Goal: Task Accomplishment & Management: Use online tool/utility

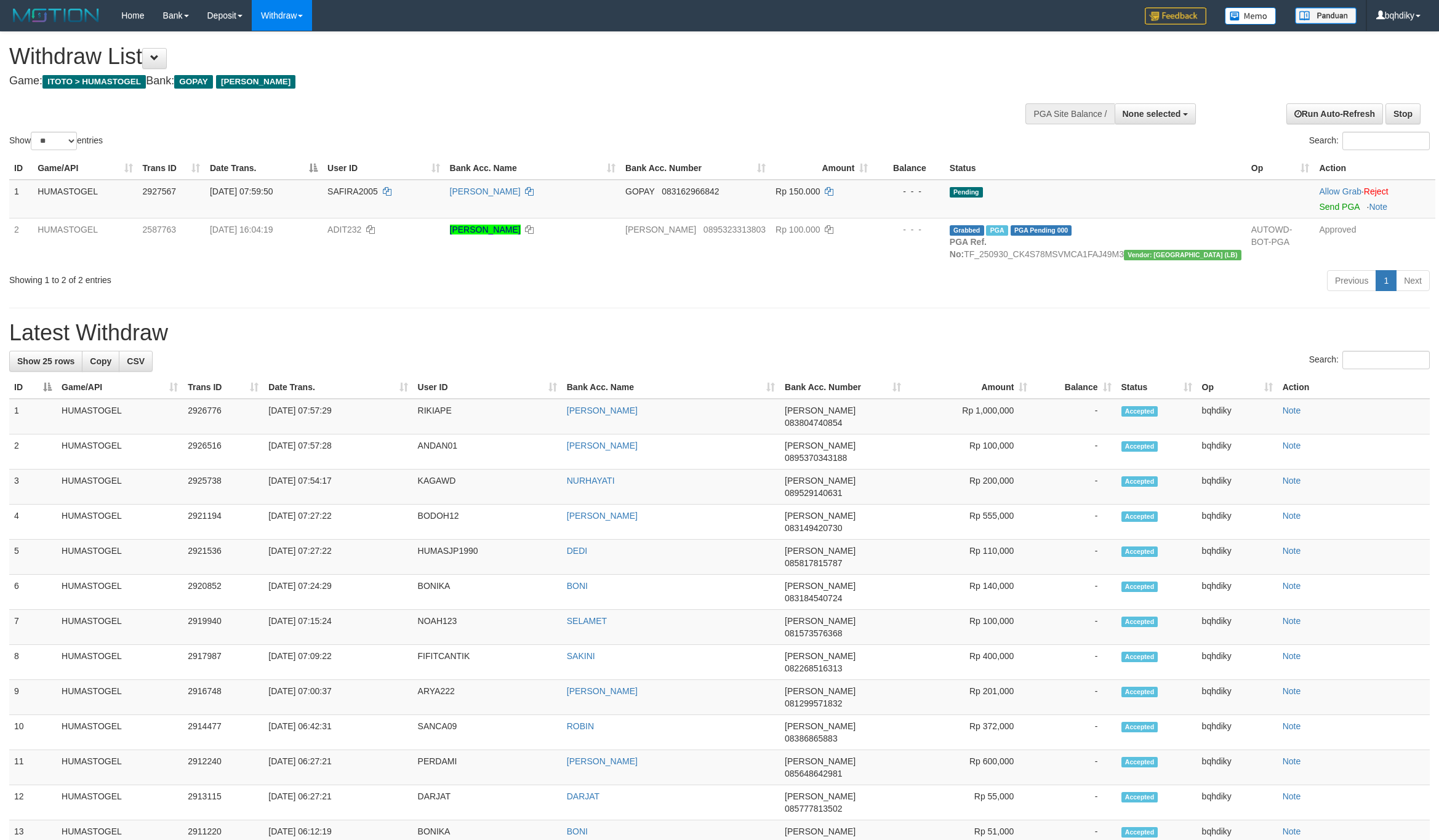
select select
select select "**"
drag, startPoint x: 994, startPoint y: 305, endPoint x: 977, endPoint y: 310, distance: 17.7
click at [994, 296] on div "Previous 1 Next" at bounding box center [1019, 281] width 821 height 26
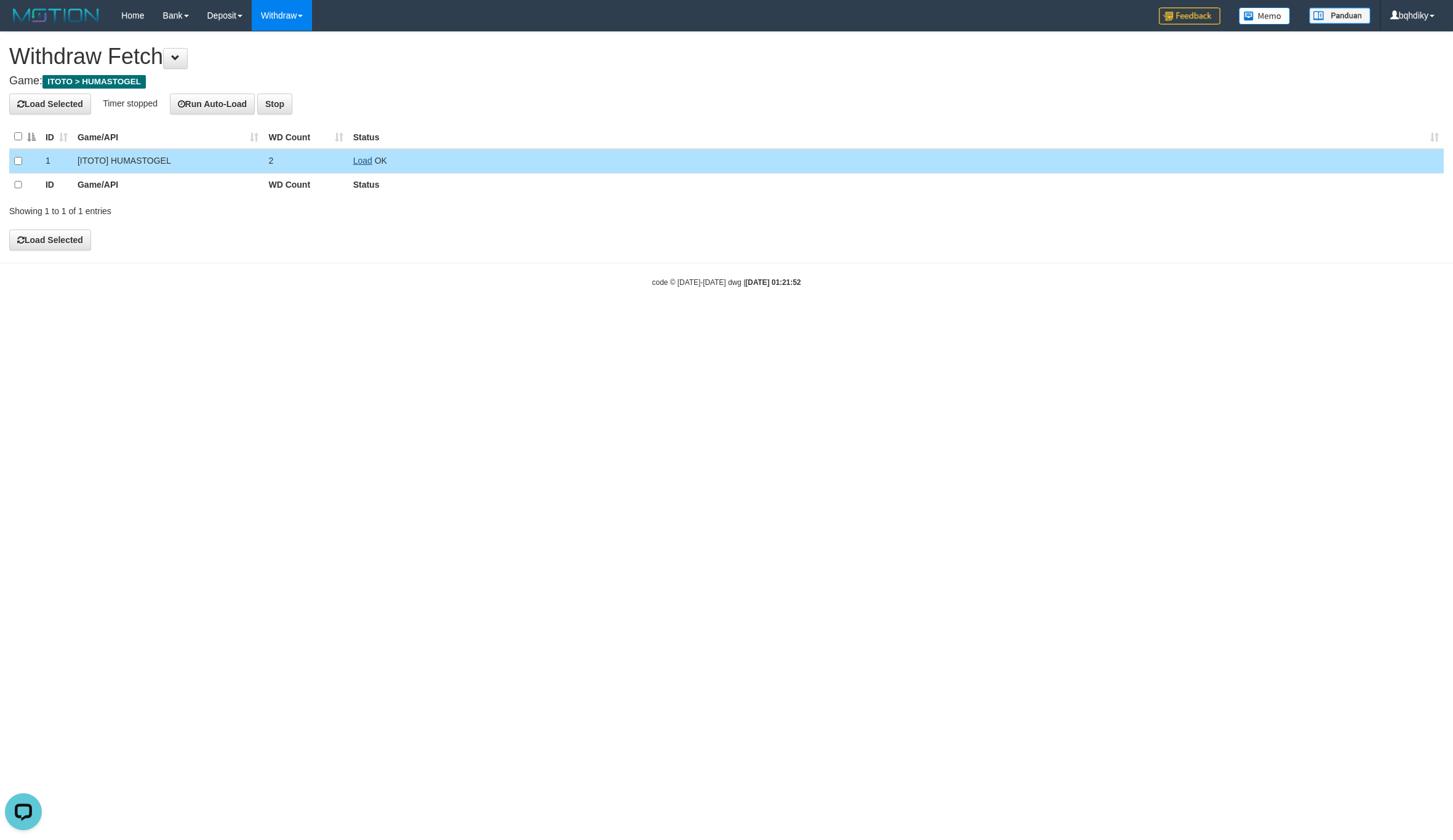
click at [366, 157] on link "Load" at bounding box center [362, 161] width 19 height 10
click at [364, 163] on link "Load" at bounding box center [362, 161] width 19 height 10
click at [364, 163] on link "Load" at bounding box center [362, 161] width 19 height 10
click at [364, 161] on link "Load" at bounding box center [362, 161] width 19 height 10
click at [352, 163] on td "Load OK" at bounding box center [896, 161] width 1095 height 24
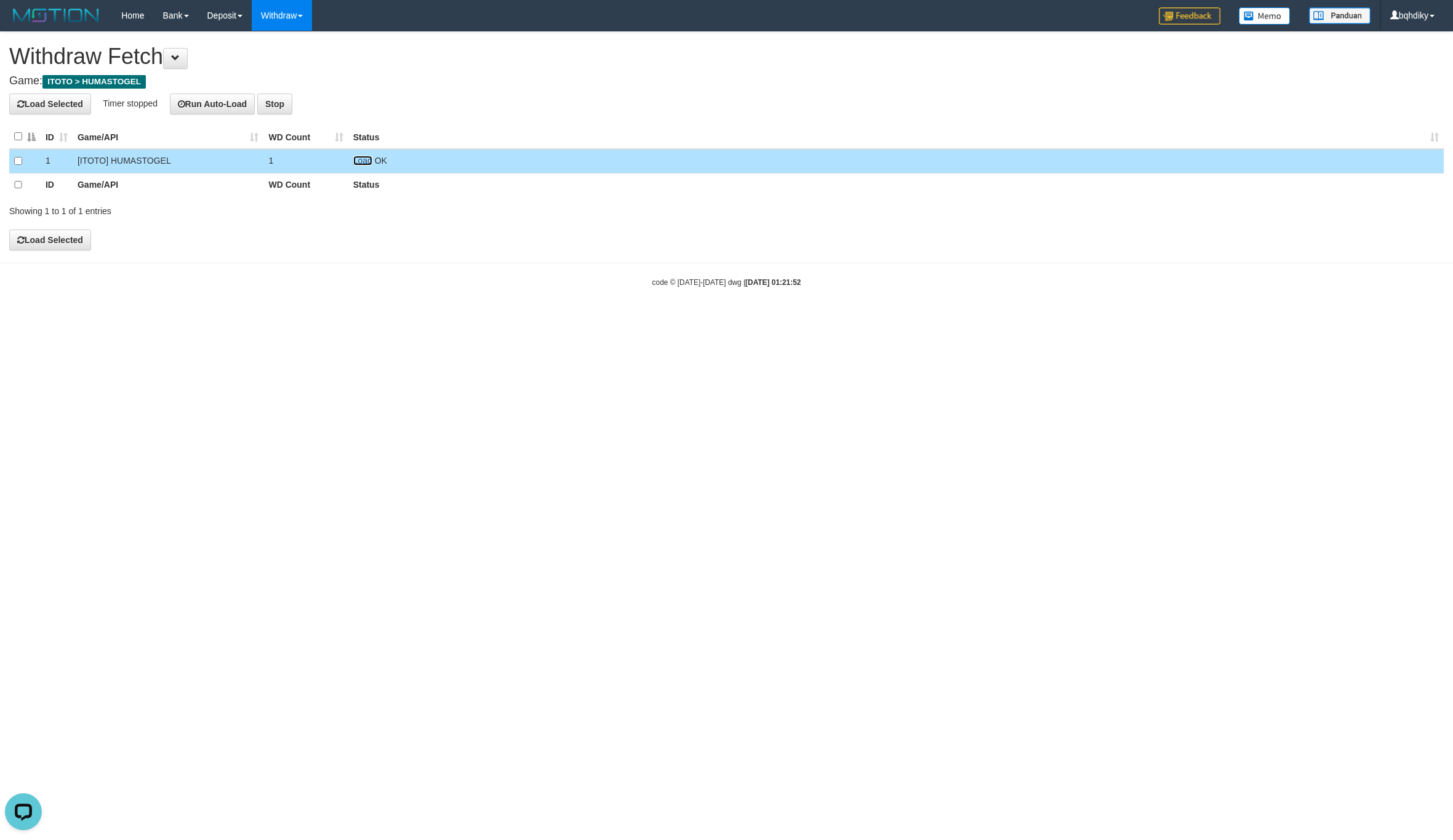
click at [359, 163] on link "Load" at bounding box center [362, 161] width 19 height 10
click at [353, 159] on link "Load" at bounding box center [362, 161] width 19 height 10
click at [367, 157] on link "Load" at bounding box center [362, 161] width 19 height 10
click at [362, 161] on link "Load" at bounding box center [362, 161] width 19 height 10
click at [358, 161] on link "Load" at bounding box center [362, 161] width 19 height 10
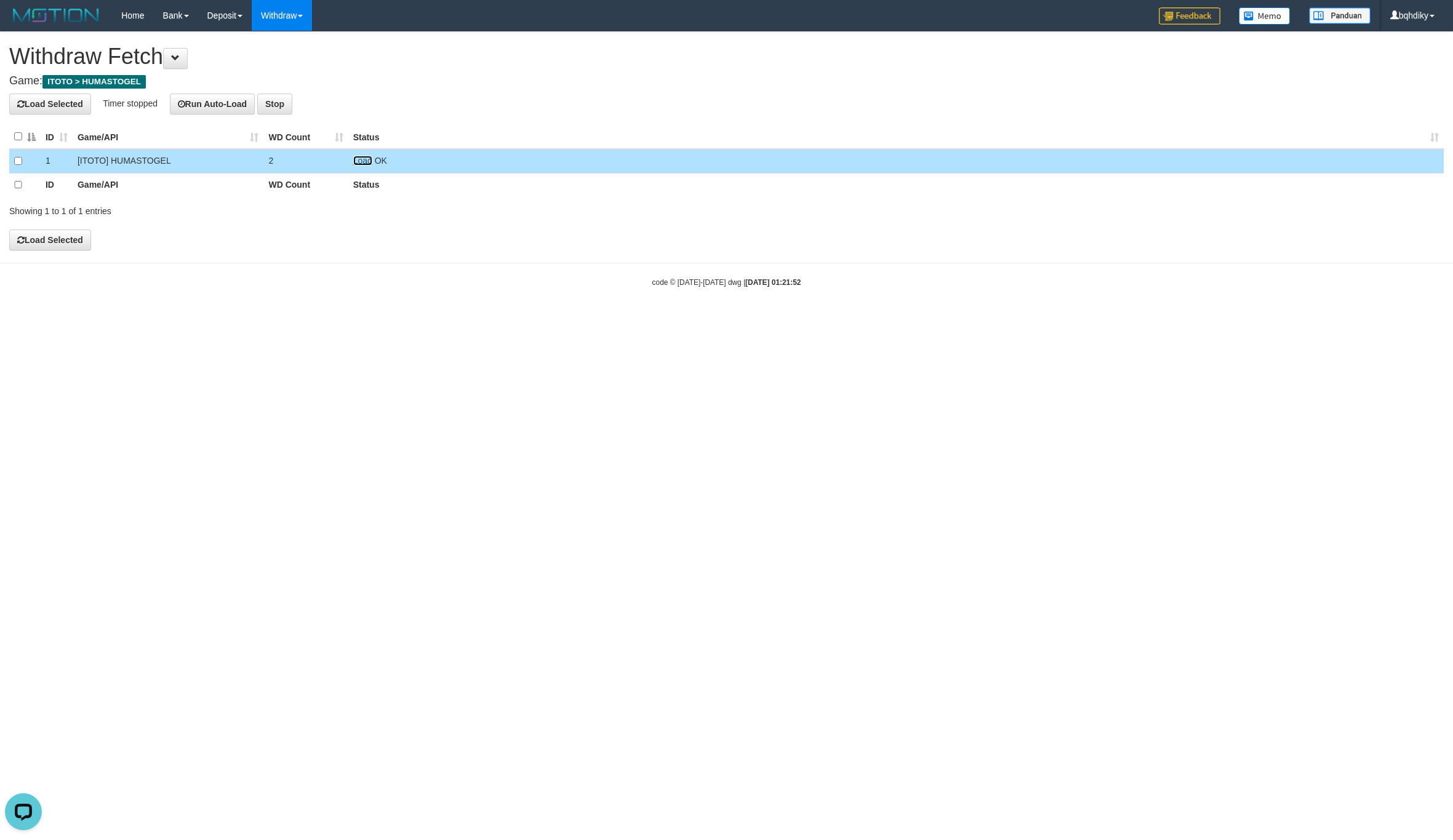
click at [359, 164] on link "Load" at bounding box center [362, 161] width 19 height 10
click at [373, 154] on td "Load OK" at bounding box center [896, 161] width 1095 height 24
click at [358, 163] on link "Load" at bounding box center [362, 161] width 19 height 10
click at [358, 156] on td "Load No Withdraw request" at bounding box center [896, 161] width 1095 height 24
click at [362, 171] on td "Load No Withdraw request" at bounding box center [896, 161] width 1095 height 24
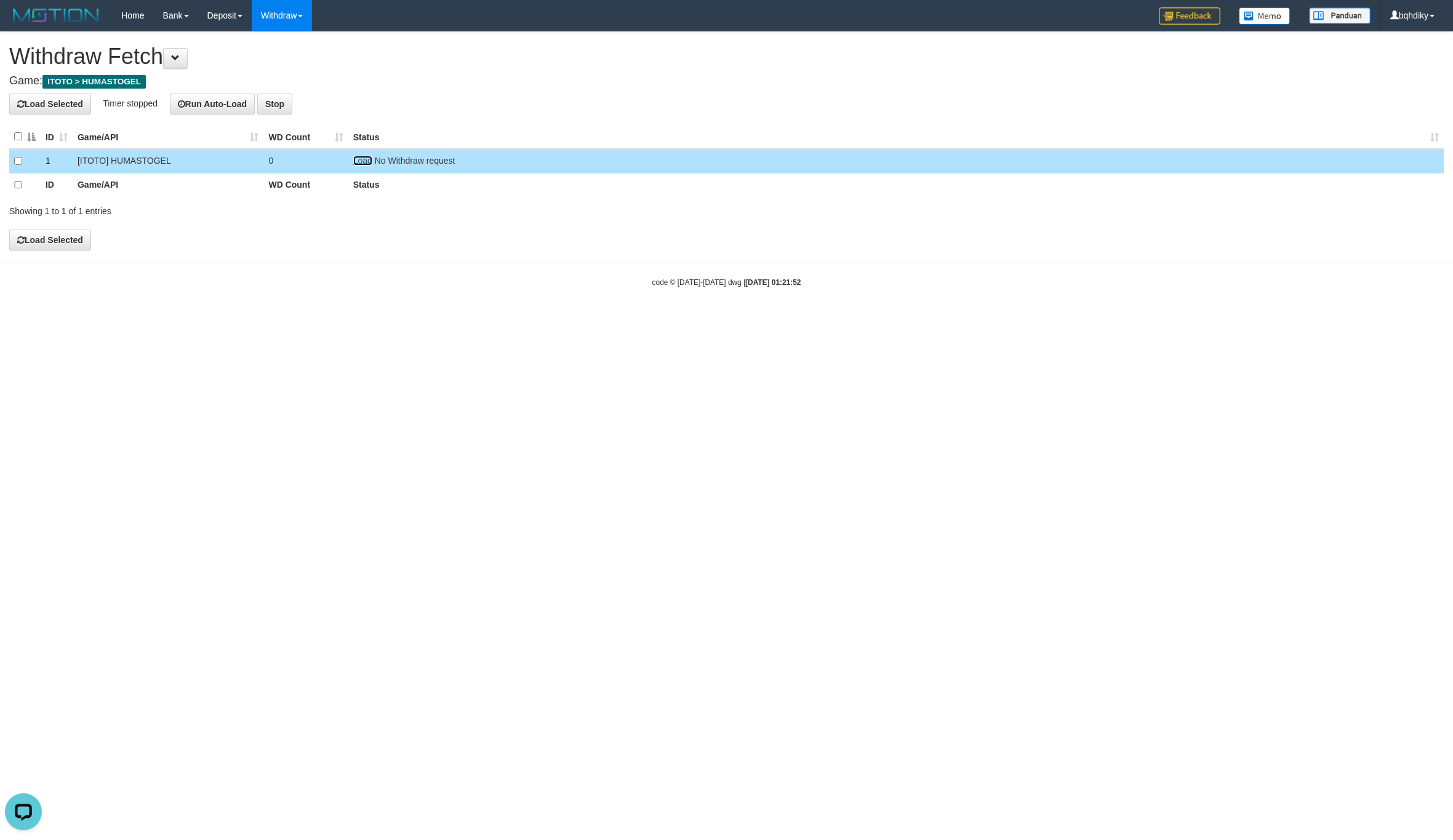
click at [364, 161] on link "Load" at bounding box center [362, 161] width 19 height 10
click at [367, 163] on link "Load" at bounding box center [362, 161] width 19 height 10
click at [357, 163] on link "Load" at bounding box center [362, 161] width 19 height 10
click at [368, 163] on link "Load" at bounding box center [362, 161] width 19 height 10
click at [367, 159] on link "Load" at bounding box center [362, 161] width 19 height 10
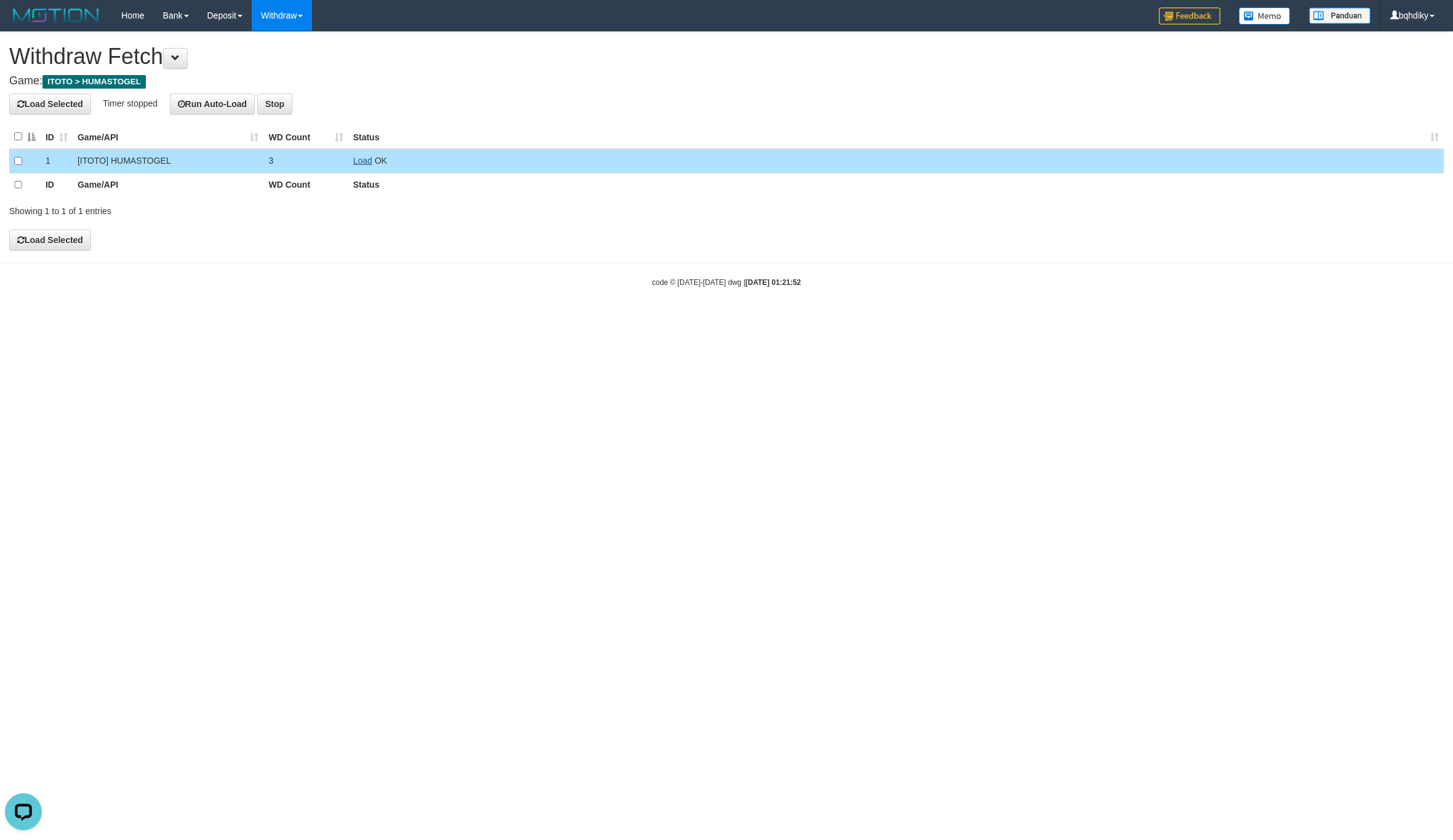
click at [356, 164] on td "Load OK" at bounding box center [896, 161] width 1095 height 24
click at [356, 164] on link "Load" at bounding box center [362, 161] width 19 height 10
click at [366, 165] on link "Load" at bounding box center [362, 161] width 19 height 10
click at [375, 165] on span "OK" at bounding box center [381, 161] width 12 height 10
click at [367, 163] on link "Load" at bounding box center [362, 161] width 19 height 10
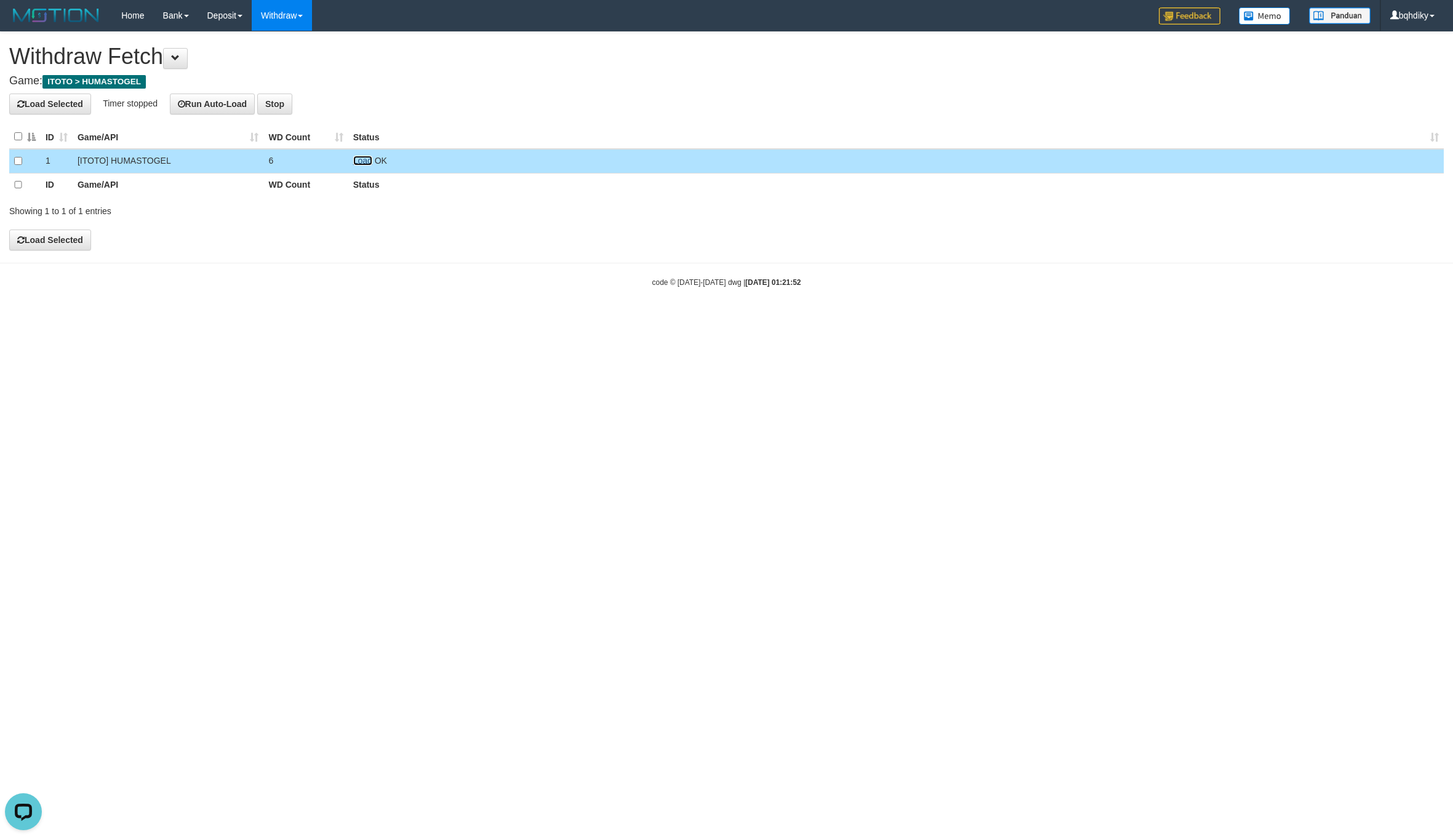
click at [362, 163] on link "Load" at bounding box center [362, 161] width 19 height 10
drag, startPoint x: 352, startPoint y: 155, endPoint x: 360, endPoint y: 159, distance: 8.9
click at [352, 155] on td "Load OK" at bounding box center [896, 161] width 1095 height 24
click at [360, 159] on link "Load" at bounding box center [362, 161] width 19 height 10
click at [362, 156] on td "Load OK" at bounding box center [896, 161] width 1095 height 24
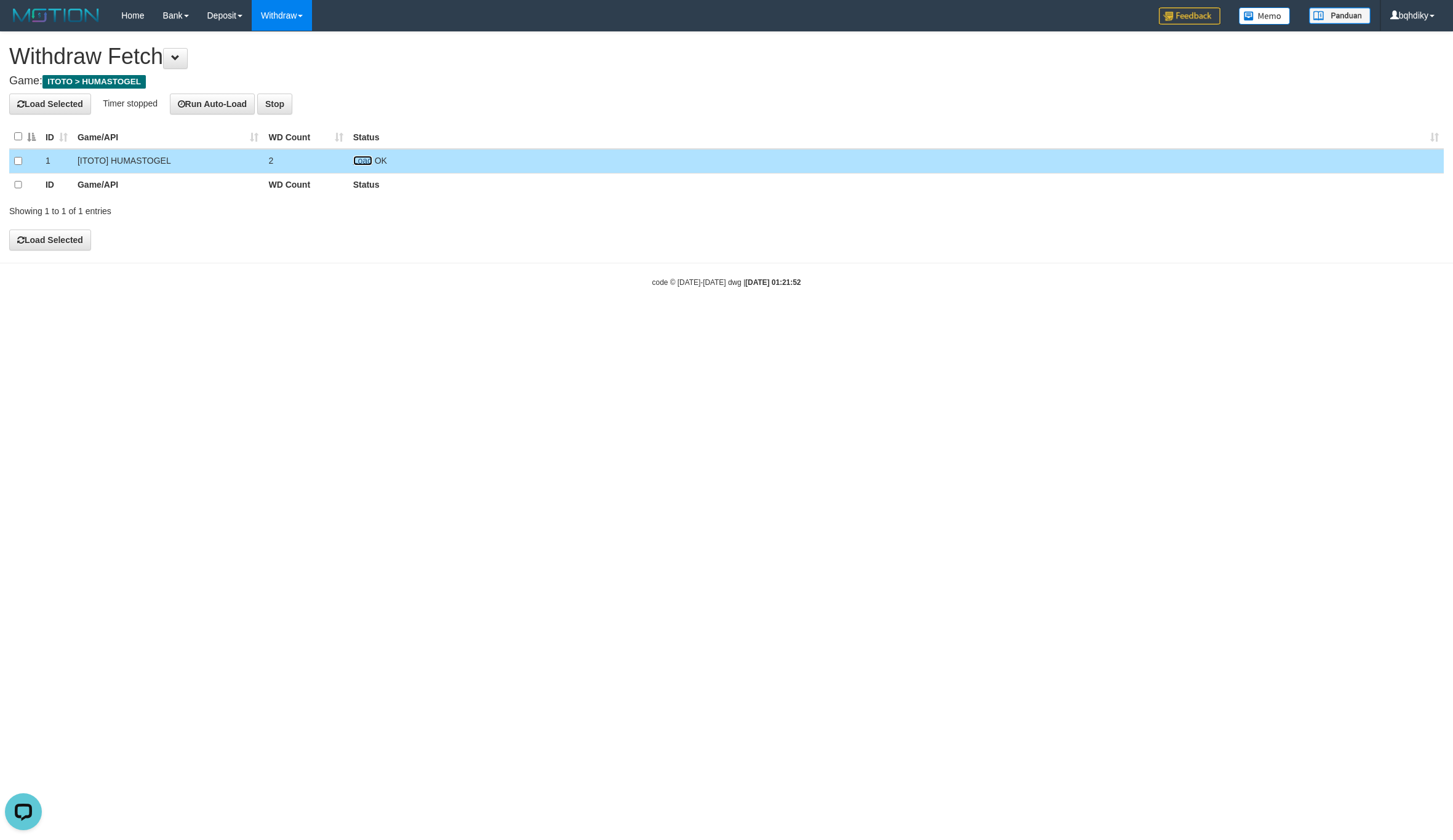
click at [362, 161] on link "Load" at bounding box center [362, 161] width 19 height 10
click at [364, 166] on td "Load OK" at bounding box center [896, 161] width 1095 height 24
click at [366, 165] on link "Load" at bounding box center [362, 161] width 19 height 10
click at [355, 163] on link "Load" at bounding box center [362, 161] width 19 height 10
click at [356, 165] on link "Load" at bounding box center [362, 161] width 19 height 10
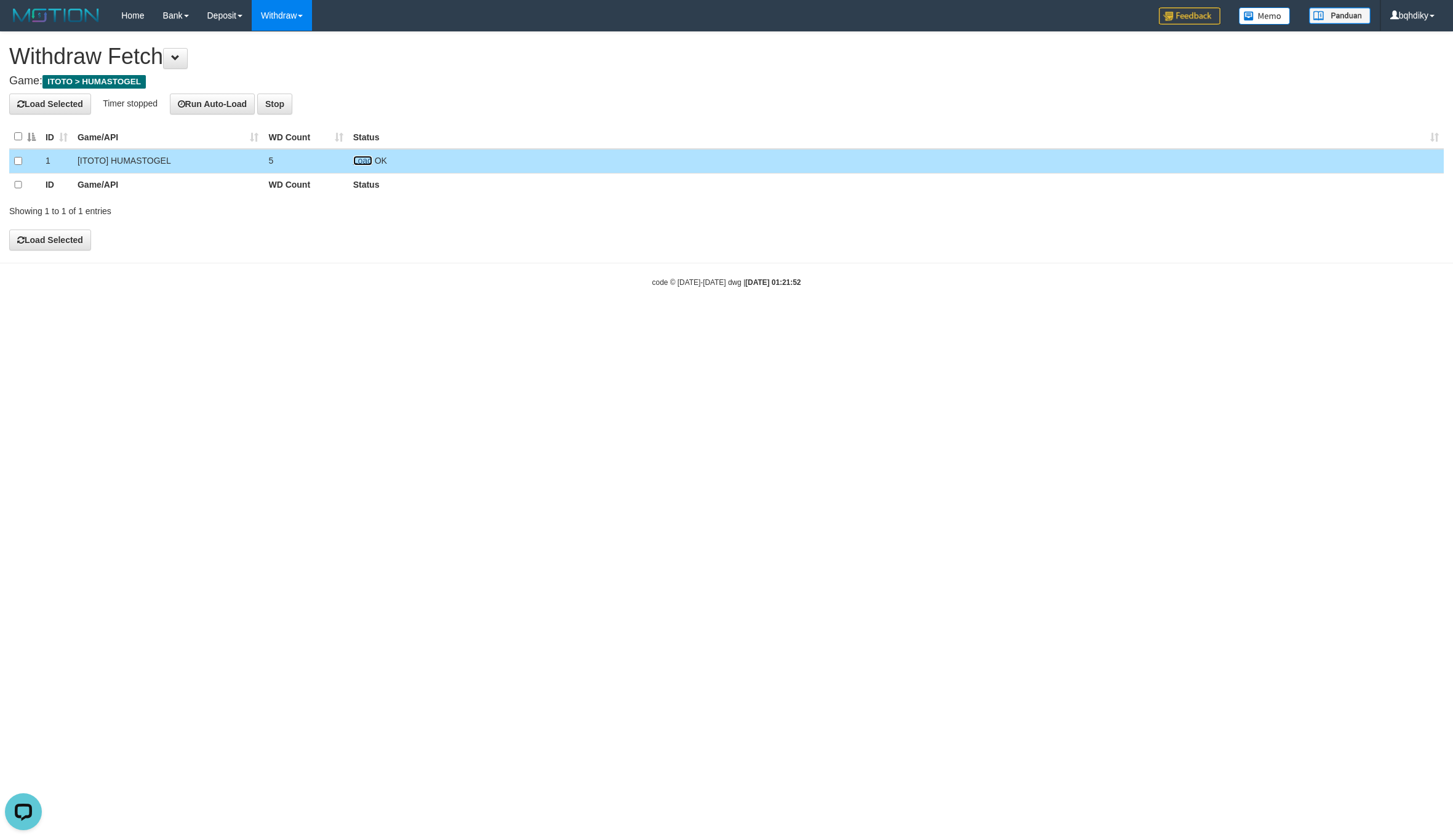
click at [366, 163] on link "Load" at bounding box center [362, 161] width 19 height 10
click at [364, 163] on link "Load" at bounding box center [362, 161] width 19 height 10
click at [368, 166] on td "Load OK" at bounding box center [896, 161] width 1095 height 24
click at [364, 159] on link "Load" at bounding box center [362, 161] width 19 height 10
click at [357, 161] on link "Load" at bounding box center [362, 161] width 19 height 10
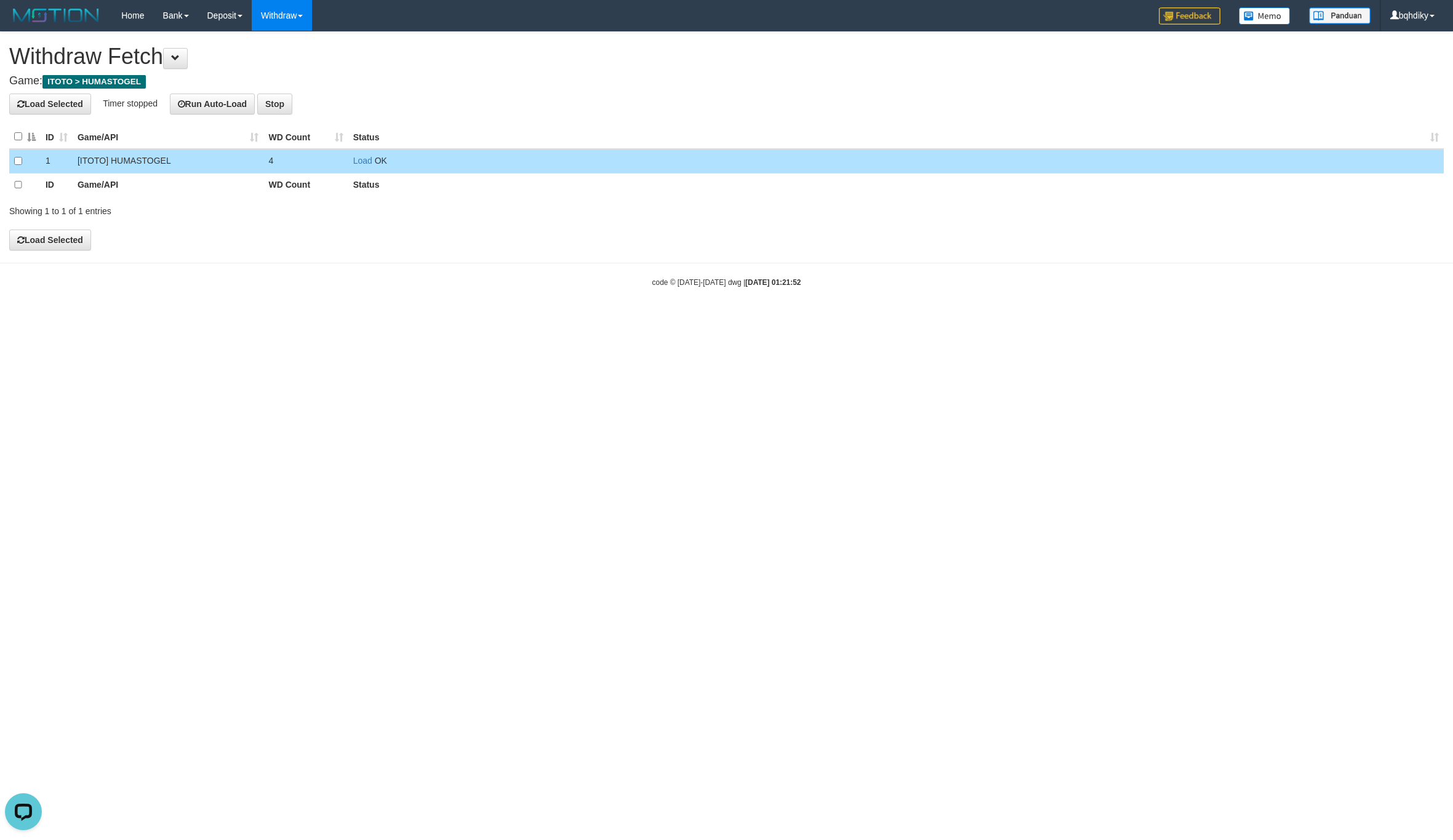
click at [372, 159] on td "Load OK" at bounding box center [896, 161] width 1095 height 24
click at [367, 163] on link "Load" at bounding box center [362, 161] width 19 height 10
click at [359, 167] on td "Load OK (1 repush, 0 success, 1 failed)" at bounding box center [896, 161] width 1095 height 24
click at [364, 165] on link "Load" at bounding box center [362, 161] width 19 height 10
click at [362, 159] on link "Load" at bounding box center [362, 161] width 19 height 10
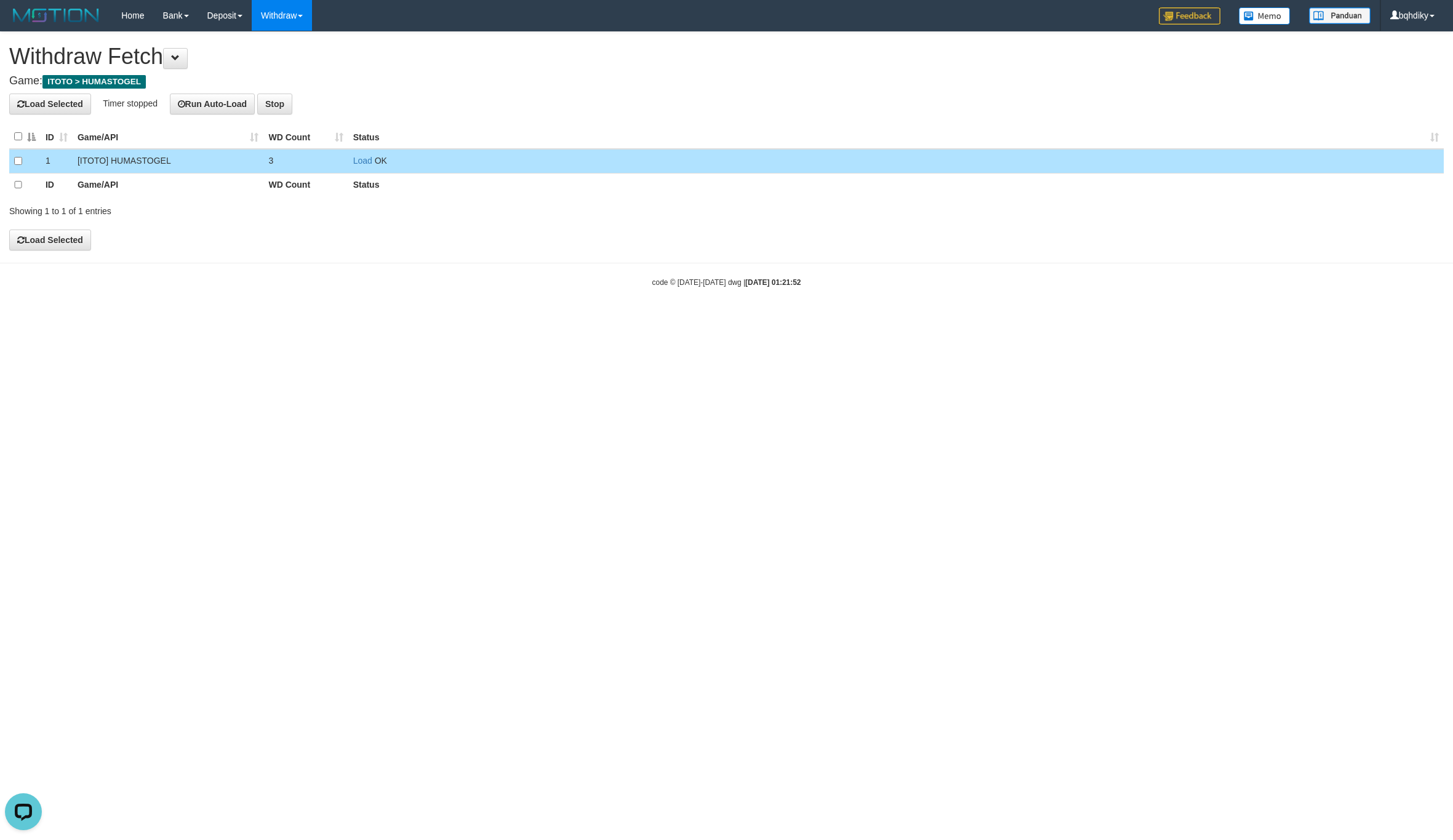
click at [358, 156] on td "Load OK" at bounding box center [896, 161] width 1095 height 24
drag, startPoint x: 358, startPoint y: 157, endPoint x: 233, endPoint y: 229, distance: 144.3
click at [358, 157] on link "Load" at bounding box center [362, 161] width 19 height 10
click at [358, 167] on td "Load OK" at bounding box center [896, 161] width 1095 height 24
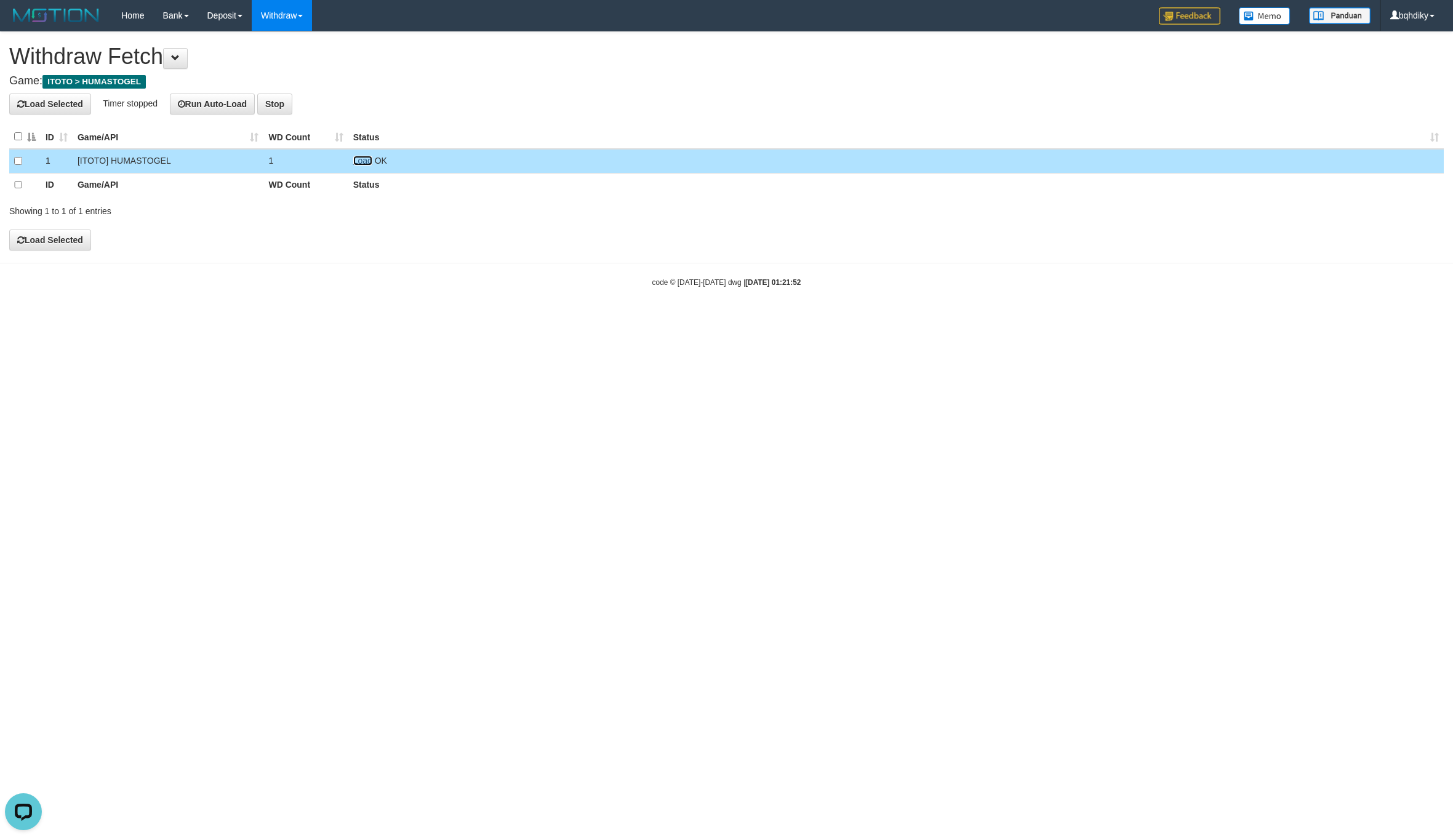
click at [360, 161] on link "Load" at bounding box center [362, 161] width 19 height 10
click at [357, 166] on td "Load No Withdraw request" at bounding box center [896, 161] width 1095 height 24
click at [360, 163] on link "Load" at bounding box center [362, 161] width 19 height 10
click at [370, 161] on link "Load" at bounding box center [362, 161] width 19 height 10
click at [364, 159] on link "Load" at bounding box center [362, 161] width 19 height 10
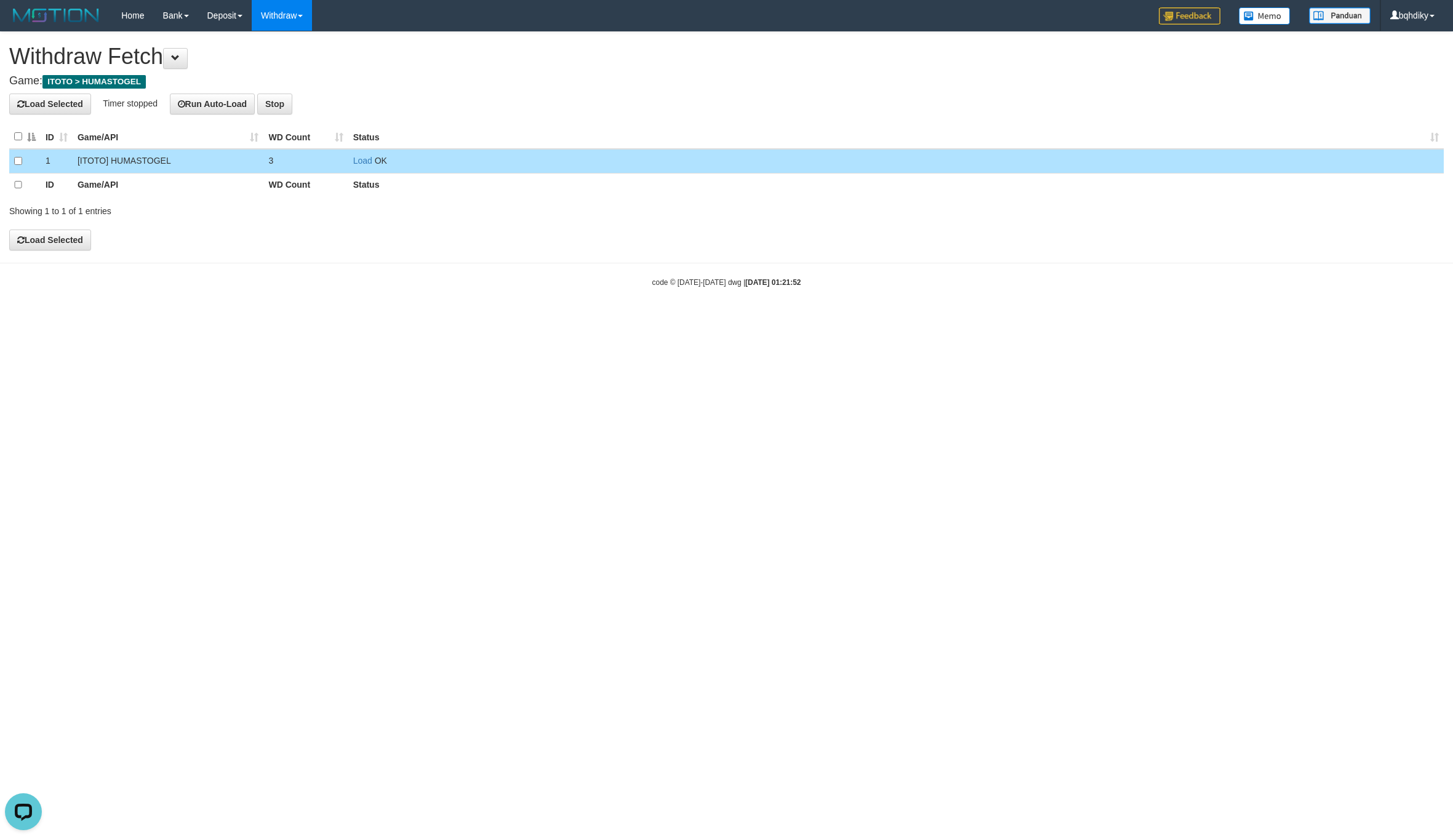
click at [359, 166] on td "Load OK" at bounding box center [896, 161] width 1095 height 24
click at [360, 163] on link "Load" at bounding box center [362, 161] width 19 height 10
click at [373, 163] on td "Load OK" at bounding box center [896, 161] width 1095 height 24
click at [367, 163] on link "Load" at bounding box center [362, 161] width 19 height 10
drag, startPoint x: 367, startPoint y: 163, endPoint x: 133, endPoint y: 399, distance: 332.3
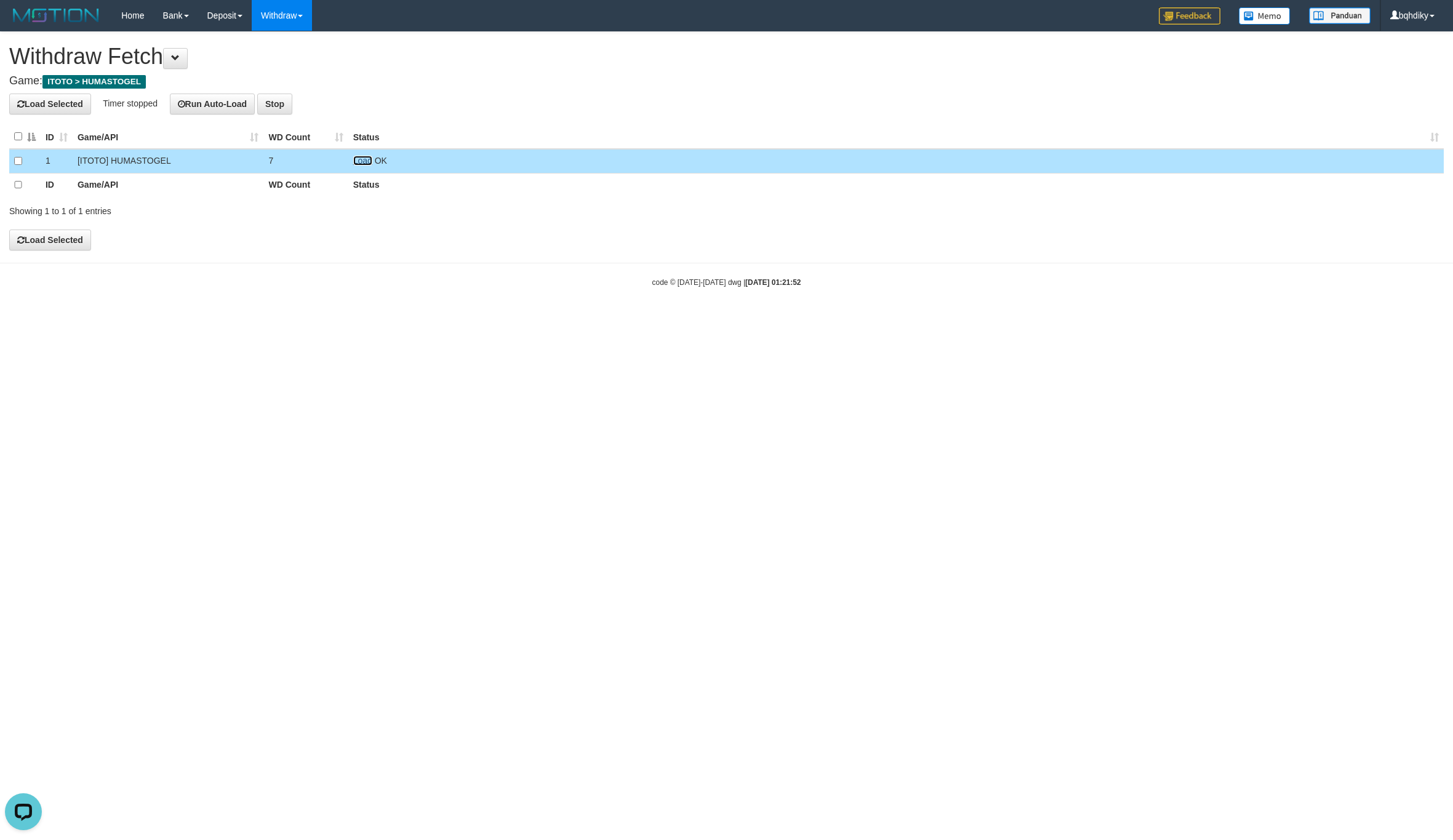
click at [367, 163] on link "Load" at bounding box center [362, 161] width 19 height 10
click at [366, 156] on td "Load OK" at bounding box center [896, 161] width 1095 height 24
click at [362, 161] on link "Load" at bounding box center [362, 161] width 19 height 10
click at [362, 156] on td "Load OK" at bounding box center [896, 161] width 1095 height 24
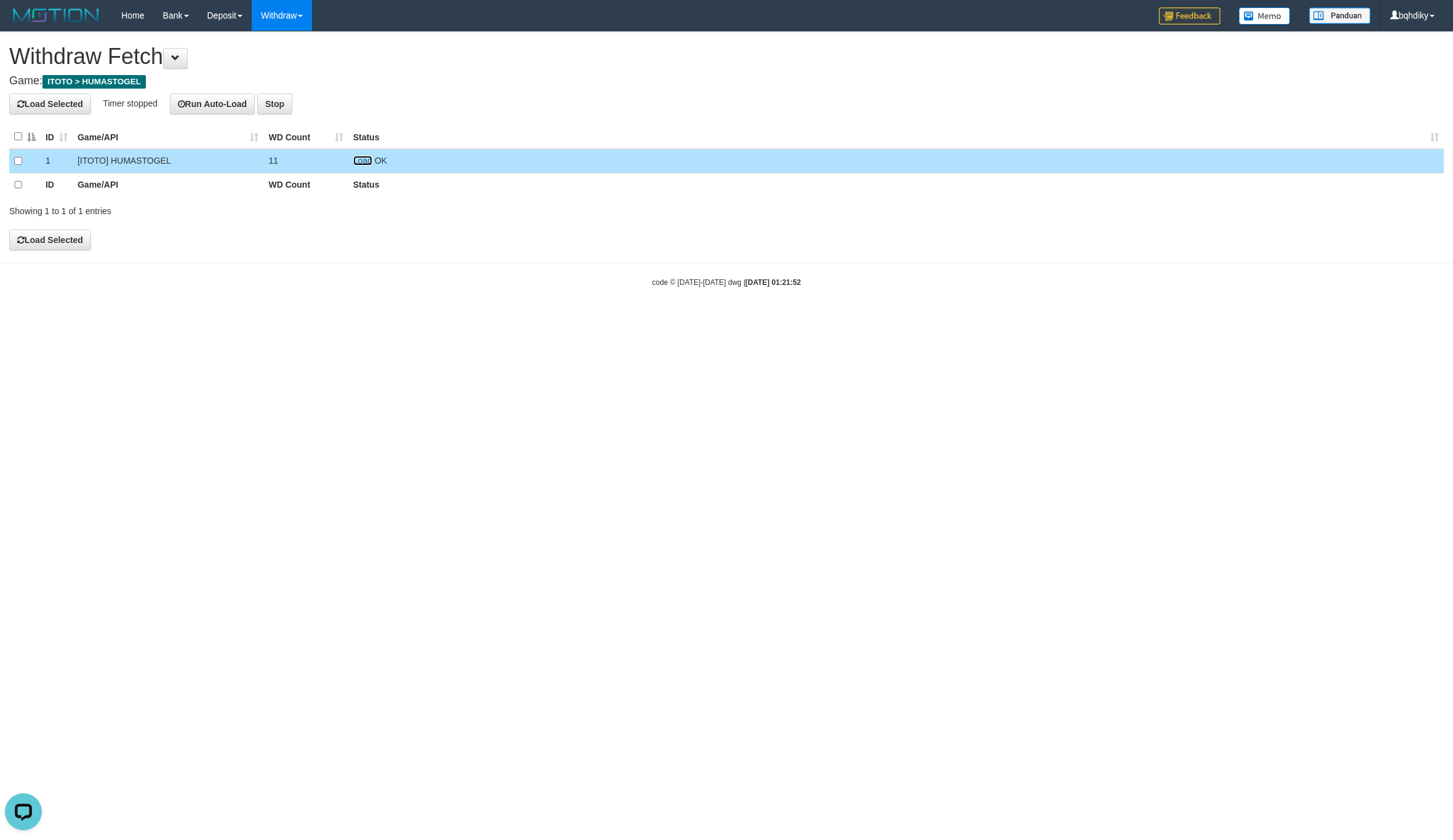
click at [362, 157] on link "Load" at bounding box center [362, 161] width 19 height 10
click at [364, 164] on link "Load" at bounding box center [362, 161] width 19 height 10
click at [356, 165] on link "Load" at bounding box center [362, 161] width 19 height 10
click at [366, 157] on link "Load" at bounding box center [362, 161] width 19 height 10
click at [362, 167] on td "Load OK" at bounding box center [896, 161] width 1095 height 24
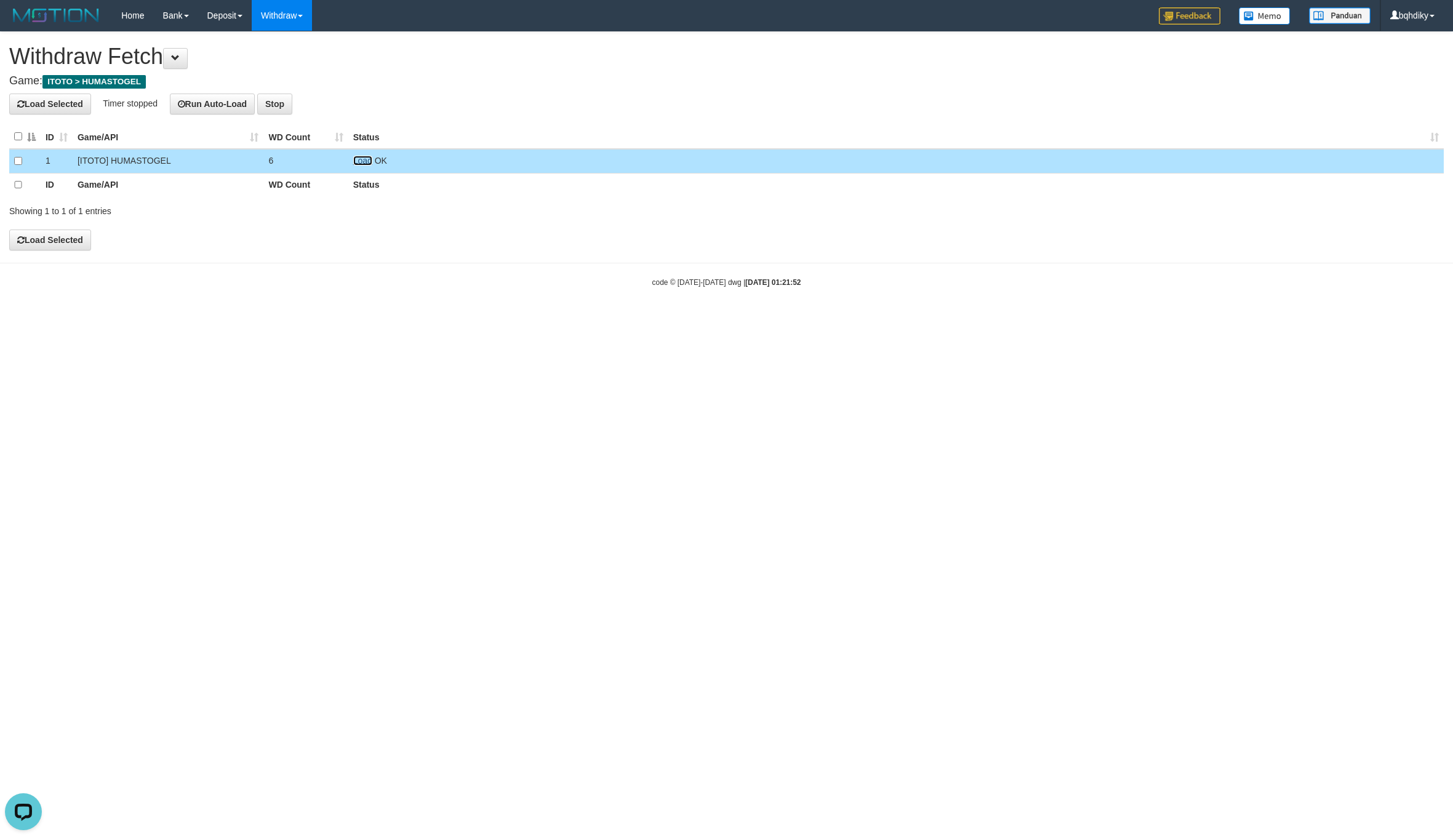
click at [364, 163] on link "Load" at bounding box center [362, 161] width 19 height 10
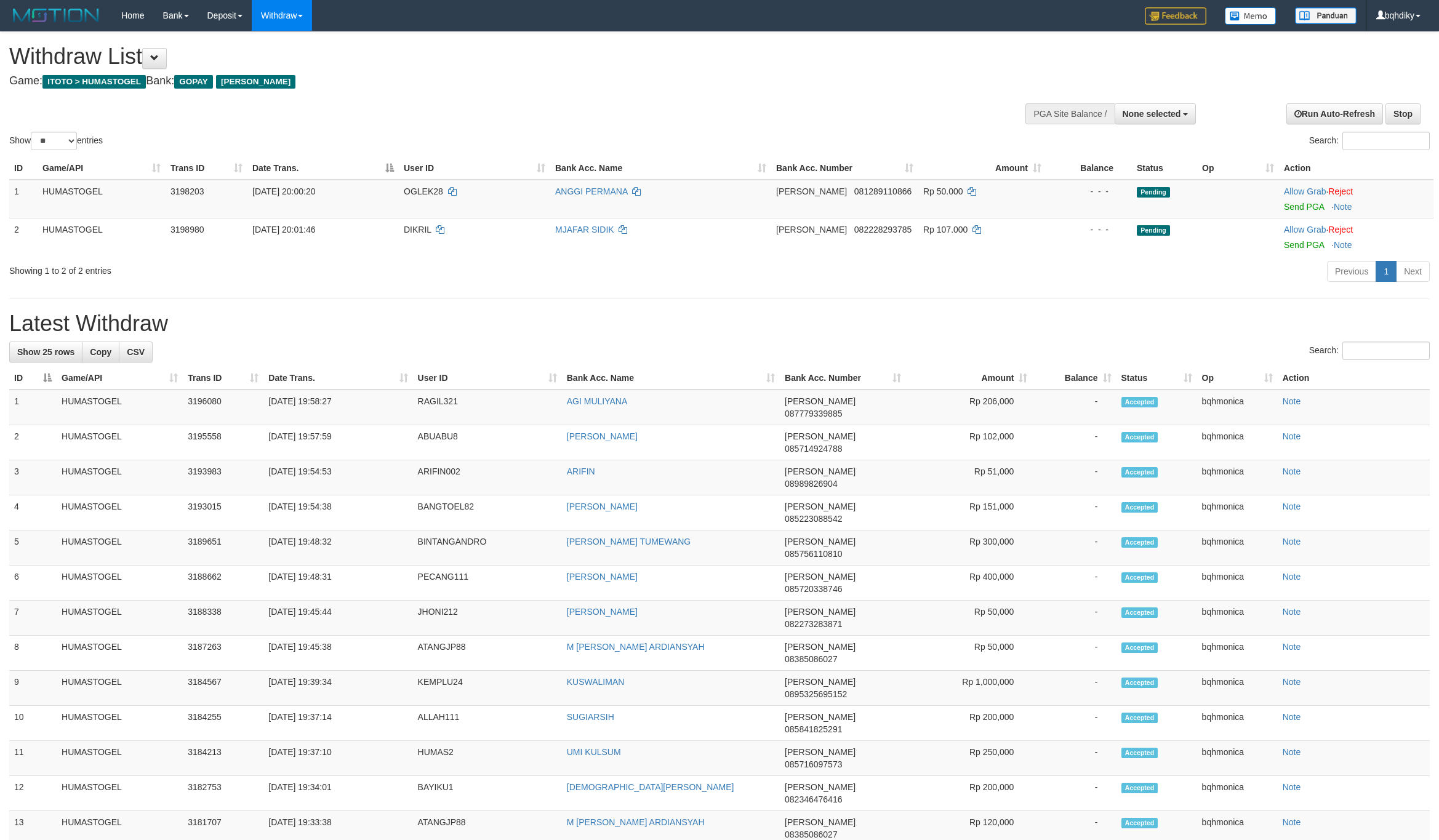
select select
select select "**"
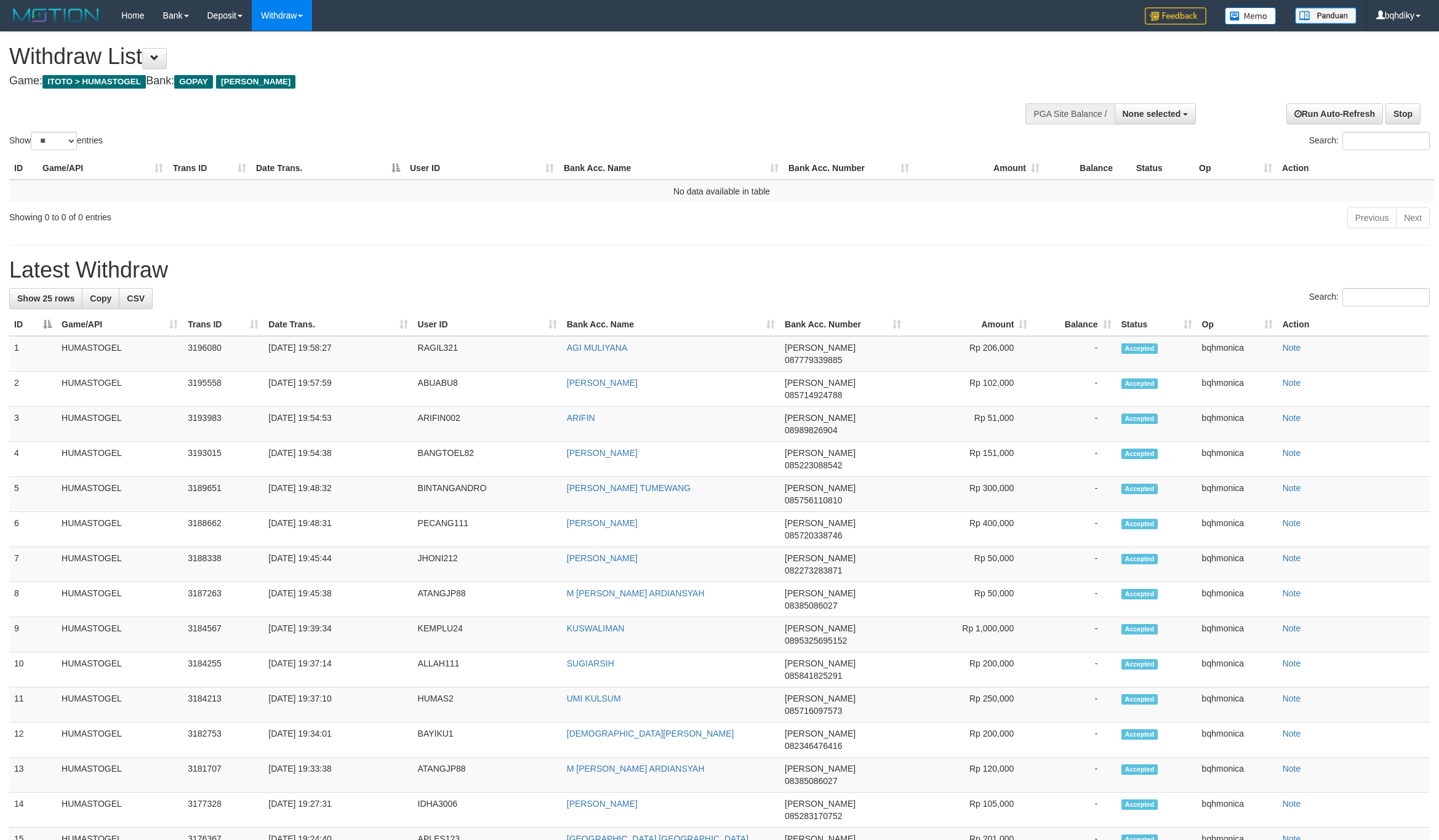
select select
select select "**"
click at [612, 242] on div "**********" at bounding box center [720, 657] width 1439 height 1251
click at [466, 259] on h1 "Latest Withdraw" at bounding box center [720, 270] width 1421 height 24
click at [1135, 115] on span "None selected" at bounding box center [1151, 113] width 59 height 10
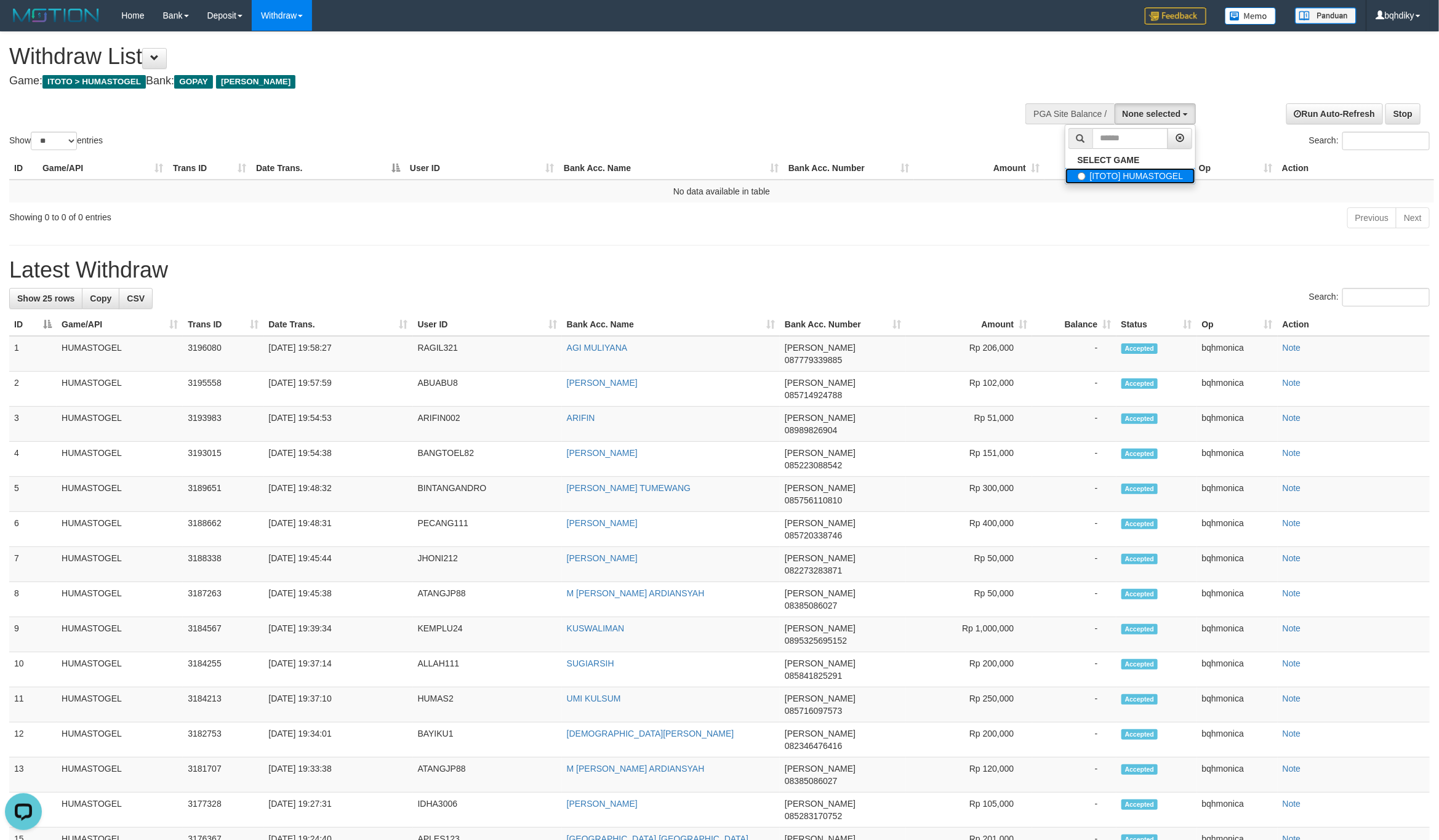
click at [1131, 173] on label "[ITOTO] HUMASTOGEL" at bounding box center [1130, 176] width 130 height 16
select select "****"
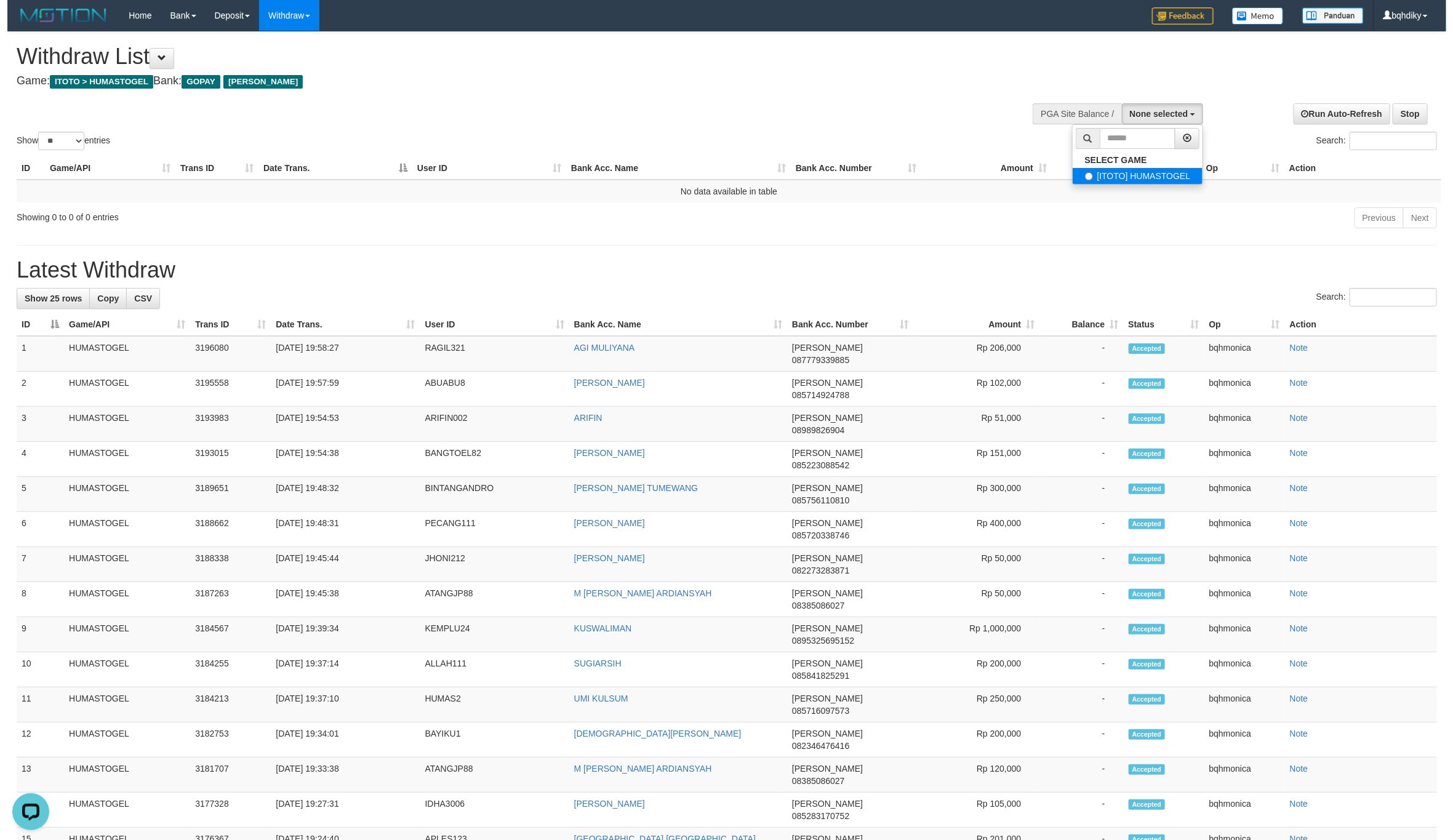
scroll to position [11, 0]
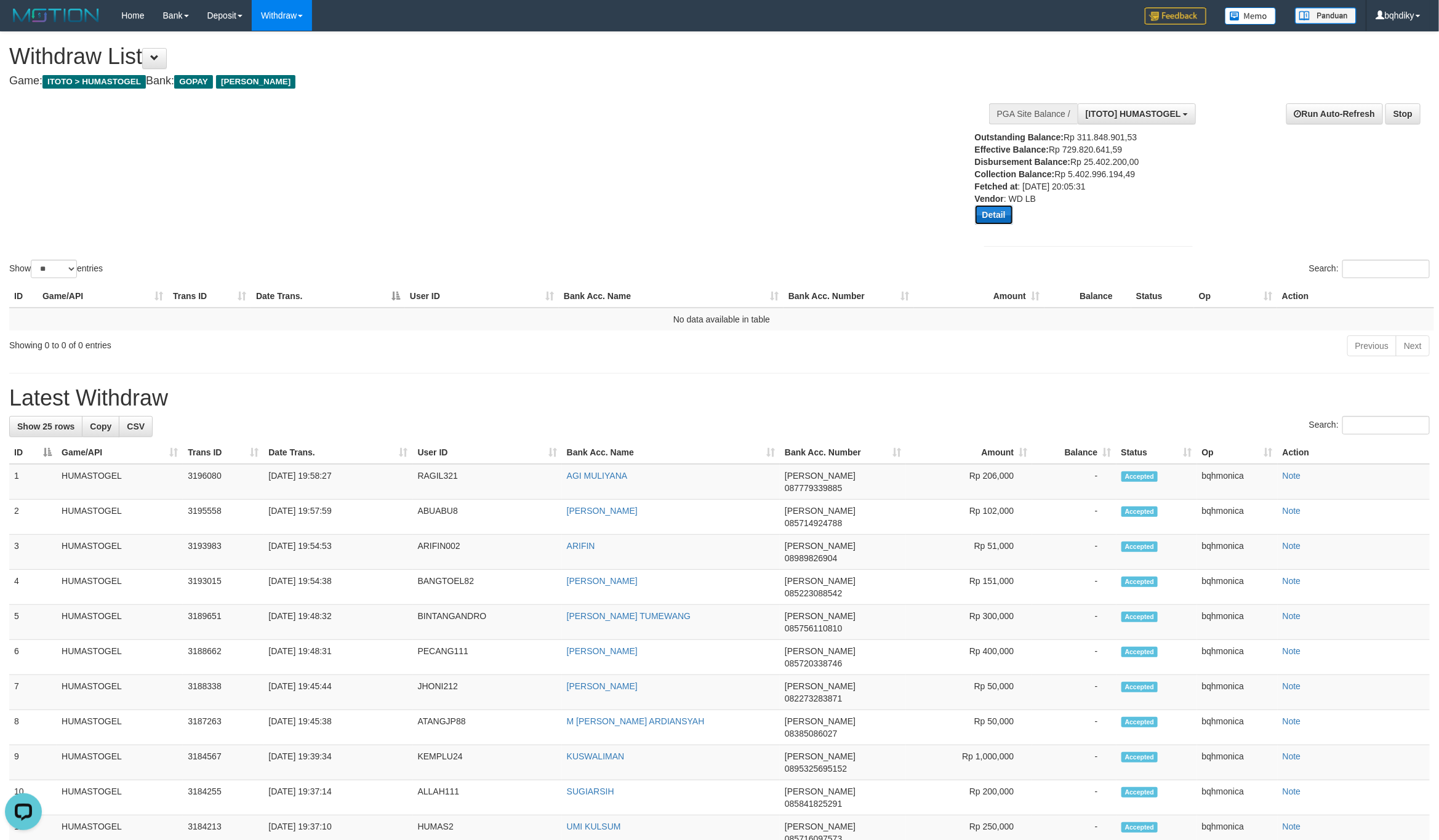
click at [1009, 221] on button "Detail" at bounding box center [994, 215] width 38 height 20
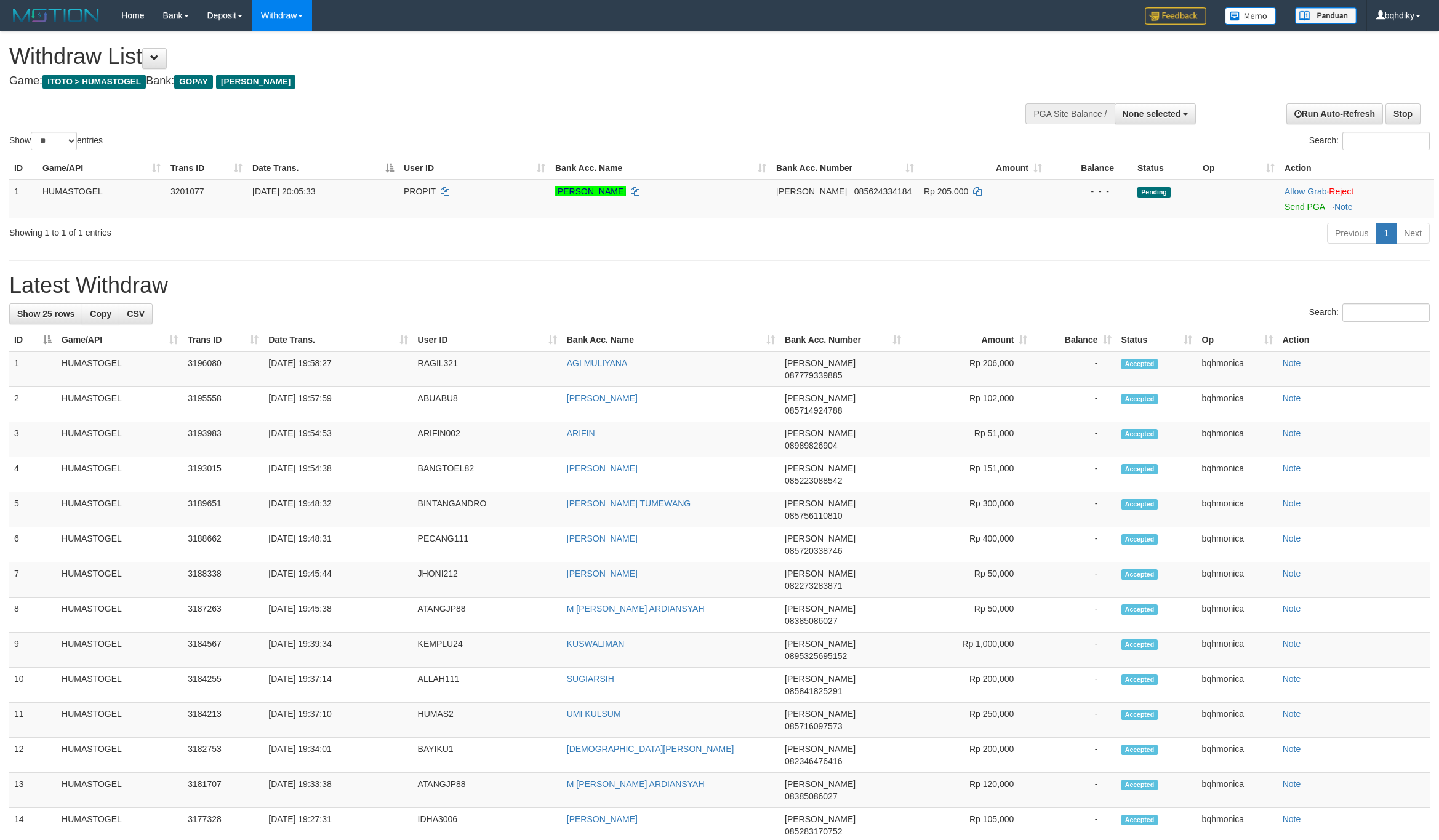
select select
select select "**"
drag, startPoint x: 1323, startPoint y: 201, endPoint x: 1168, endPoint y: 255, distance: 164.1
click at [1323, 202] on link "Send PGA" at bounding box center [1304, 206] width 40 height 10
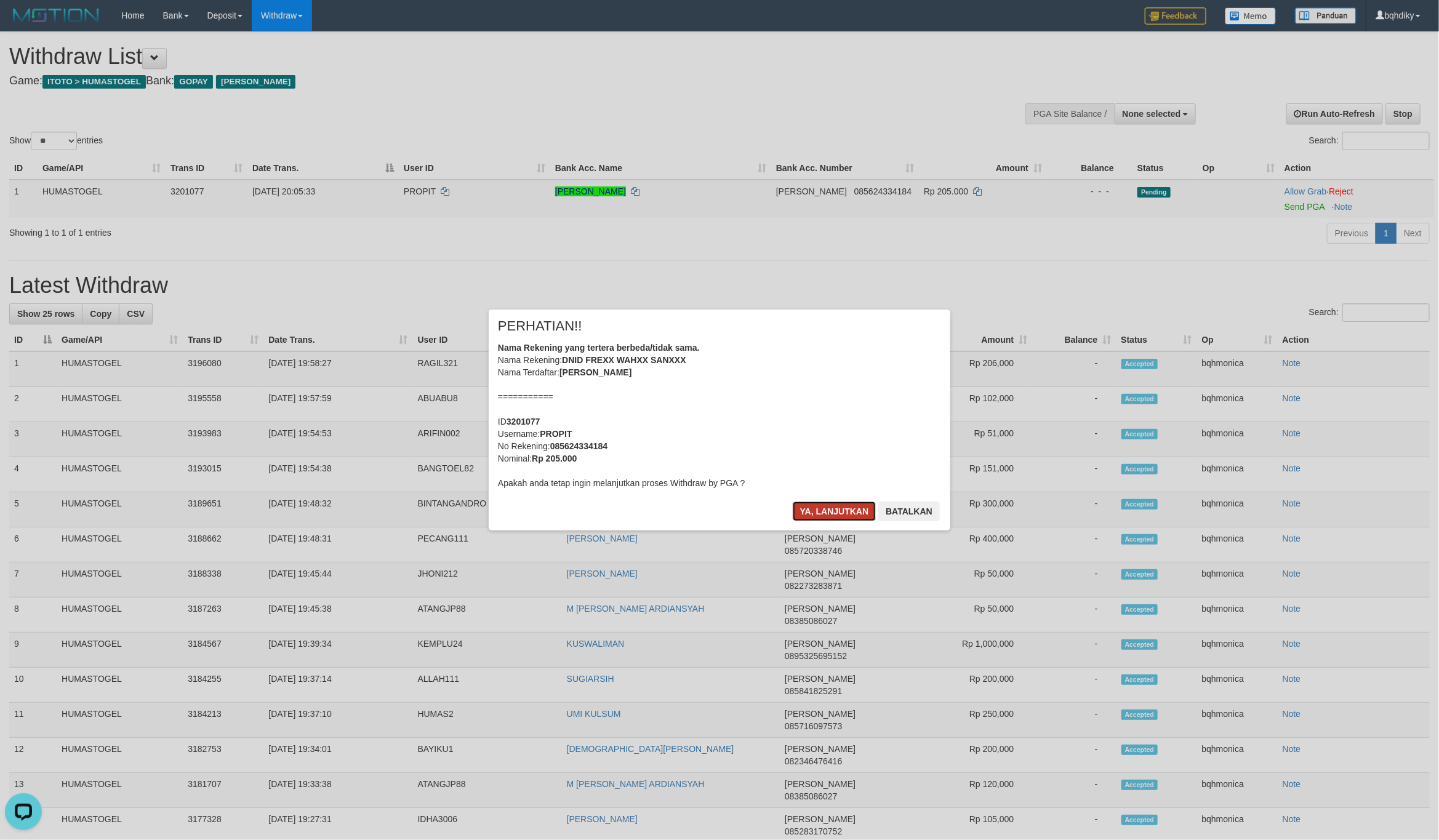
click at [851, 509] on button "Ya, lanjutkan" at bounding box center [834, 511] width 84 height 20
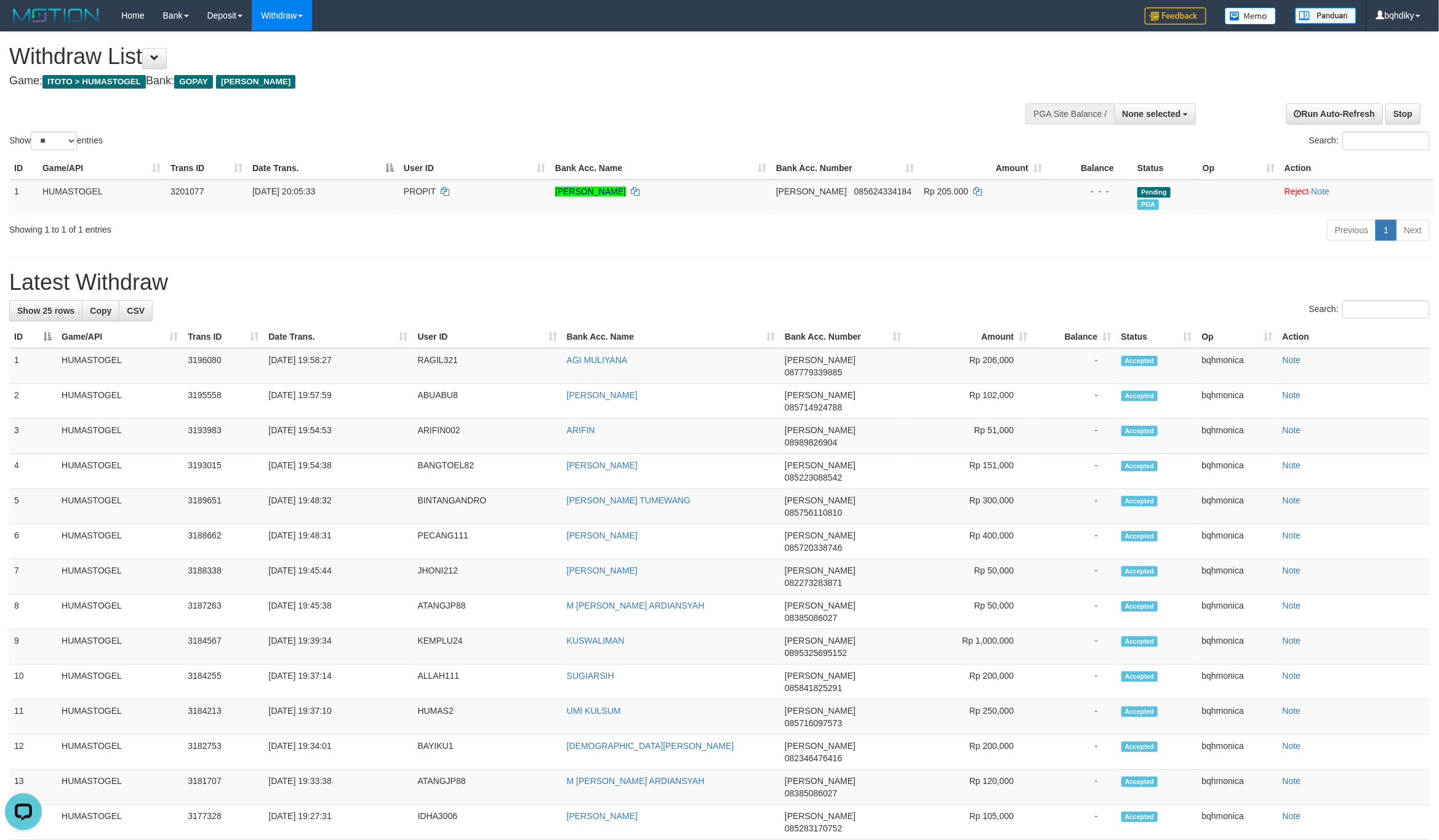
drag, startPoint x: 660, startPoint y: 277, endPoint x: 588, endPoint y: 161, distance: 136.5
click at [660, 277] on h1 "Latest Withdraw" at bounding box center [720, 282] width 1421 height 24
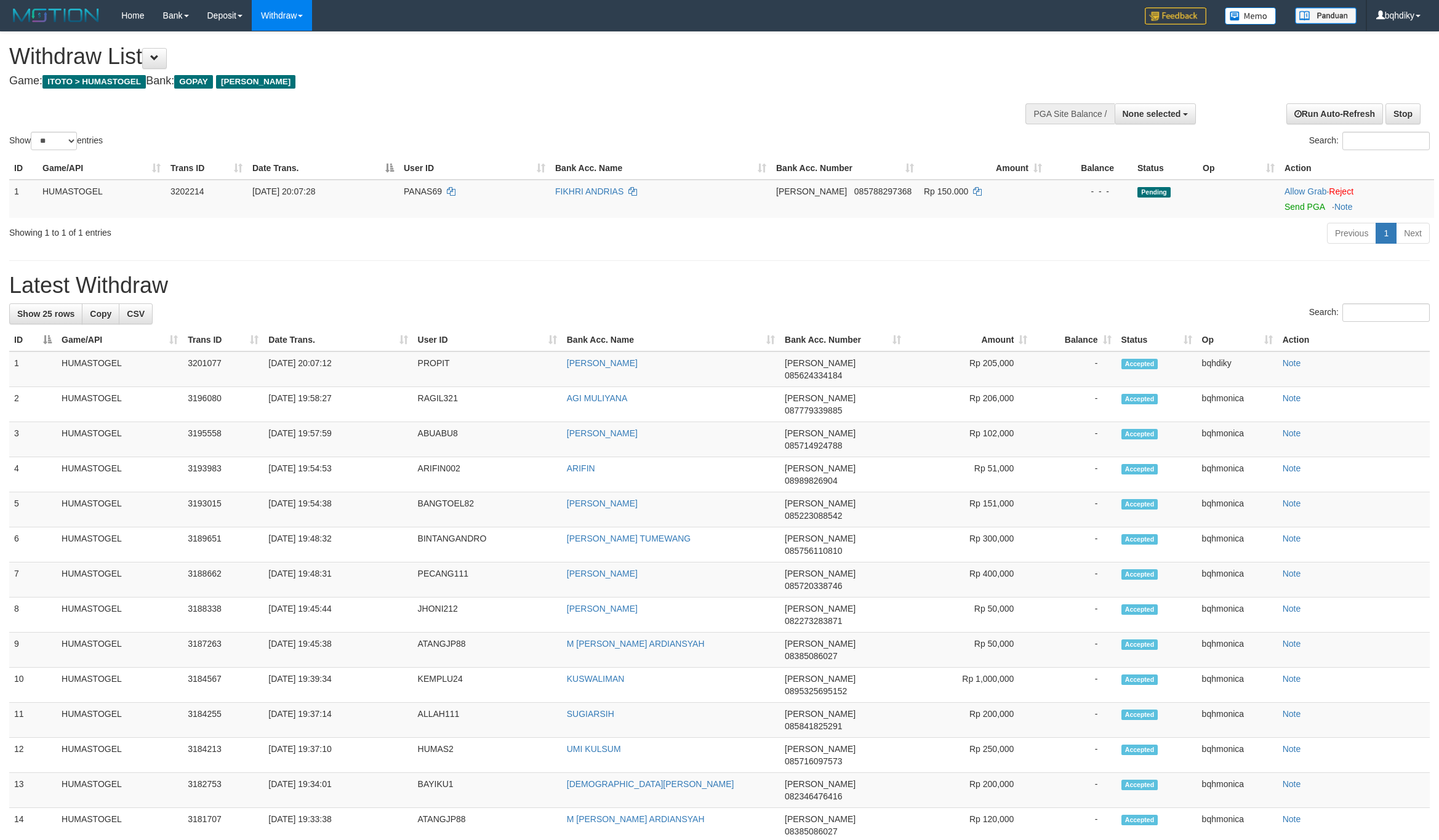
select select
select select "**"
click at [1297, 202] on link "Send PGA" at bounding box center [1304, 206] width 40 height 10
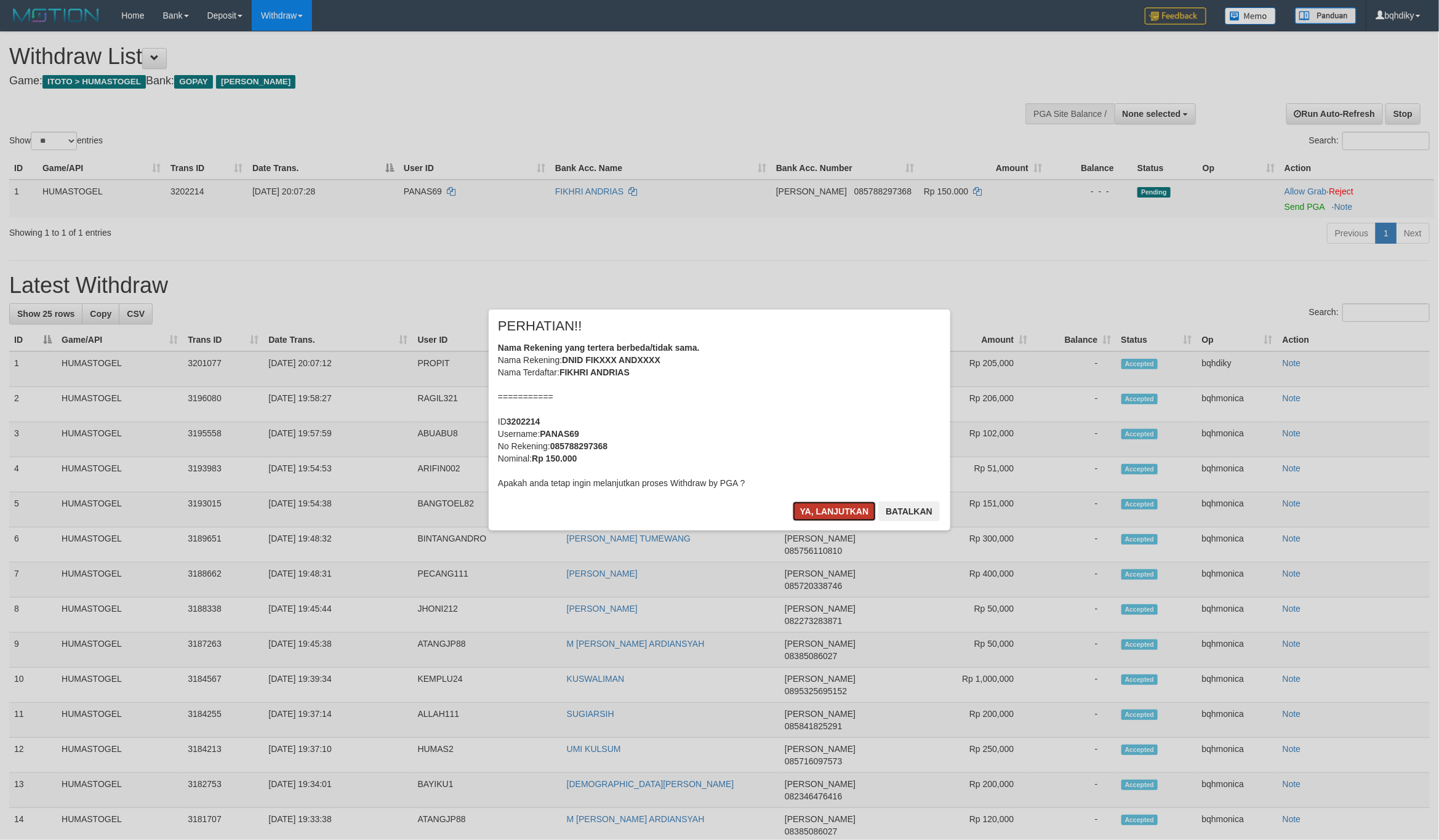
click at [818, 509] on button "Ya, lanjutkan" at bounding box center [834, 511] width 84 height 20
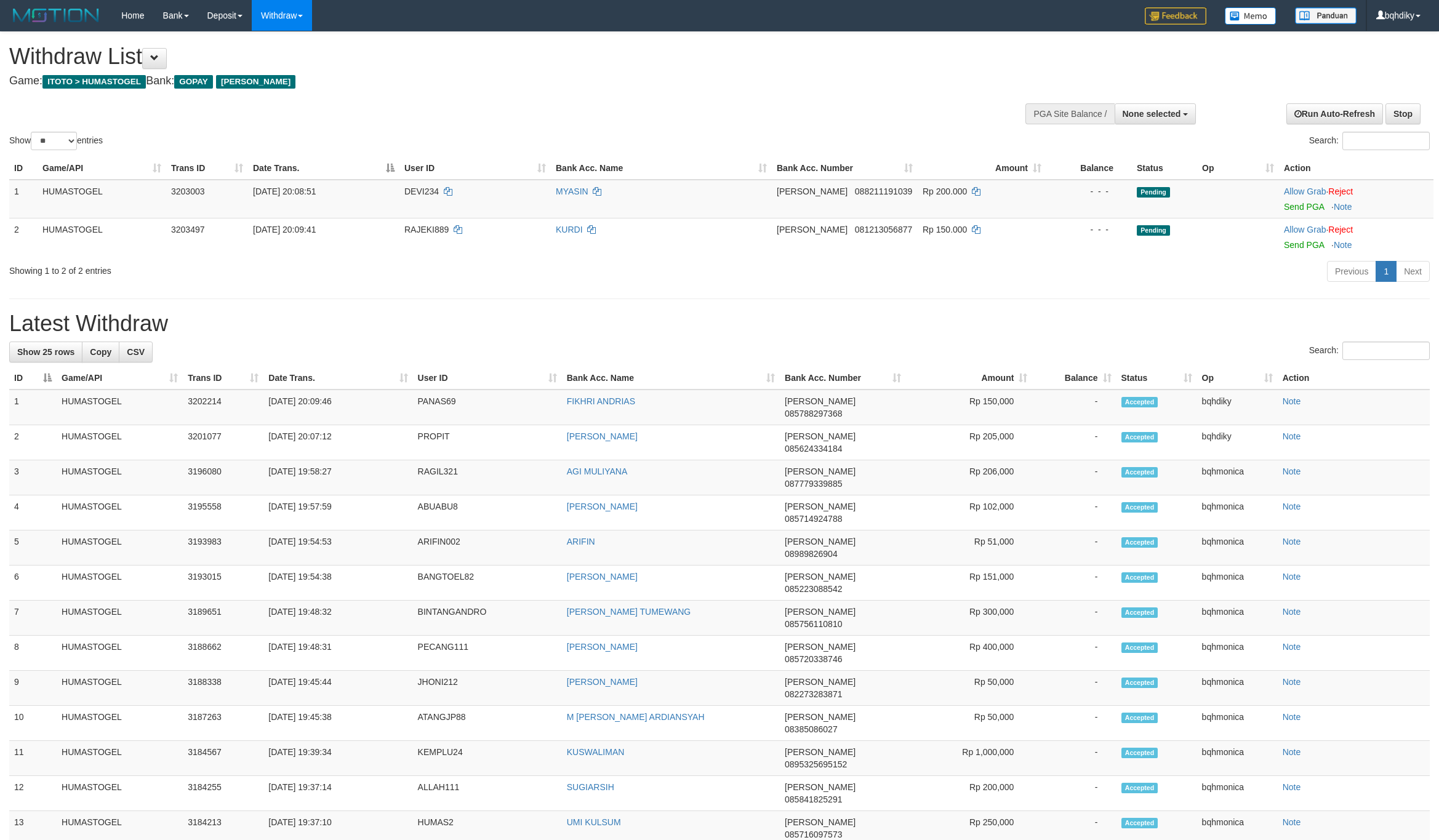
select select
select select "**"
click at [1309, 205] on link "Send PGA" at bounding box center [1303, 206] width 40 height 10
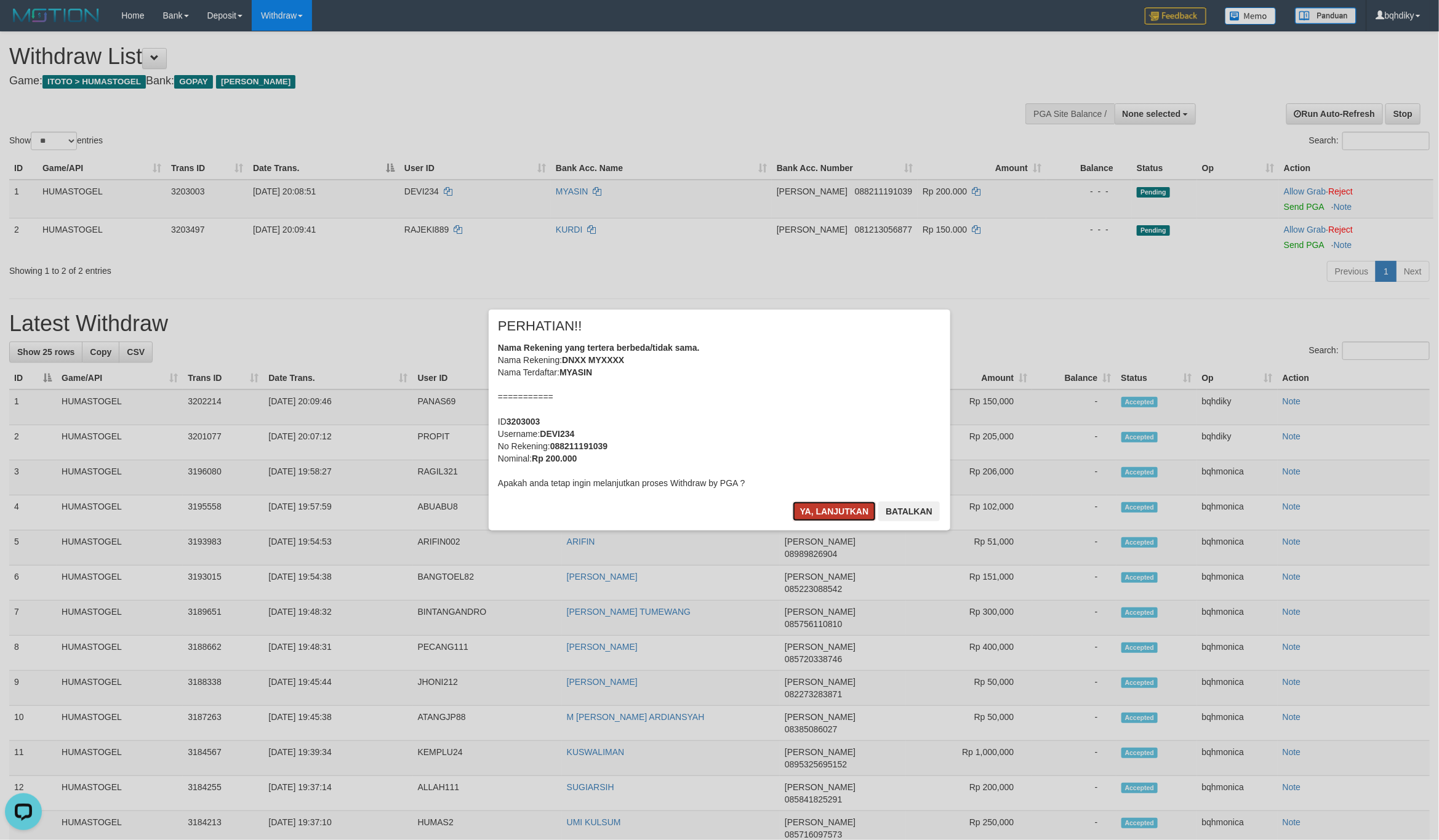
click at [800, 506] on button "Ya, lanjutkan" at bounding box center [834, 511] width 84 height 20
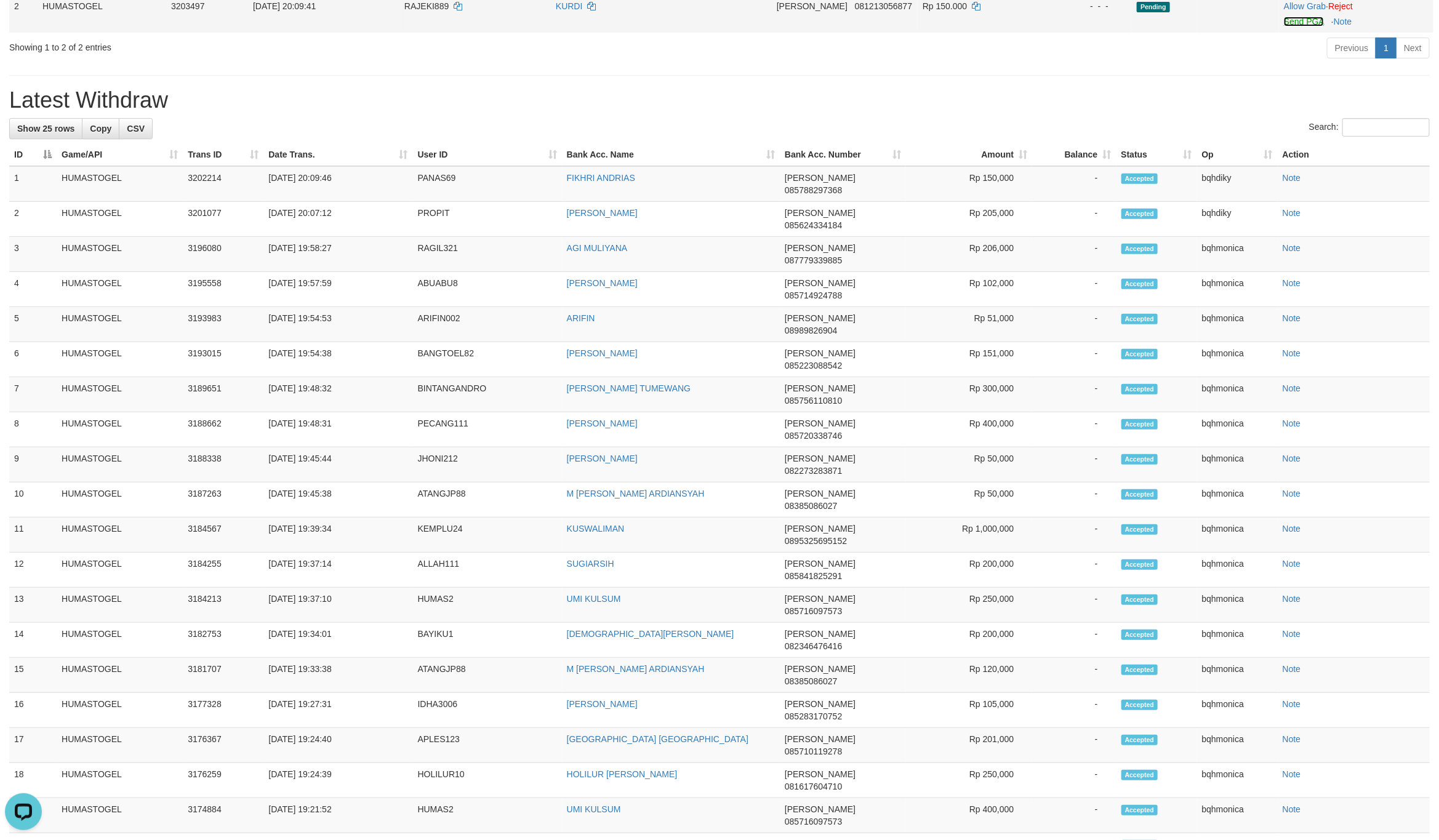
click at [1293, 242] on div "**********" at bounding box center [720, 462] width 1439 height 1301
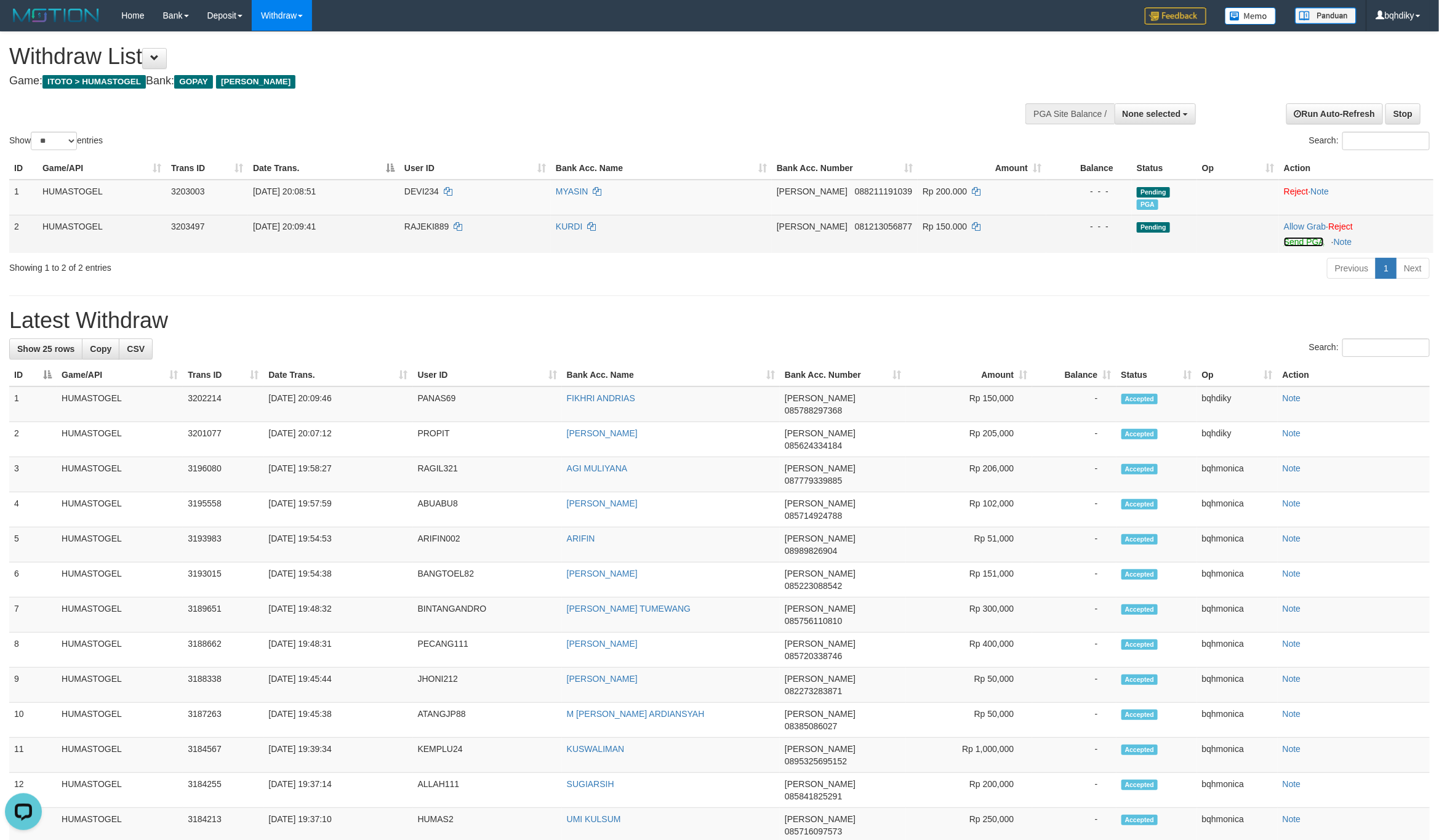
click at [1299, 241] on link "Send PGA" at bounding box center [1303, 242] width 40 height 10
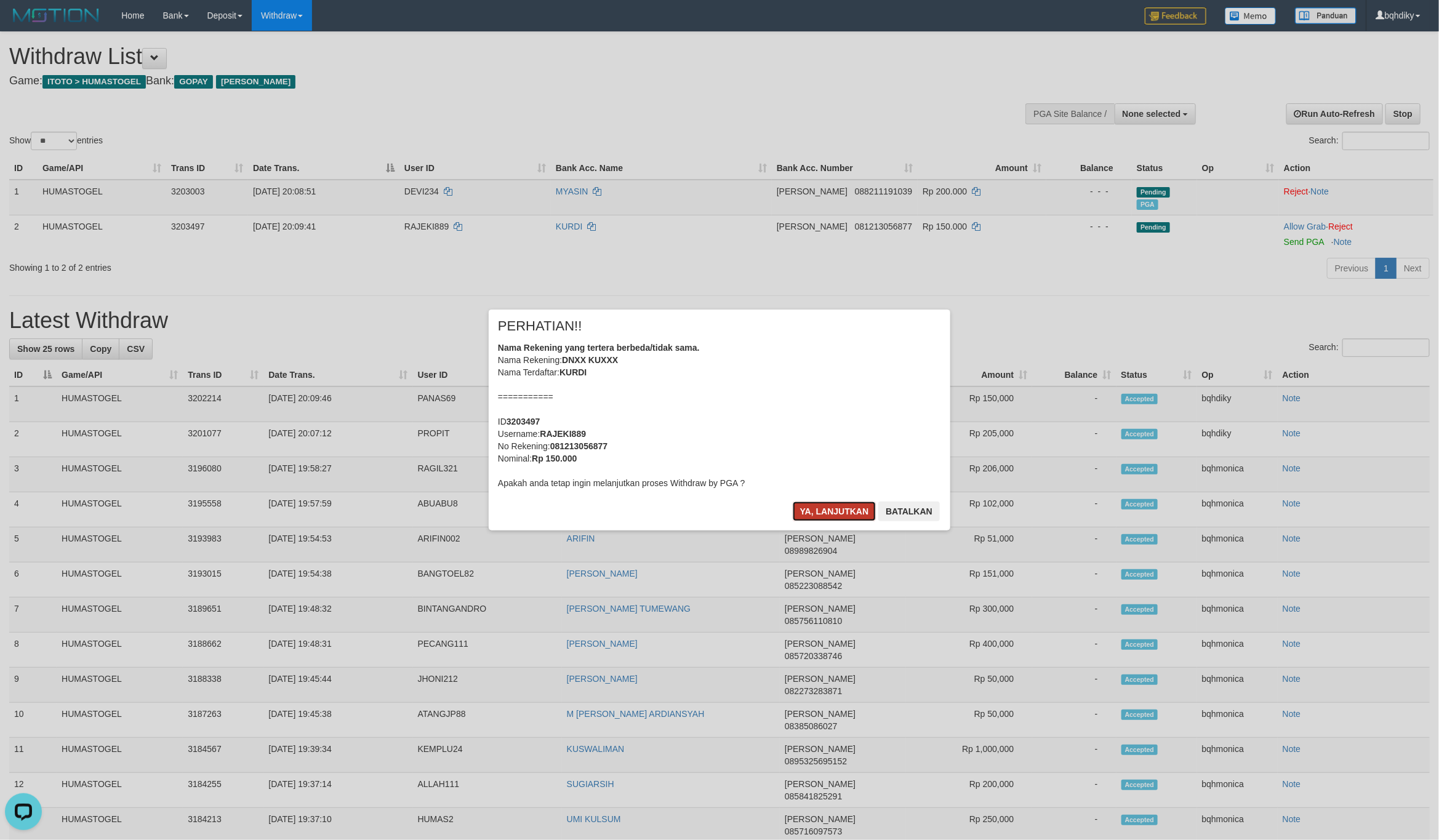
click at [823, 507] on button "Ya, lanjutkan" at bounding box center [834, 511] width 84 height 20
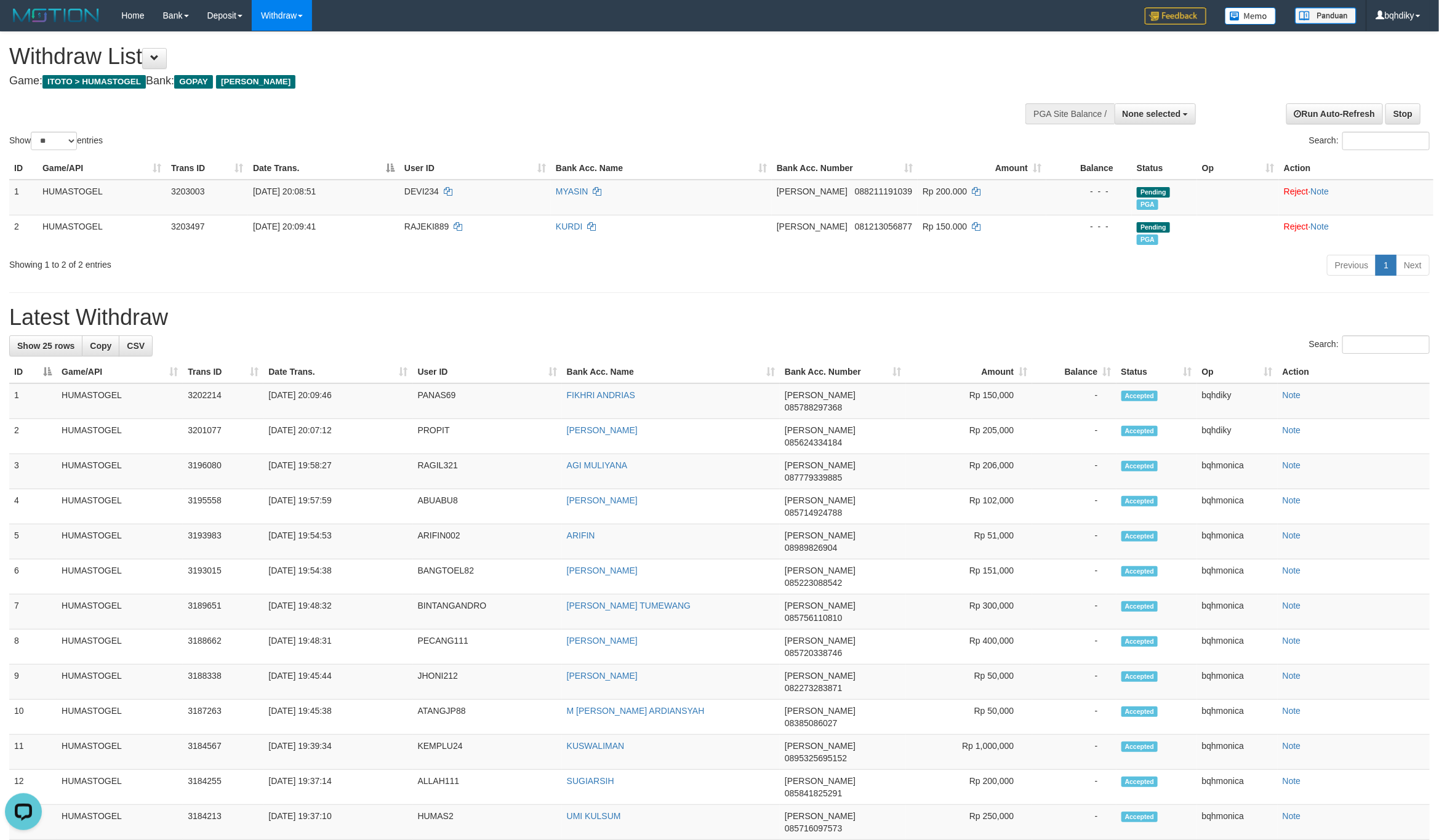
click at [607, 292] on div "**********" at bounding box center [720, 681] width 1439 height 1298
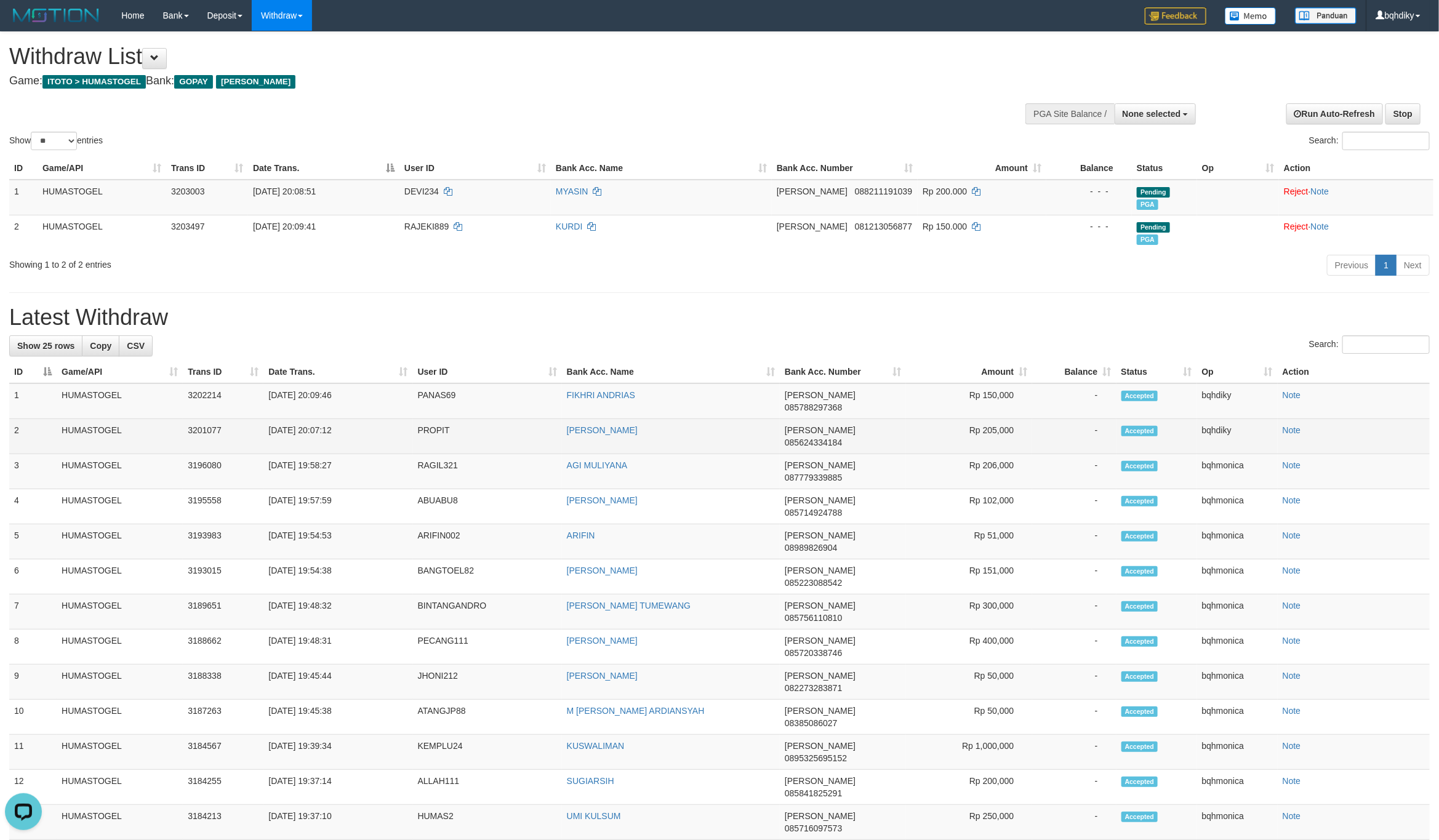
click at [425, 421] on td "PROPIT" at bounding box center [487, 437] width 149 height 35
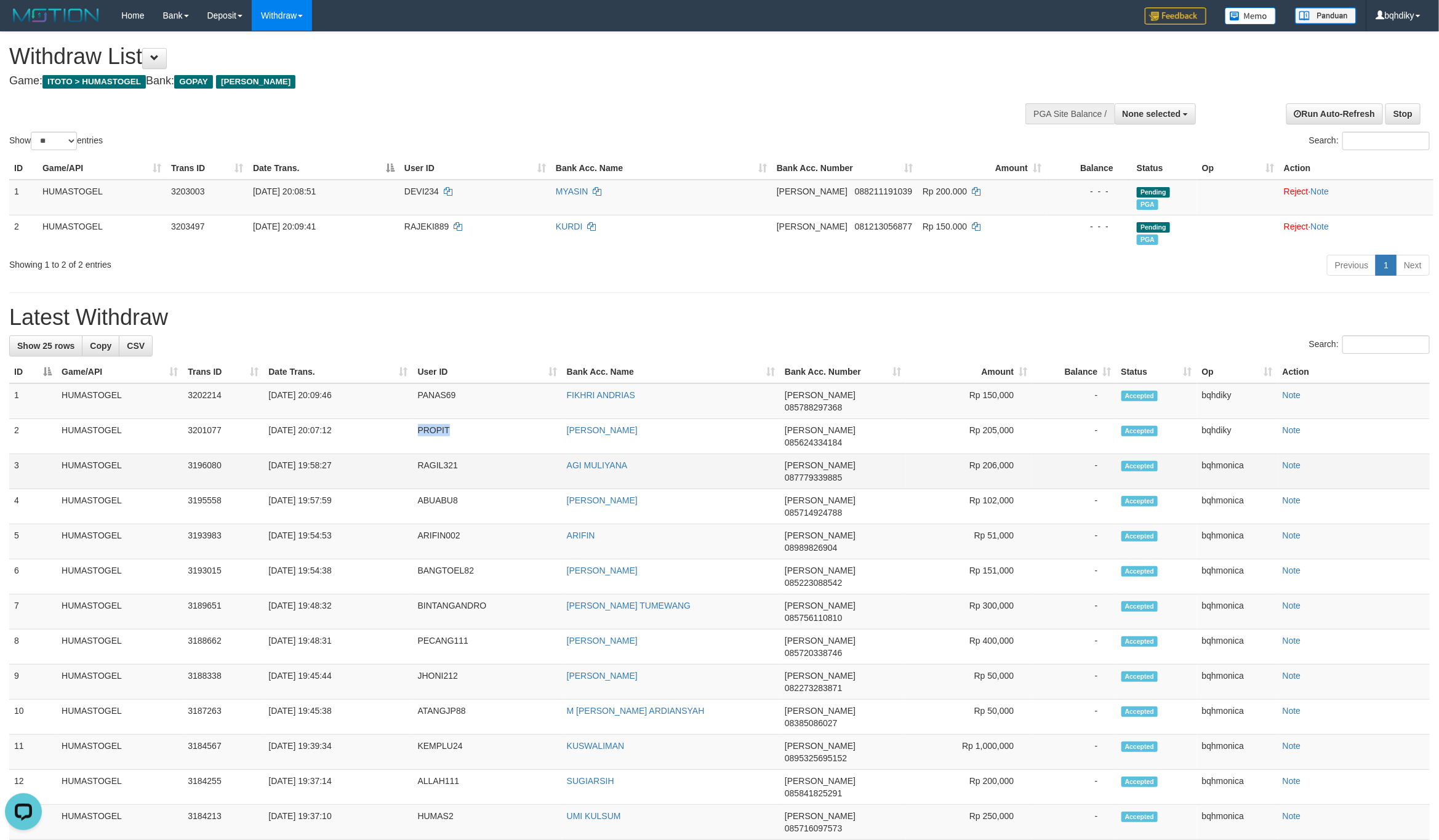
copy td "PROPIT"
click at [423, 392] on td "PANAS69" at bounding box center [487, 401] width 149 height 36
click at [425, 393] on td "PANAS69" at bounding box center [487, 401] width 149 height 36
copy td "PANAS69"
click at [1067, 320] on h1 "Latest Withdraw" at bounding box center [720, 317] width 1421 height 24
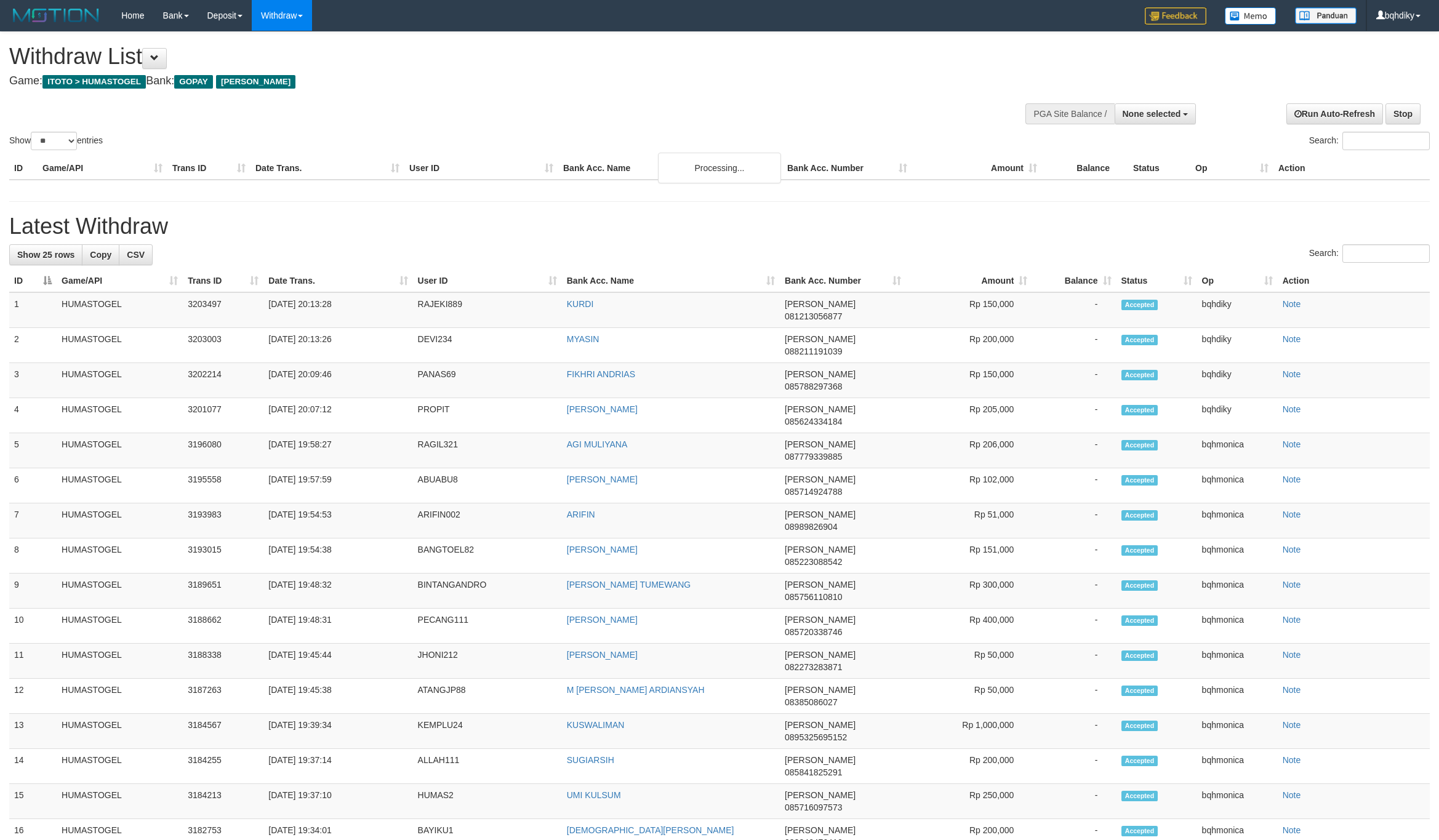
select select
select select "**"
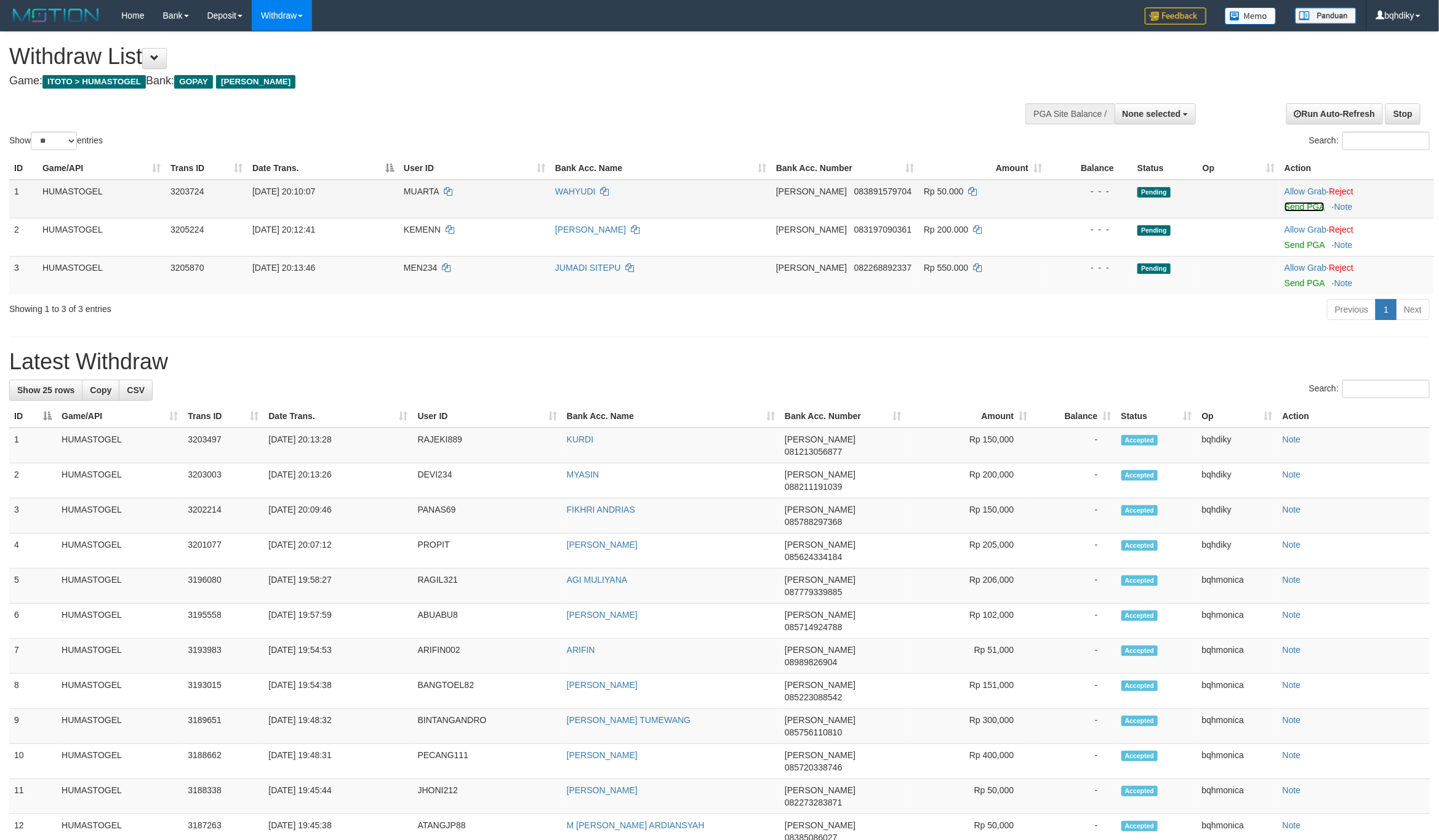
click at [1309, 209] on link "Send PGA" at bounding box center [1304, 206] width 40 height 10
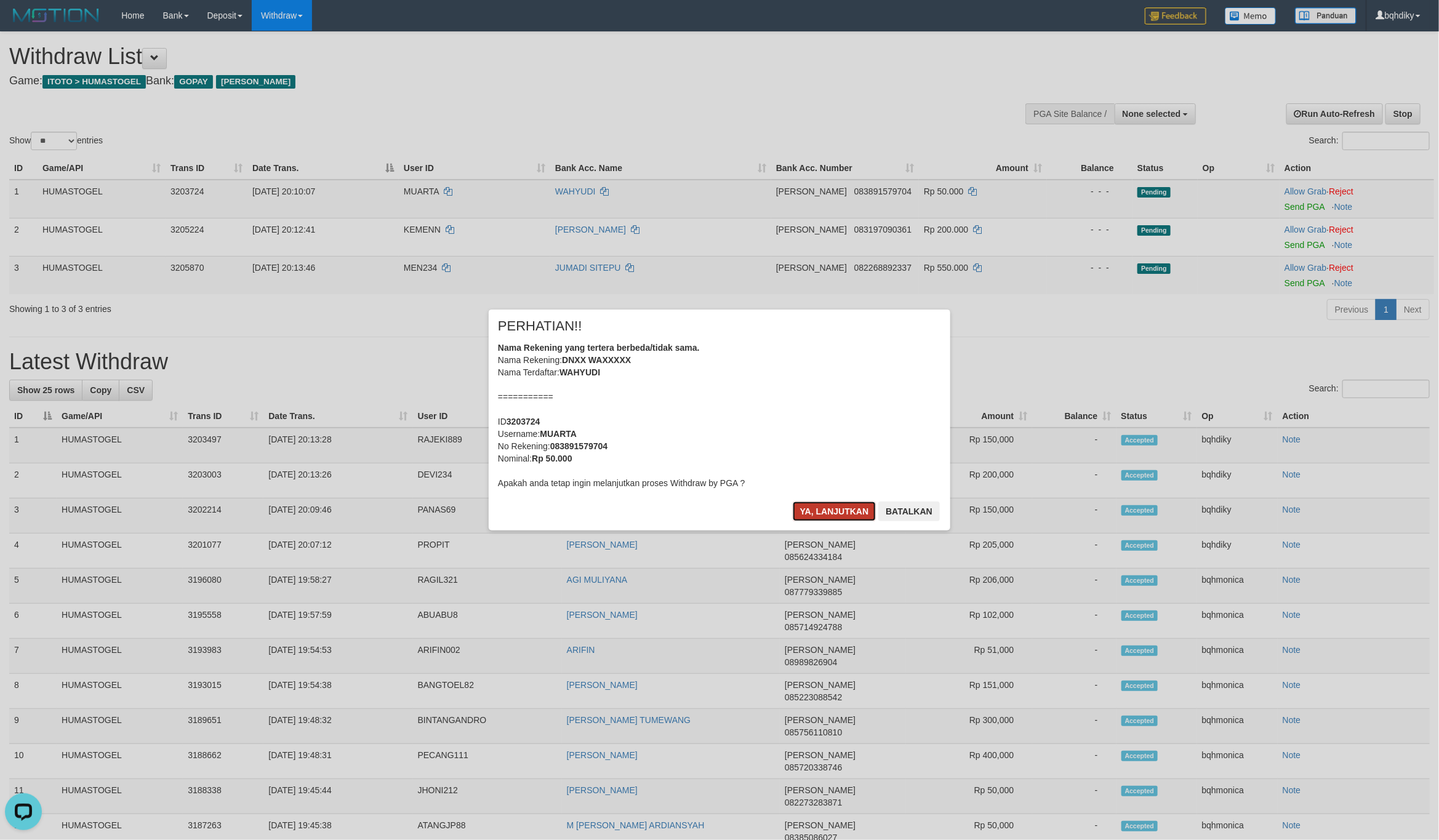
click at [833, 506] on button "Ya, lanjutkan" at bounding box center [834, 511] width 84 height 20
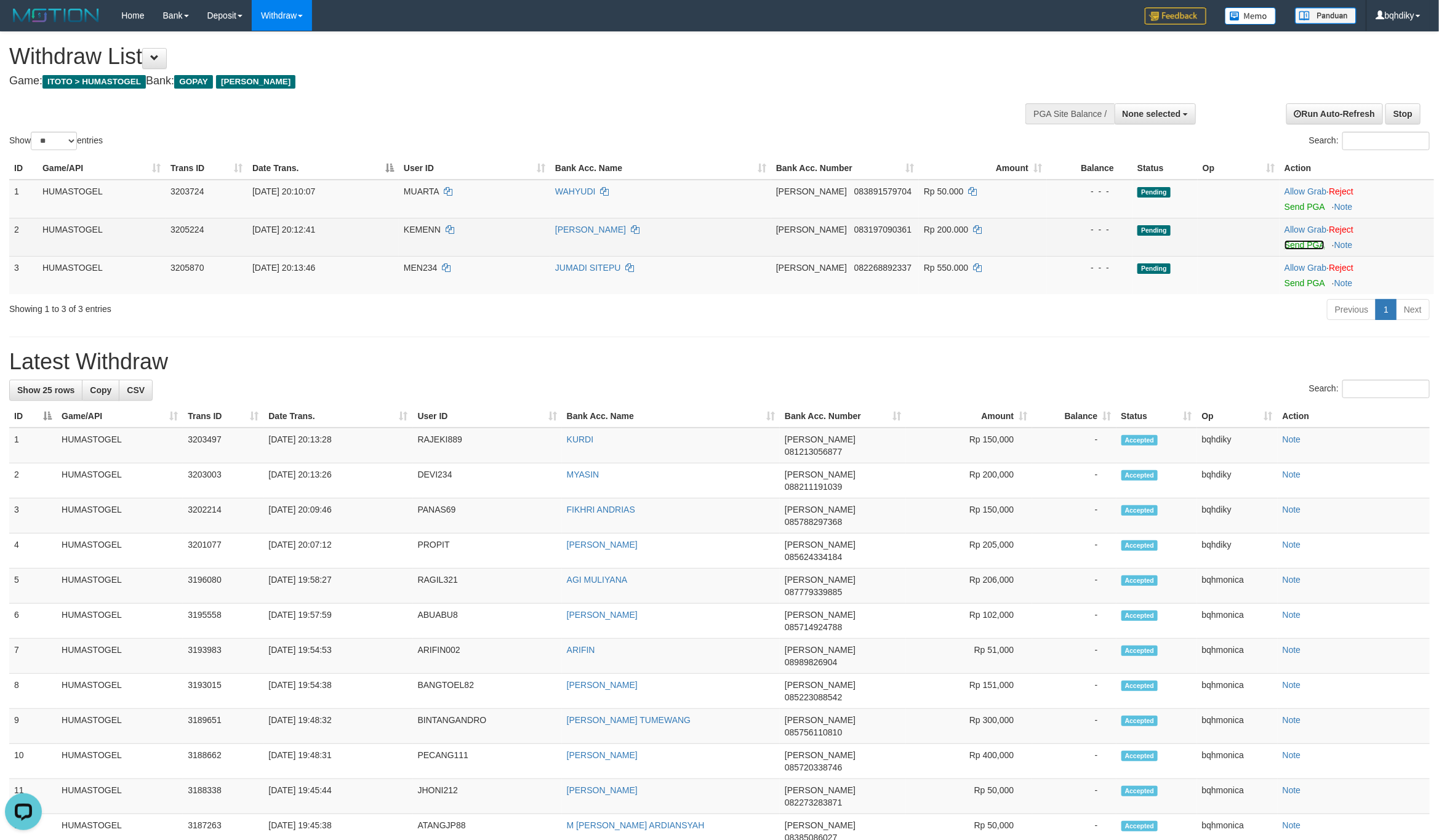
click at [1316, 242] on link "Send PGA" at bounding box center [1304, 245] width 40 height 10
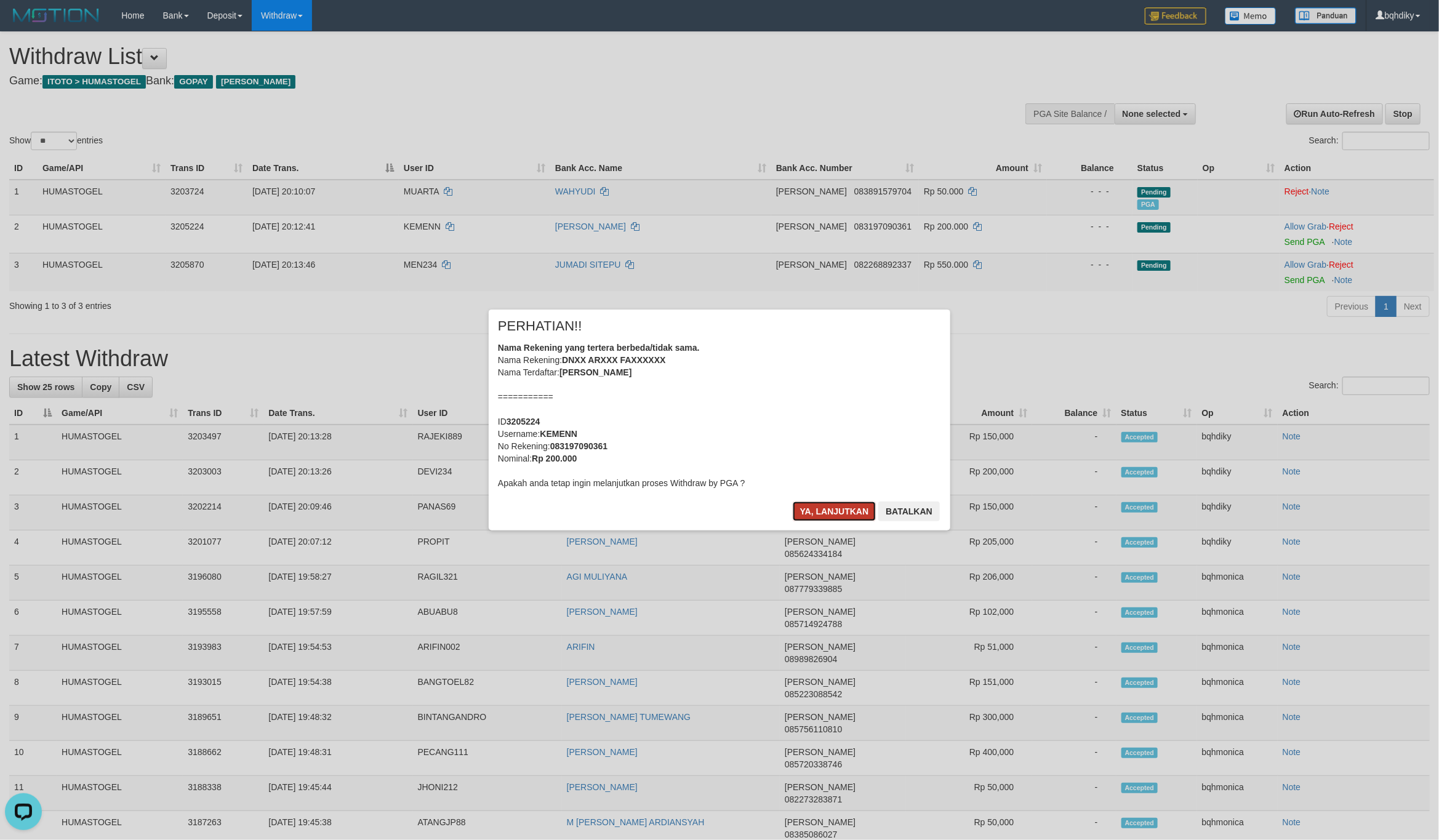
click at [824, 517] on button "Ya, lanjutkan" at bounding box center [834, 511] width 84 height 20
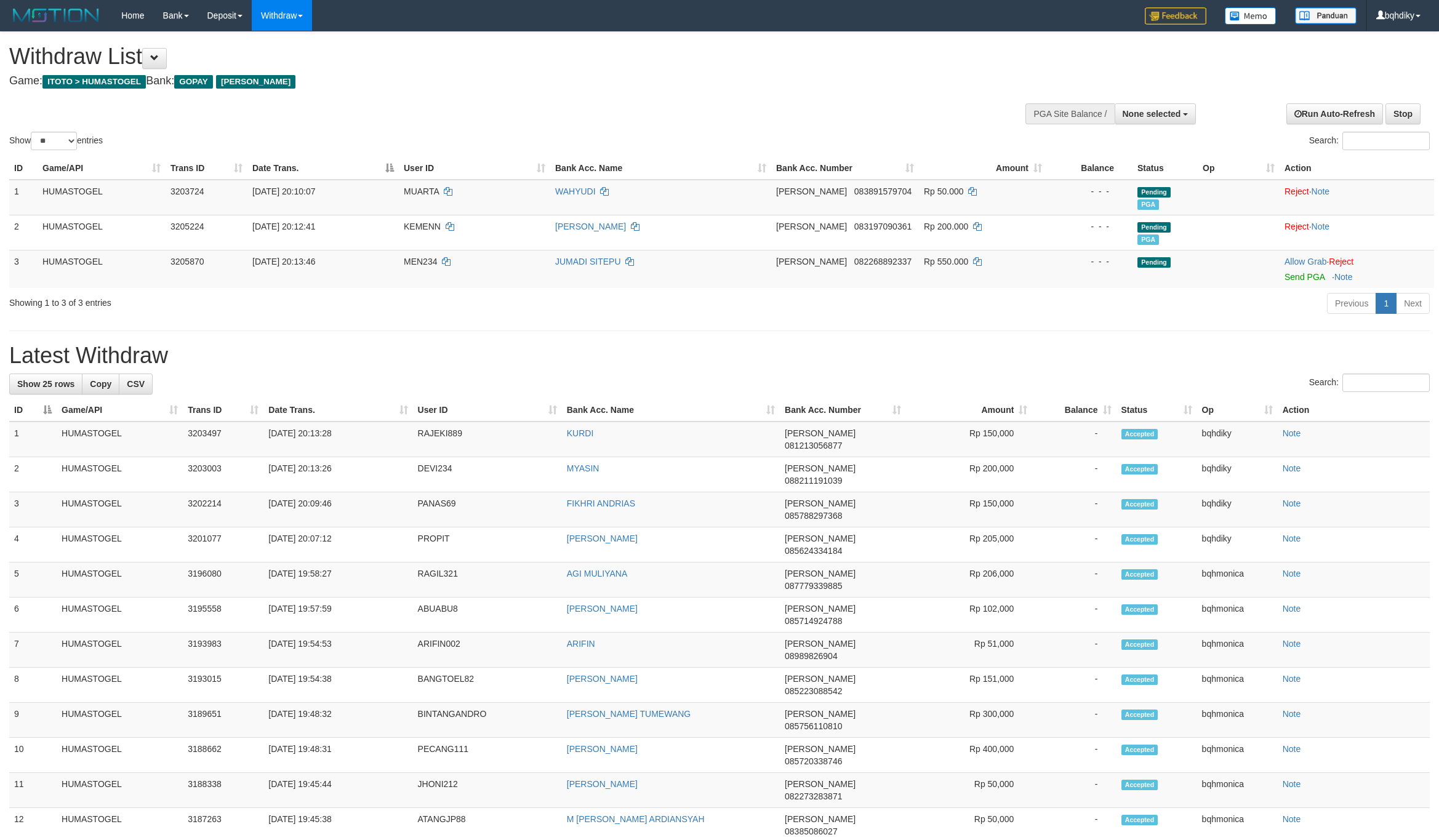
select select
select select "**"
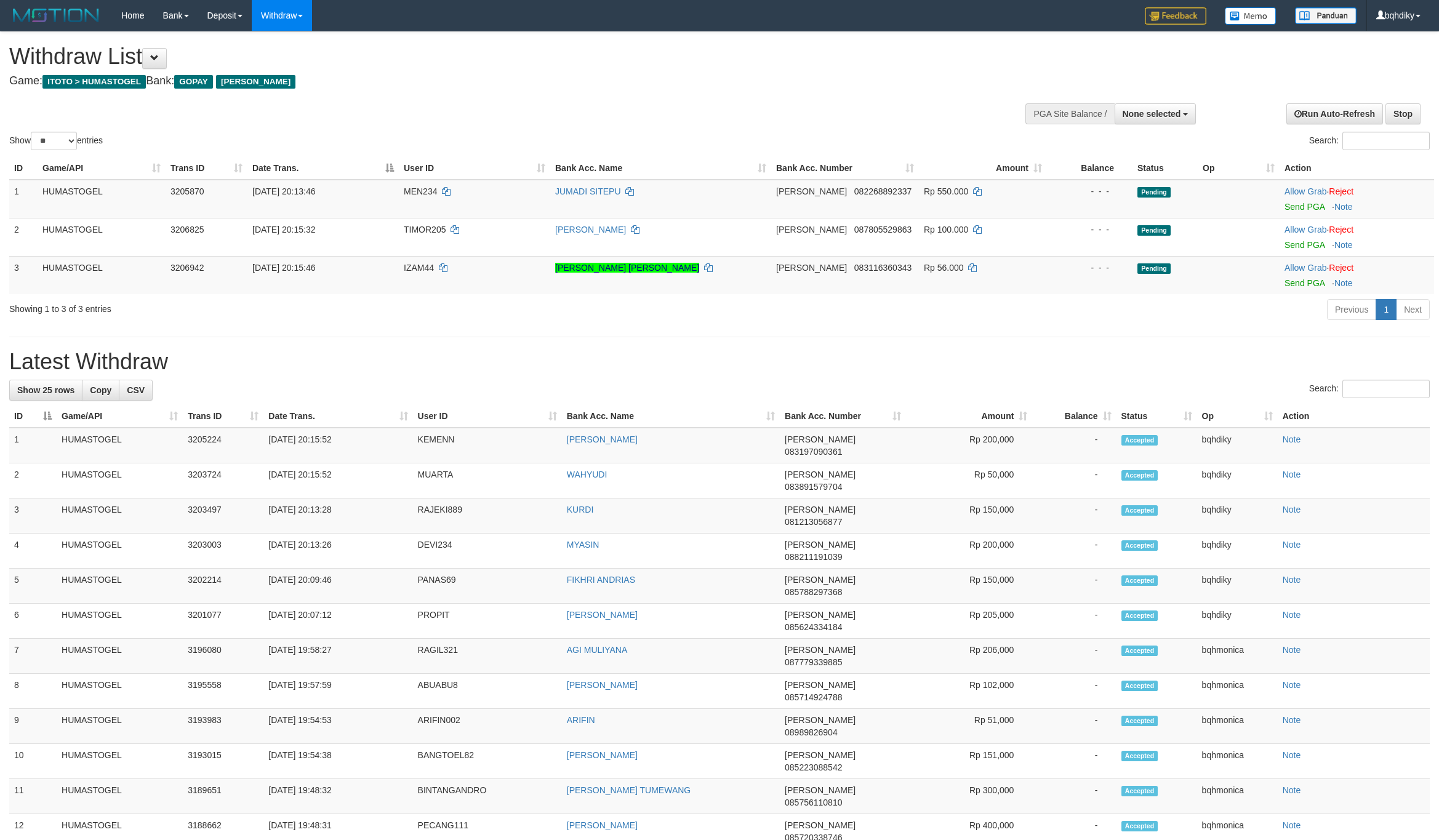
select select
select select "**"
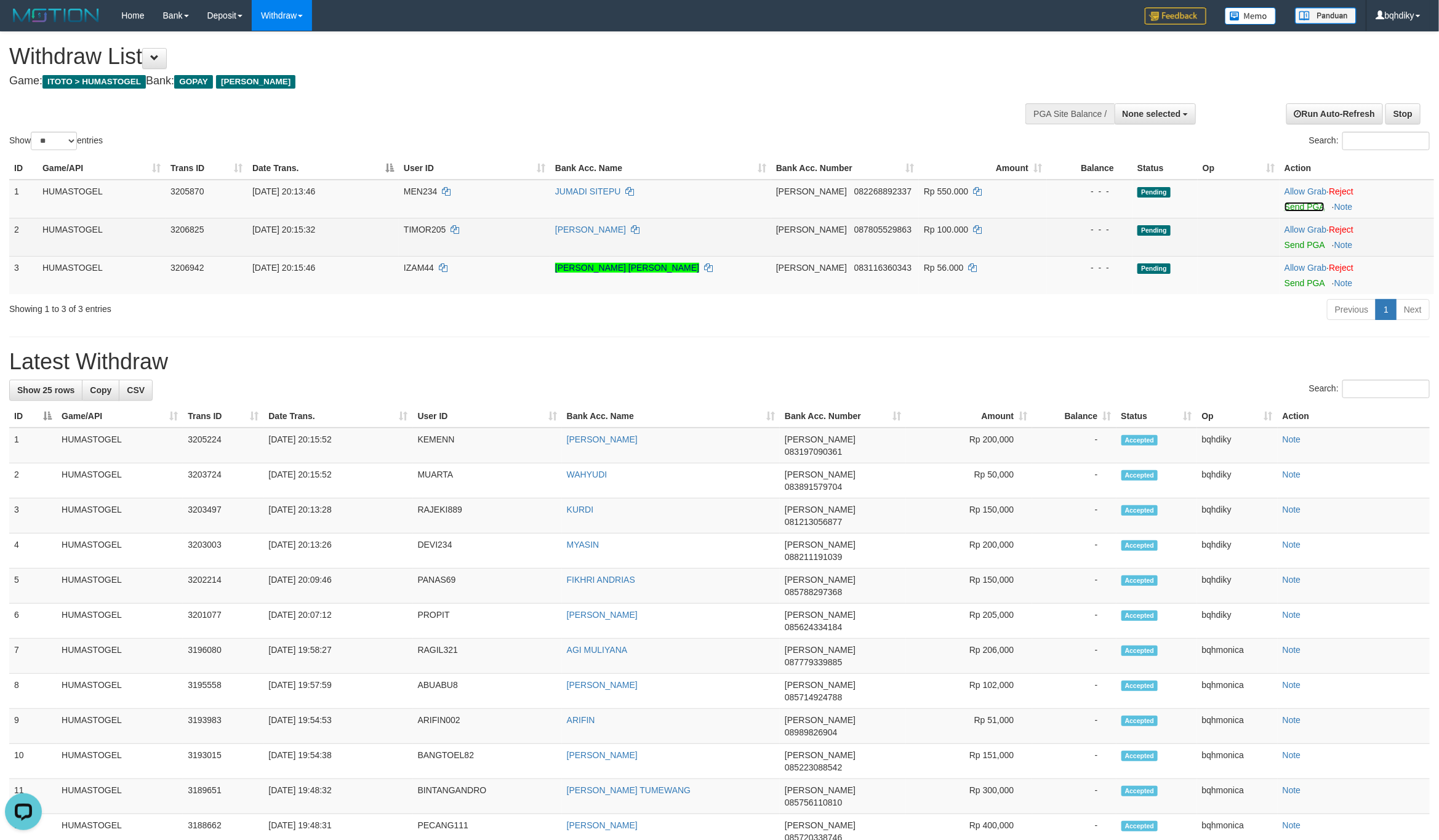
drag, startPoint x: 1313, startPoint y: 208, endPoint x: 801, endPoint y: 236, distance: 512.8
click at [1313, 208] on link "Send PGA" at bounding box center [1304, 206] width 40 height 10
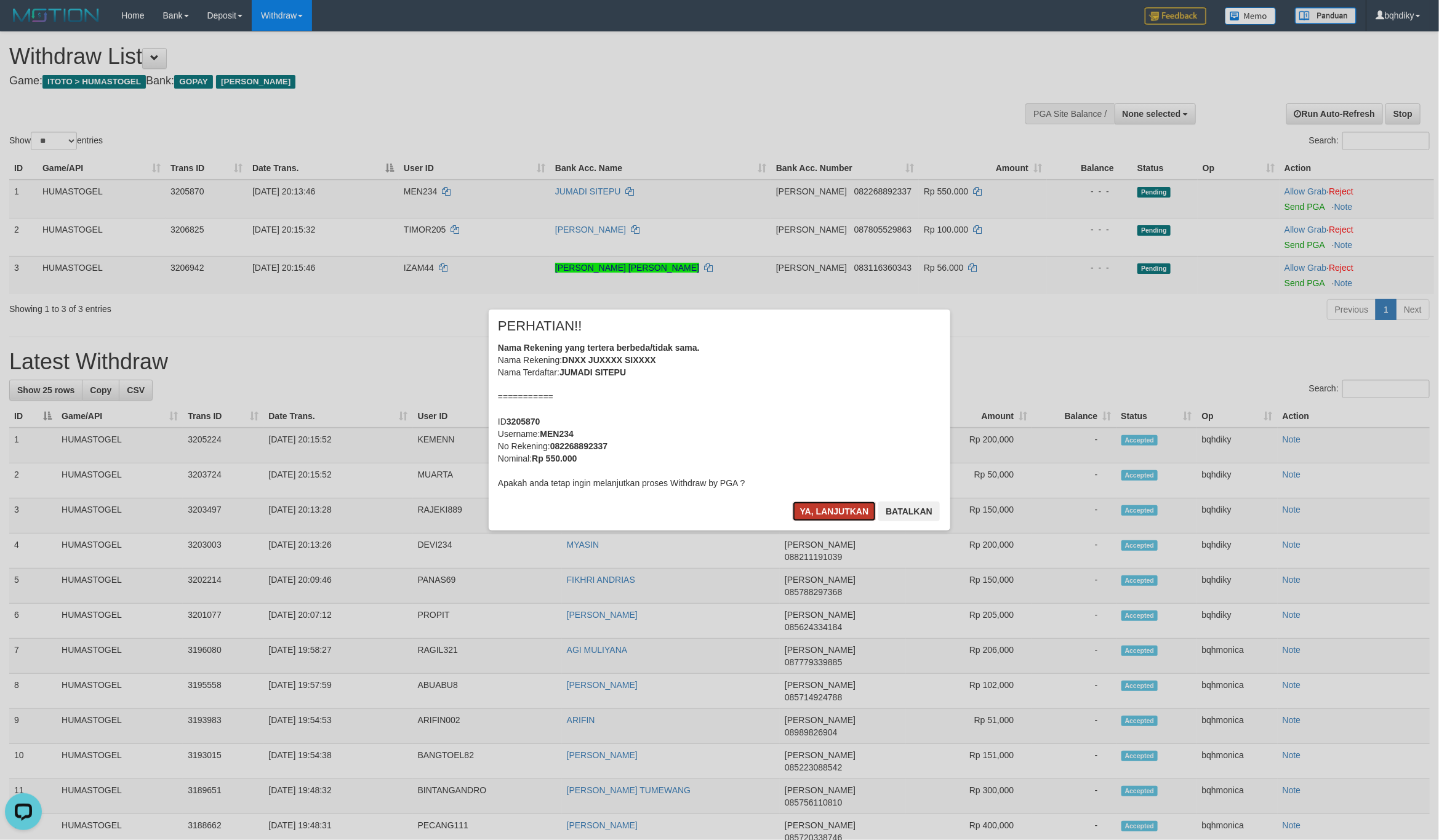
click at [829, 506] on button "Ya, lanjutkan" at bounding box center [834, 511] width 84 height 20
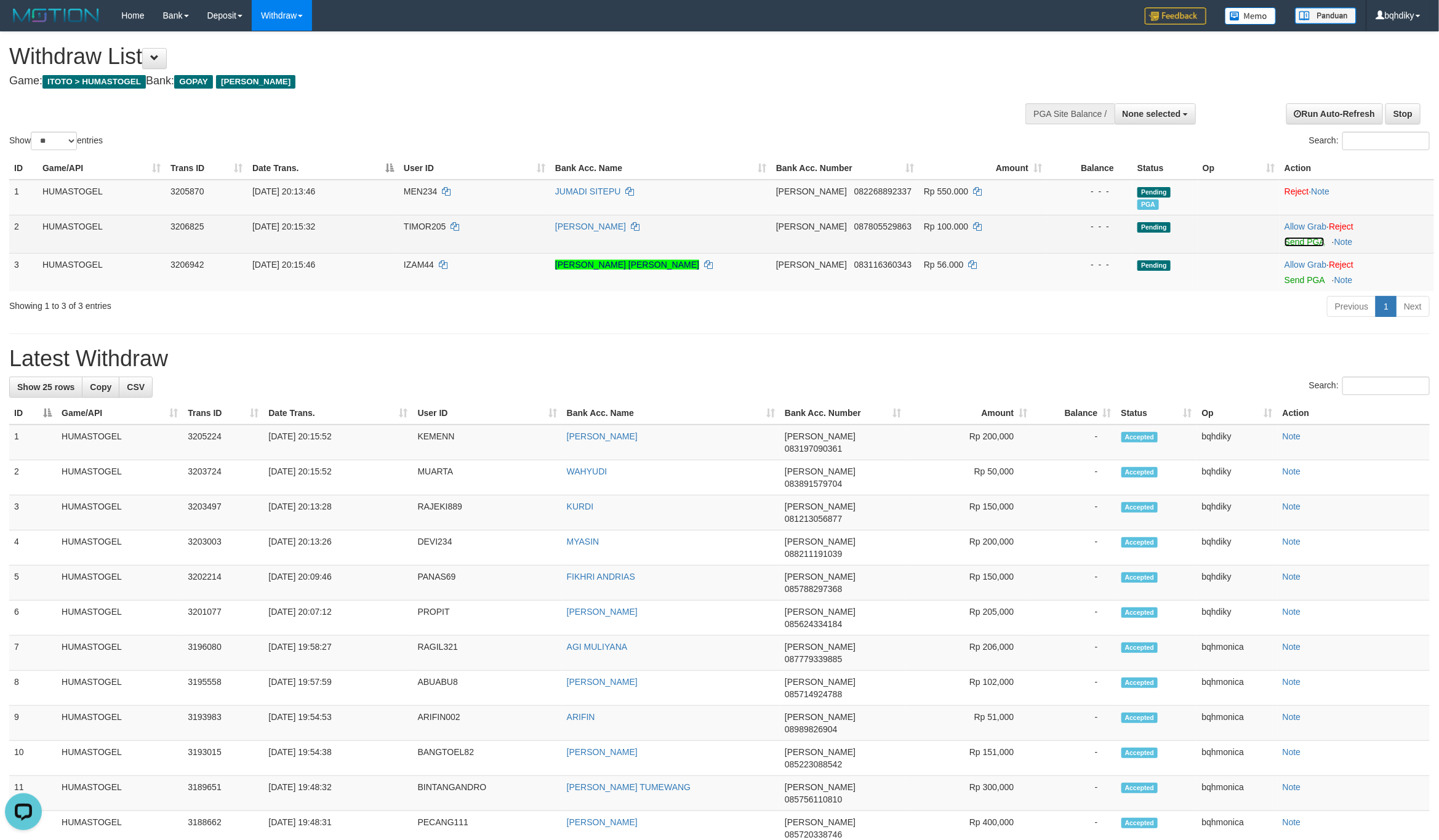
click at [1297, 242] on link "Send PGA" at bounding box center [1304, 242] width 40 height 10
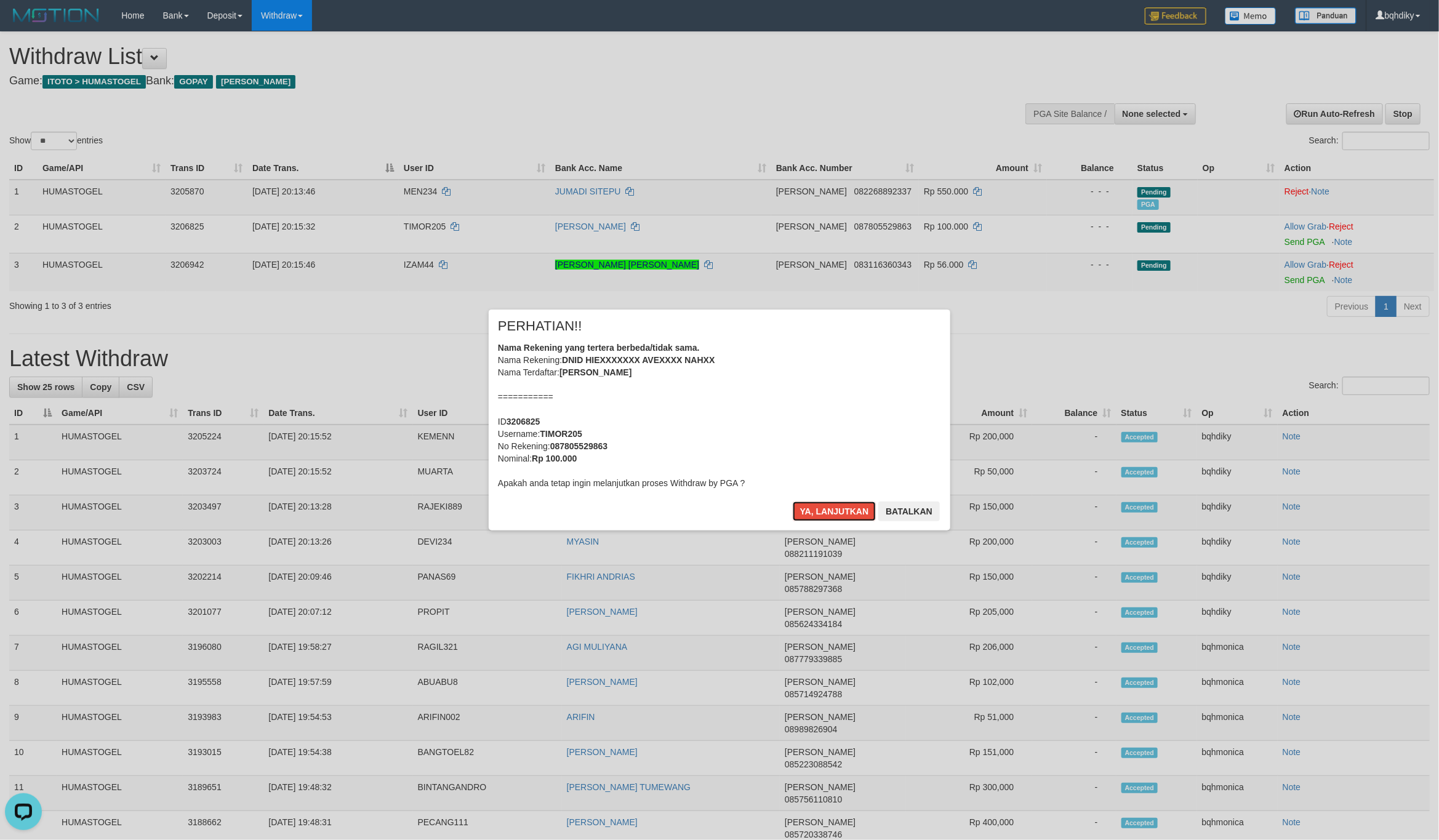
drag, startPoint x: 863, startPoint y: 508, endPoint x: 1247, endPoint y: 377, distance: 405.7
click at [865, 509] on button "Ya, lanjutkan" at bounding box center [834, 511] width 84 height 20
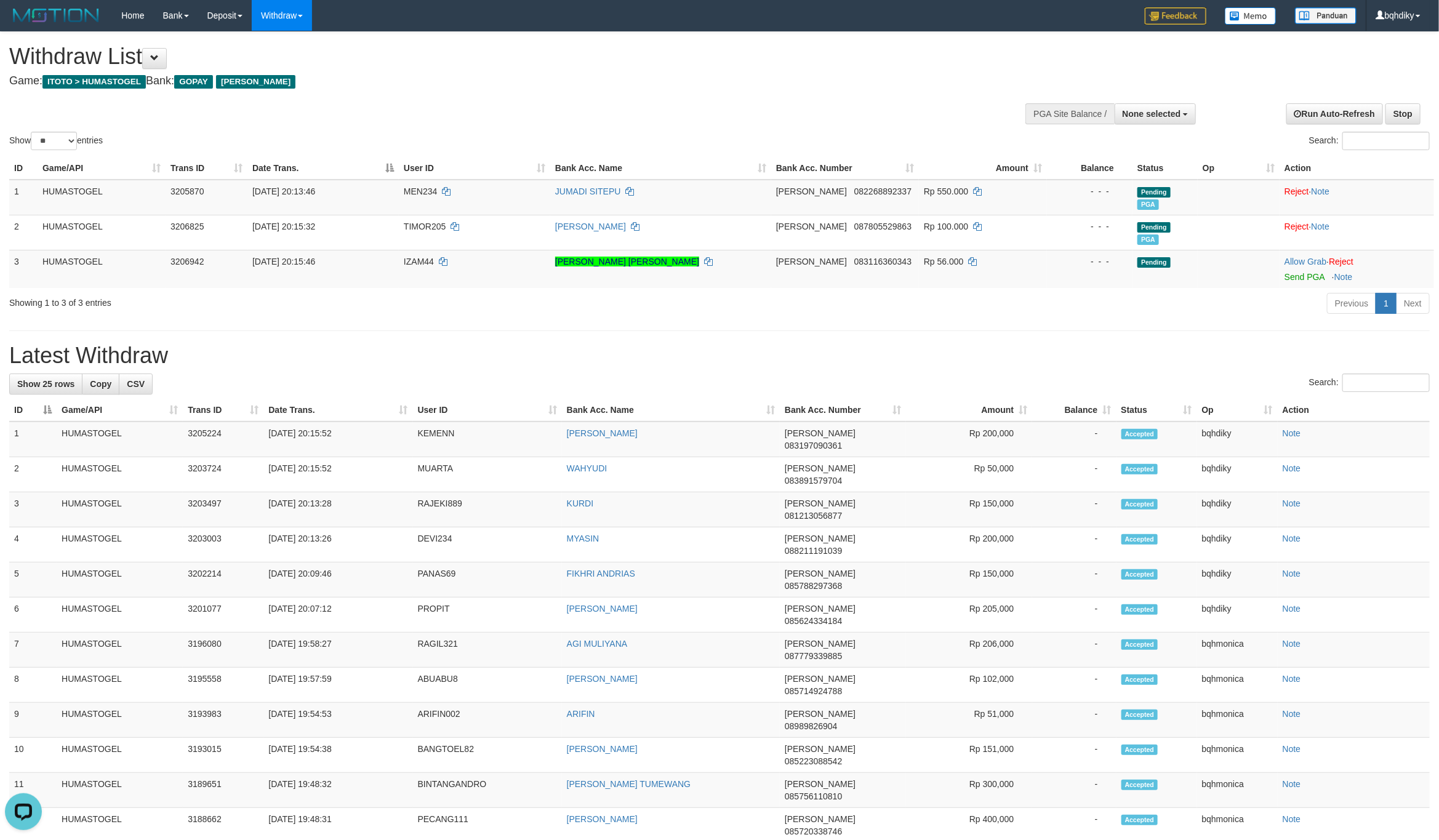
click at [938, 360] on h1 "Latest Withdraw" at bounding box center [720, 356] width 1421 height 24
click at [552, 331] on div "**********" at bounding box center [720, 700] width 1439 height 1337
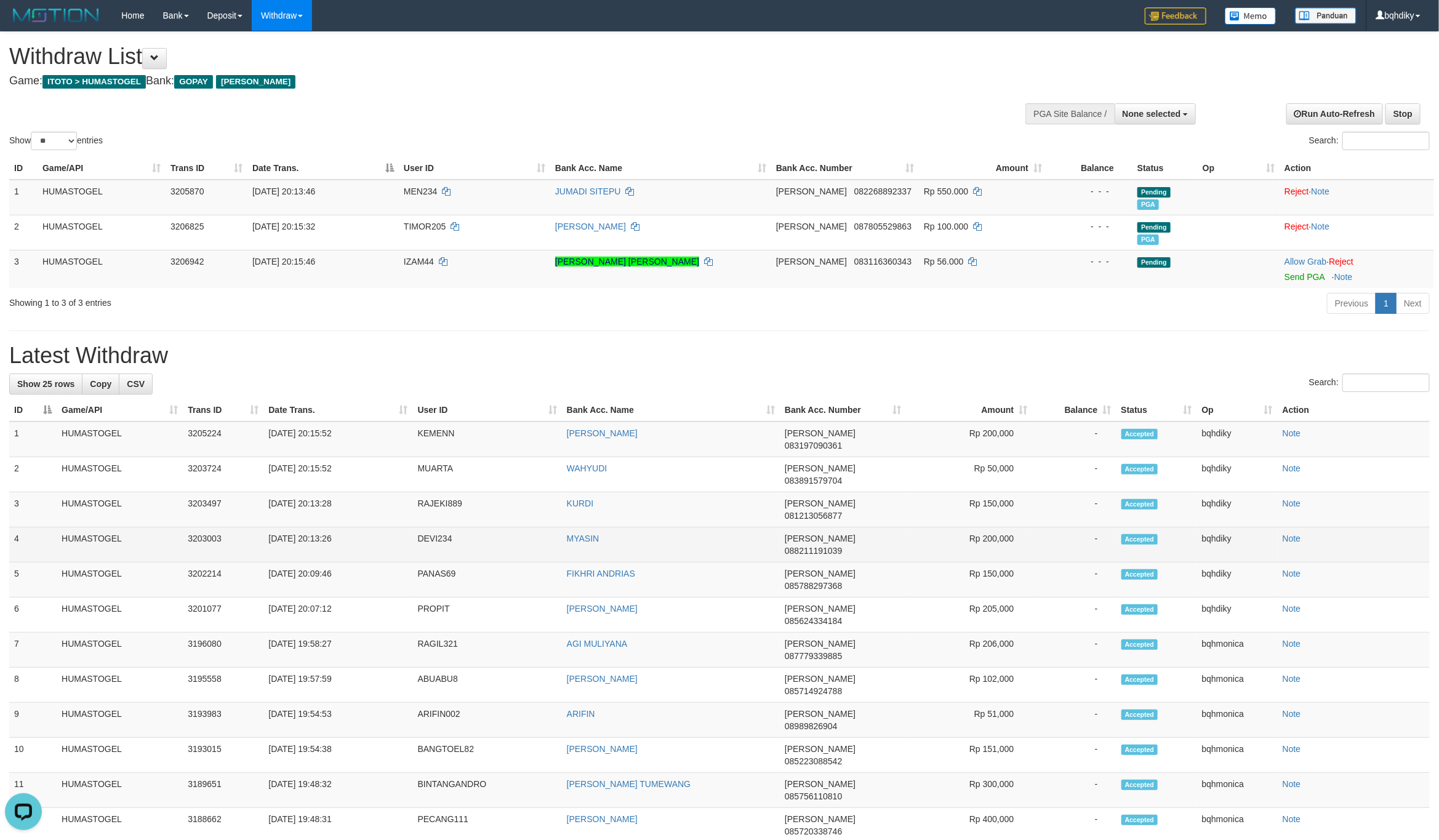
click at [449, 527] on td "DEVI234" at bounding box center [487, 544] width 149 height 35
click at [447, 527] on td "DEVI234" at bounding box center [487, 544] width 149 height 35
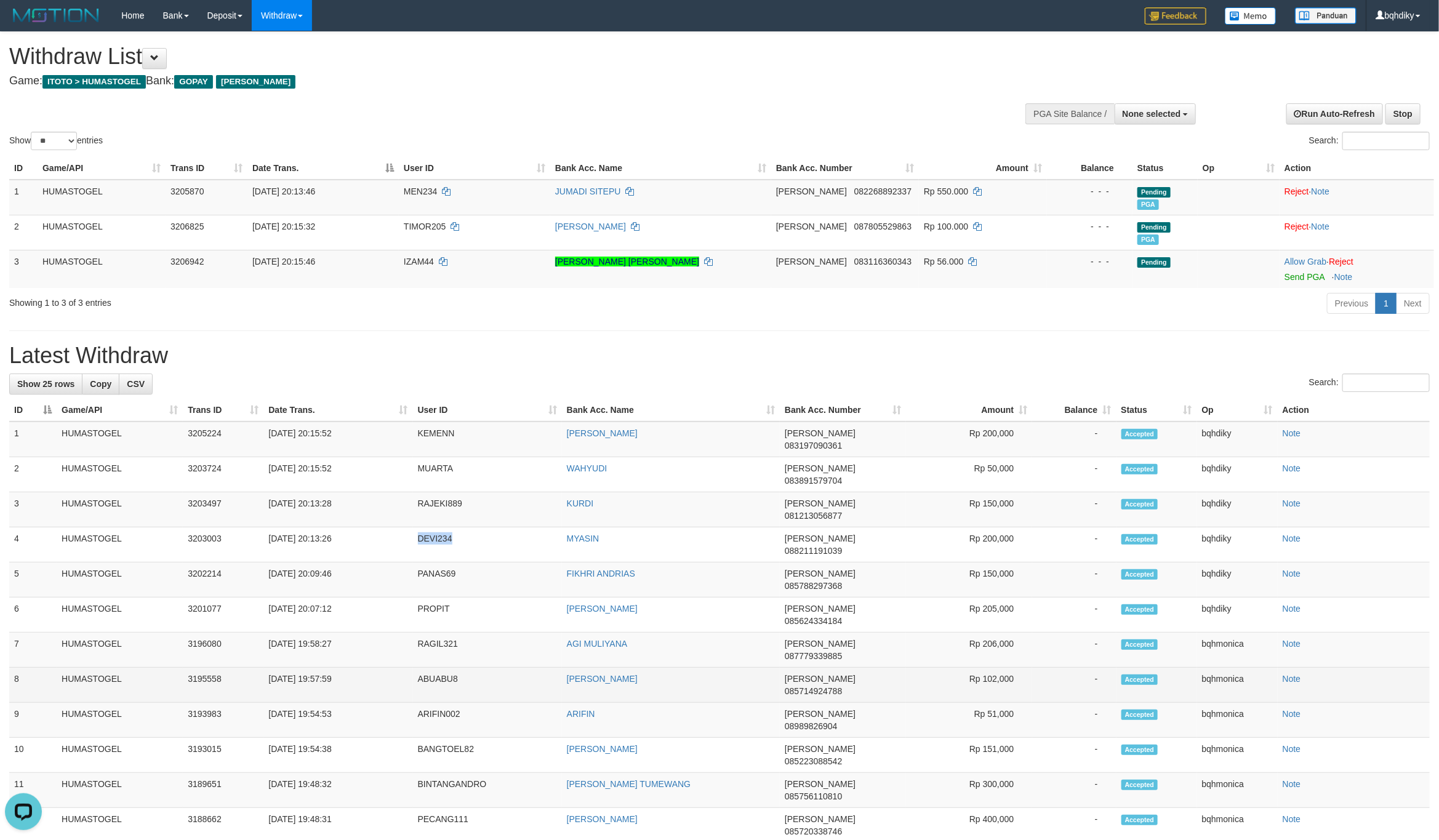
copy td "DEVI234"
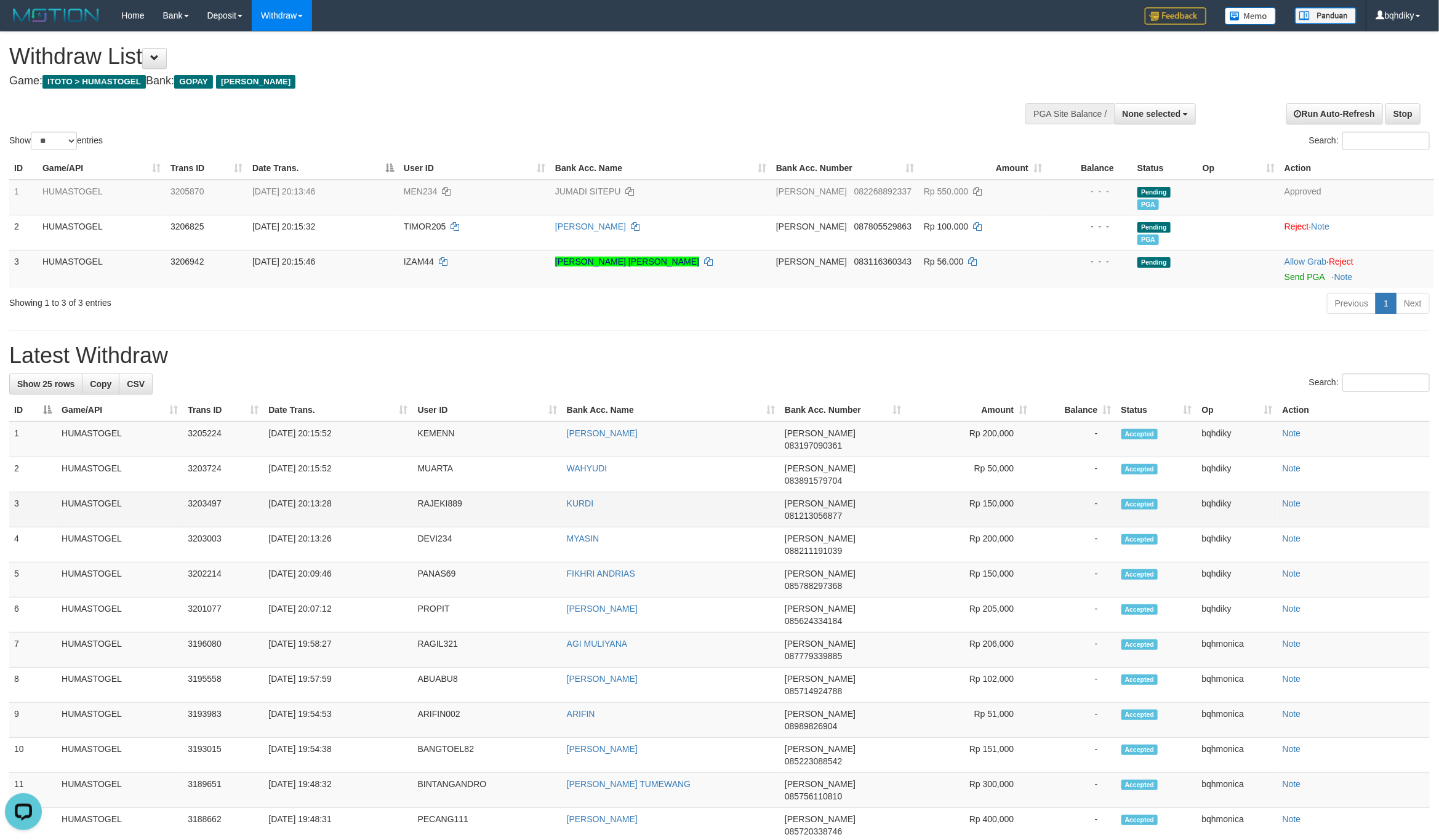
click at [438, 492] on td "RAJEKI889" at bounding box center [487, 509] width 149 height 35
copy td "RAJEKI889"
click at [425, 492] on td "RAJEKI889" at bounding box center [487, 509] width 149 height 35
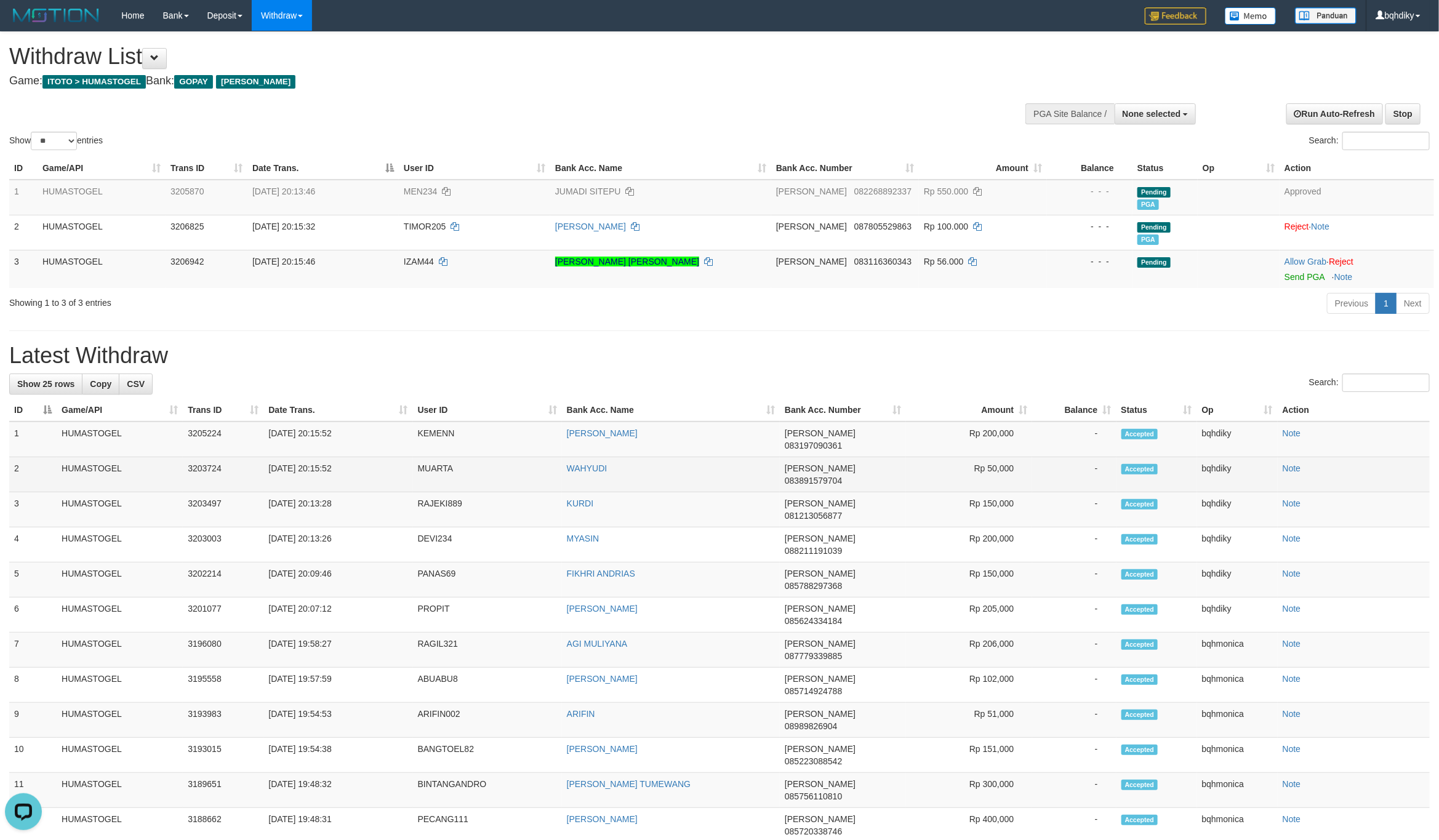
click at [425, 468] on td "MUARTA" at bounding box center [487, 475] width 149 height 35
click at [425, 467] on td "MUARTA" at bounding box center [487, 475] width 149 height 35
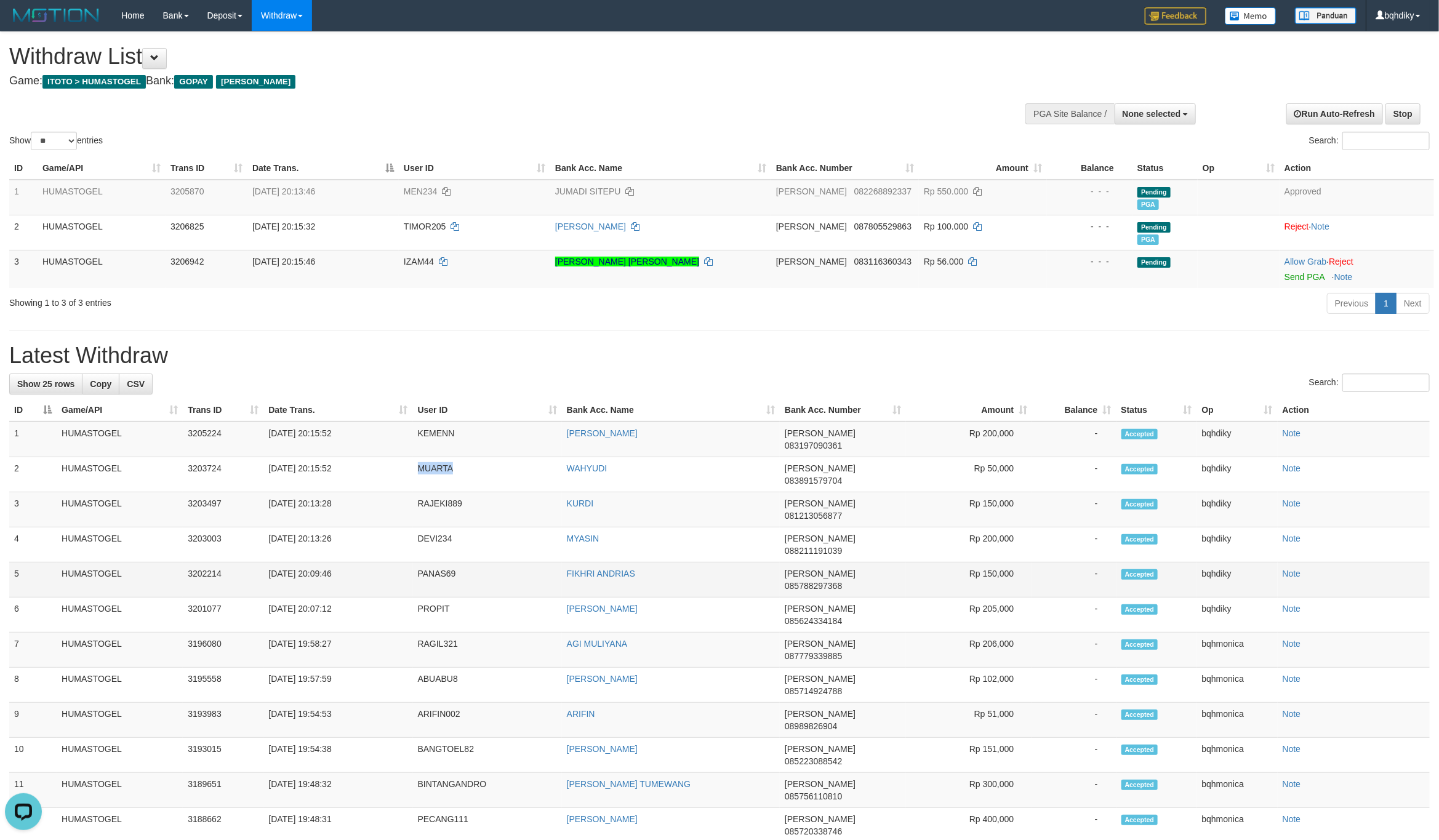
copy td "MUARTA"
click at [441, 438] on td "KEMENN" at bounding box center [487, 439] width 149 height 36
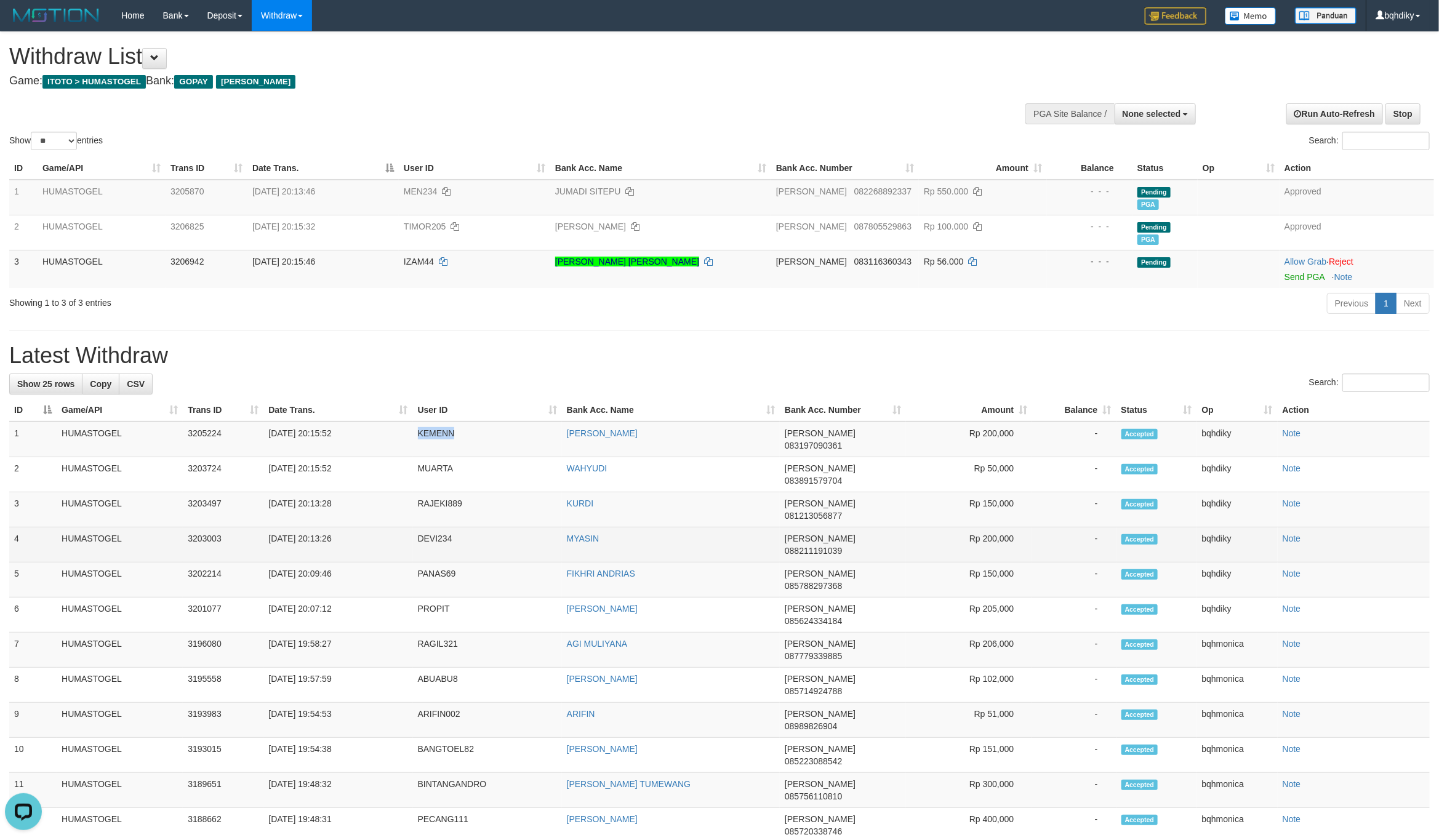
copy td "KEMENN"
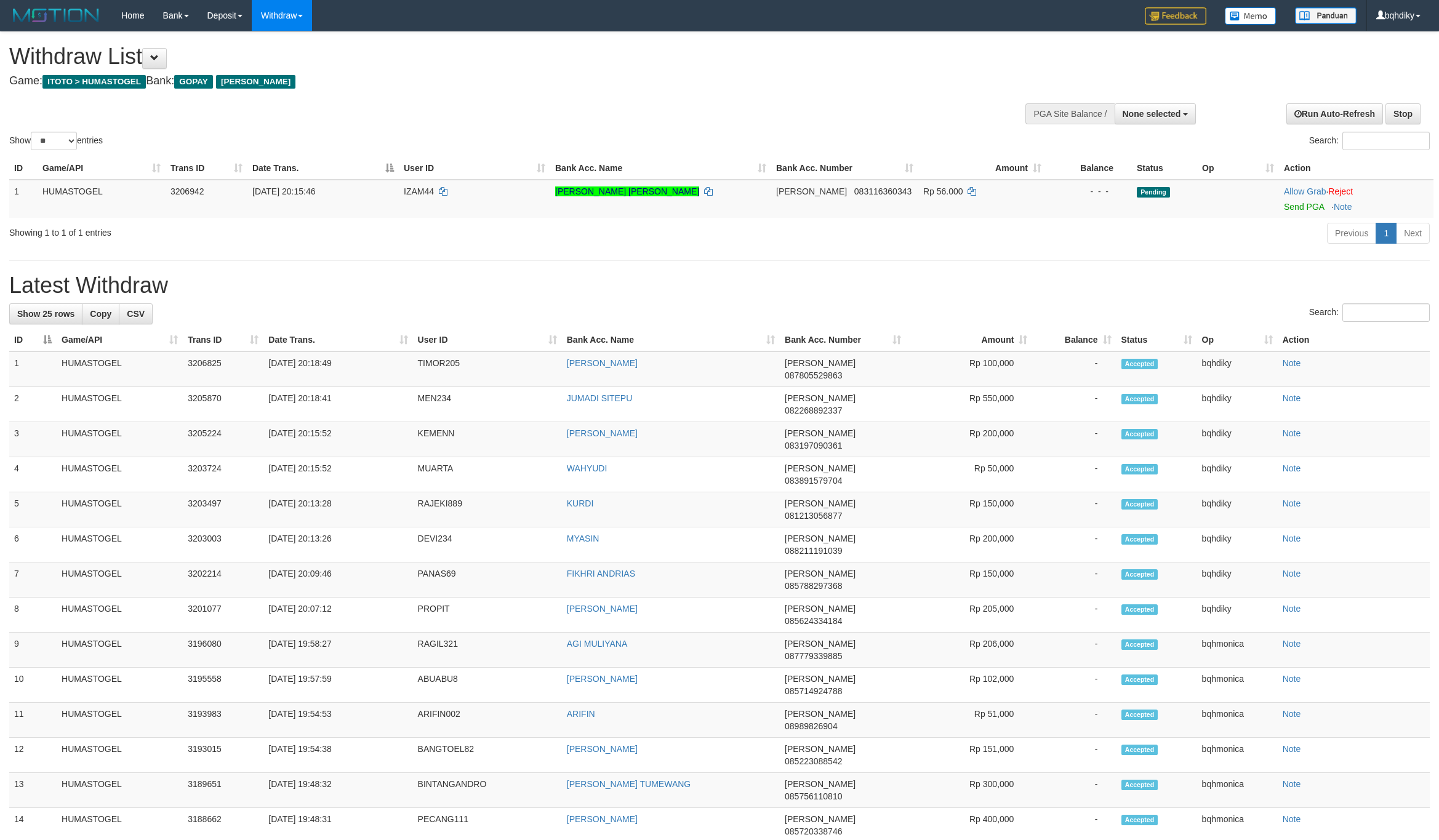
select select
select select "**"
click at [1315, 208] on link "Send PGA" at bounding box center [1303, 206] width 40 height 10
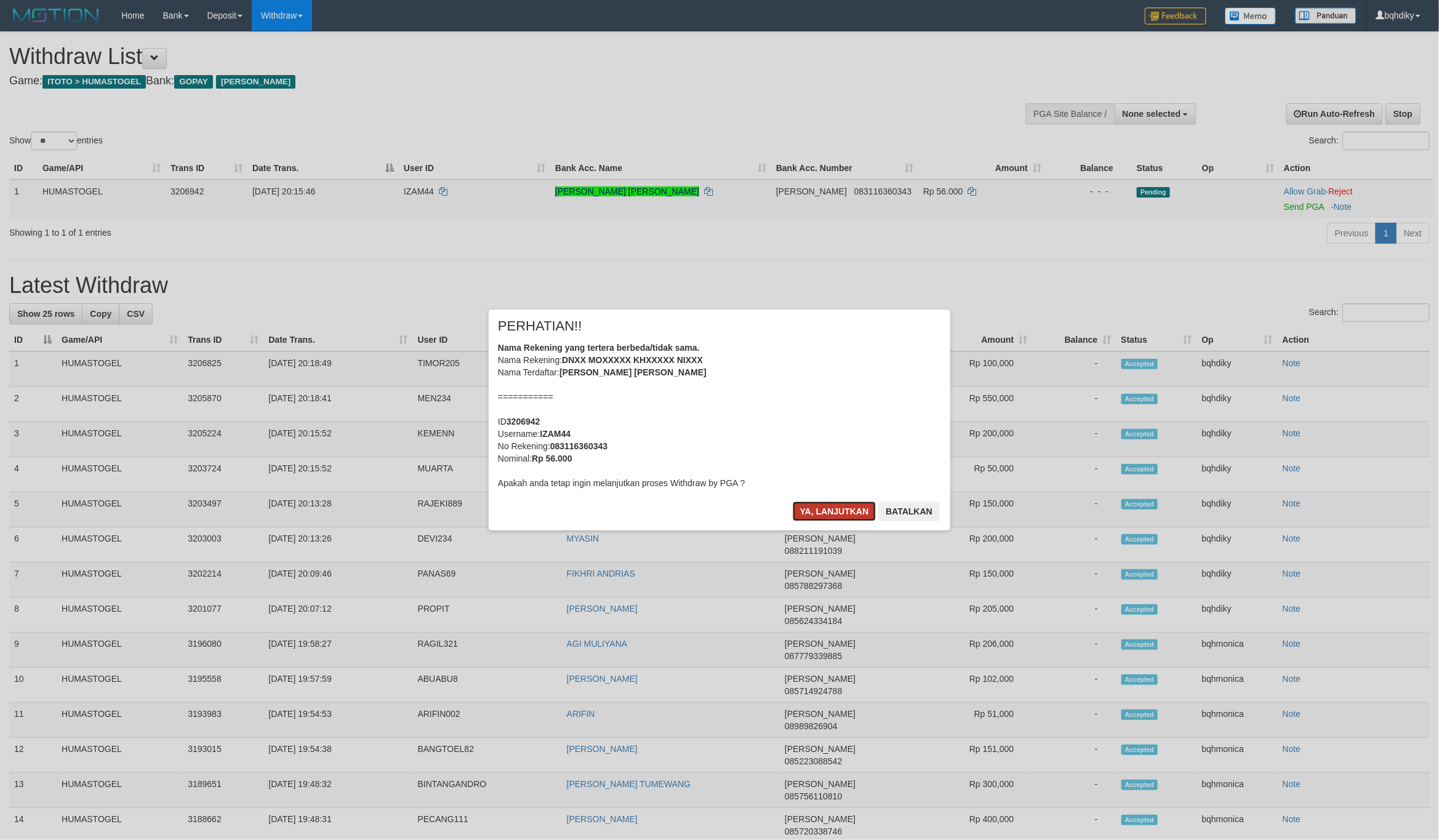
click at [829, 506] on button "Ya, lanjutkan" at bounding box center [834, 511] width 84 height 20
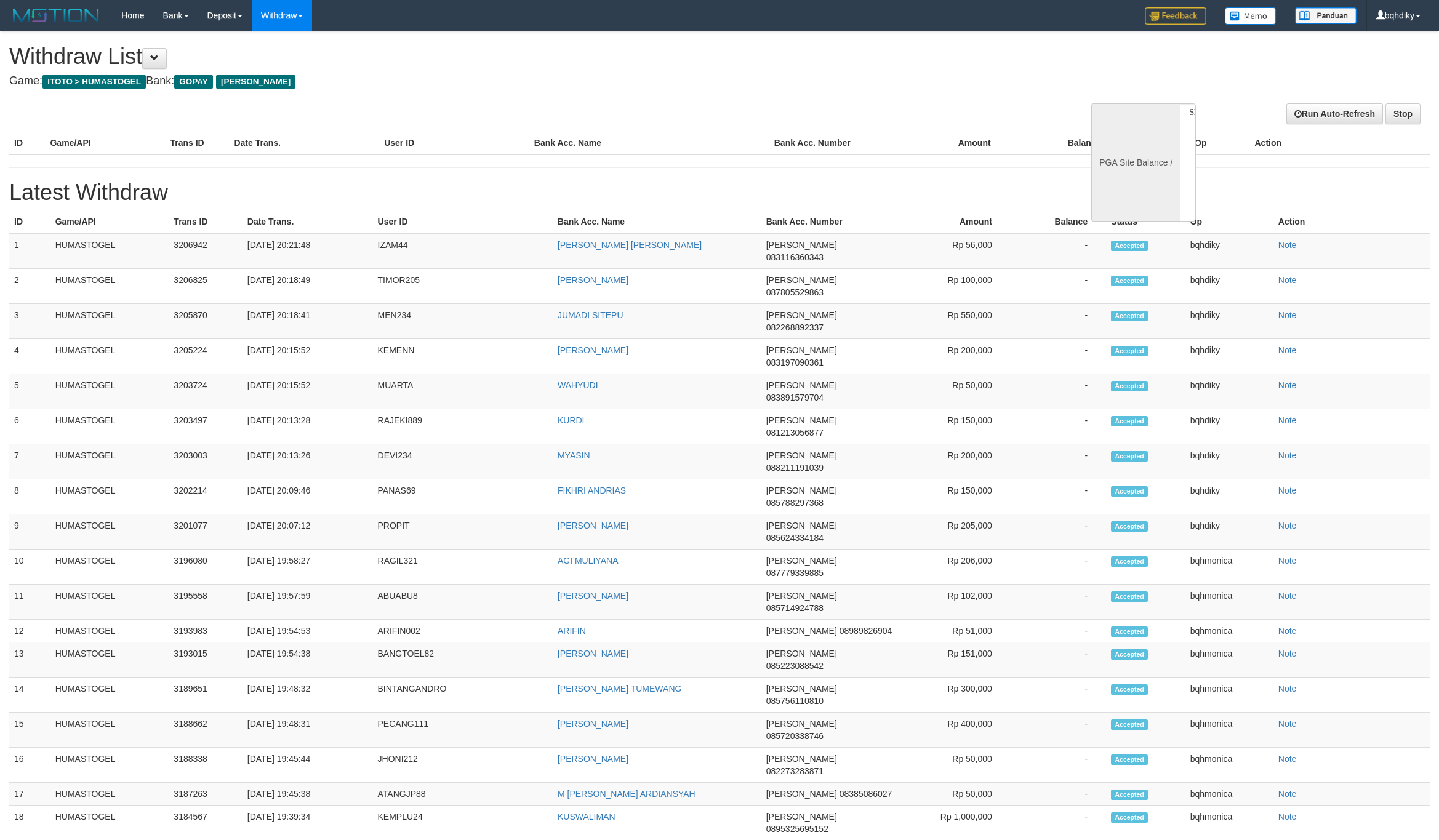
select select
click at [794, 80] on h4 "Game: ITOTO > HUMASTOGEL Bank: GOPAY DANA" at bounding box center [479, 81] width 938 height 12
select select "**"
select select
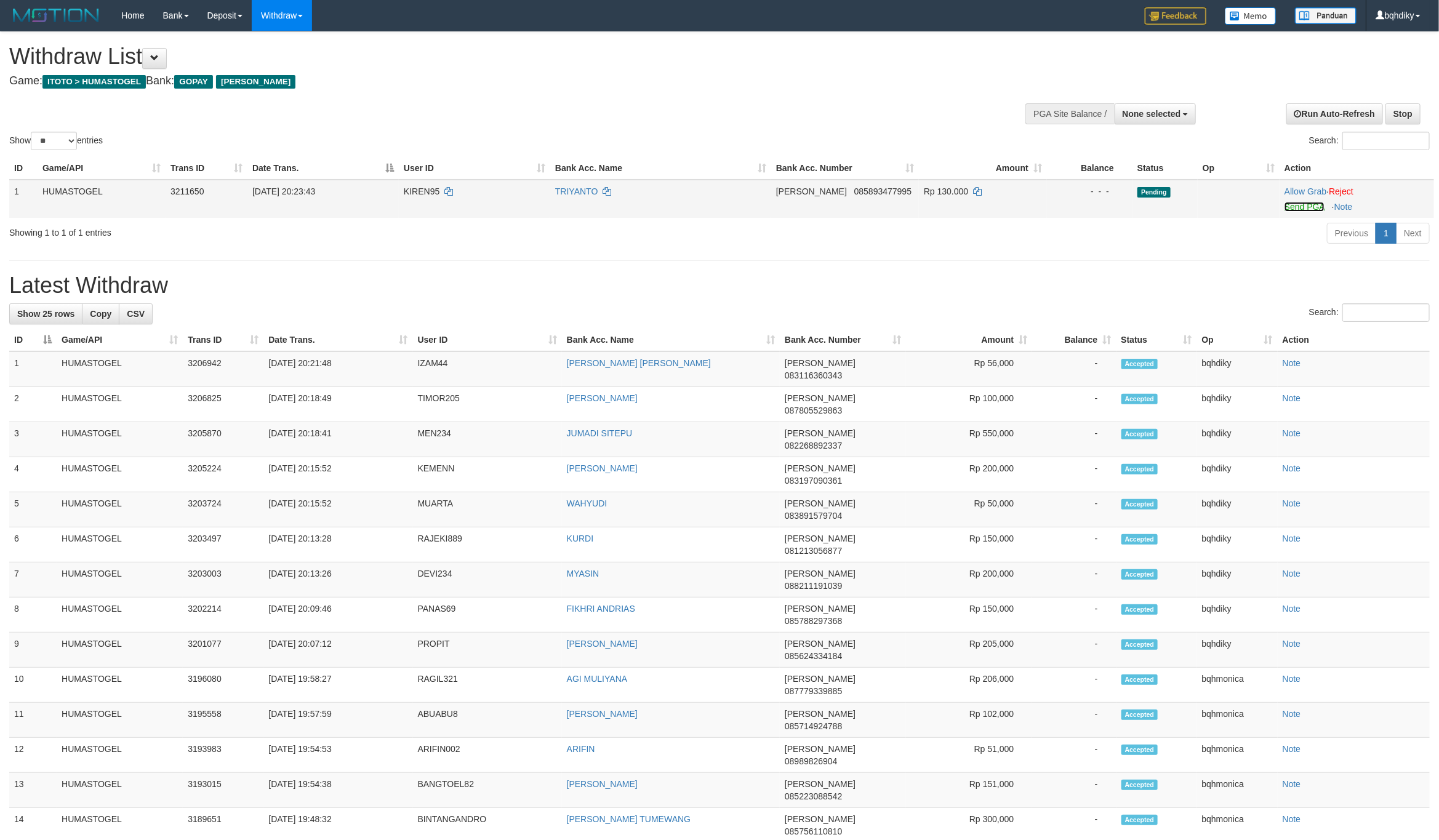
click at [1309, 207] on link "Send PGA" at bounding box center [1304, 206] width 40 height 10
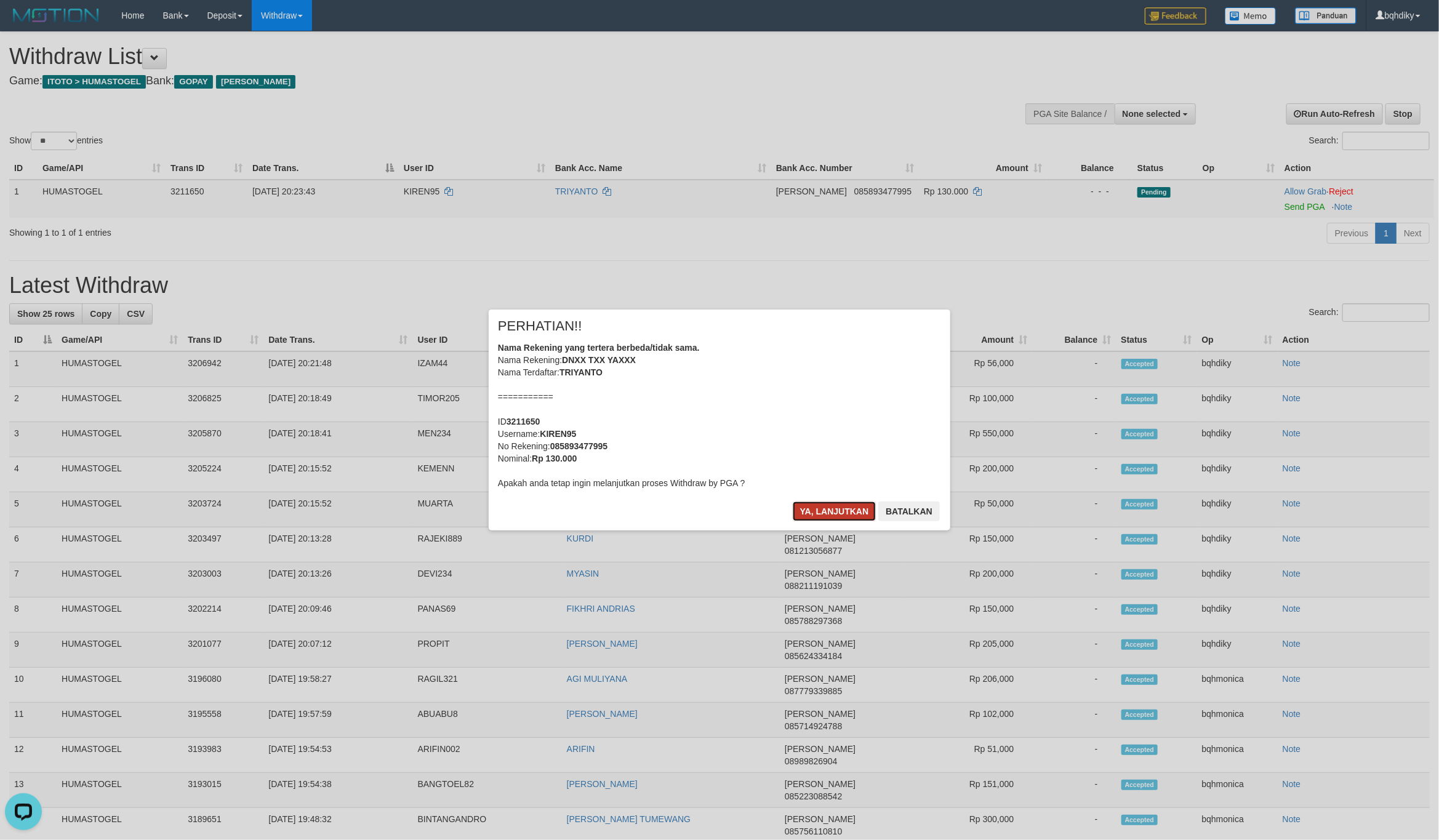
click at [826, 513] on button "Ya, lanjutkan" at bounding box center [834, 511] width 84 height 20
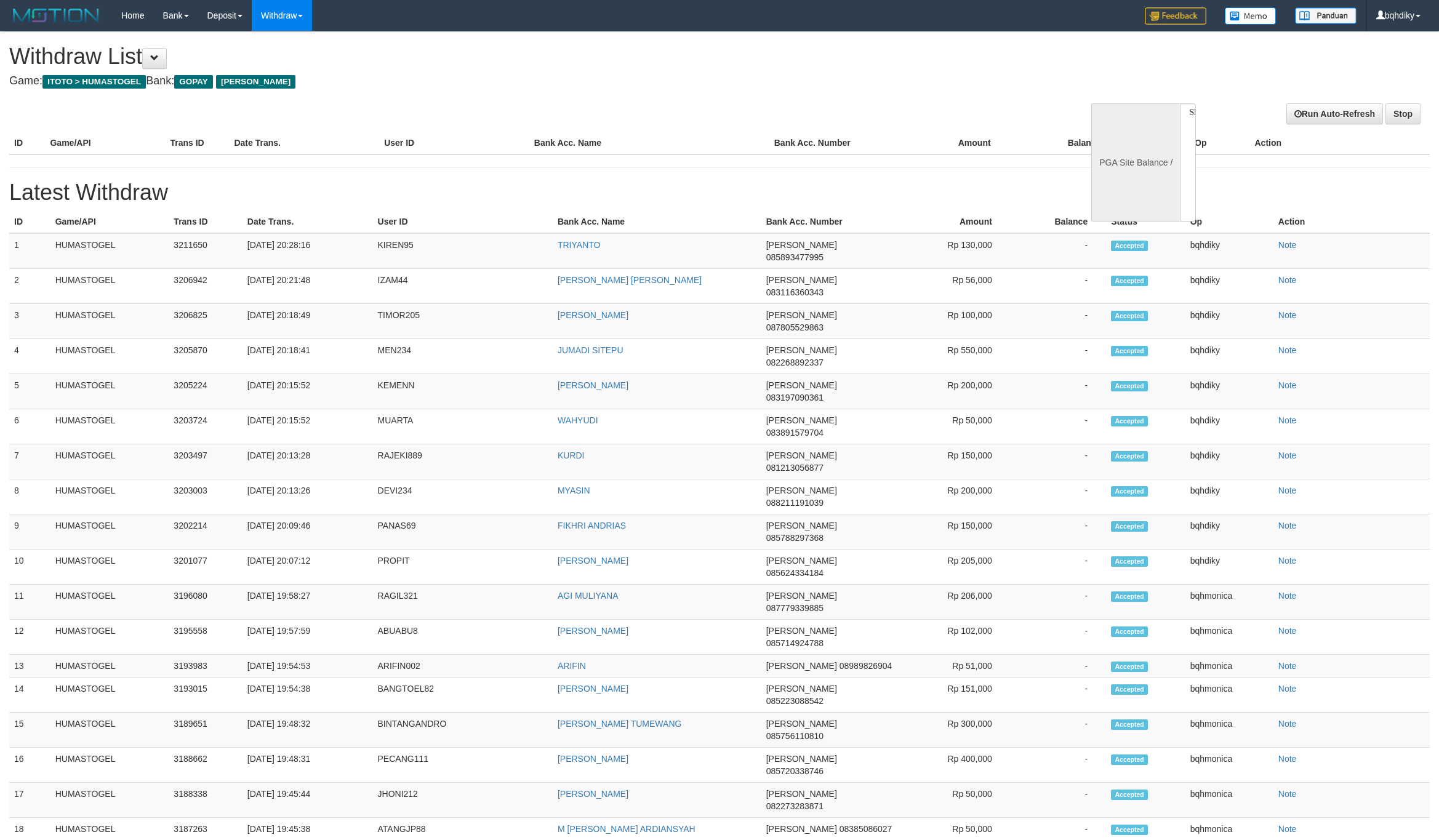
select select
select select "**"
select select
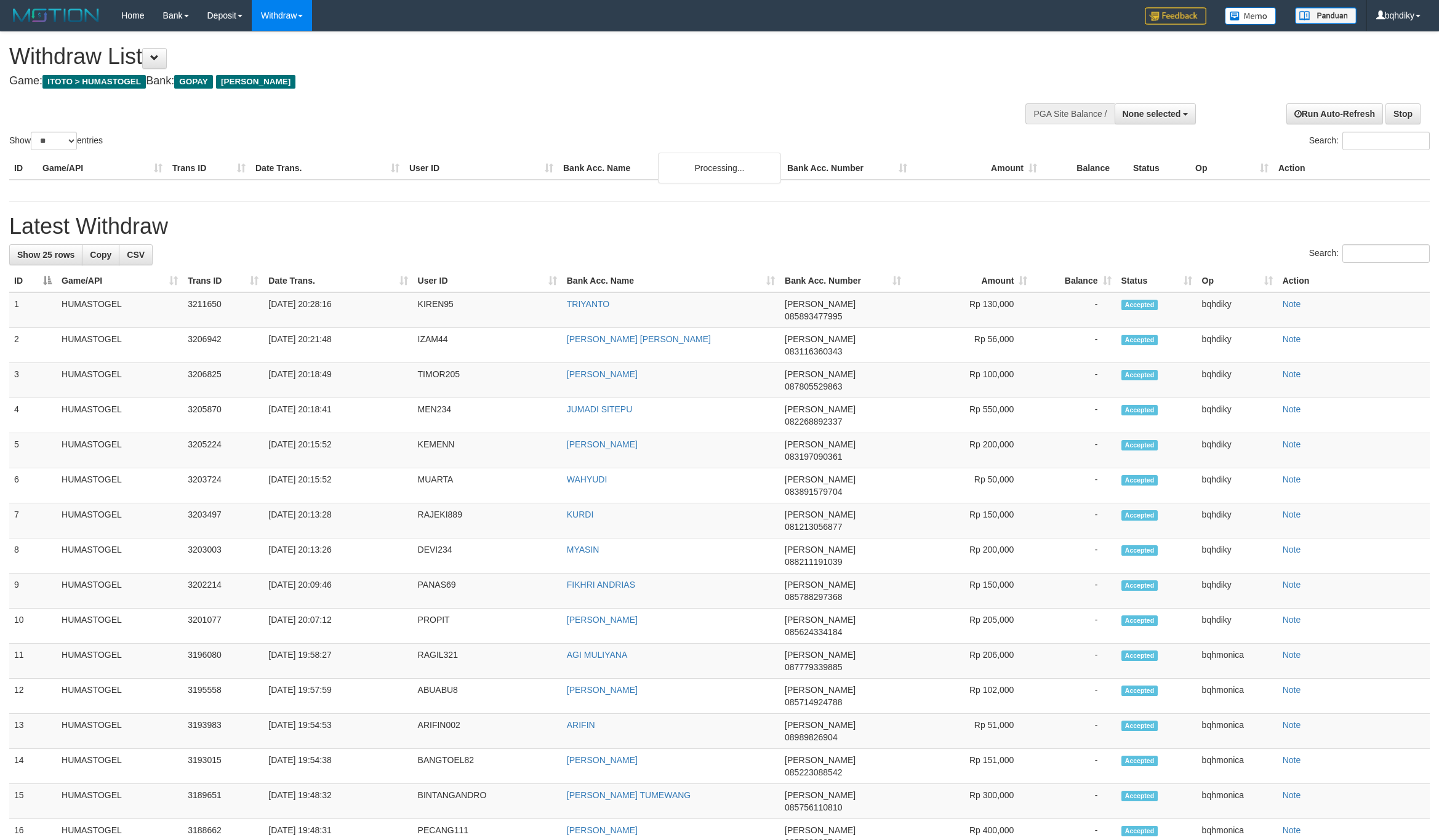
select select
select select "**"
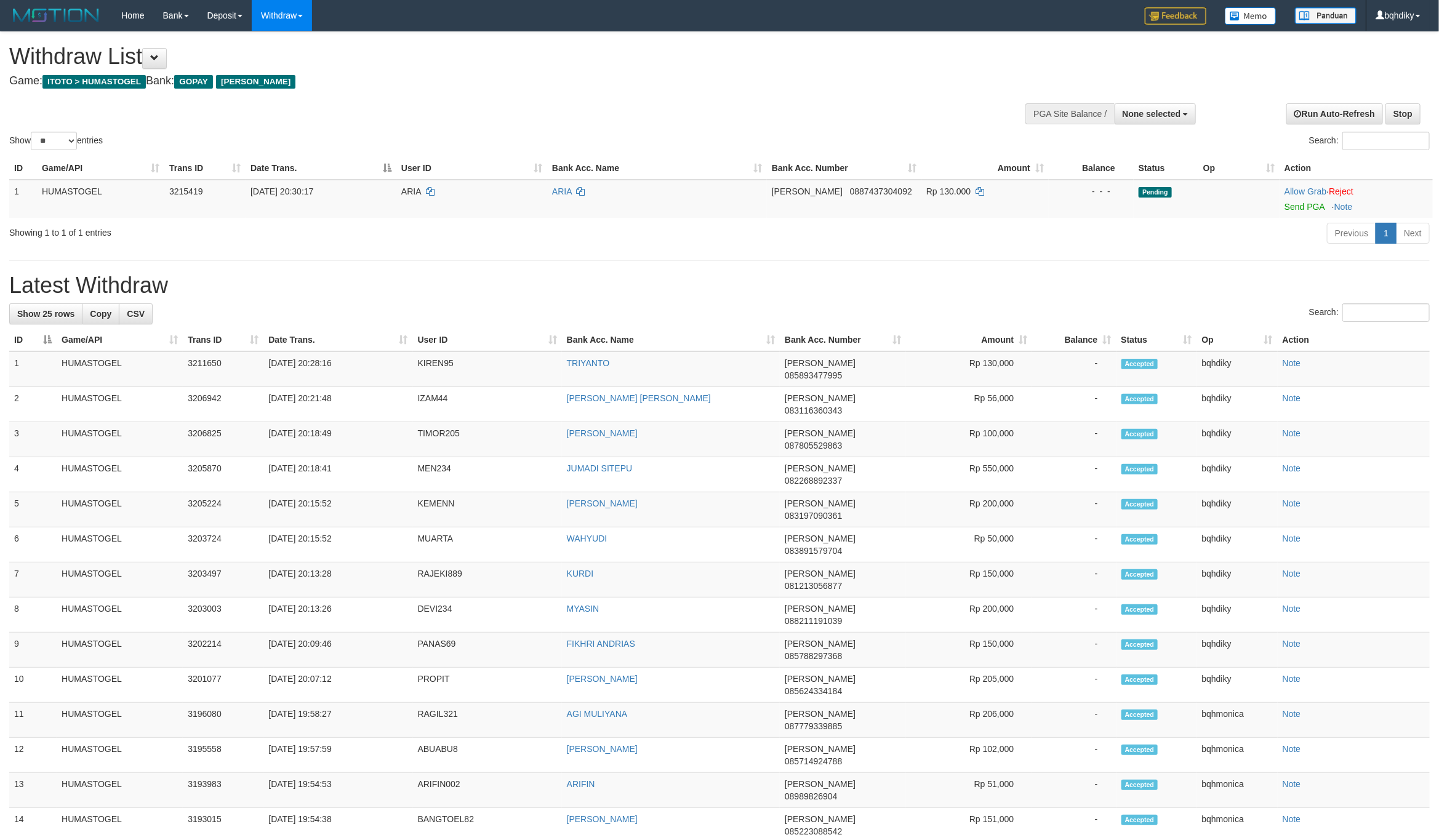
drag, startPoint x: 1306, startPoint y: 206, endPoint x: 1162, endPoint y: 289, distance: 166.2
click at [1162, 289] on h1 "Latest Withdraw" at bounding box center [720, 285] width 1421 height 24
click at [1293, 206] on link "Send PGA" at bounding box center [1304, 206] width 40 height 10
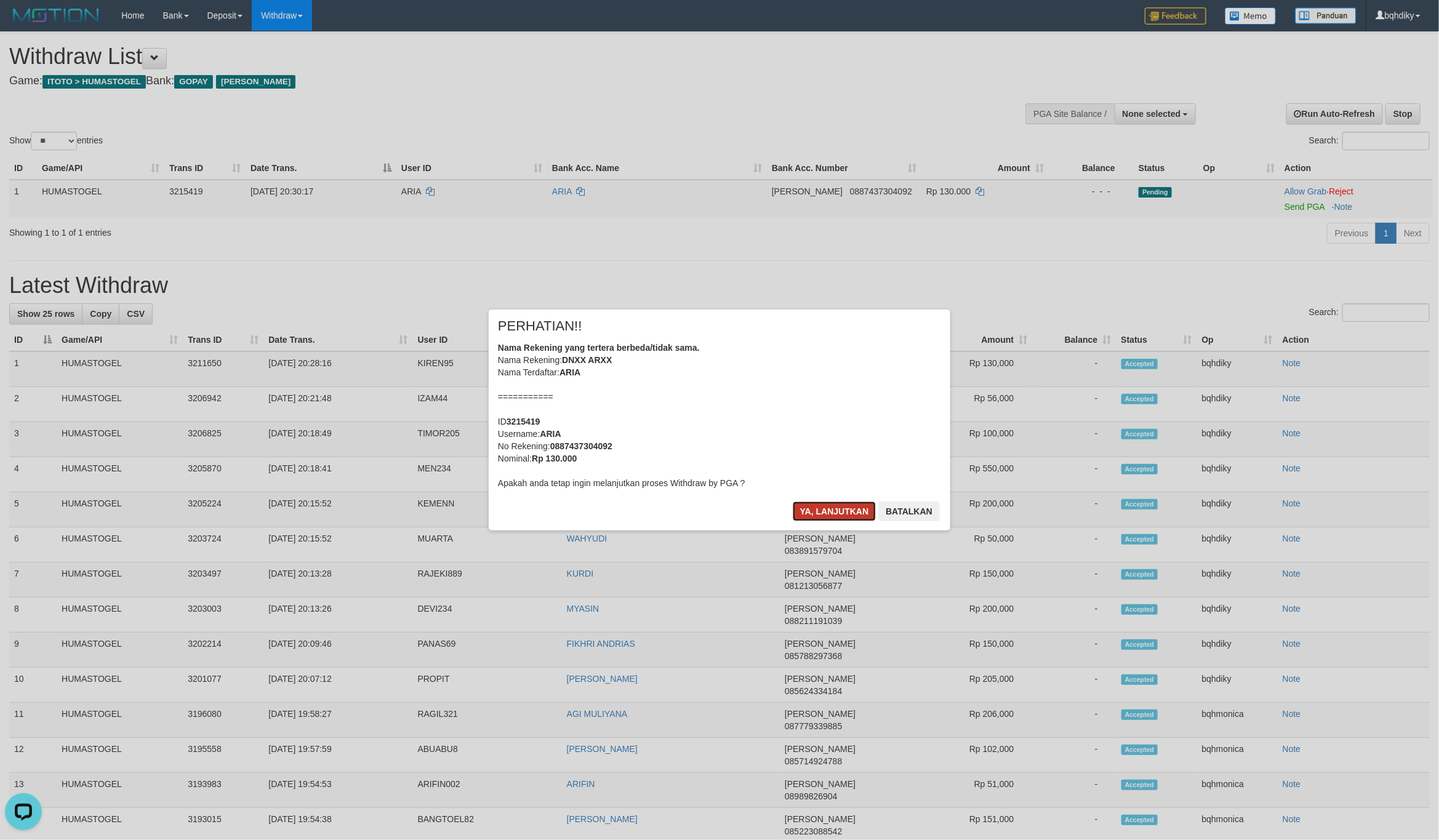
click at [851, 512] on button "Ya, lanjutkan" at bounding box center [834, 511] width 84 height 20
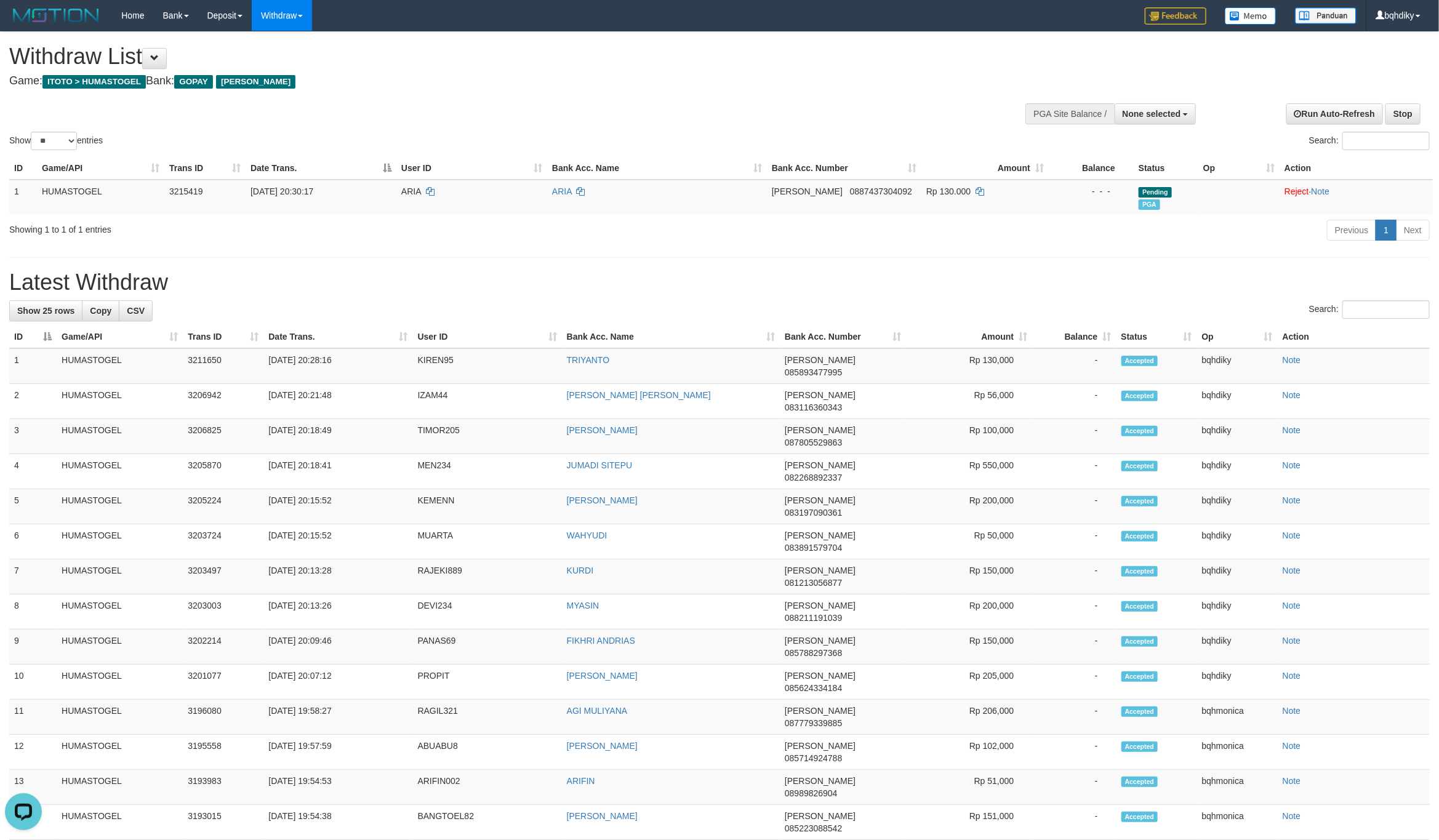
click at [749, 58] on h1 "Withdraw List" at bounding box center [479, 57] width 938 height 24
click at [1066, 283] on h1 "Latest Withdraw" at bounding box center [720, 282] width 1421 height 24
click at [1095, 242] on div "Previous 1 Next" at bounding box center [1019, 231] width 821 height 26
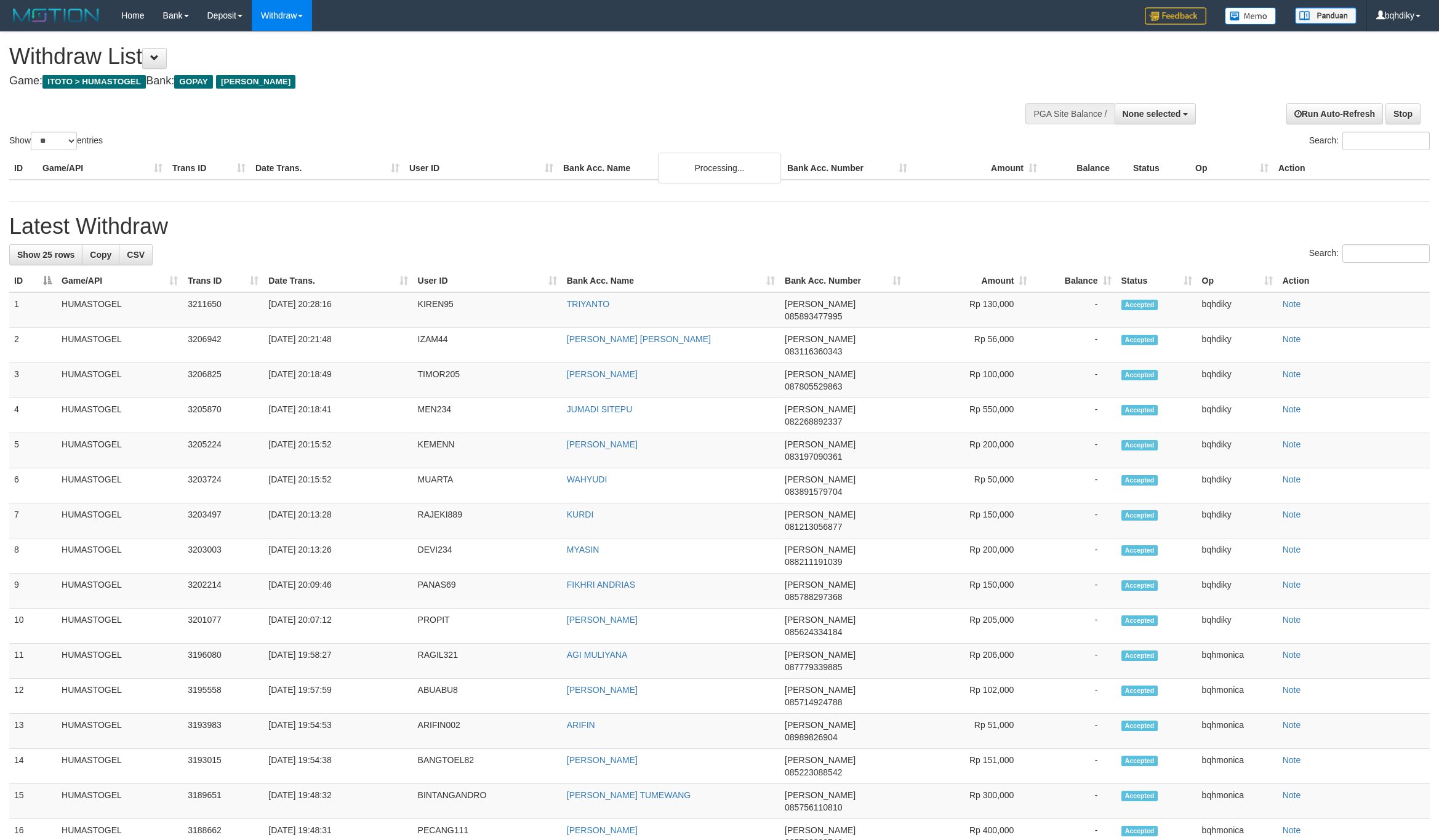
select select
select select "**"
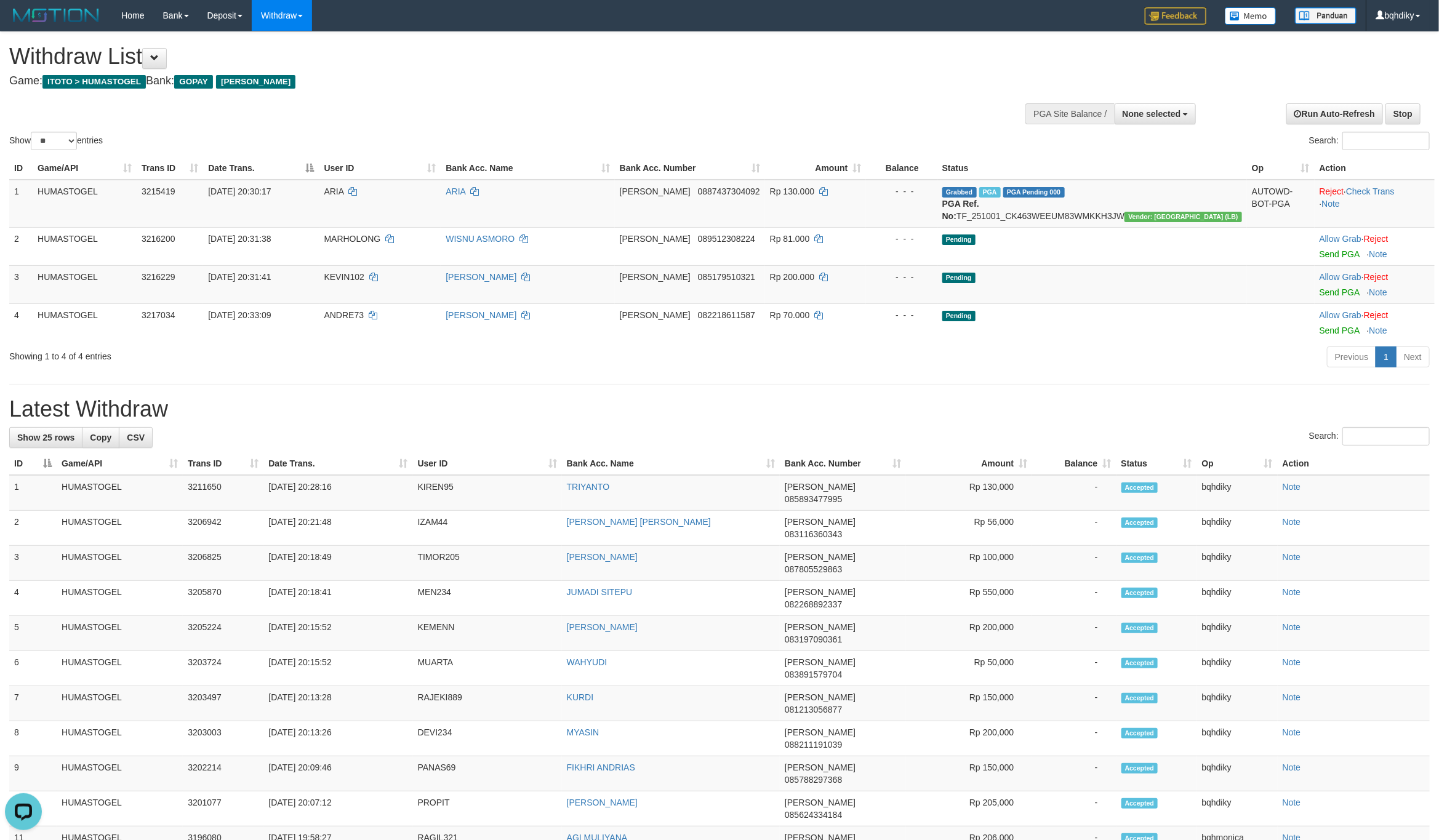
click at [1087, 395] on div "**********" at bounding box center [720, 727] width 1439 height 1390
select select
select select "**"
click at [1093, 355] on div "Previous 1 Next" at bounding box center [1019, 358] width 821 height 26
select select
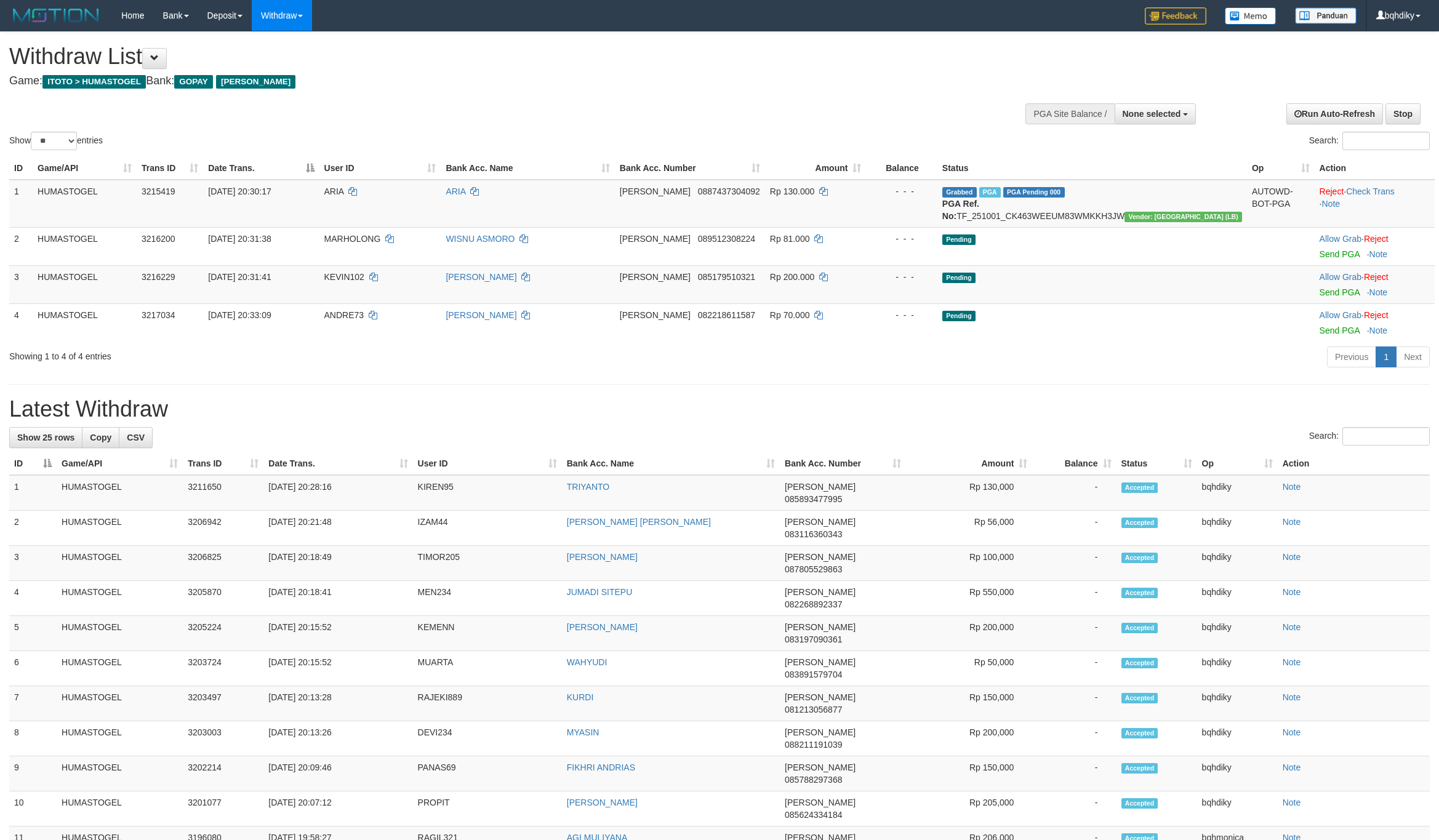
select select "**"
click at [1092, 356] on div "Previous 1 Next" at bounding box center [1019, 358] width 821 height 26
select select
select select "**"
click at [1378, 187] on link "Check Trans" at bounding box center [1370, 191] width 49 height 10
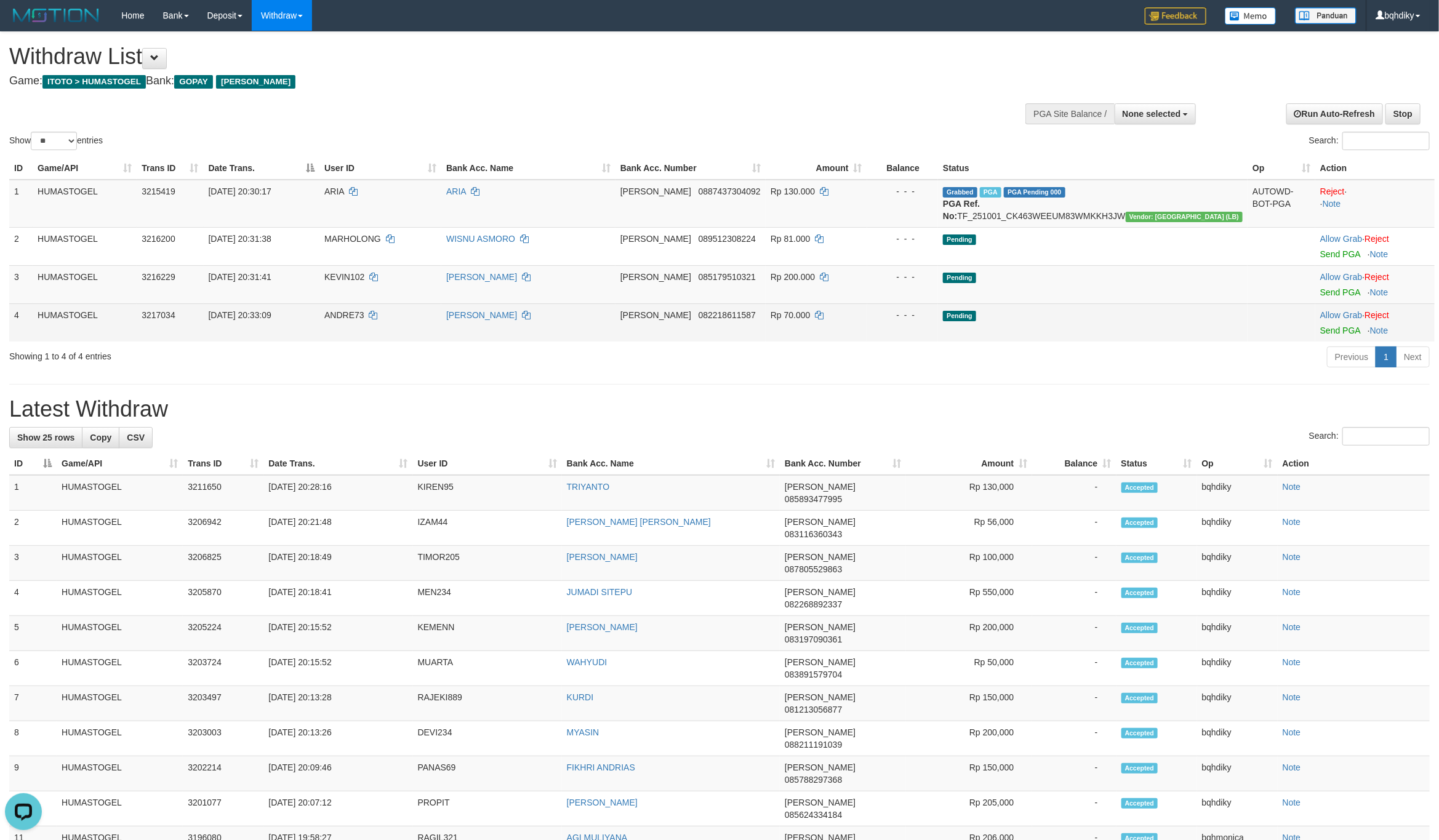
click at [1064, 347] on div "Show ** ** ** *** entries Search: ID Game/API Trans ID Date Trans. User ID Bank…" at bounding box center [720, 201] width 1421 height 339
click at [1064, 341] on td "Pending" at bounding box center [1093, 323] width 310 height 38
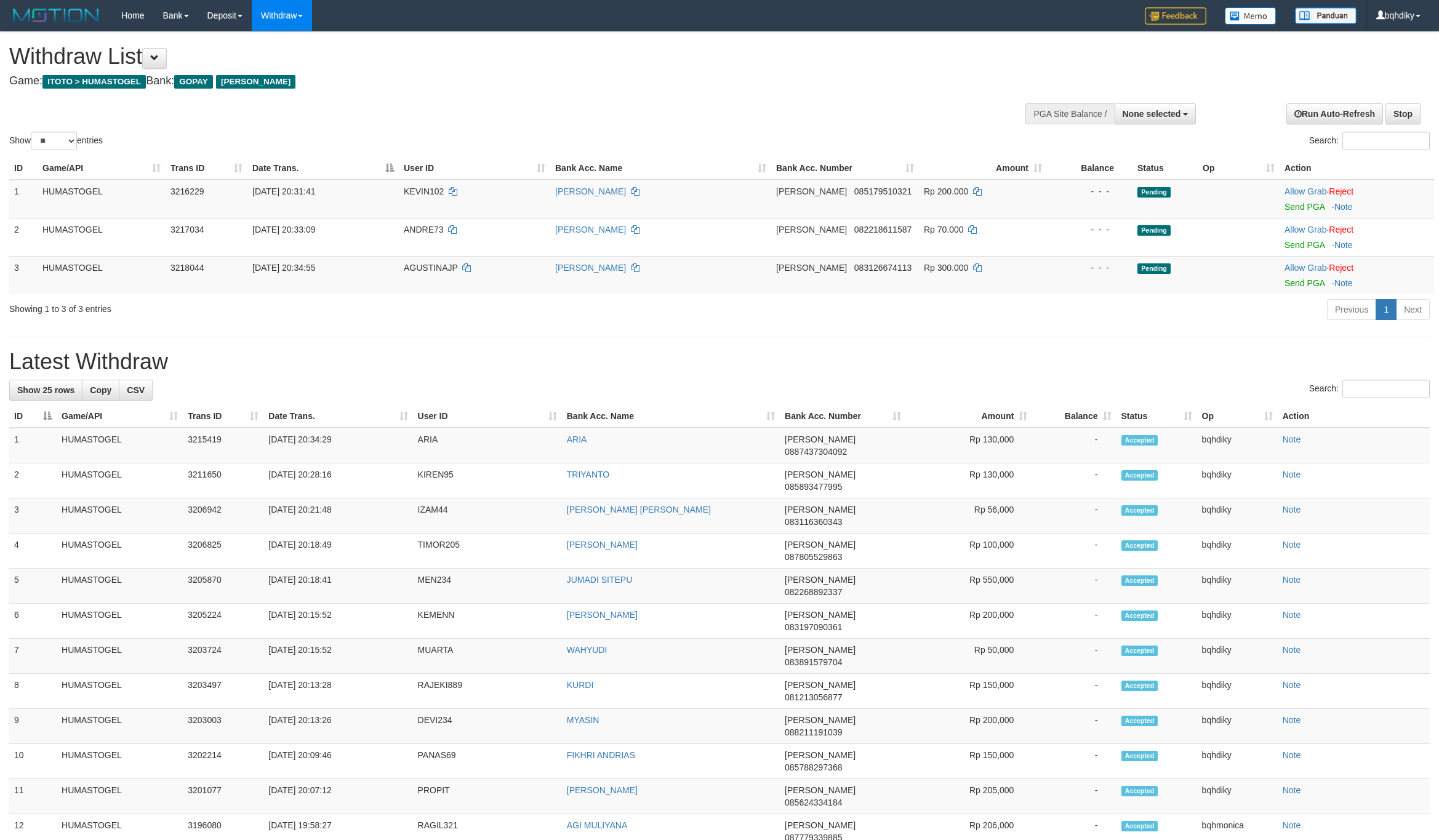
select select
select select "**"
click at [1313, 206] on link "Send PGA" at bounding box center [1304, 206] width 40 height 10
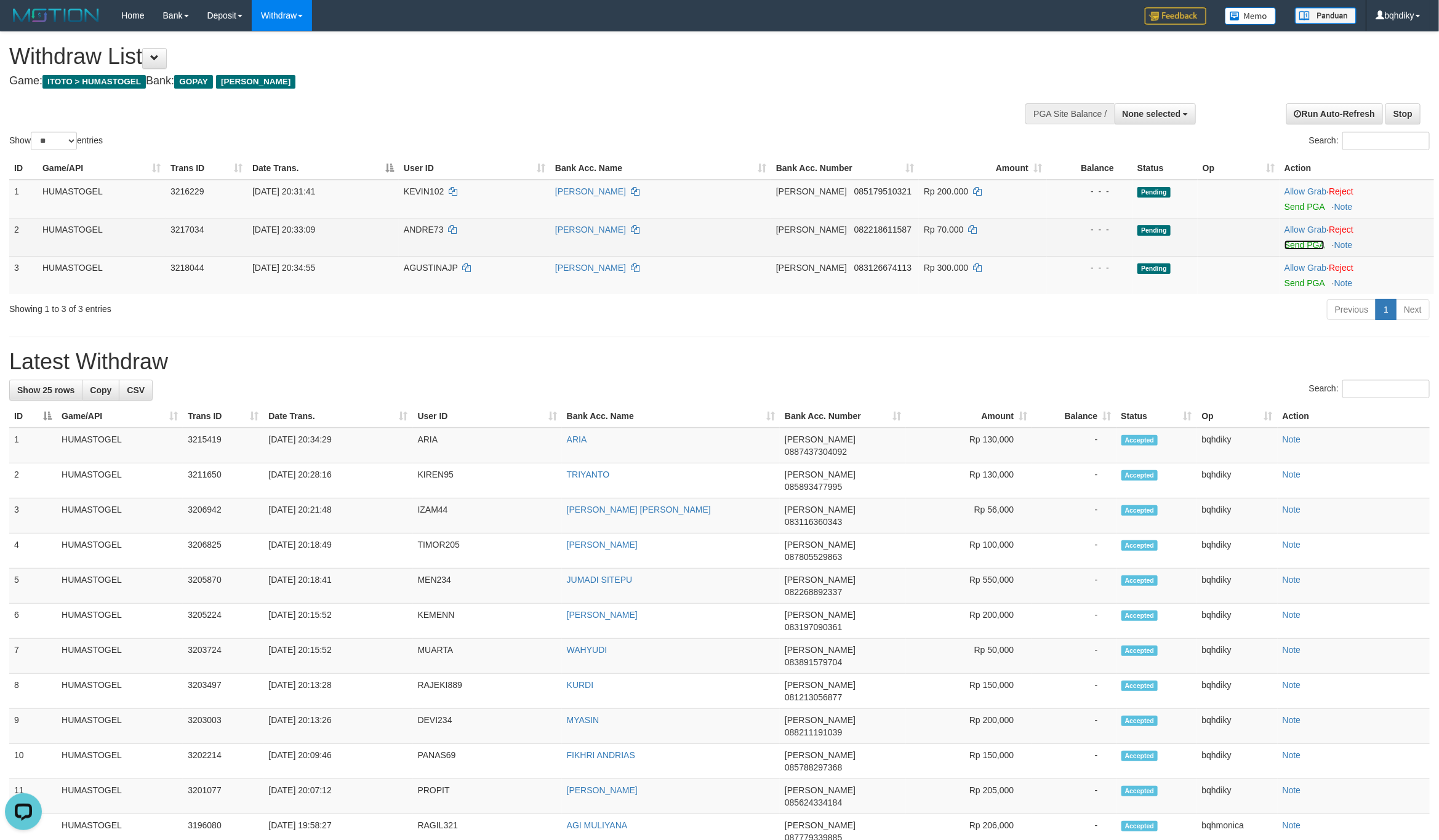
click at [1302, 246] on link "Send PGA" at bounding box center [1304, 245] width 40 height 10
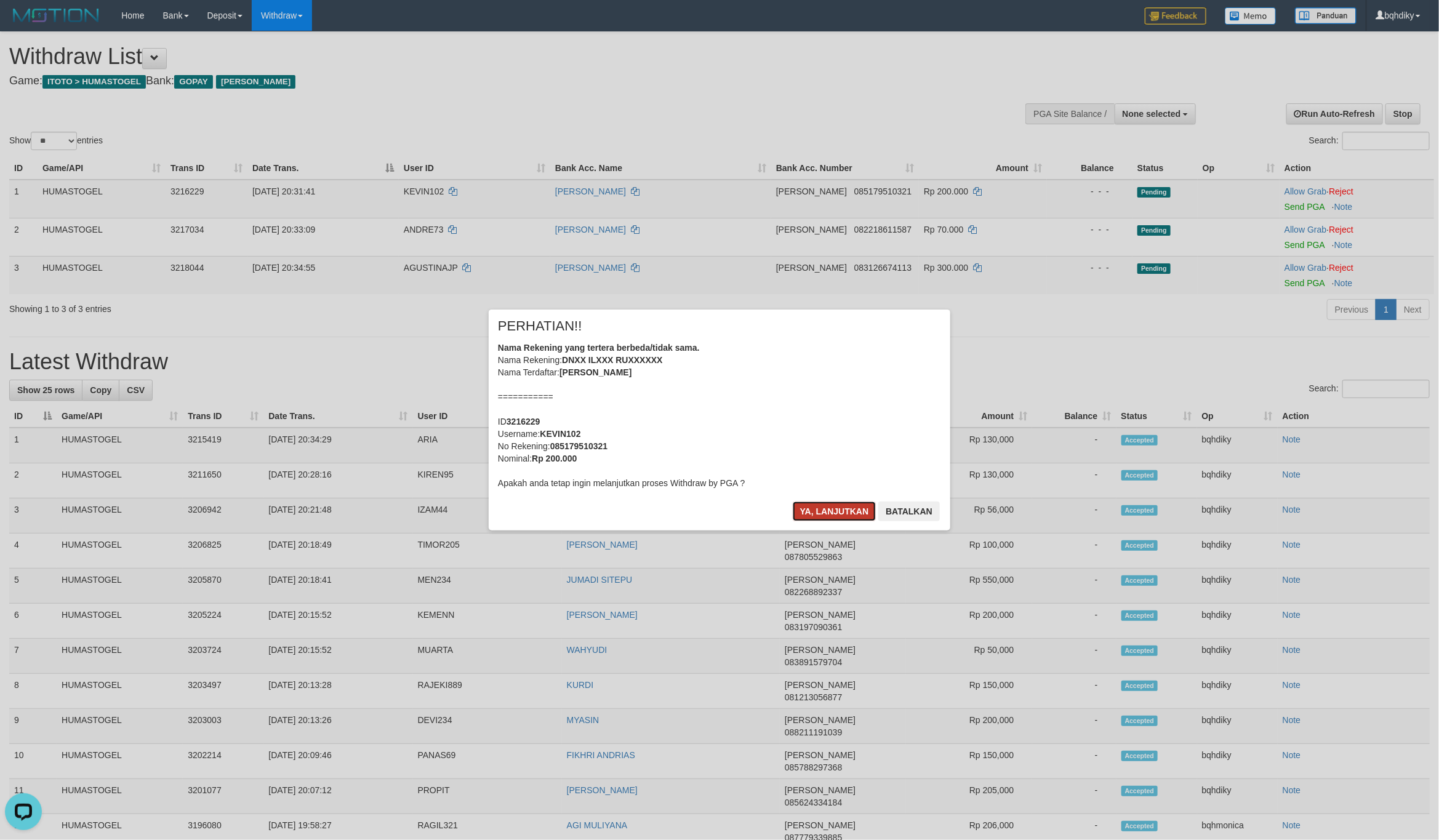
click at [834, 505] on button "Ya, lanjutkan" at bounding box center [834, 511] width 84 height 20
click at [846, 504] on button "Ya, lanjutkan" at bounding box center [834, 511] width 84 height 20
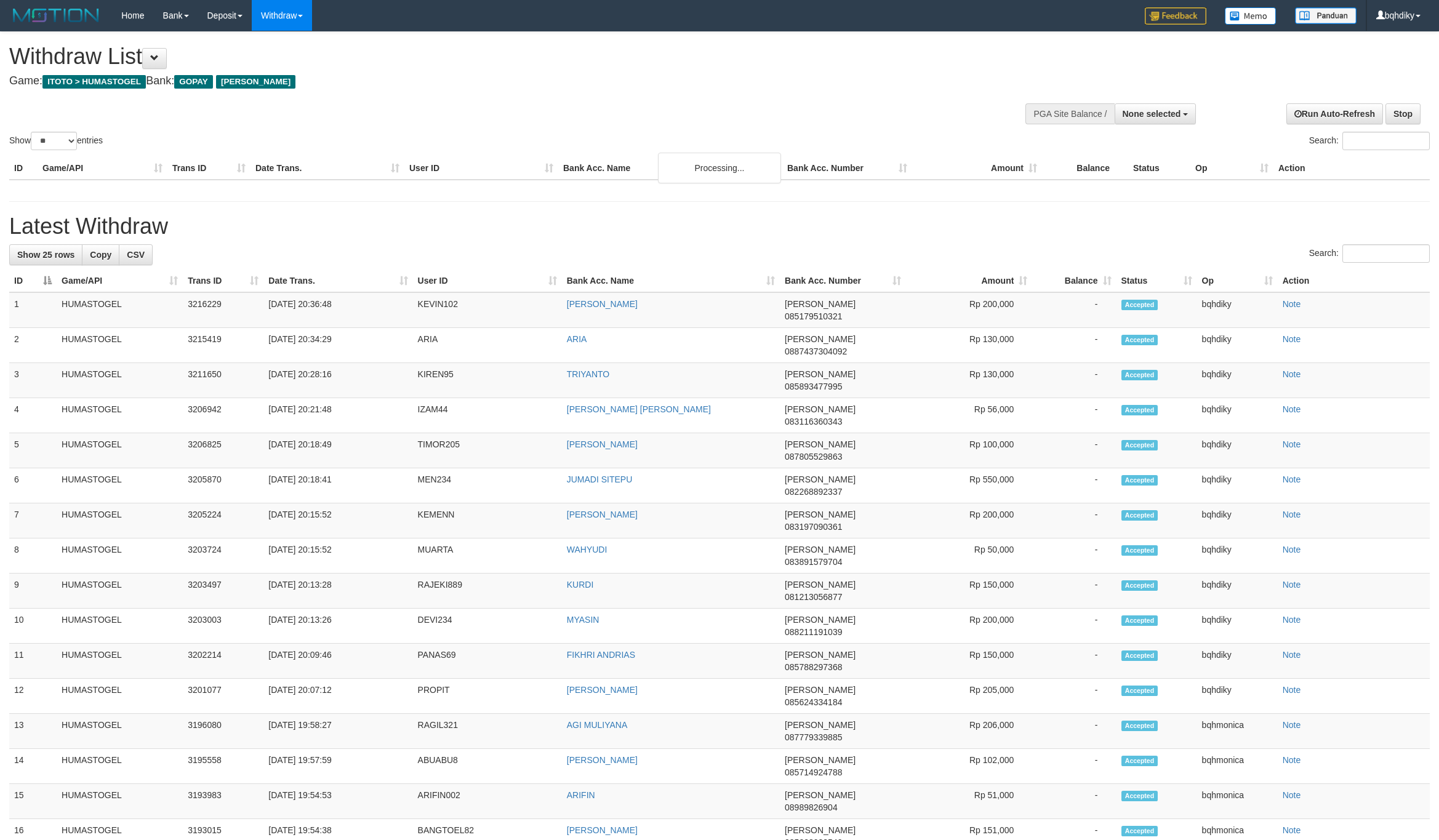
select select
select select "**"
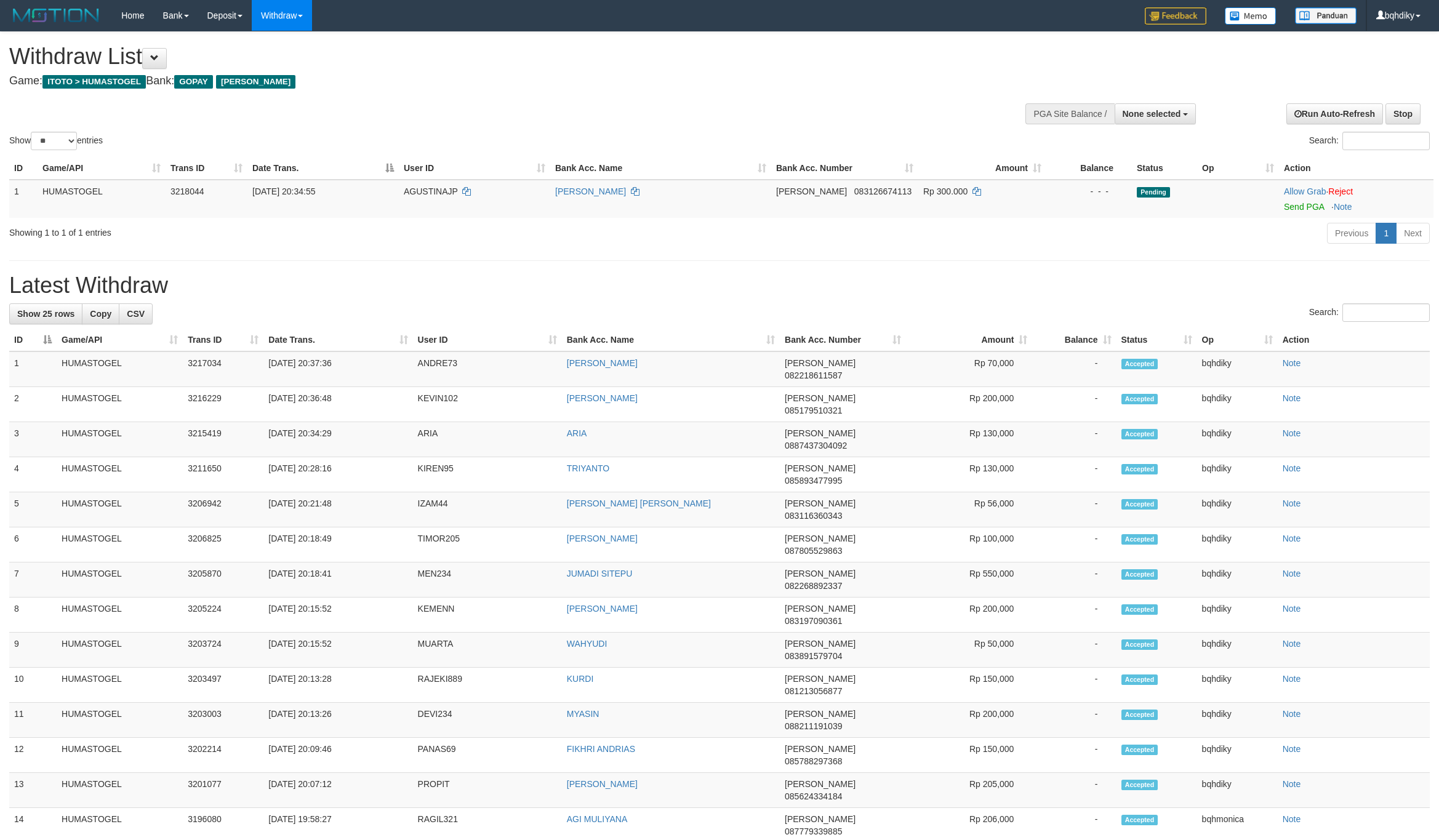
select select
select select "**"
click at [1313, 199] on div at bounding box center [1356, 199] width 144 height 3
click at [1284, 211] on link "Send PGA" at bounding box center [1303, 206] width 40 height 10
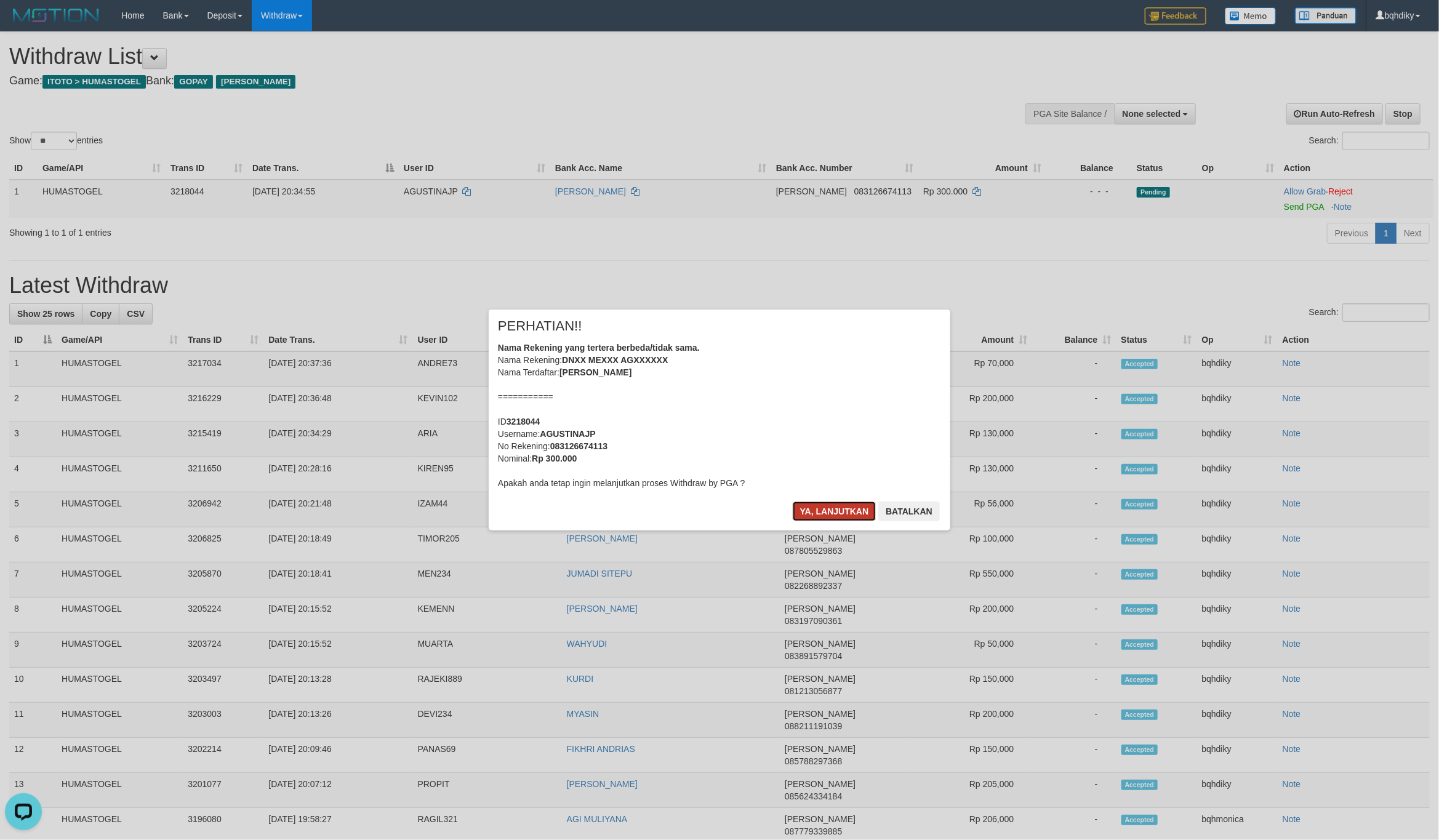
click at [846, 504] on button "Ya, lanjutkan" at bounding box center [834, 511] width 84 height 20
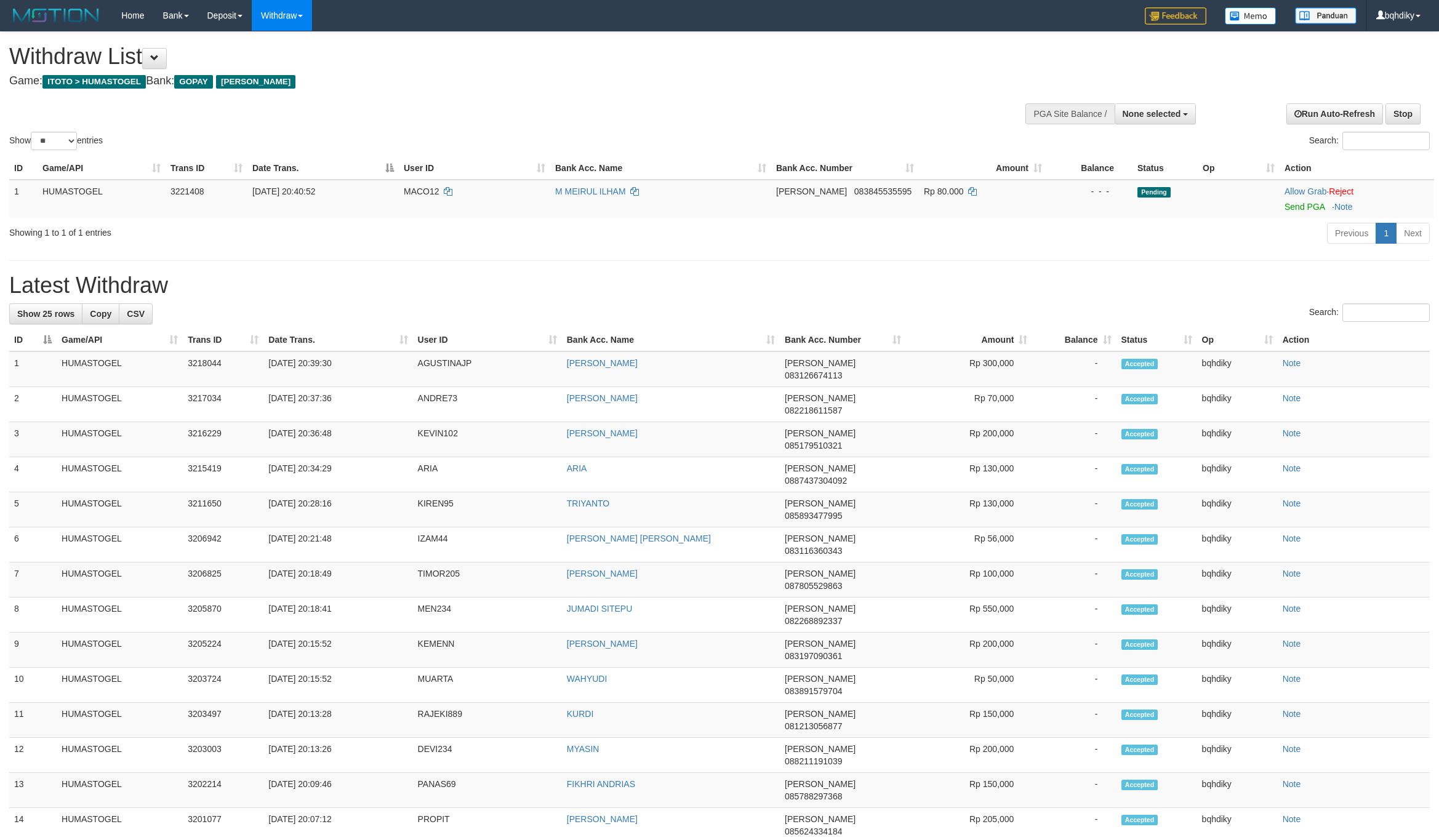
select select
select select "**"
click at [1297, 202] on link "Send PGA" at bounding box center [1304, 206] width 40 height 10
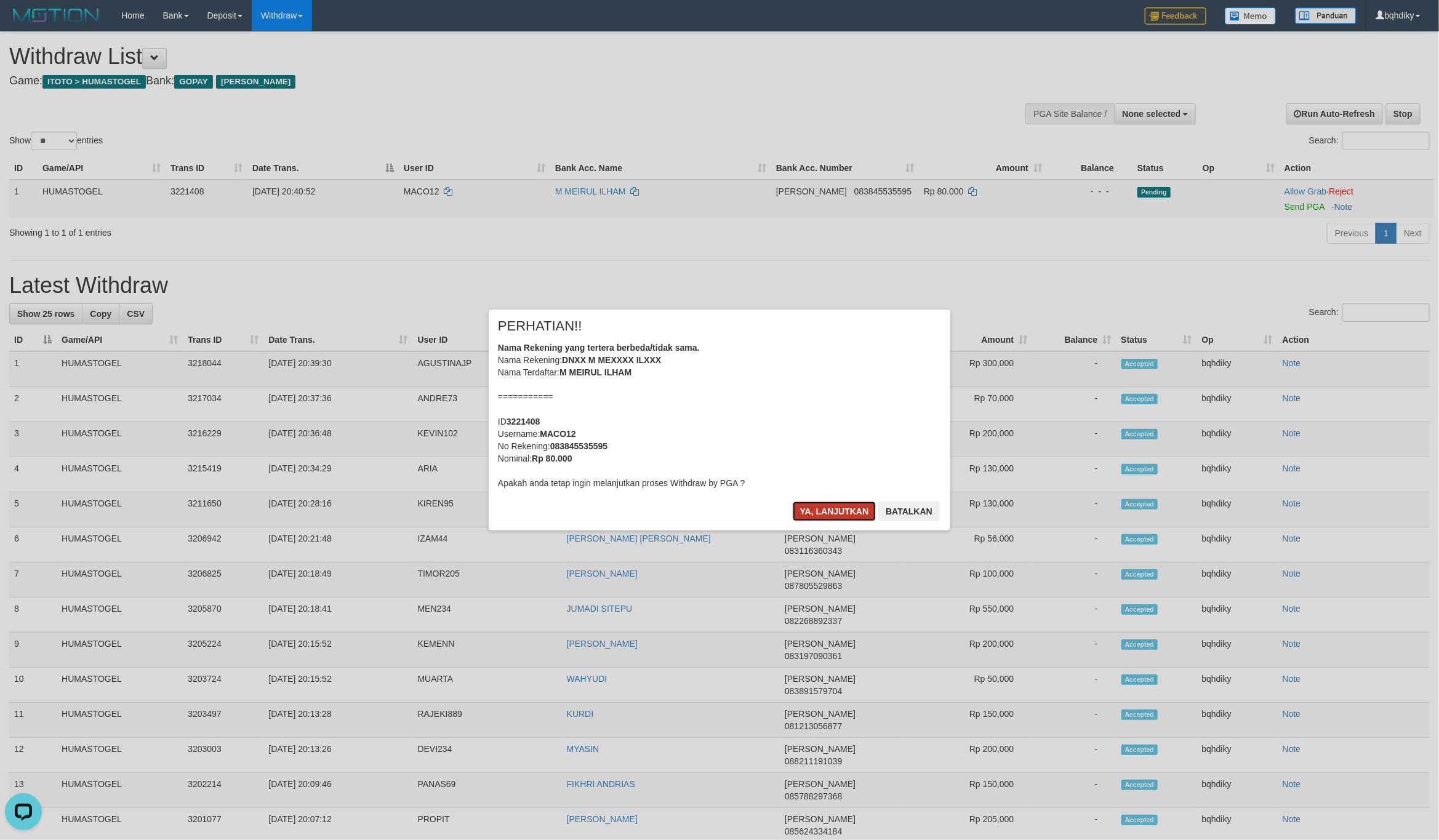
click at [824, 515] on button "Ya, lanjutkan" at bounding box center [834, 511] width 84 height 20
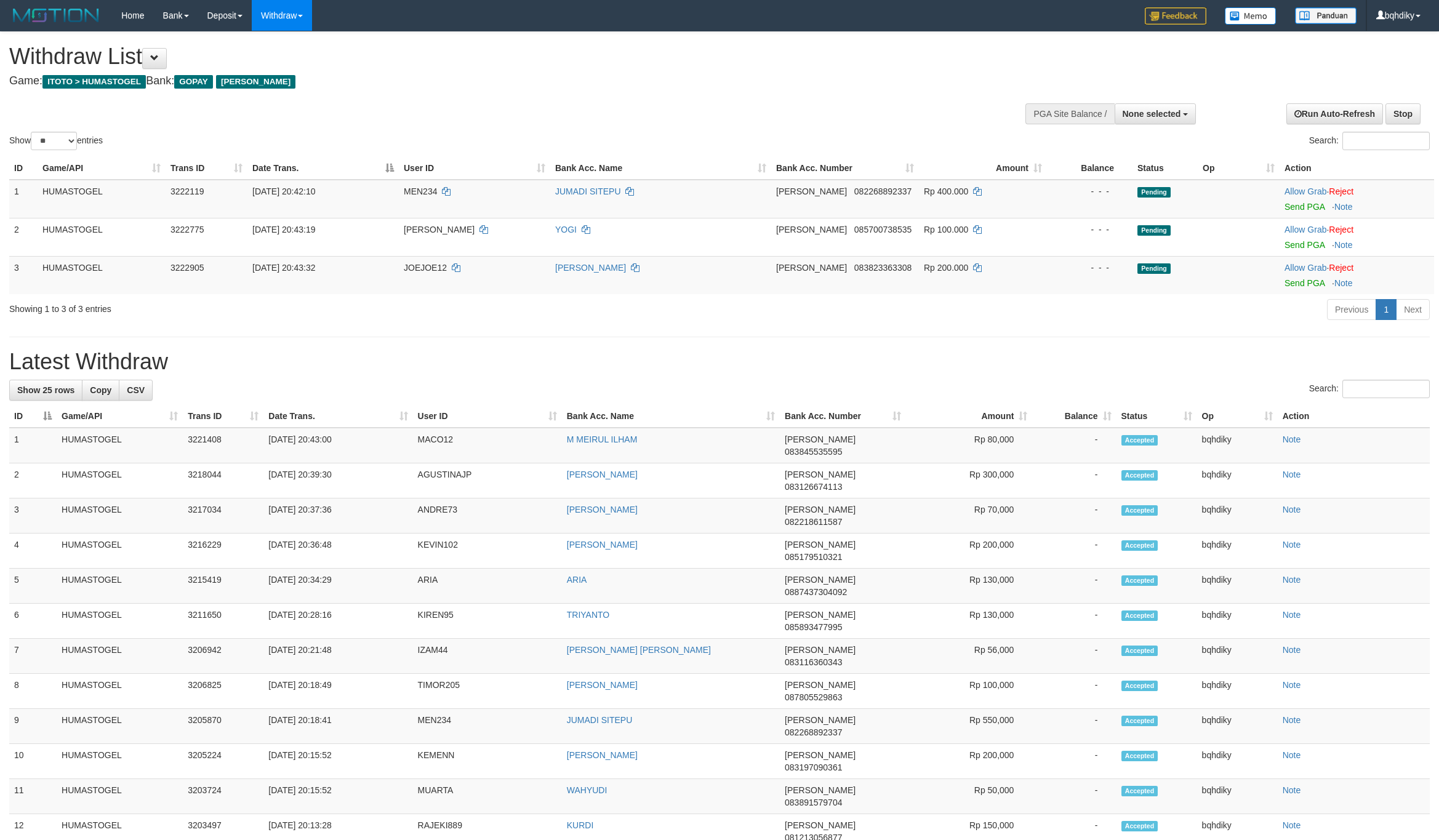
select select
select select "**"
click at [1293, 208] on link "Send PGA" at bounding box center [1304, 206] width 40 height 10
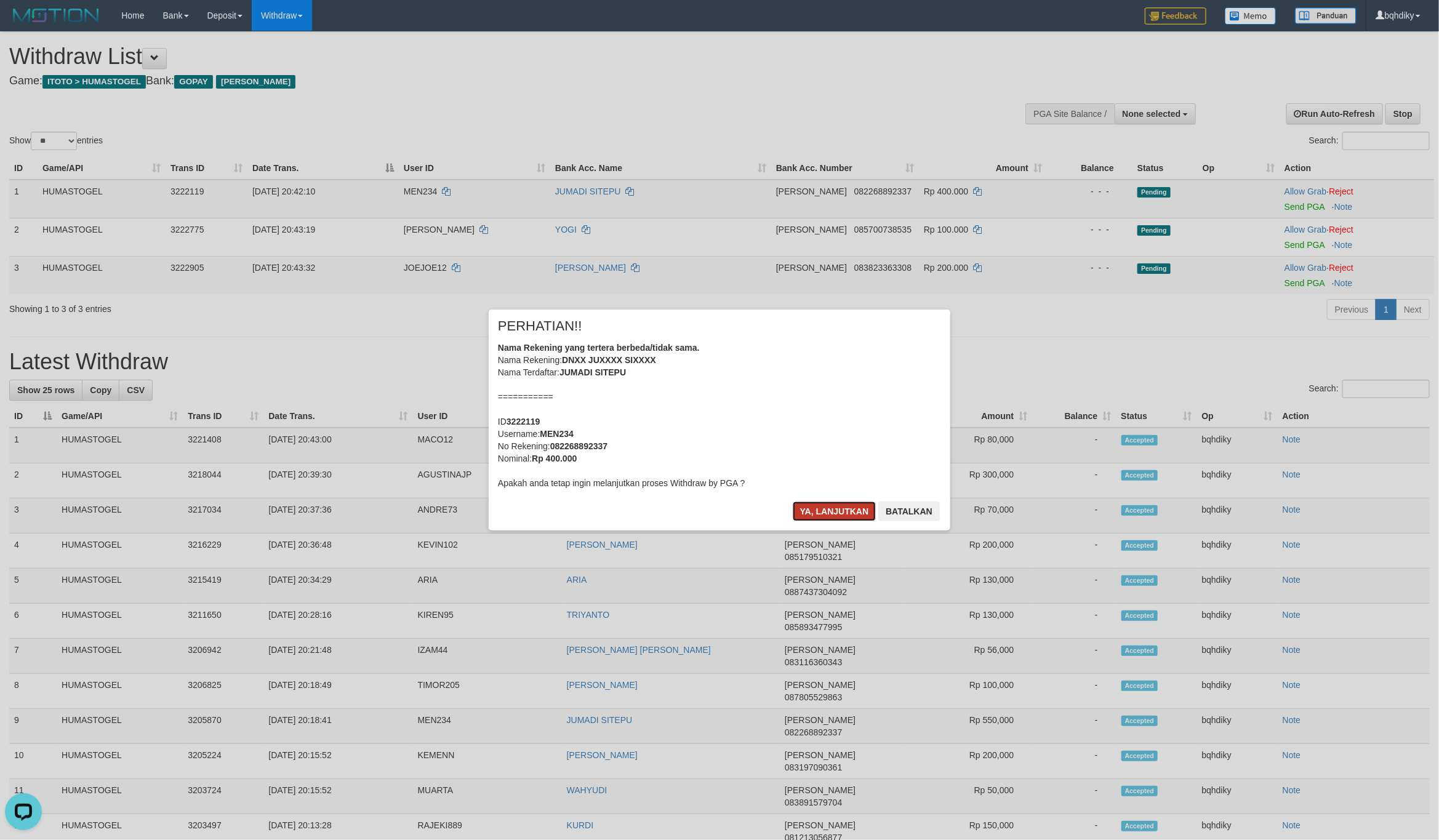
click at [829, 507] on button "Ya, lanjutkan" at bounding box center [834, 511] width 84 height 20
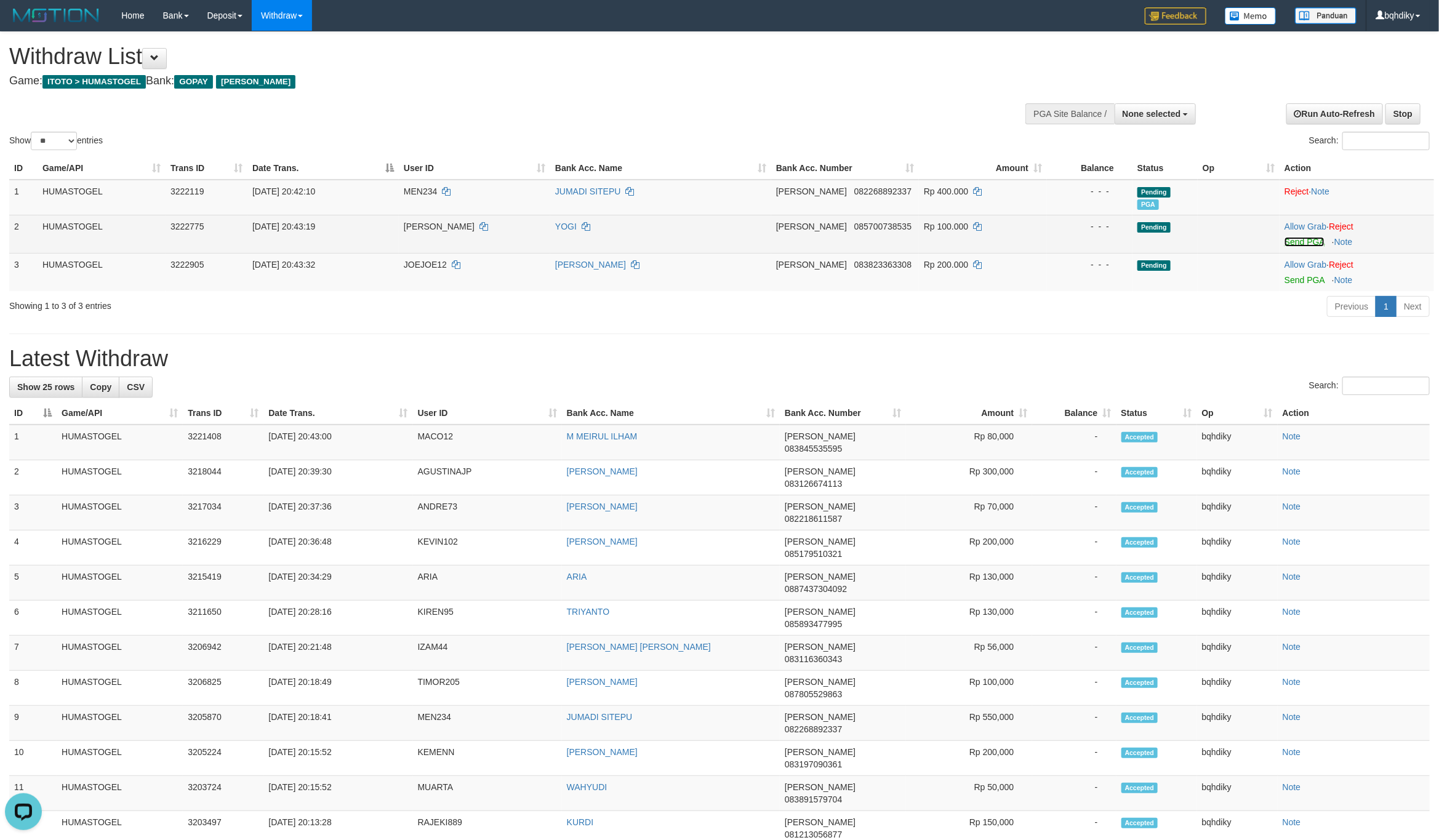
click at [1323, 238] on link "Send PGA" at bounding box center [1304, 242] width 40 height 10
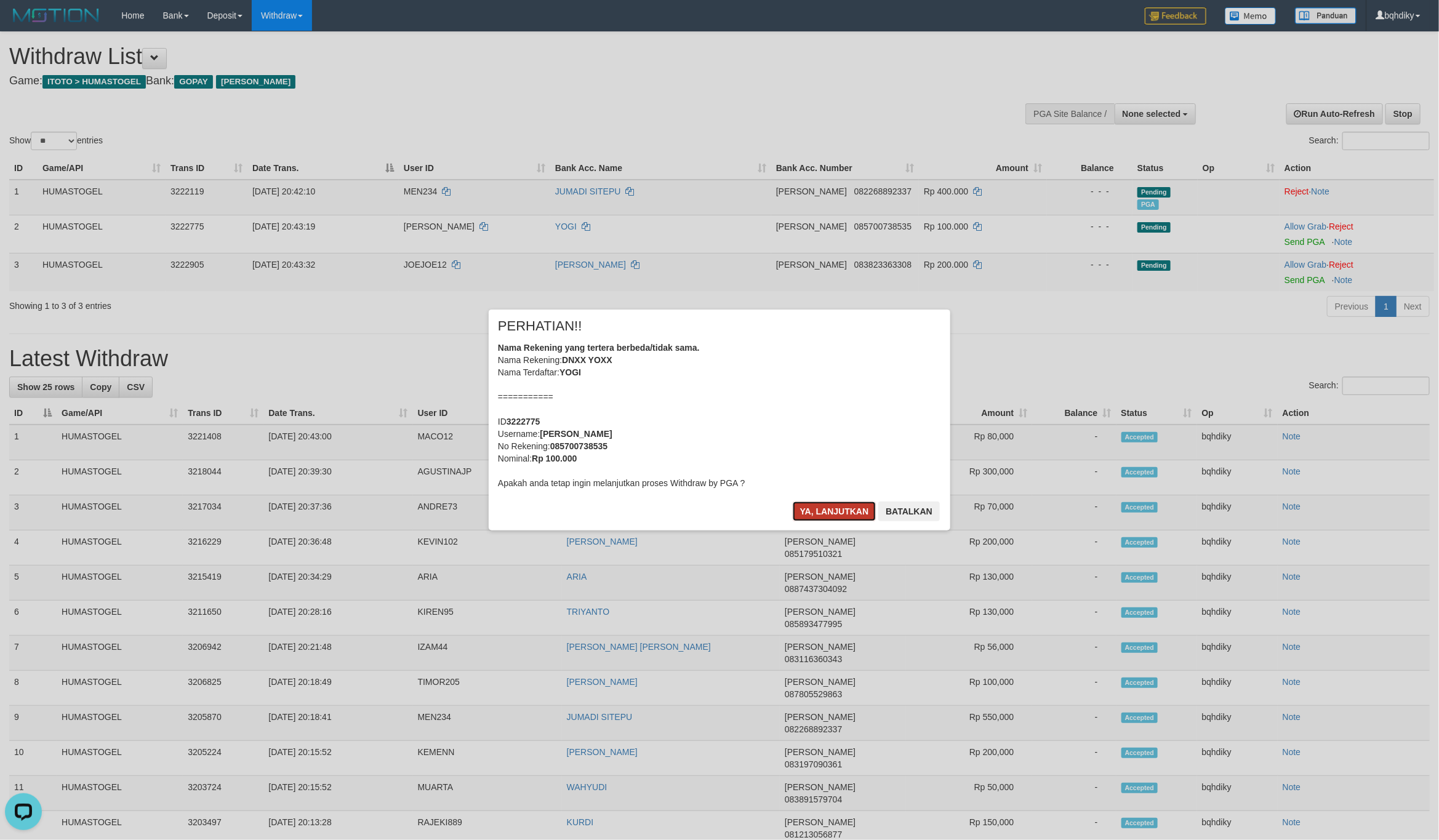
click at [798, 513] on button "Ya, lanjutkan" at bounding box center [834, 511] width 84 height 20
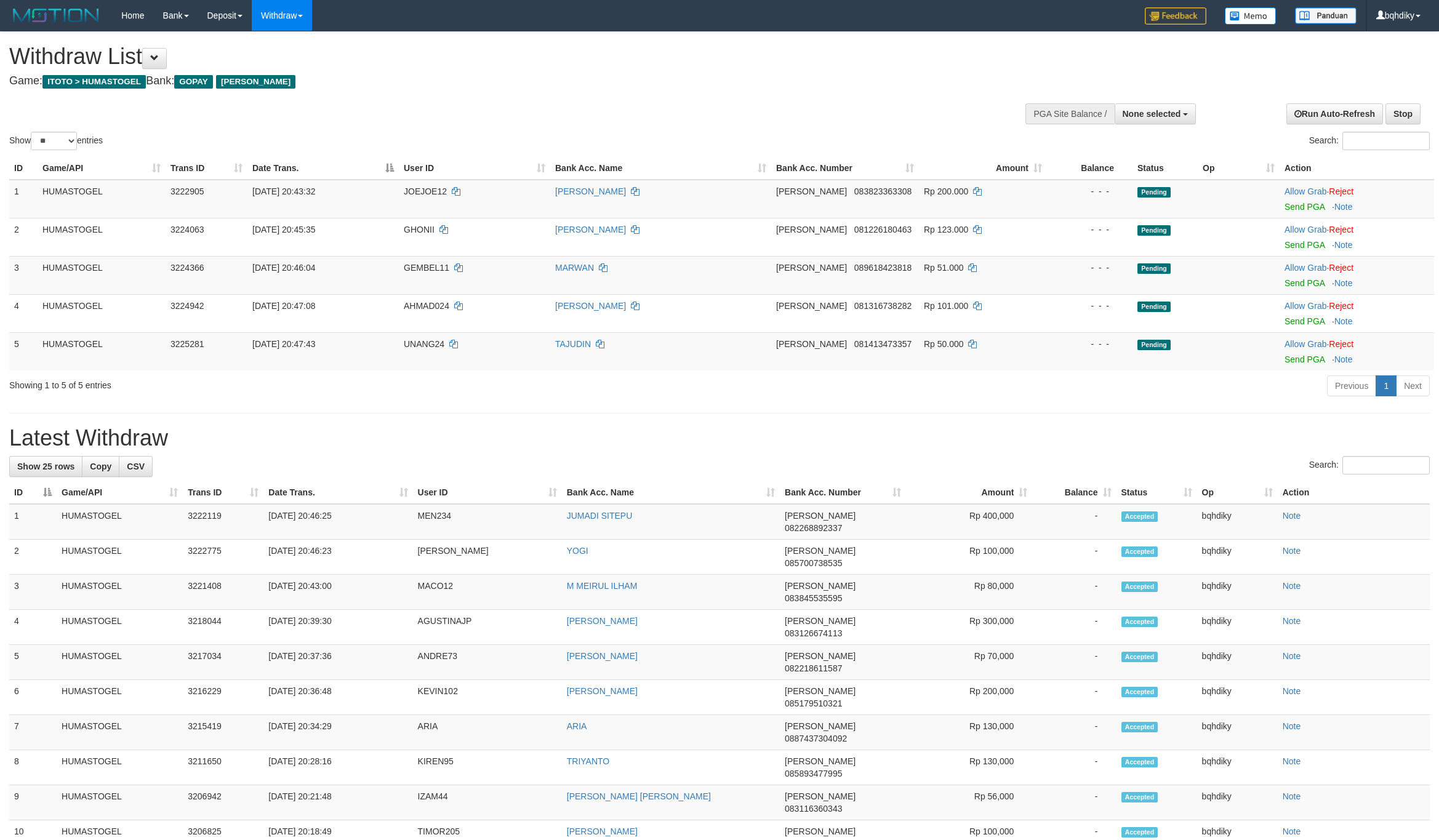
select select
select select "**"
click at [1306, 207] on link "Send PGA" at bounding box center [1304, 206] width 40 height 10
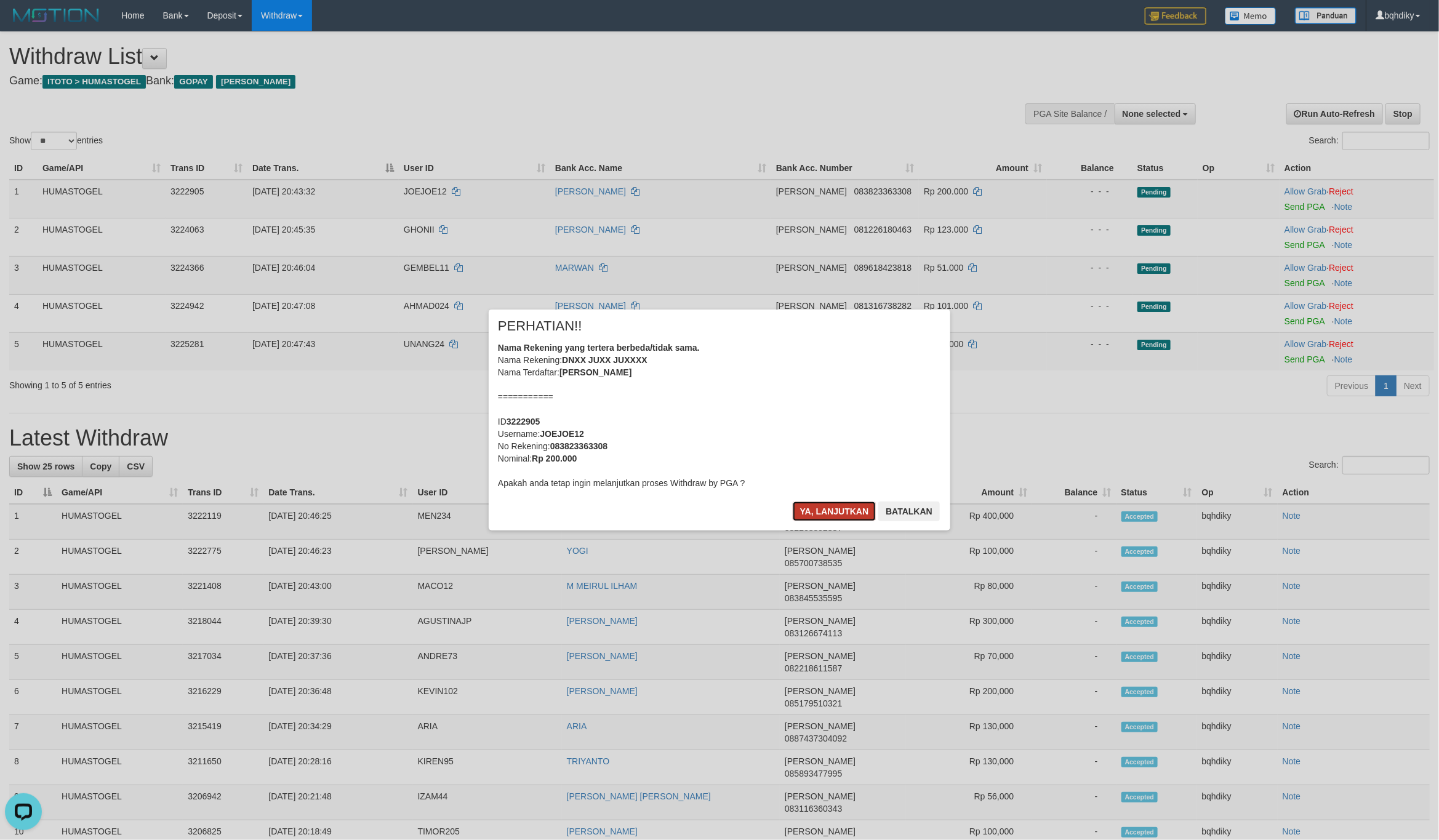
click at [820, 512] on button "Ya, lanjutkan" at bounding box center [834, 511] width 84 height 20
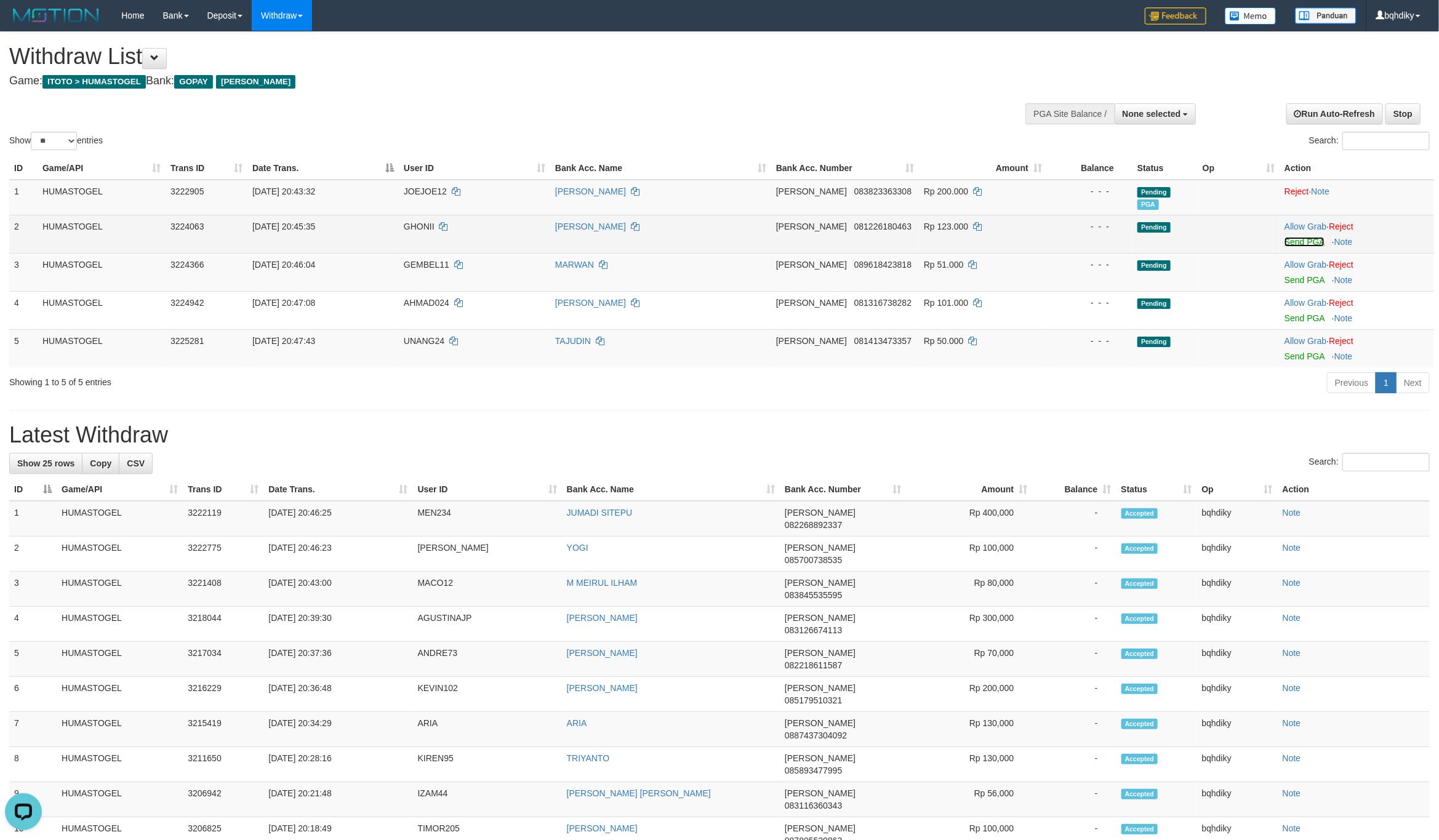
click at [1301, 239] on link "Send PGA" at bounding box center [1304, 242] width 40 height 10
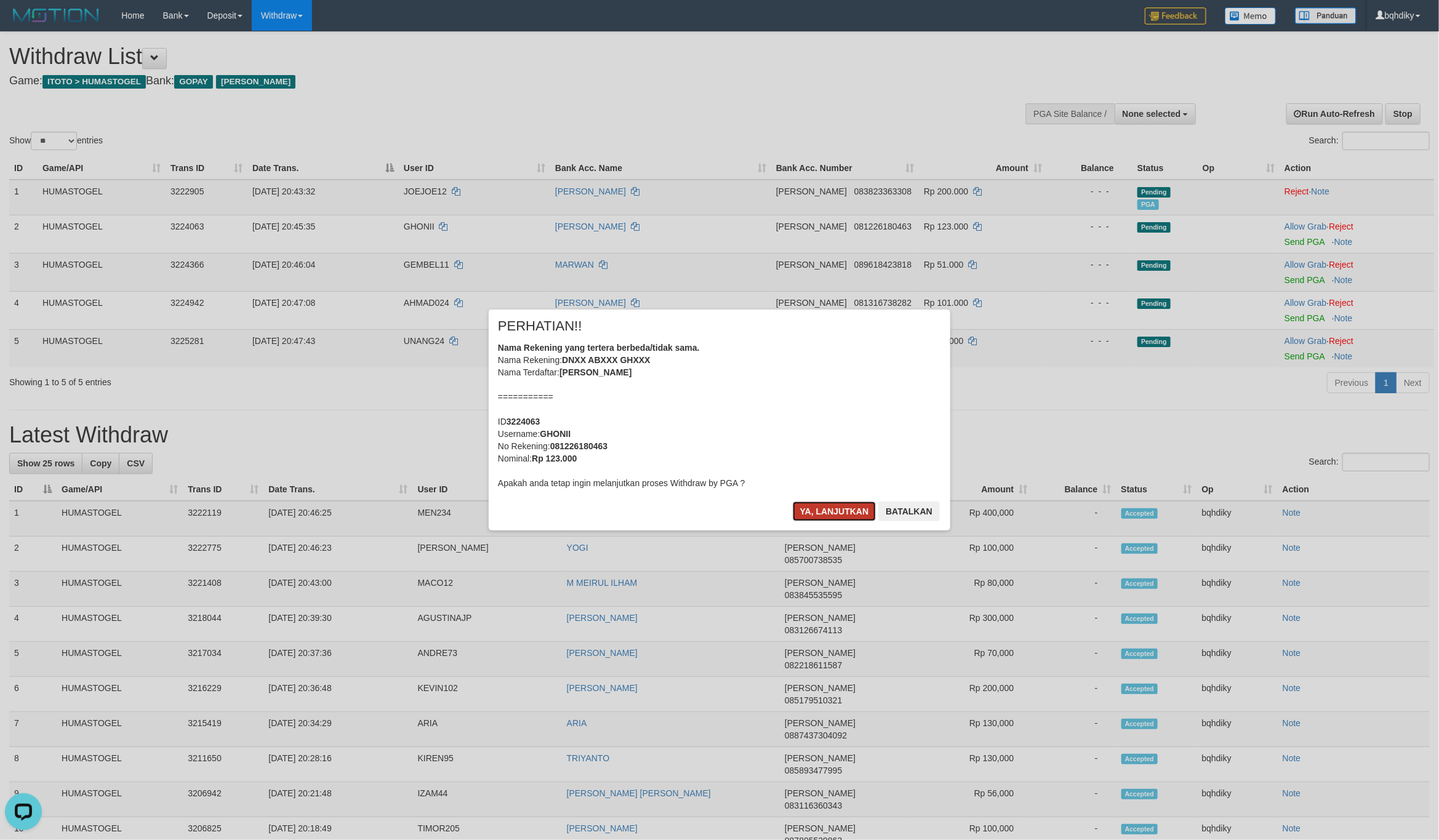
click at [840, 511] on button "Ya, lanjutkan" at bounding box center [834, 511] width 84 height 20
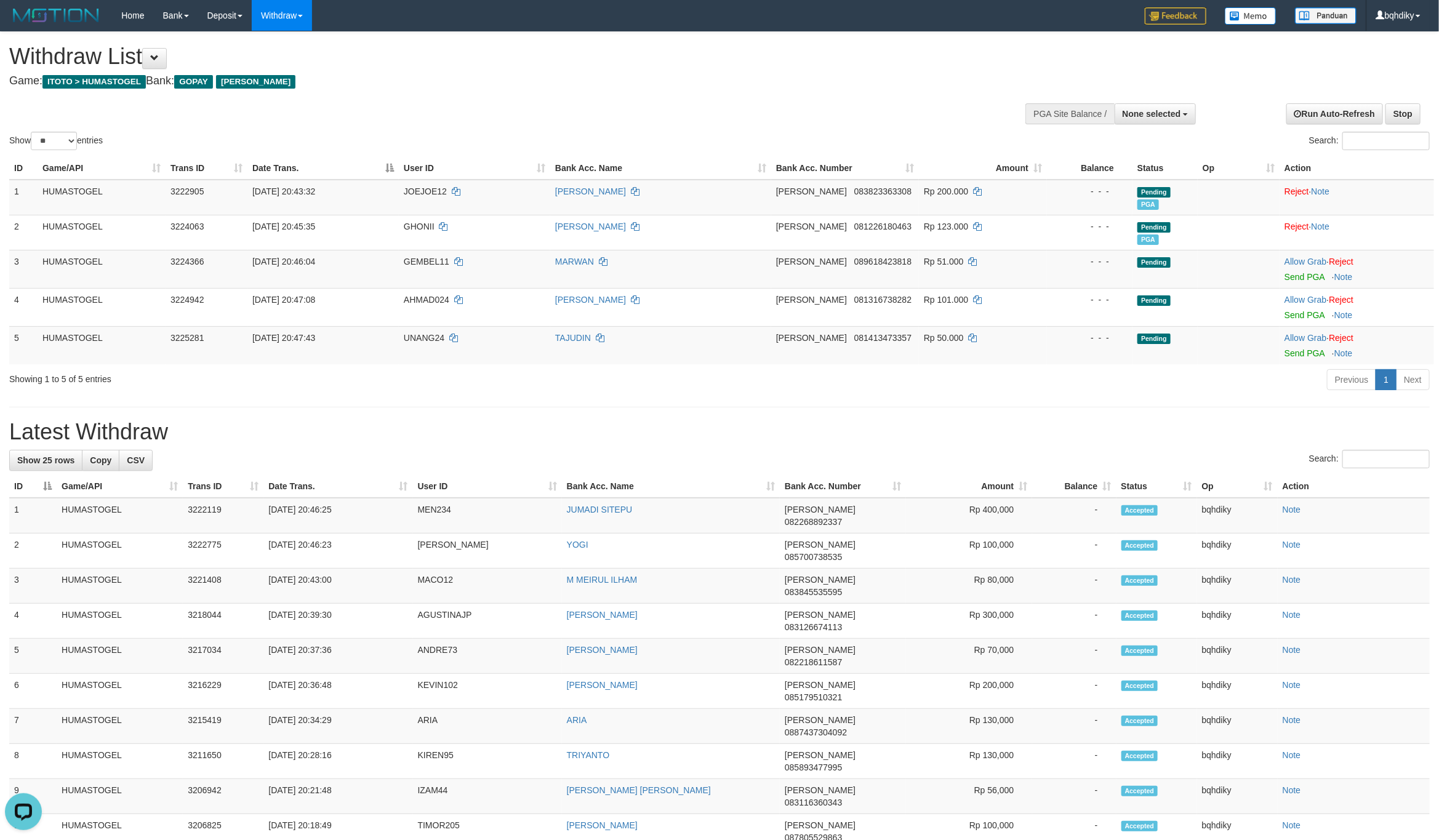
click at [715, 116] on div "Show ** ** ** *** entries Search:" at bounding box center [720, 92] width 1439 height 121
select select
select select "**"
click at [851, 394] on div "Previous 1 Next" at bounding box center [1019, 381] width 821 height 26
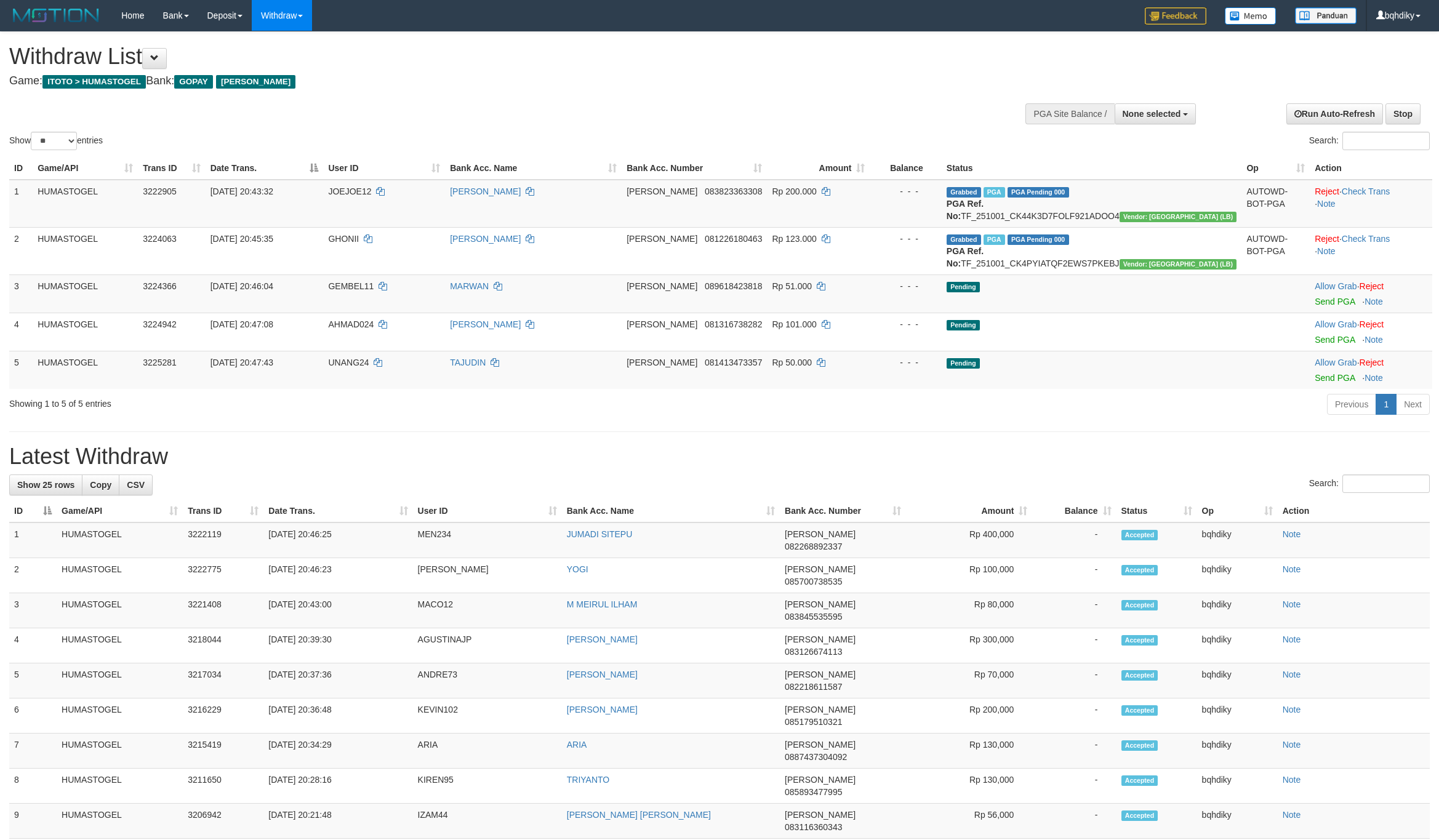
select select
select select "**"
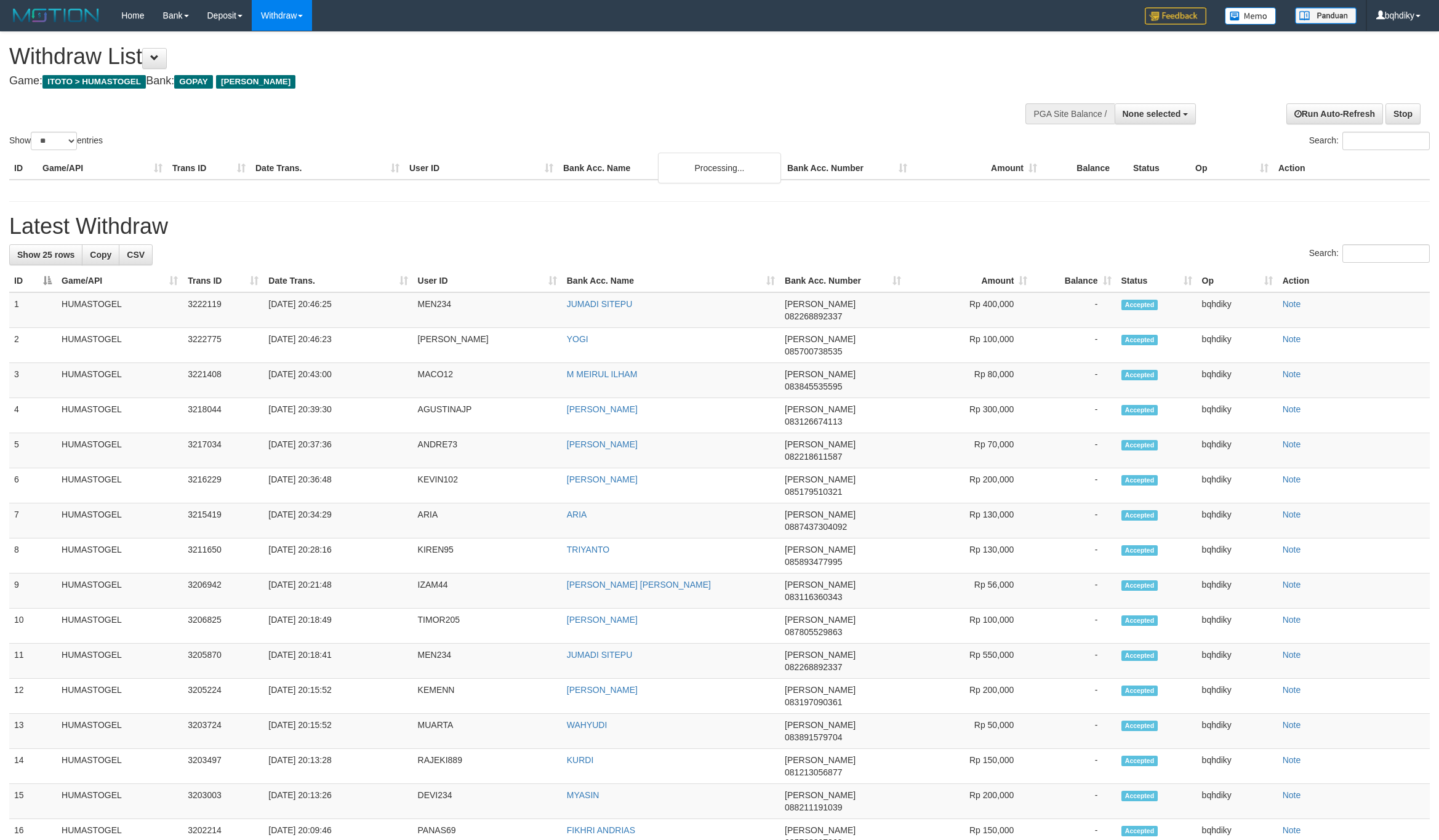
select select
select select "**"
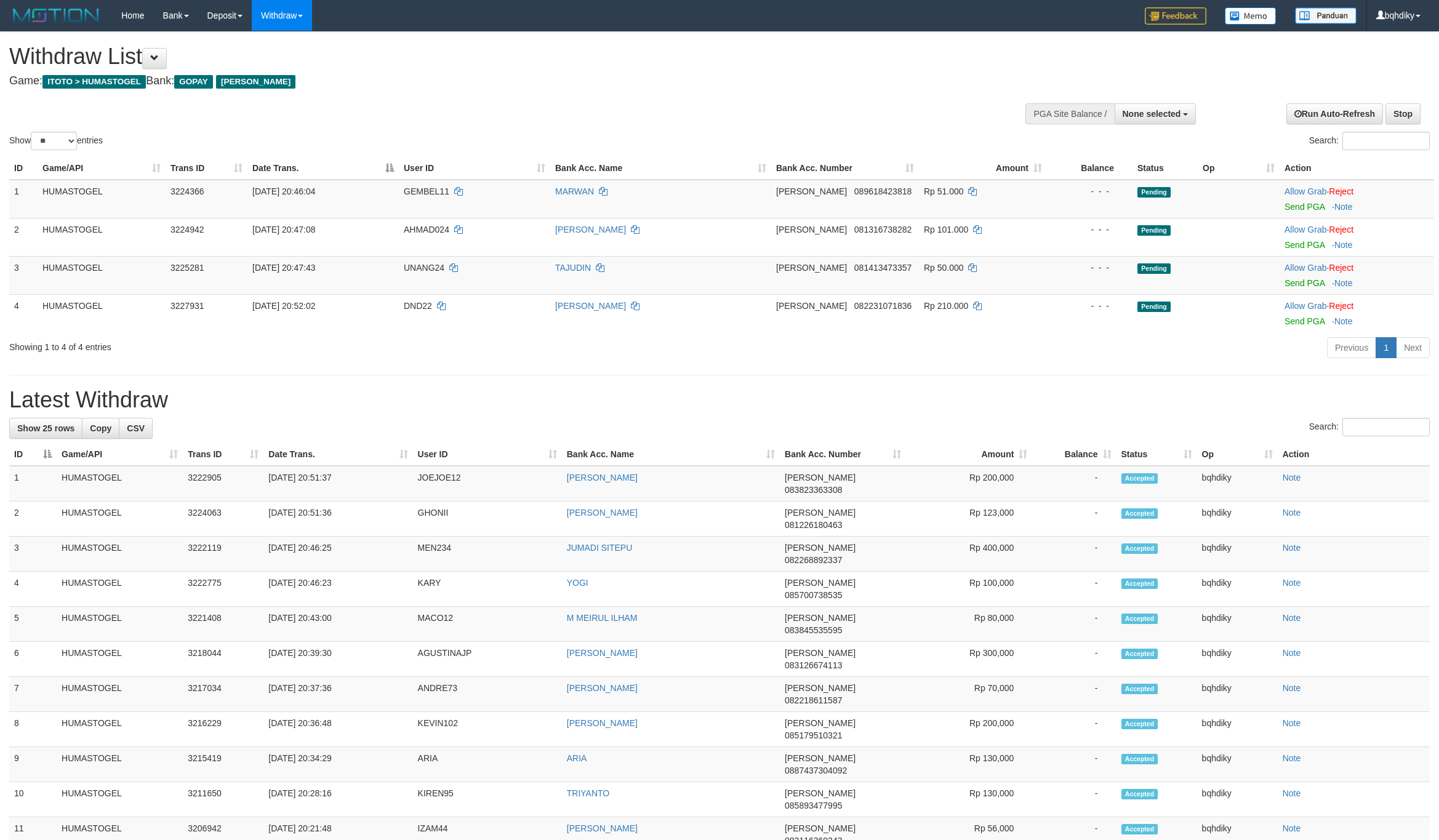
select select
select select "**"
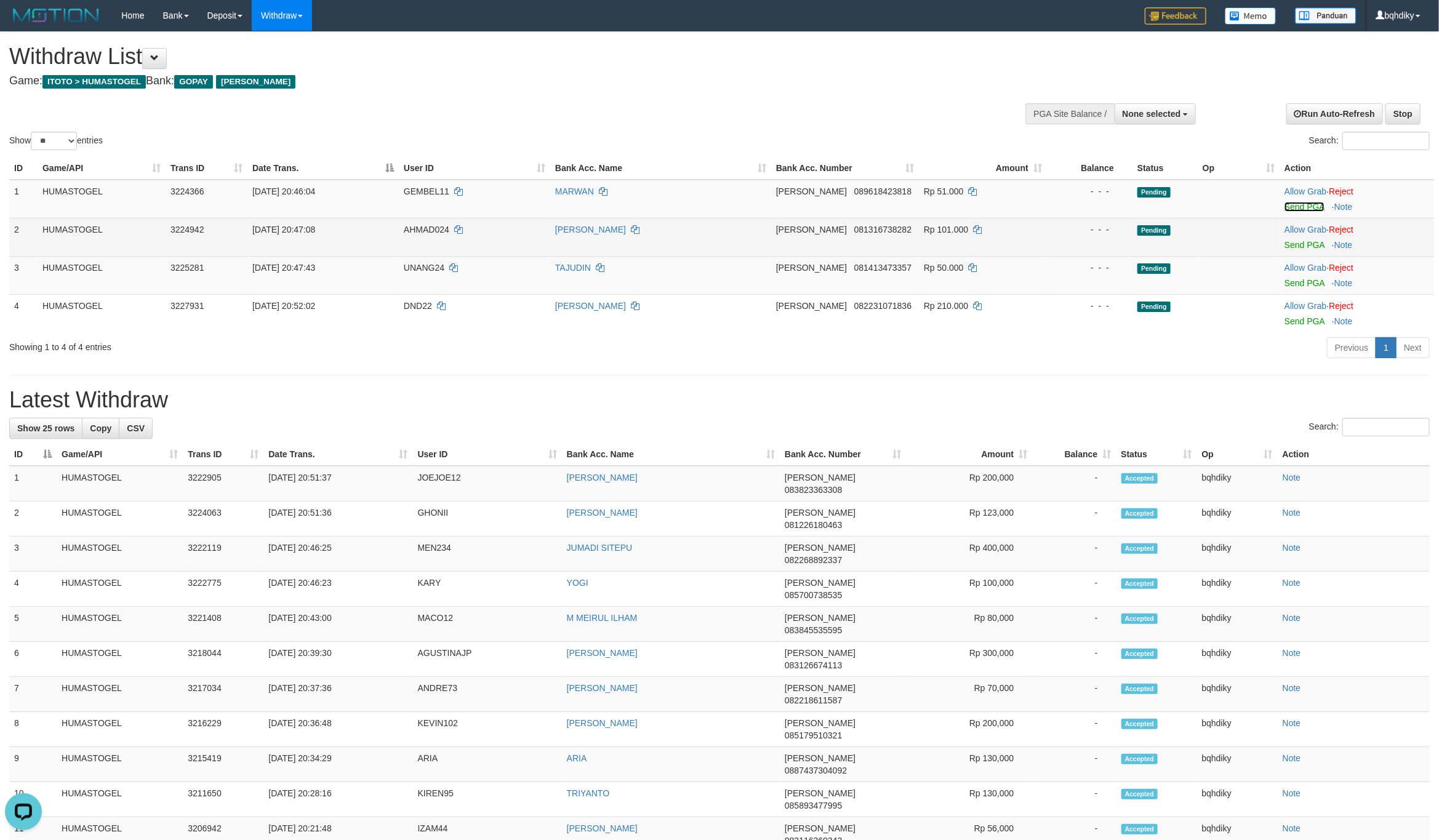
drag, startPoint x: 1300, startPoint y: 208, endPoint x: 1295, endPoint y: 220, distance: 13.0
click at [1300, 208] on link "Send PGA" at bounding box center [1304, 206] width 40 height 10
click at [1302, 242] on link "Send PGA" at bounding box center [1304, 245] width 40 height 10
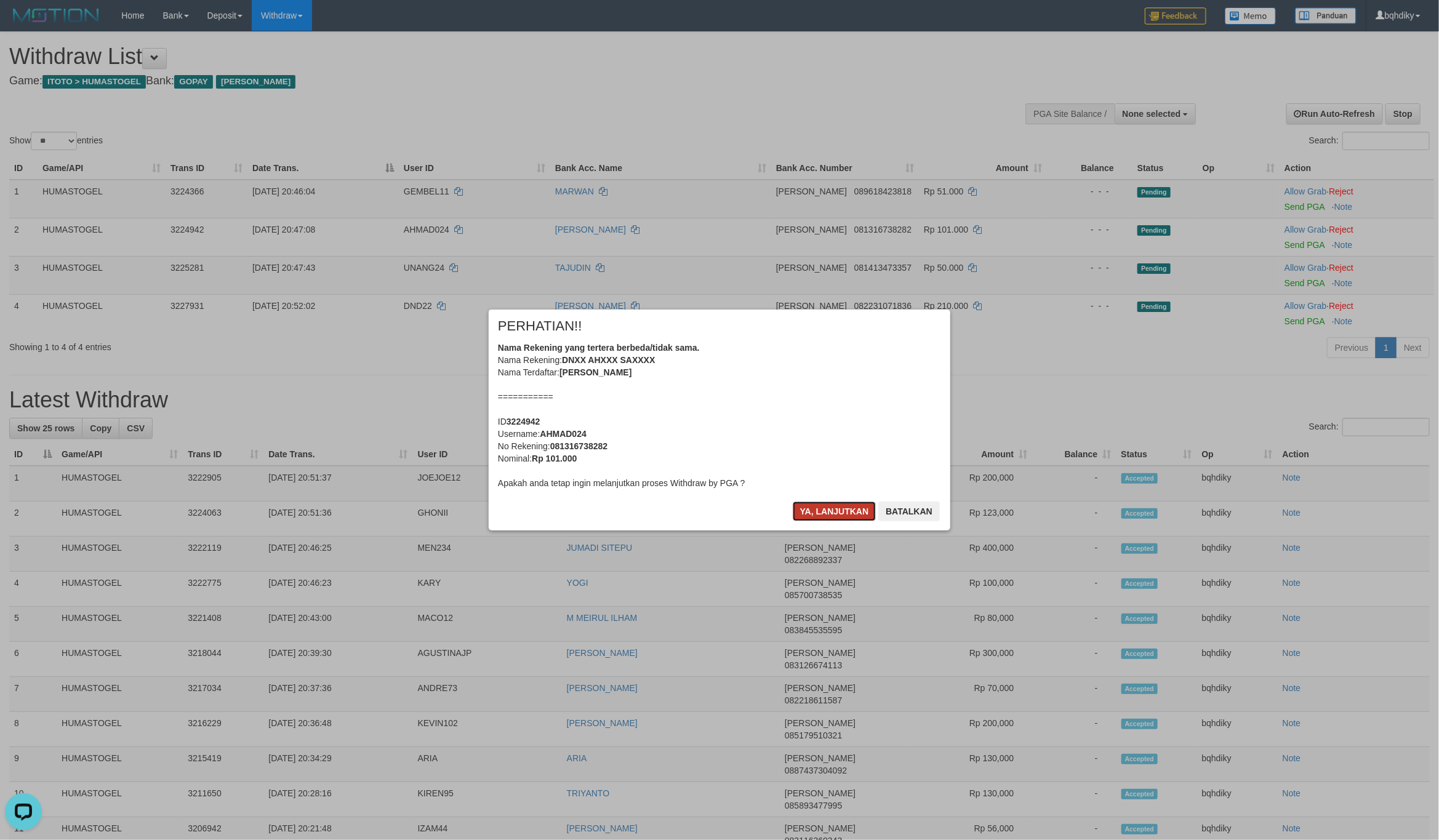
click at [813, 506] on button "Ya, lanjutkan" at bounding box center [834, 511] width 84 height 20
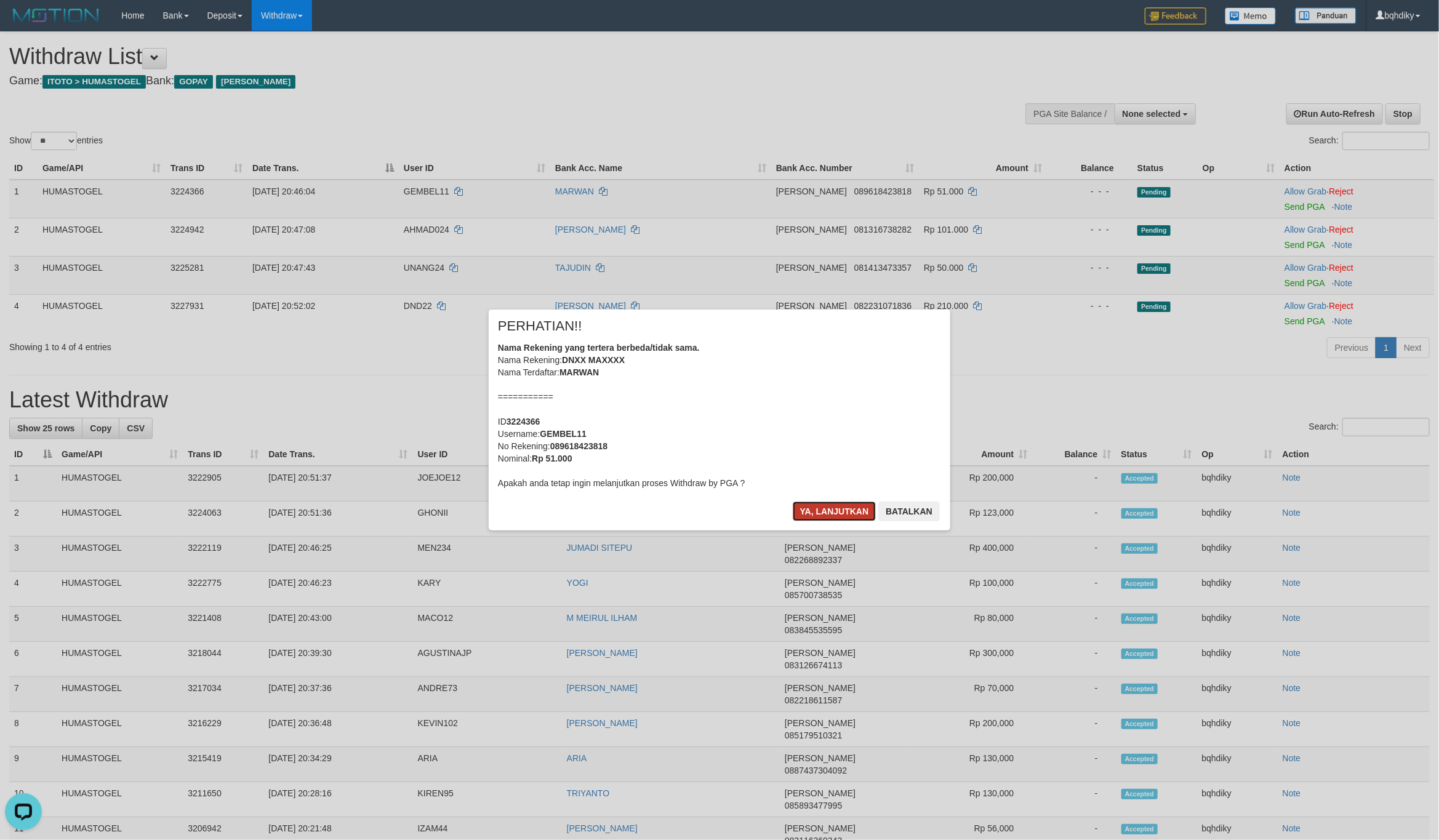
click at [820, 508] on button "Ya, lanjutkan" at bounding box center [834, 511] width 84 height 20
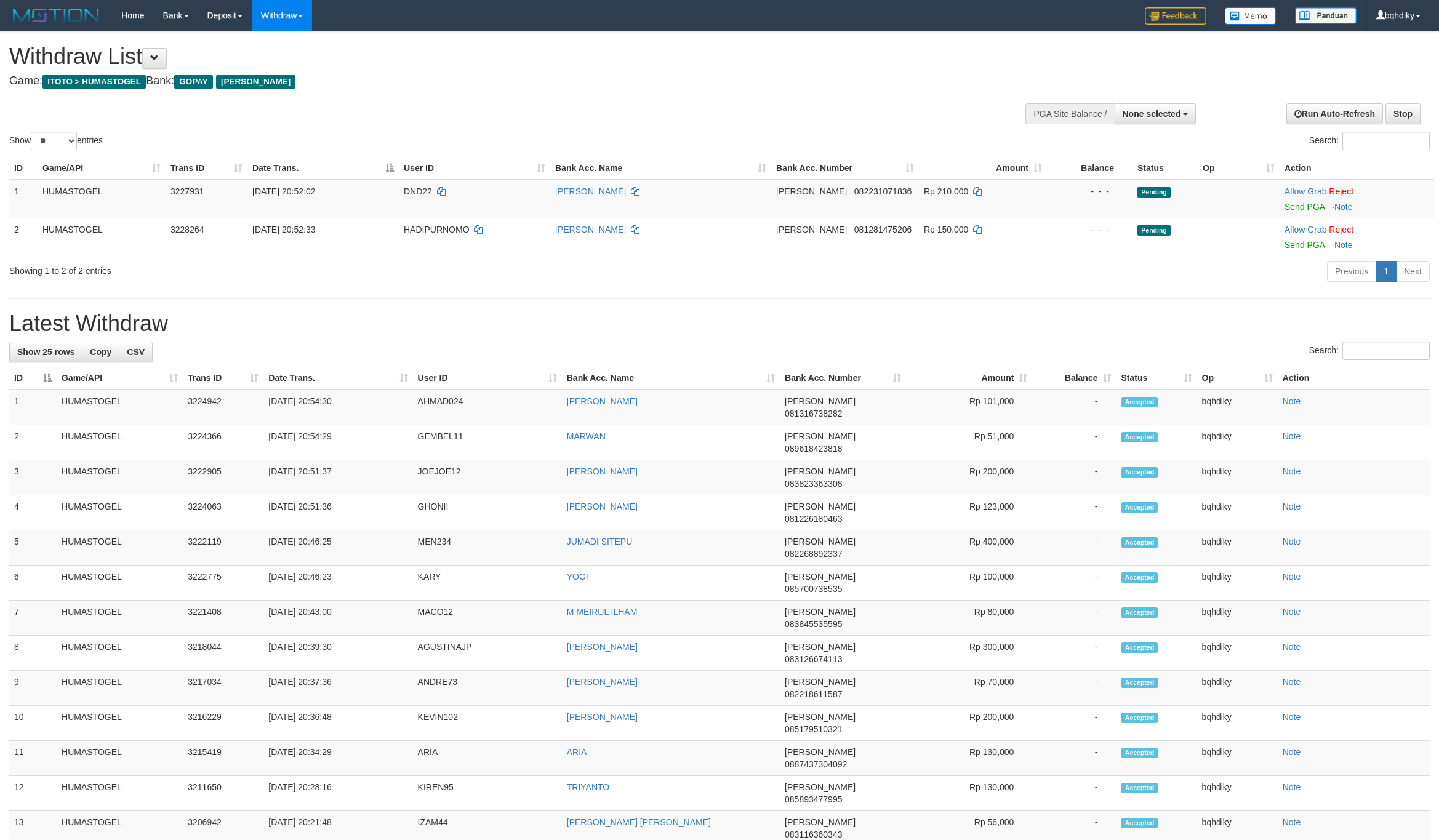
select select
select select "**"
click at [1302, 207] on link "Send PGA" at bounding box center [1304, 206] width 40 height 10
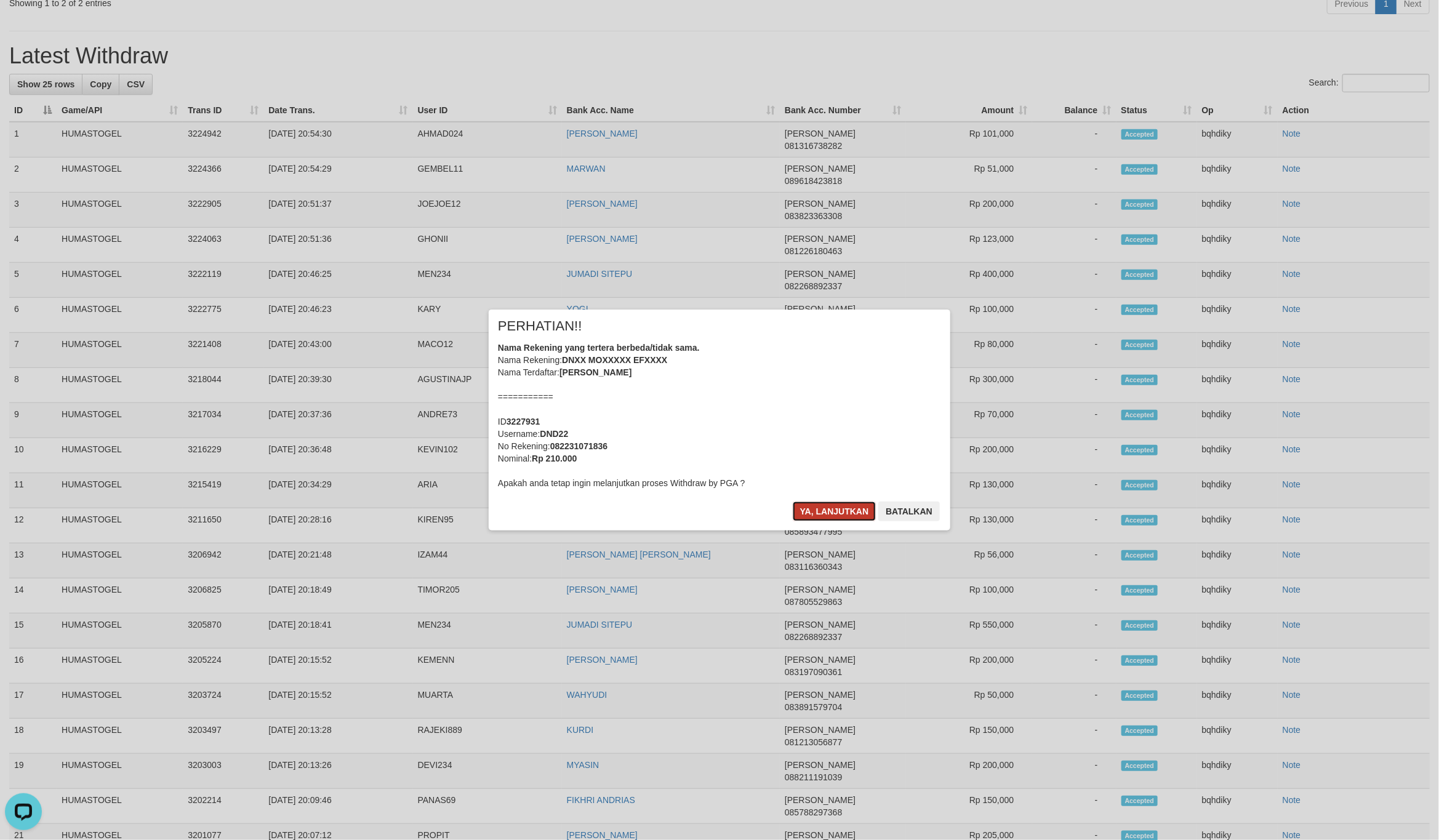
click at [832, 515] on button "Ya, lanjutkan" at bounding box center [834, 511] width 84 height 20
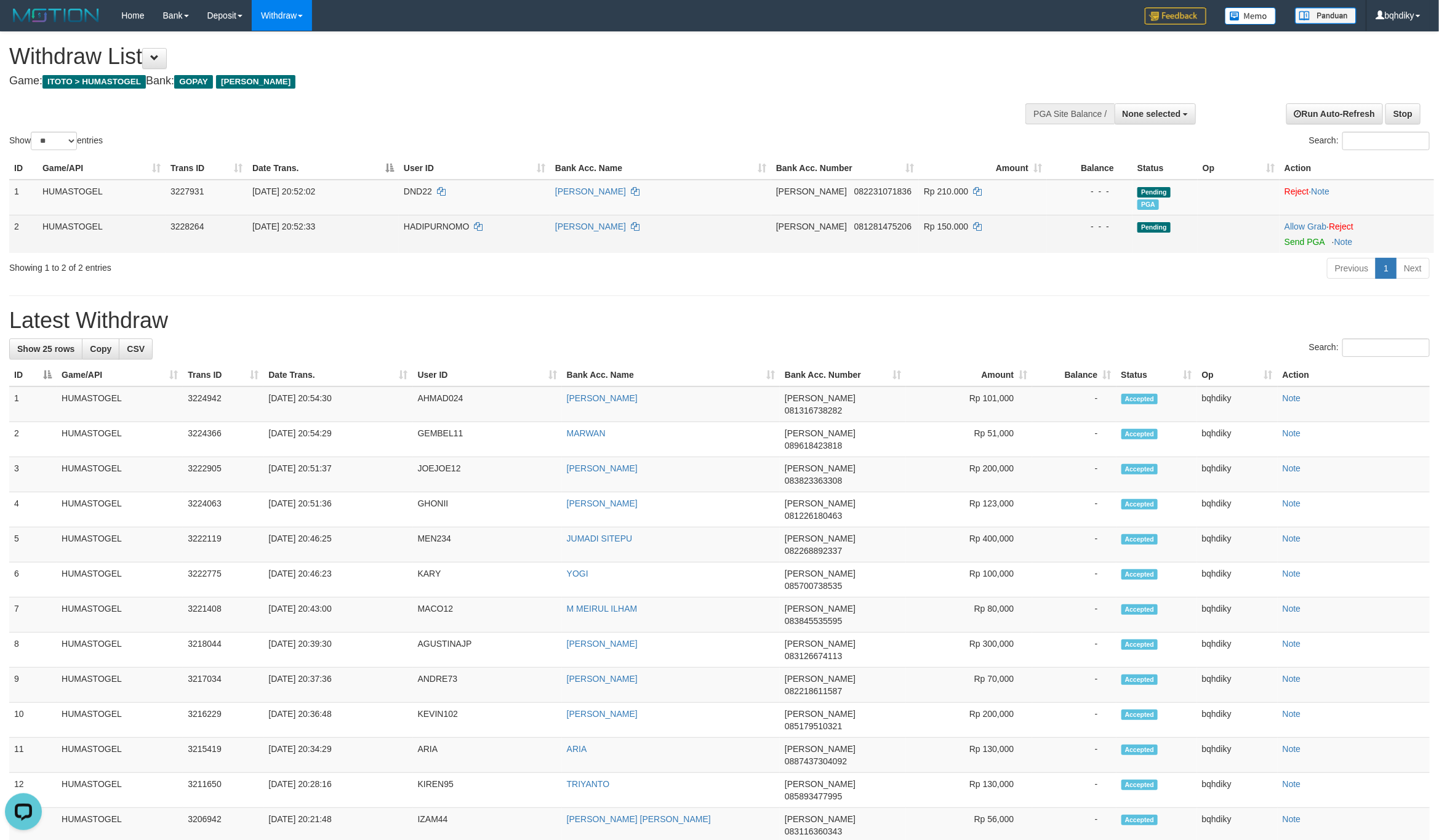
click at [1306, 246] on td "Allow Grab · Reject Send PGA · Note" at bounding box center [1357, 233] width 155 height 38
click at [1307, 242] on link "Send PGA" at bounding box center [1304, 242] width 40 height 10
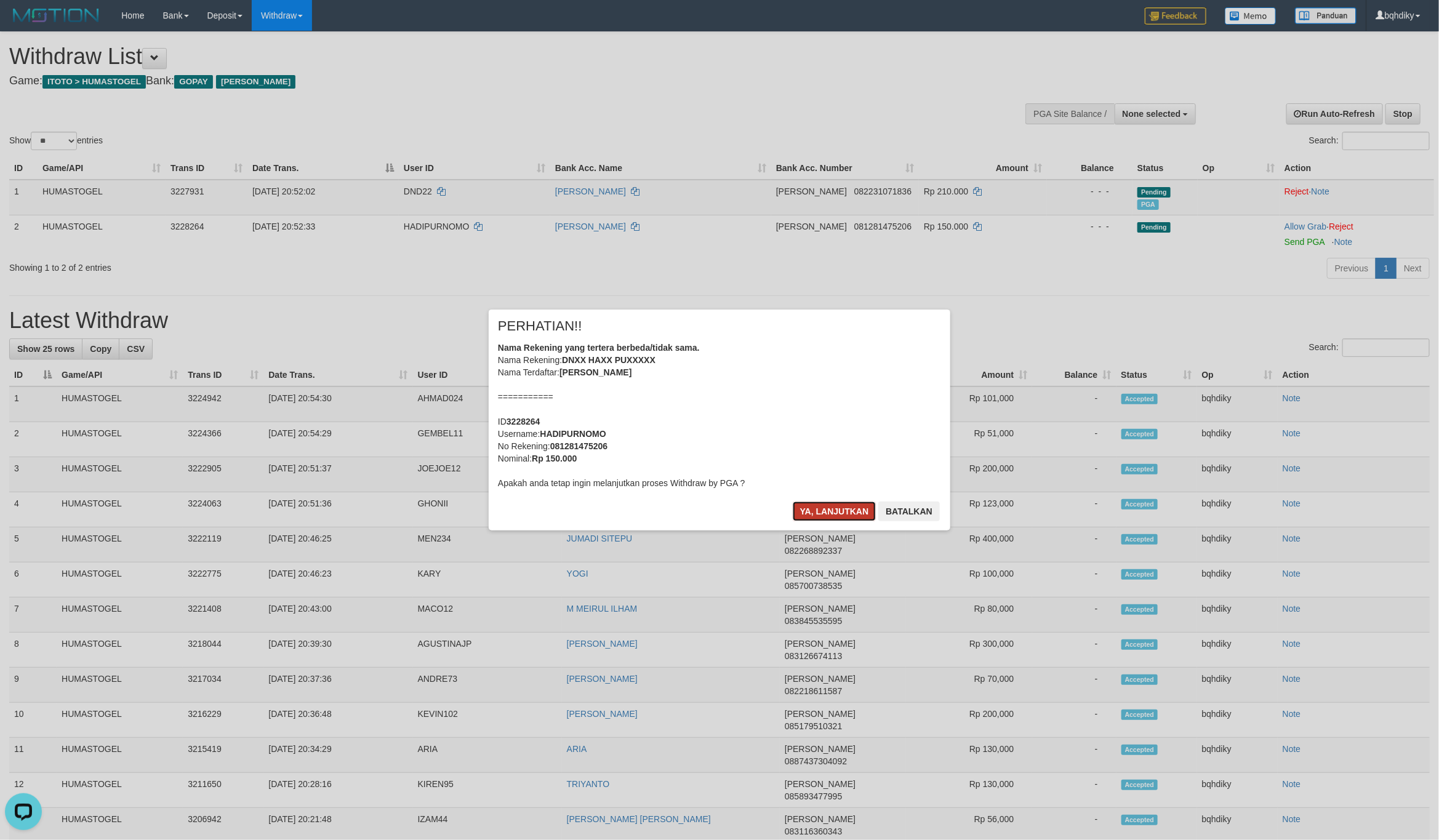
click at [807, 513] on button "Ya, lanjutkan" at bounding box center [834, 511] width 84 height 20
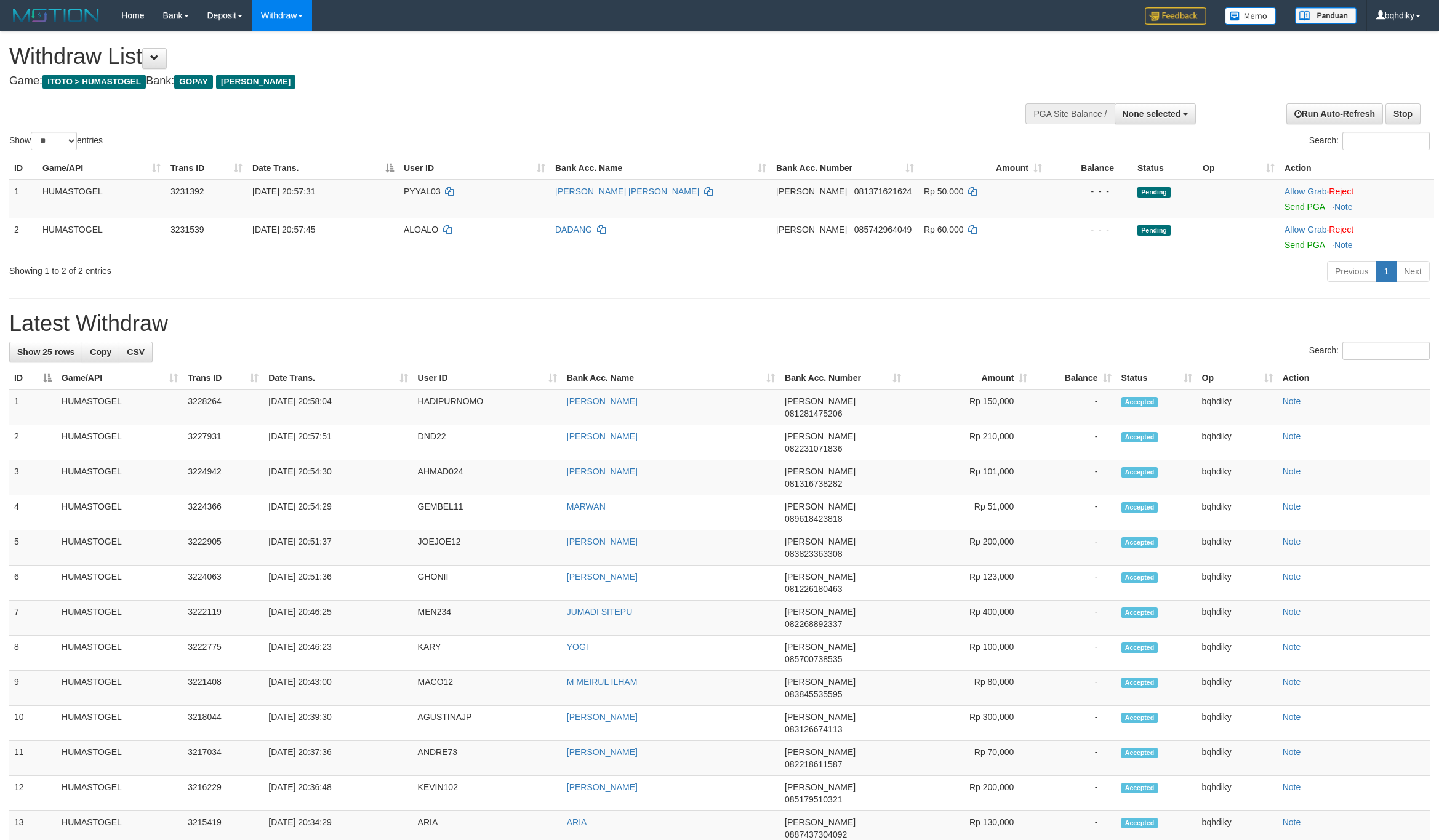
select select
select select "**"
click at [1303, 206] on link "Send PGA" at bounding box center [1304, 206] width 40 height 10
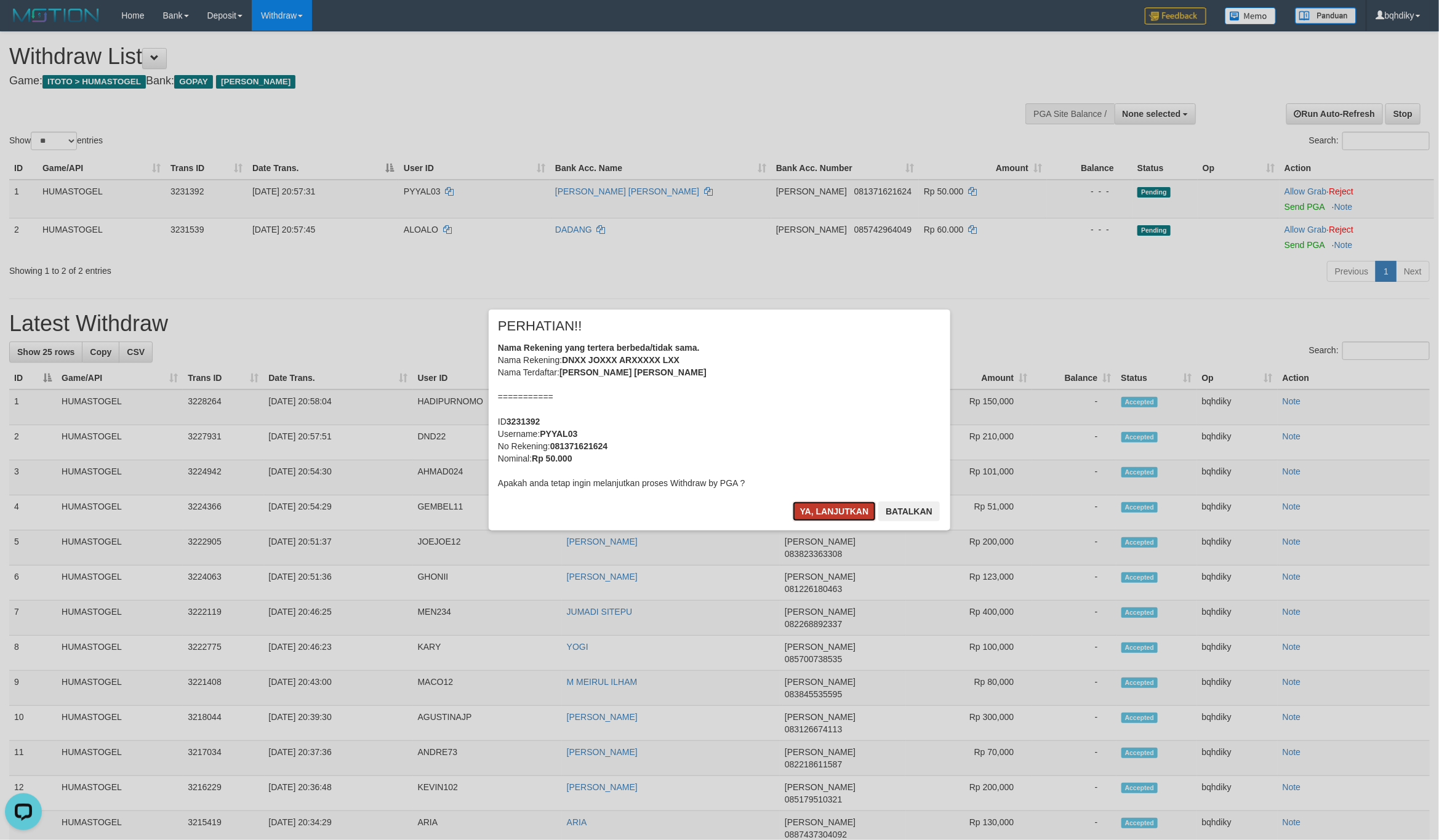
click at [834, 513] on button "Ya, lanjutkan" at bounding box center [834, 511] width 84 height 20
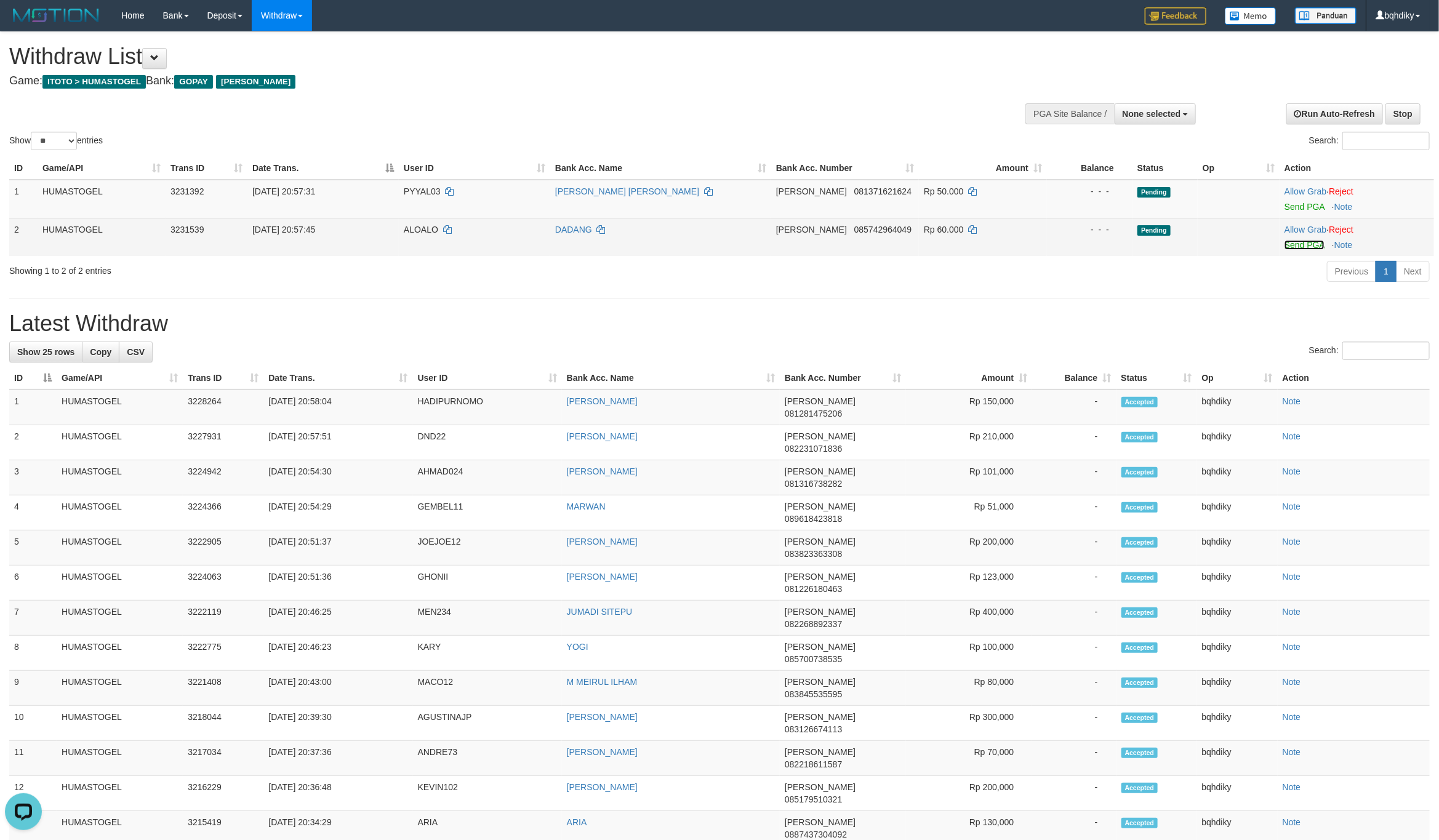
click at [1309, 242] on link "Send PGA" at bounding box center [1304, 245] width 40 height 10
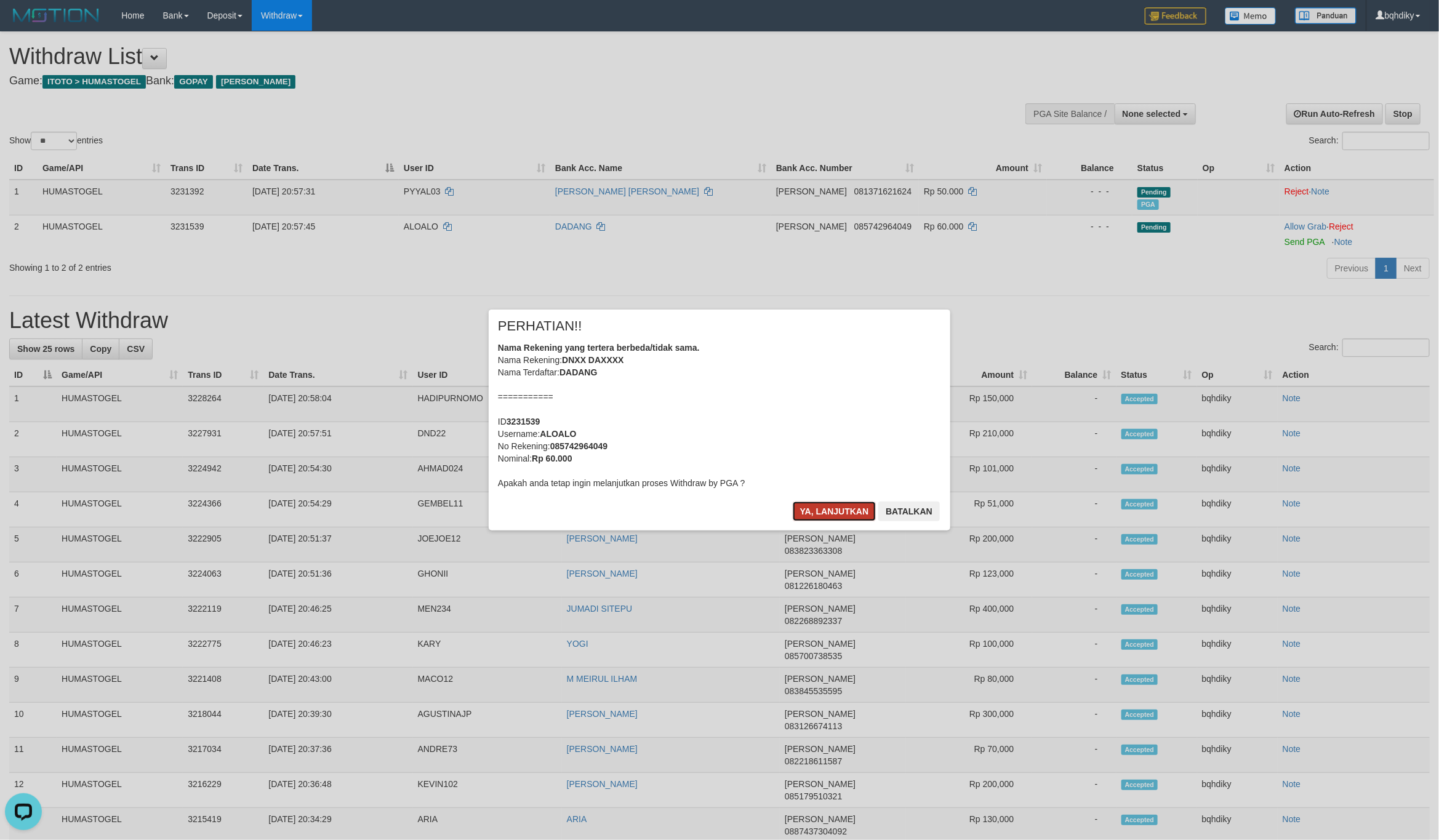
click at [841, 503] on button "Ya, lanjutkan" at bounding box center [834, 511] width 84 height 20
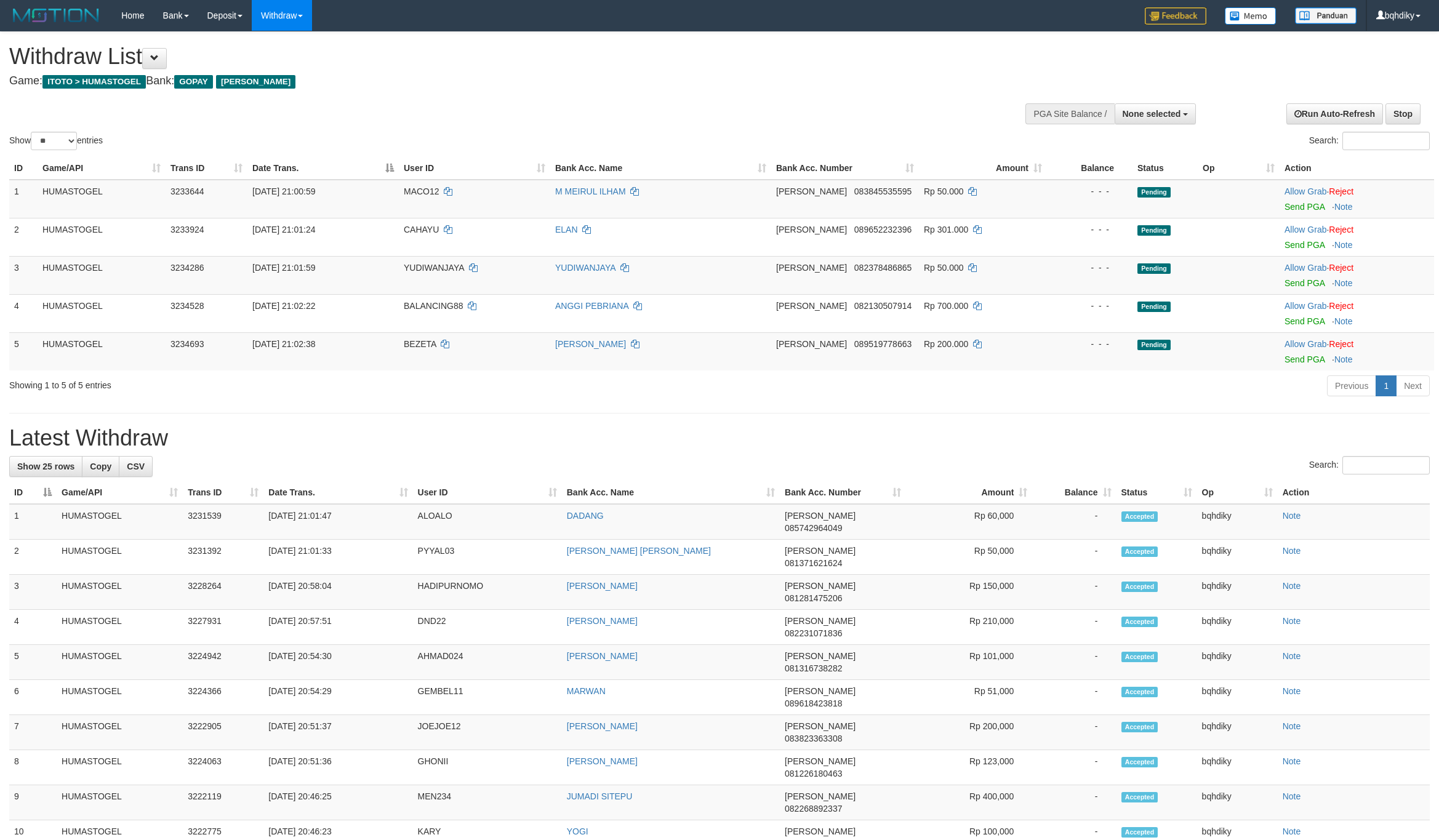
select select
select select "**"
click at [1321, 206] on link "Send PGA" at bounding box center [1304, 206] width 40 height 10
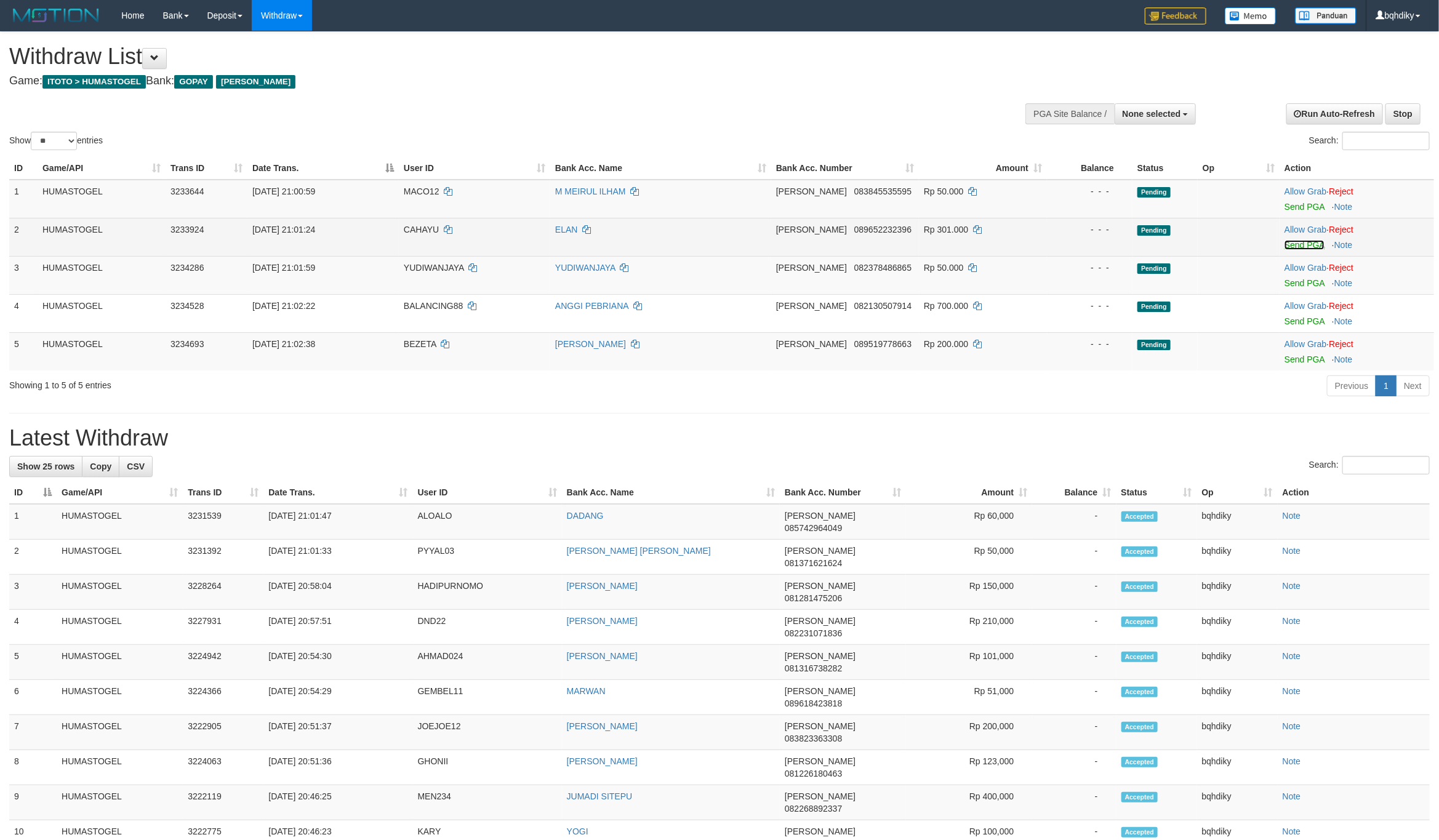
click at [1299, 248] on link "Send PGA" at bounding box center [1304, 245] width 40 height 10
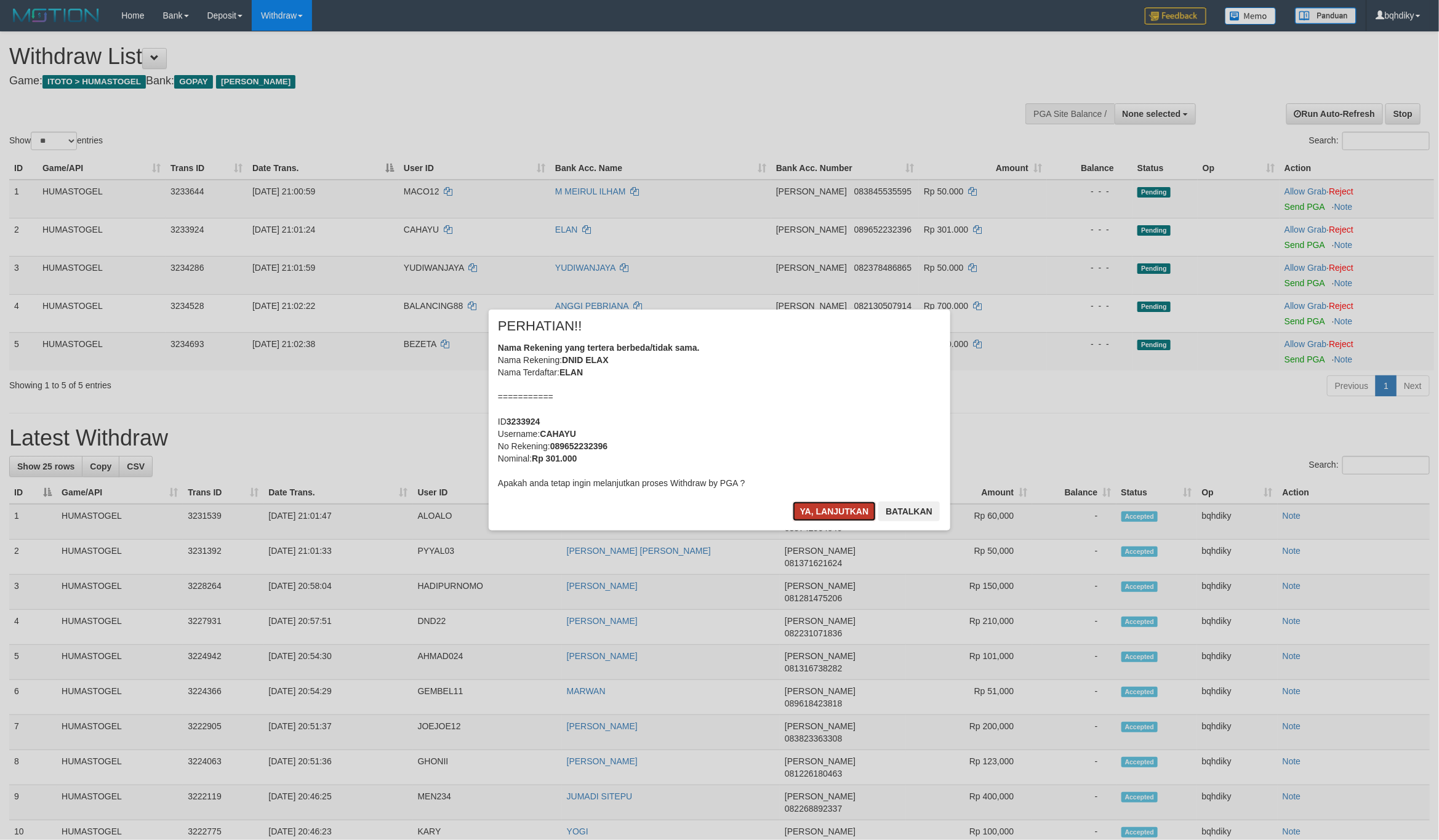
click at [827, 508] on button "Ya, lanjutkan" at bounding box center [834, 511] width 84 height 20
click at [834, 513] on button "Ya, lanjutkan" at bounding box center [834, 511] width 84 height 20
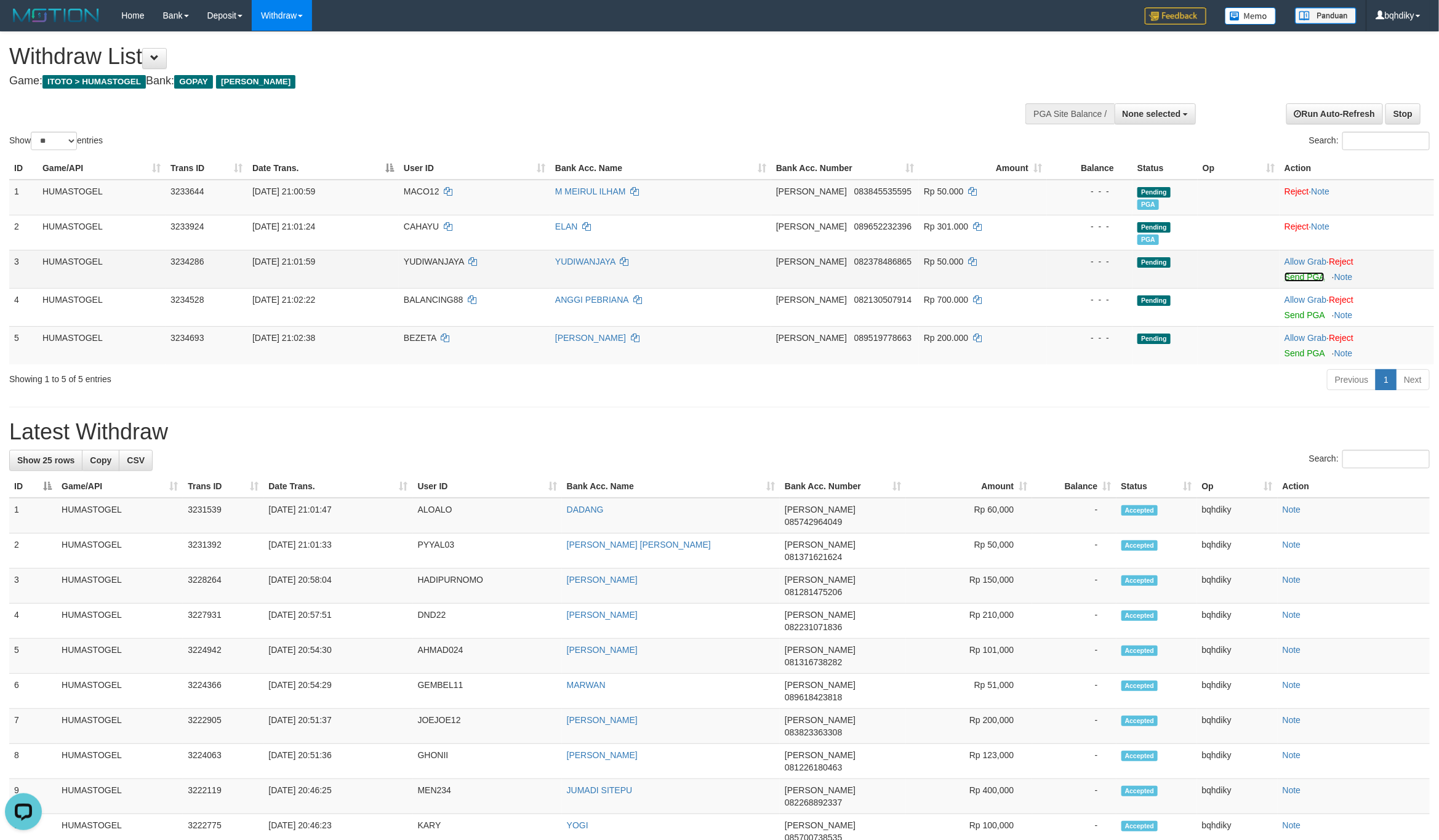
click at [1305, 277] on link "Send PGA" at bounding box center [1304, 277] width 40 height 10
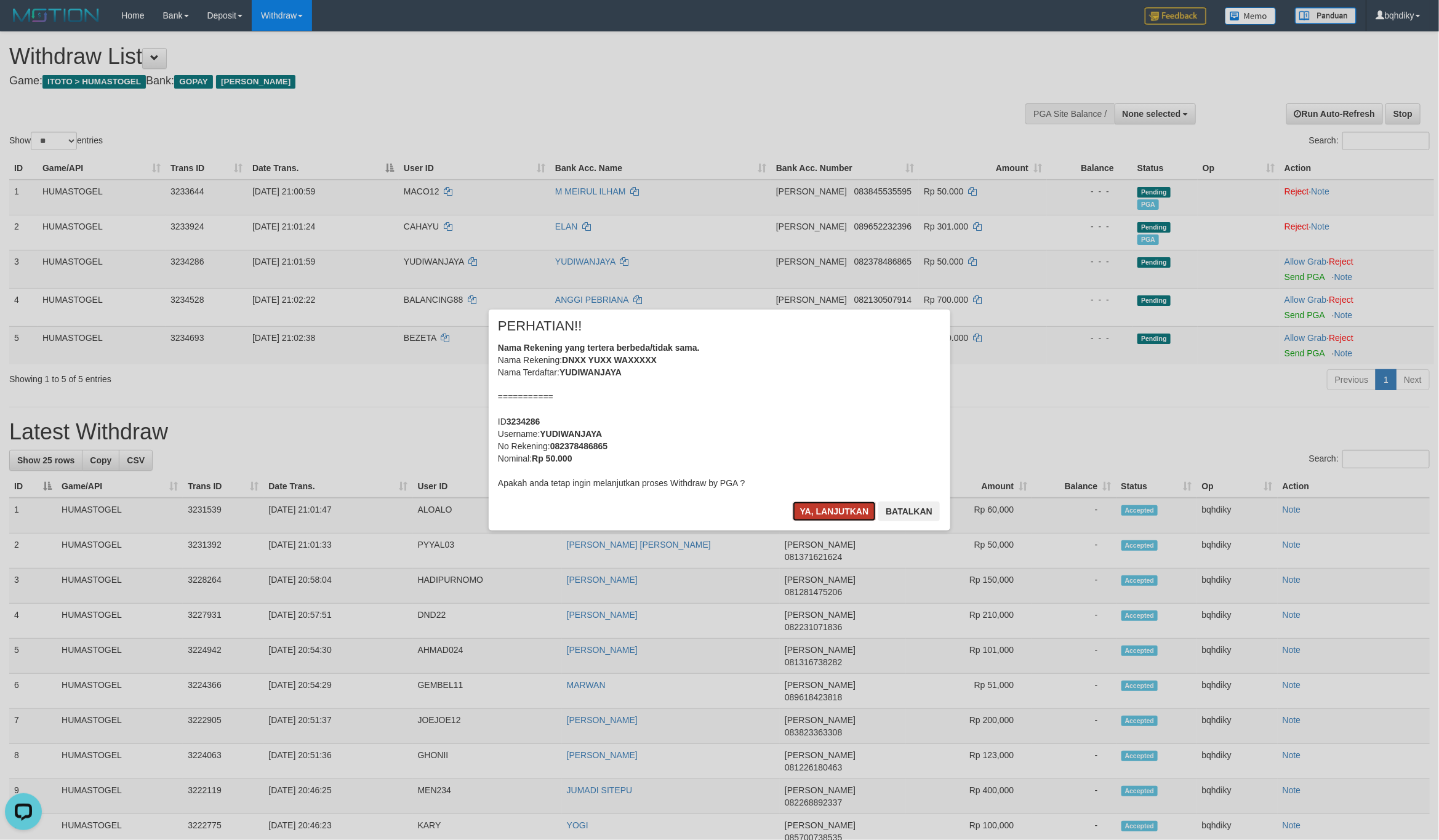
click at [842, 512] on button "Ya, lanjutkan" at bounding box center [834, 511] width 84 height 20
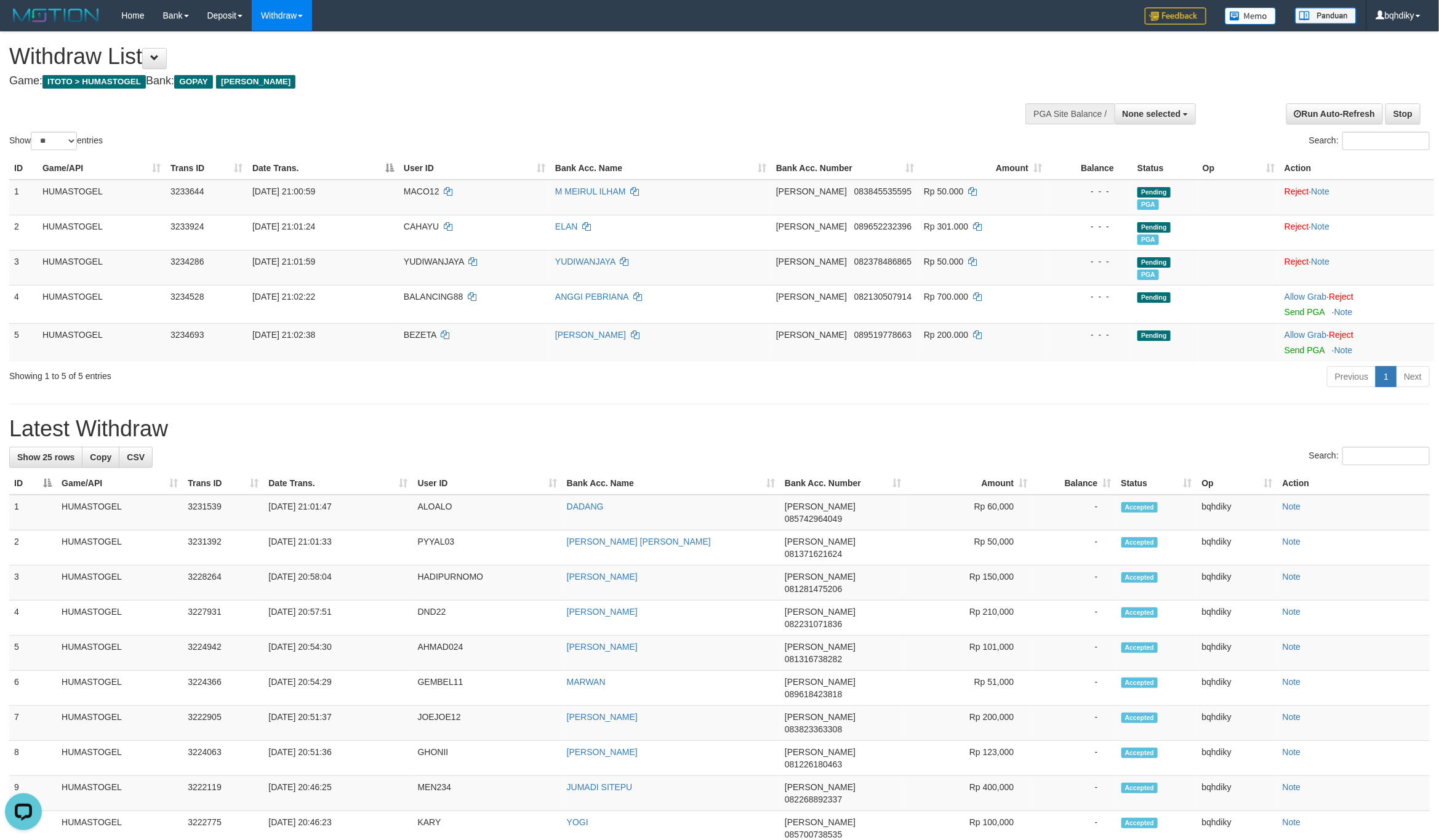
click at [362, 416] on div "**********" at bounding box center [720, 736] width 1439 height 1409
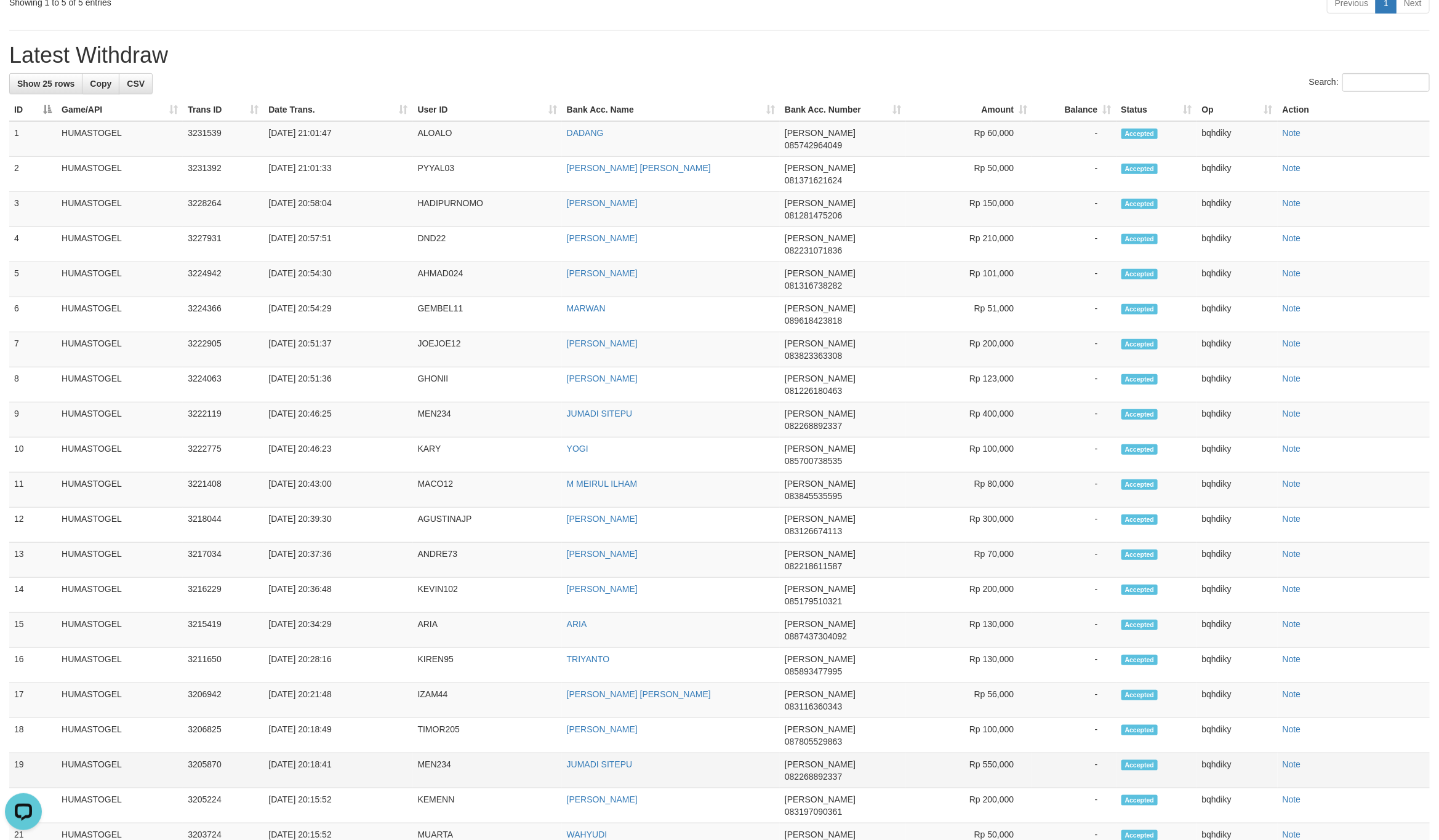
click at [429, 753] on td "MEN234" at bounding box center [487, 771] width 149 height 35
copy td "MEN234"
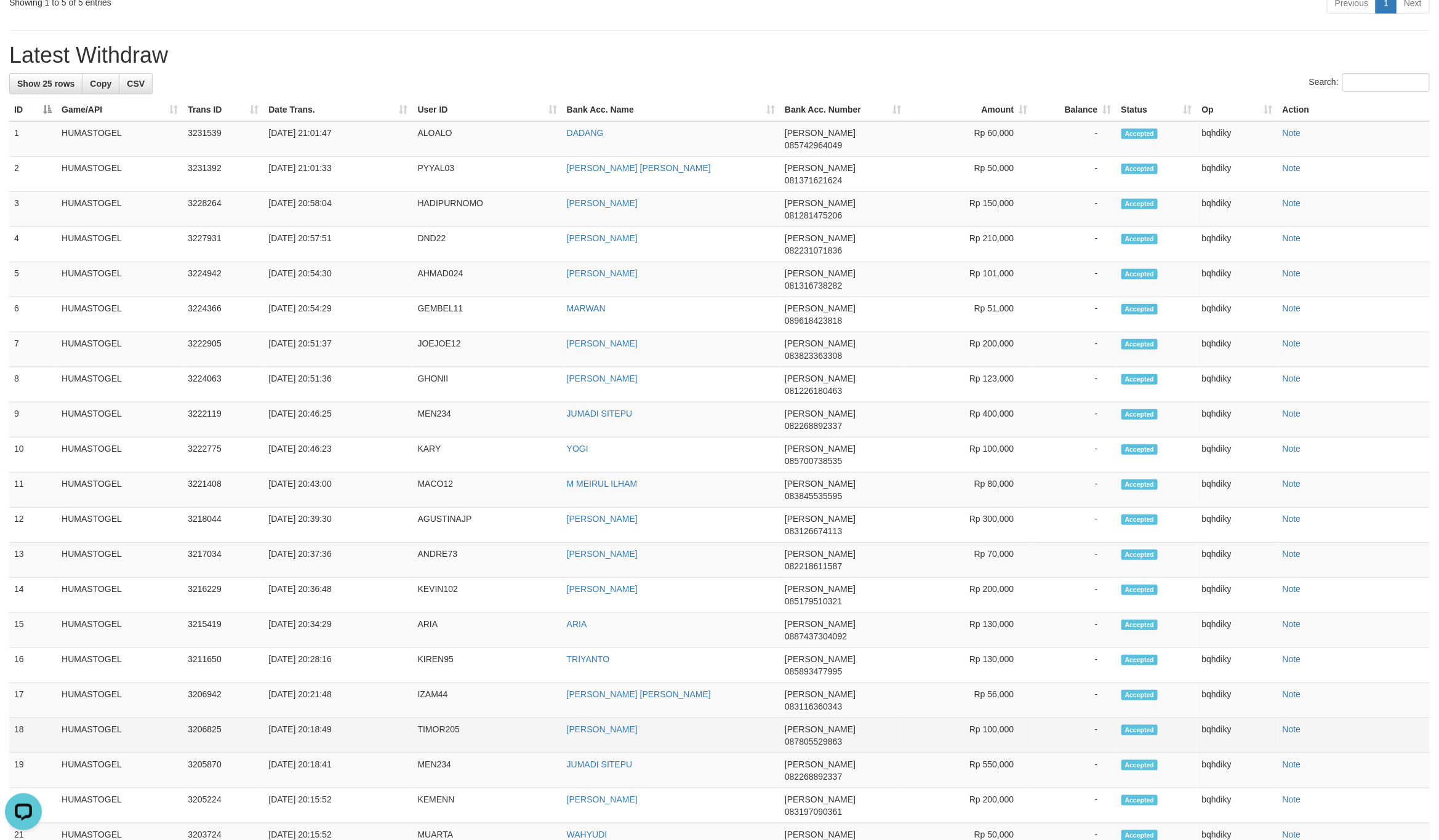
click at [452, 718] on td "TIMOR205" at bounding box center [487, 735] width 149 height 35
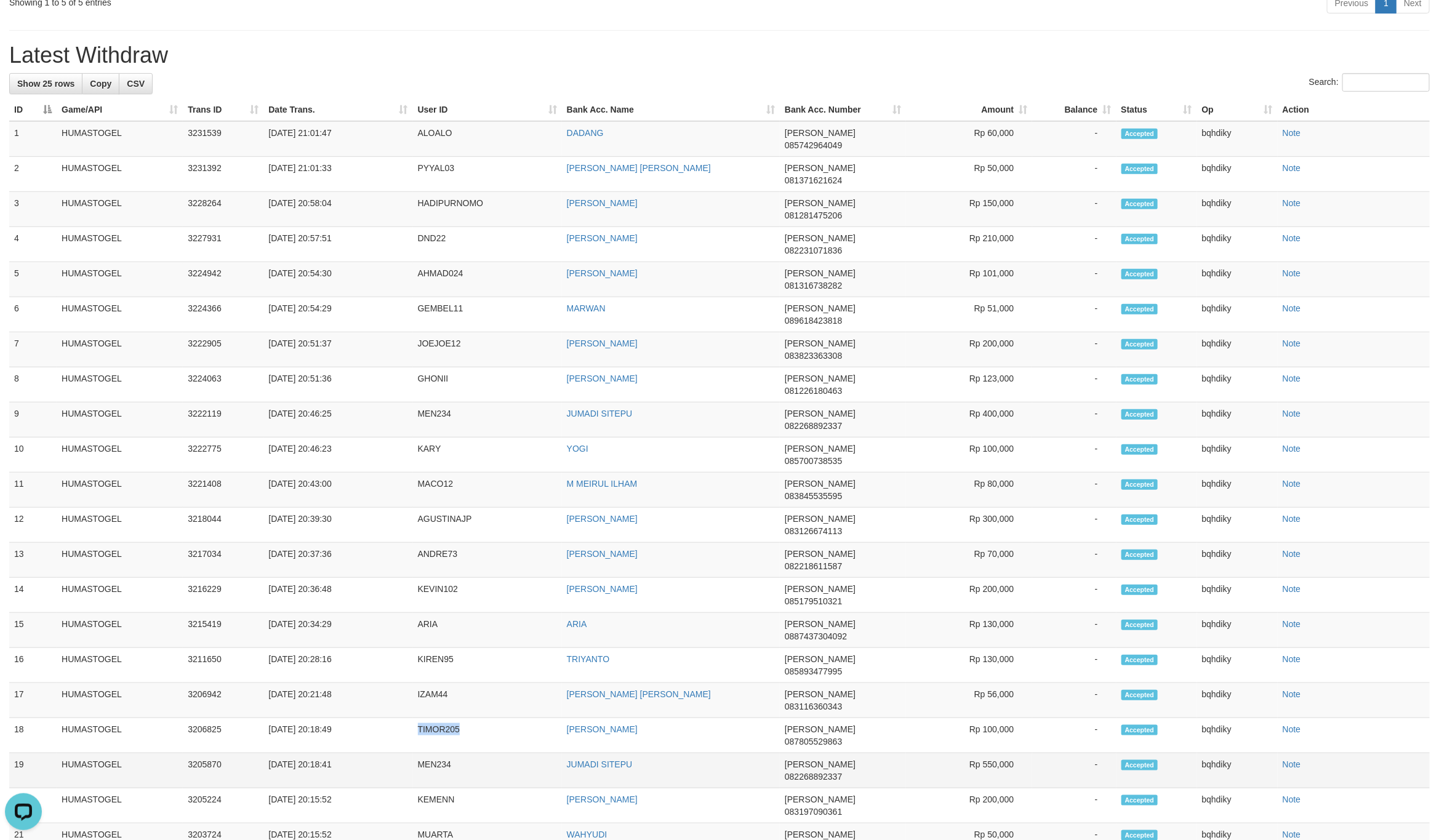
copy td "TIMOR205"
click at [425, 683] on td "IZAM44" at bounding box center [487, 700] width 149 height 35
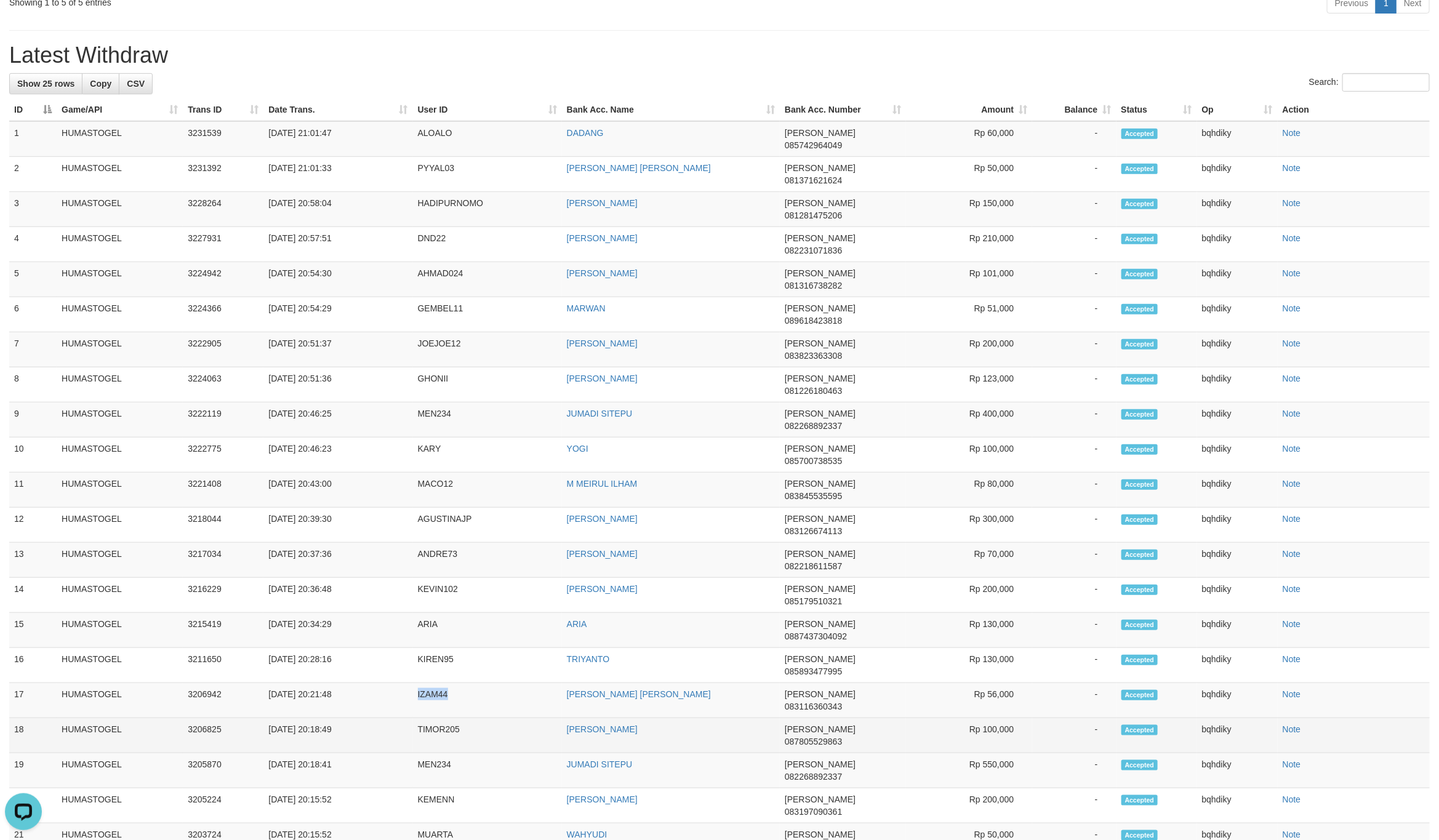
copy td "IZAM44"
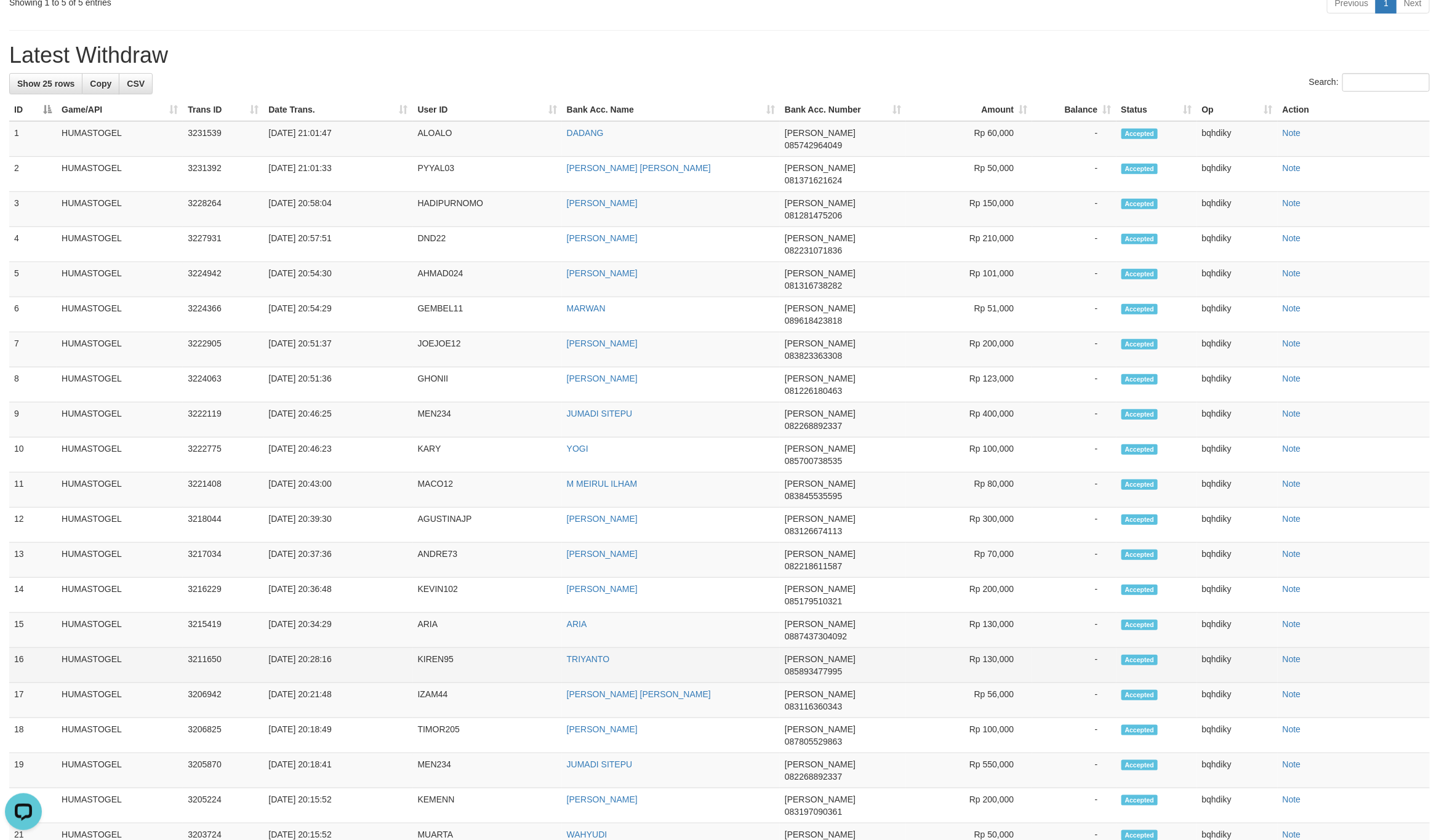
click at [441, 648] on td "KIREN95" at bounding box center [487, 665] width 149 height 35
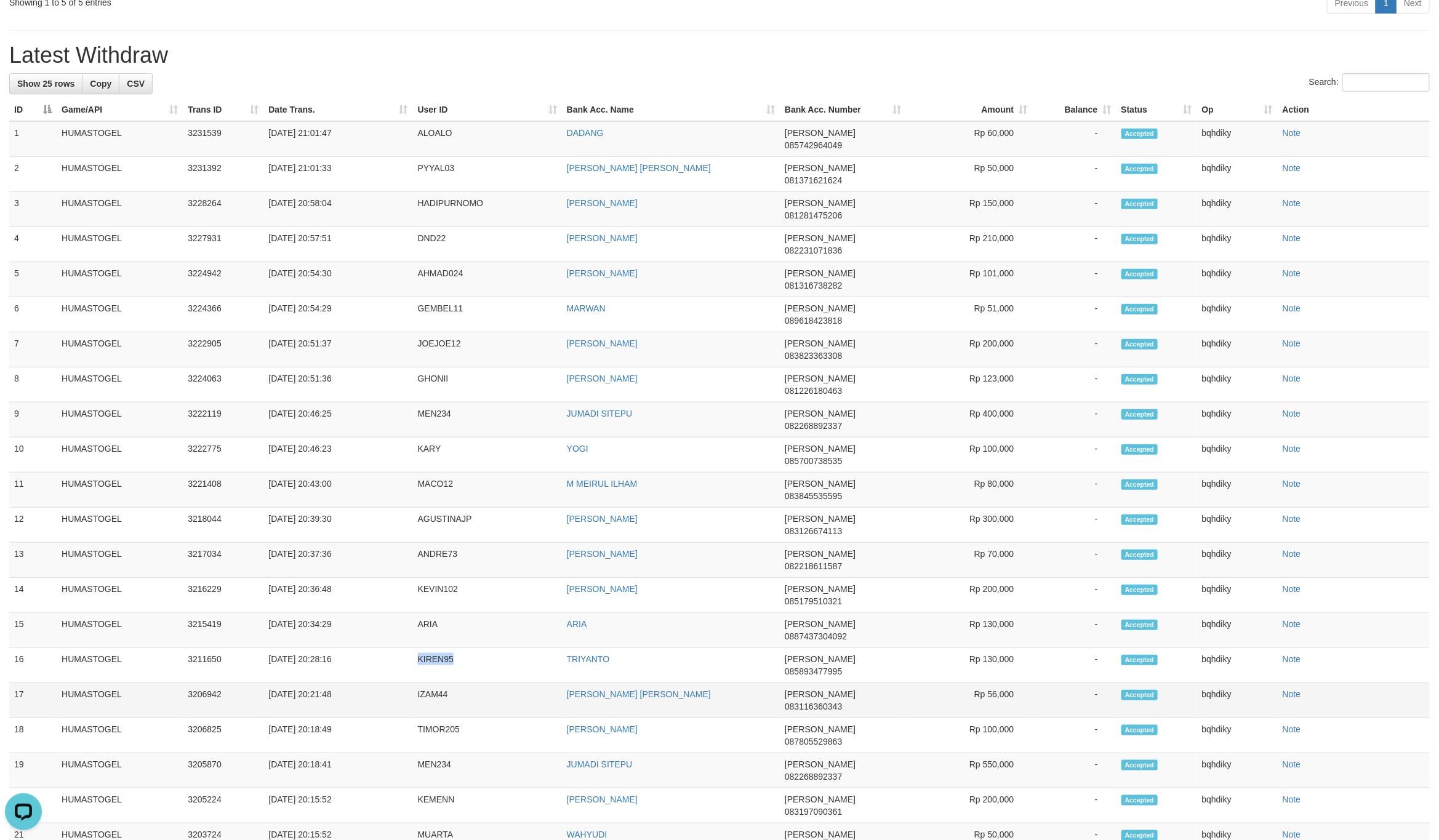
copy td "KIREN95"
click at [437, 613] on td "ARIA" at bounding box center [487, 630] width 149 height 35
click at [425, 613] on td "ARIA" at bounding box center [487, 630] width 149 height 35
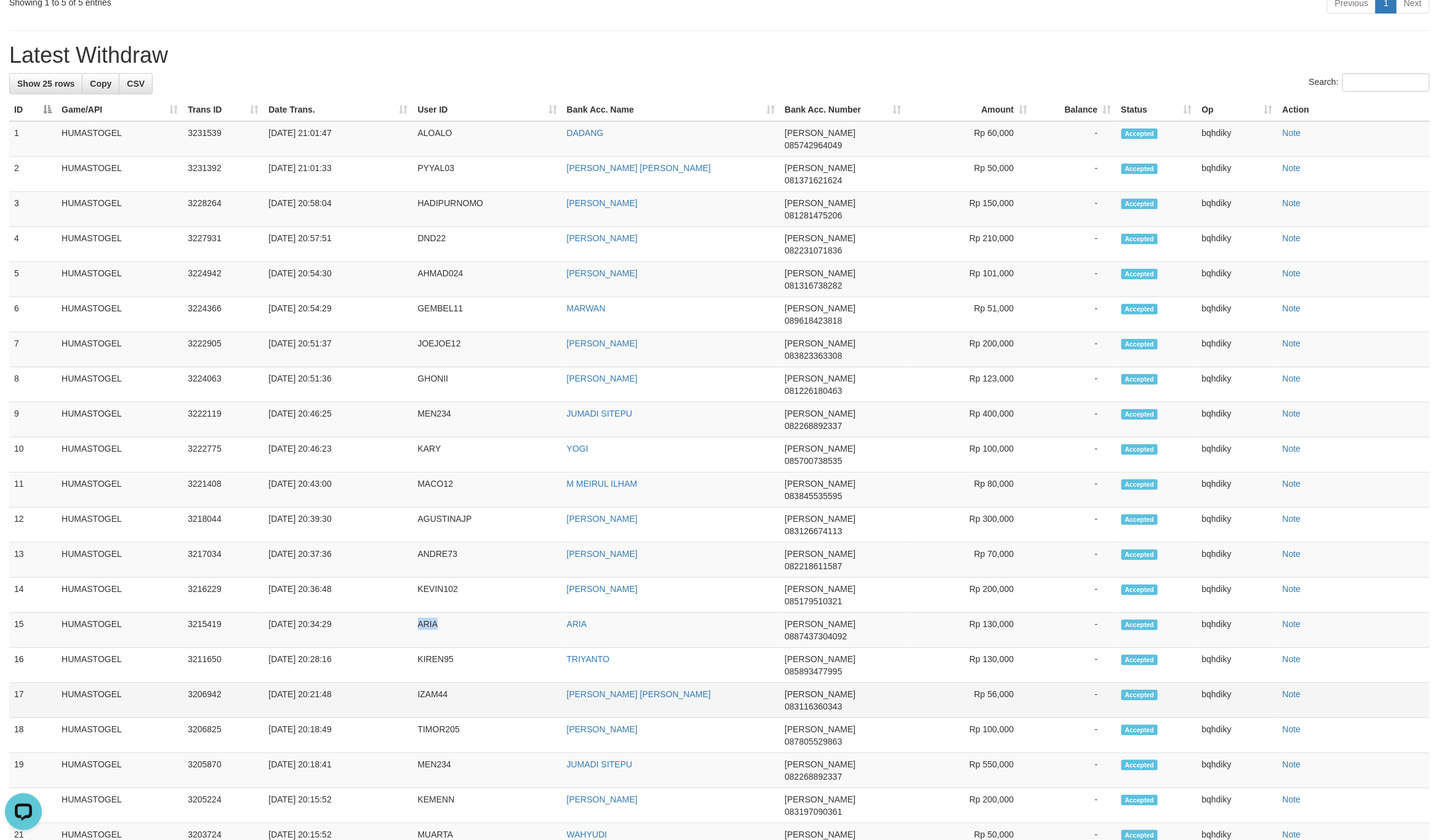
copy td "ARIA"
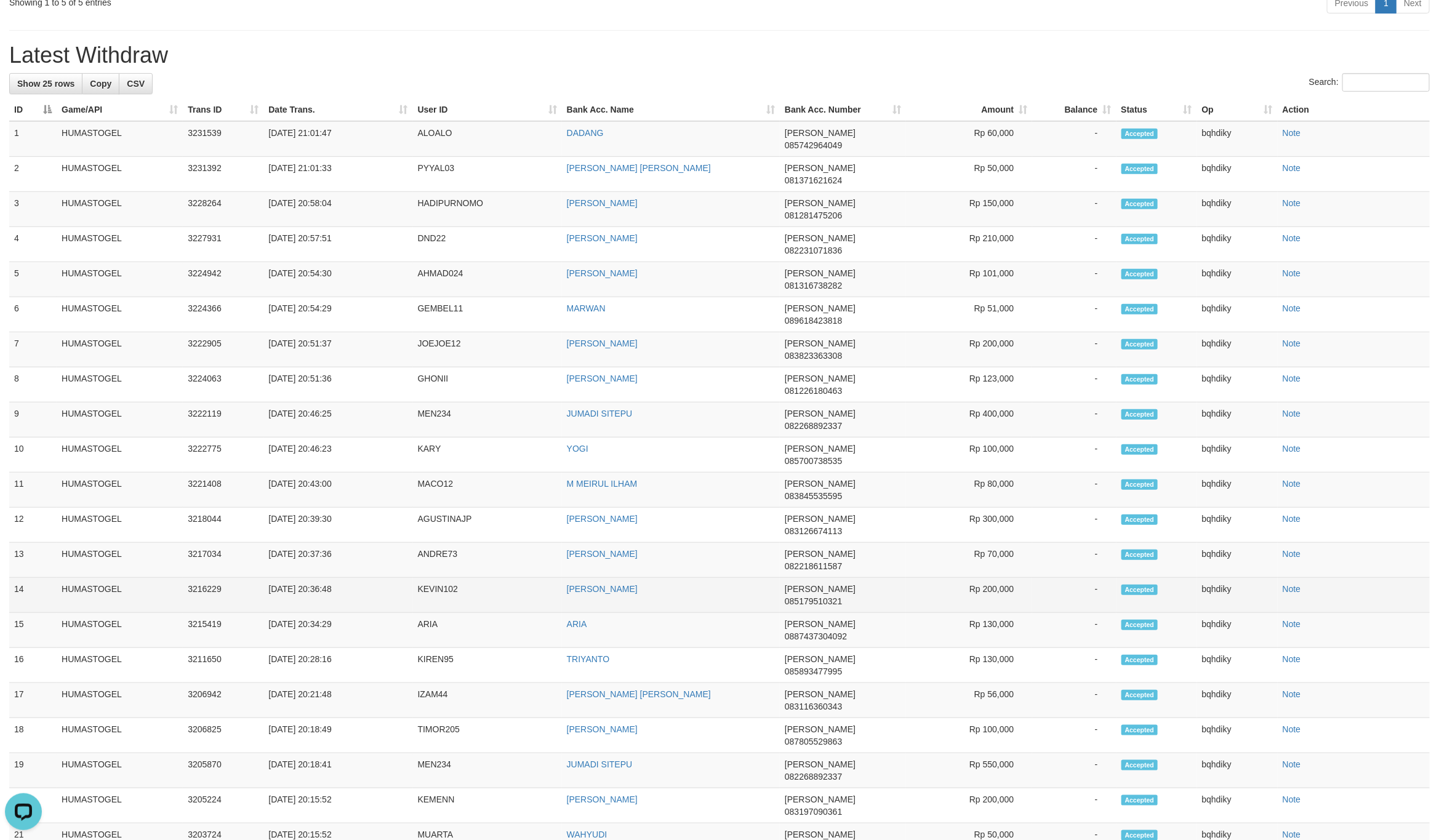
click at [425, 578] on td "KEVIN102" at bounding box center [487, 595] width 149 height 35
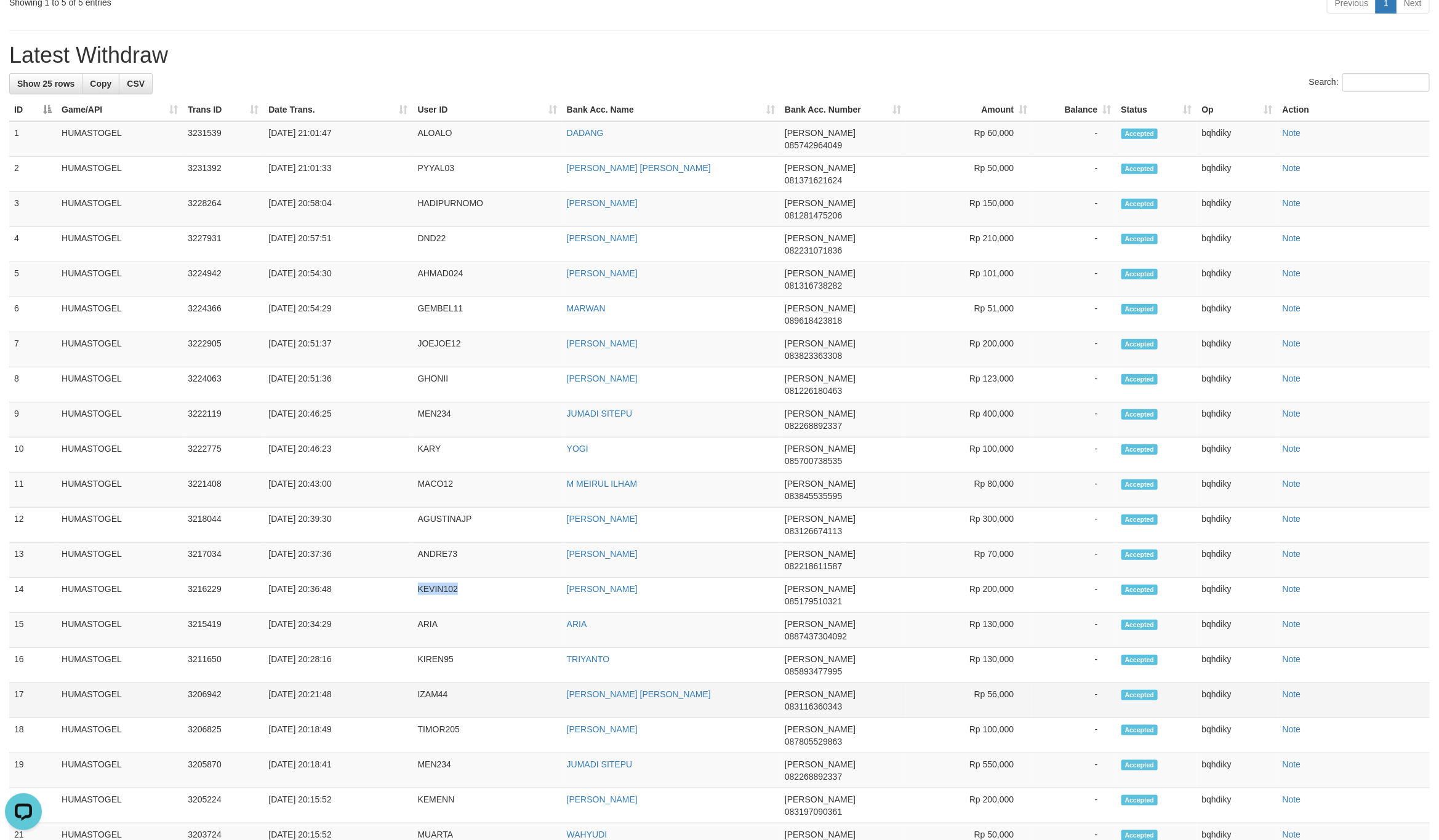
copy td "KEVIN102"
click at [425, 542] on td "ANDRE73" at bounding box center [487, 560] width 149 height 35
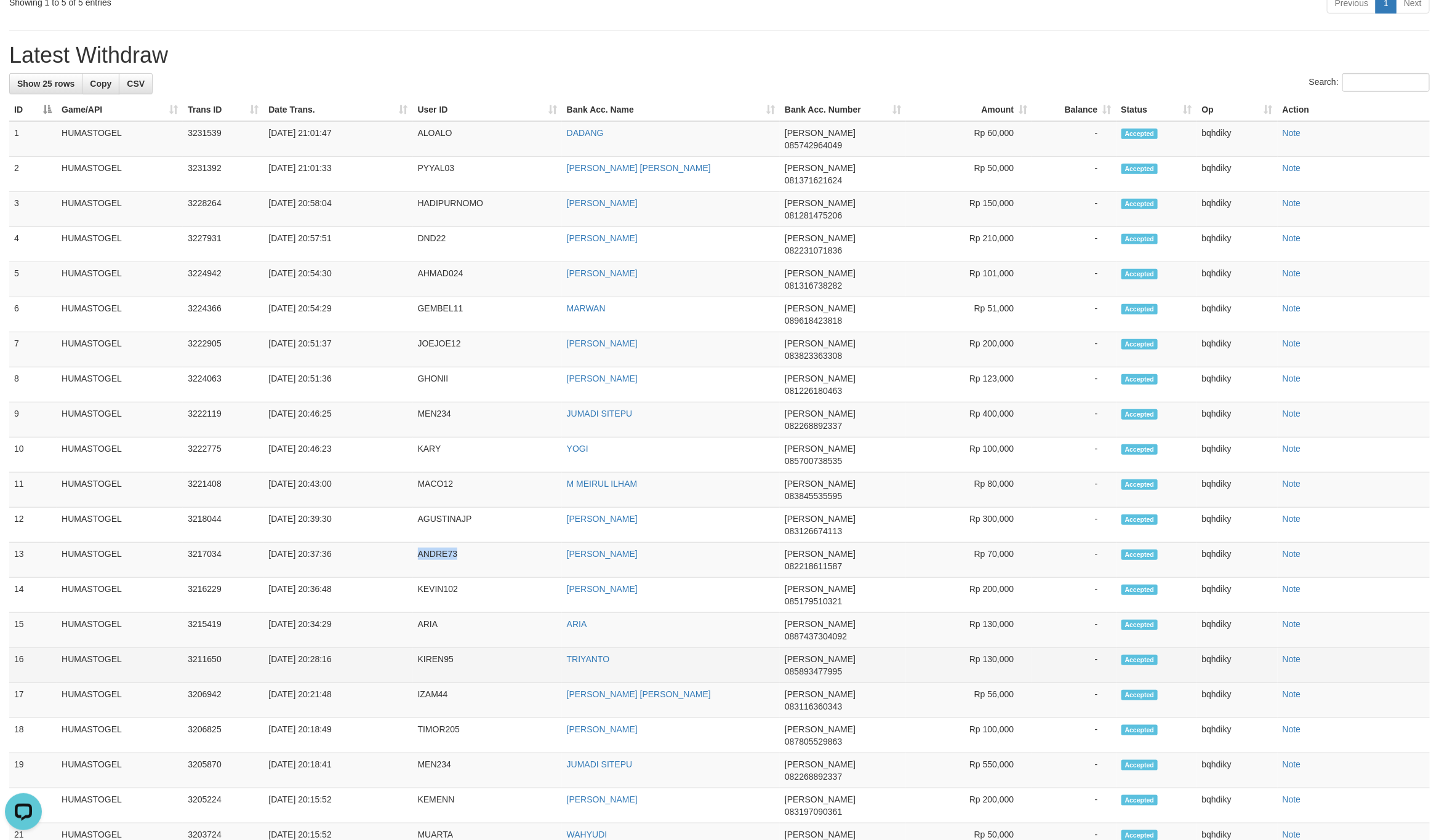
copy td "ANDRE73"
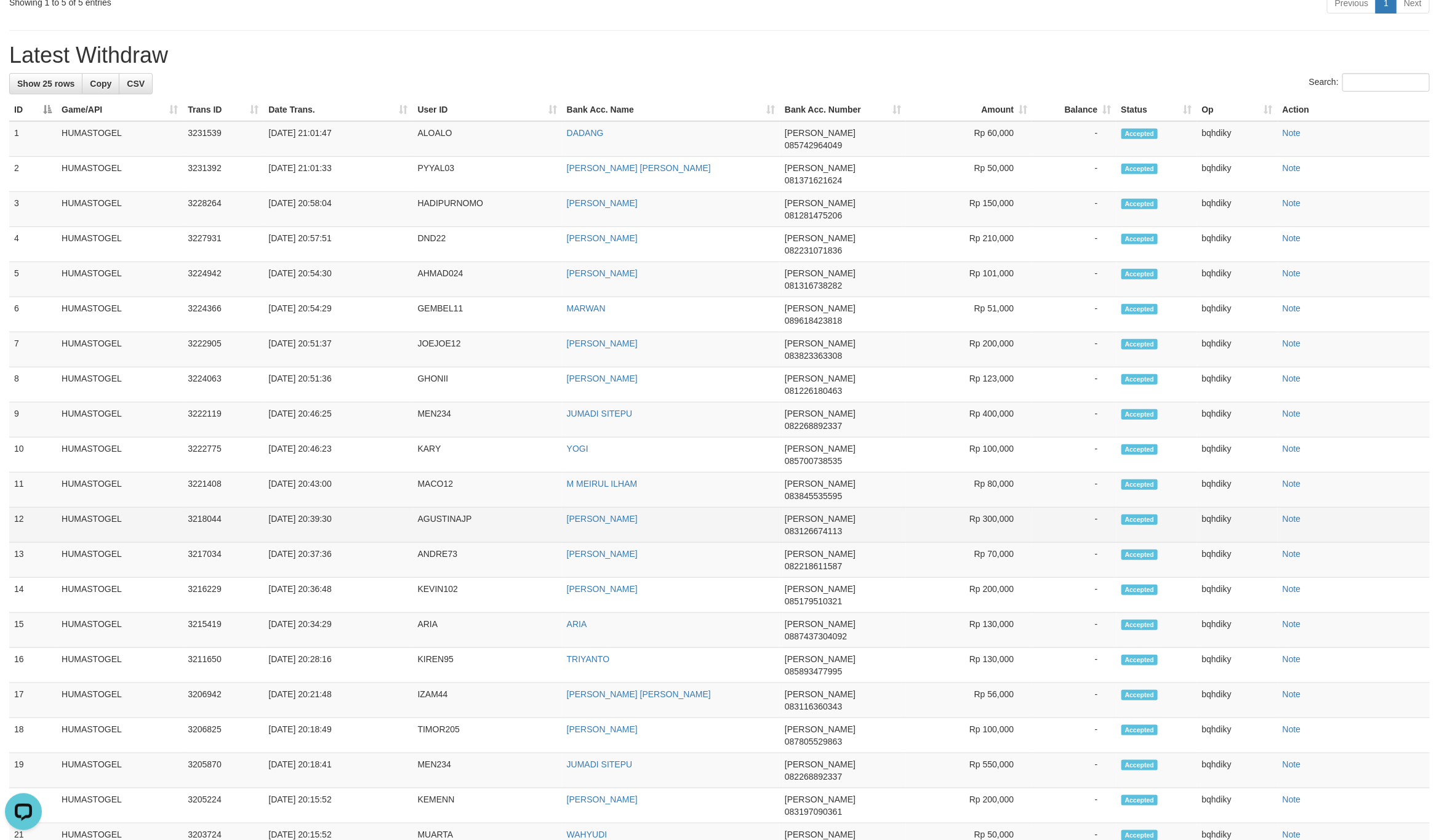
click at [437, 507] on td "AGUSTINAJP" at bounding box center [487, 525] width 149 height 35
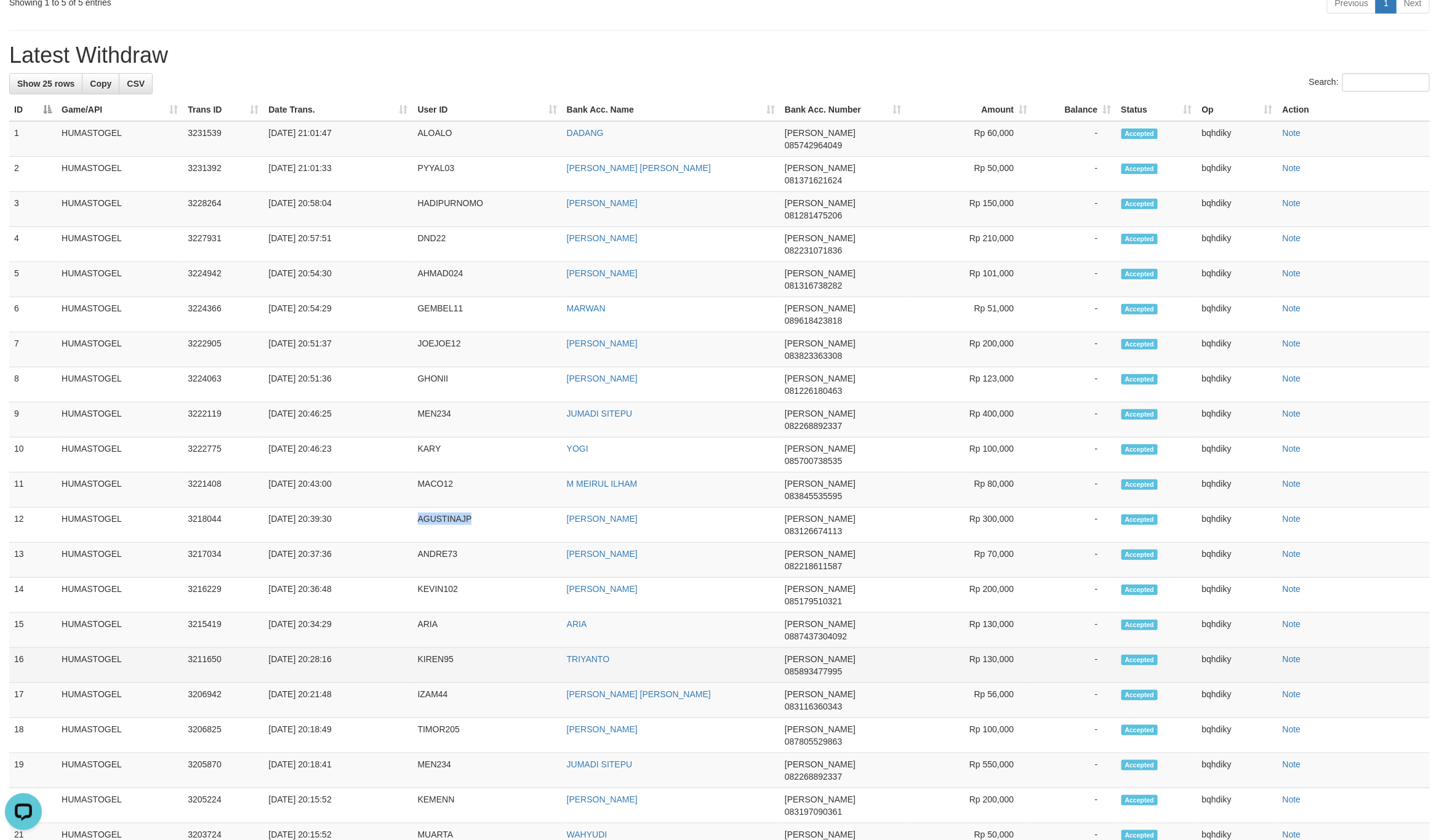
copy td "AGUSTINAJP"
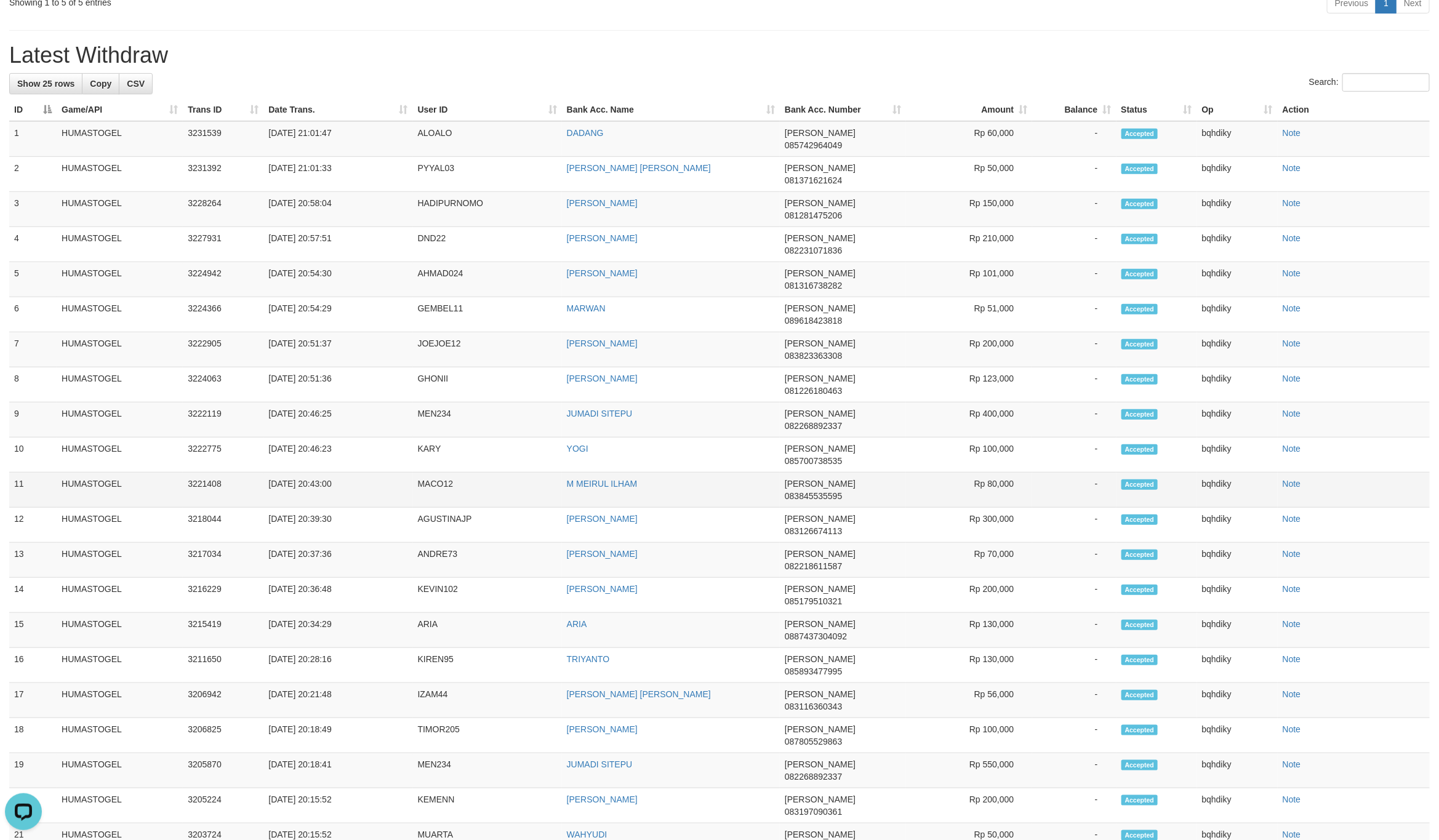
click at [443, 472] on td "MACO12" at bounding box center [487, 490] width 149 height 35
click at [442, 472] on td "MACO12" at bounding box center [487, 490] width 149 height 35
copy td "MACO12"
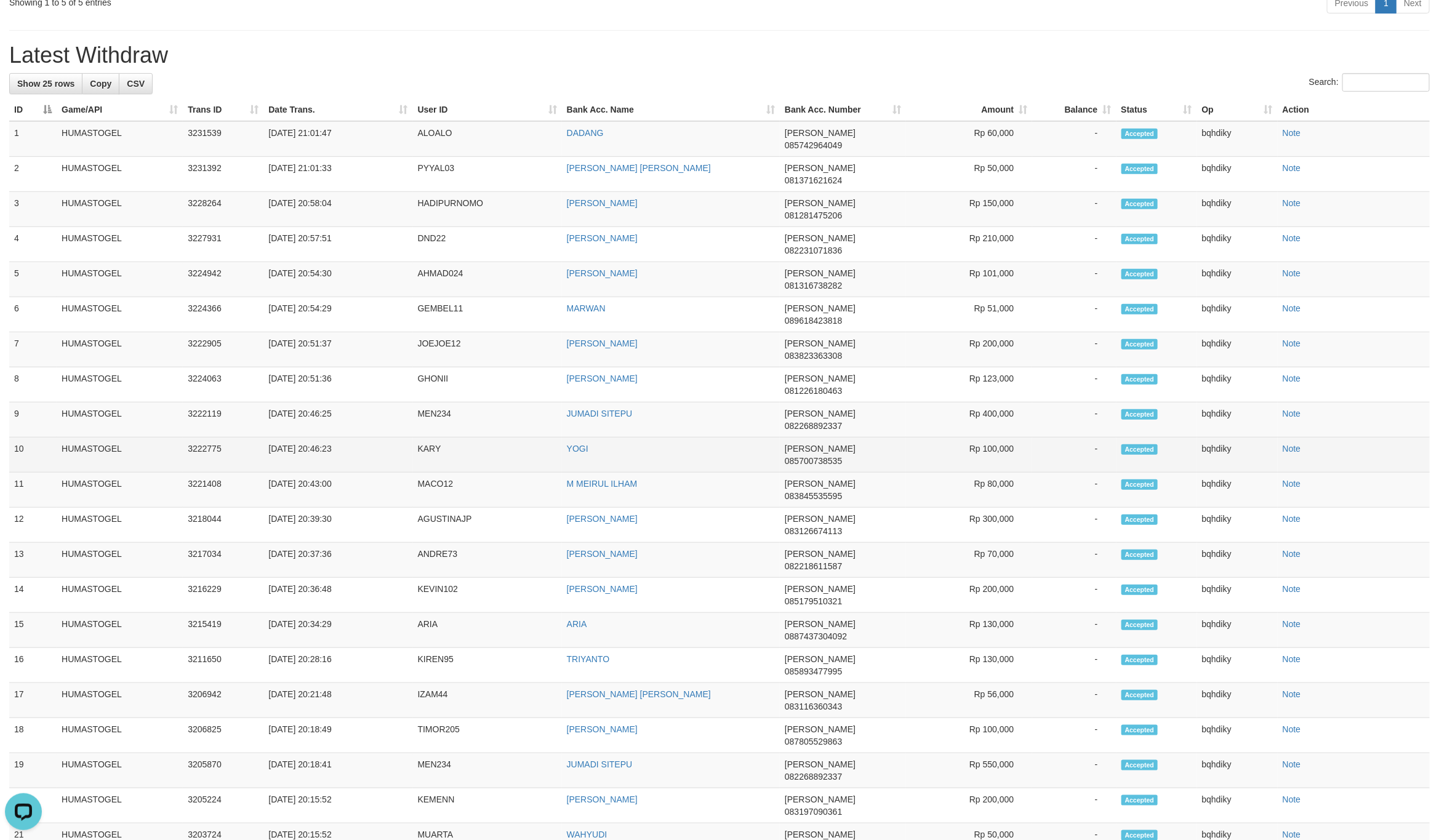
click at [427, 437] on td "KARY" at bounding box center [487, 455] width 149 height 35
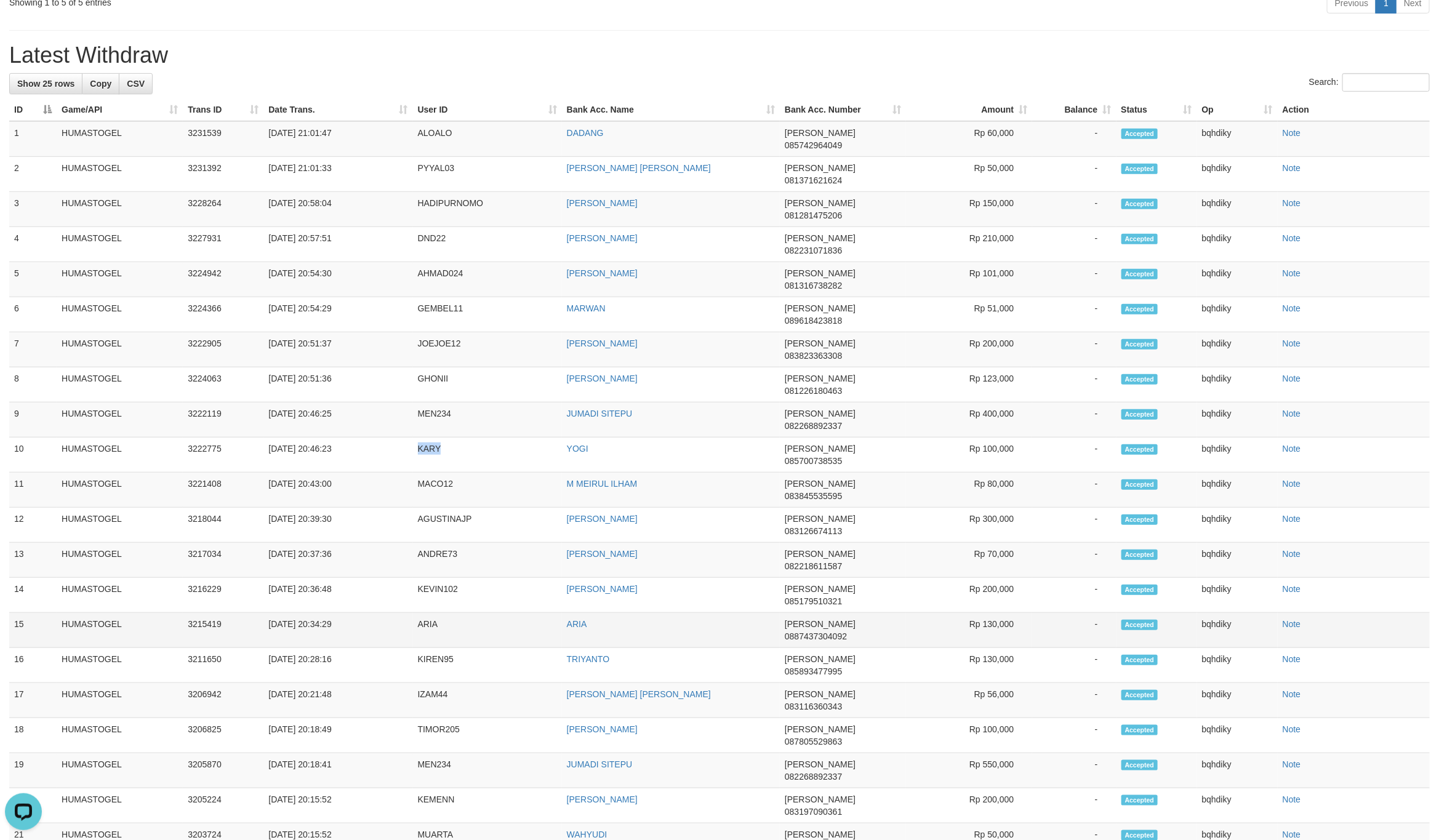
copy td "KARY"
click at [431, 402] on td "MEN234" at bounding box center [487, 420] width 149 height 35
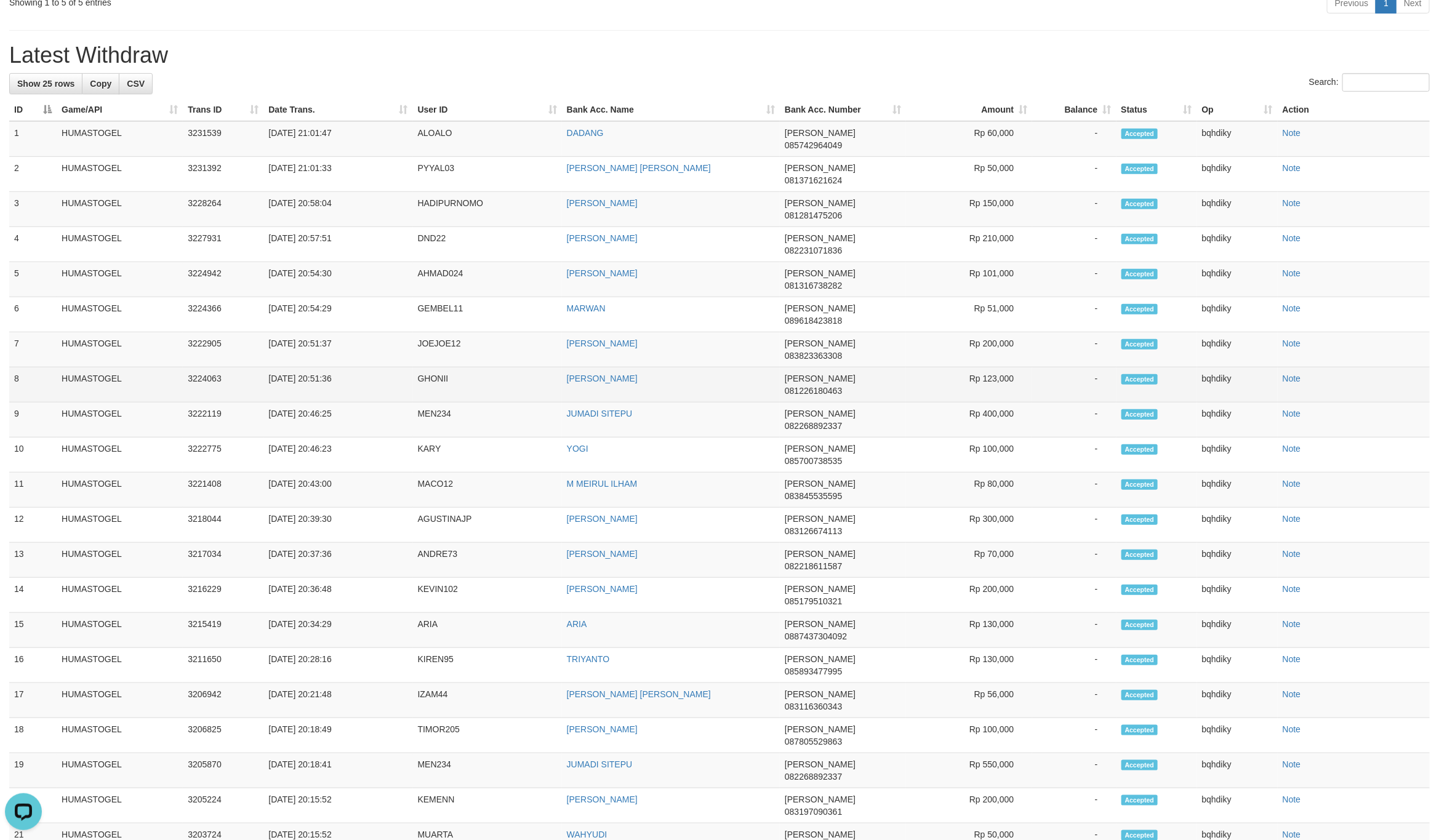
click at [435, 367] on td "GHONII" at bounding box center [487, 385] width 149 height 35
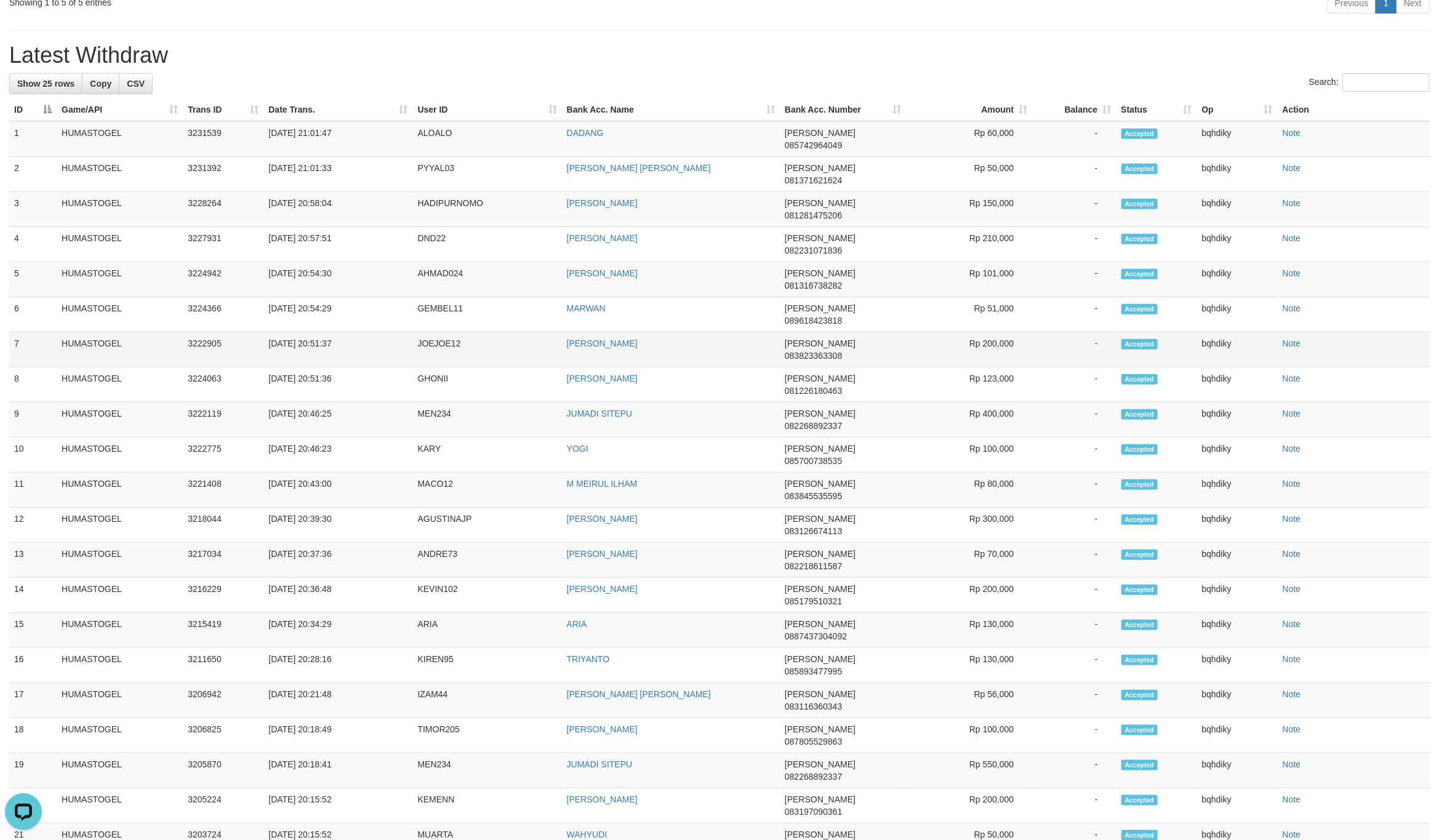
click at [425, 332] on td "JOEJOE12" at bounding box center [487, 349] width 149 height 35
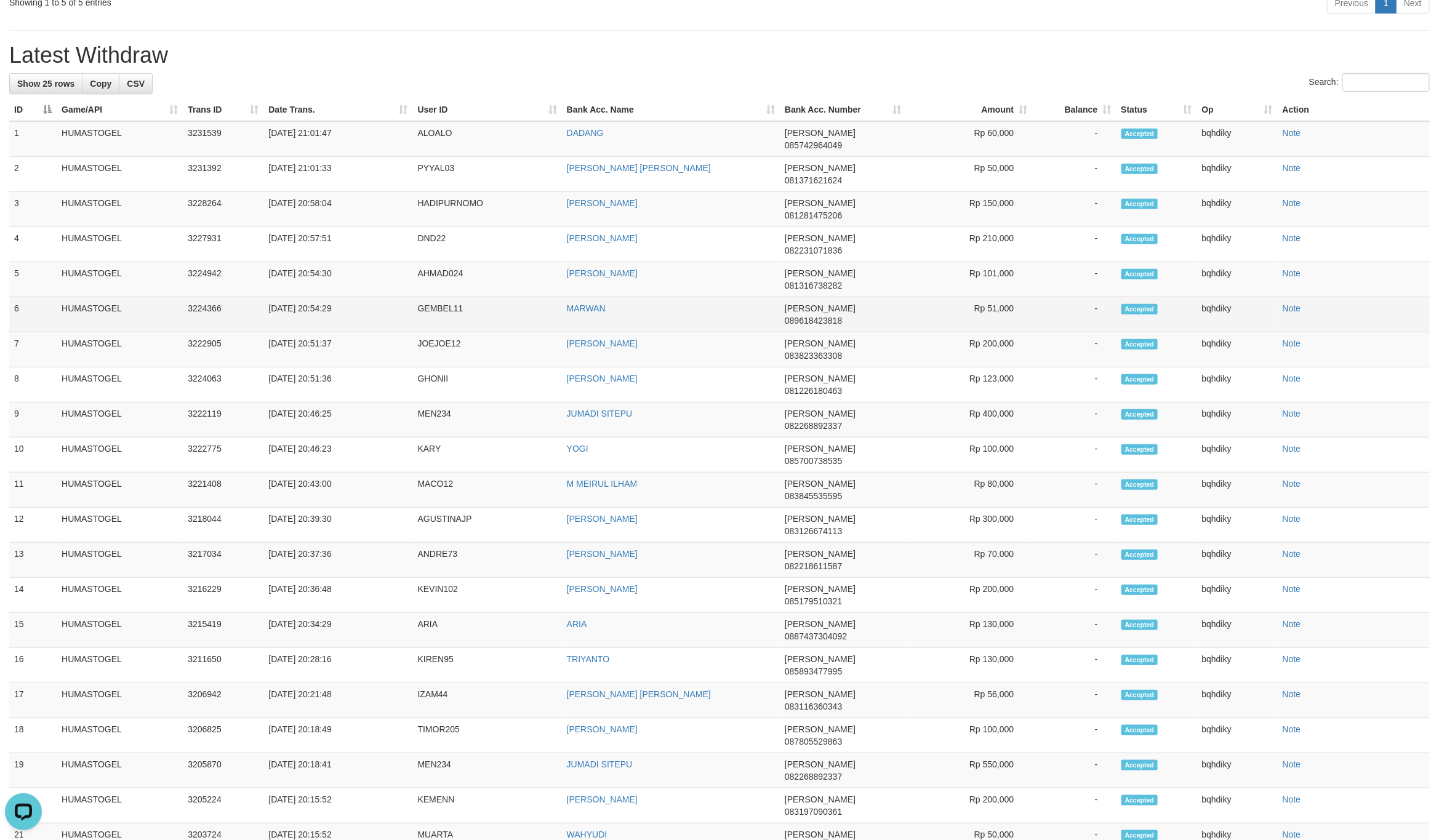
click at [438, 297] on td "GEMBEL11" at bounding box center [487, 314] width 149 height 35
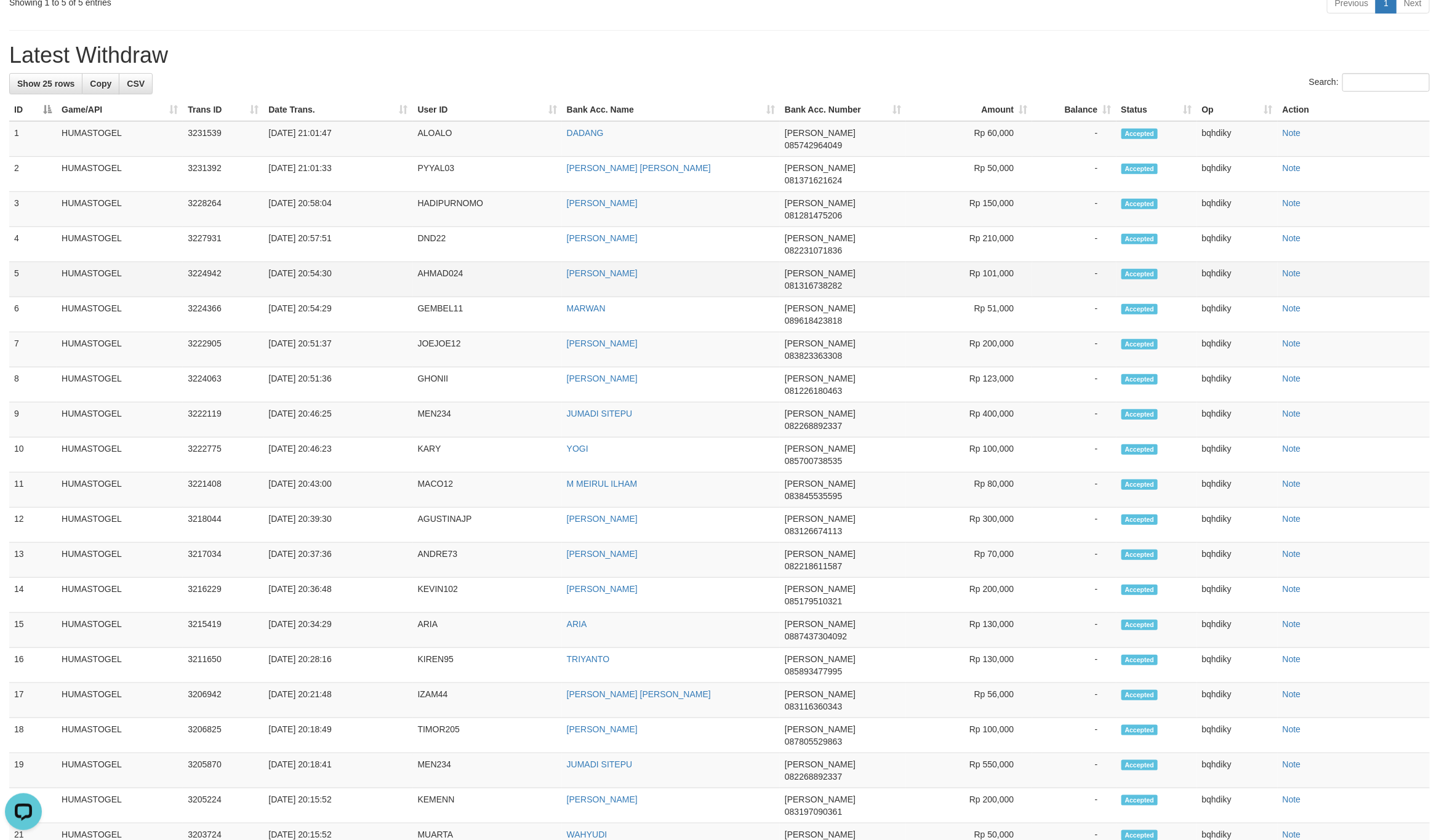
click at [438, 262] on td "AHMAD024" at bounding box center [487, 279] width 149 height 35
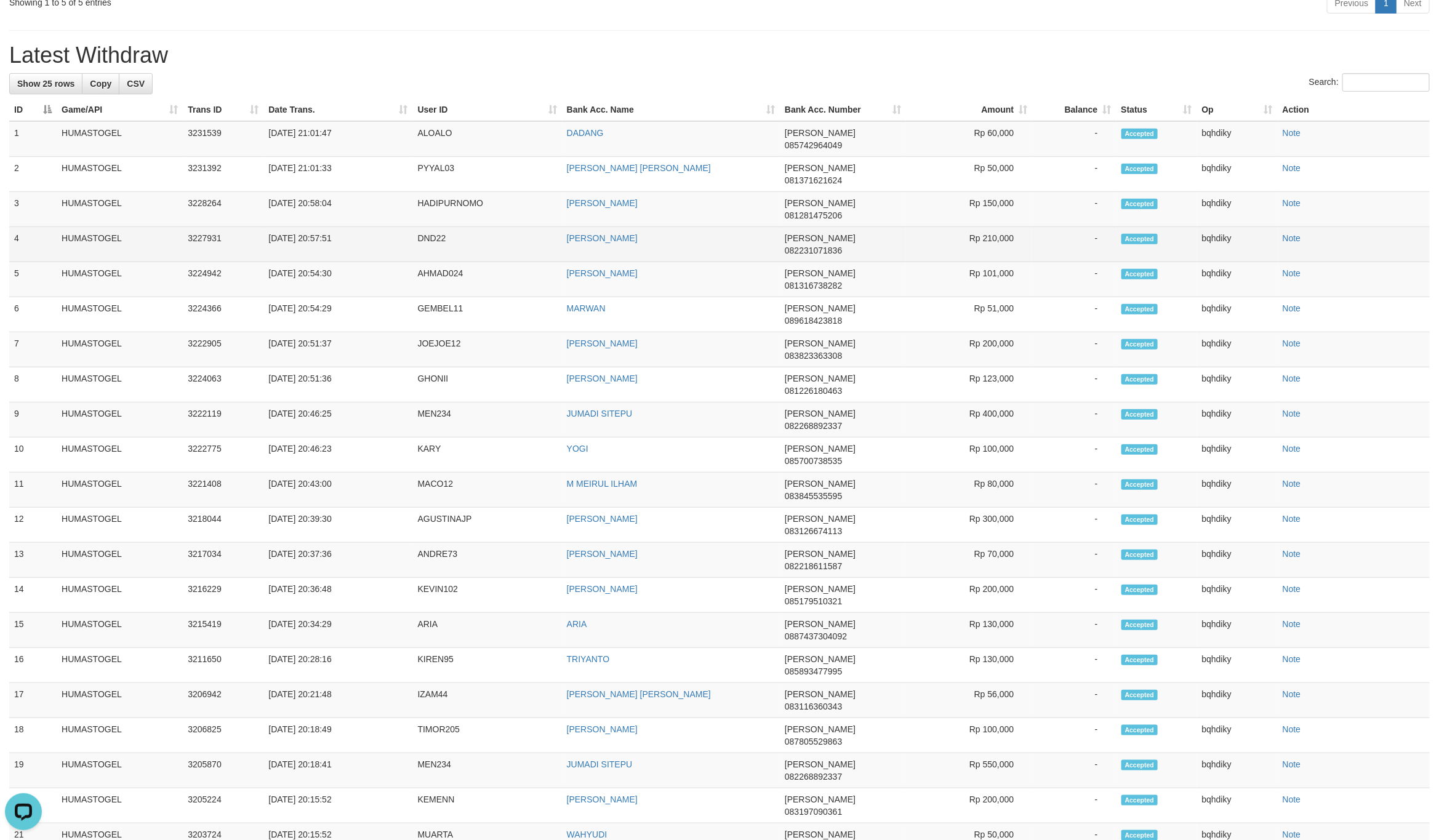
click at [434, 227] on td "DND22" at bounding box center [487, 244] width 149 height 35
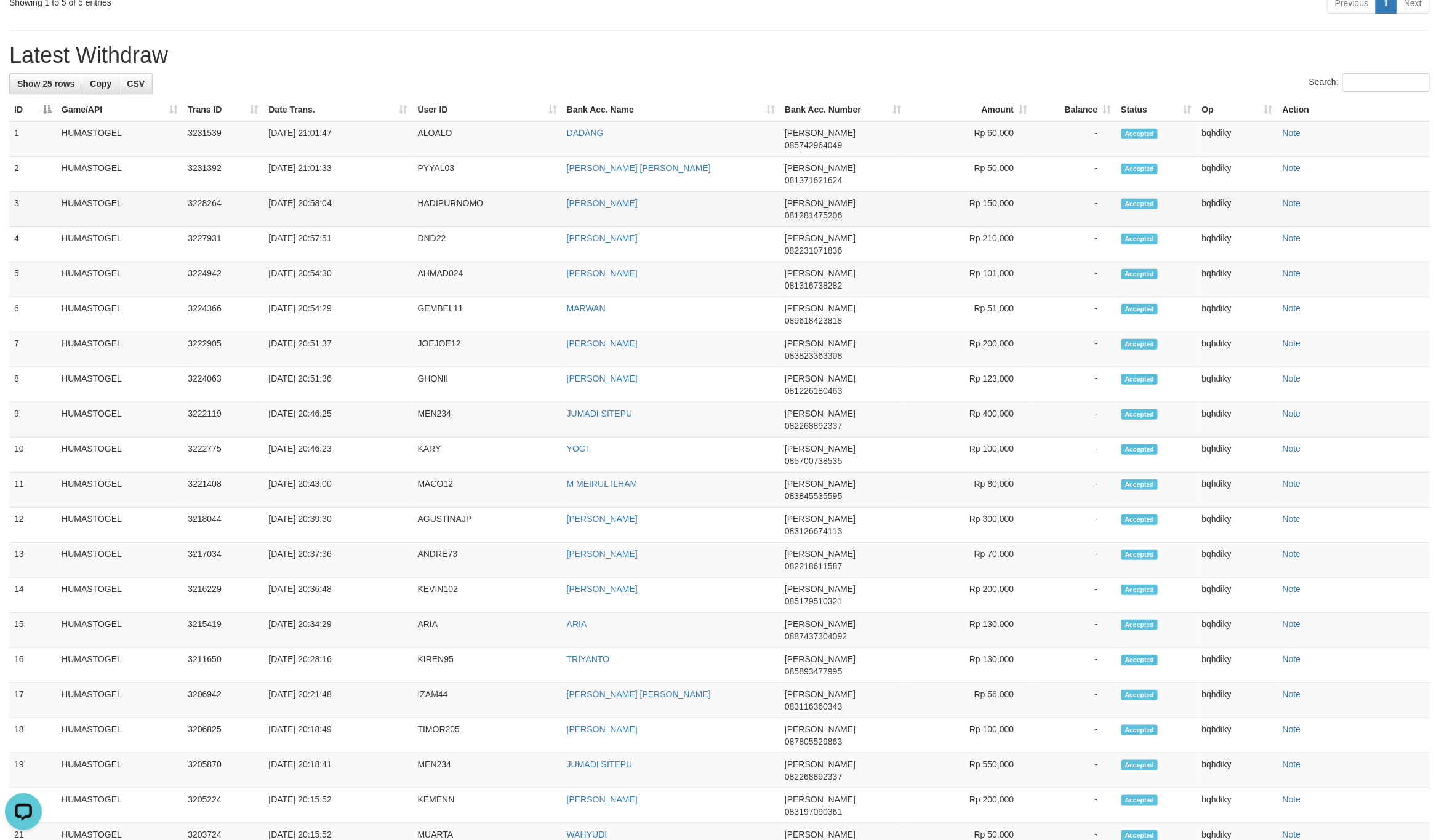
click at [458, 192] on td "HADIPURNOMO" at bounding box center [487, 209] width 149 height 35
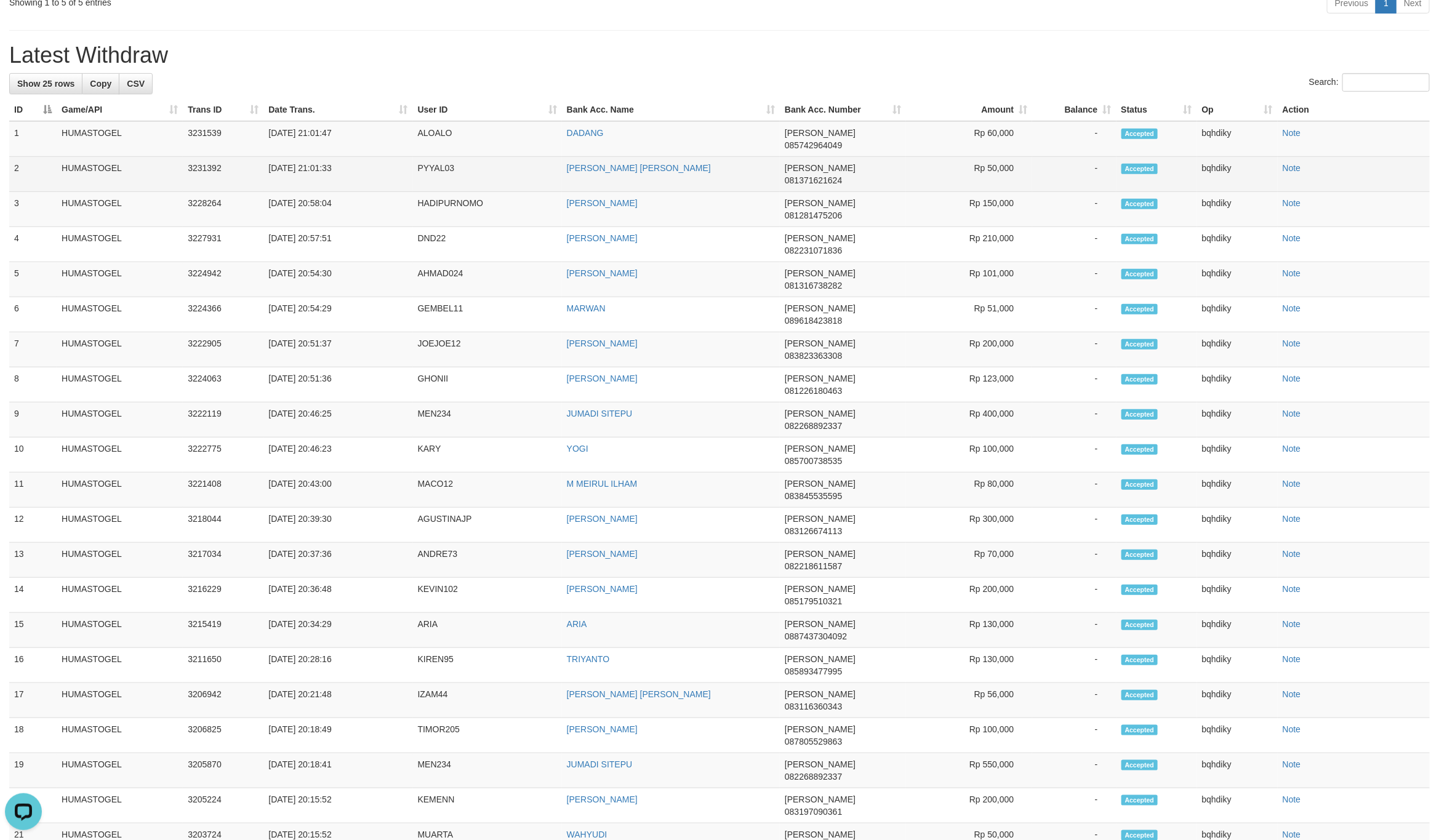
click at [434, 163] on td "PYYAL03" at bounding box center [487, 175] width 149 height 35
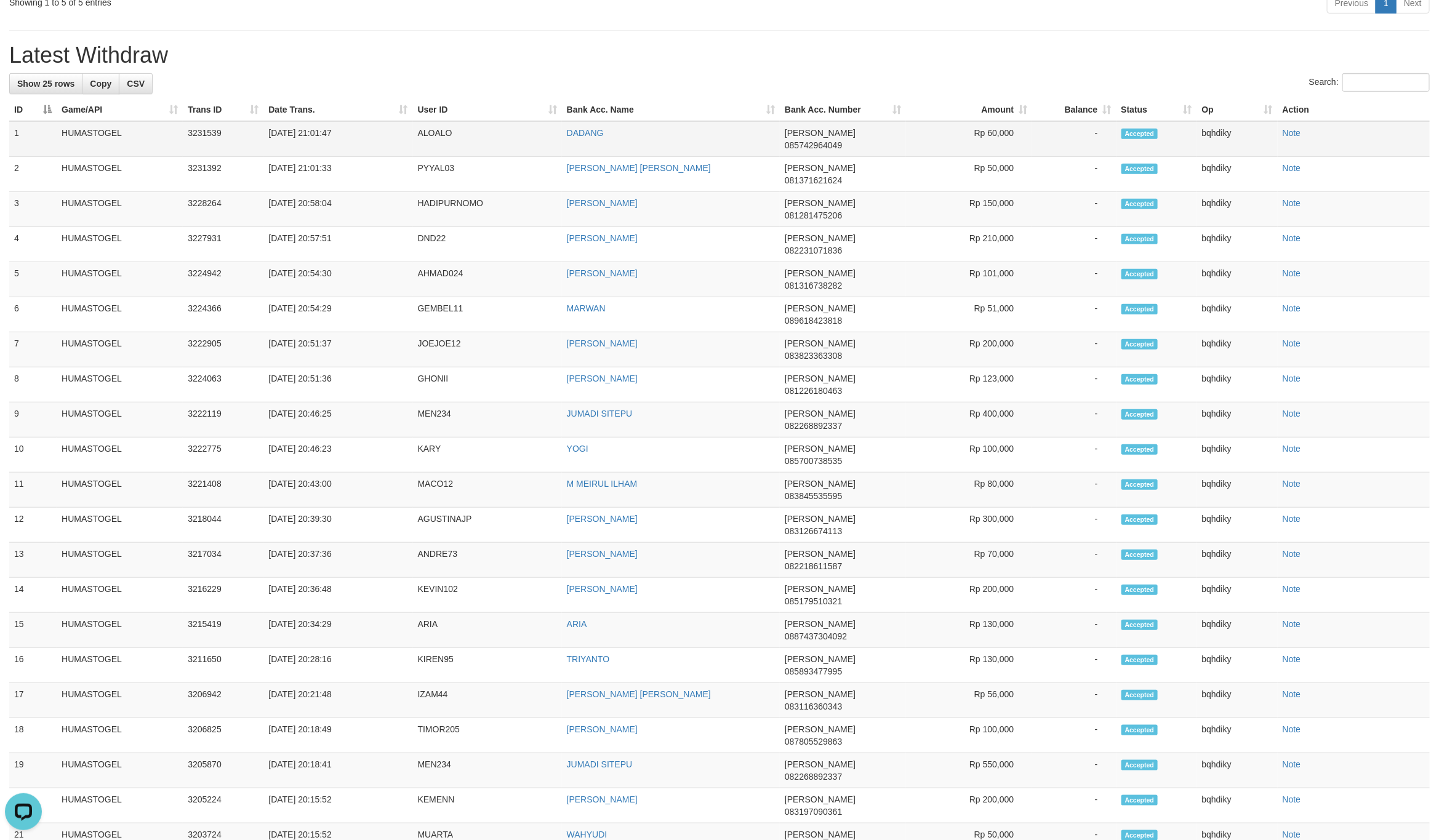
click at [445, 136] on td "ALOALO" at bounding box center [487, 139] width 149 height 36
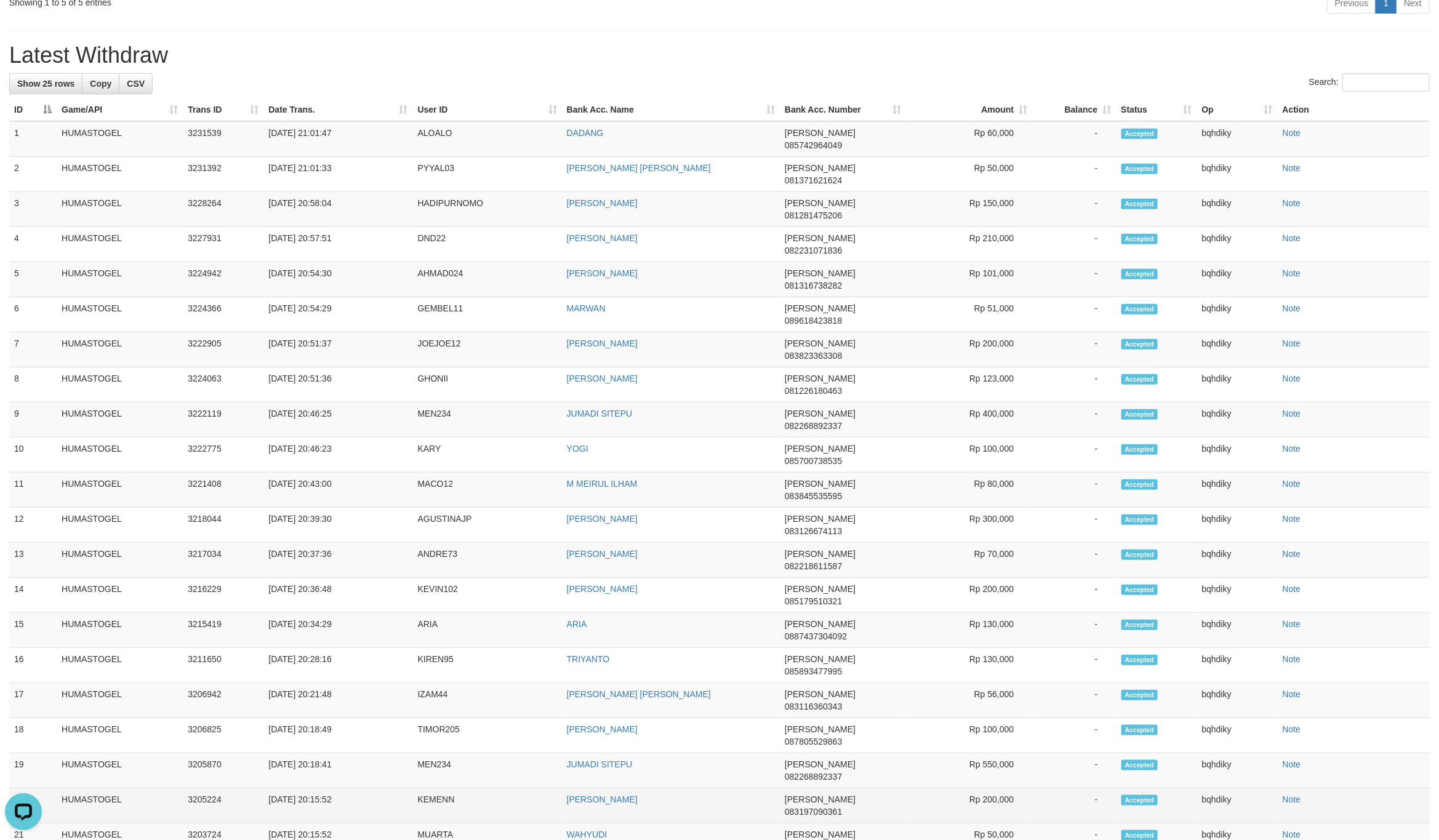
click at [1001, 788] on td "Rp 200,000" at bounding box center [969, 806] width 126 height 35
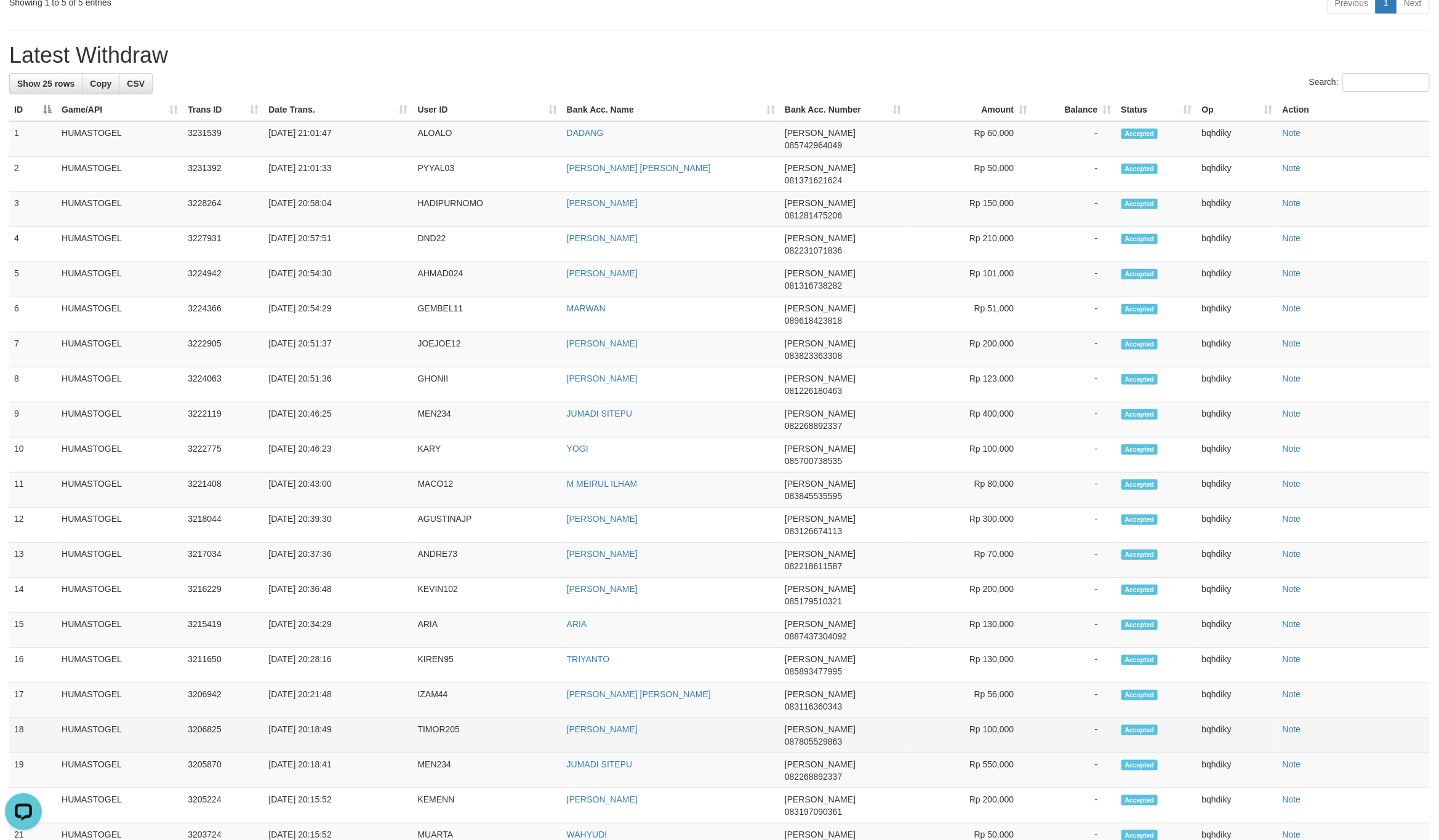
click at [988, 718] on td "Rp 100,000" at bounding box center [969, 735] width 126 height 35
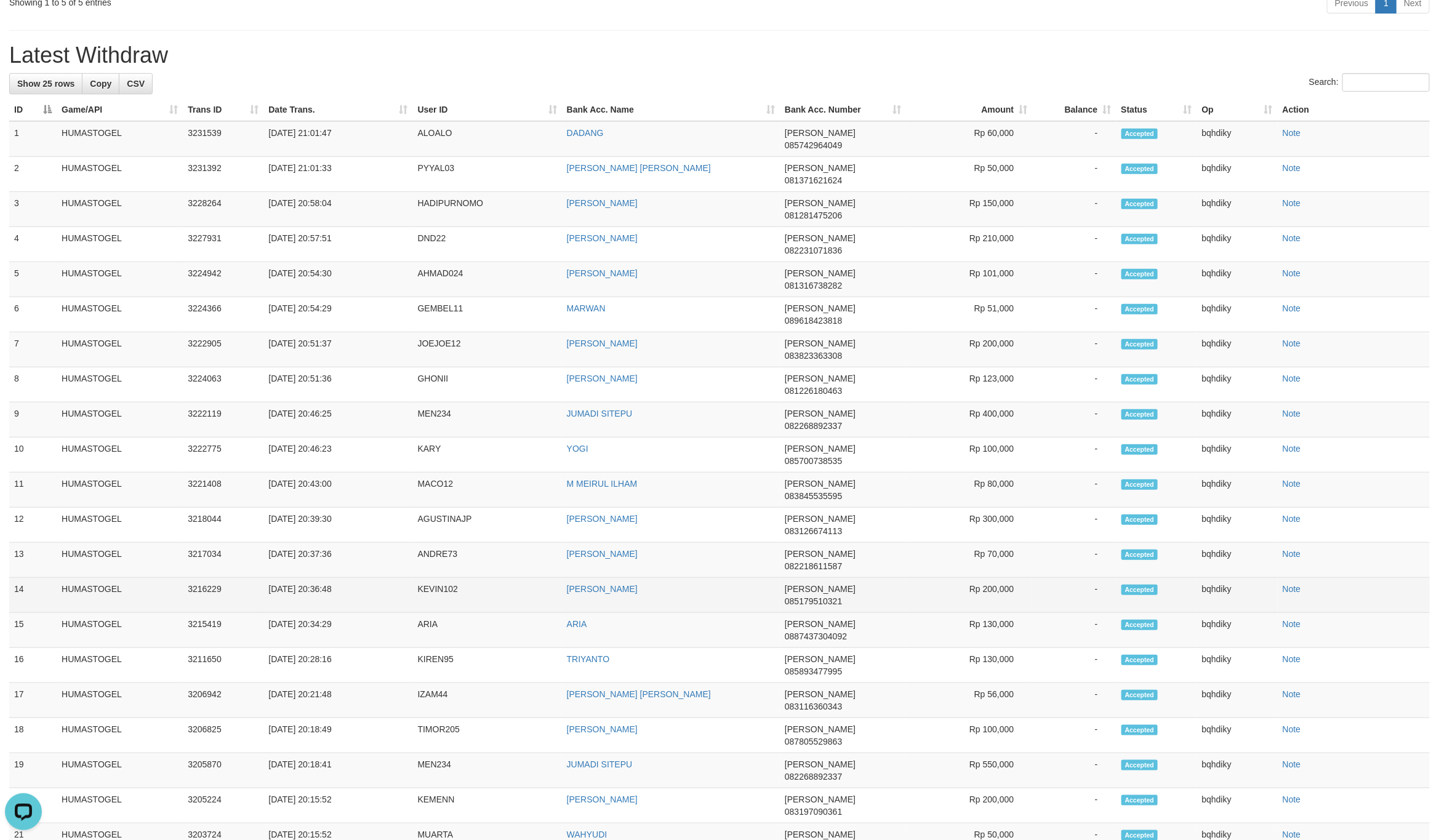
click at [702, 578] on td "[PERSON_NAME]" at bounding box center [671, 595] width 218 height 35
click at [994, 578] on td "Rp 200,000" at bounding box center [969, 595] width 126 height 35
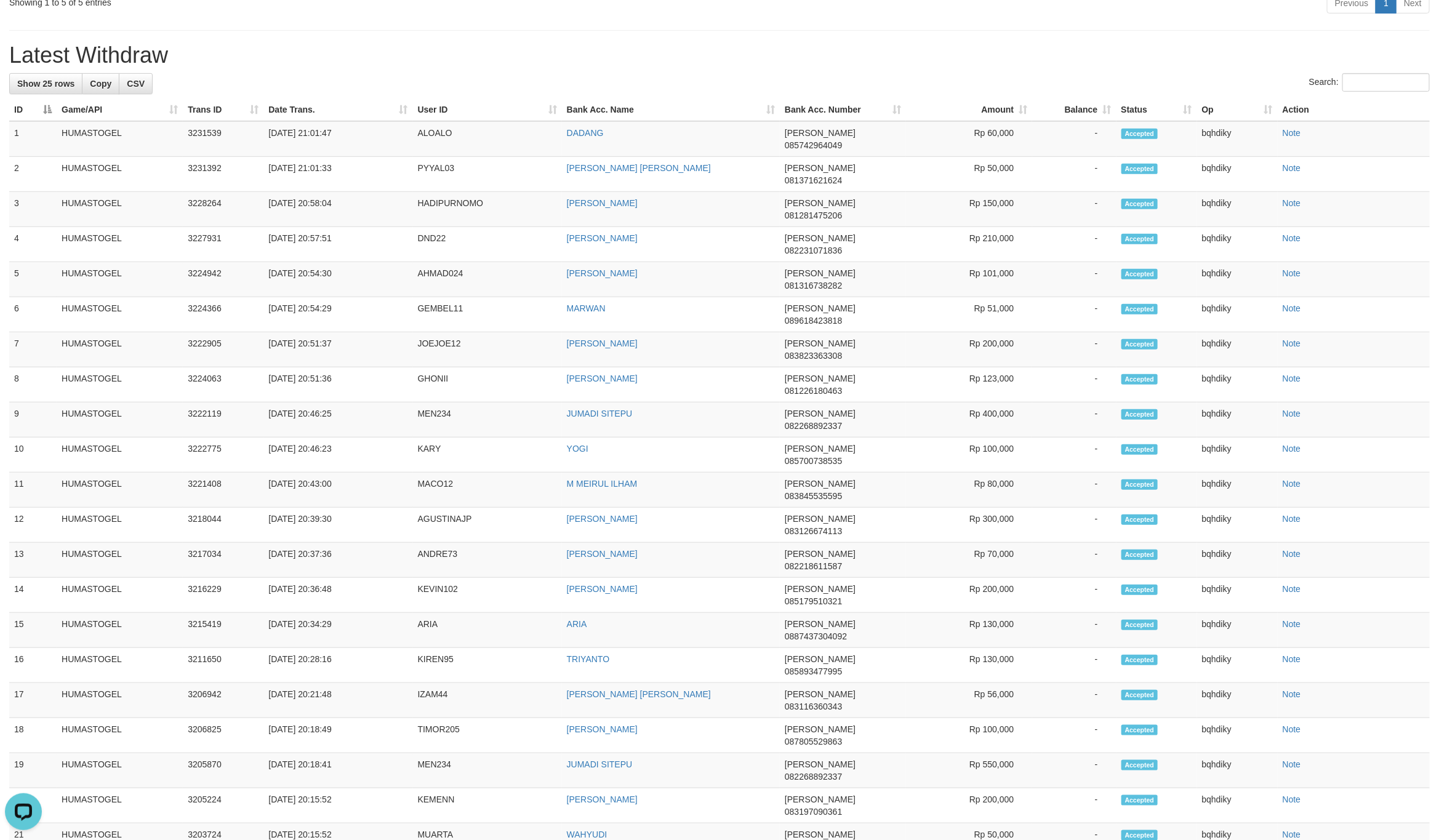
scroll to position [0, 0]
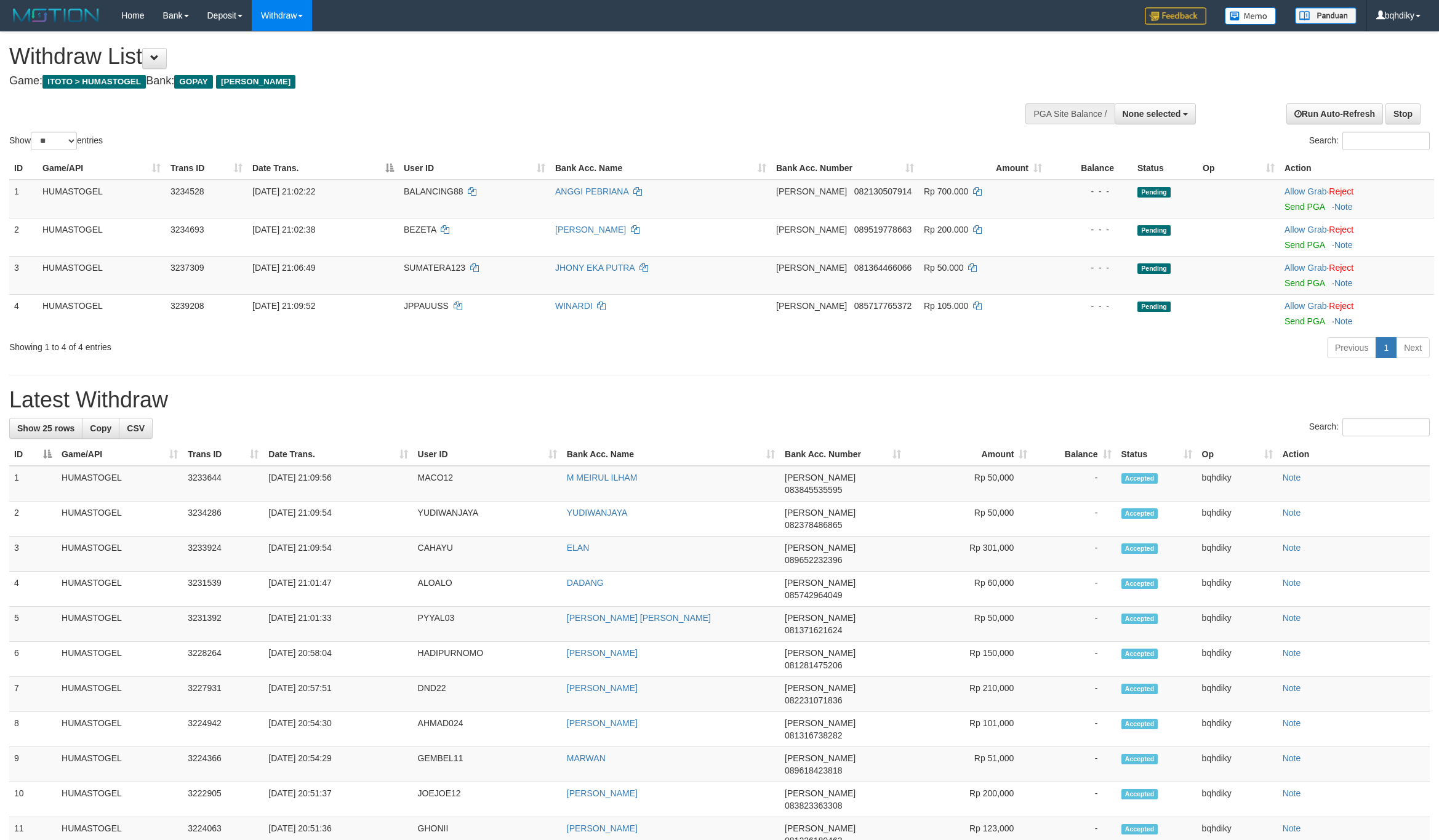
select select
select select "**"
drag, startPoint x: 1311, startPoint y: 206, endPoint x: 1309, endPoint y: 215, distance: 9.2
click at [1311, 206] on link "Send PGA" at bounding box center [1304, 206] width 40 height 10
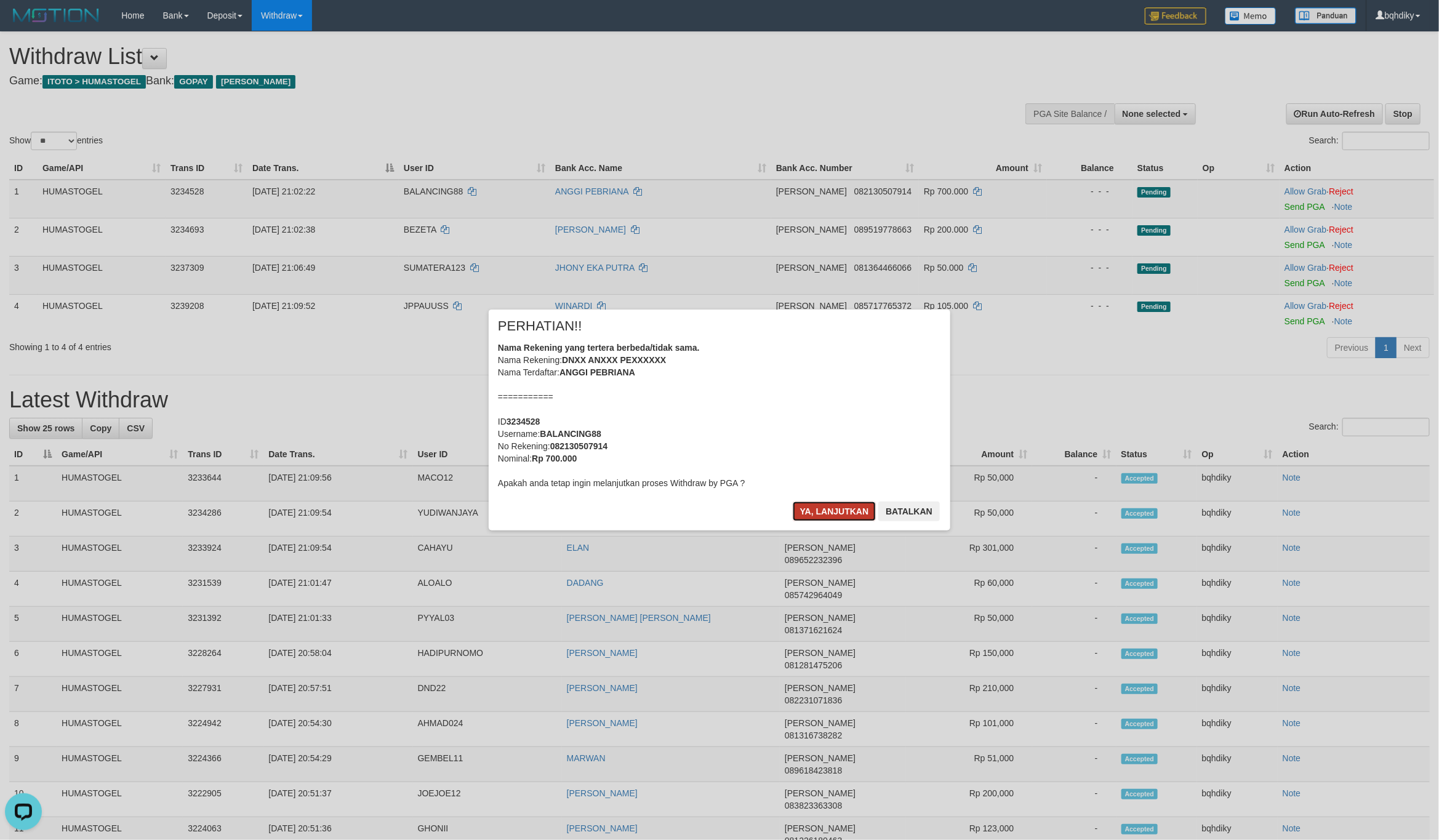
click at [835, 506] on button "Ya, lanjutkan" at bounding box center [834, 511] width 84 height 20
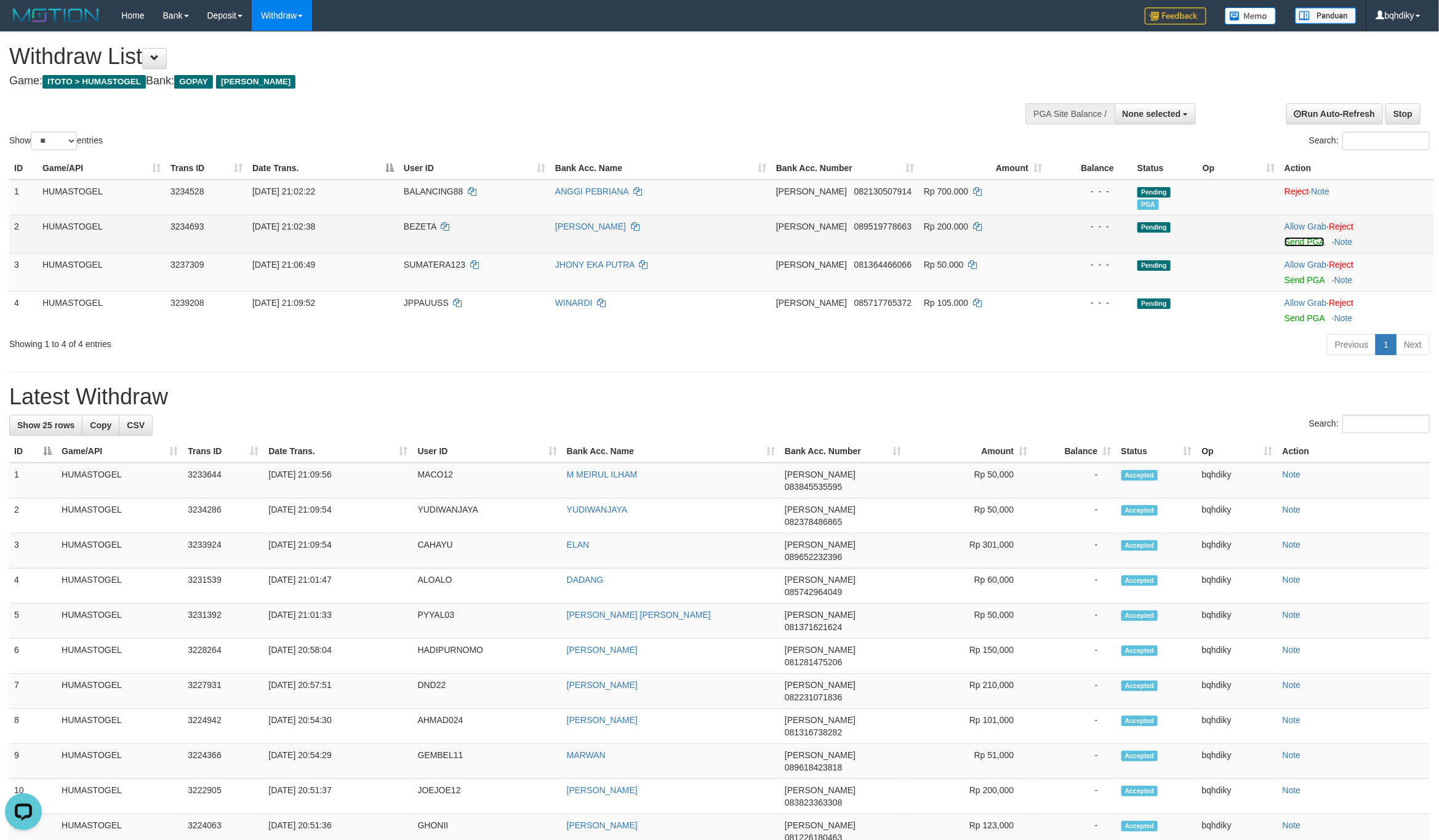
click at [1309, 242] on link "Send PGA" at bounding box center [1304, 242] width 40 height 10
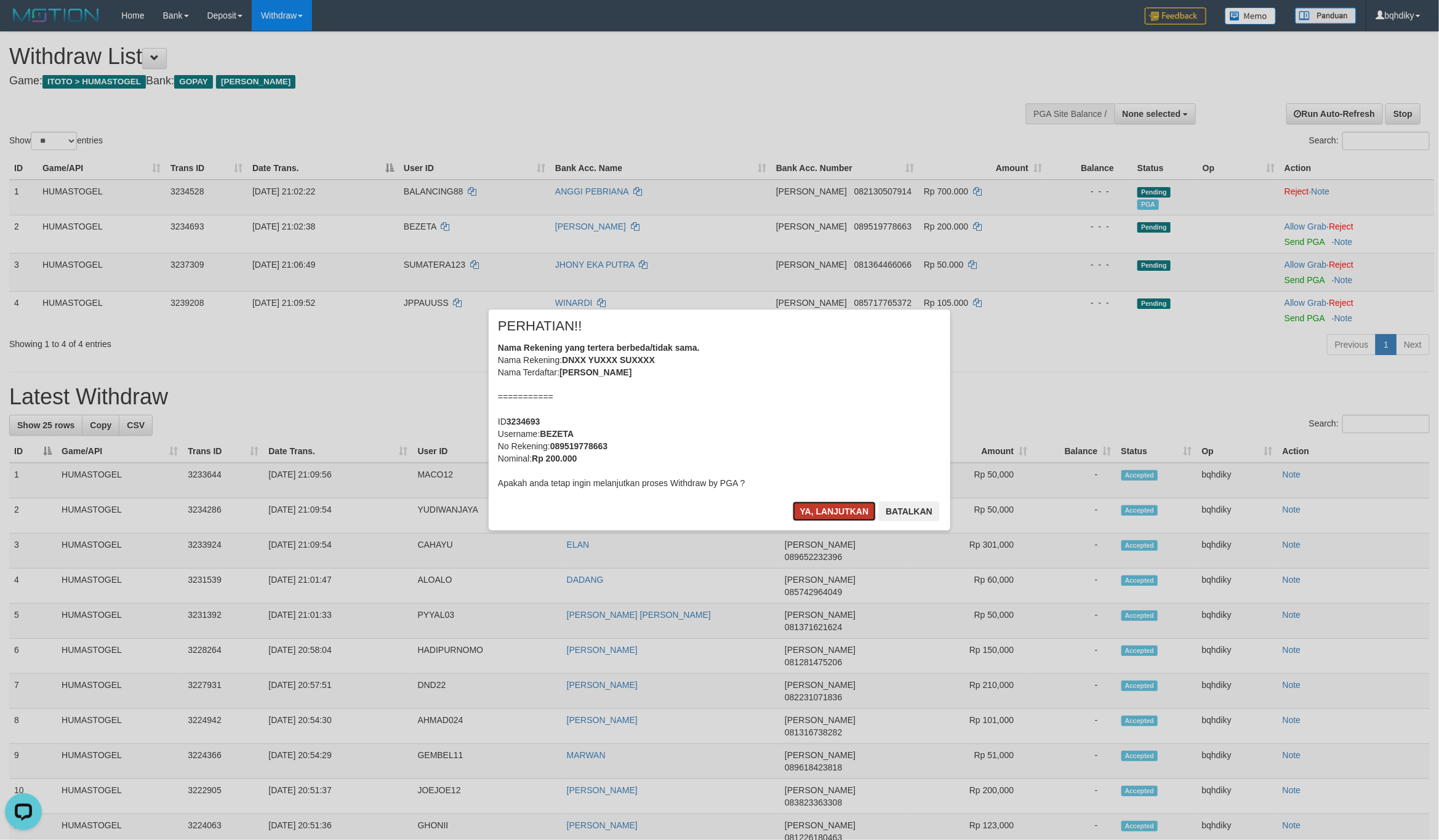
click at [825, 506] on button "Ya, lanjutkan" at bounding box center [834, 511] width 84 height 20
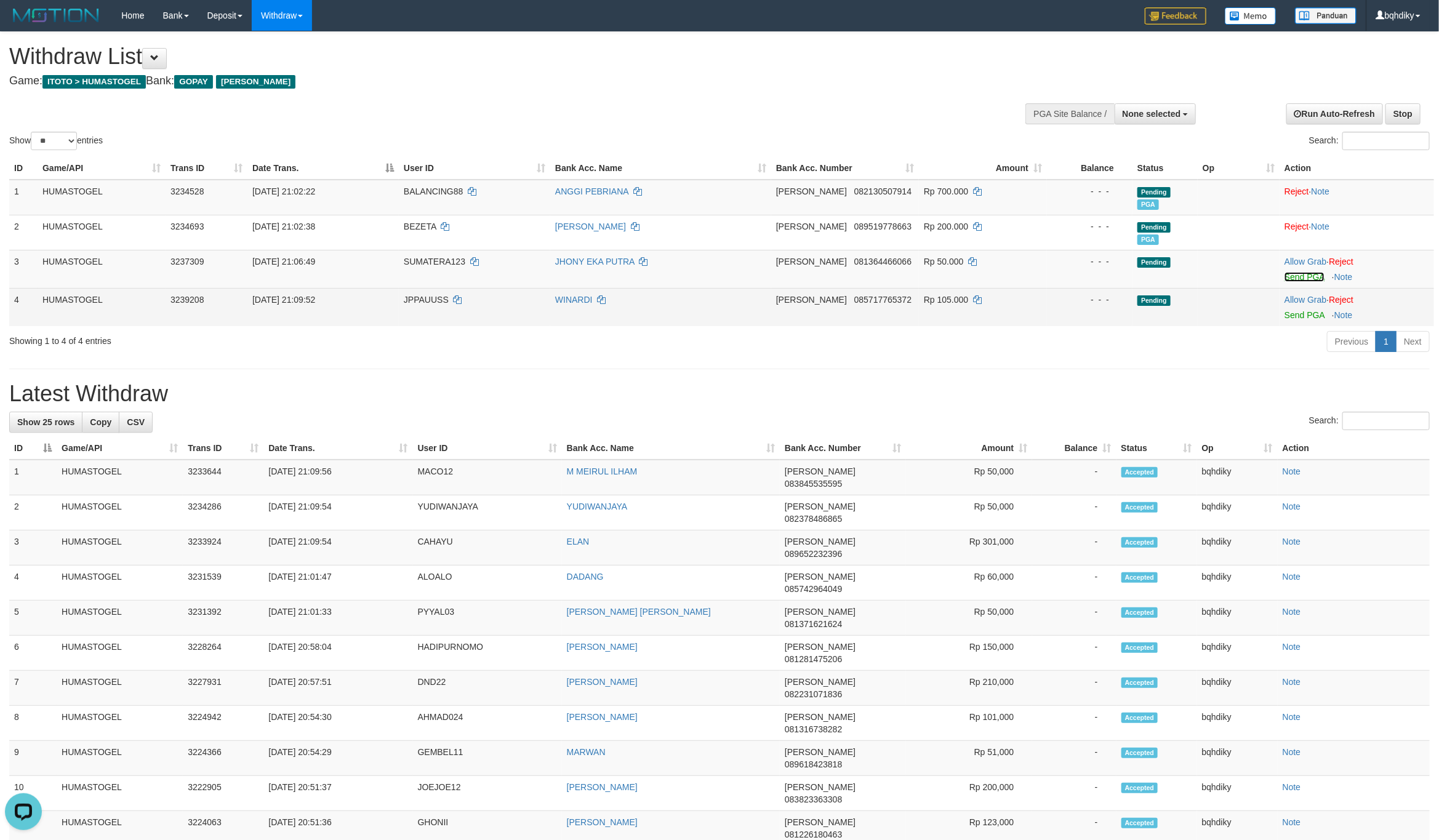
drag, startPoint x: 1306, startPoint y: 277, endPoint x: 1246, endPoint y: 300, distance: 64.3
click at [1306, 277] on link "Send PGA" at bounding box center [1304, 277] width 40 height 10
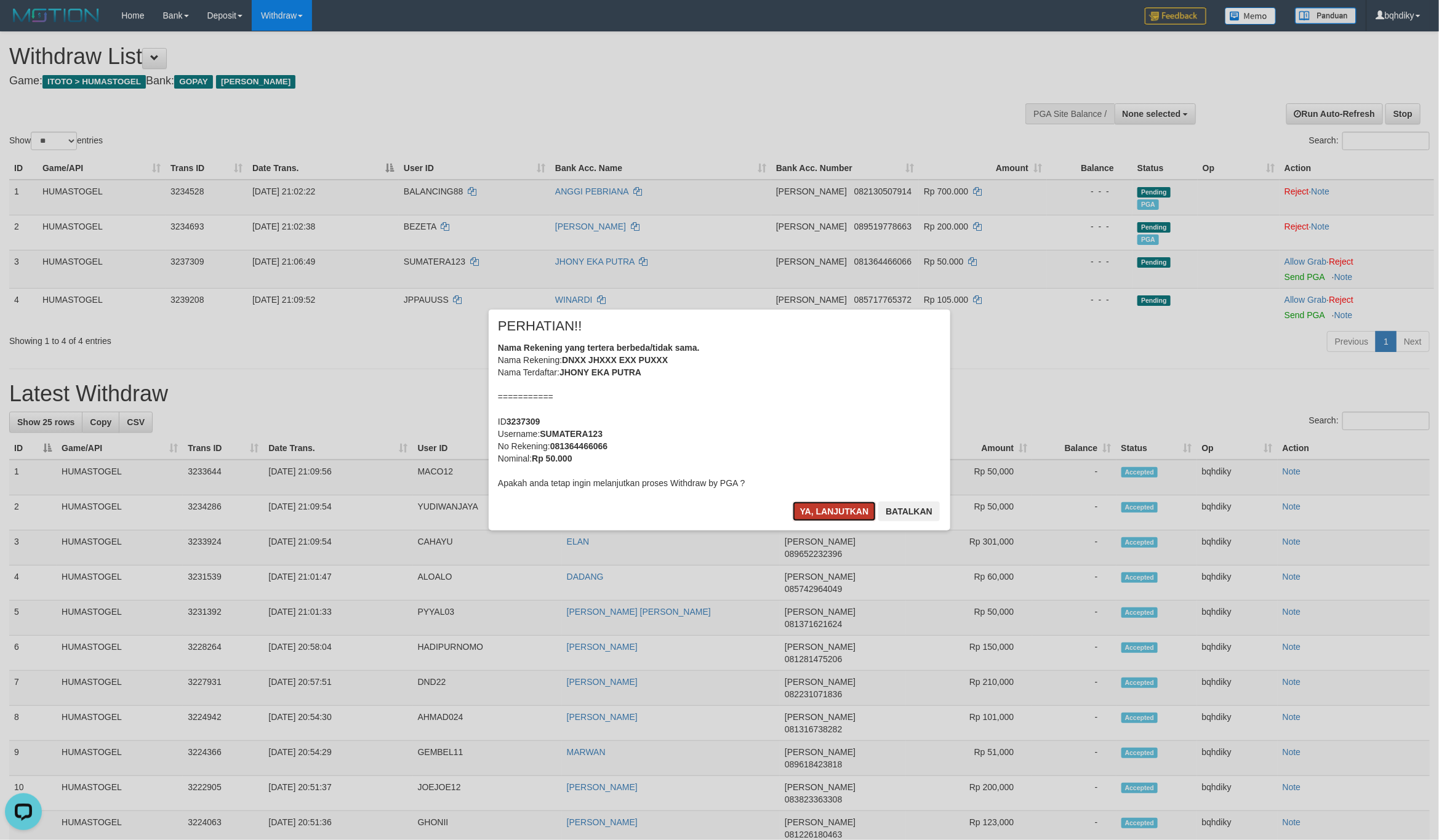
click at [814, 506] on button "Ya, lanjutkan" at bounding box center [834, 511] width 84 height 20
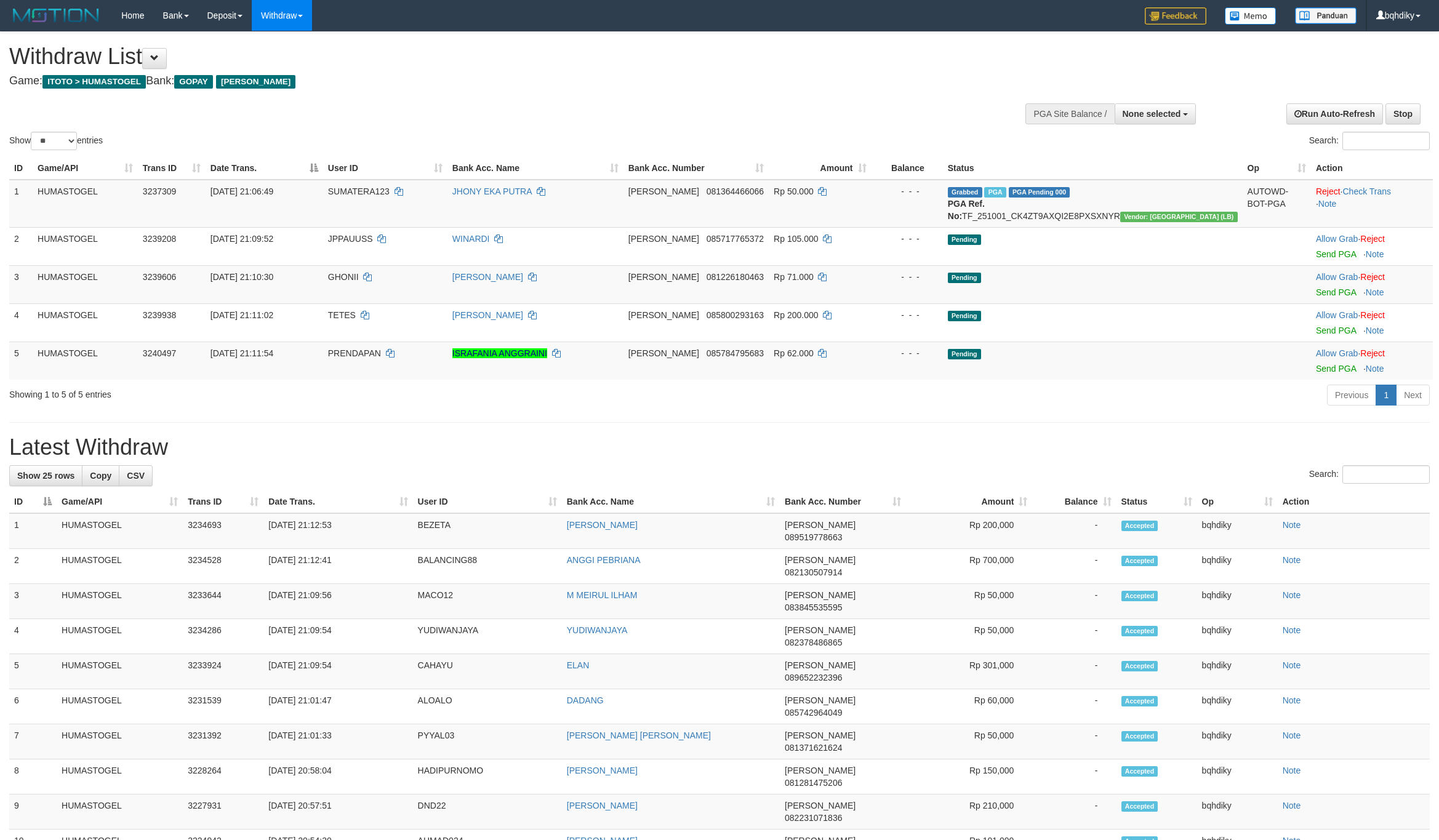
select select
select select "**"
click at [861, 101] on div "Show ** ** ** *** entries Search:" at bounding box center [720, 92] width 1439 height 121
select select
select select "**"
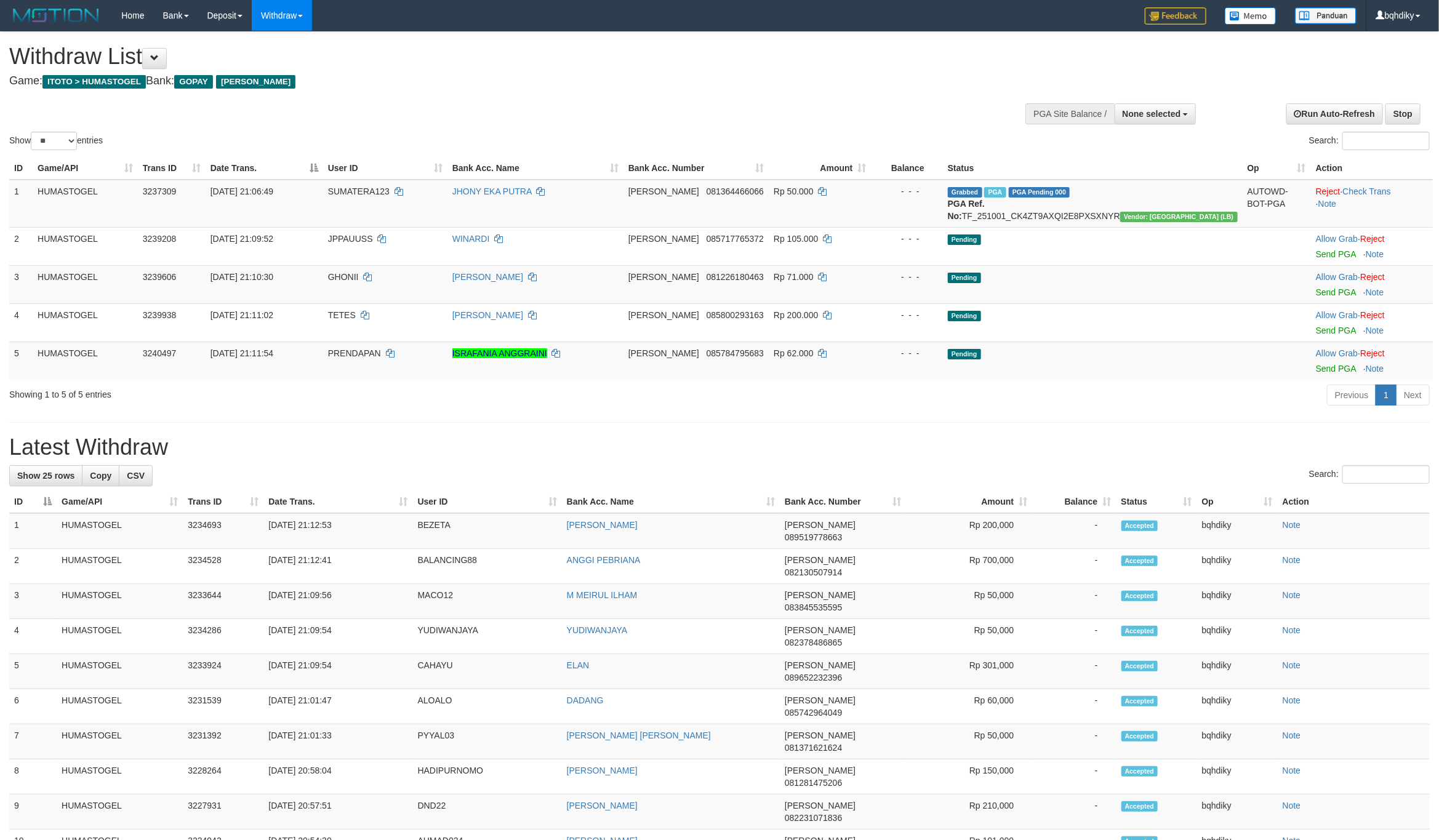
click at [861, 101] on div "Show ** ** ** *** entries Search:" at bounding box center [720, 92] width 1439 height 121
select select
select select "**"
click at [861, 101] on div "Show ** ** ** *** entries Search:" at bounding box center [720, 92] width 1439 height 121
select select
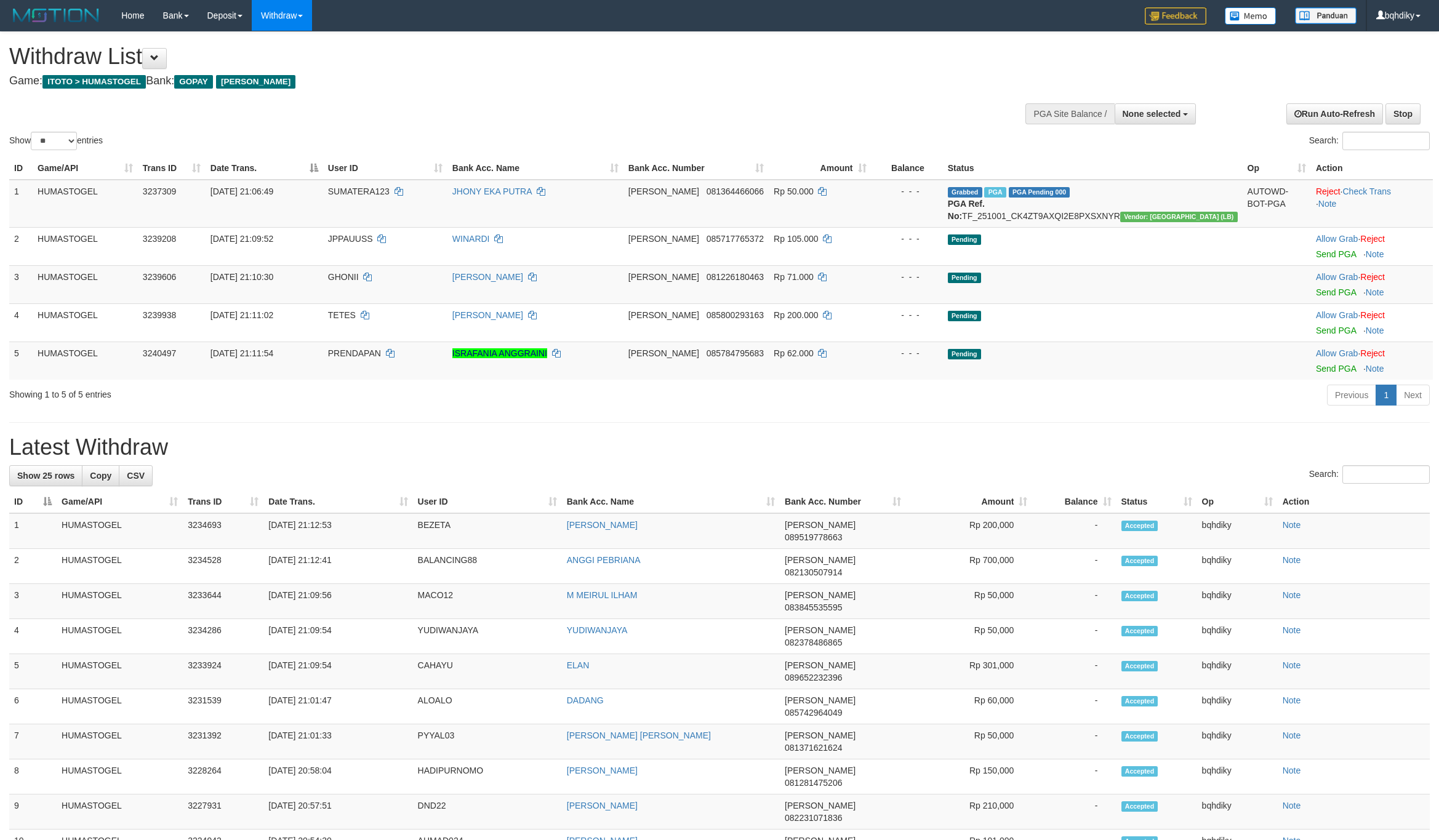
select select "**"
click at [872, 105] on div "Show ** ** ** *** entries Search:" at bounding box center [720, 92] width 1439 height 121
select select
select select "**"
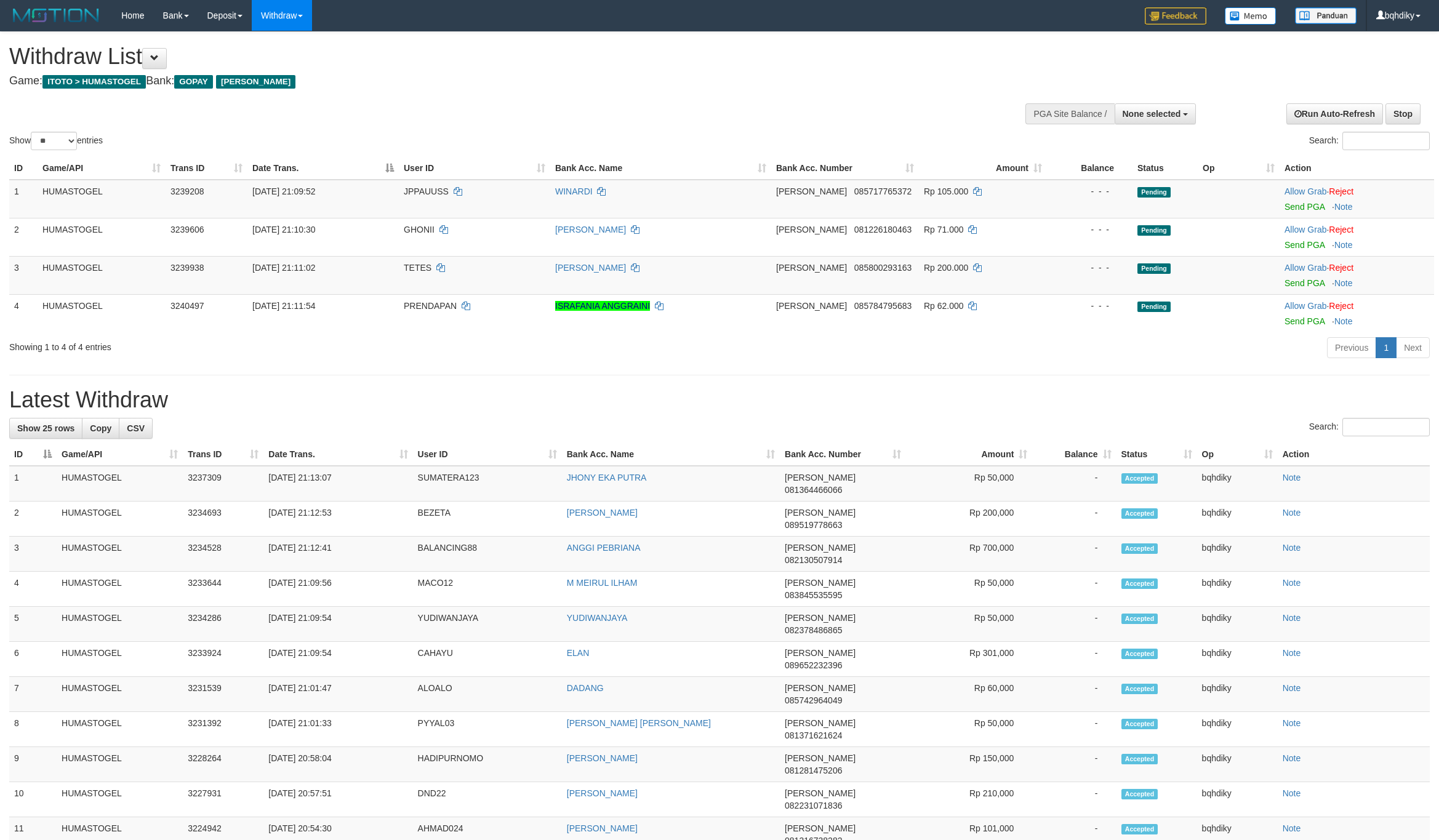
select select
select select "**"
click at [1301, 207] on link "Send PGA" at bounding box center [1304, 206] width 40 height 10
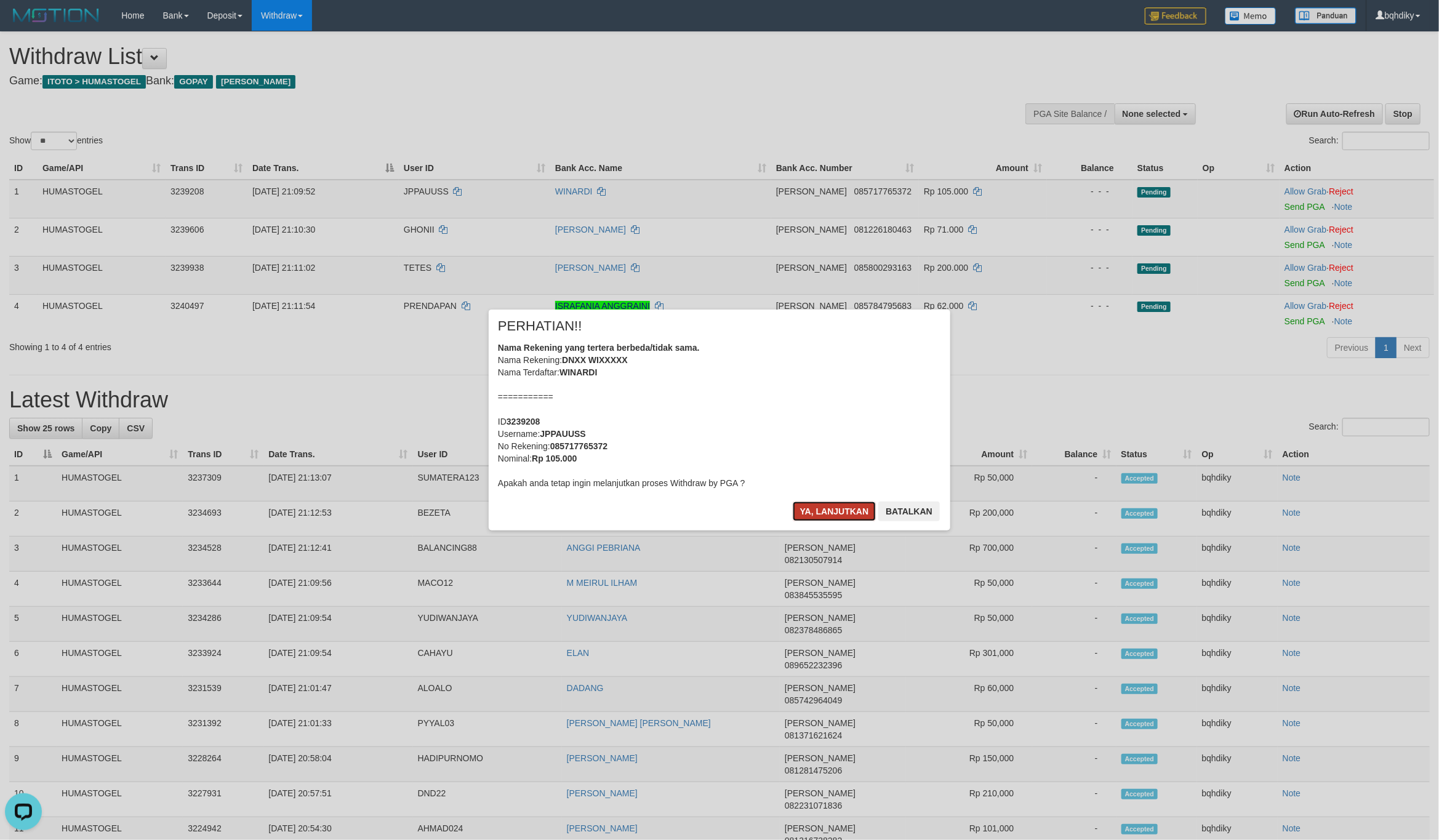
click at [834, 508] on button "Ya, lanjutkan" at bounding box center [834, 511] width 84 height 20
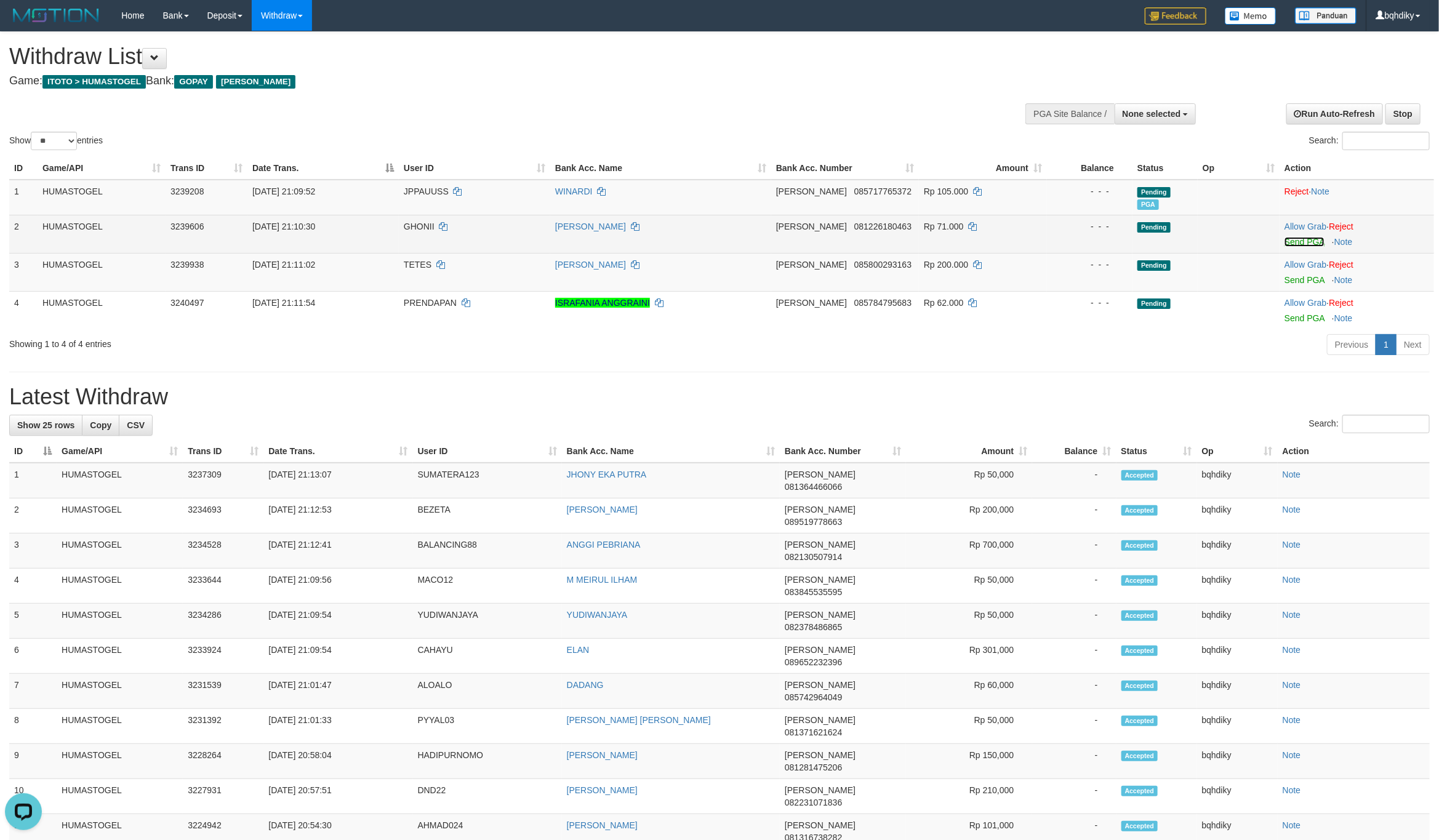
click at [1313, 238] on link "Send PGA" at bounding box center [1304, 242] width 40 height 10
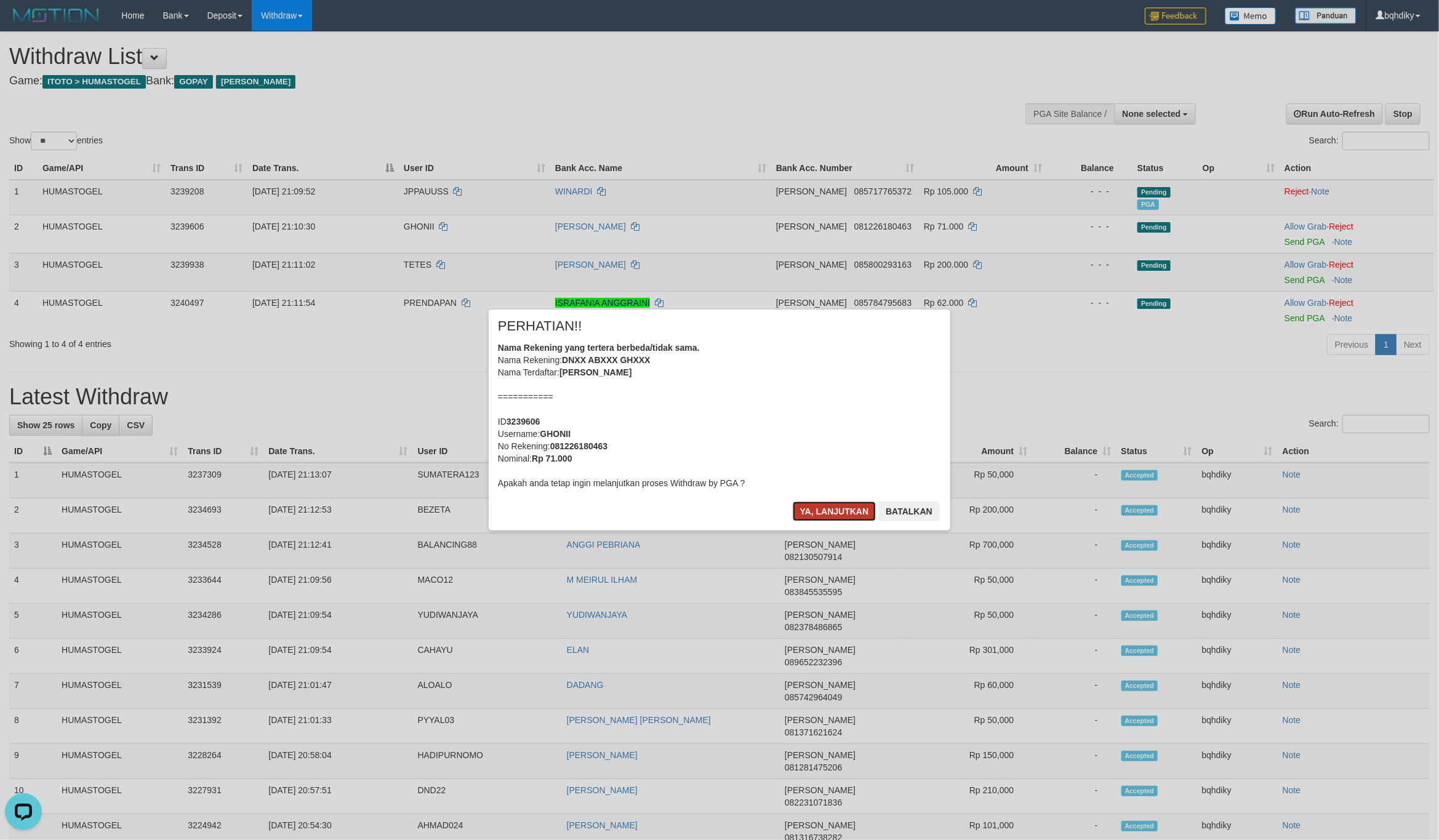
click at [820, 503] on button "Ya, lanjutkan" at bounding box center [834, 511] width 84 height 20
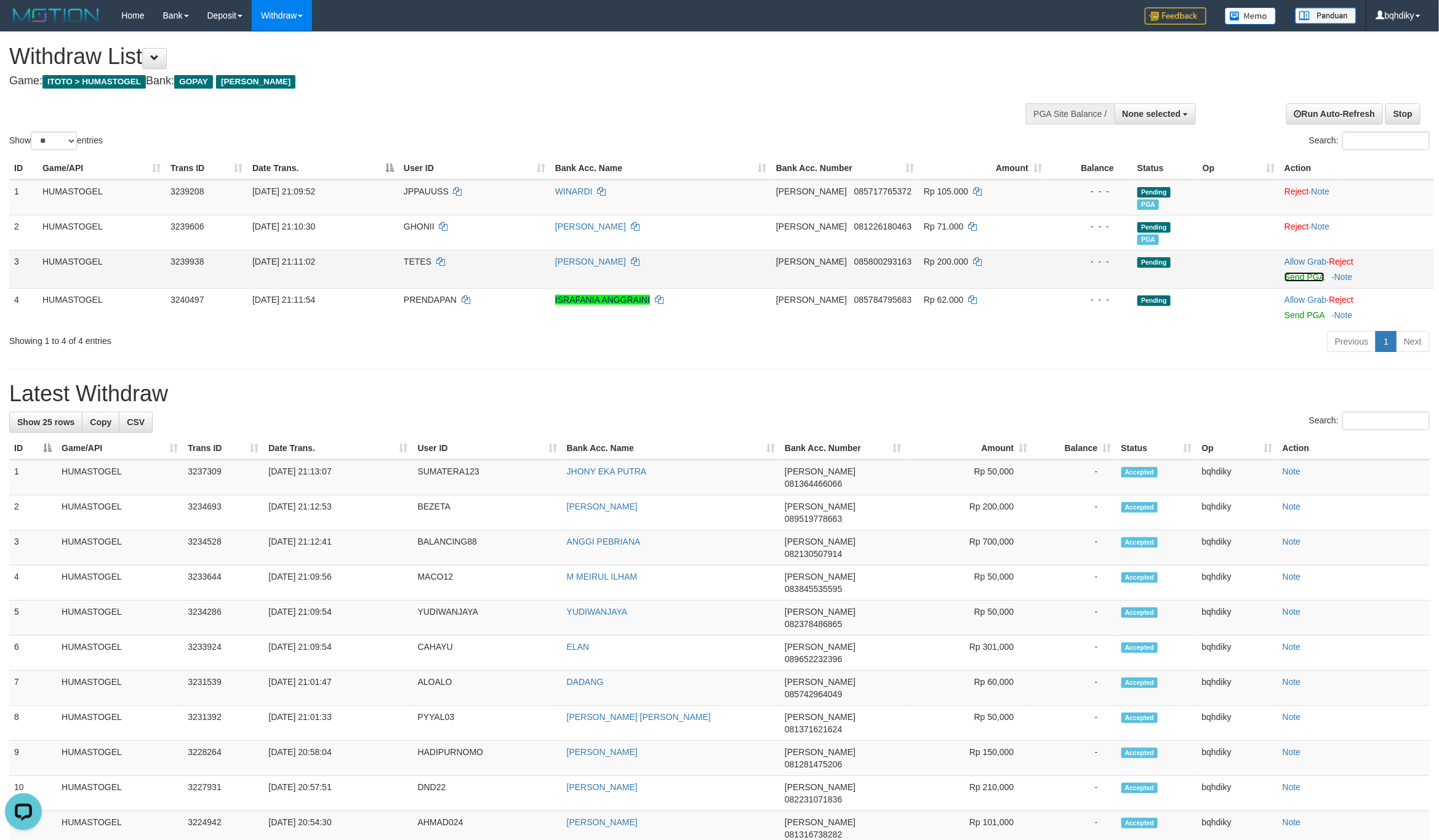
click at [1299, 279] on link "Send PGA" at bounding box center [1304, 277] width 40 height 10
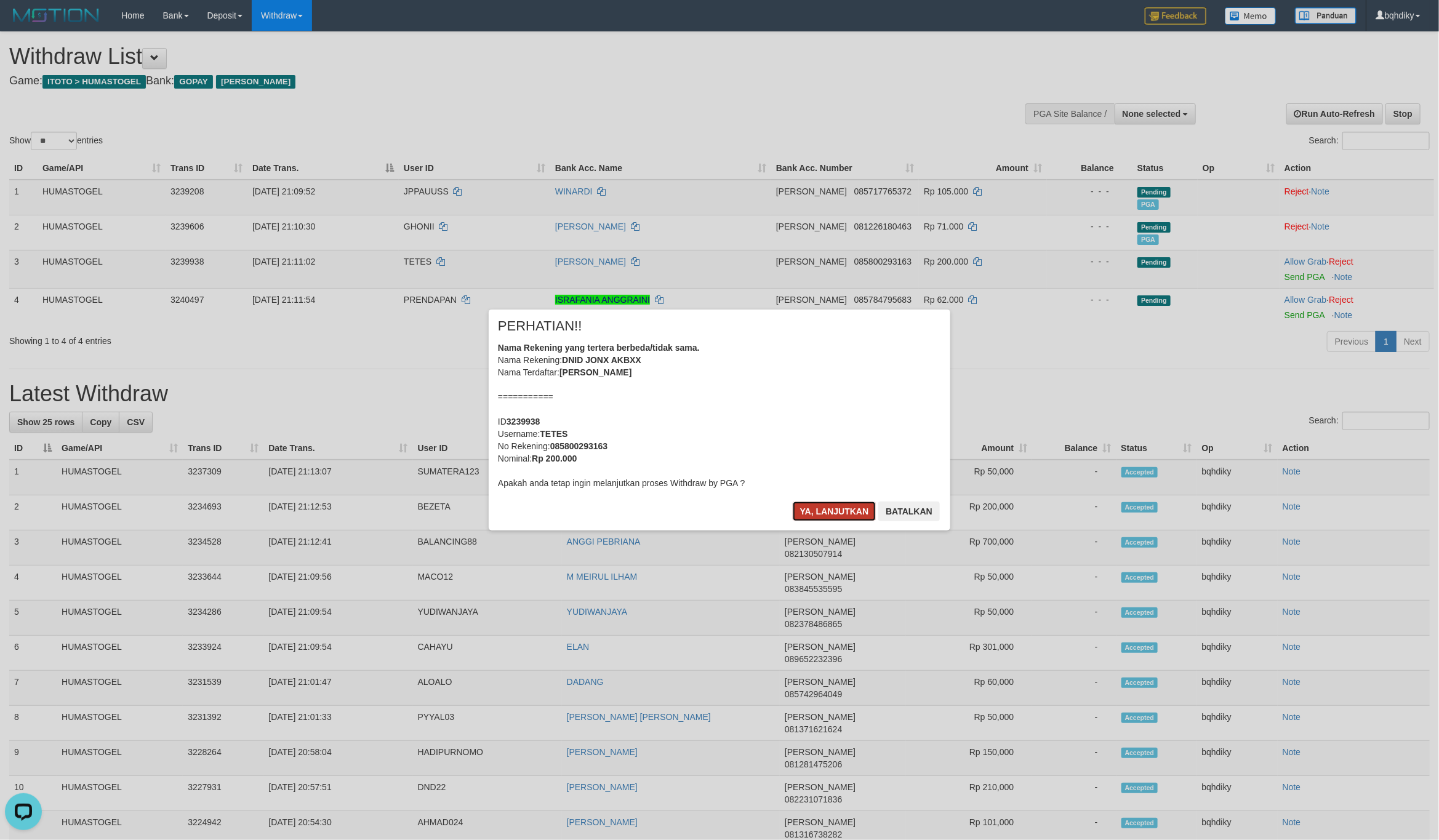
click at [809, 509] on button "Ya, lanjutkan" at bounding box center [834, 511] width 84 height 20
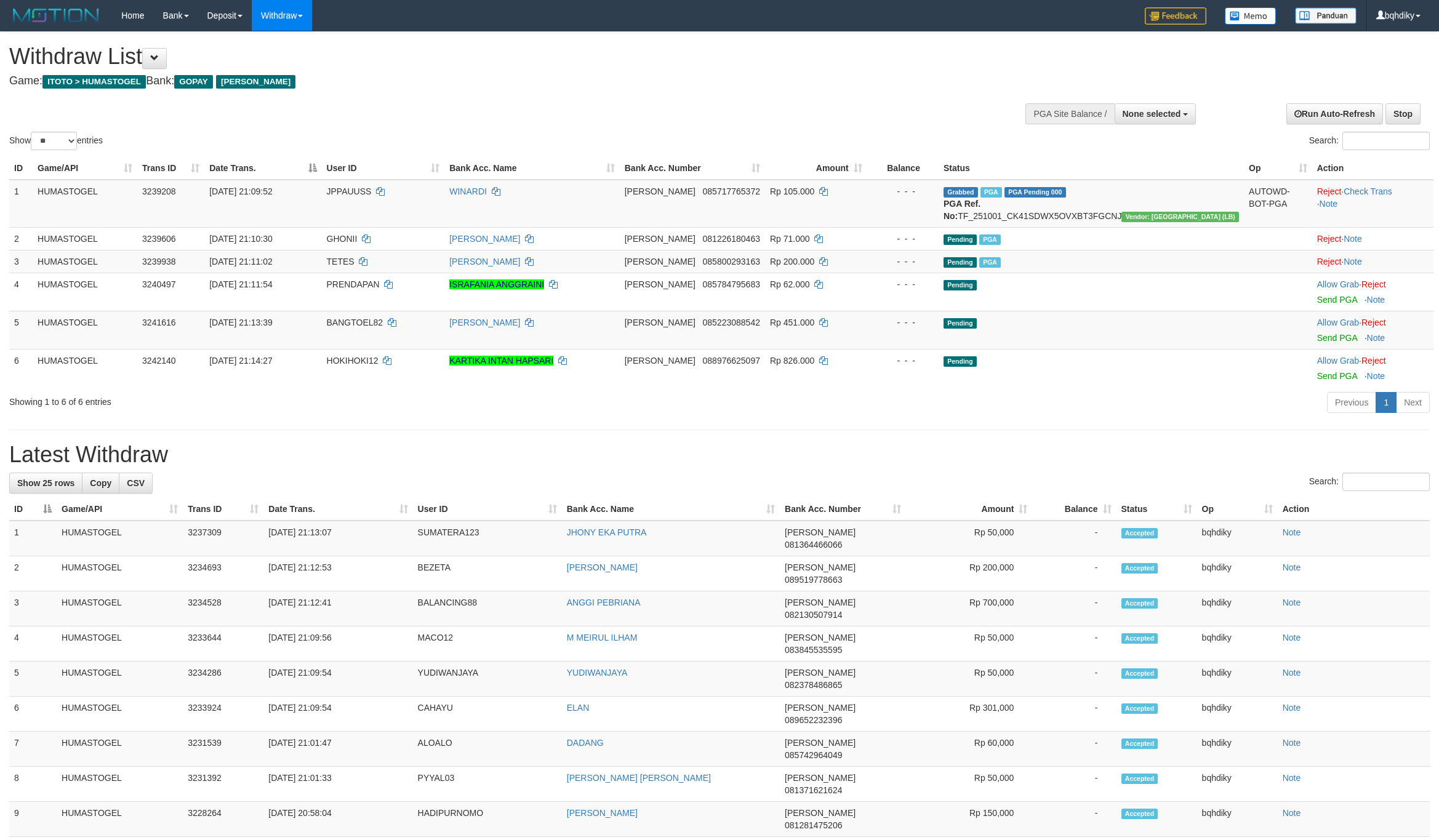
select select
select select "**"
click at [1040, 452] on h1 "Latest Withdraw" at bounding box center [720, 455] width 1421 height 24
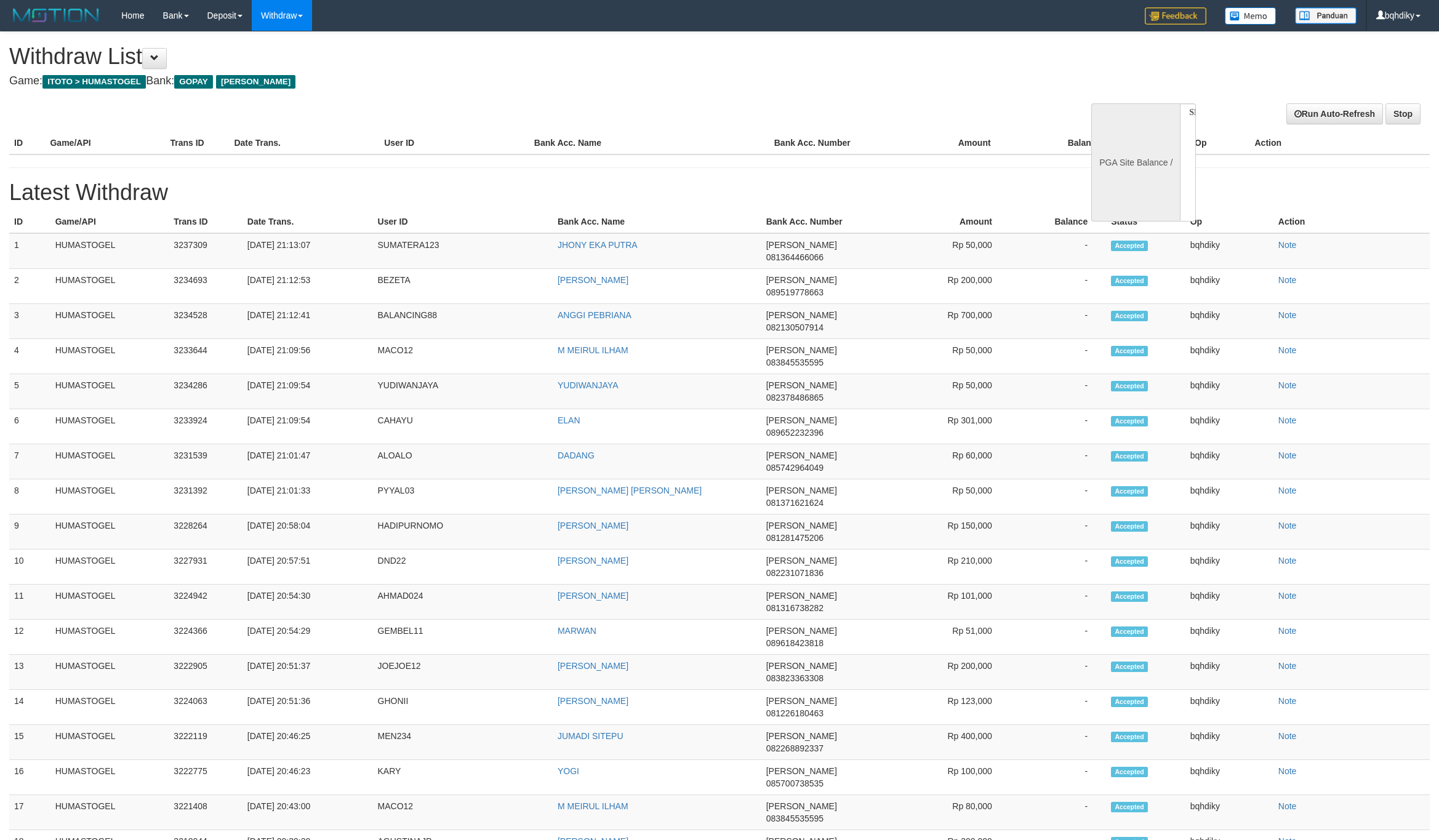
select select
select select "**"
select select
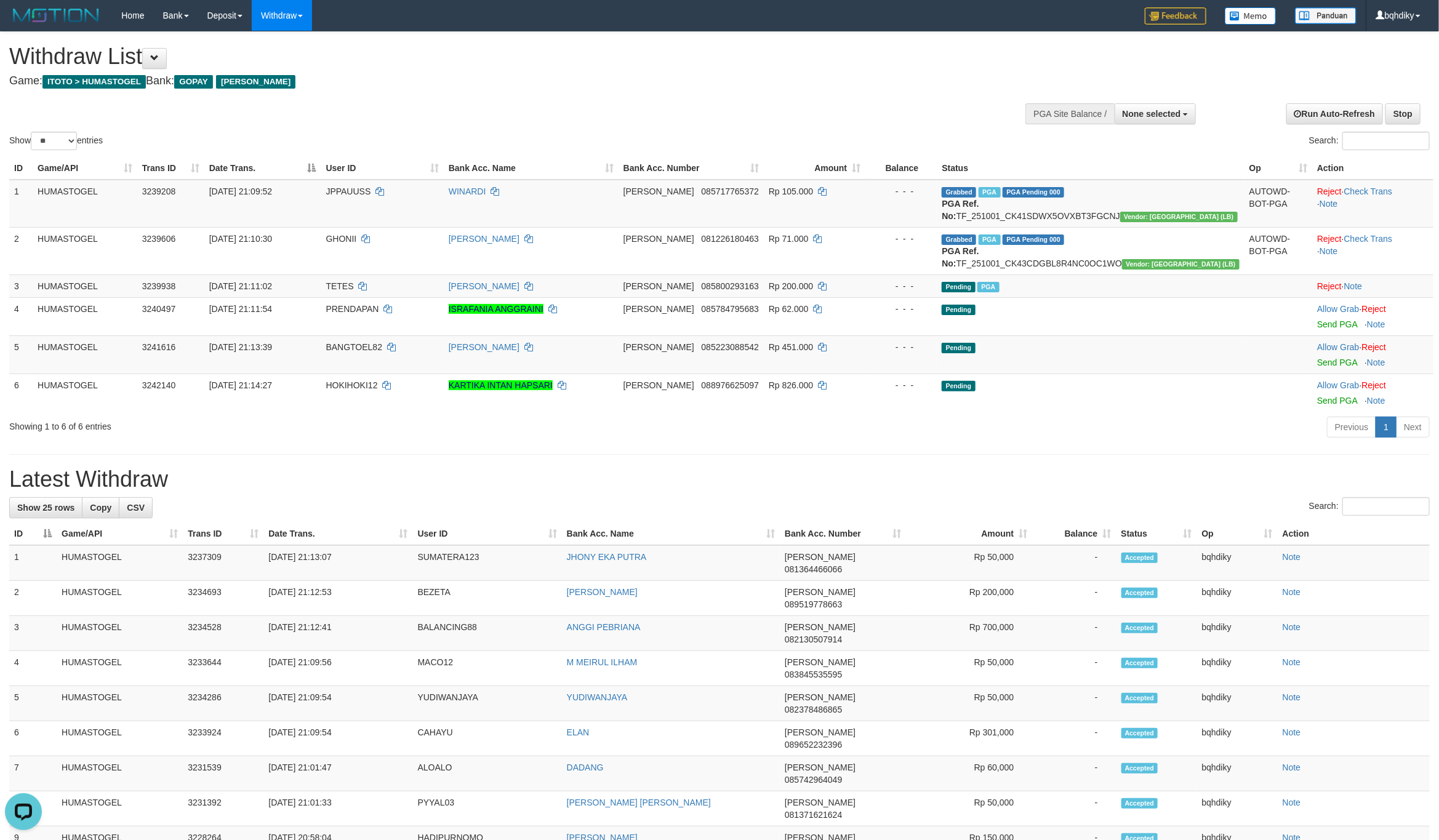
click at [979, 439] on div "Previous 1 Next" at bounding box center [1019, 428] width 821 height 26
select select
select select "**"
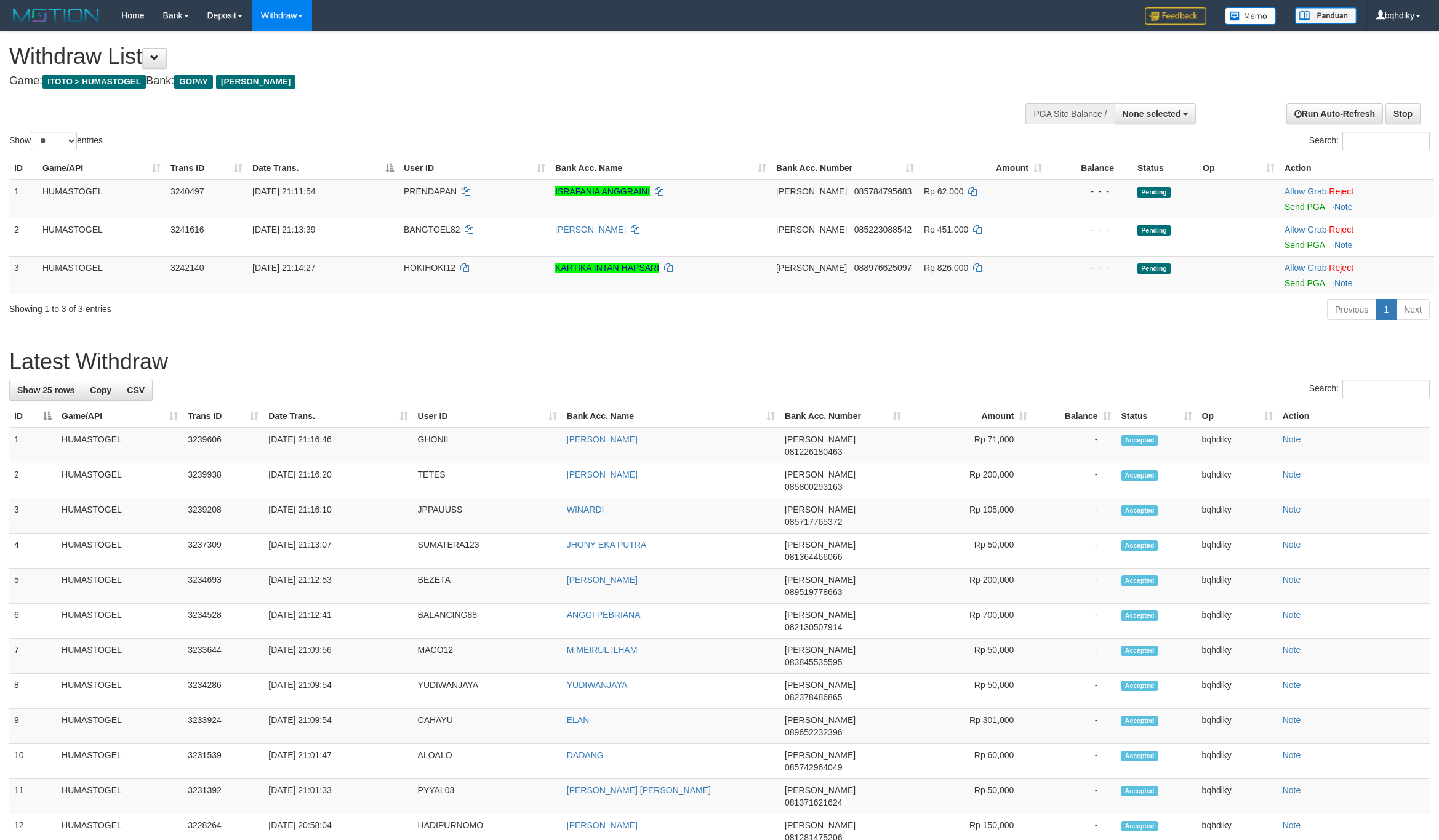
select select
select select "**"
click at [1311, 209] on link "Send PGA" at bounding box center [1304, 206] width 40 height 10
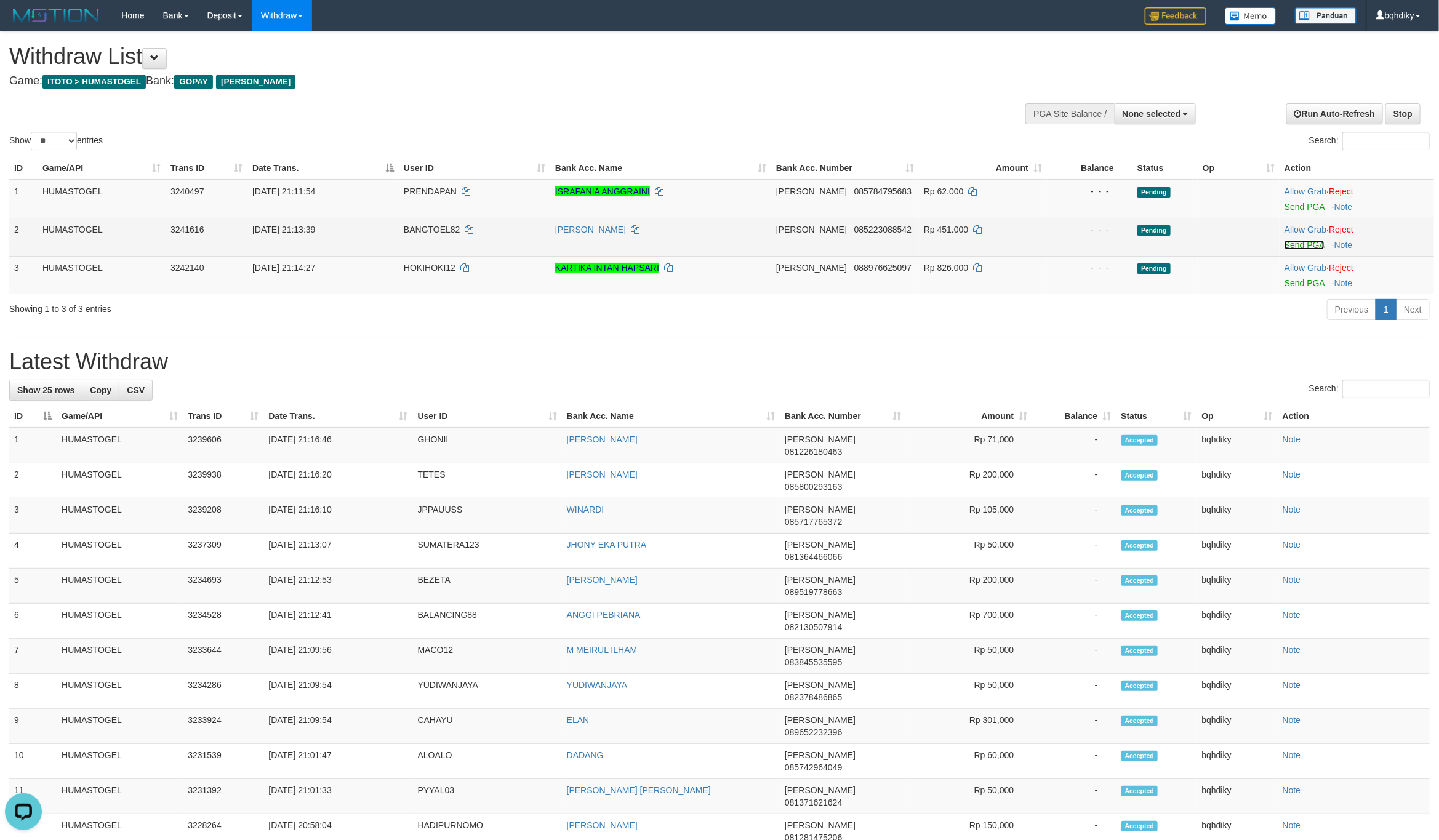
click at [1298, 240] on link "Send PGA" at bounding box center [1304, 245] width 40 height 10
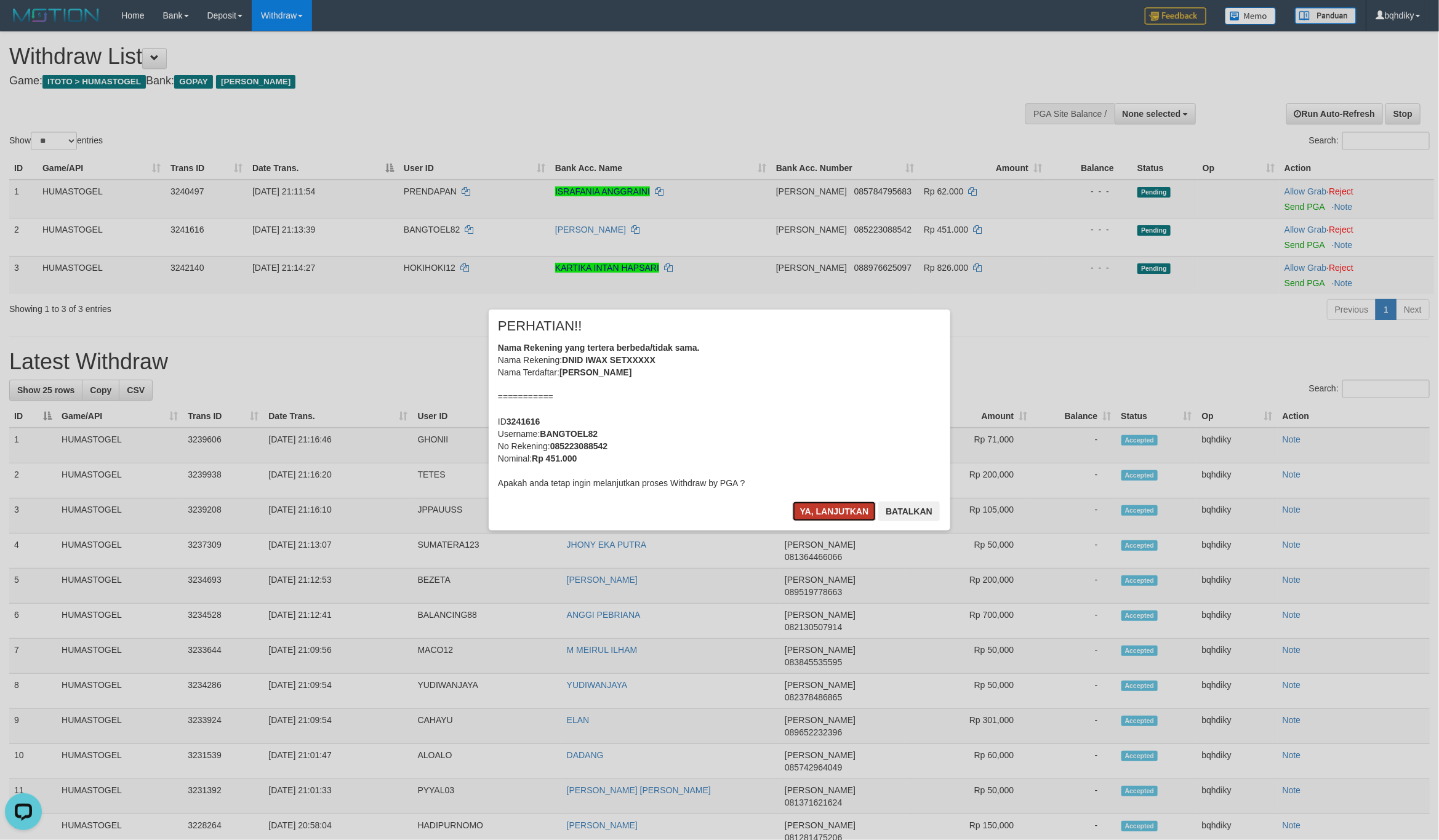
click at [837, 508] on button "Ya, lanjutkan" at bounding box center [834, 511] width 84 height 20
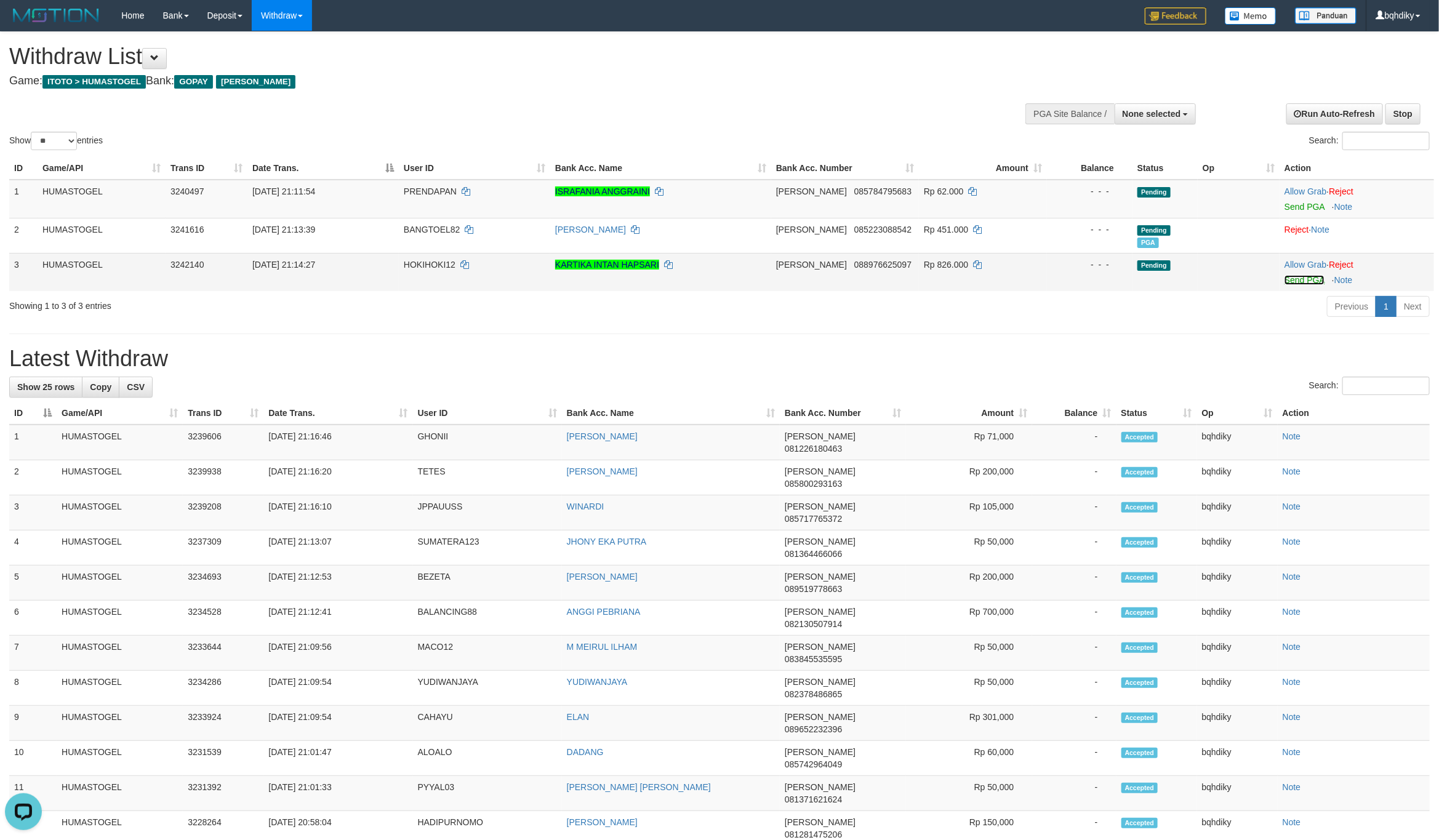
click at [1302, 281] on link "Send PGA" at bounding box center [1304, 280] width 40 height 10
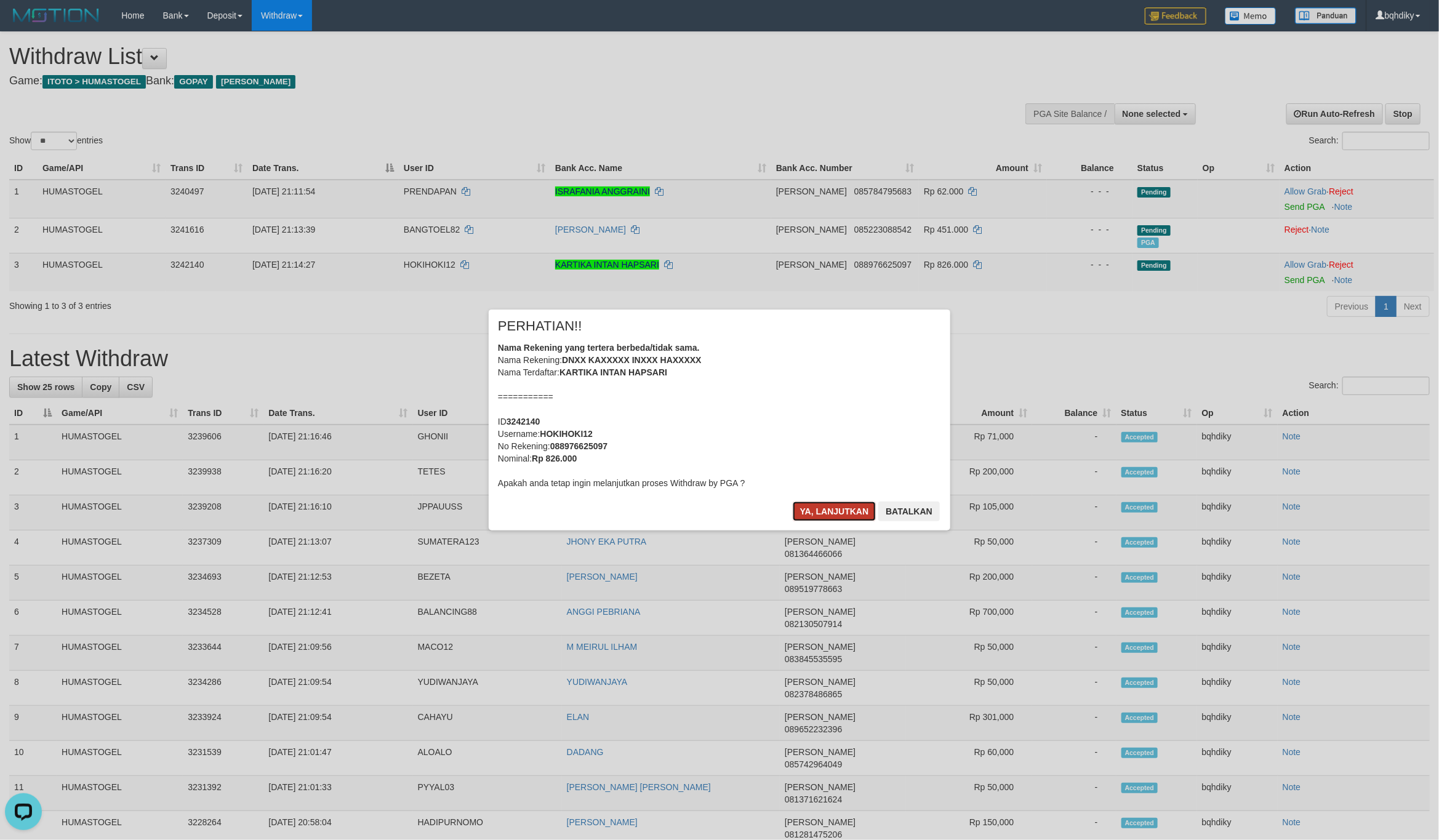
click at [829, 512] on button "Ya, lanjutkan" at bounding box center [834, 511] width 84 height 20
click at [834, 515] on button "Ya, lanjutkan" at bounding box center [834, 511] width 84 height 20
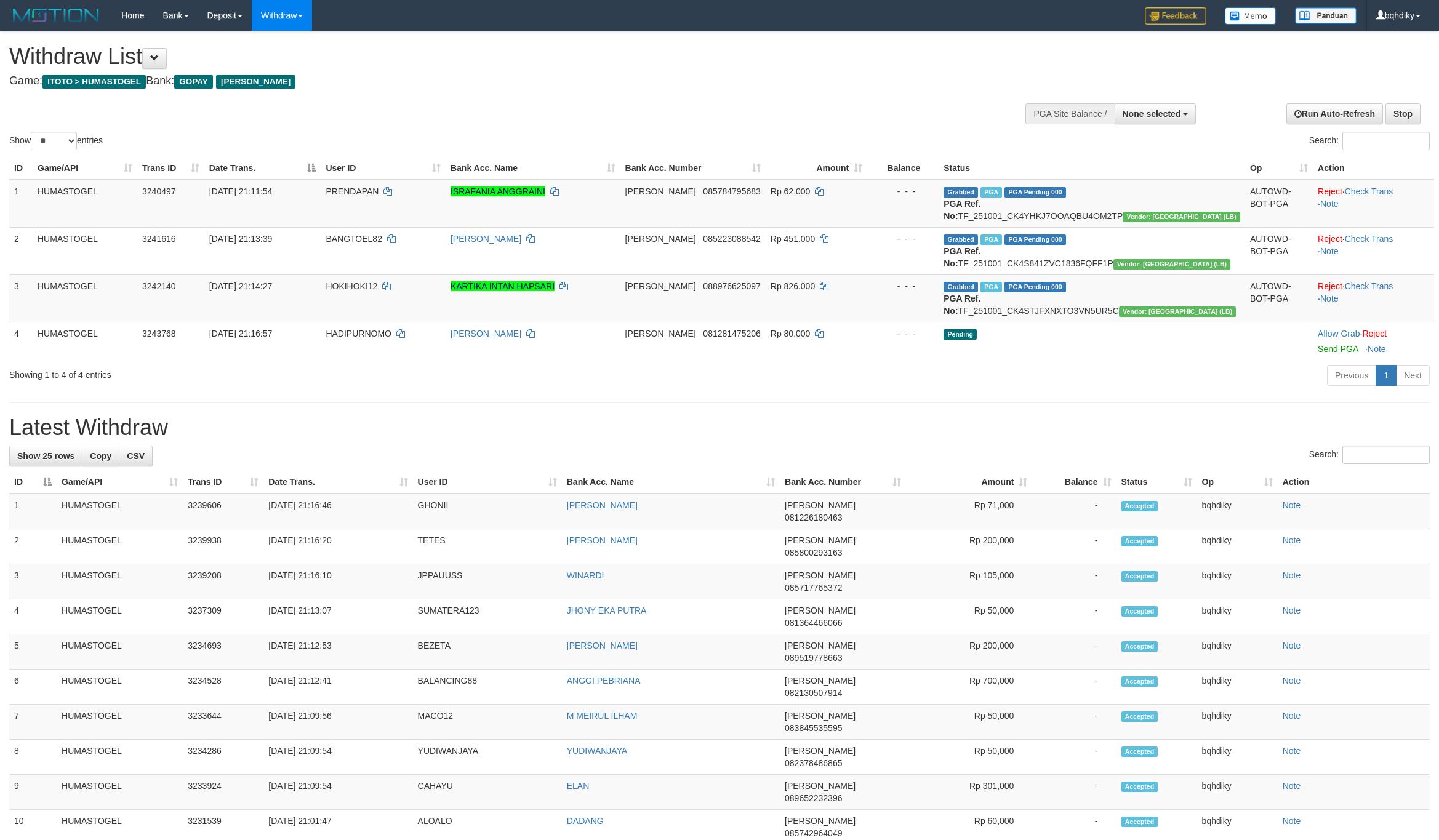
select select
select select "**"
click at [396, 390] on div "Showing 1 to 4 of 4 entries Previous 1 Next" at bounding box center [720, 376] width 1439 height 26
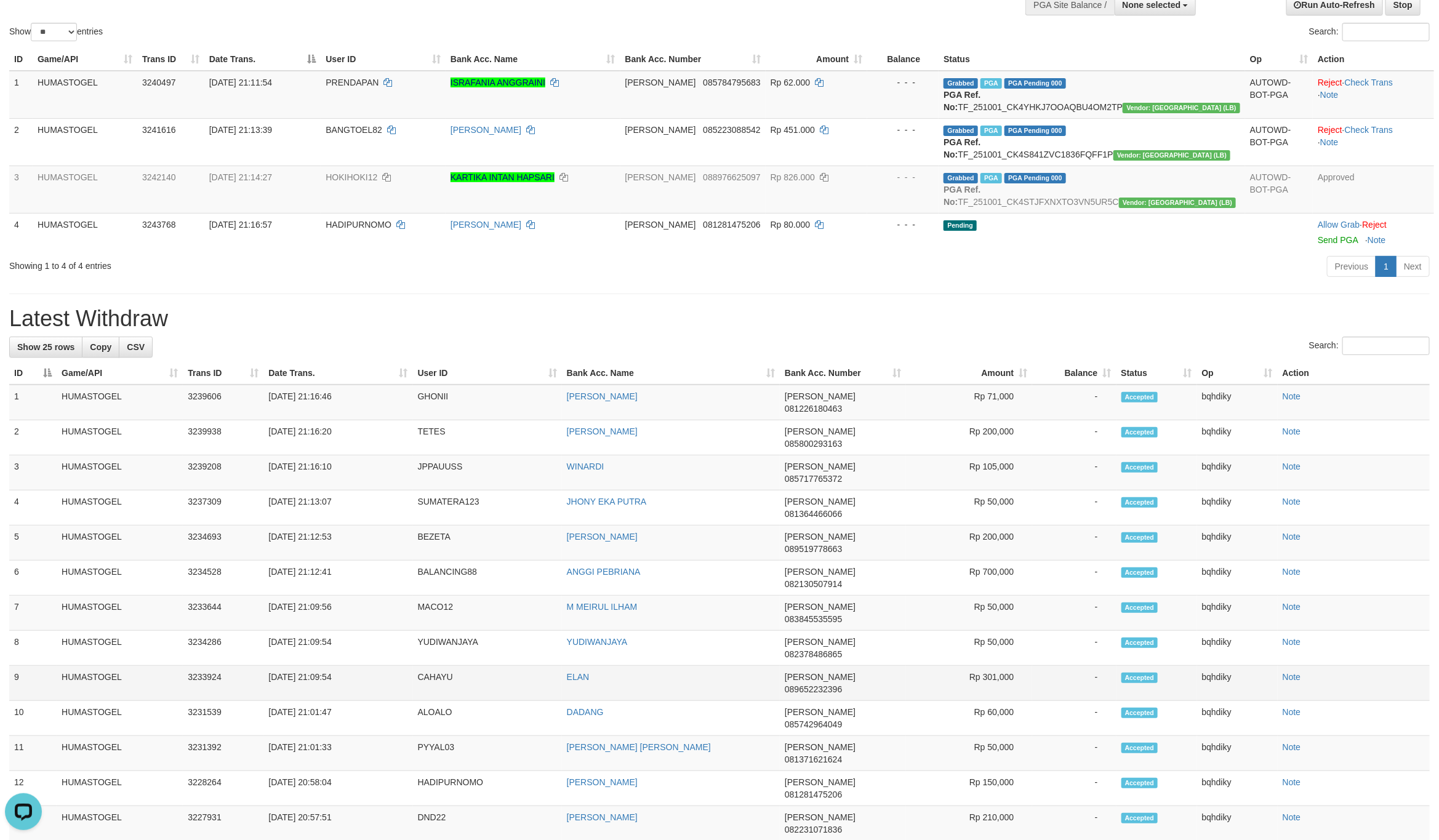
scroll to position [154, 0]
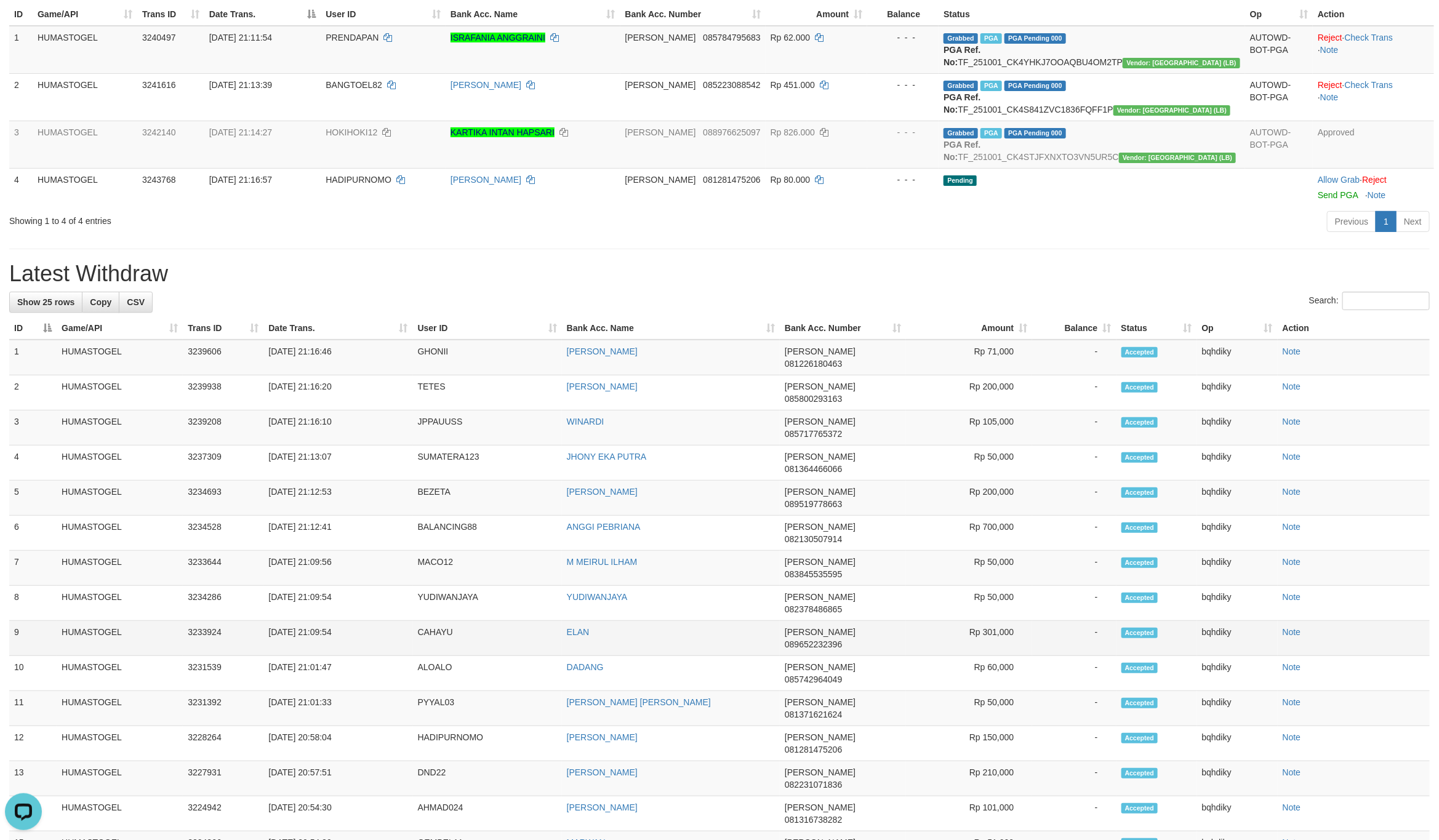
click at [429, 621] on td "CAHAYU" at bounding box center [487, 638] width 149 height 35
copy td "CAHAYU"
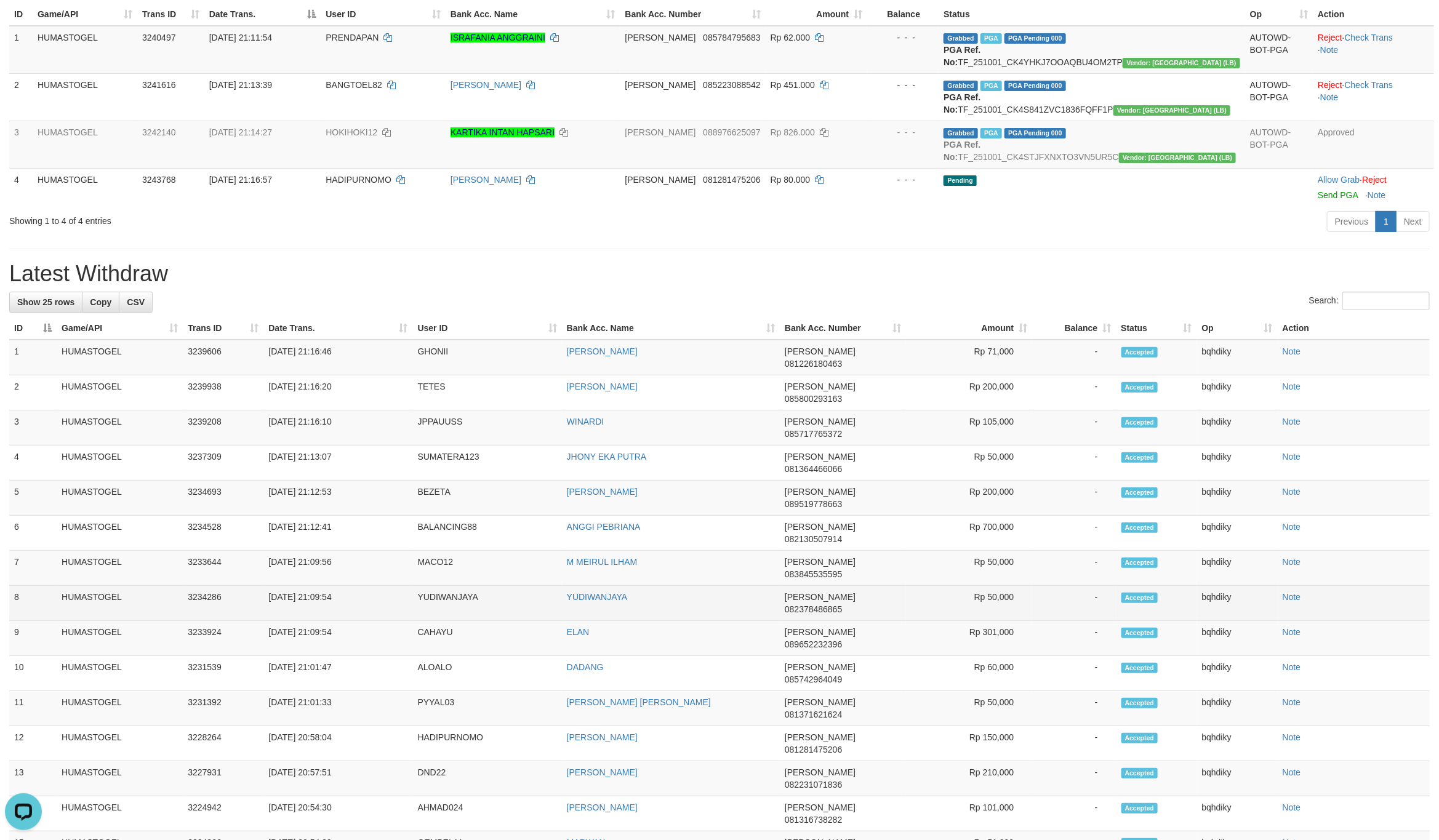
click at [433, 586] on td "YUDIWANJAYA" at bounding box center [487, 603] width 149 height 35
copy td "YUDIWANJAYA"
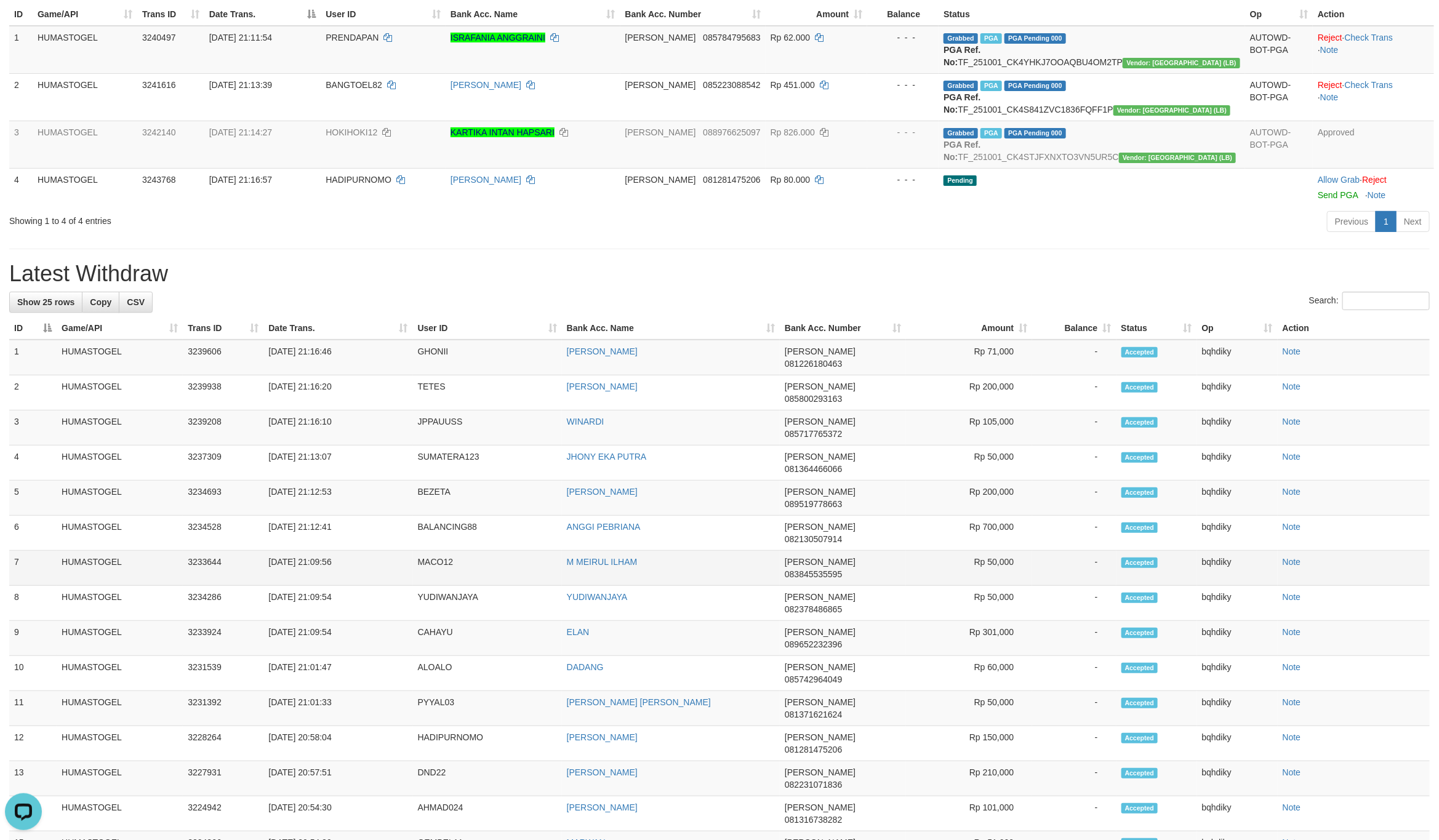
click at [439, 551] on td "MACO12" at bounding box center [487, 568] width 149 height 35
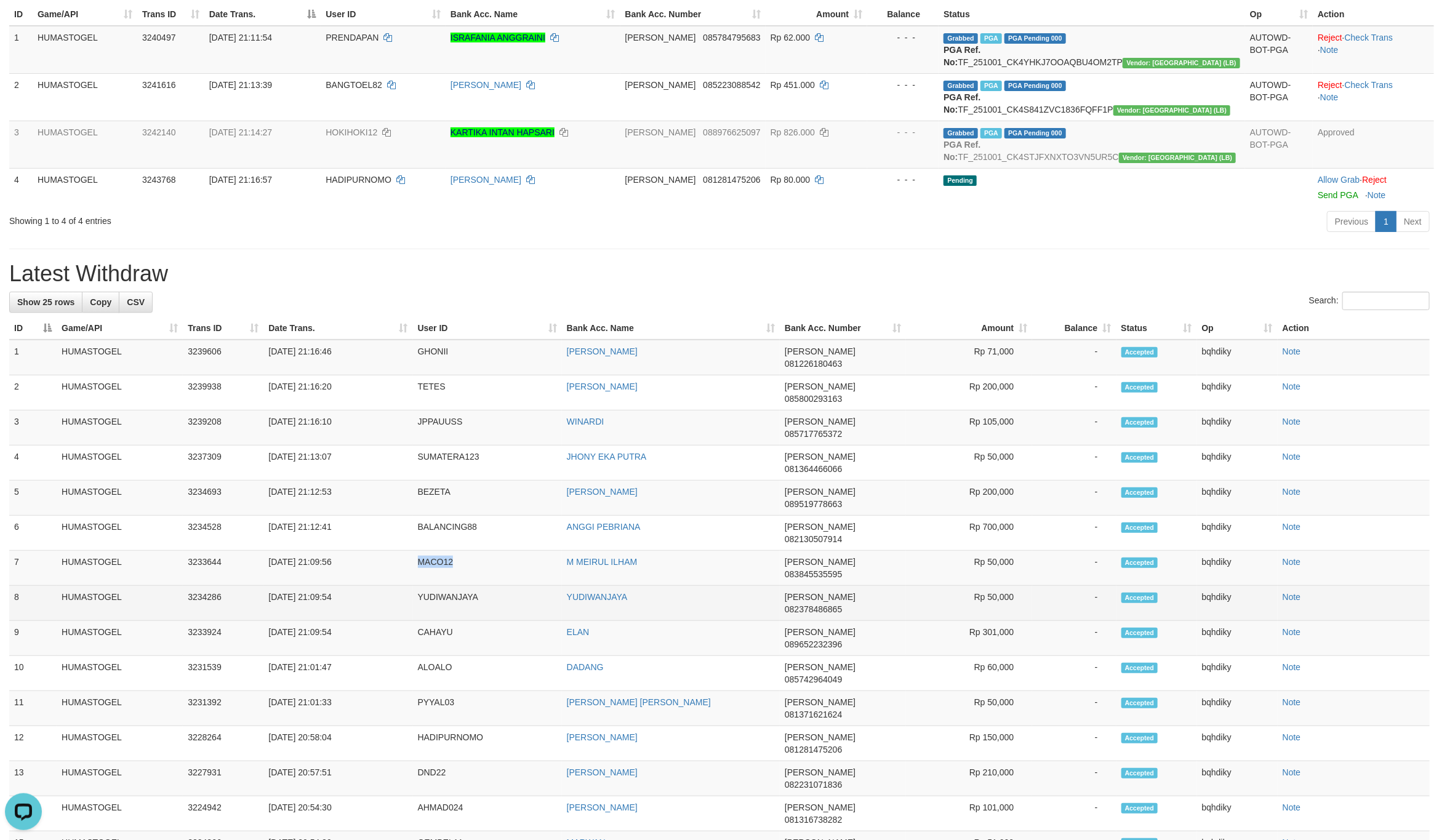
copy td "MACO12"
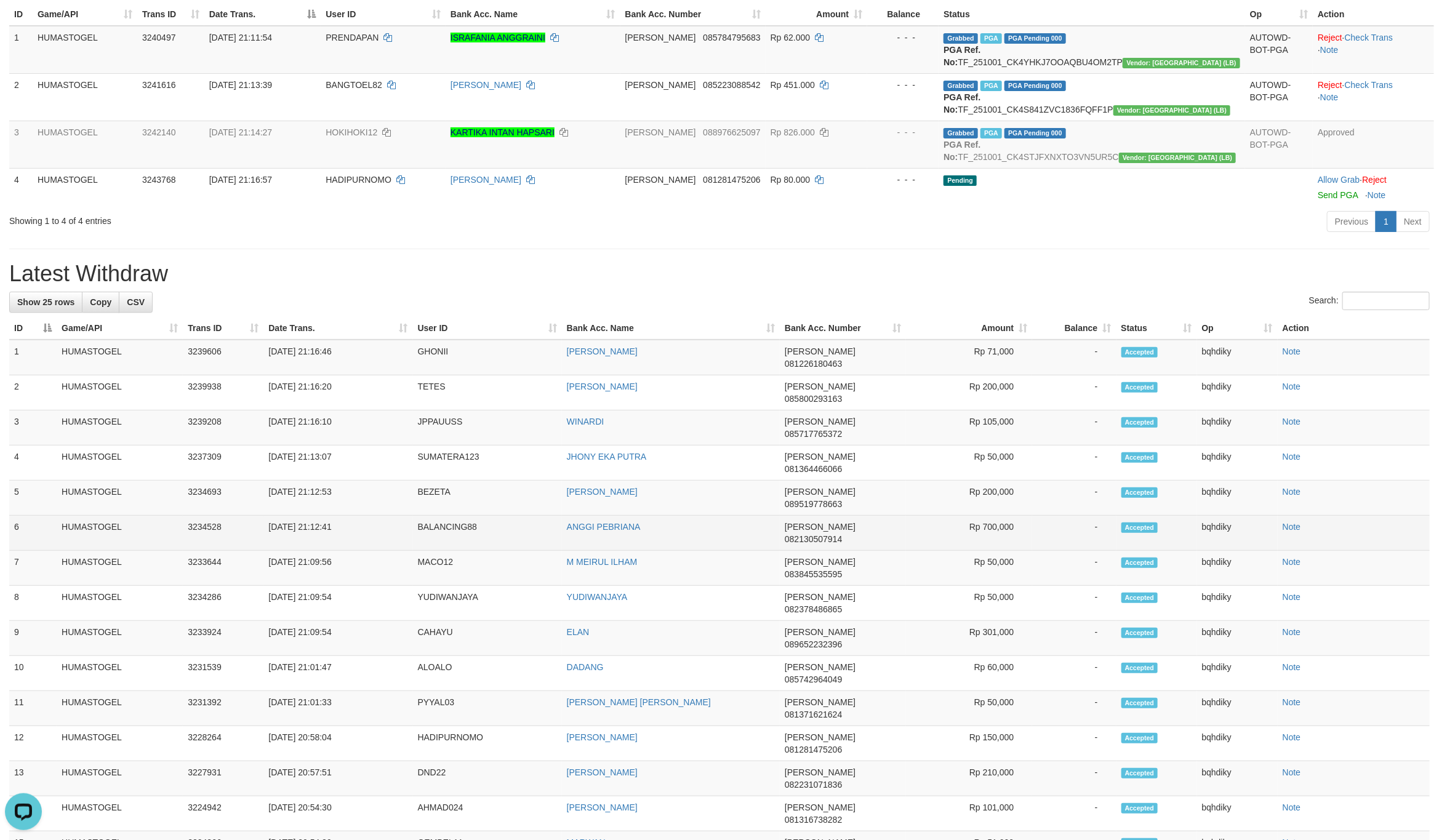
click at [455, 515] on td "BALANCING88" at bounding box center [487, 533] width 149 height 35
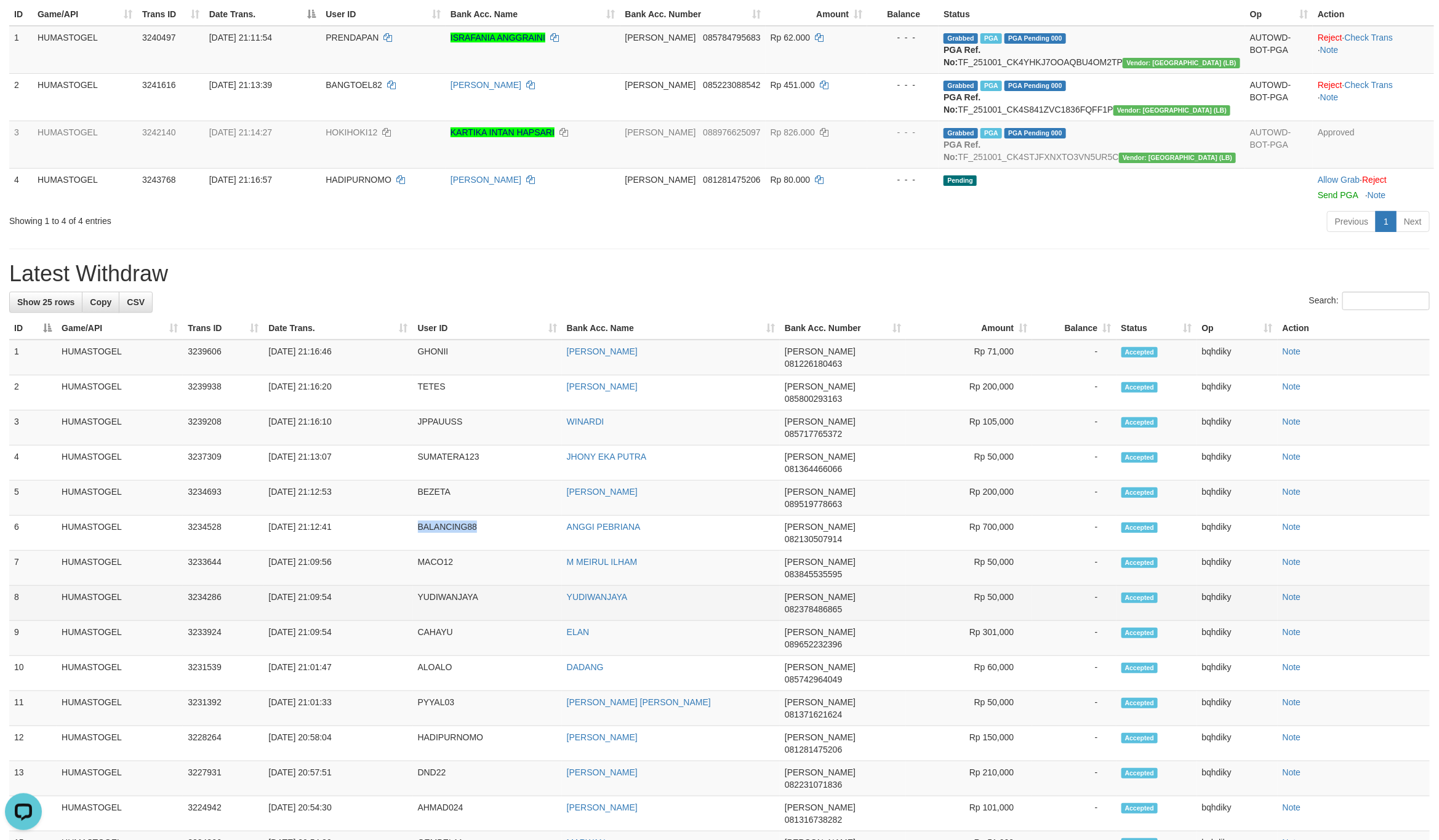
copy td "BALANCING88"
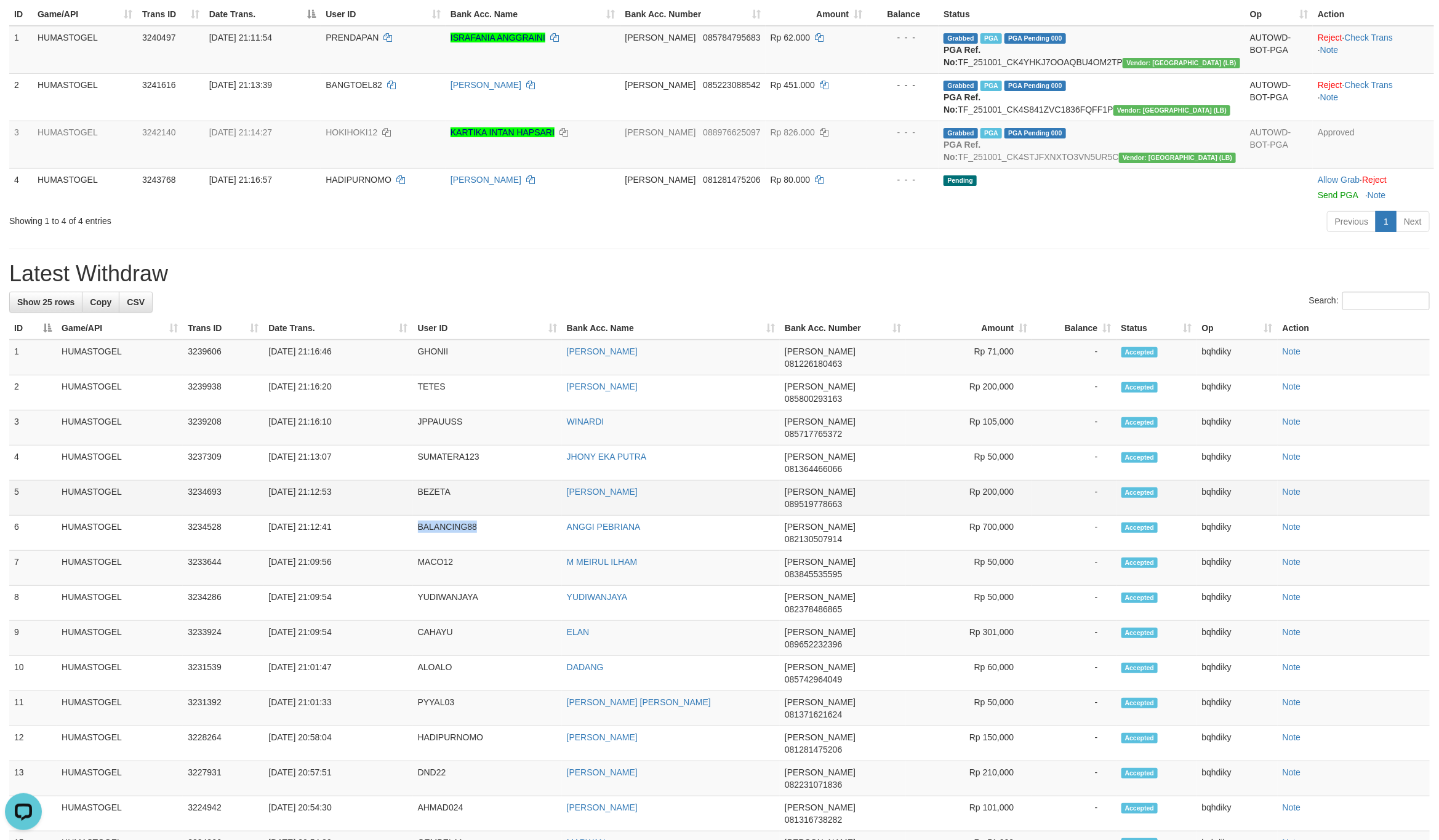
click at [429, 480] on td "BEZETA" at bounding box center [487, 498] width 149 height 35
copy td "BEZETA"
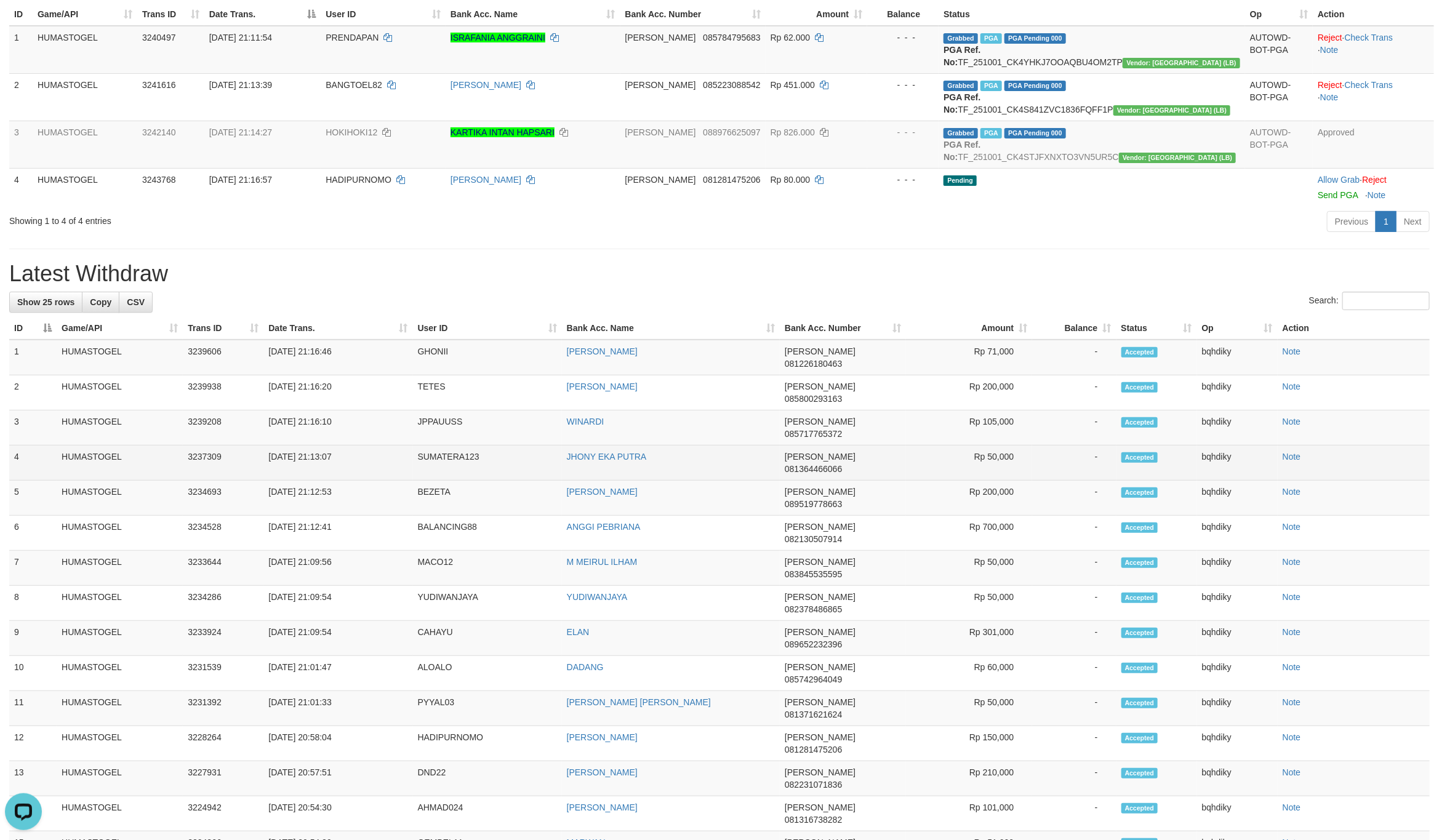
click at [439, 445] on td "SUMATERA123" at bounding box center [487, 463] width 149 height 35
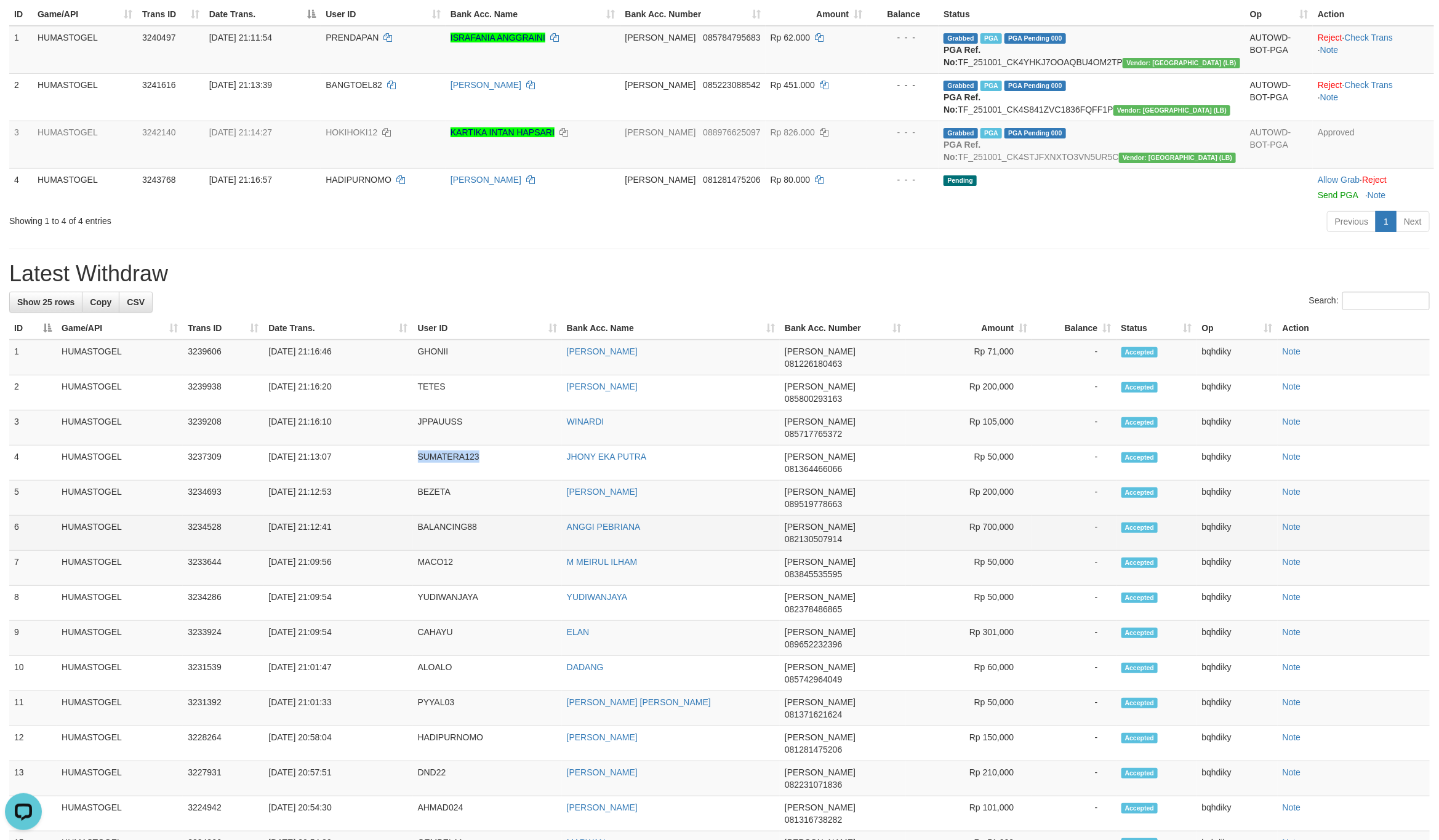
copy td "SUMATERA123"
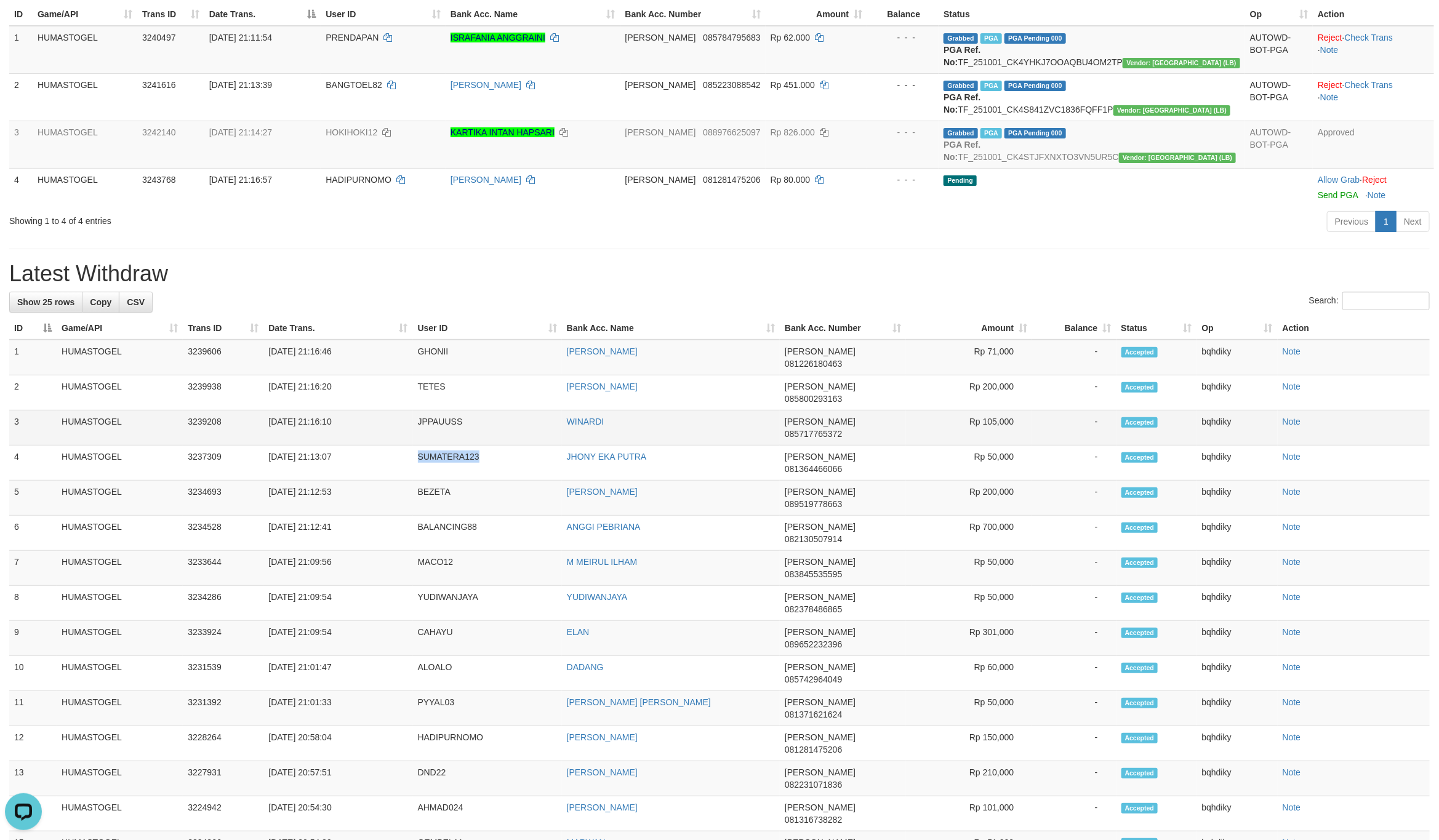
click at [434, 429] on td "JPPAUUSS" at bounding box center [487, 428] width 149 height 35
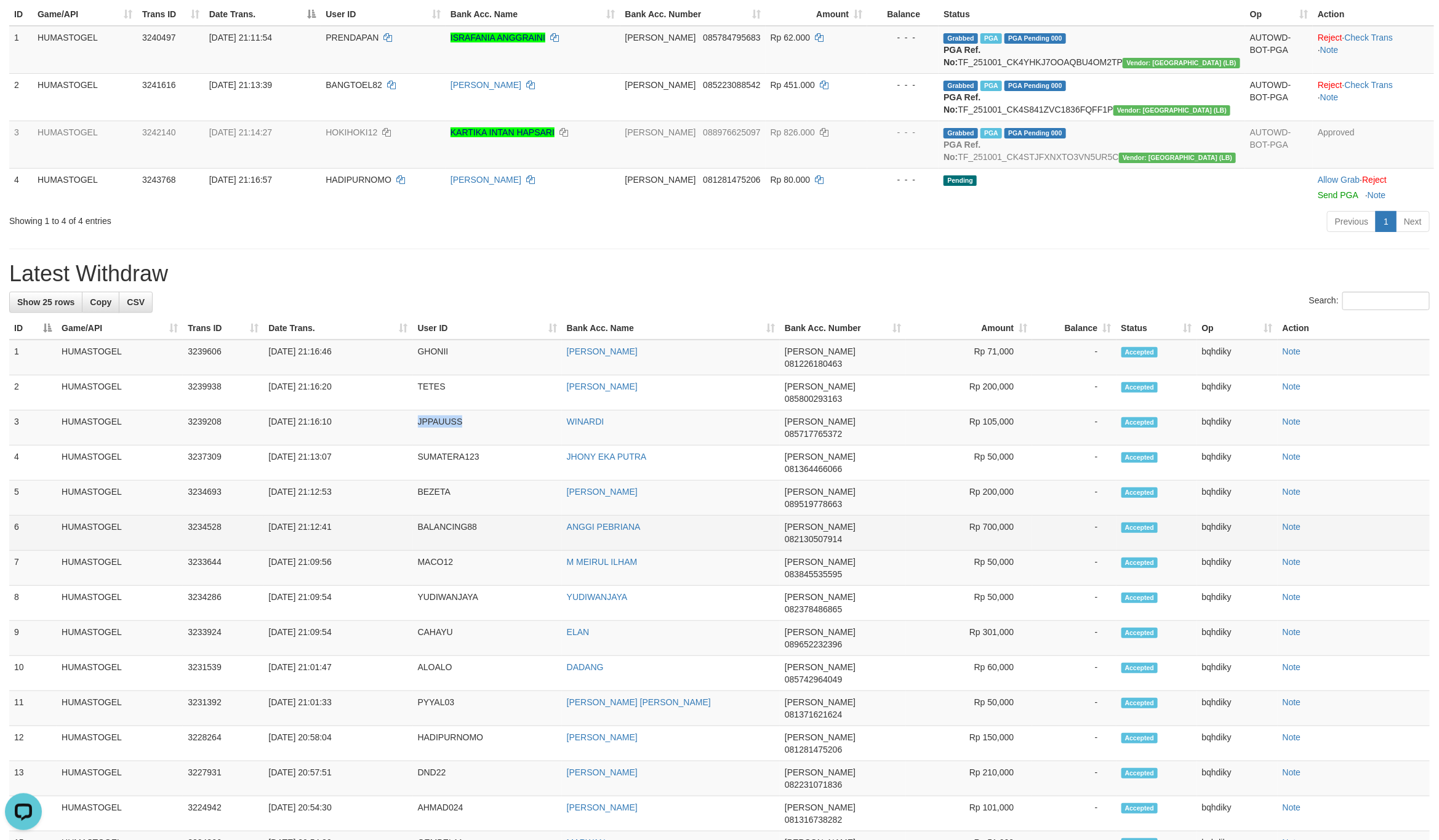
copy td "JPPAUUSS"
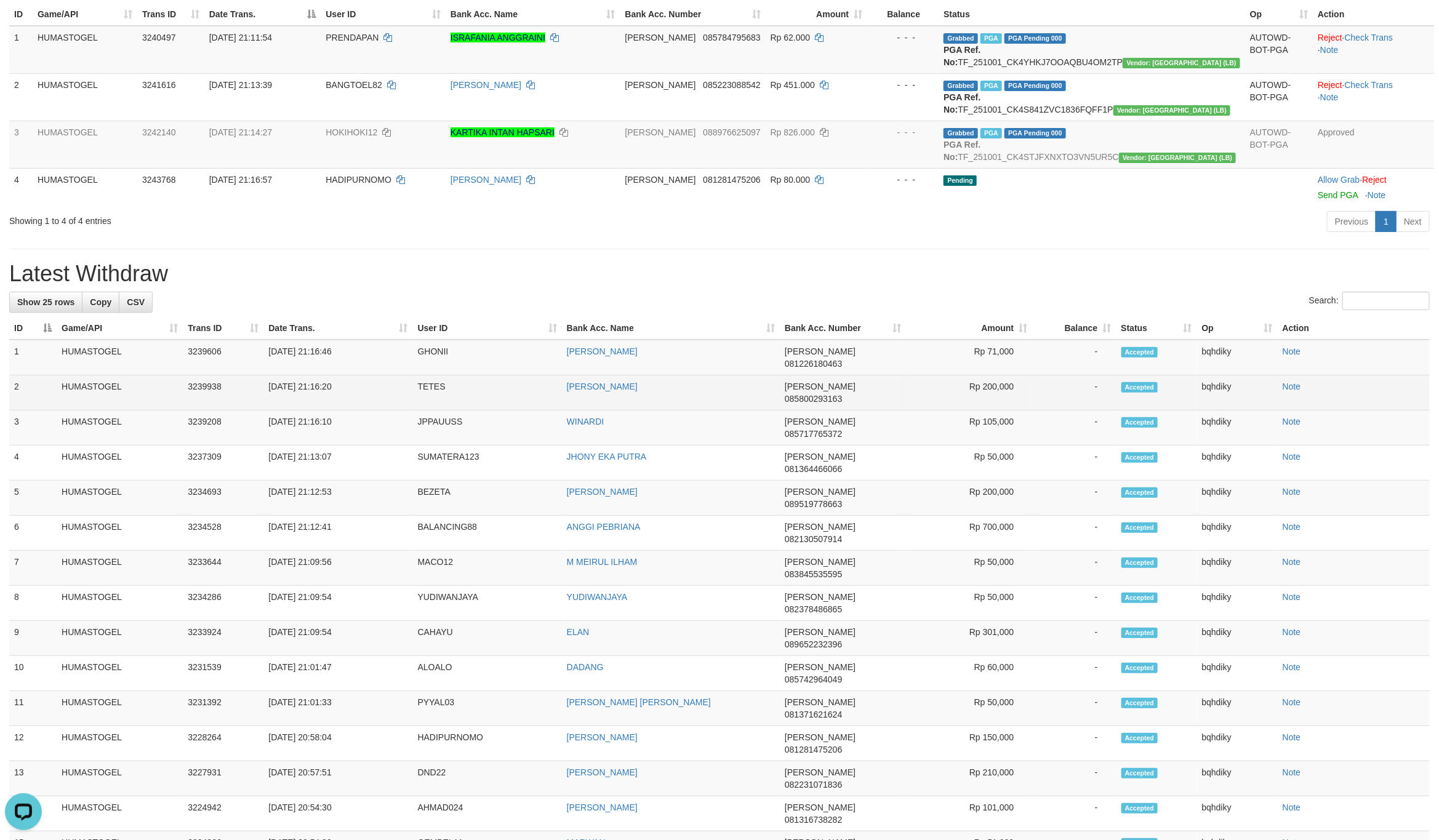
click at [434, 401] on td "TETES" at bounding box center [487, 393] width 149 height 35
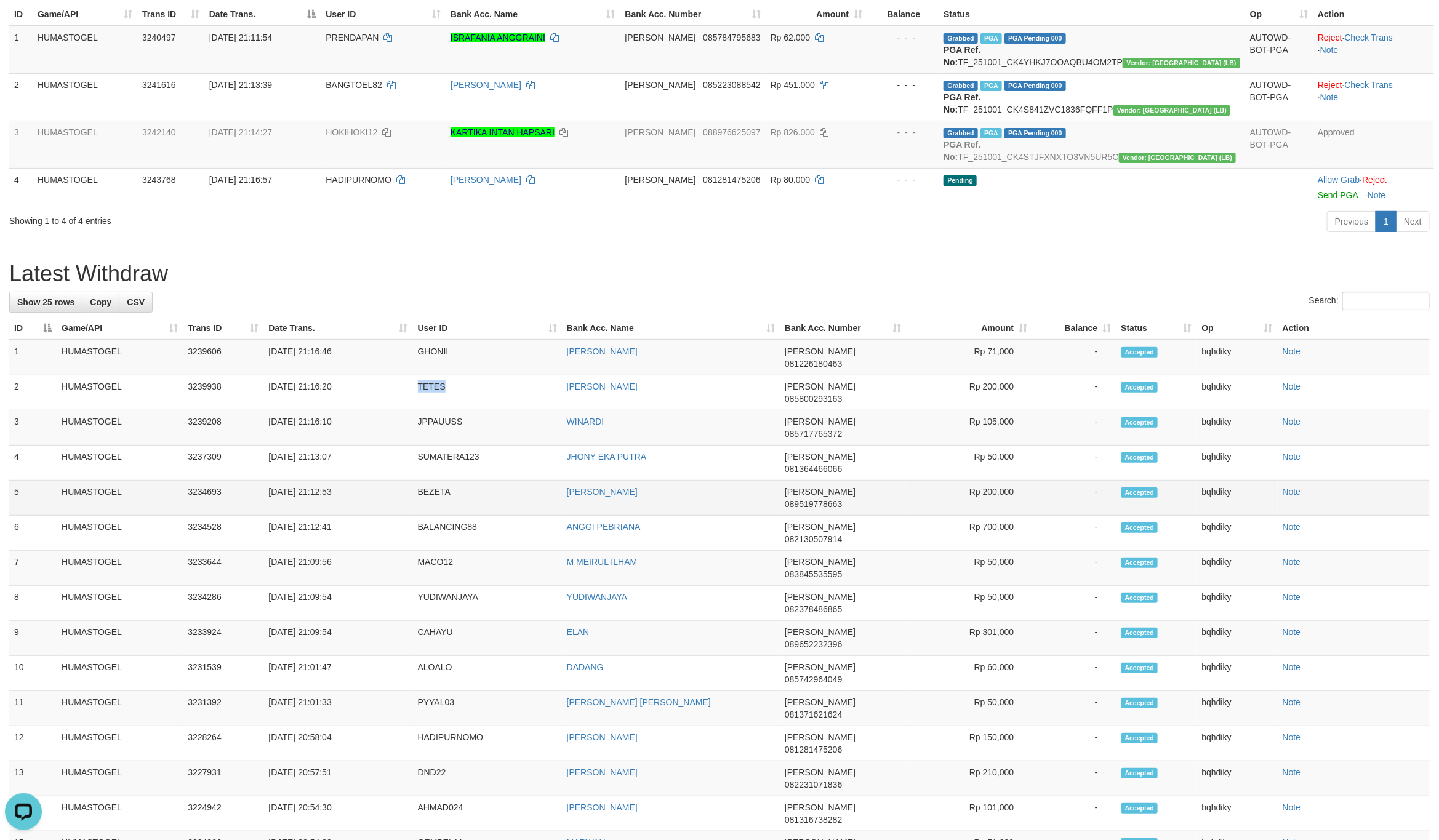
copy td "TETES"
click at [443, 375] on td "GHONII" at bounding box center [487, 357] width 149 height 36
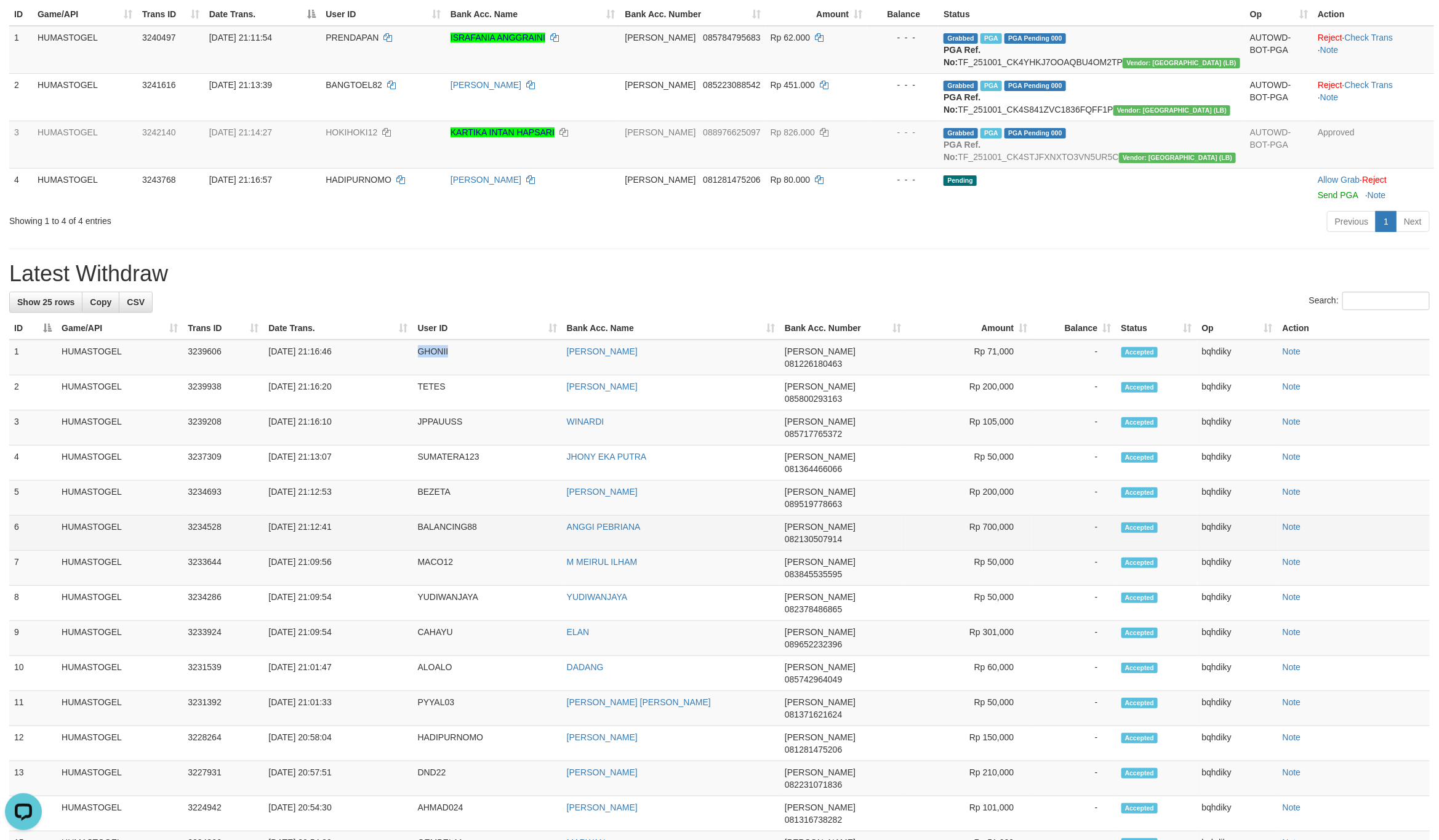
copy td "GHONII"
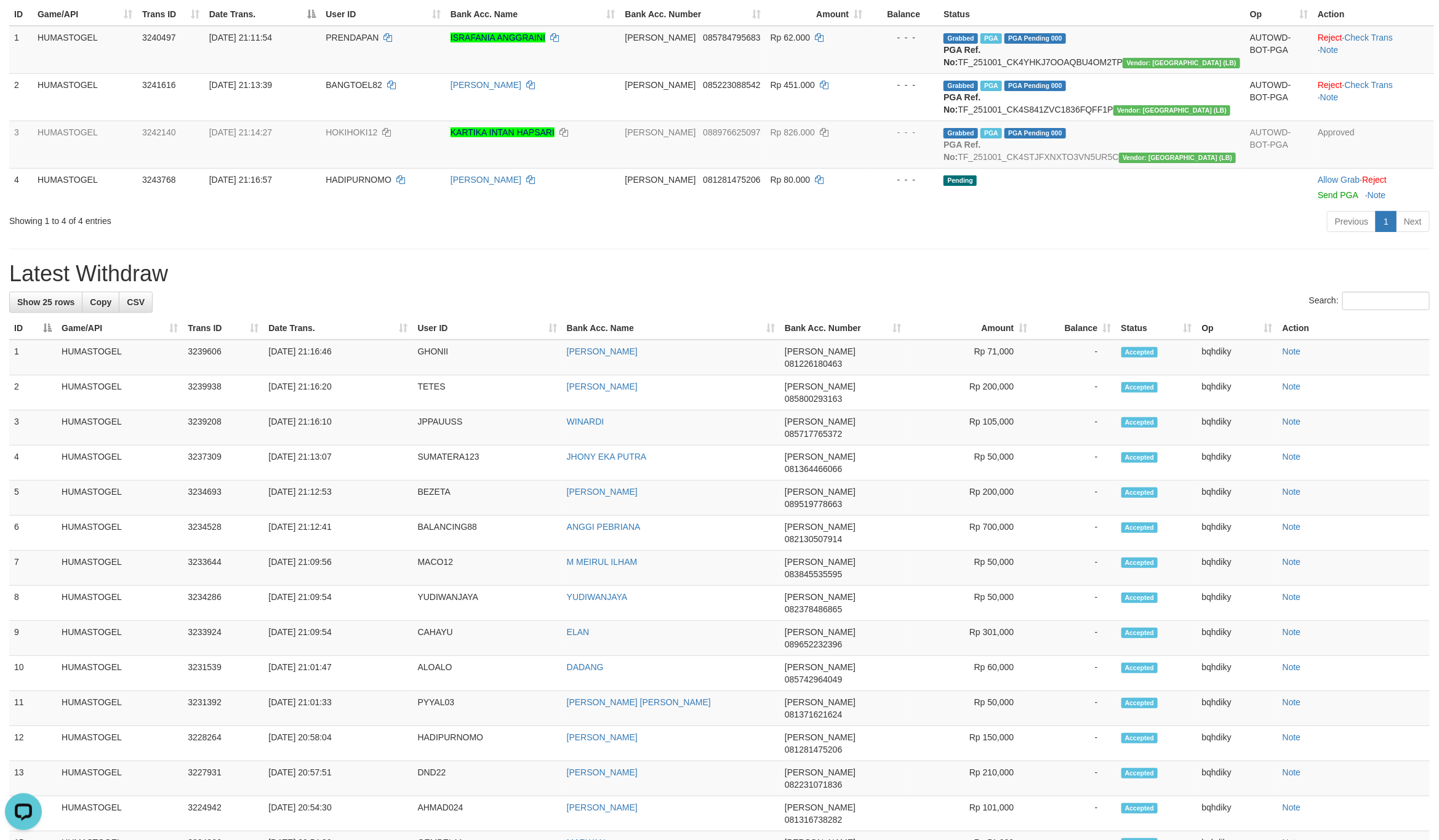
click at [844, 286] on h1 "Latest Withdraw" at bounding box center [720, 274] width 1421 height 24
click at [674, 266] on div "**********" at bounding box center [720, 582] width 1439 height 1408
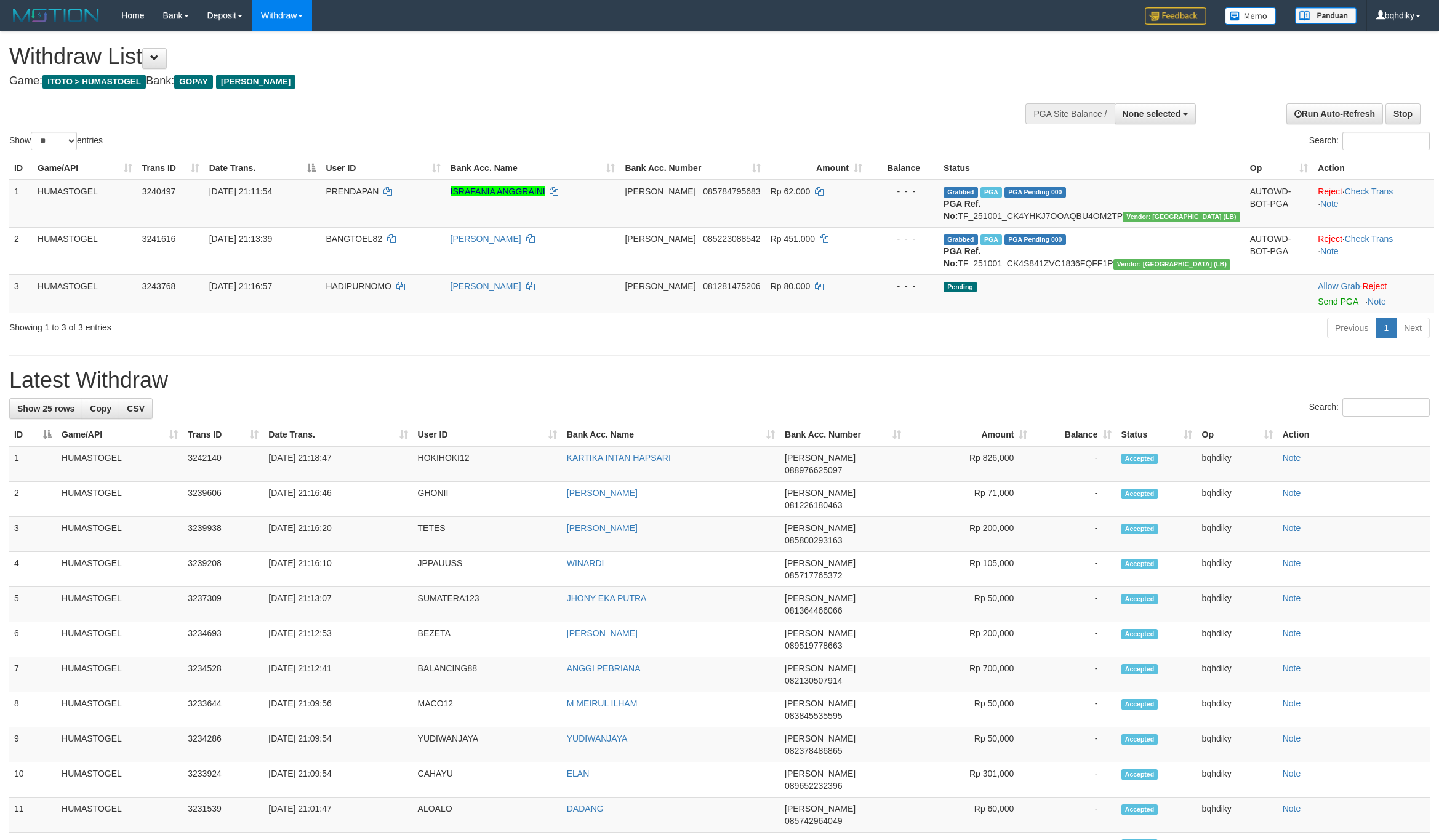
select select
select select "**"
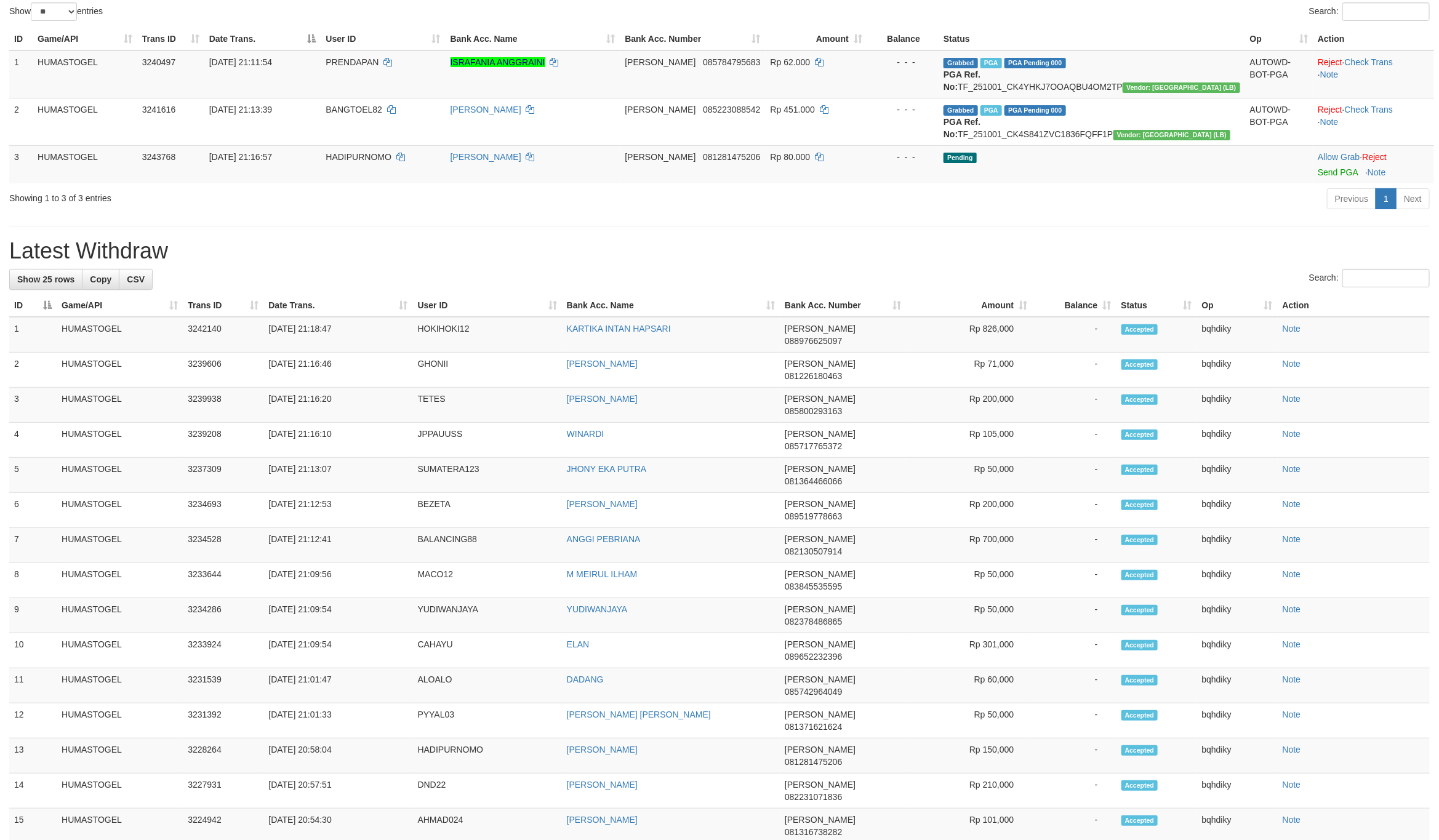
click at [751, 242] on h1 "Latest Withdraw" at bounding box center [720, 251] width 1421 height 24
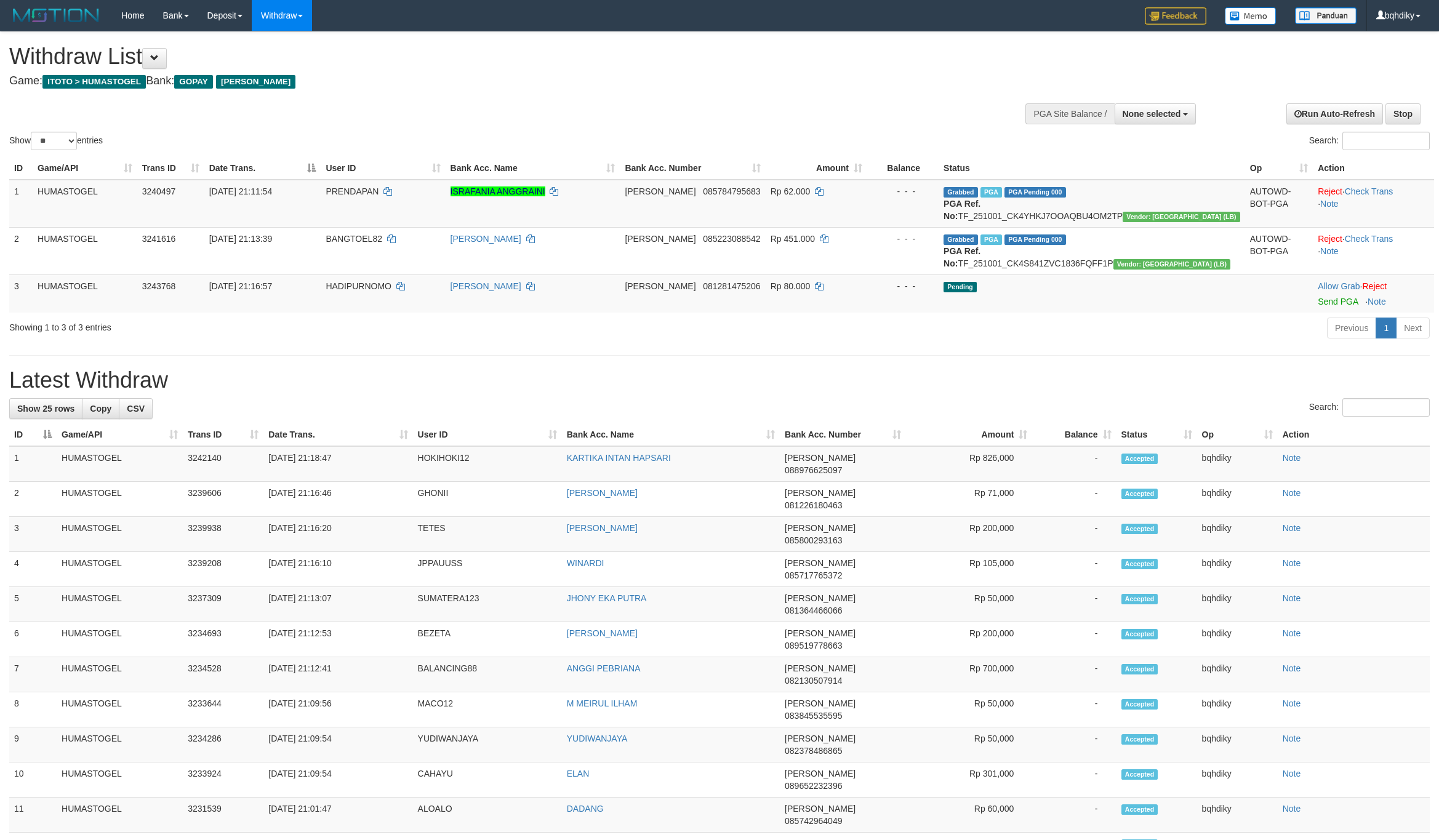
select select
select select "**"
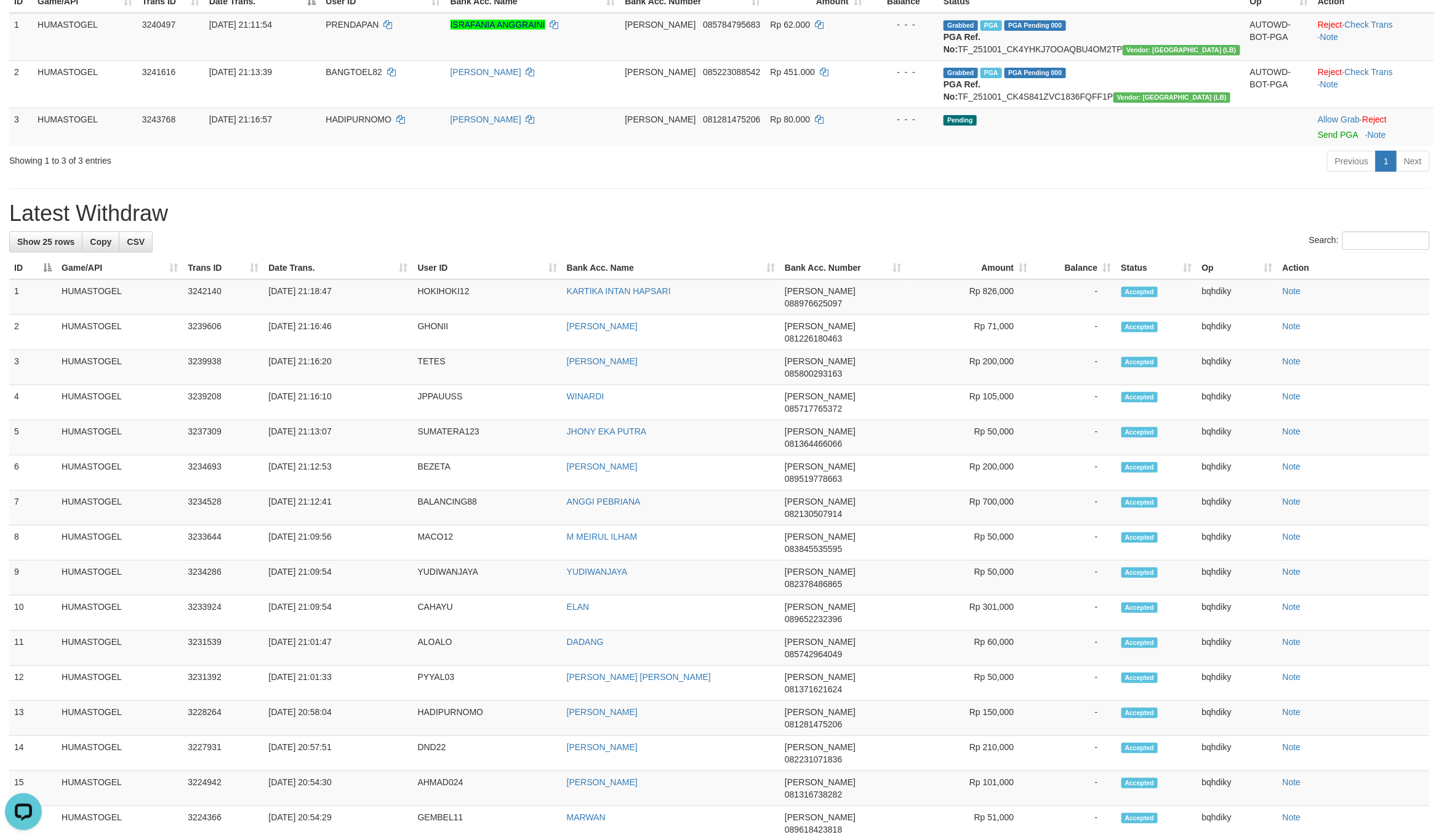
click at [1051, 181] on div "**********" at bounding box center [720, 545] width 1439 height 1361
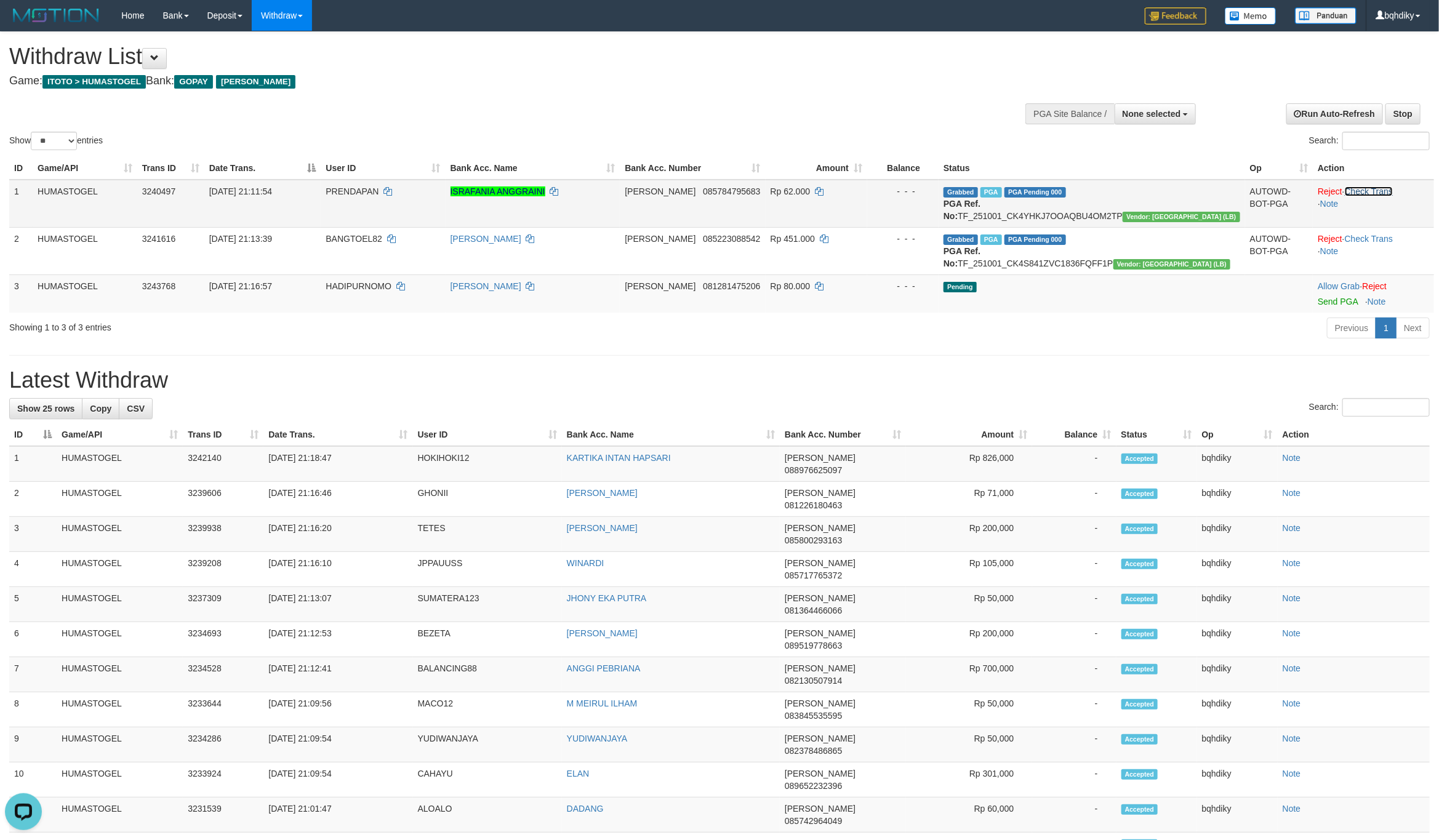
click at [1371, 189] on link "Check Trans" at bounding box center [1369, 191] width 49 height 10
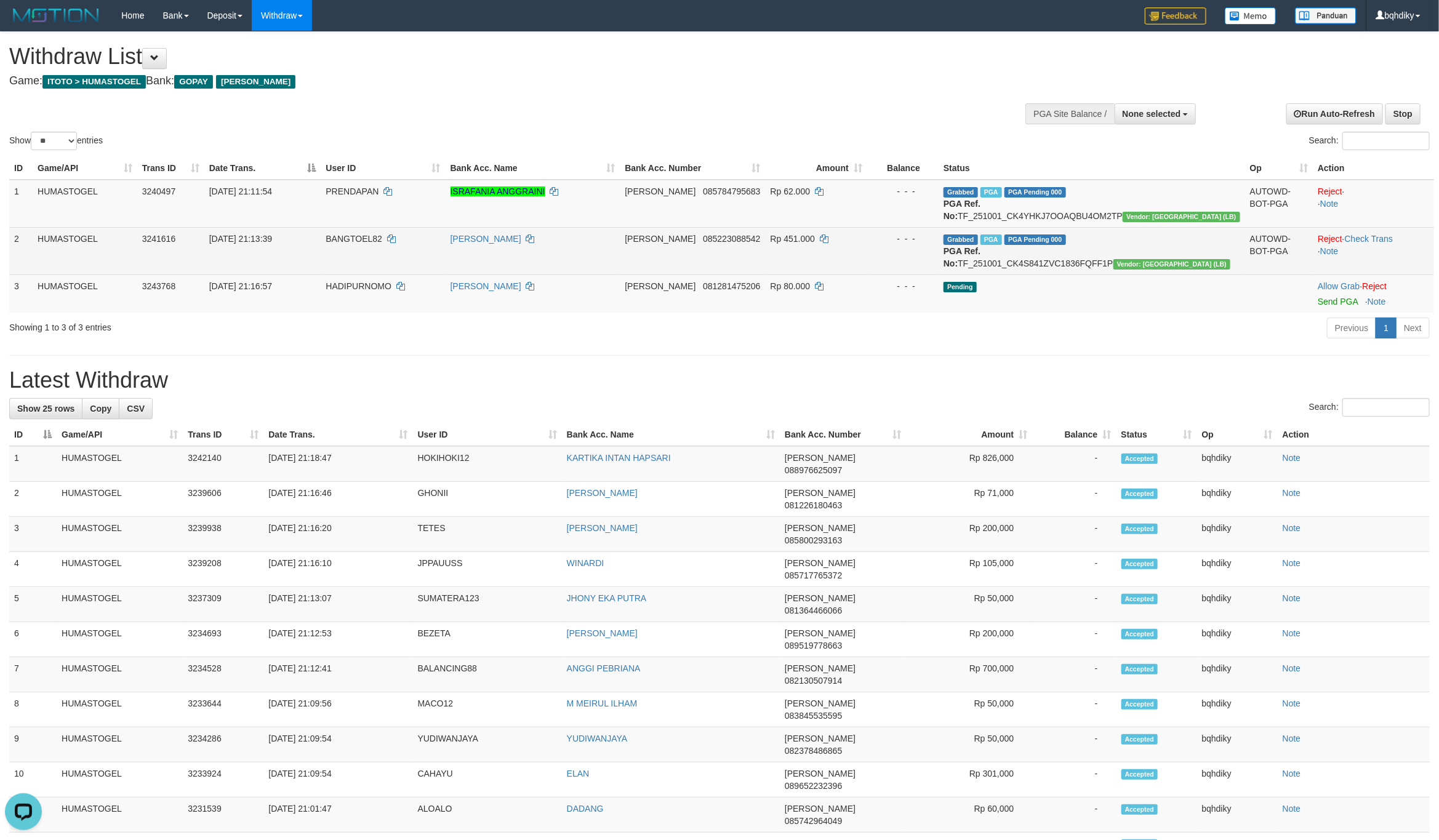
click at [1369, 233] on td "Reject · Check Trans · Note" at bounding box center [1374, 250] width 121 height 47
click at [1369, 234] on link "Check Trans" at bounding box center [1369, 239] width 49 height 10
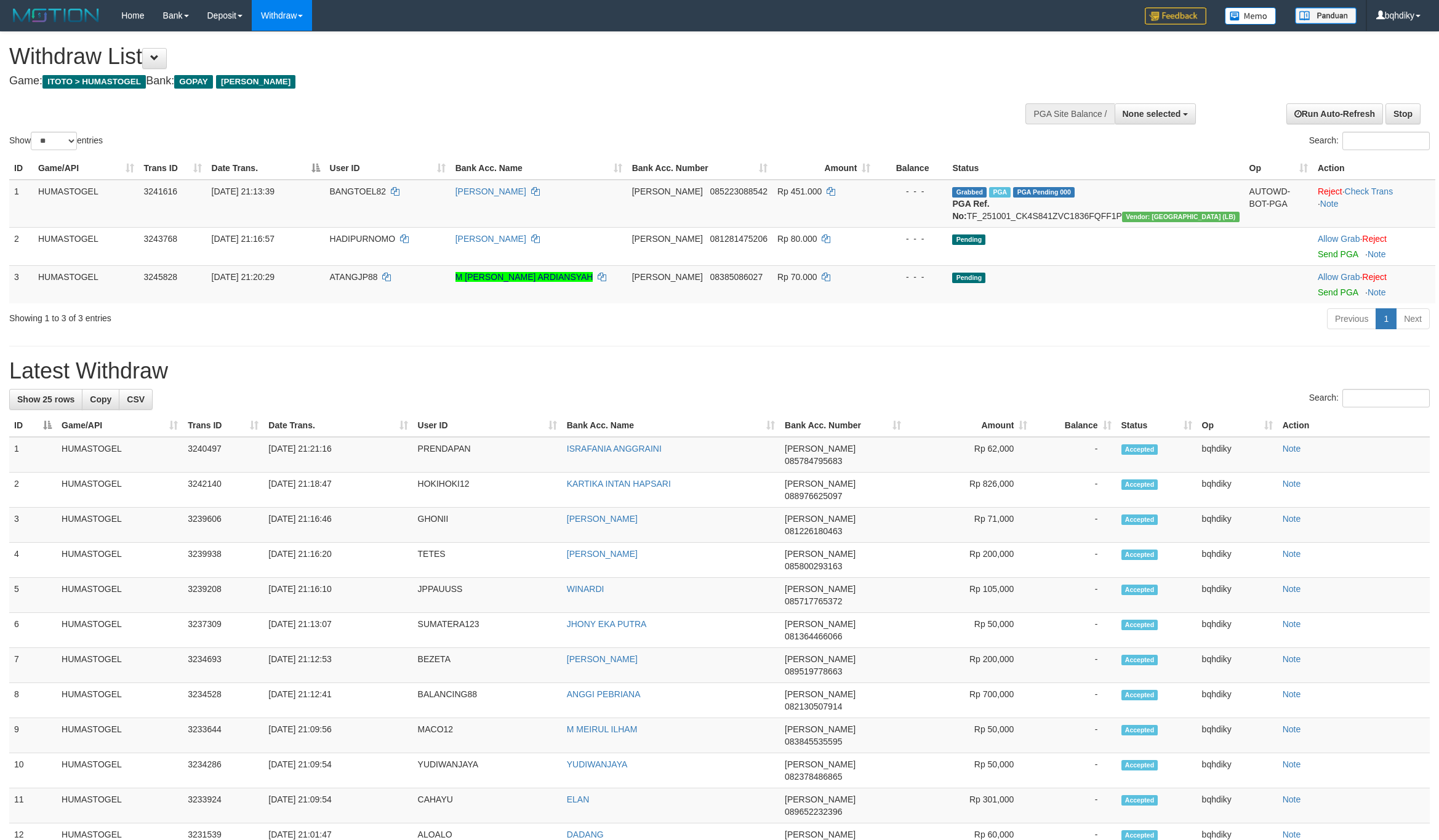
select select
select select "**"
click at [1018, 369] on div "**********" at bounding box center [720, 707] width 1439 height 1351
select select
select select "**"
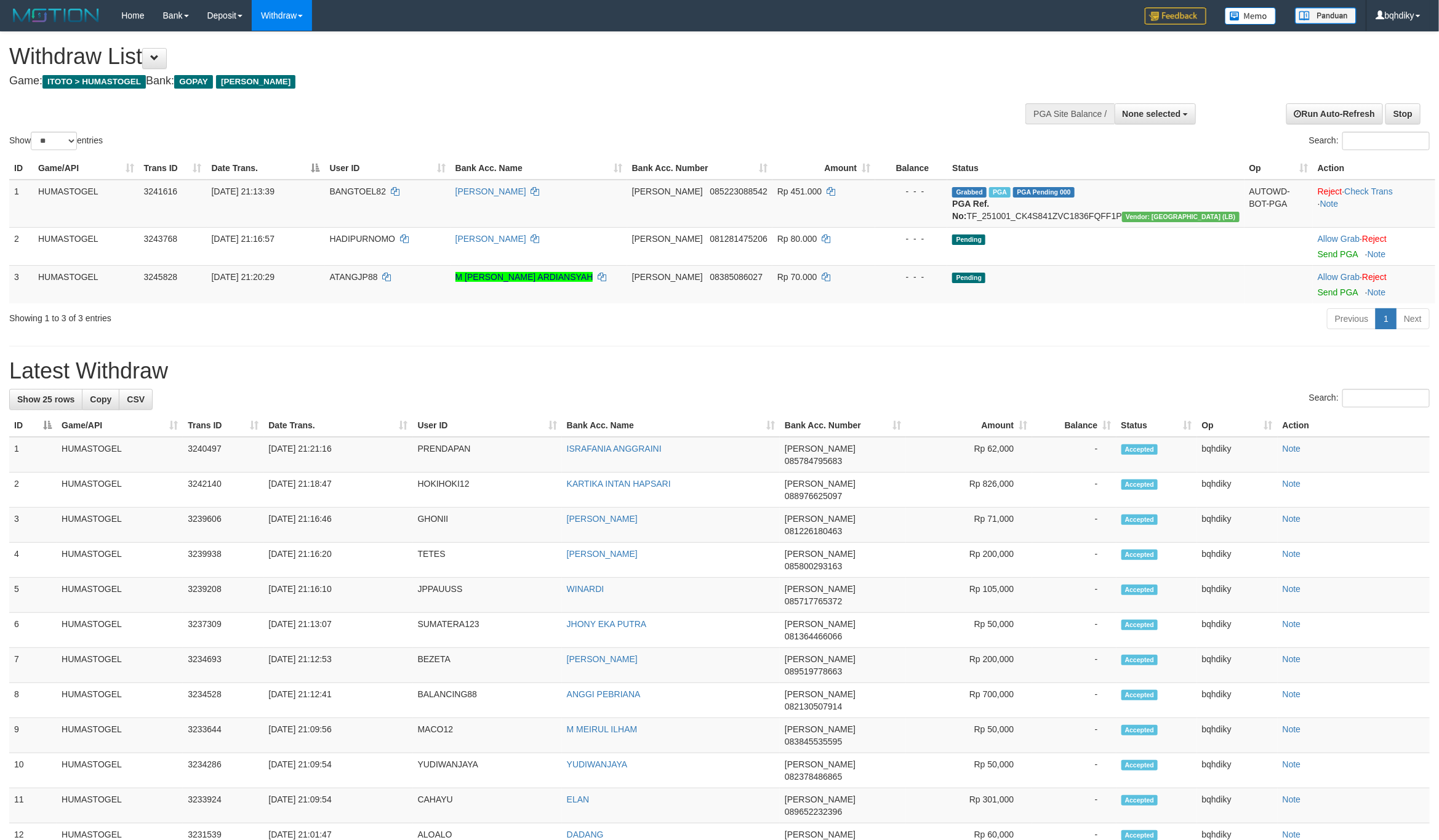
click at [1018, 369] on div "**********" at bounding box center [720, 707] width 1439 height 1351
select select
select select "**"
click at [623, 333] on div "Previous 1 Next" at bounding box center [1019, 320] width 821 height 26
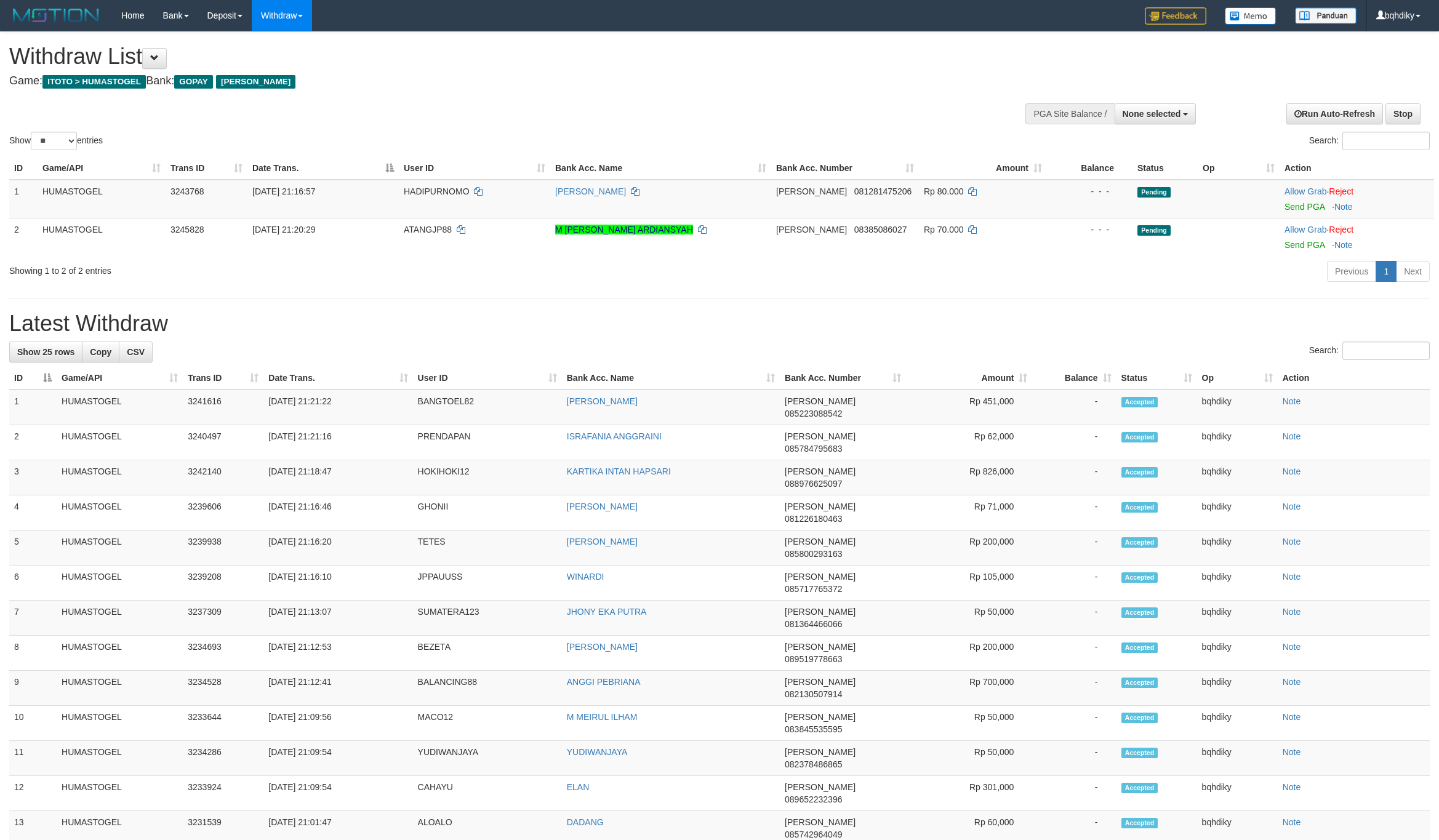
select select
select select "**"
select select
select select "**"
click at [1297, 207] on link "Send PGA" at bounding box center [1304, 206] width 40 height 10
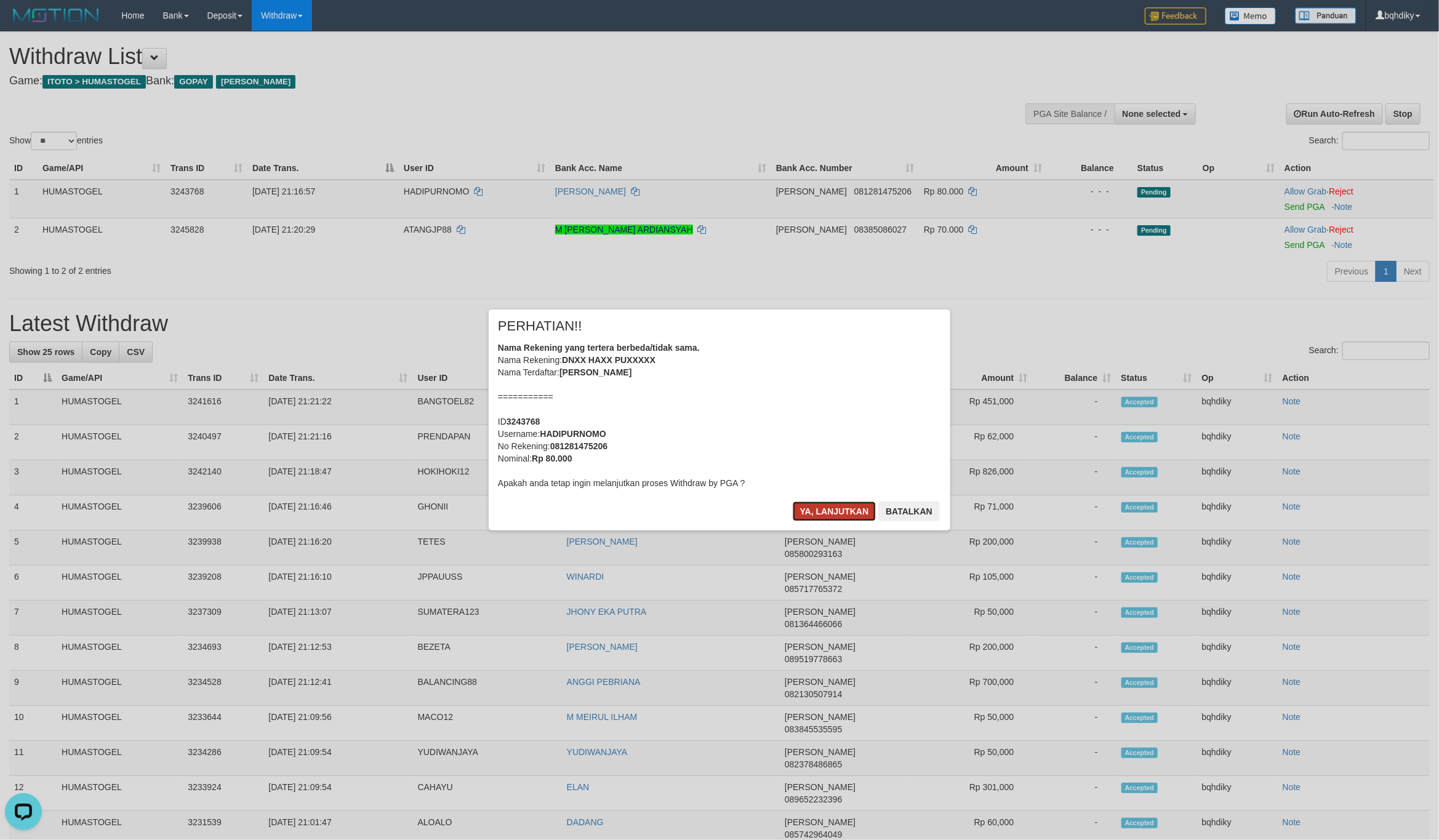
click at [805, 515] on button "Ya, lanjutkan" at bounding box center [834, 511] width 84 height 20
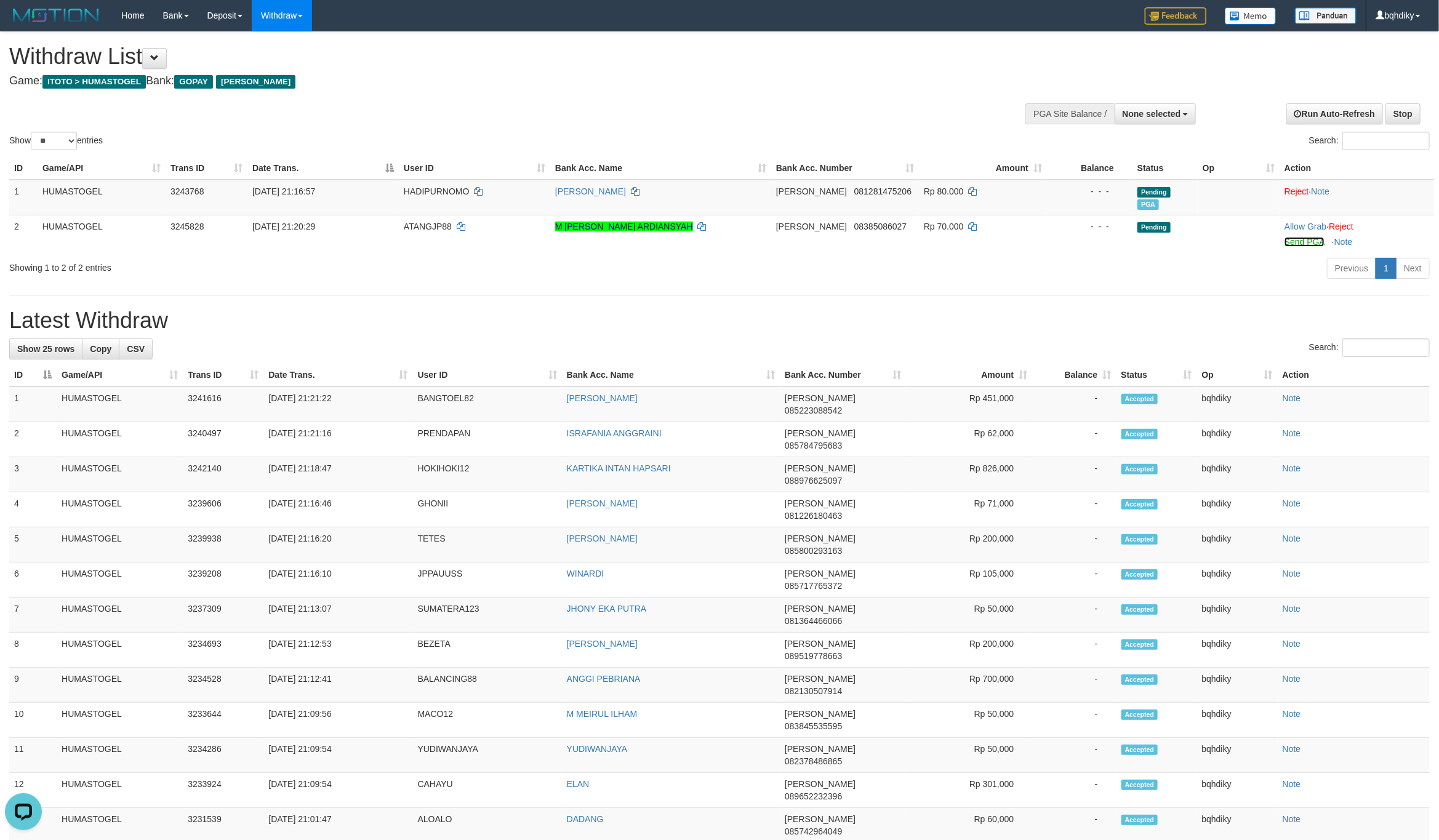
drag, startPoint x: 1311, startPoint y: 244, endPoint x: 1082, endPoint y: 290, distance: 233.6
click at [1311, 242] on link "Send PGA" at bounding box center [1304, 242] width 40 height 10
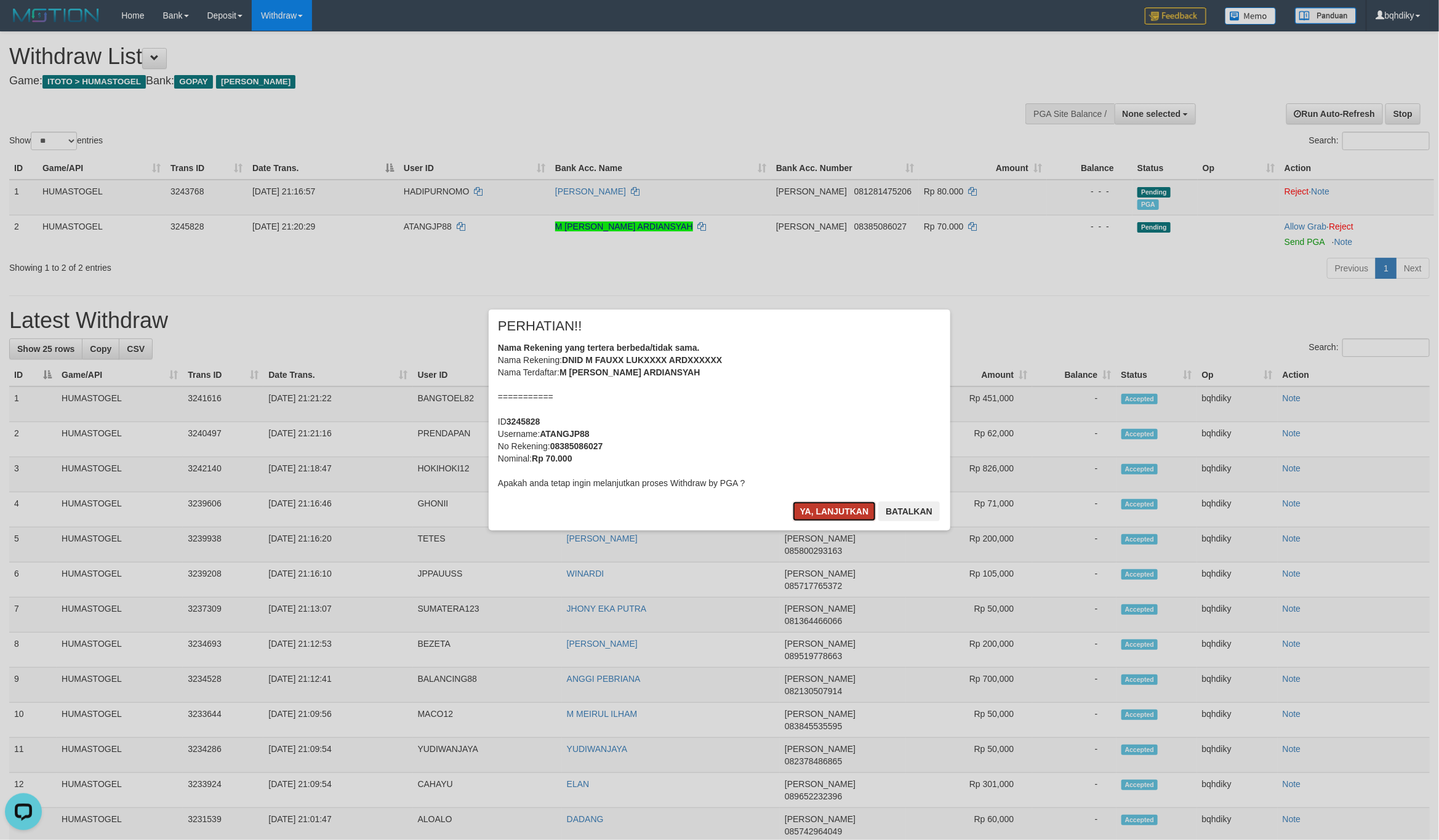
click at [833, 507] on button "Ya, lanjutkan" at bounding box center [834, 511] width 84 height 20
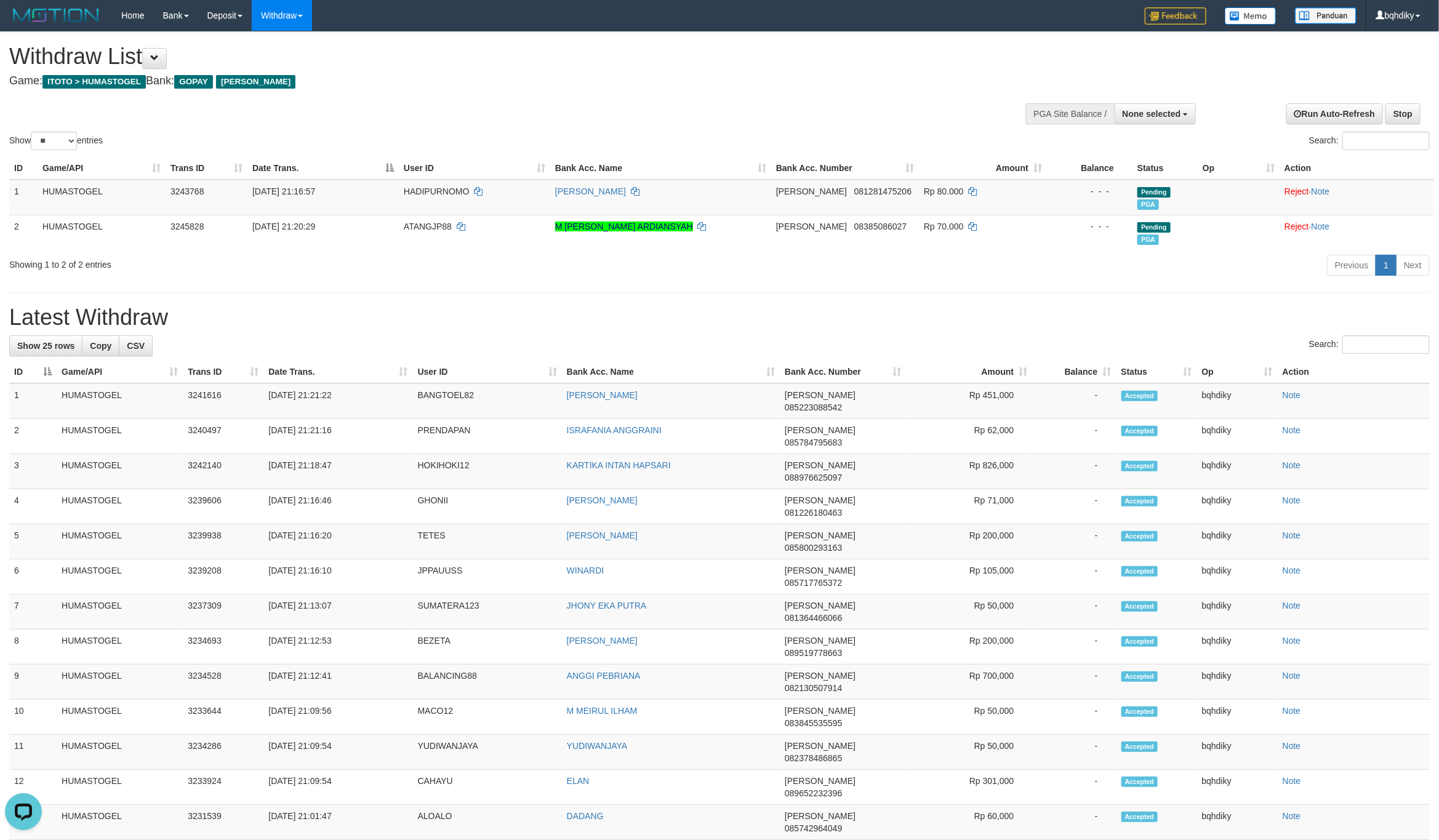
click at [534, 310] on h1 "Latest Withdraw" at bounding box center [720, 317] width 1421 height 24
click at [454, 454] on td "HOKIHOKI12" at bounding box center [487, 472] width 149 height 35
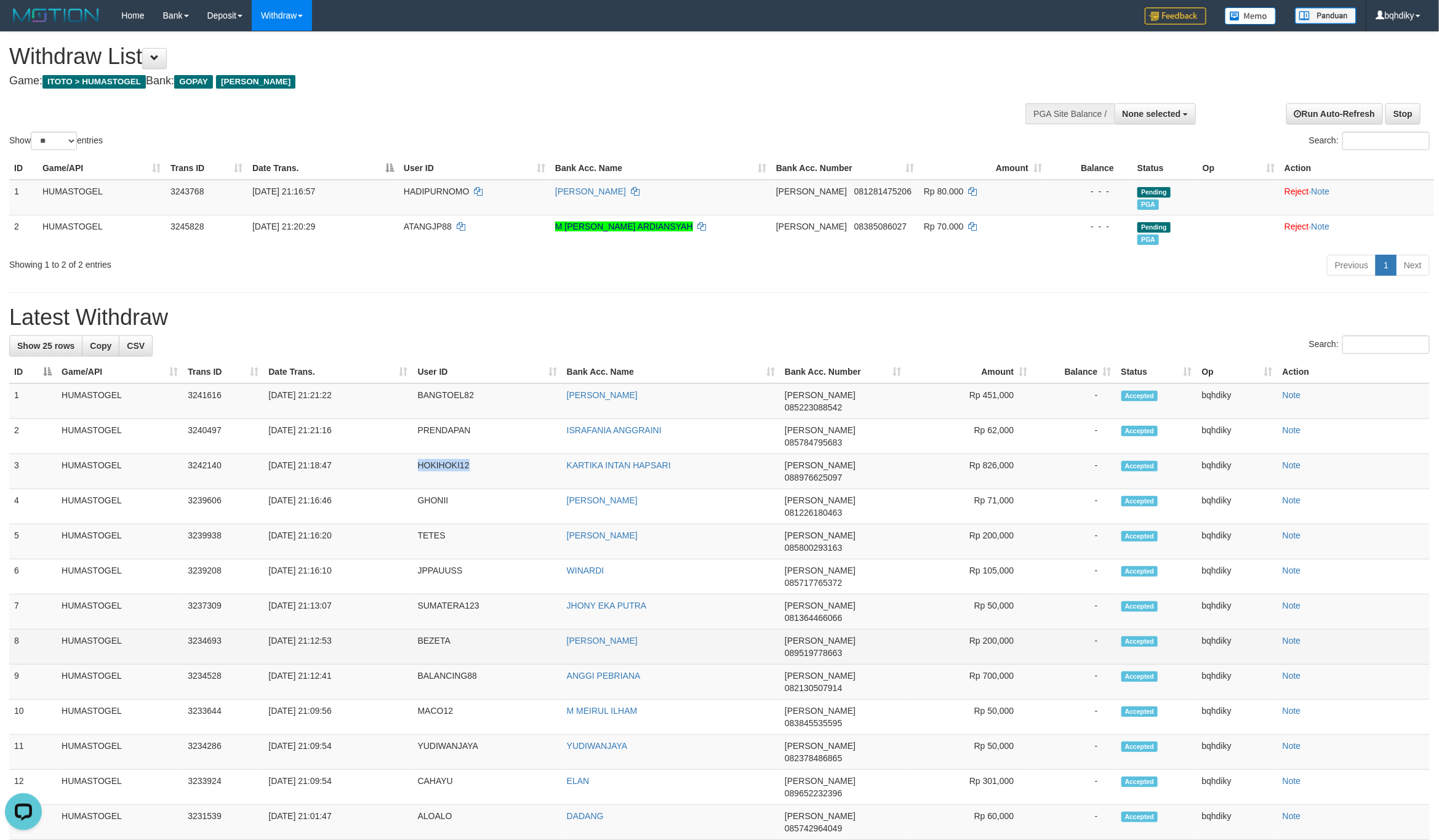
copy td "HOKIHOKI12"
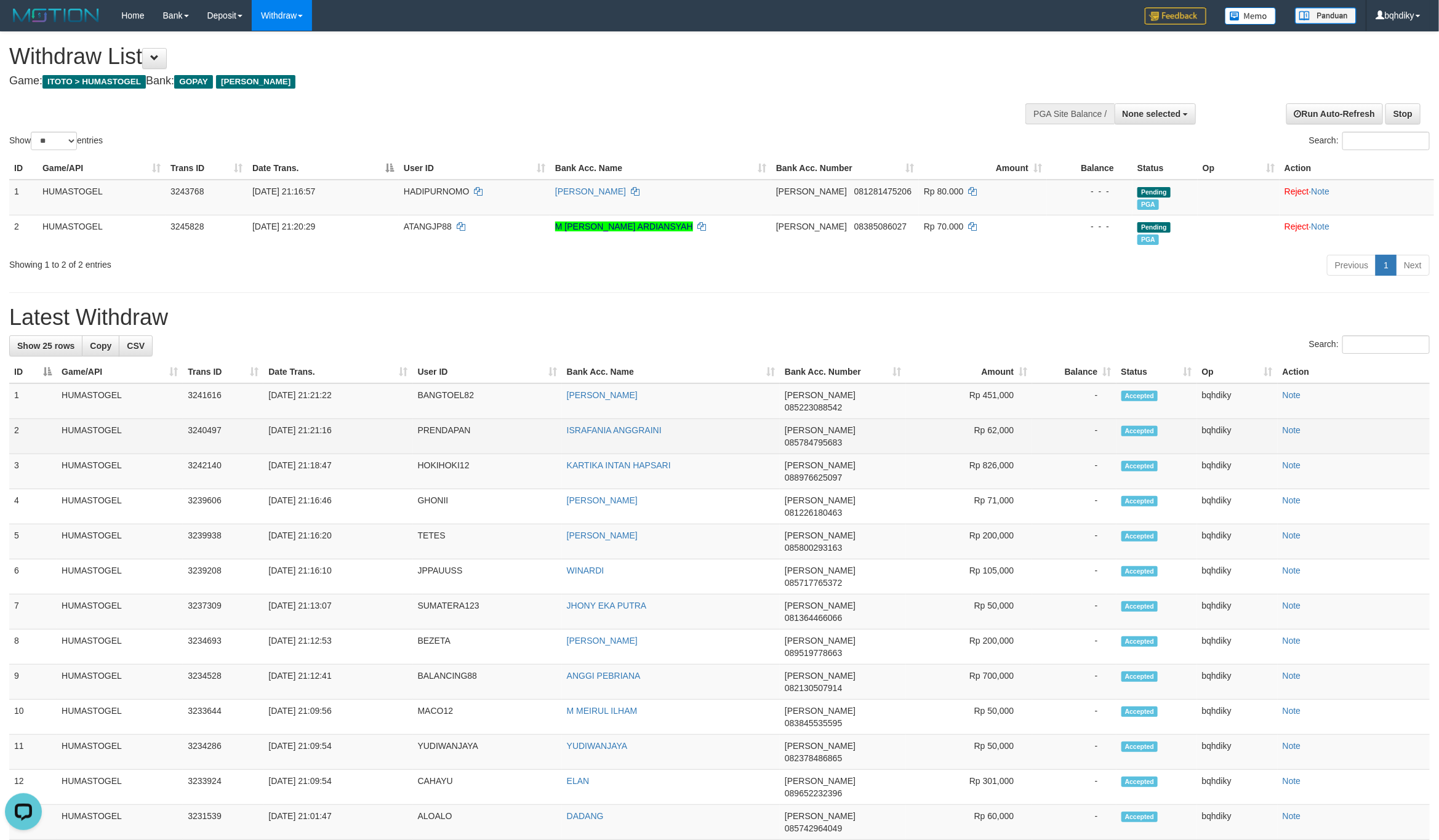
click at [441, 424] on td "PRENDAPAN" at bounding box center [487, 437] width 149 height 35
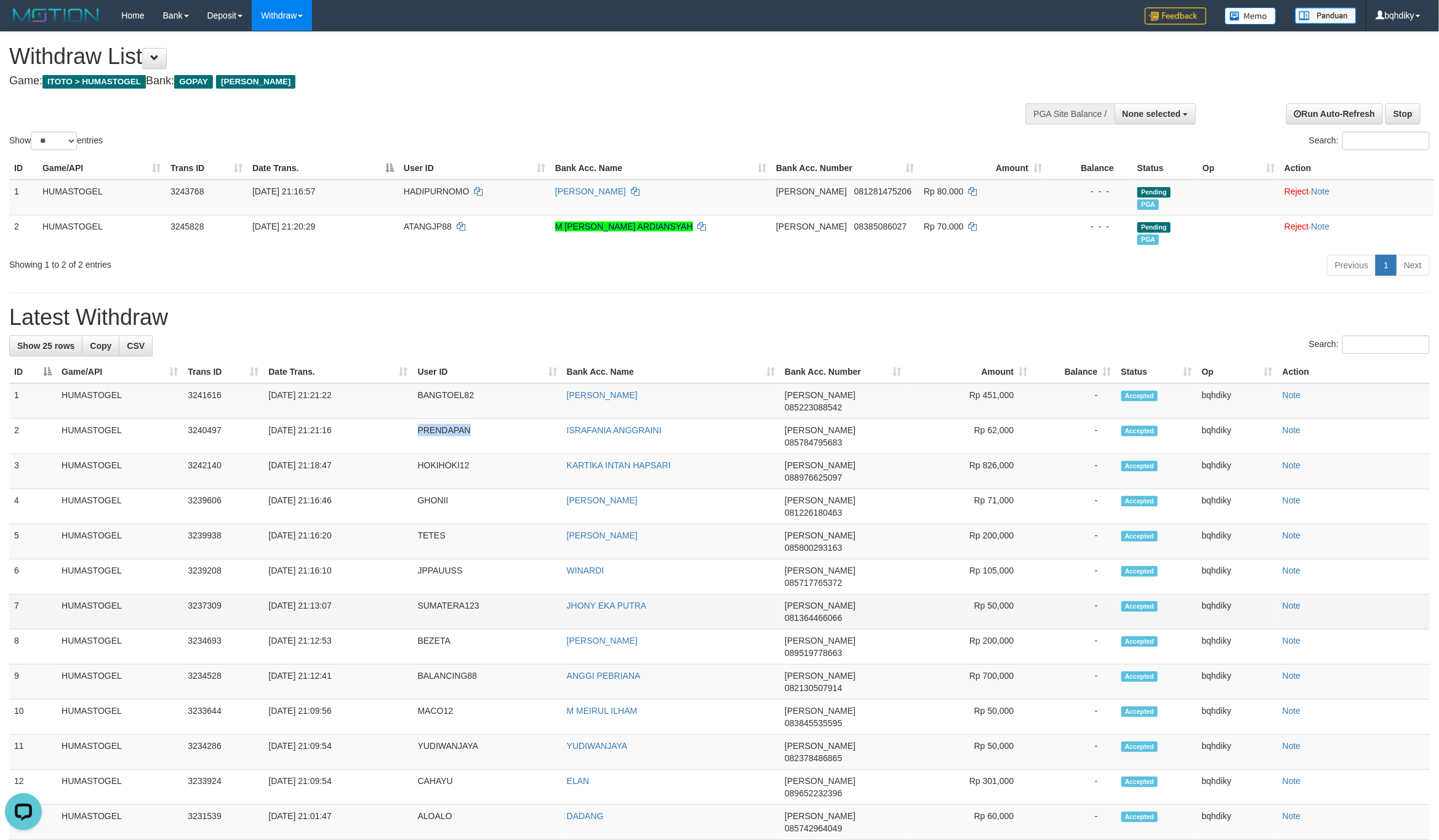
copy td "PRENDAPAN"
click at [447, 392] on td "BANGTOEL82" at bounding box center [487, 401] width 149 height 36
copy td "BANGTOEL82"
click at [1185, 130] on div at bounding box center [1089, 113] width 209 height 37
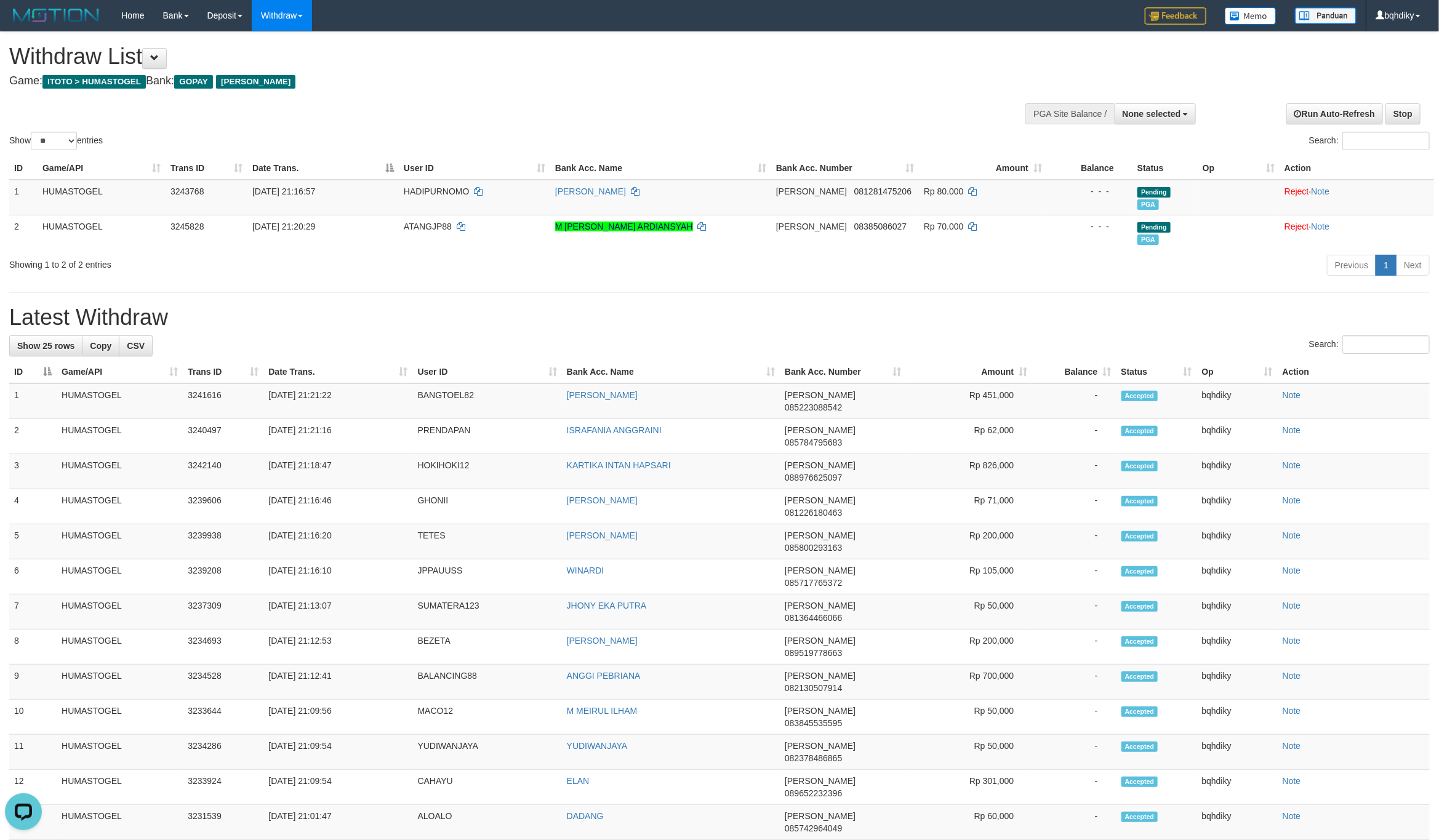
click at [1172, 128] on div at bounding box center [1089, 113] width 209 height 37
click at [1158, 116] on span "None selected" at bounding box center [1151, 113] width 59 height 10
click at [1092, 177] on label "[ITOTO] HUMASTOGEL" at bounding box center [1130, 176] width 130 height 16
select select "****"
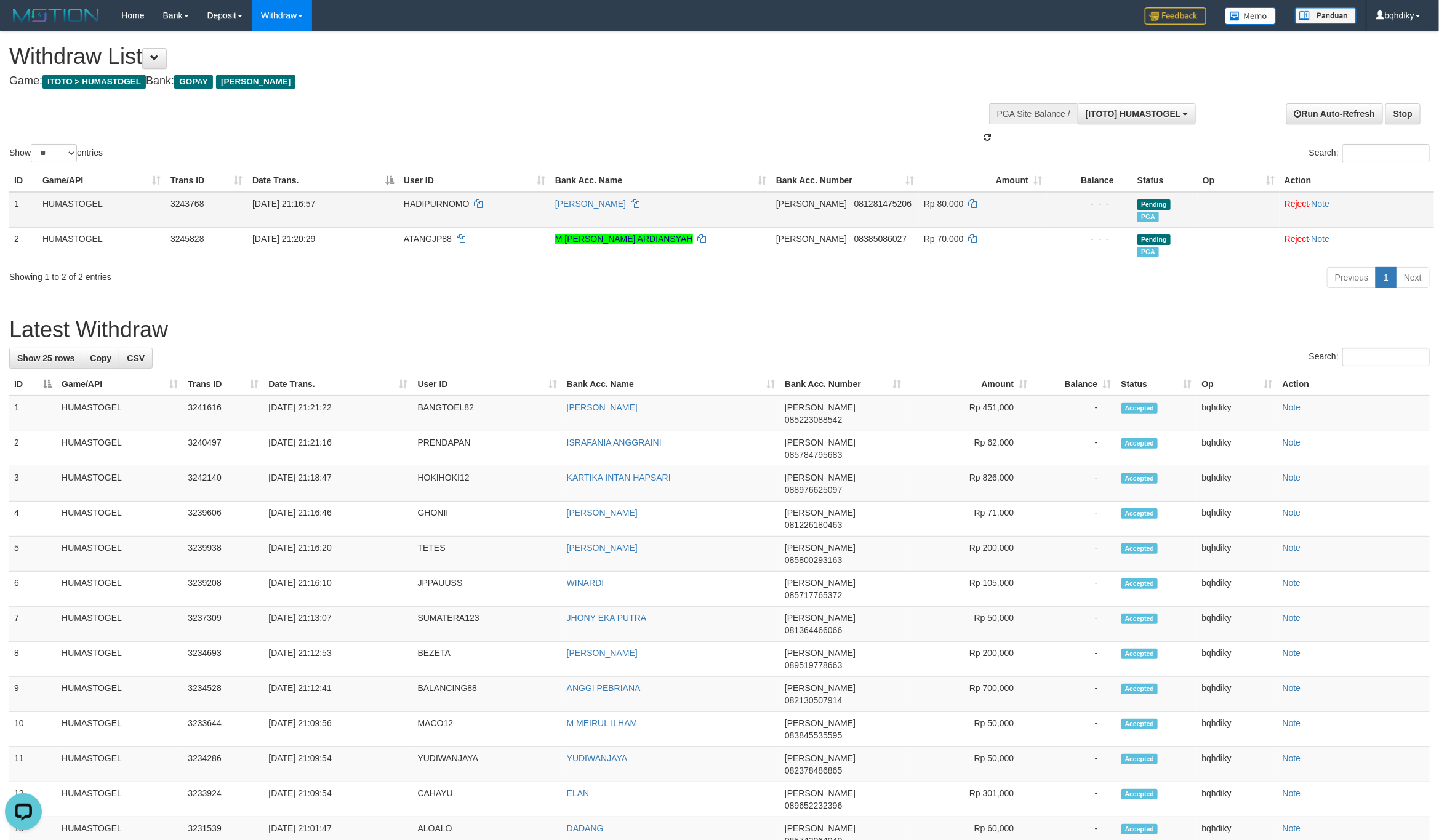
scroll to position [11, 0]
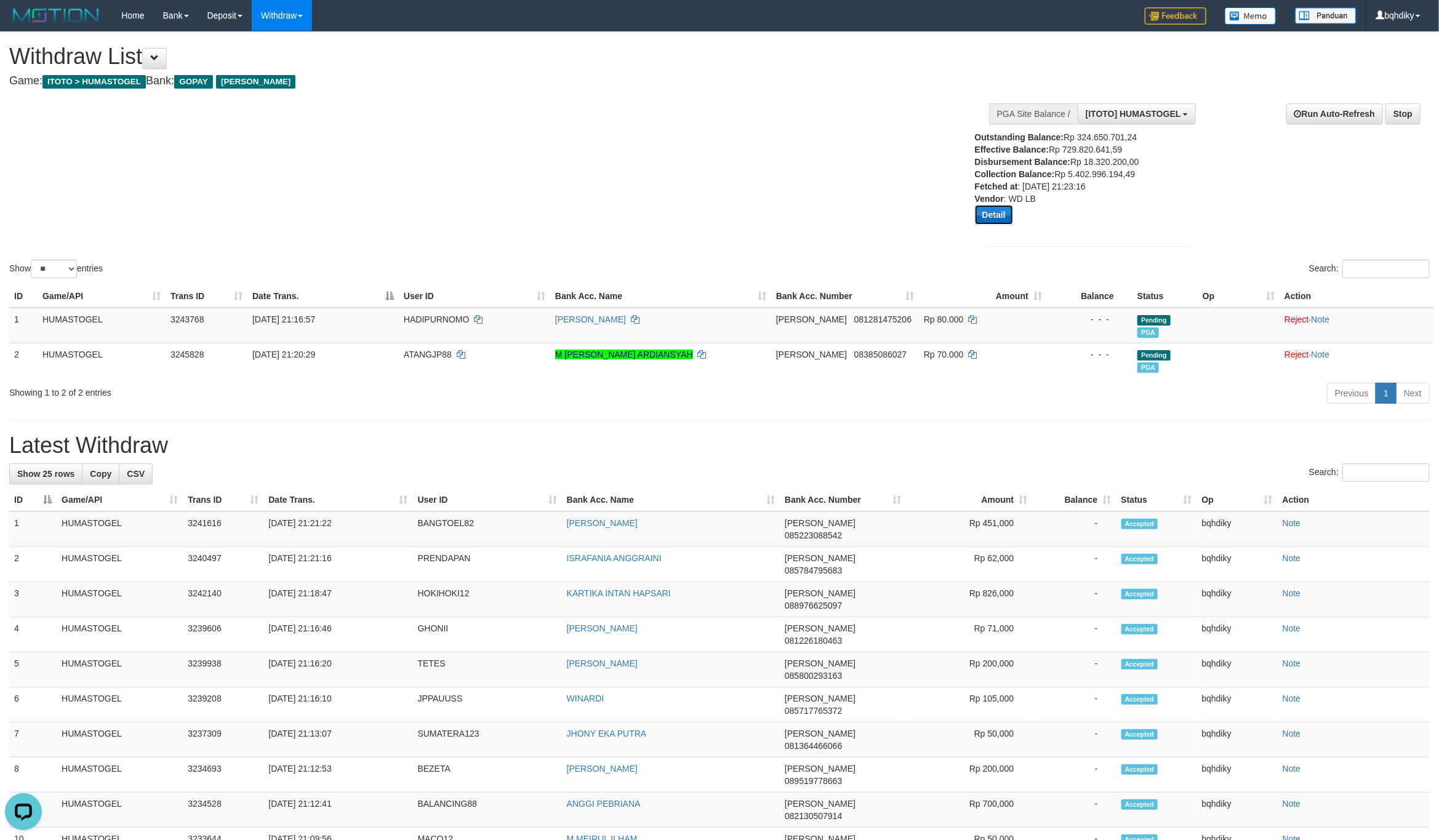
click at [989, 220] on button "Detail" at bounding box center [994, 215] width 38 height 20
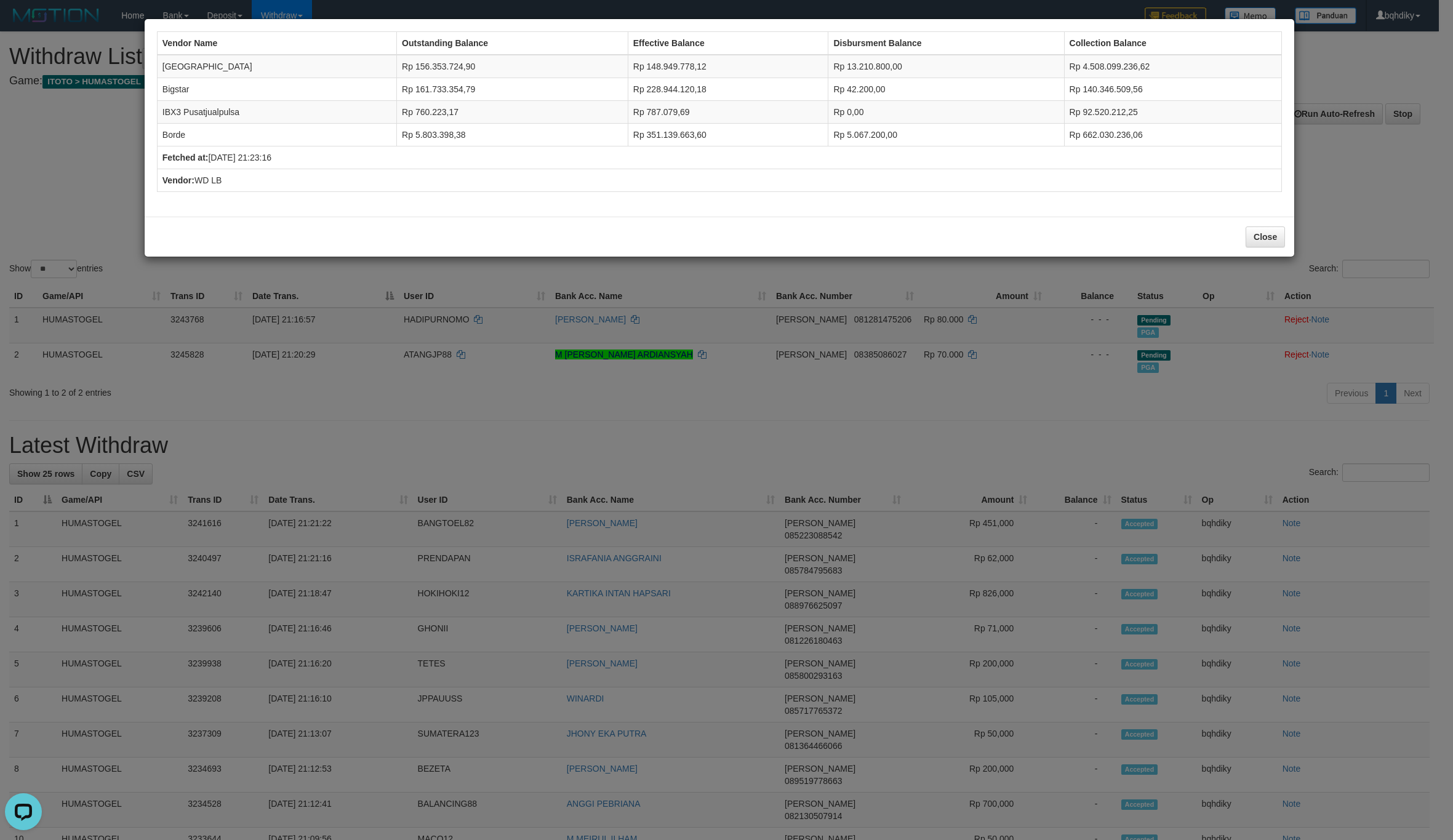
click at [379, 462] on div "Vendor Name Outstanding Balance Effective Balance Disbursment Balance Collectio…" at bounding box center [726, 420] width 1453 height 840
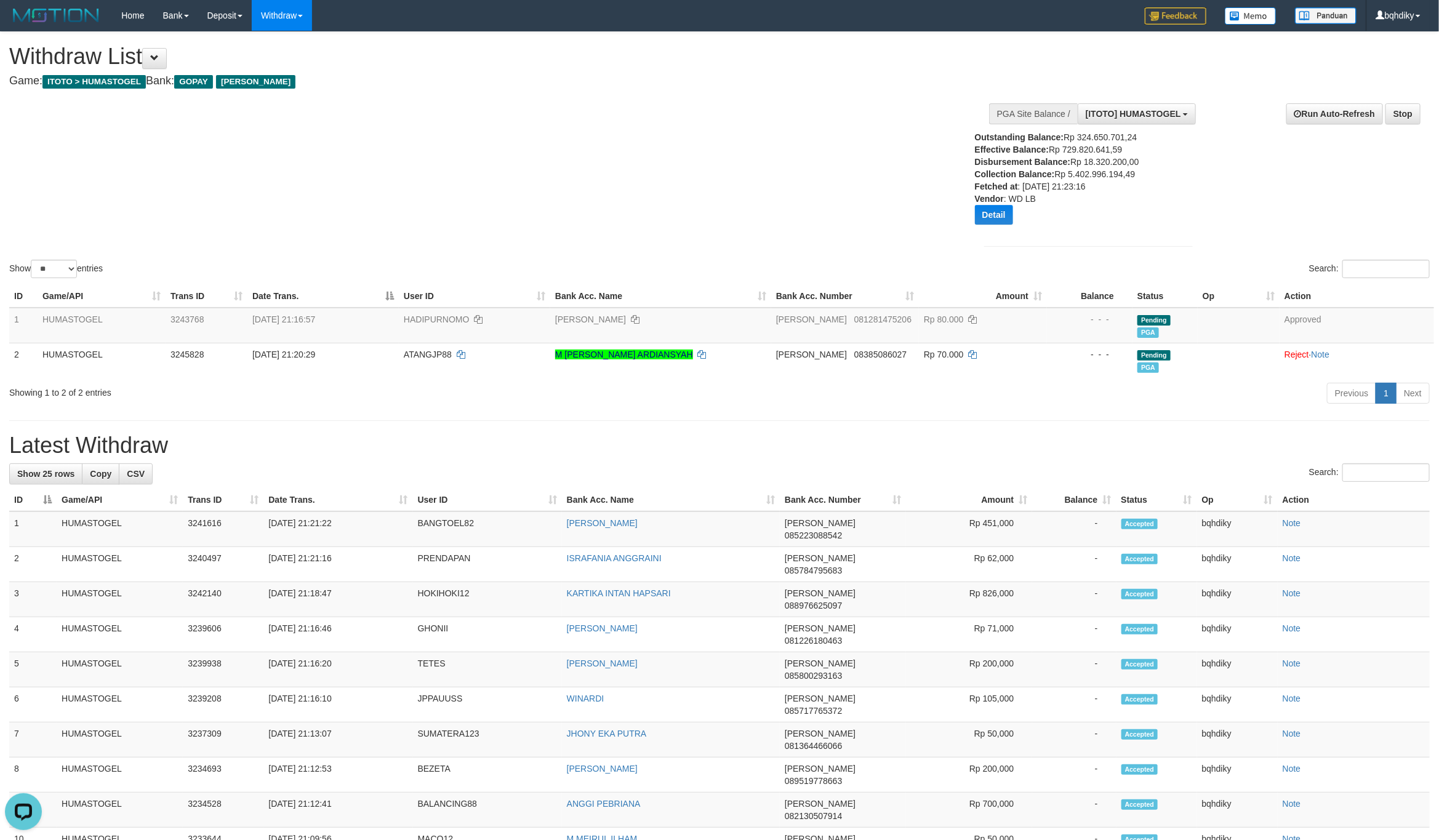
click at [702, 215] on div "Show ** ** ** *** entries Search:" at bounding box center [720, 156] width 1439 height 248
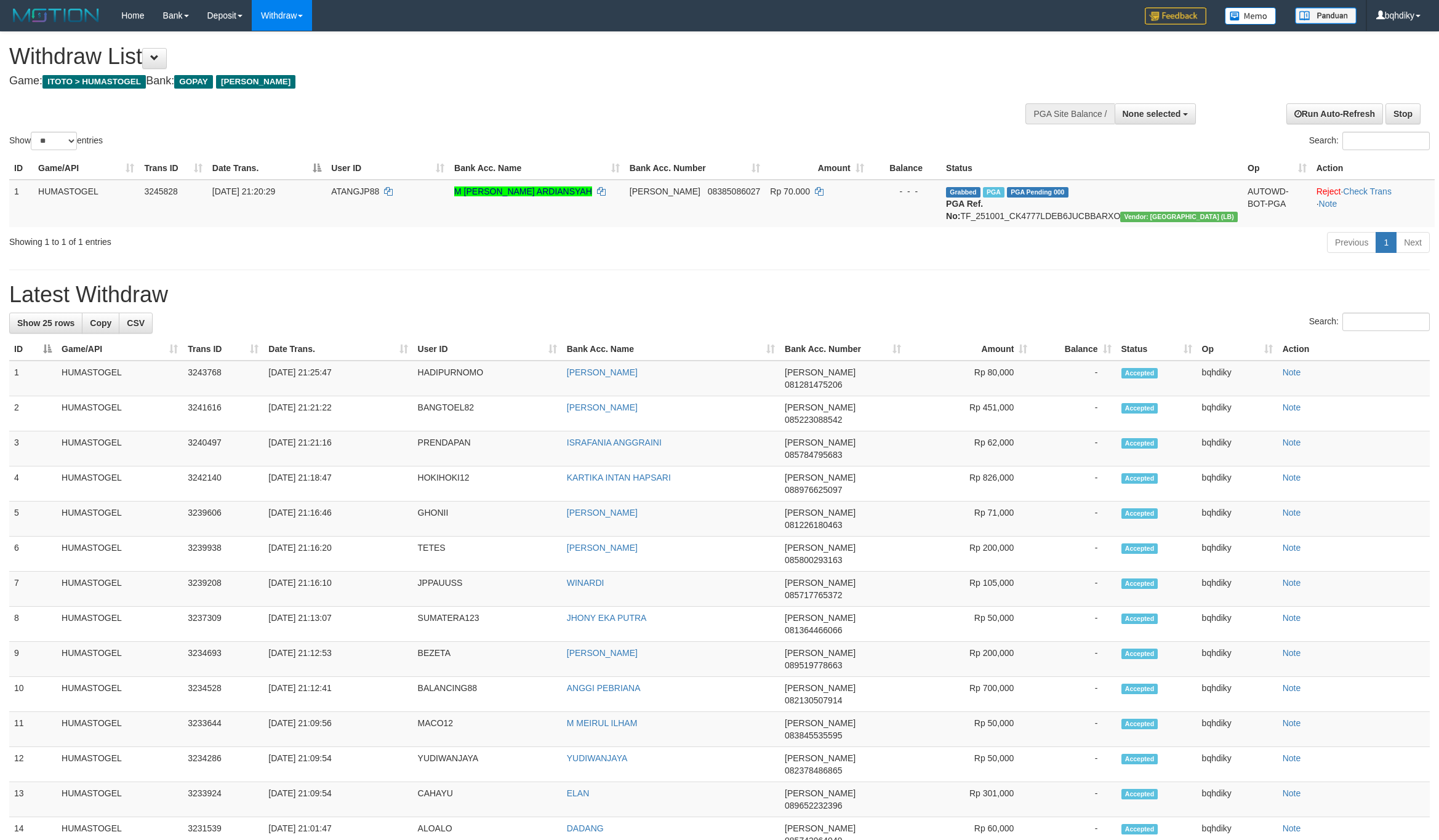
select select
select select "**"
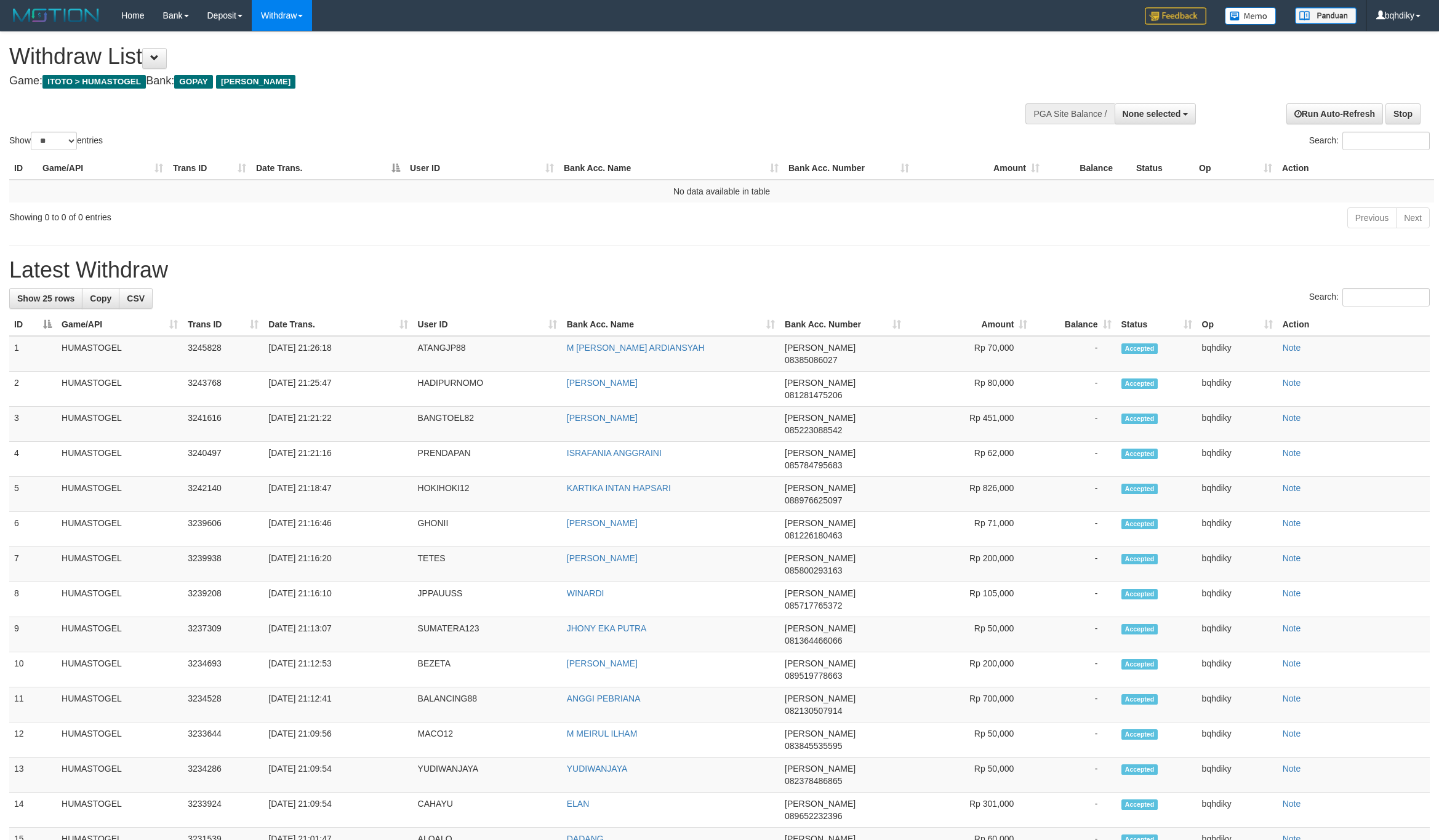
select select
select select "**"
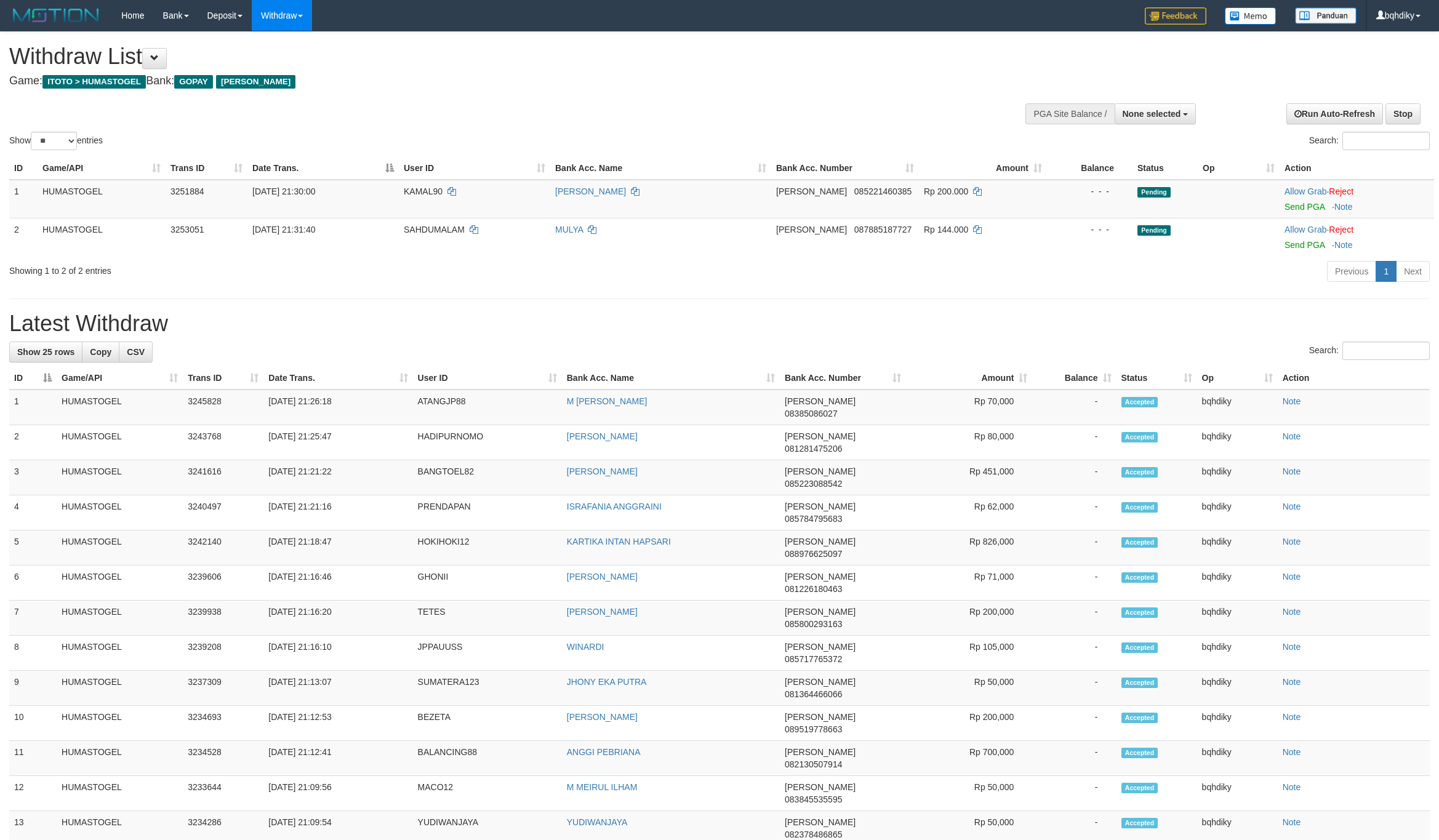
select select
select select "**"
click at [1300, 207] on link "Send PGA" at bounding box center [1304, 206] width 40 height 10
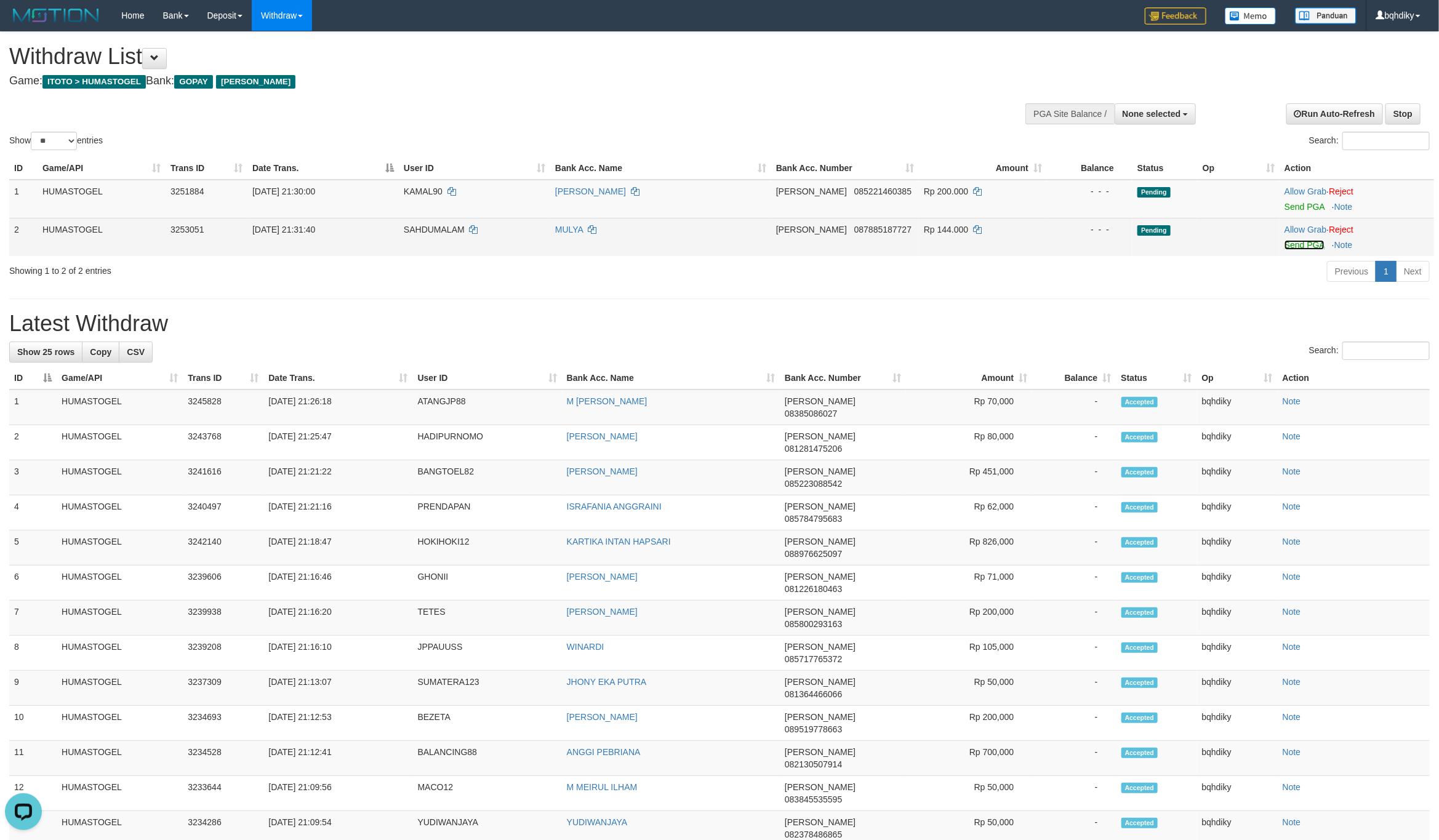
click at [1296, 244] on link "Send PGA" at bounding box center [1304, 245] width 40 height 10
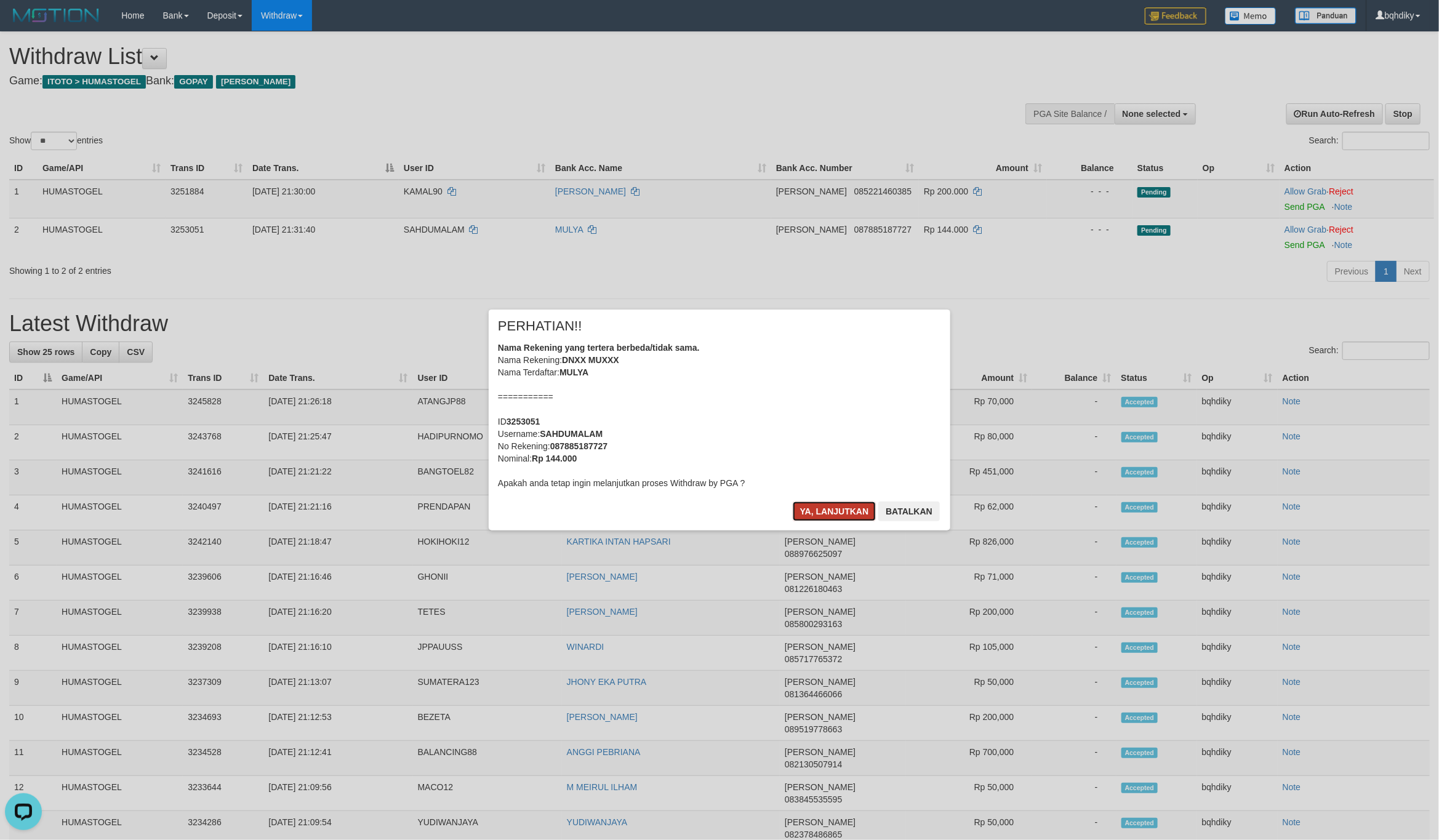
click at [838, 509] on button "Ya, lanjutkan" at bounding box center [834, 511] width 84 height 20
click at [813, 513] on button "Ya, lanjutkan" at bounding box center [834, 511] width 84 height 20
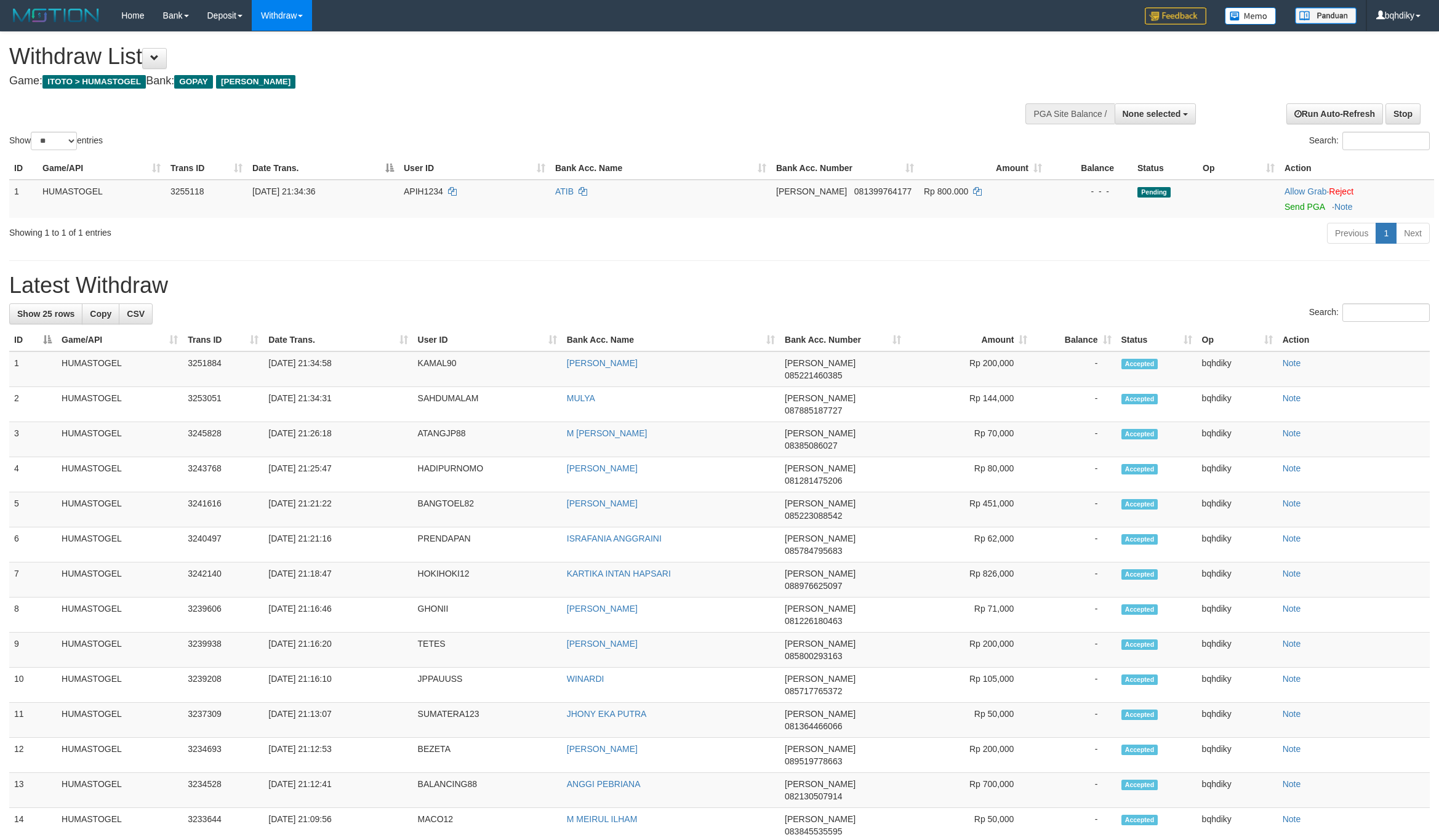
select select
select select "**"
click at [1301, 207] on link "Send PGA" at bounding box center [1304, 206] width 40 height 10
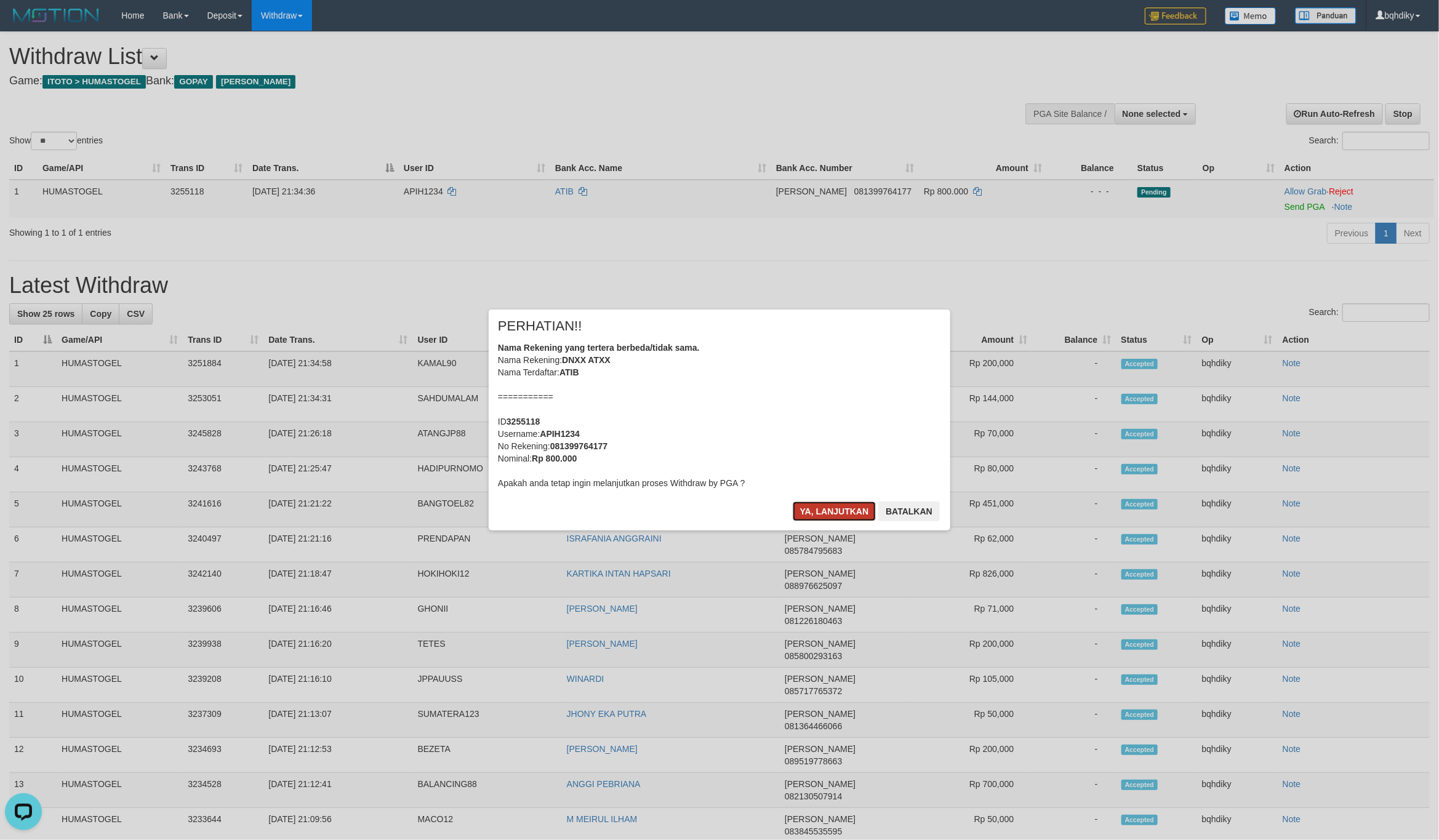
click at [832, 511] on button "Ya, lanjutkan" at bounding box center [834, 511] width 84 height 20
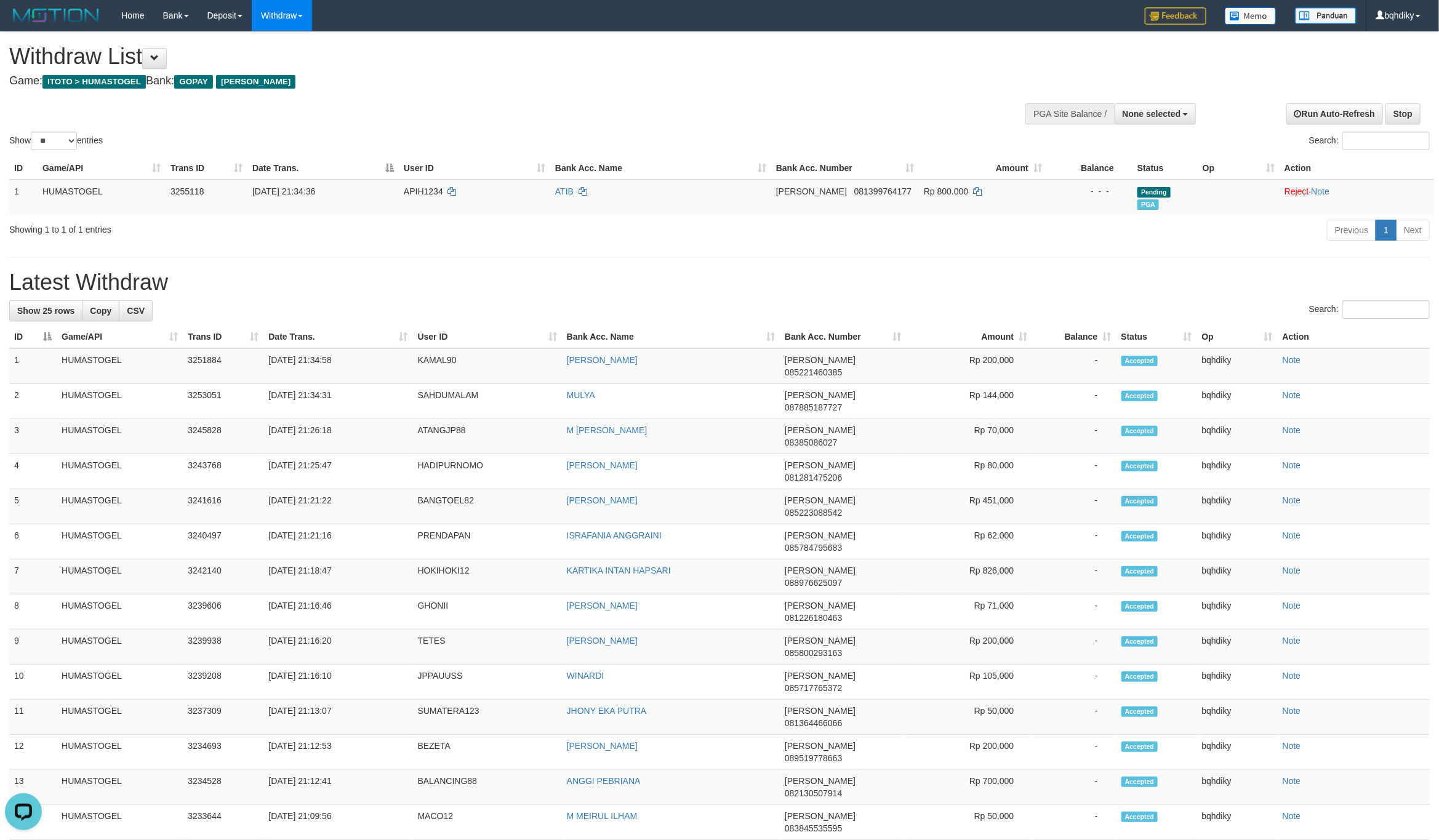
click at [989, 267] on div "**********" at bounding box center [720, 663] width 1439 height 1263
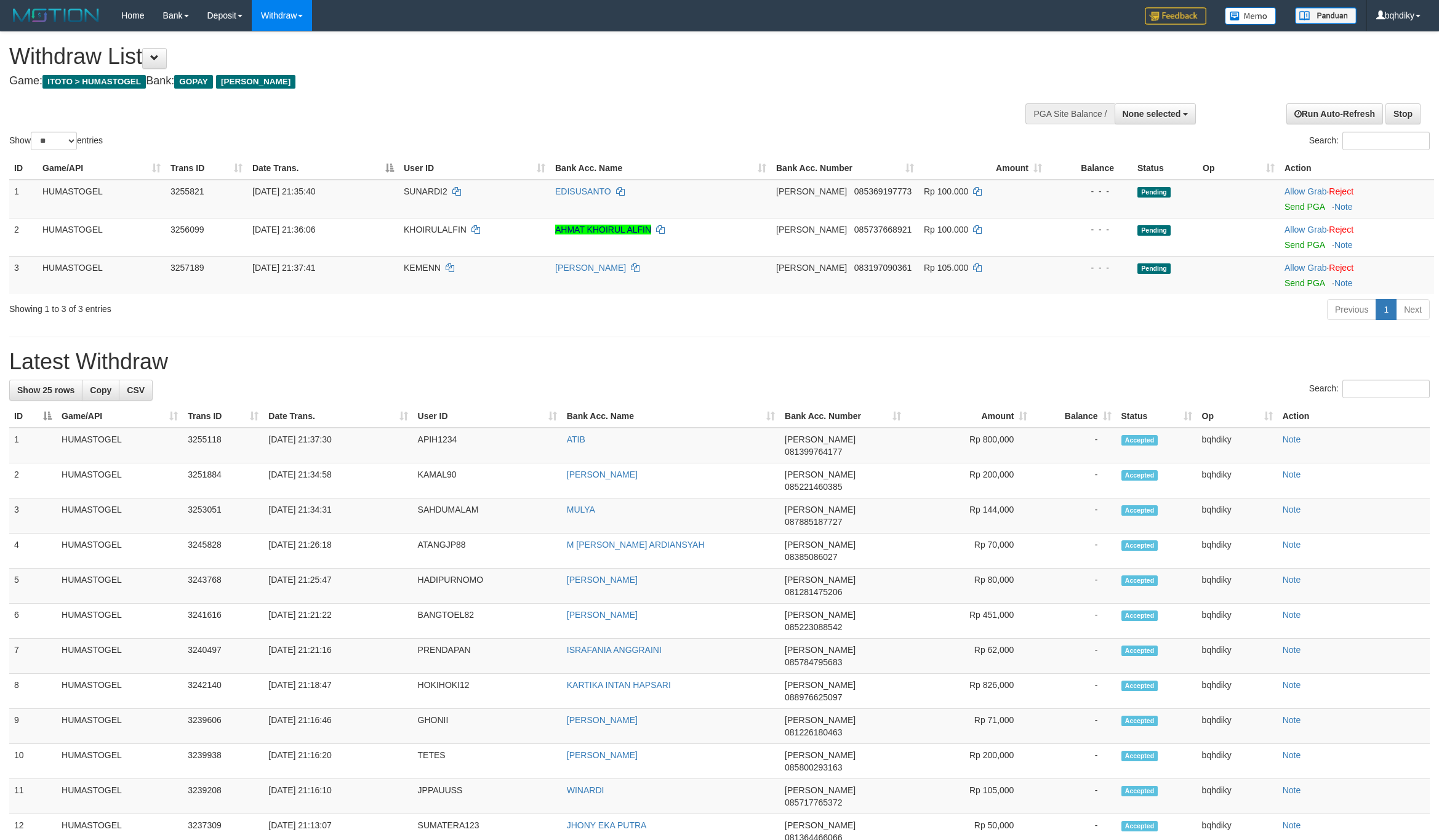
select select
select select "**"
click at [1304, 205] on link "Send PGA" at bounding box center [1304, 206] width 40 height 10
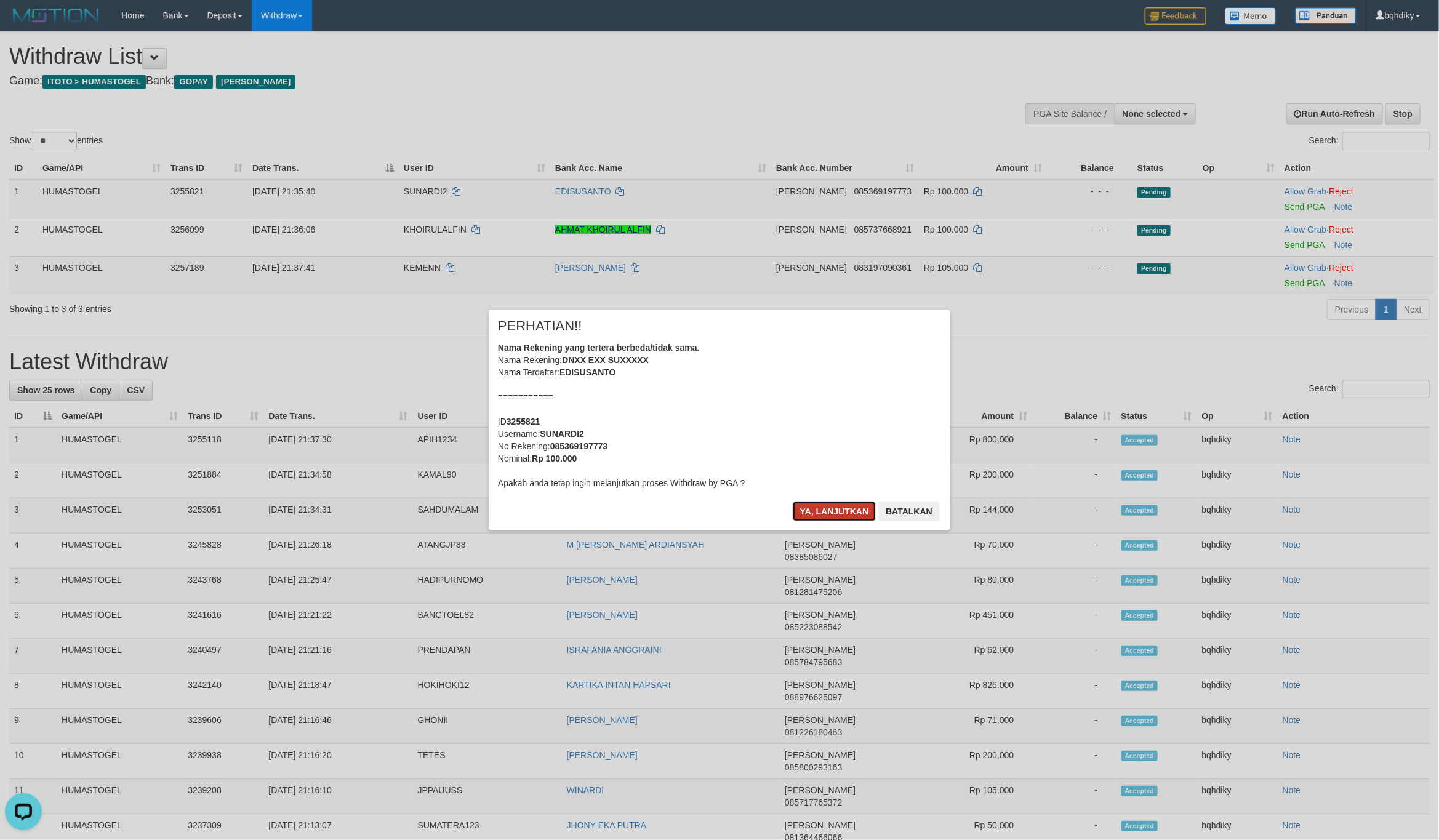
click at [816, 509] on button "Ya, lanjutkan" at bounding box center [834, 511] width 84 height 20
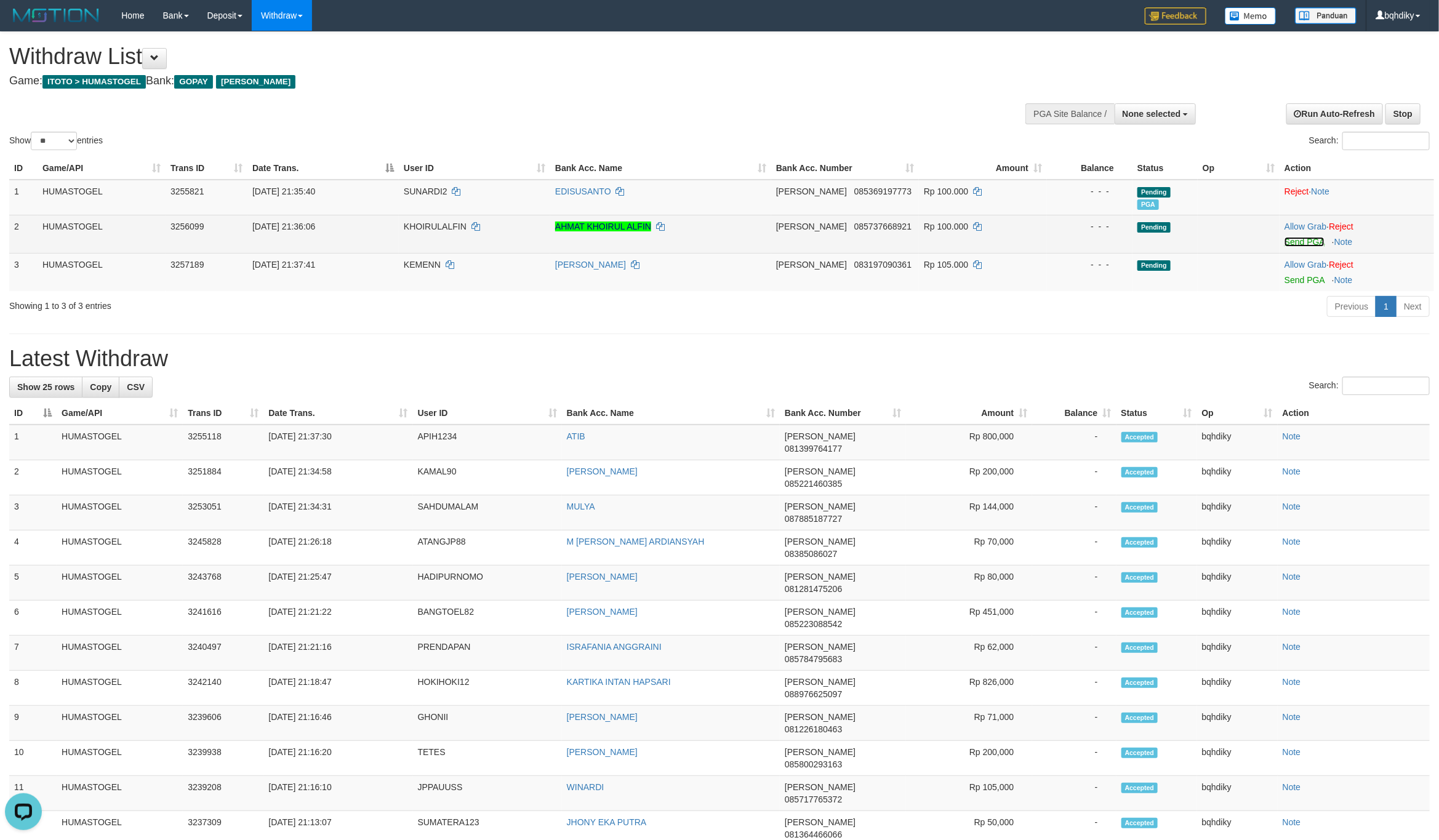
click at [1295, 244] on link "Send PGA" at bounding box center [1304, 242] width 40 height 10
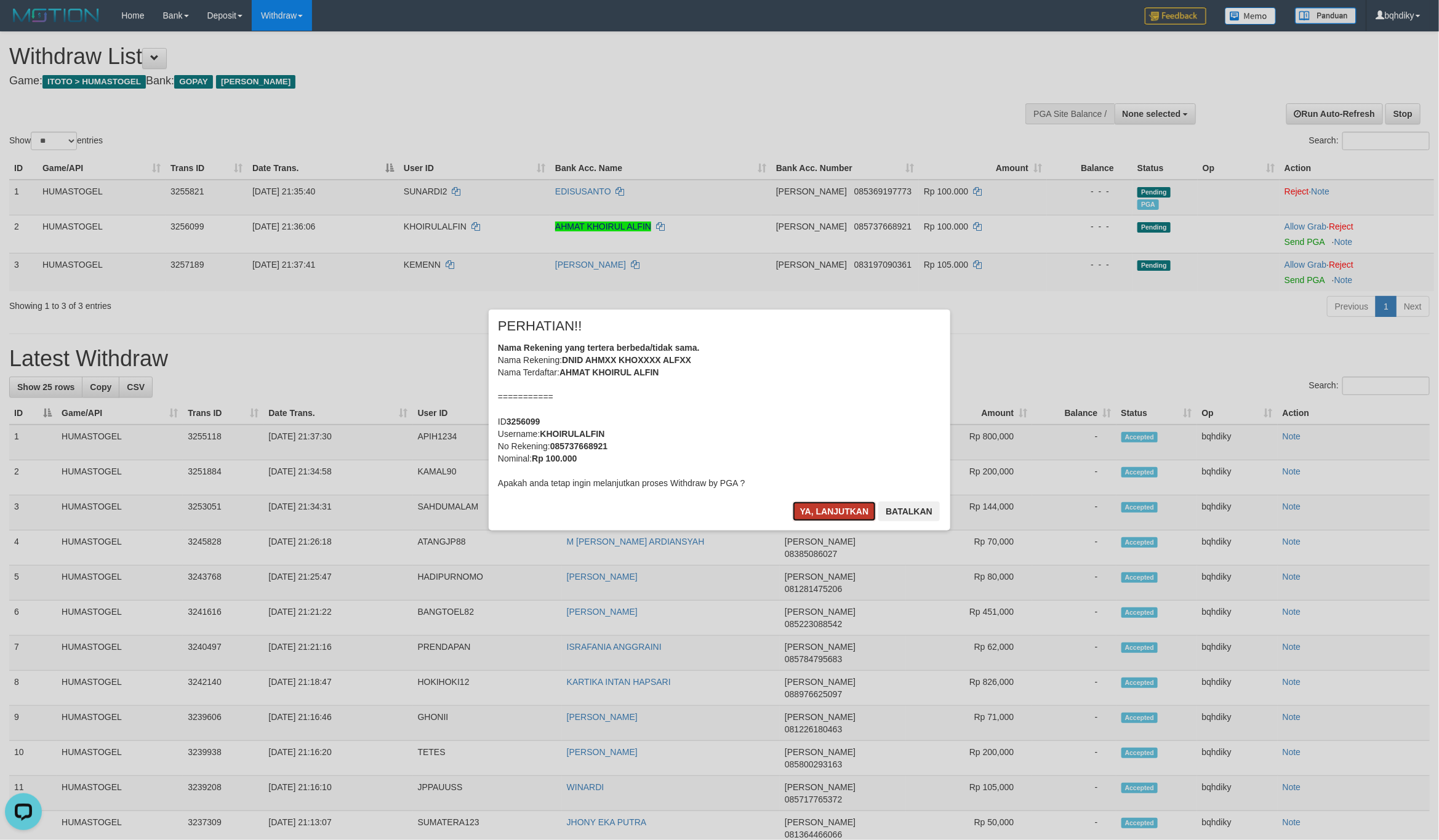
click at [834, 513] on button "Ya, lanjutkan" at bounding box center [834, 511] width 84 height 20
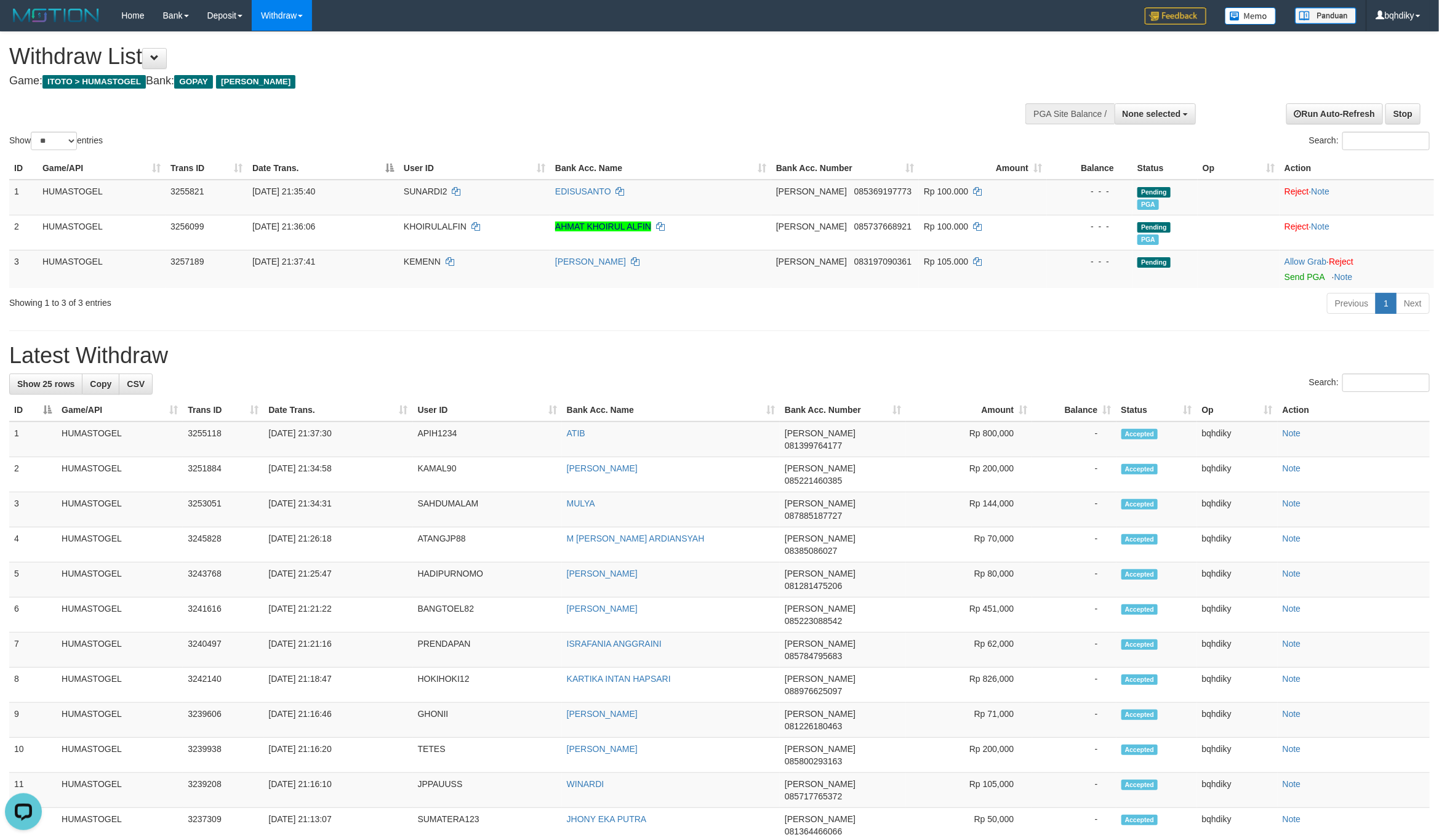
click at [580, 316] on div "Showing 1 to 3 of 3 entries Previous 1 Next" at bounding box center [720, 304] width 1439 height 26
click at [445, 562] on td "HADIPURNOMO" at bounding box center [487, 580] width 149 height 35
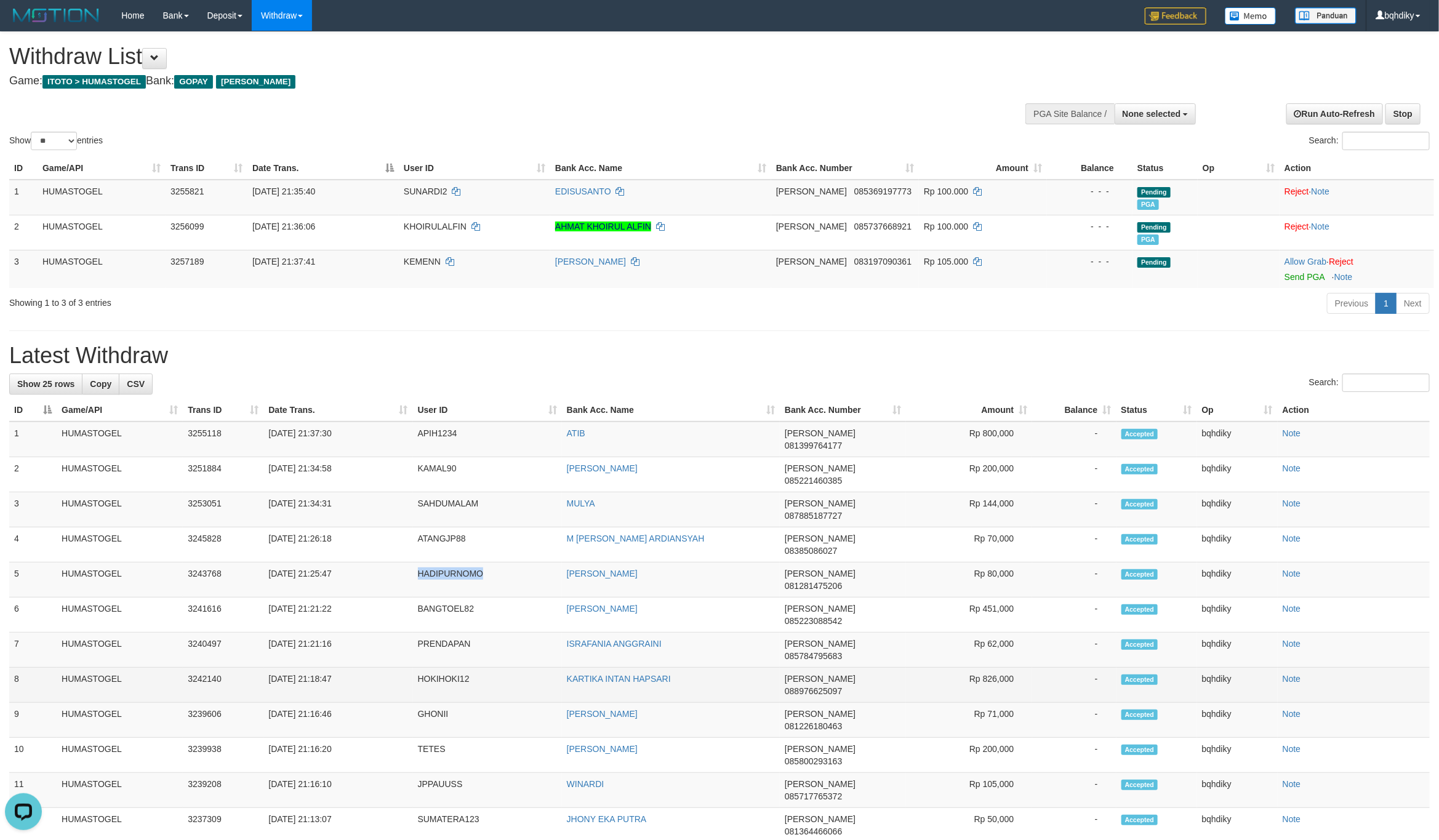
copy td "HADIPURNOMO"
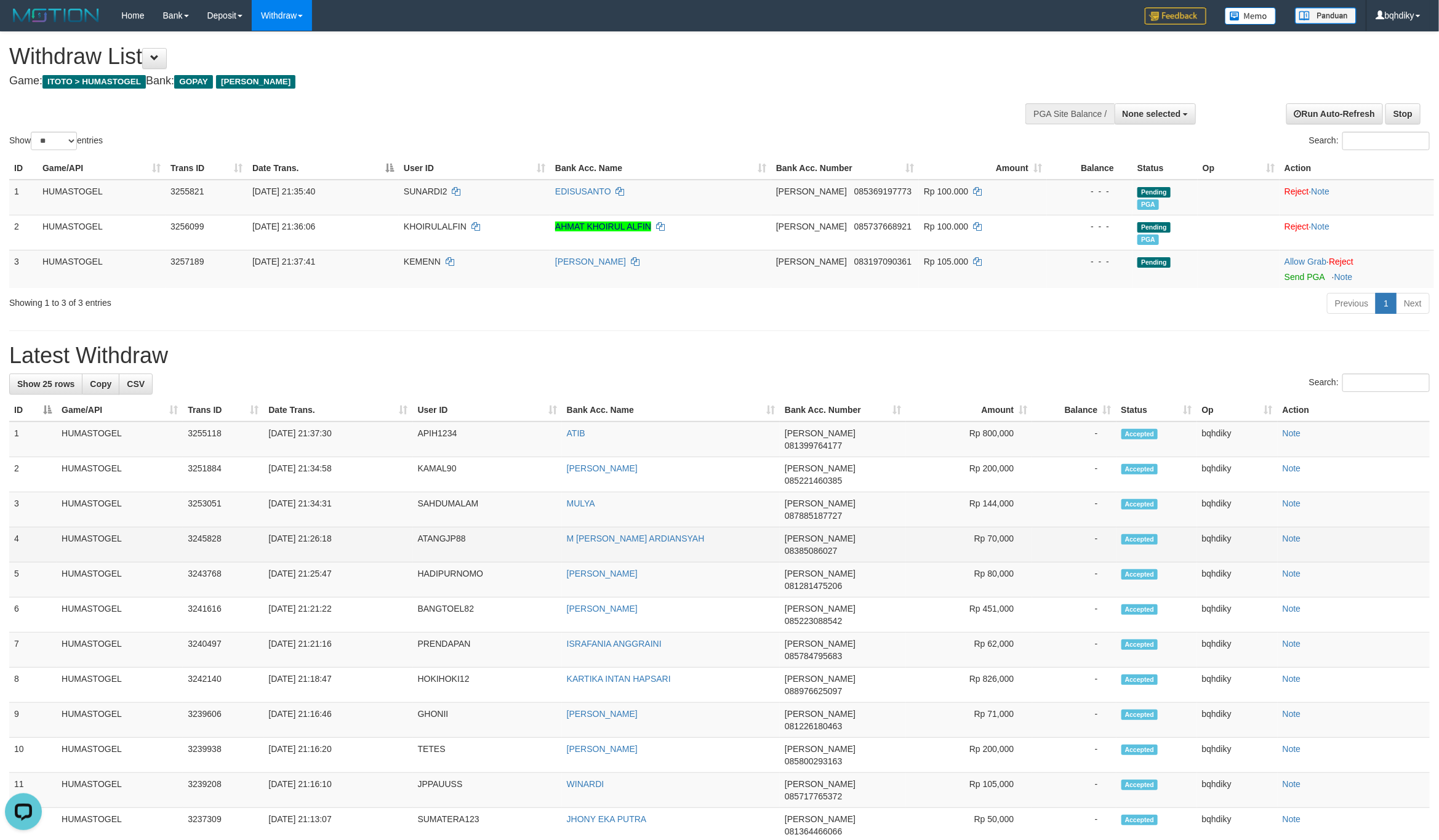
click at [429, 527] on td "ATANGJP88" at bounding box center [487, 544] width 149 height 35
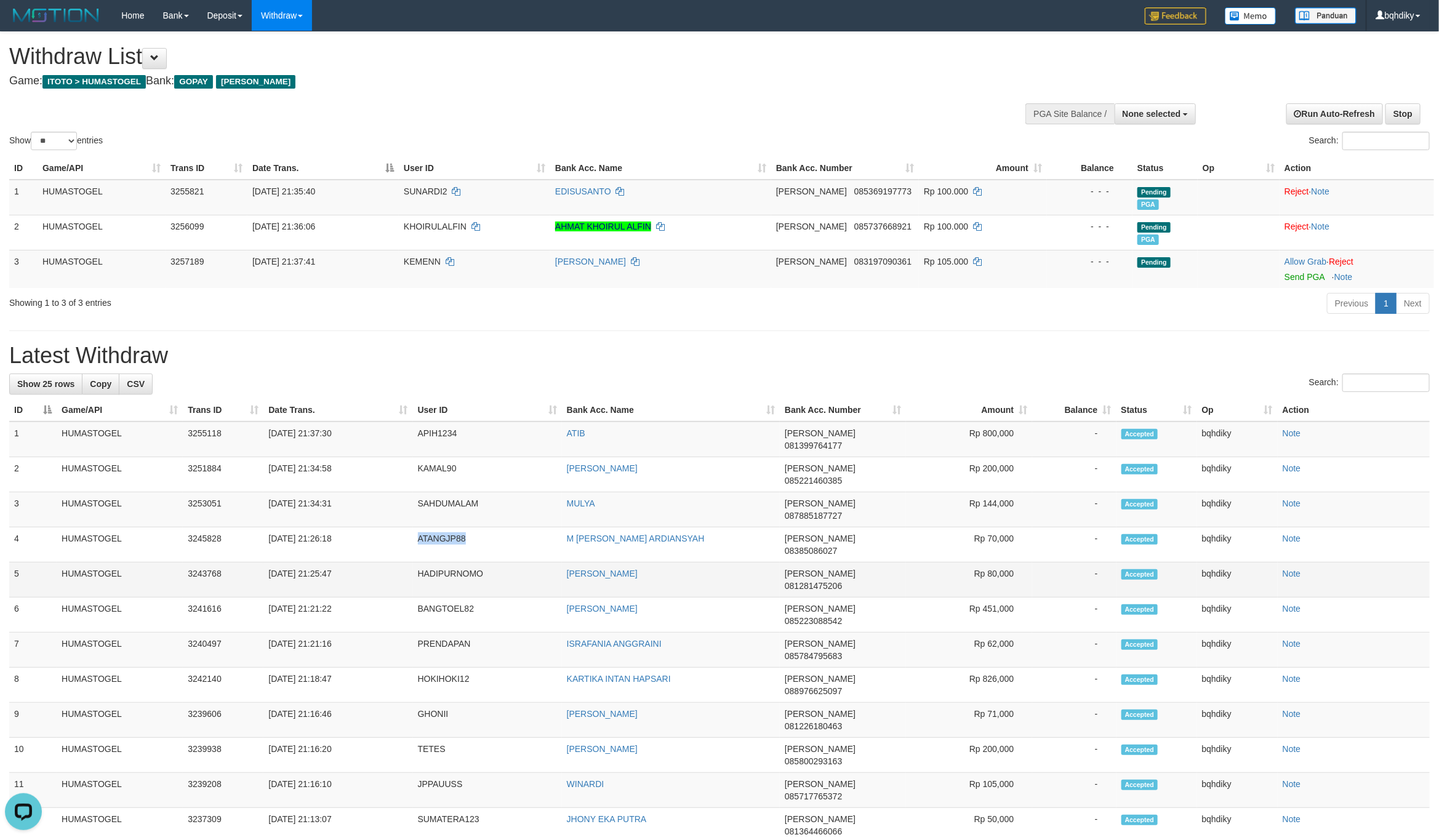
copy td "ATANGJP88"
click at [442, 492] on td "SAHDUMALAM" at bounding box center [487, 509] width 149 height 35
copy td "SAHDUMALAM"
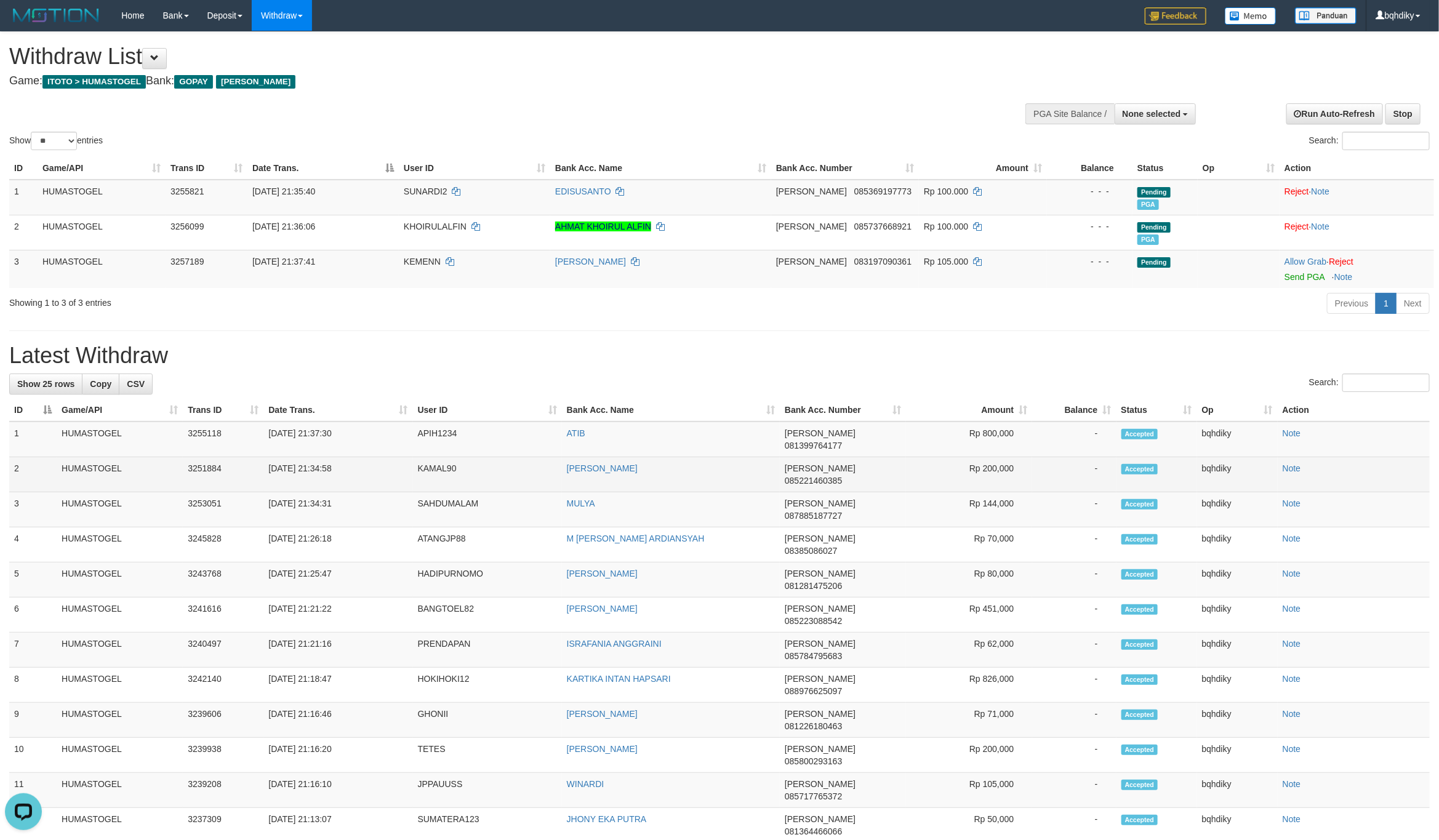
click at [449, 457] on td "KAMAL90" at bounding box center [487, 475] width 149 height 35
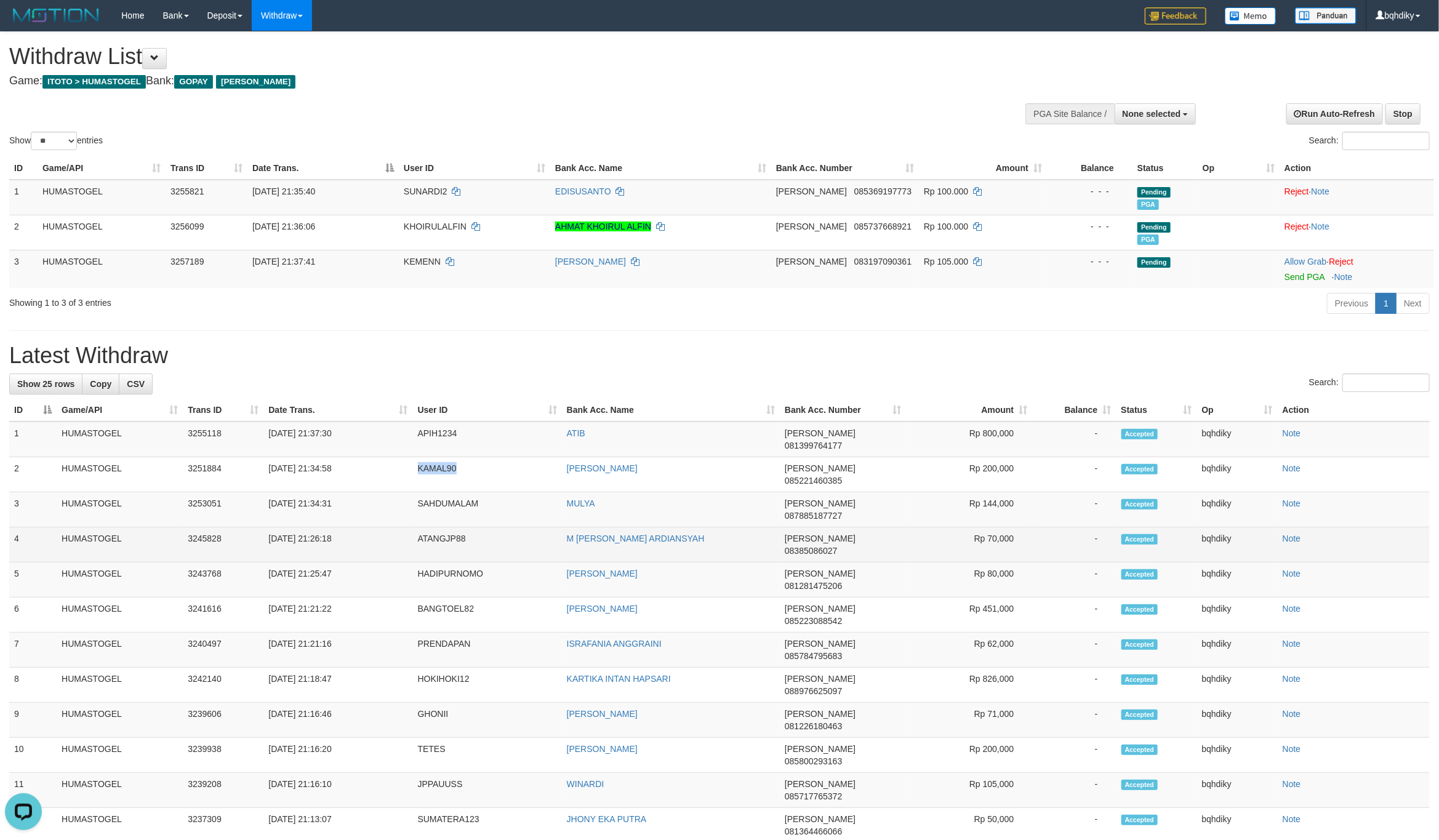
copy td "KAMAL90"
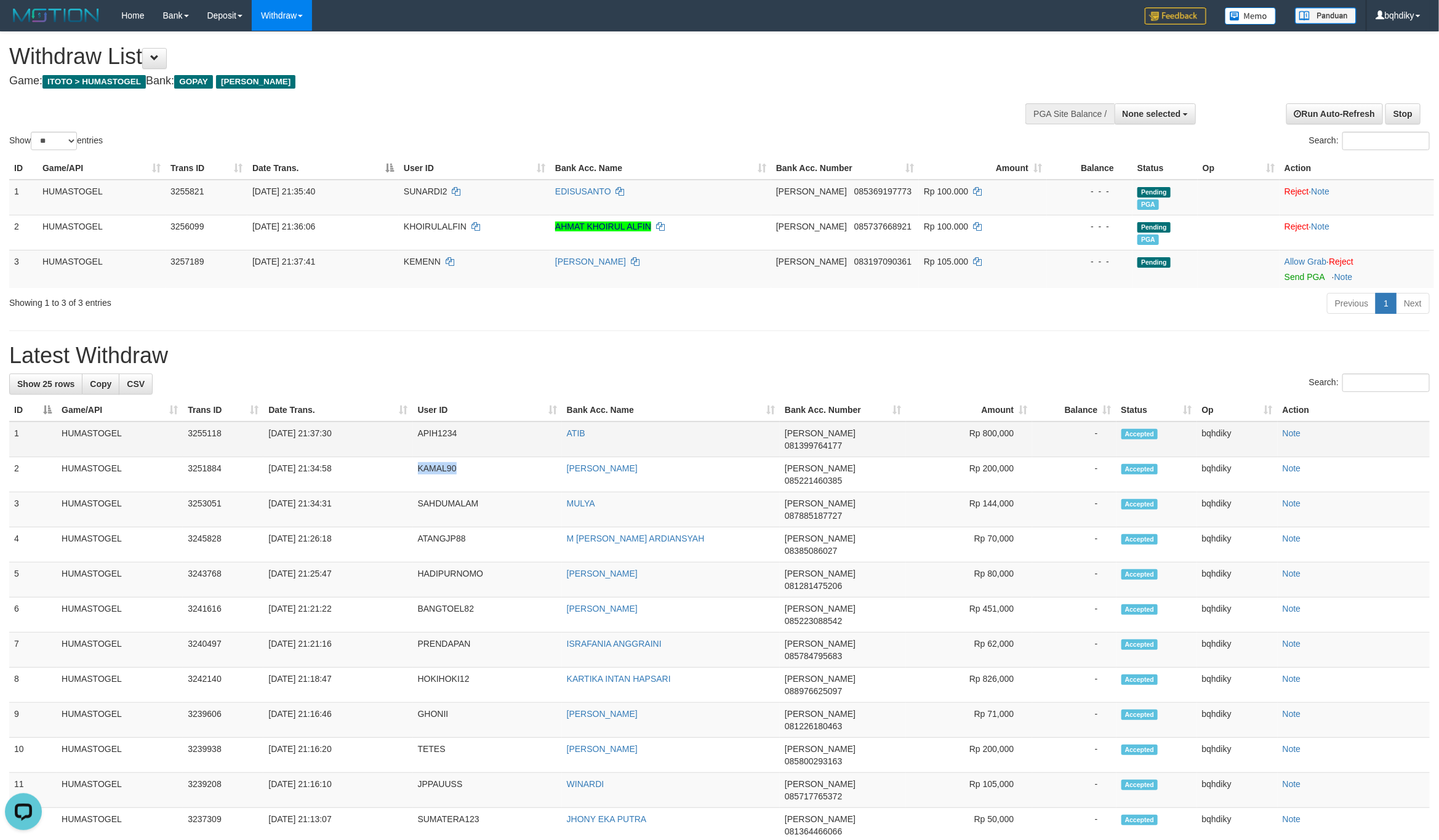
click at [427, 442] on td "APIH1234" at bounding box center [487, 439] width 149 height 36
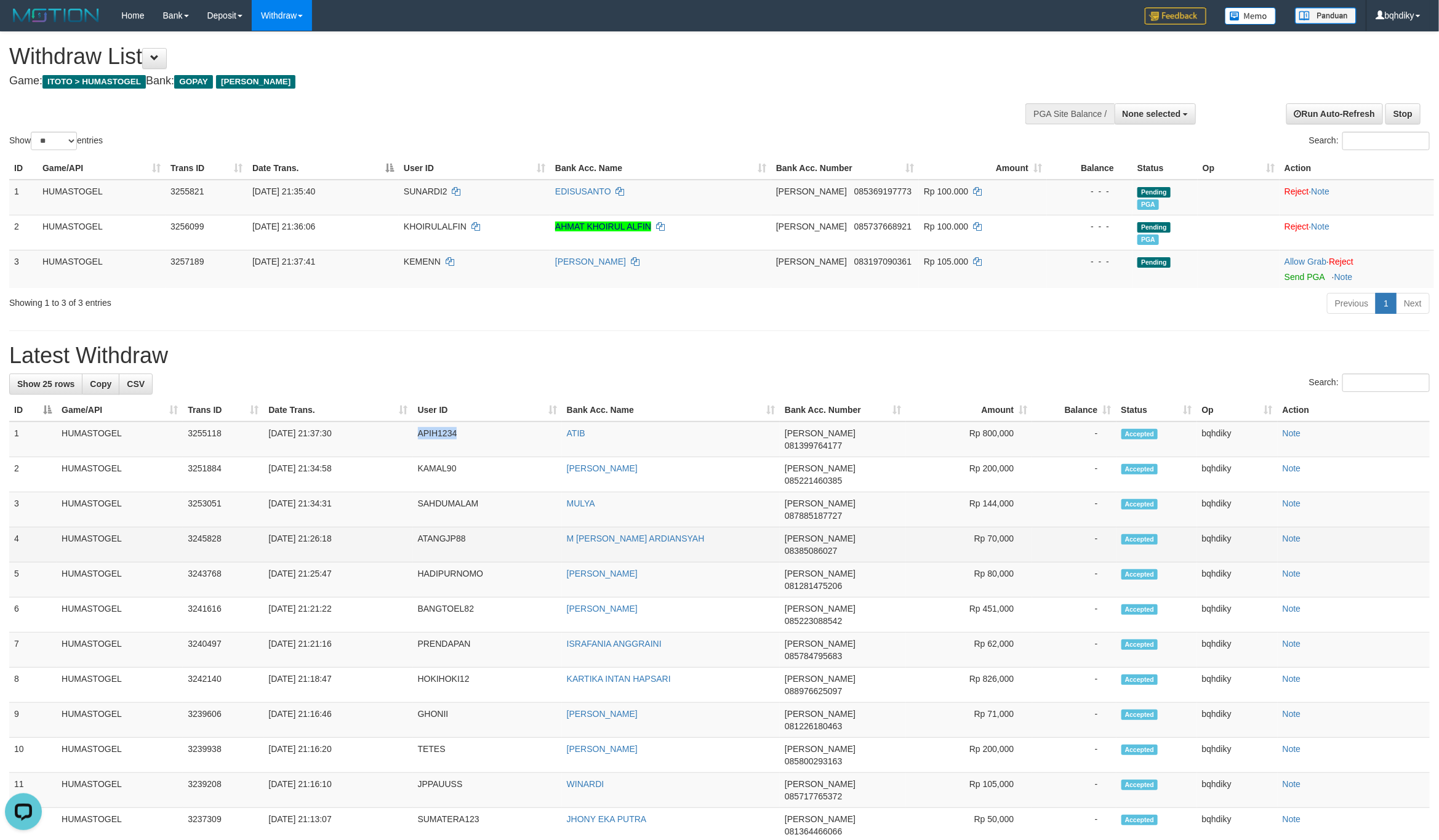
copy td "APIH1234"
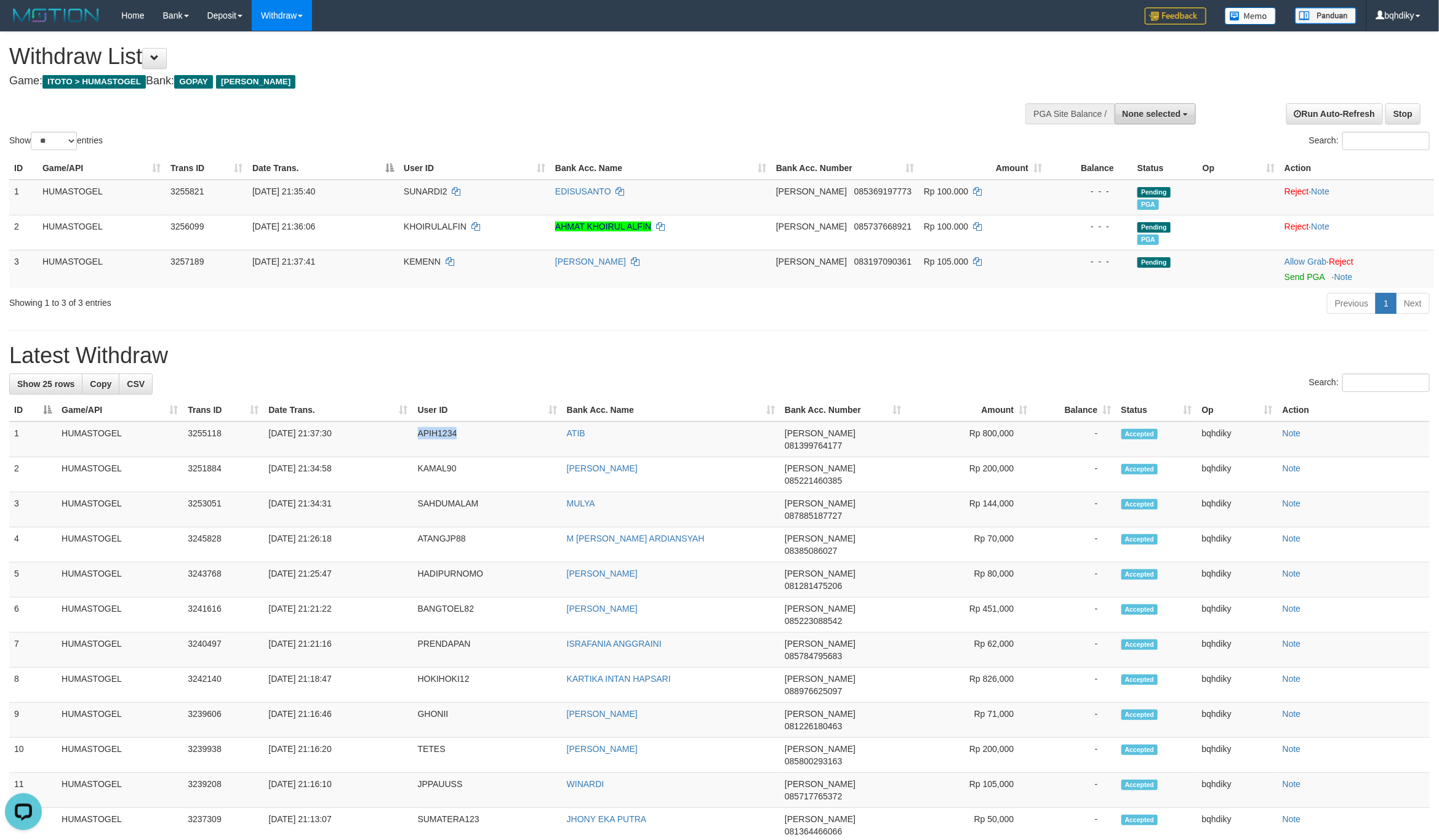
click at [1156, 119] on button "None selected" at bounding box center [1155, 113] width 82 height 21
click at [1133, 184] on label "[ITOTO] HUMASTOGEL" at bounding box center [1130, 176] width 130 height 16
select select "****"
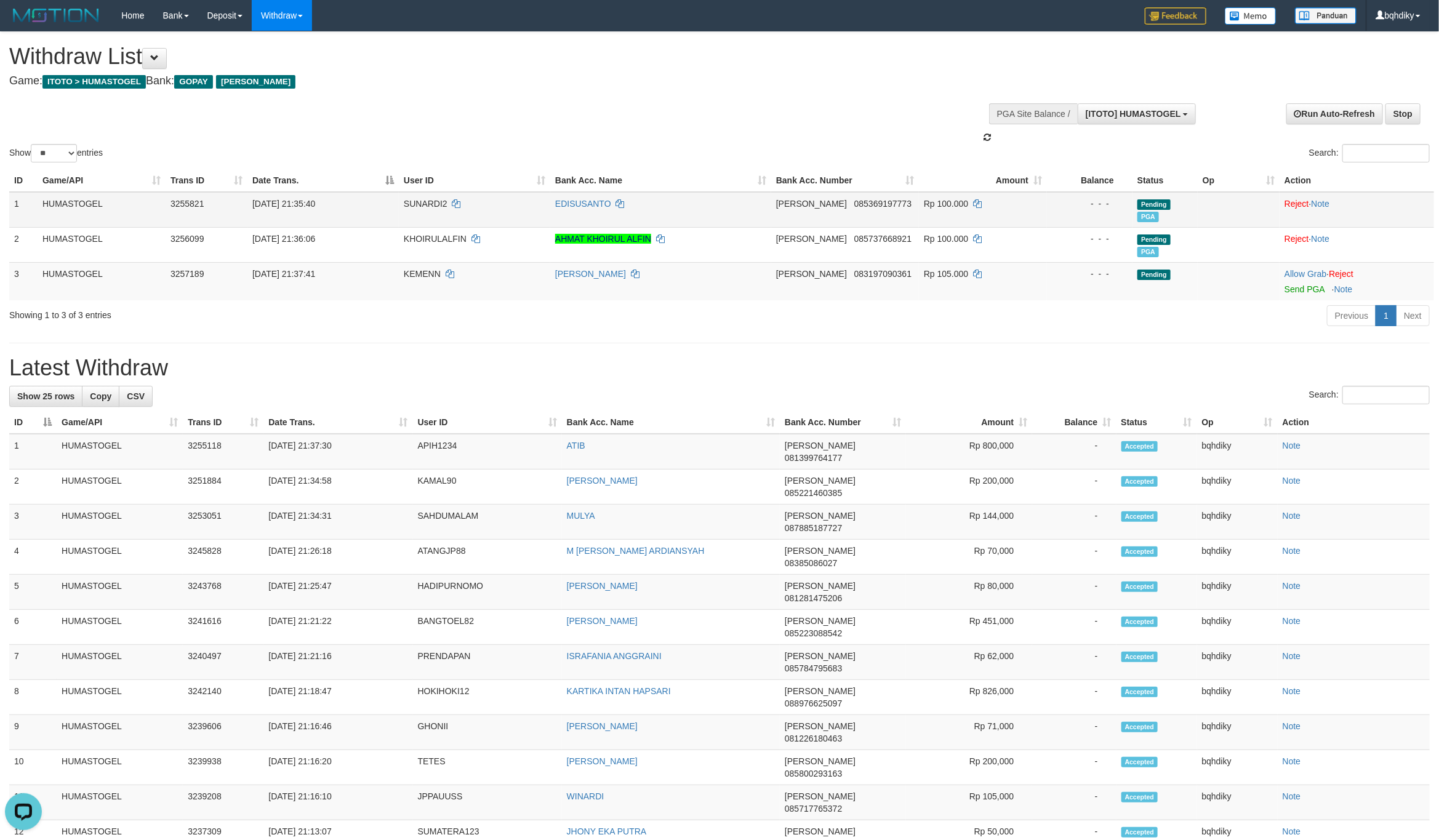
scroll to position [11, 0]
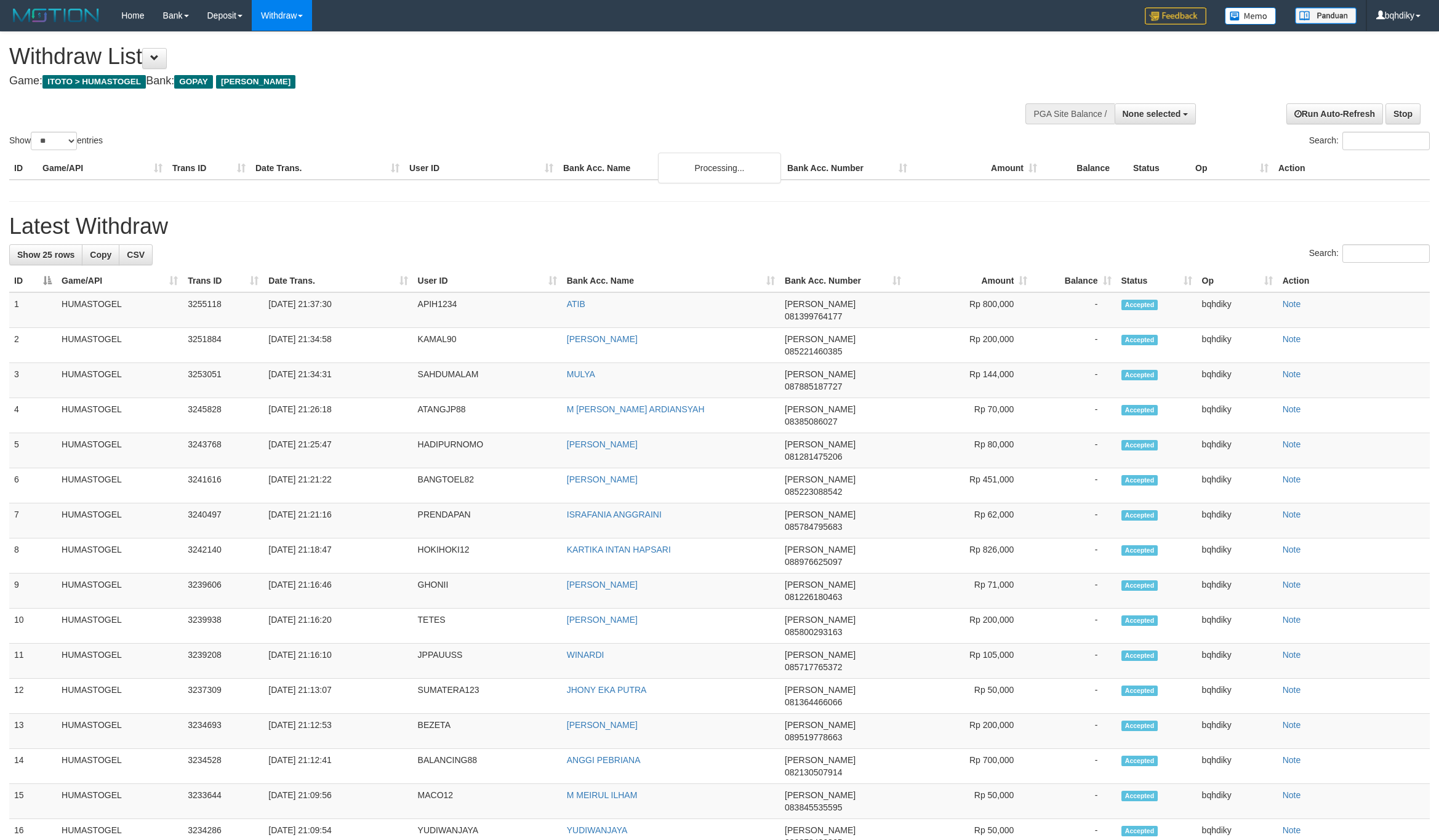
select select
select select "**"
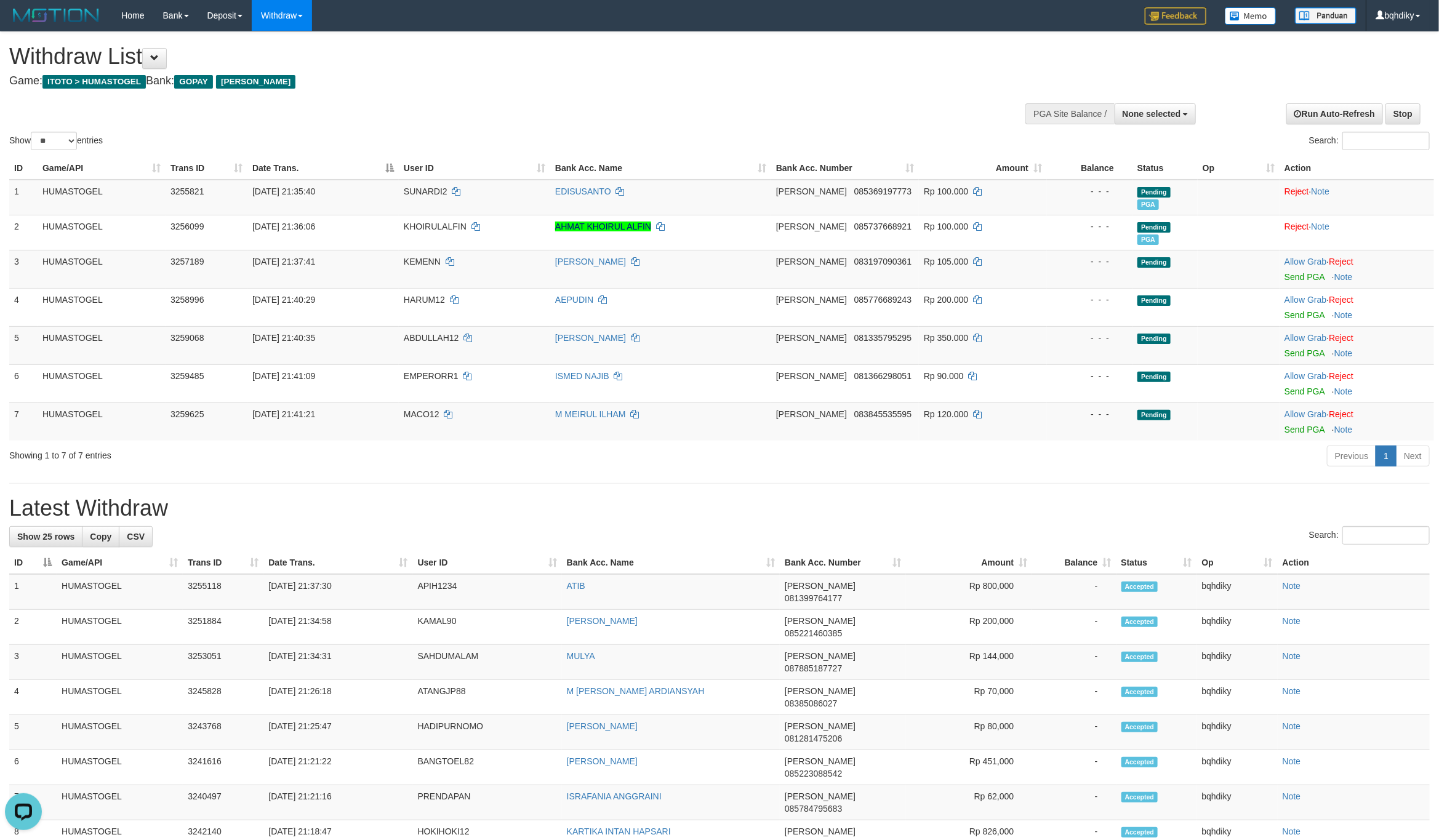
click at [497, 482] on div "**********" at bounding box center [720, 776] width 1439 height 1489
click at [842, 121] on div "Show ** ** ** *** entries Search:" at bounding box center [720, 92] width 1439 height 121
select select
select select "**"
select select
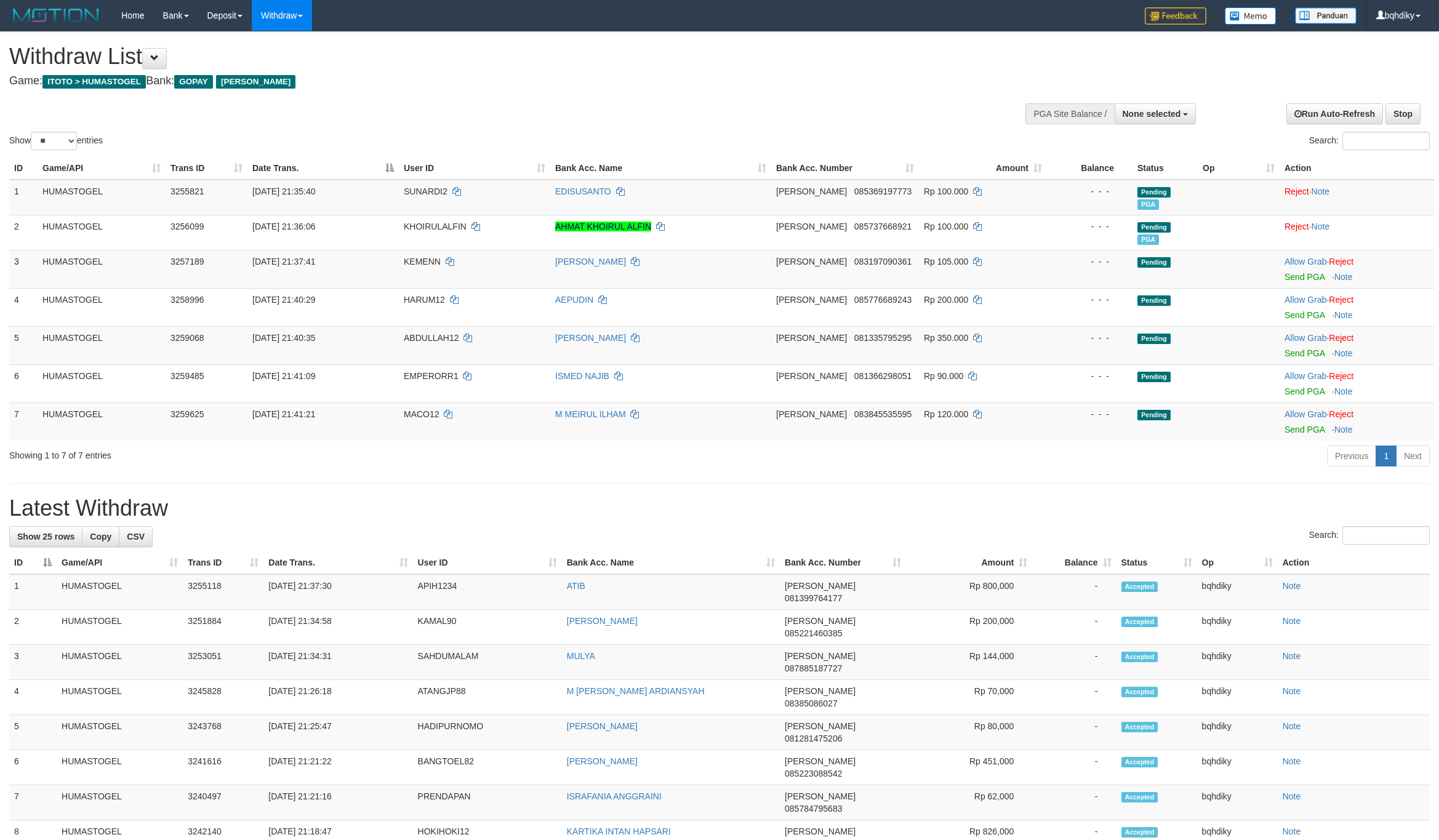
select select "**"
drag, startPoint x: 1012, startPoint y: 480, endPoint x: 929, endPoint y: 111, distance: 378.2
click at [1012, 480] on div "**********" at bounding box center [720, 776] width 1439 height 1489
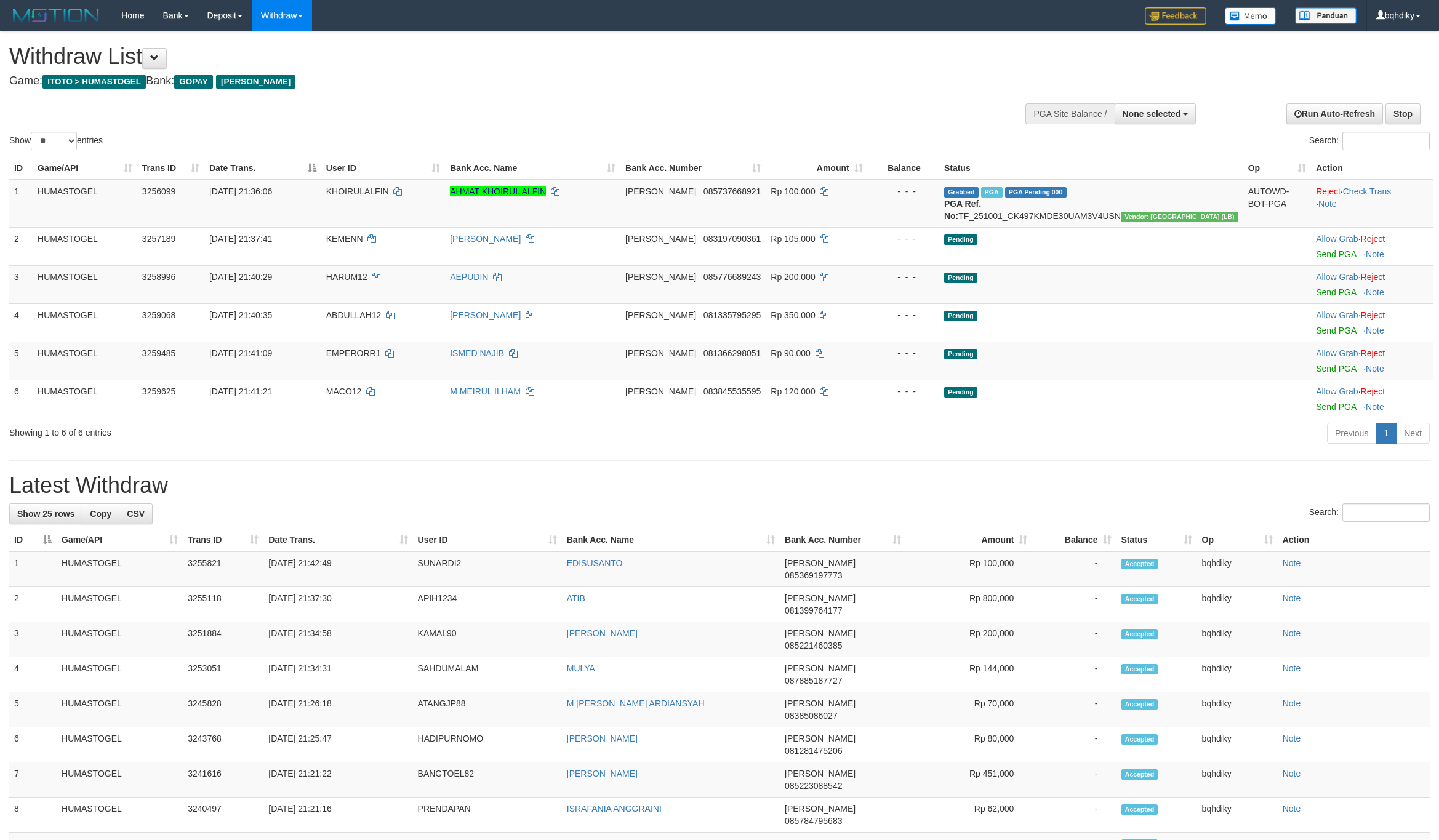
select select
select select "**"
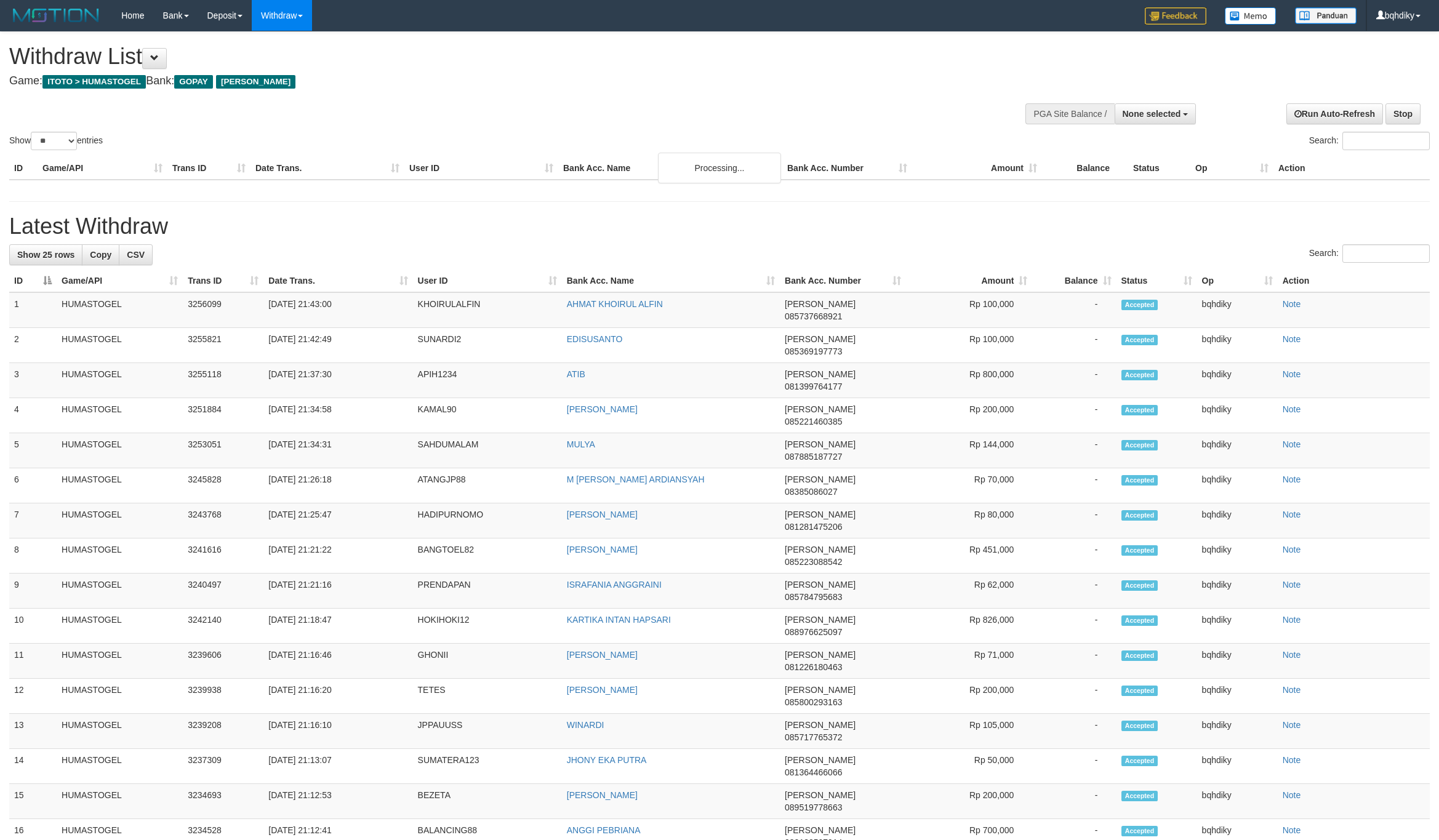
select select
select select "**"
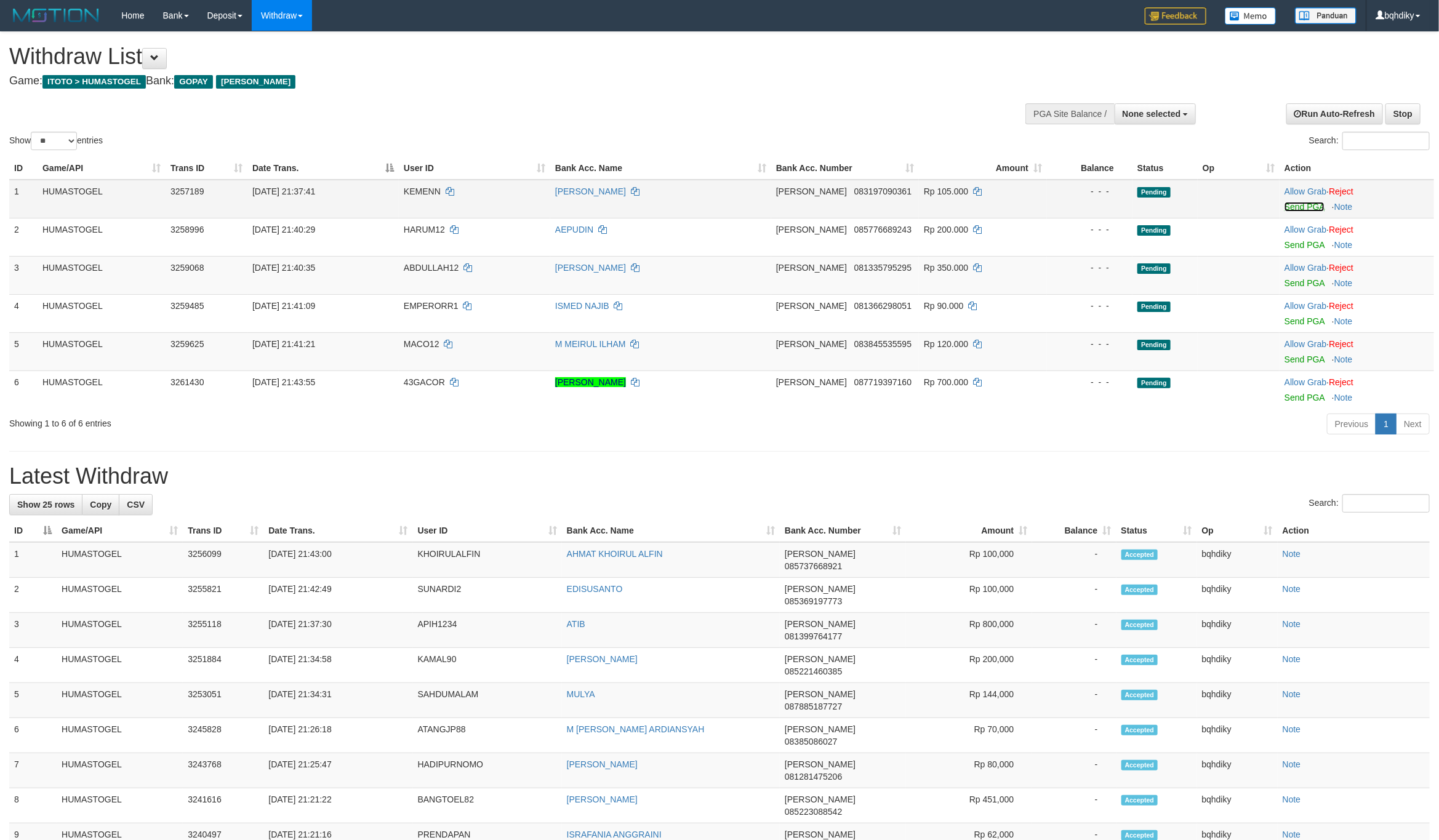
click at [1311, 208] on link "Send PGA" at bounding box center [1304, 206] width 40 height 10
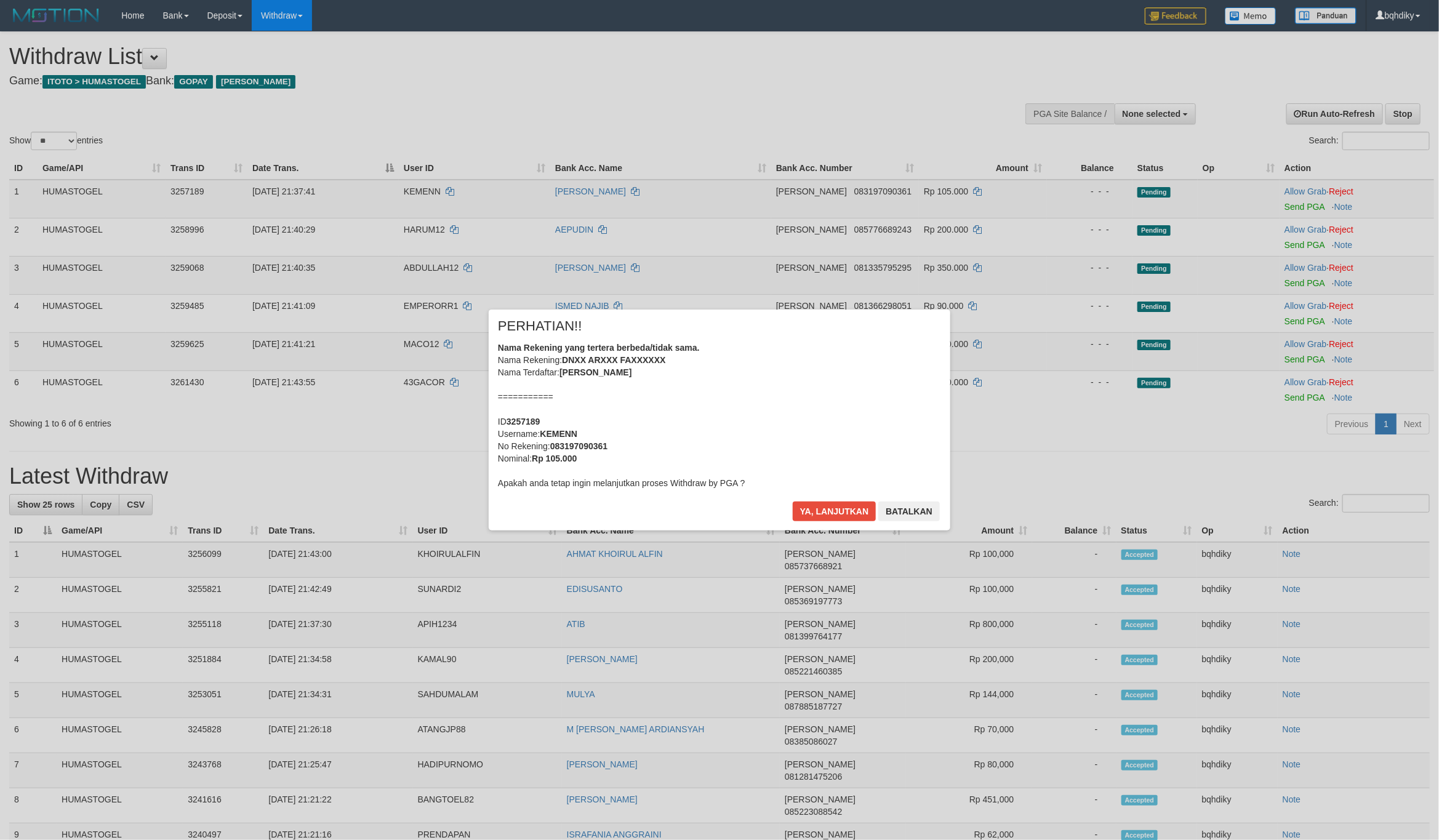
click at [1307, 246] on div "× PERHATIAN!! Nama Rekening yang tertera berbeda/tidak sama. Nama Rekening: DNX…" at bounding box center [720, 420] width 1439 height 840
click at [831, 502] on button "Ya, lanjutkan" at bounding box center [834, 511] width 84 height 20
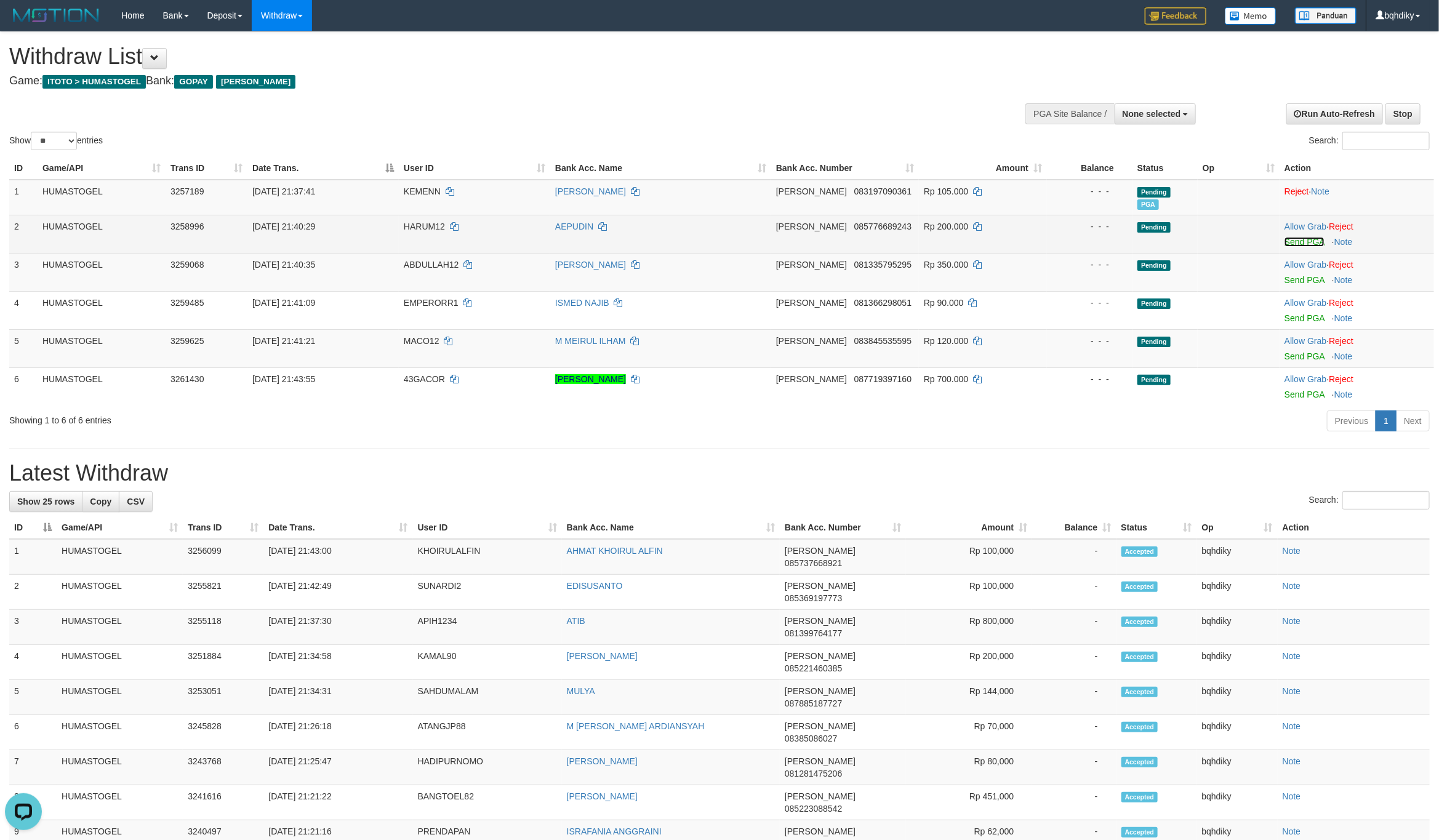
click at [1291, 244] on link "Send PGA" at bounding box center [1304, 242] width 40 height 10
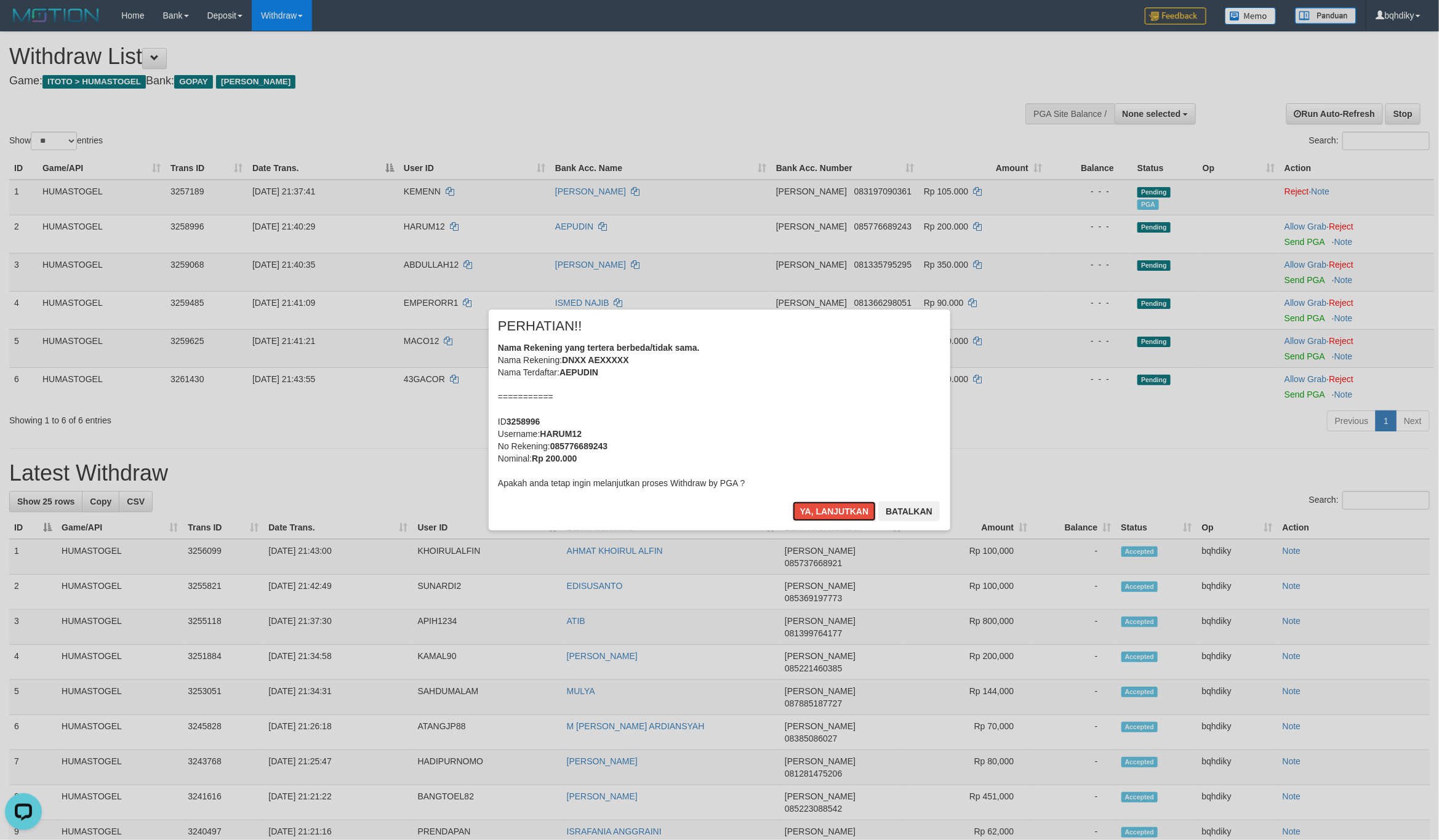
drag, startPoint x: 823, startPoint y: 508, endPoint x: 1345, endPoint y: 359, distance: 542.8
click at [822, 509] on button "Ya, lanjutkan" at bounding box center [834, 511] width 84 height 20
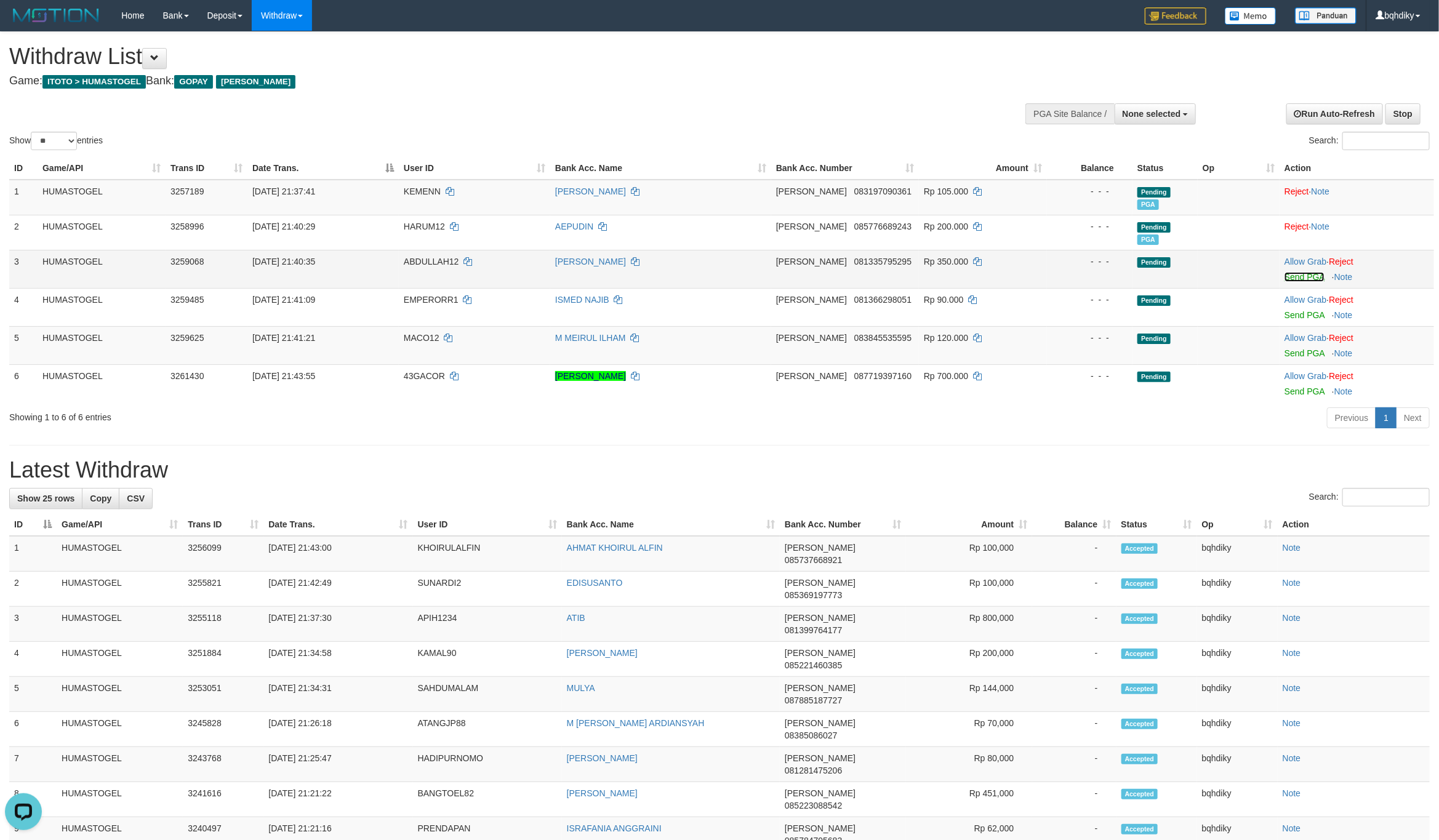
click at [1313, 277] on link "Send PGA" at bounding box center [1304, 277] width 40 height 10
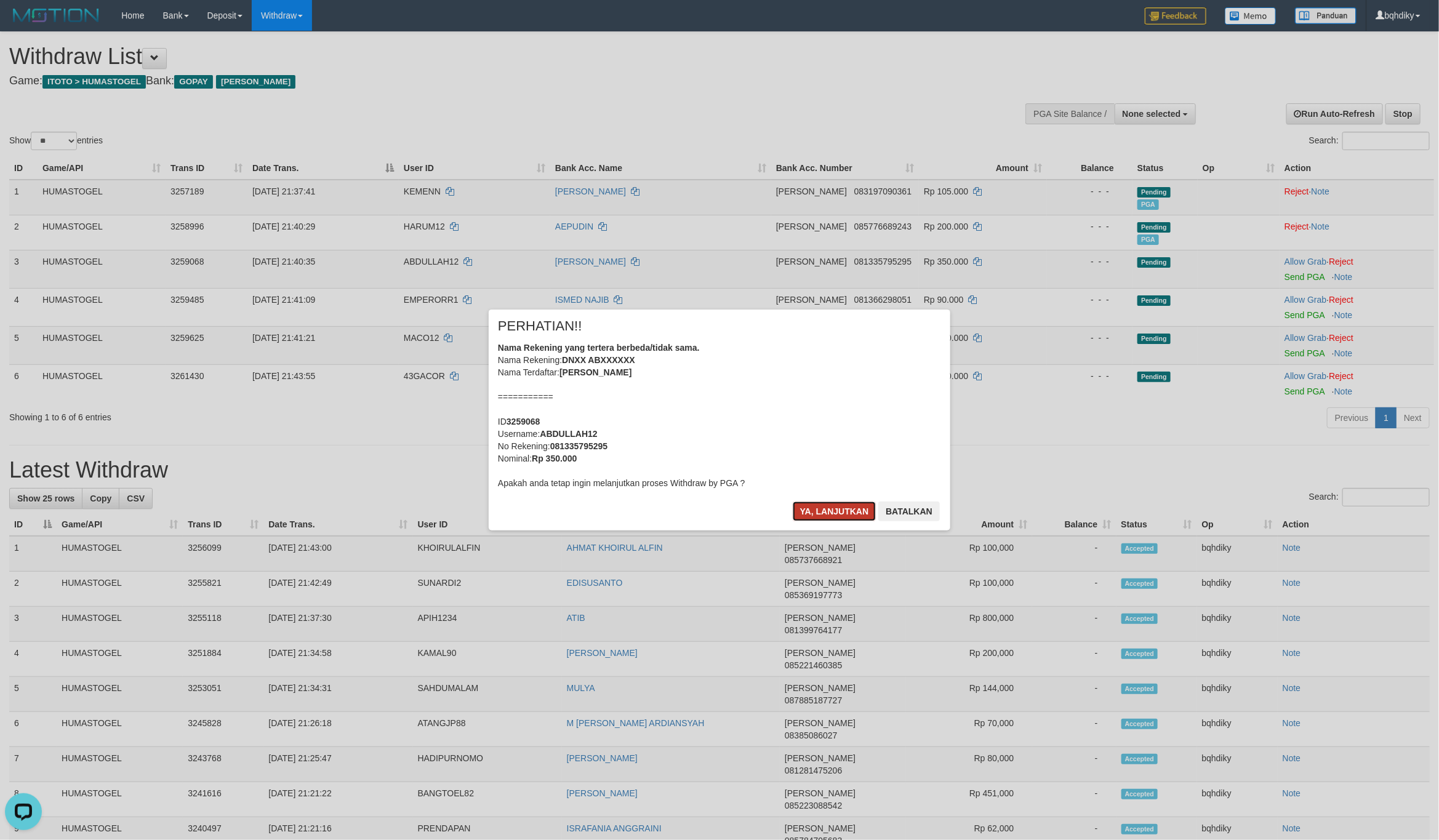
click at [803, 512] on button "Ya, lanjutkan" at bounding box center [834, 511] width 84 height 20
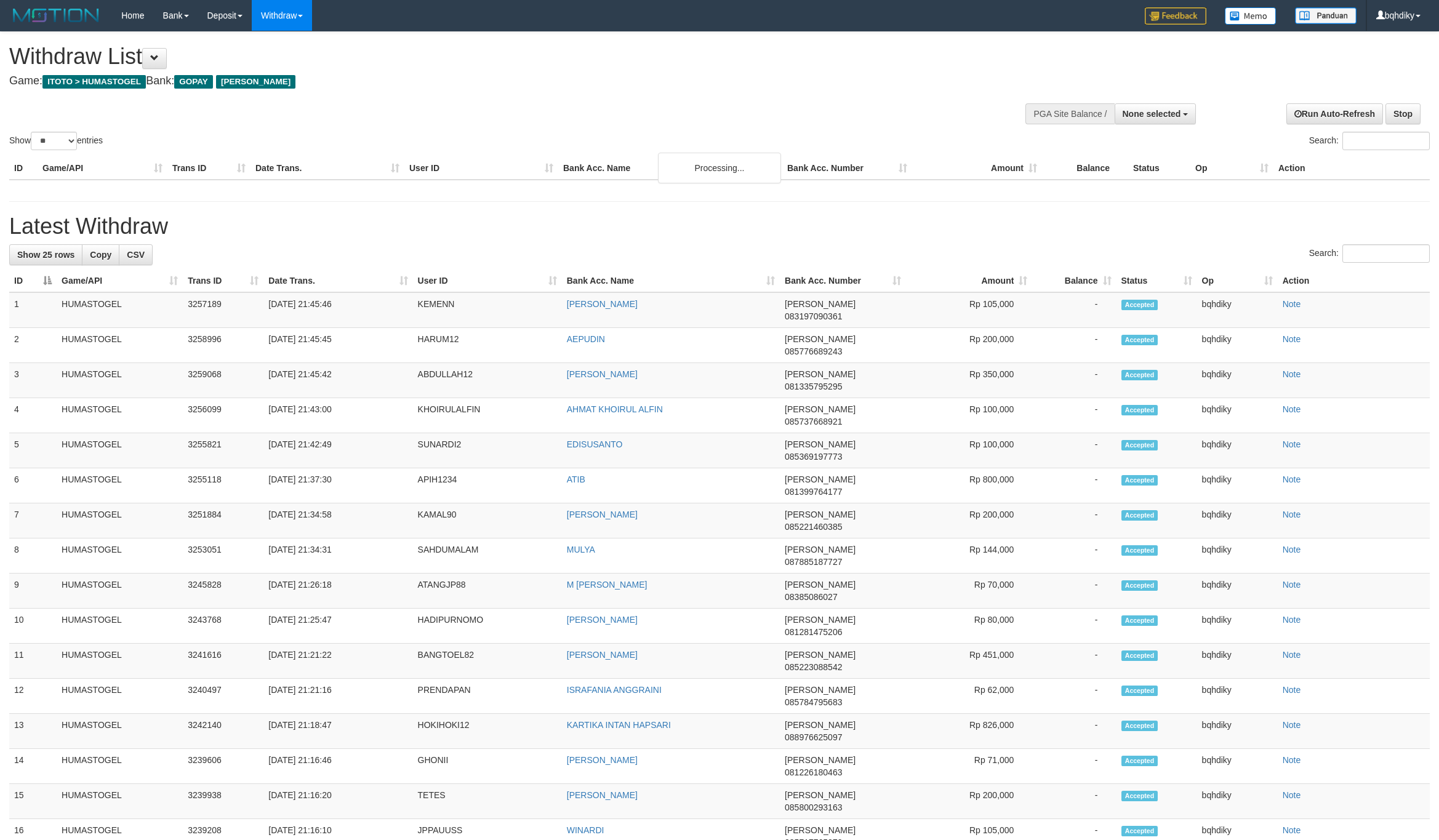
select select
select select "**"
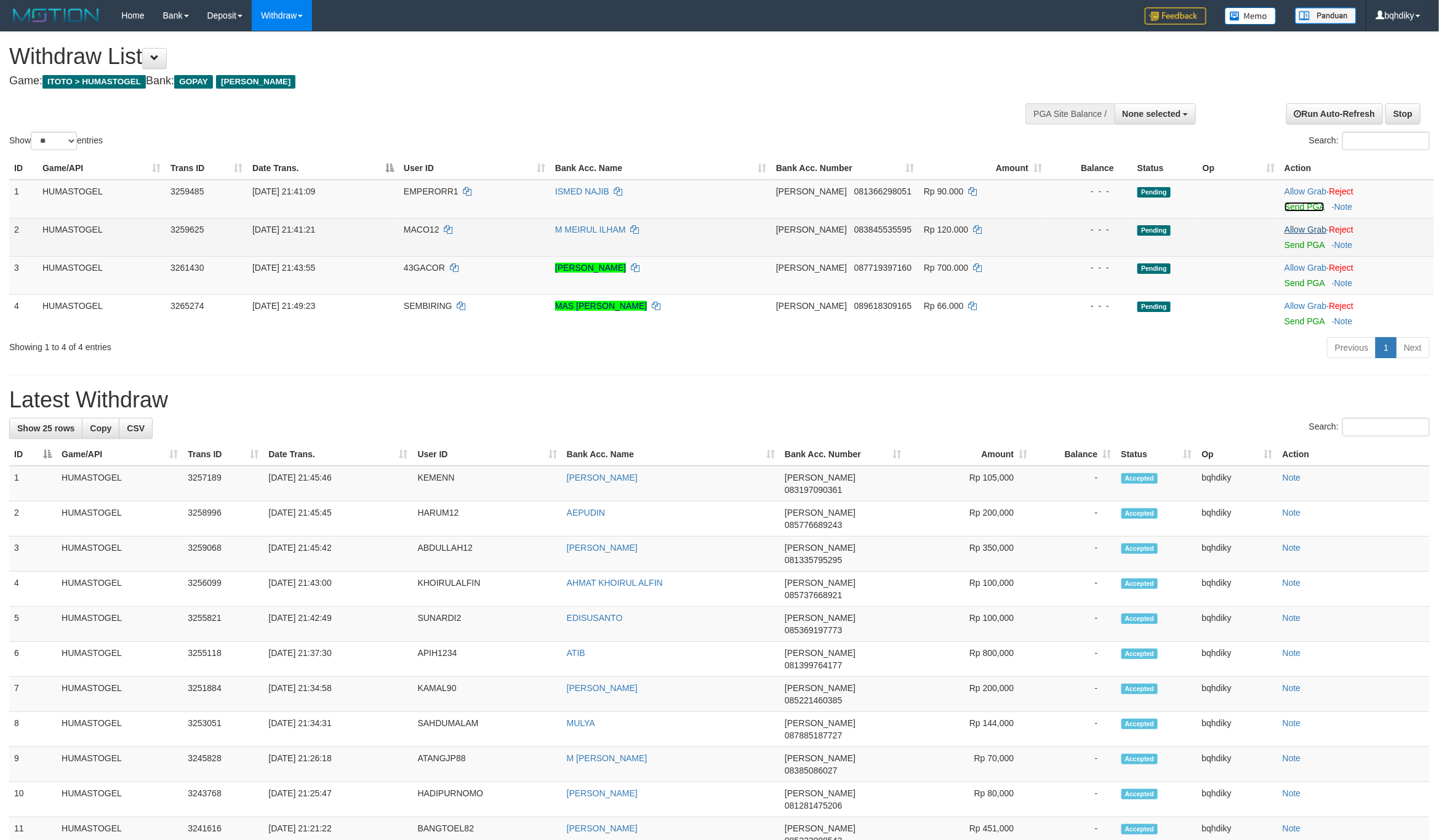
drag, startPoint x: 1319, startPoint y: 201, endPoint x: 1308, endPoint y: 224, distance: 25.5
click at [1319, 202] on link "Send PGA" at bounding box center [1304, 206] width 40 height 10
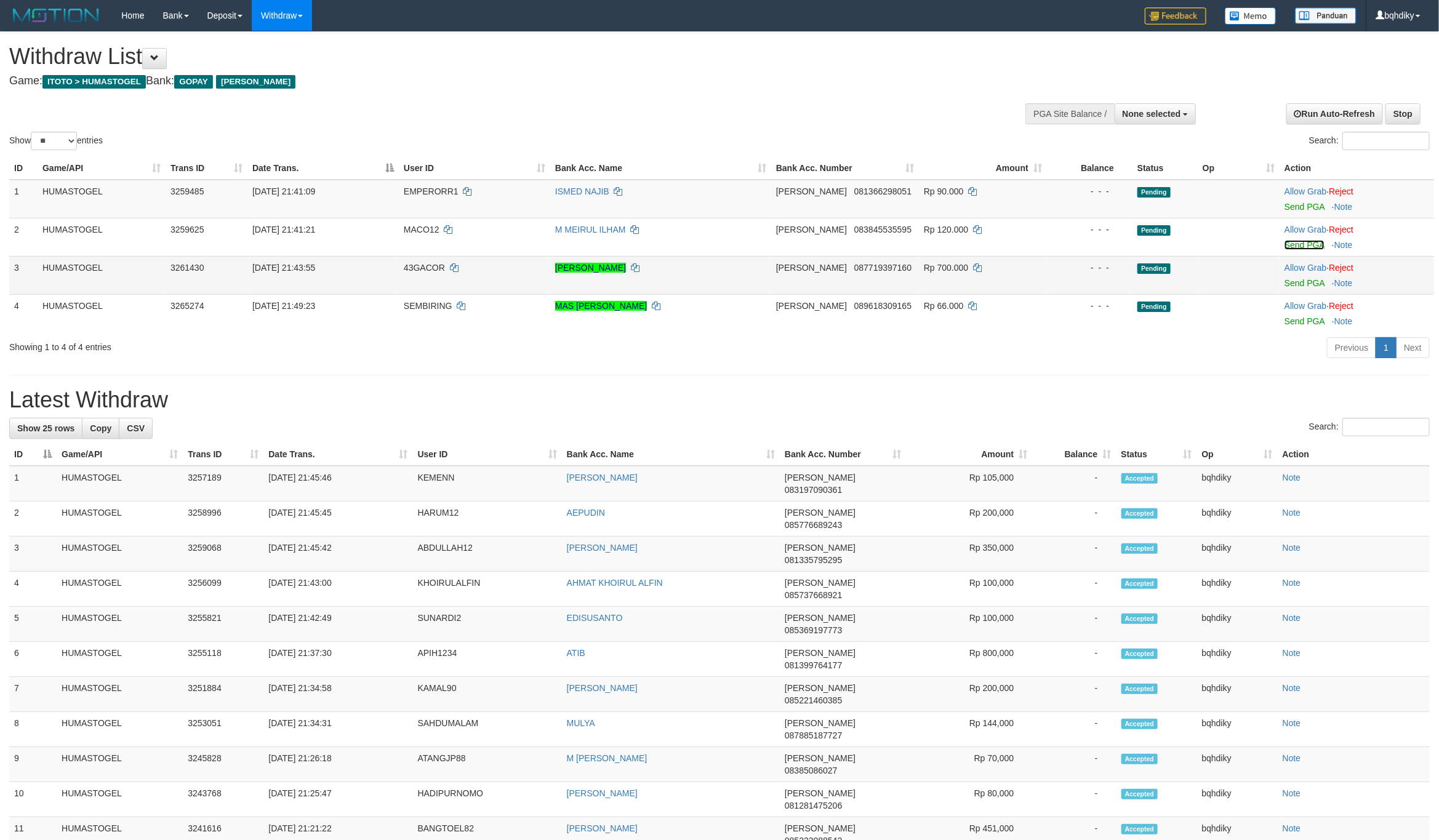
click at [1298, 244] on link "Send PGA" at bounding box center [1304, 245] width 40 height 10
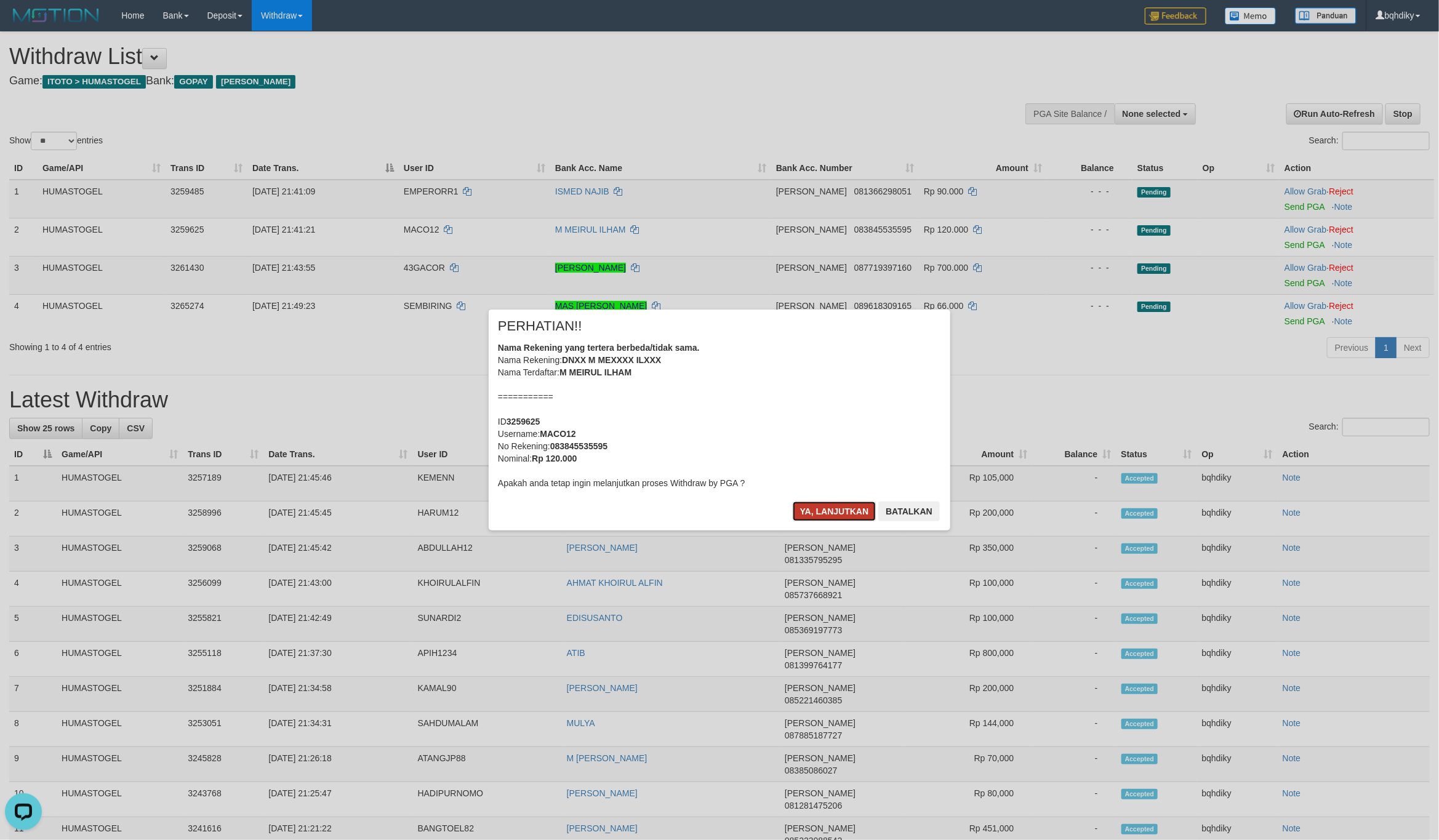
click at [837, 506] on button "Ya, lanjutkan" at bounding box center [834, 511] width 84 height 20
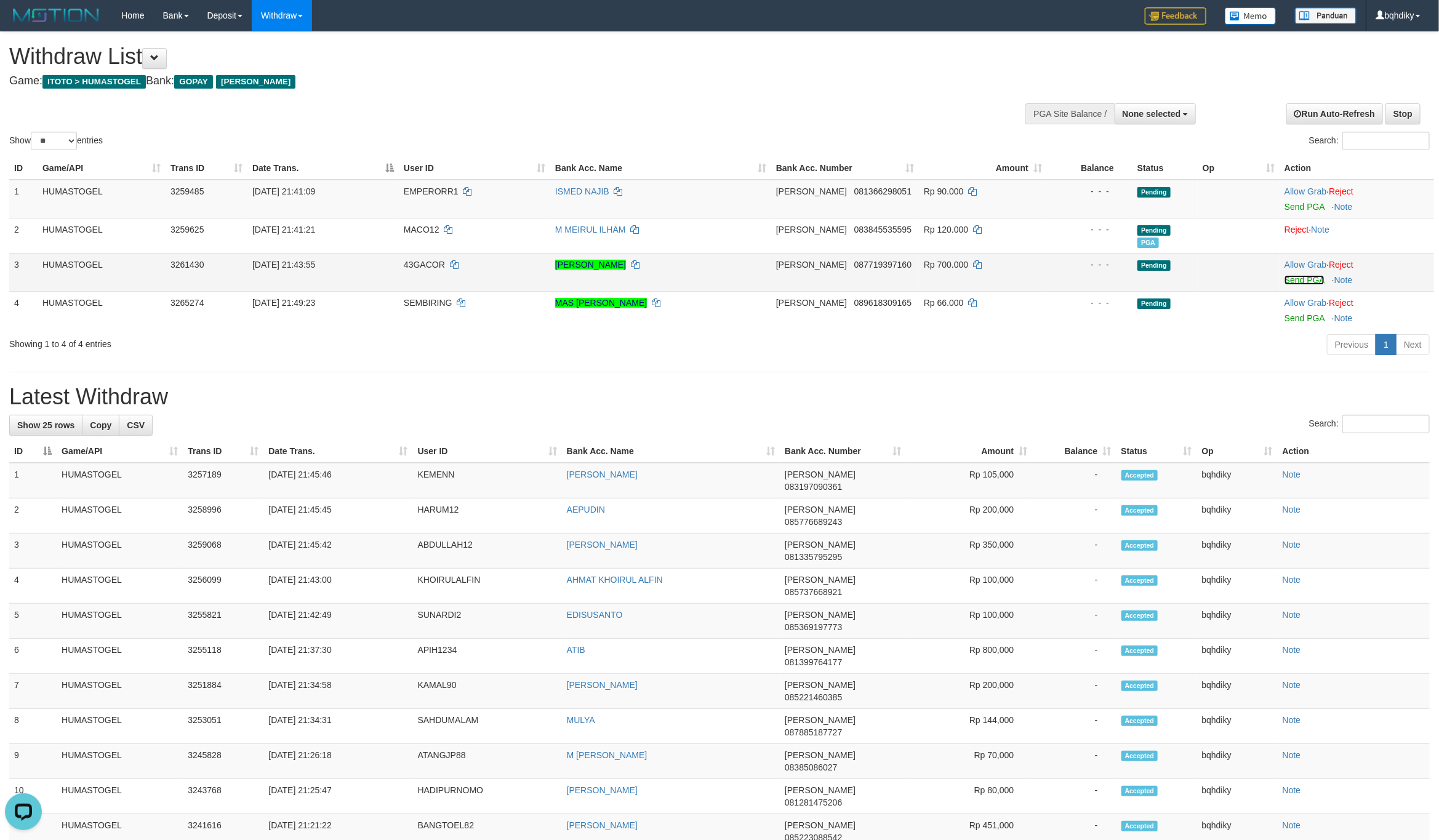
click at [1297, 279] on link "Send PGA" at bounding box center [1304, 280] width 40 height 10
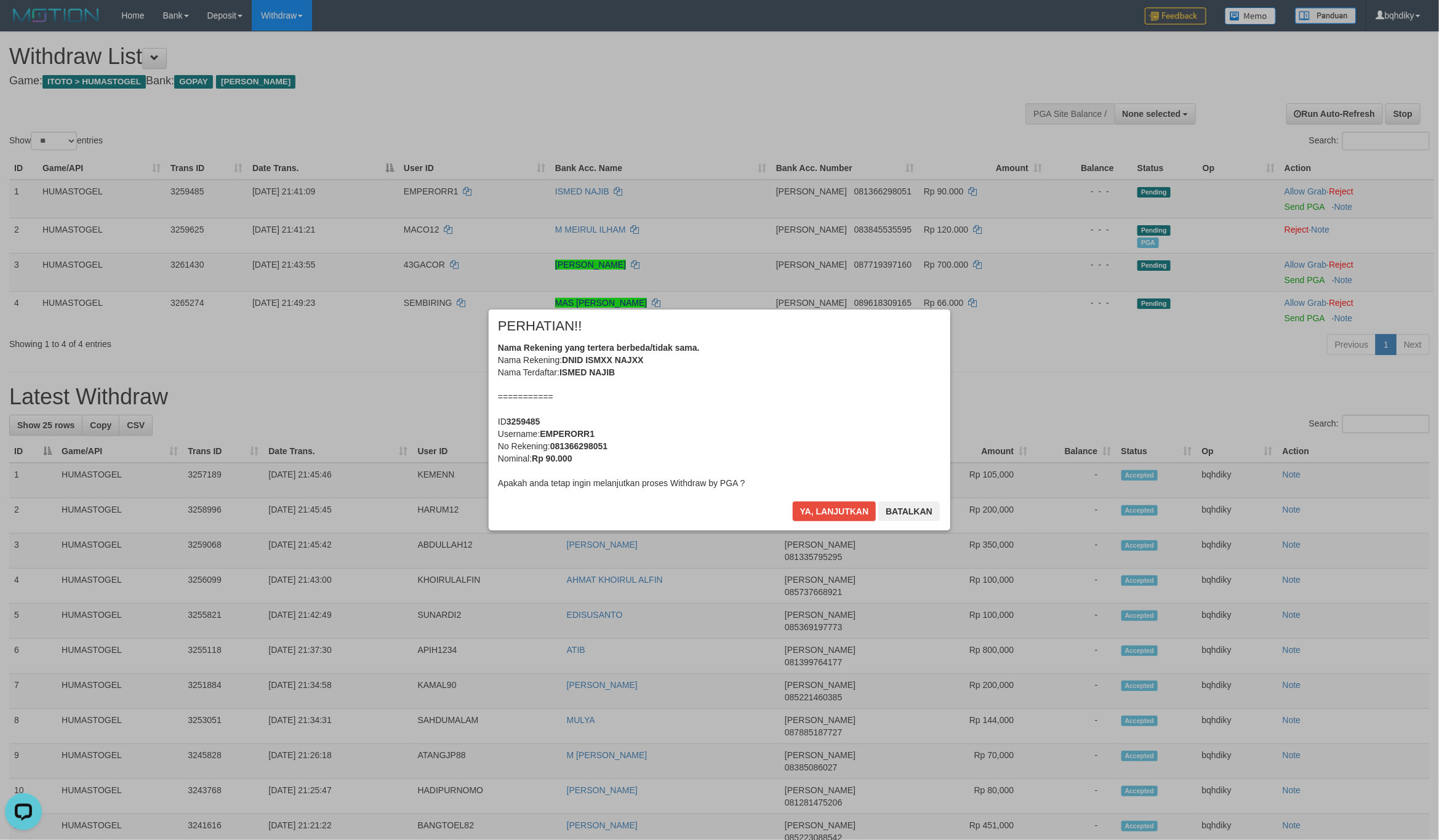
click at [826, 509] on div "× PERHATIAN!! Nama Rekening yang tertera berbeda/tidak sama. Nama Rekening: DNI…" at bounding box center [719, 420] width 480 height 220
click at [820, 515] on button "Ya, lanjutkan" at bounding box center [834, 511] width 84 height 20
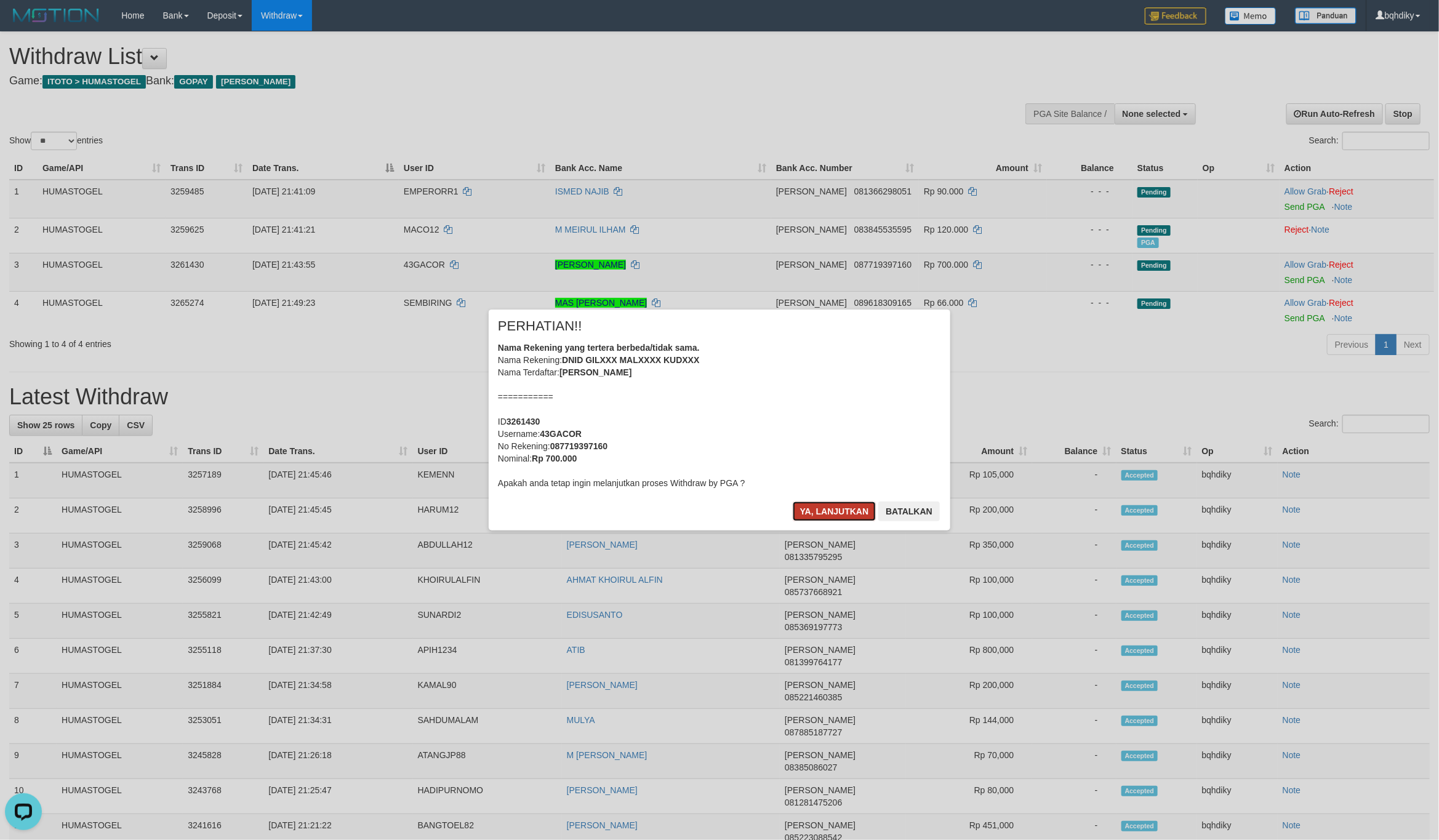
click at [827, 511] on button "Ya, lanjutkan" at bounding box center [834, 511] width 84 height 20
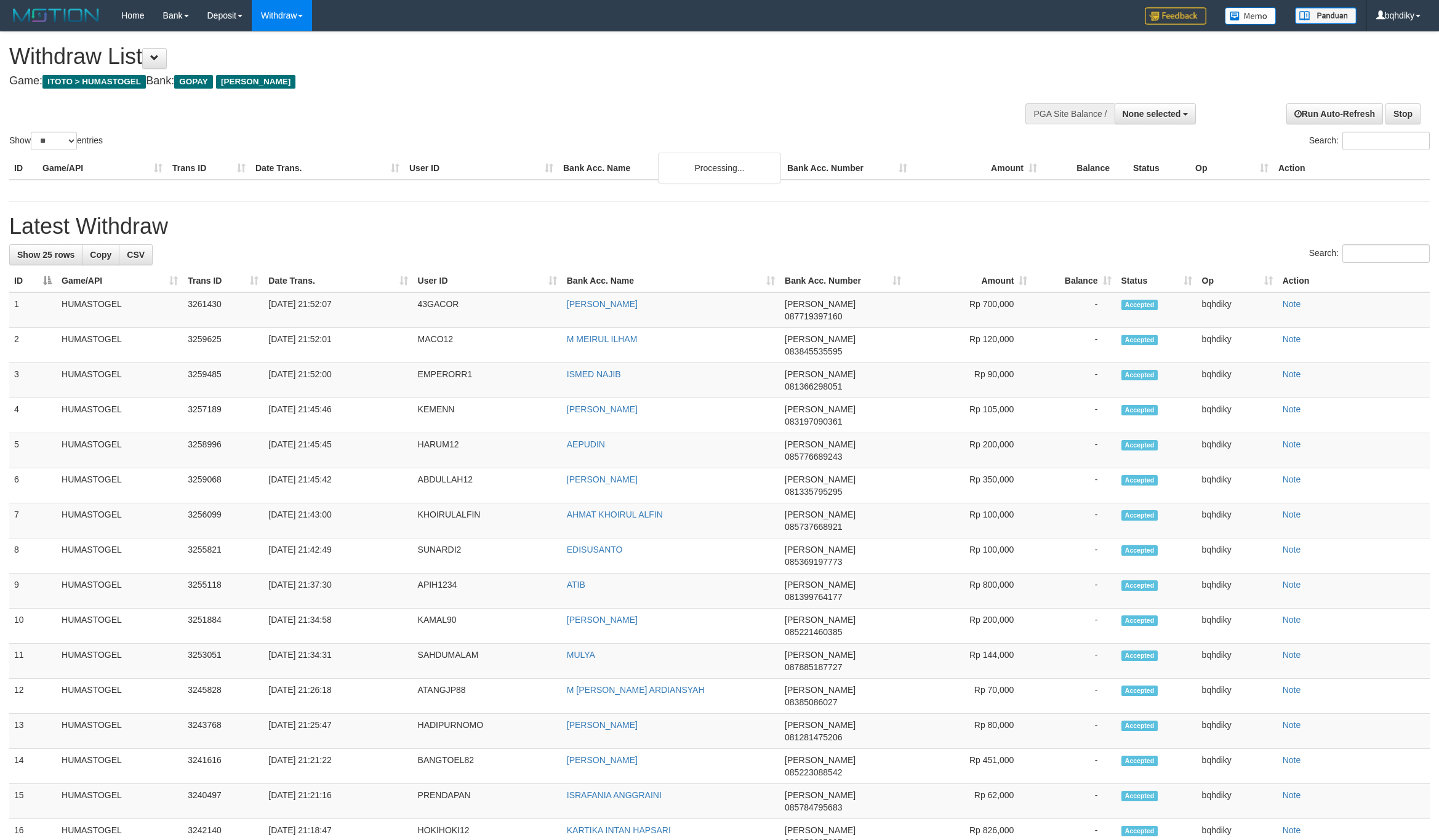
select select
select select "**"
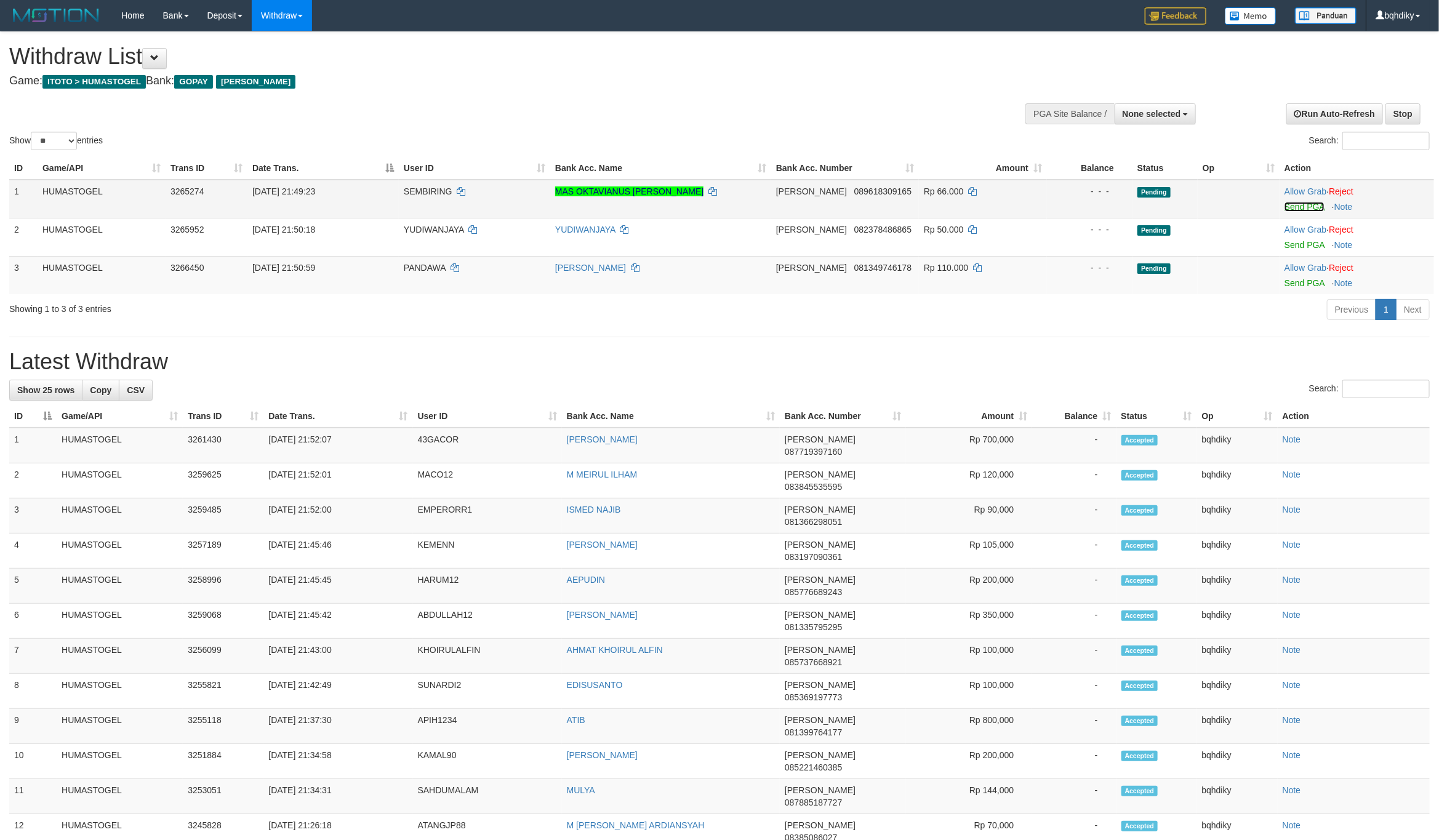
click at [1307, 206] on link "Send PGA" at bounding box center [1304, 206] width 40 height 10
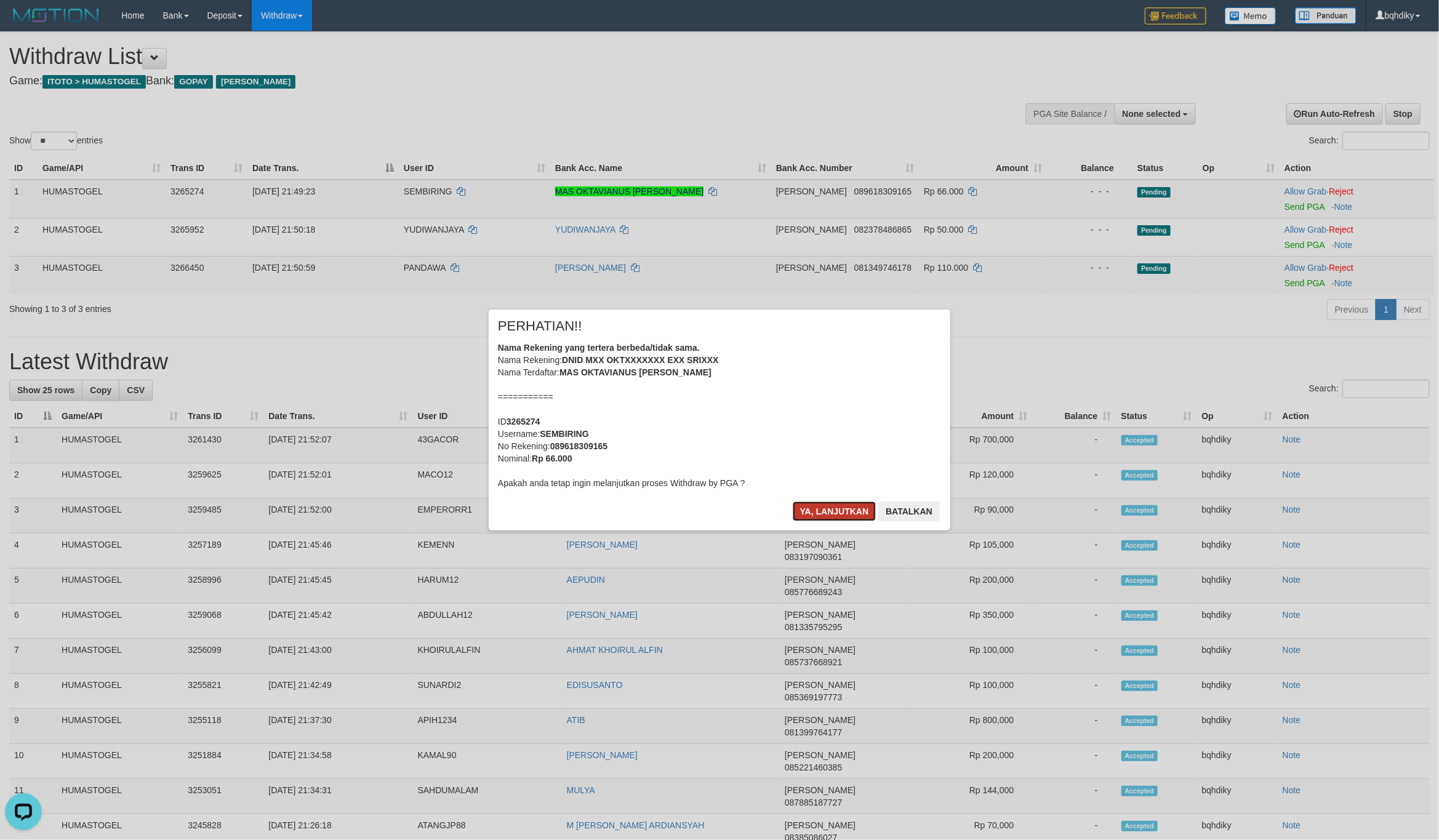
click at [842, 513] on button "Ya, lanjutkan" at bounding box center [834, 511] width 84 height 20
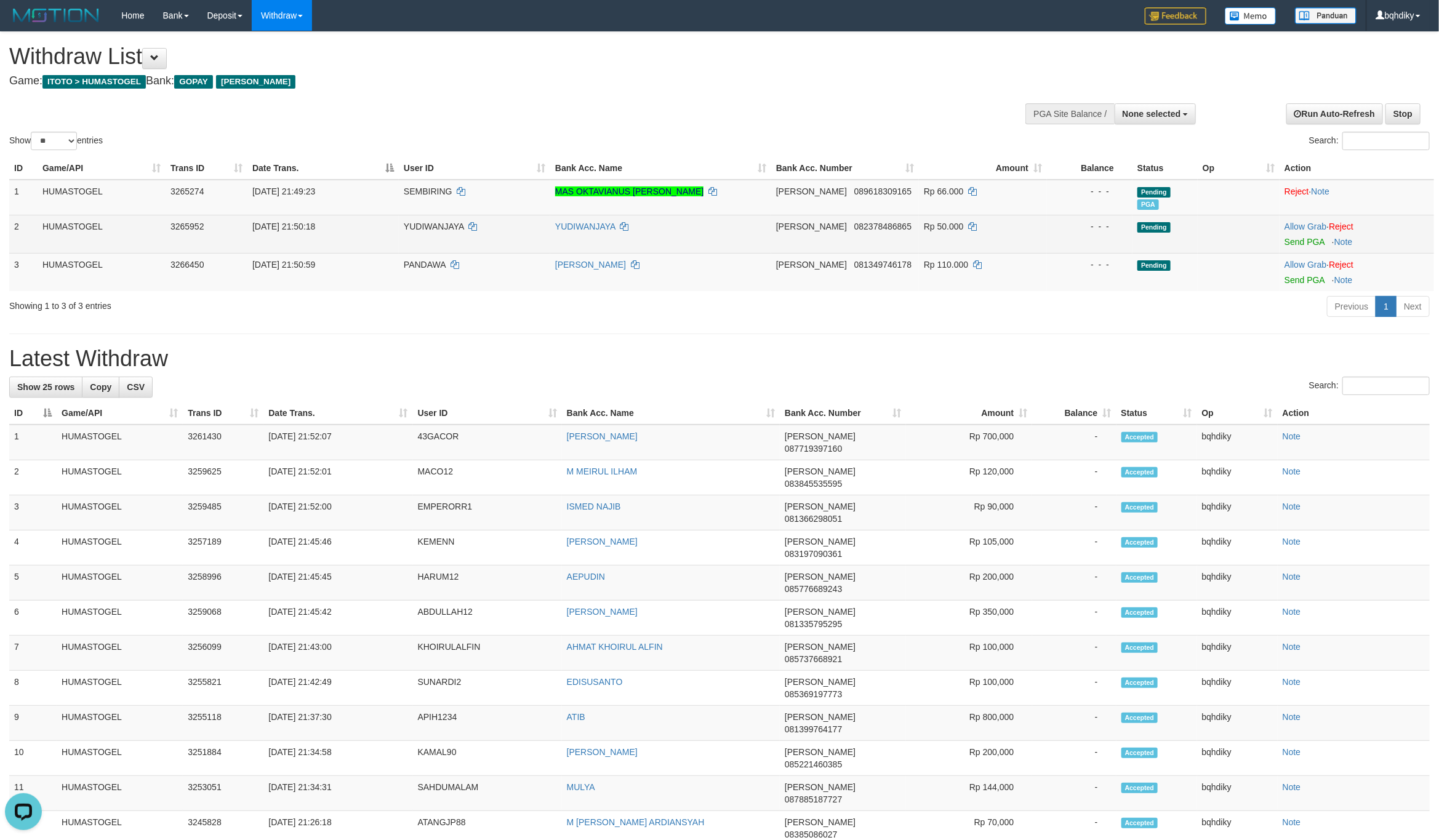
click at [1288, 235] on td "Allow Grab · Reject Send PGA · Note" at bounding box center [1357, 233] width 155 height 38
click at [1291, 238] on link "Send PGA" at bounding box center [1304, 242] width 40 height 10
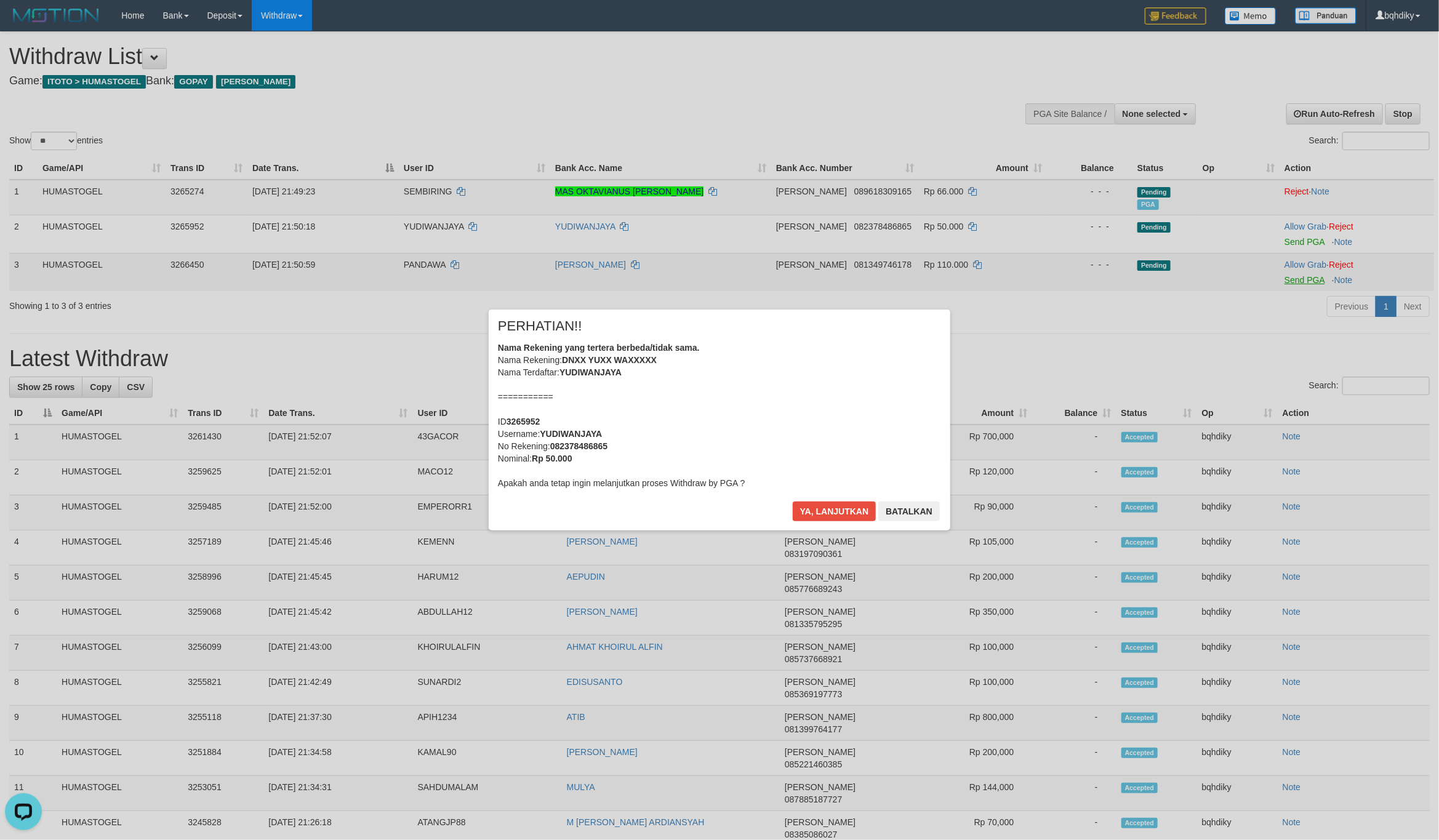
click at [1313, 279] on div "× PERHATIAN!! Nama Rekening yang tertera berbeda/tidak sama. Nama Rekening: DNX…" at bounding box center [720, 420] width 1439 height 840
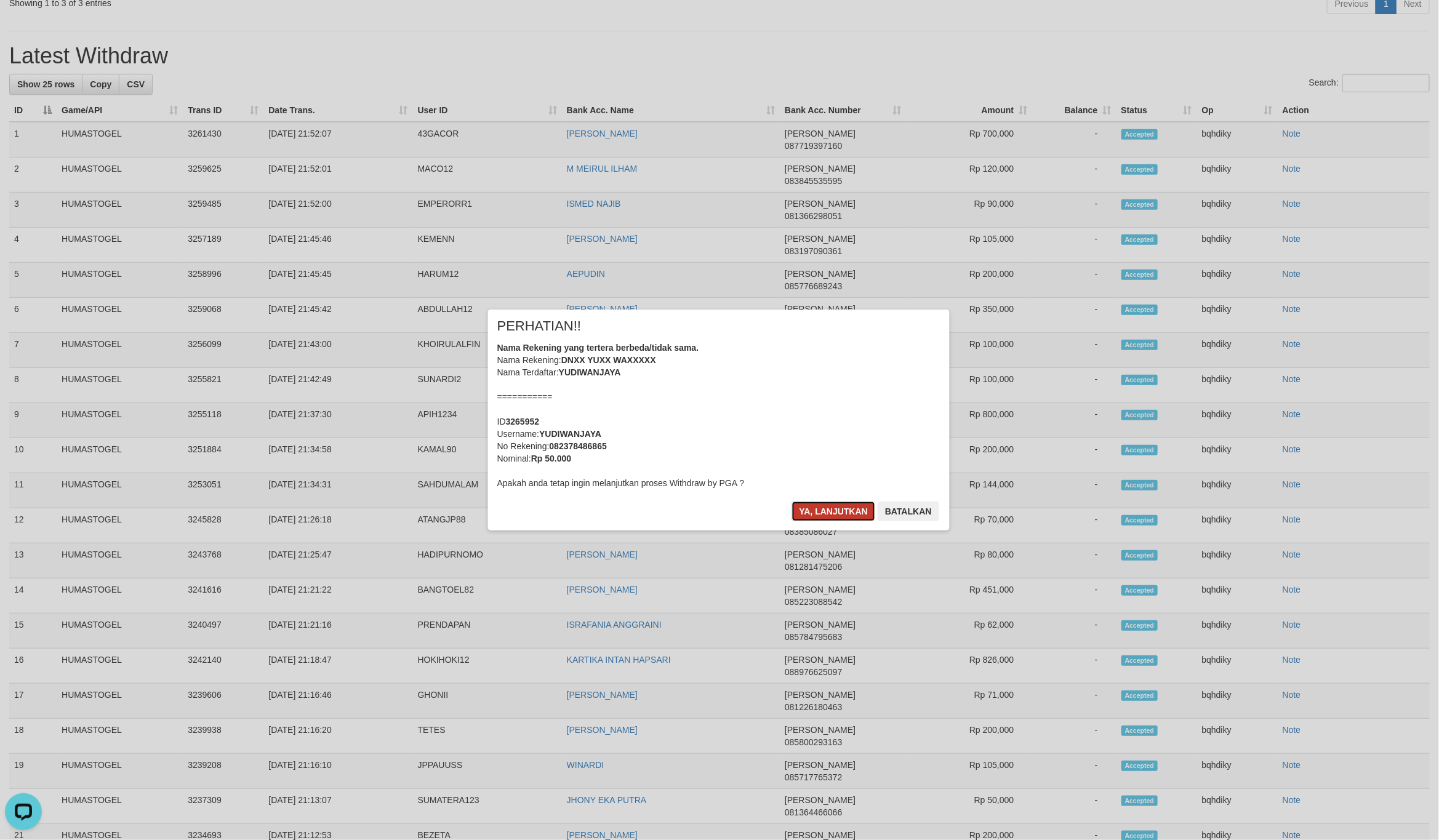
click at [837, 509] on button "Ya, lanjutkan" at bounding box center [834, 511] width 84 height 20
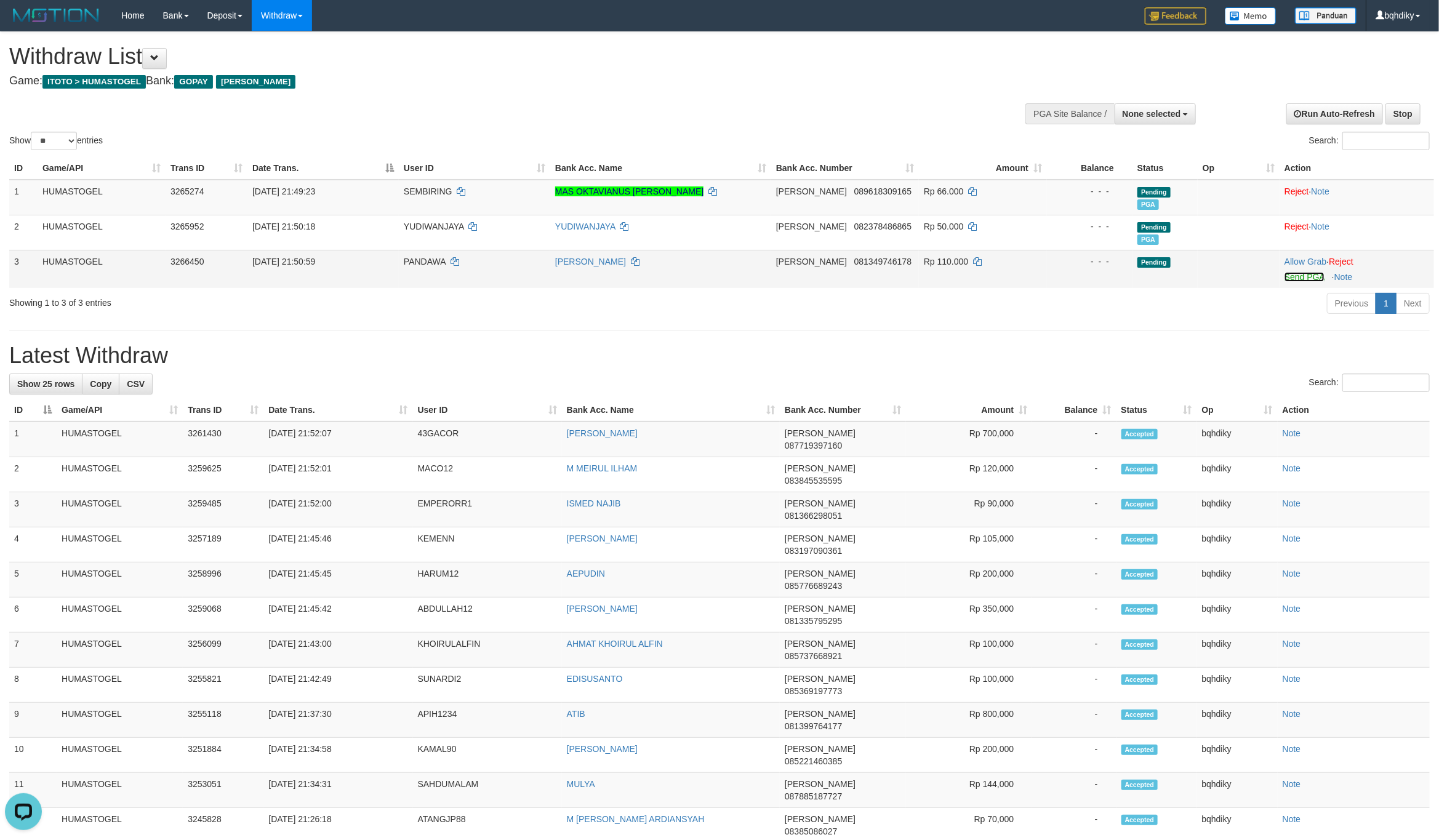
click at [1308, 275] on link "Send PGA" at bounding box center [1304, 277] width 40 height 10
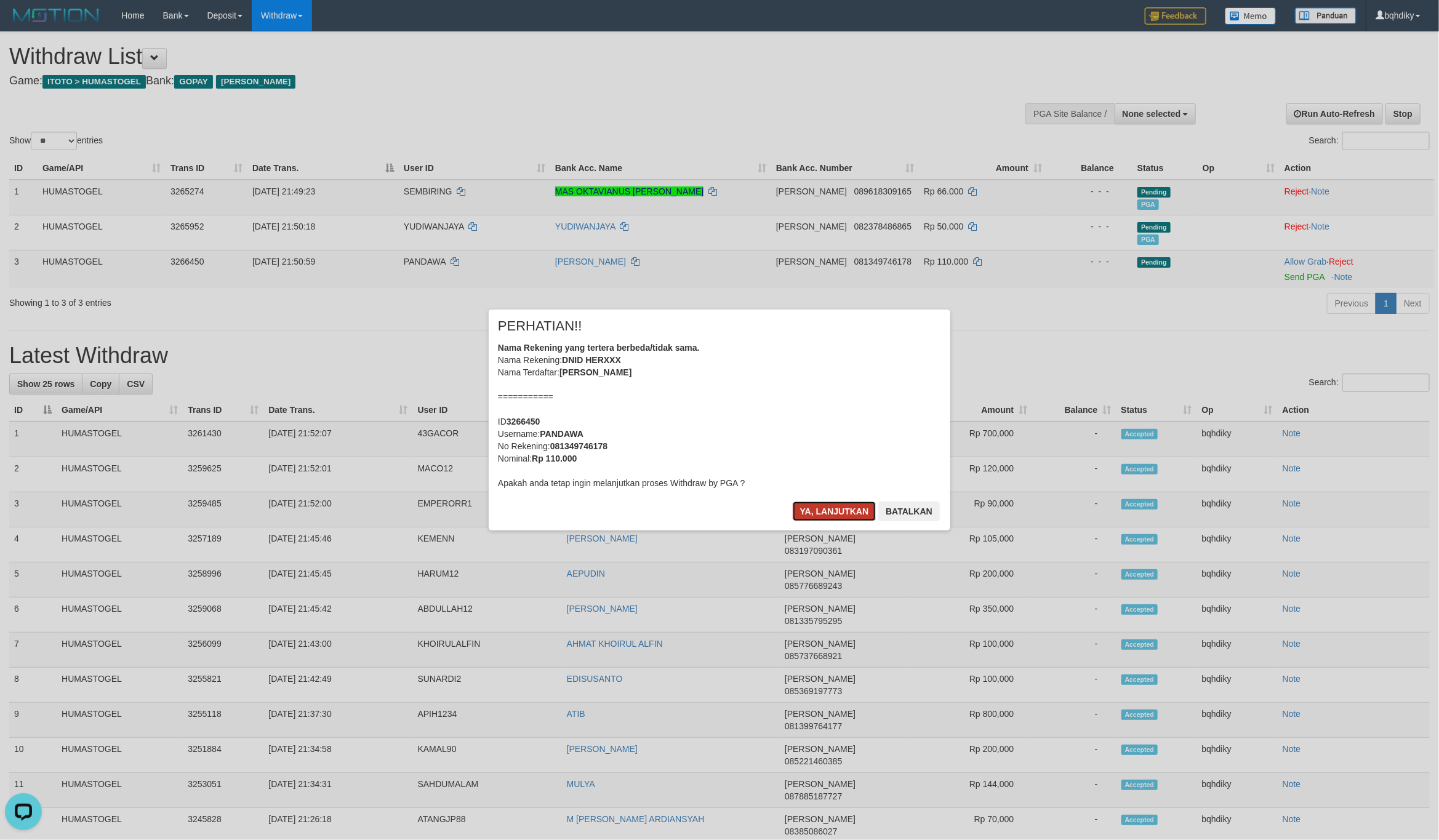
click at [850, 506] on button "Ya, lanjutkan" at bounding box center [834, 511] width 84 height 20
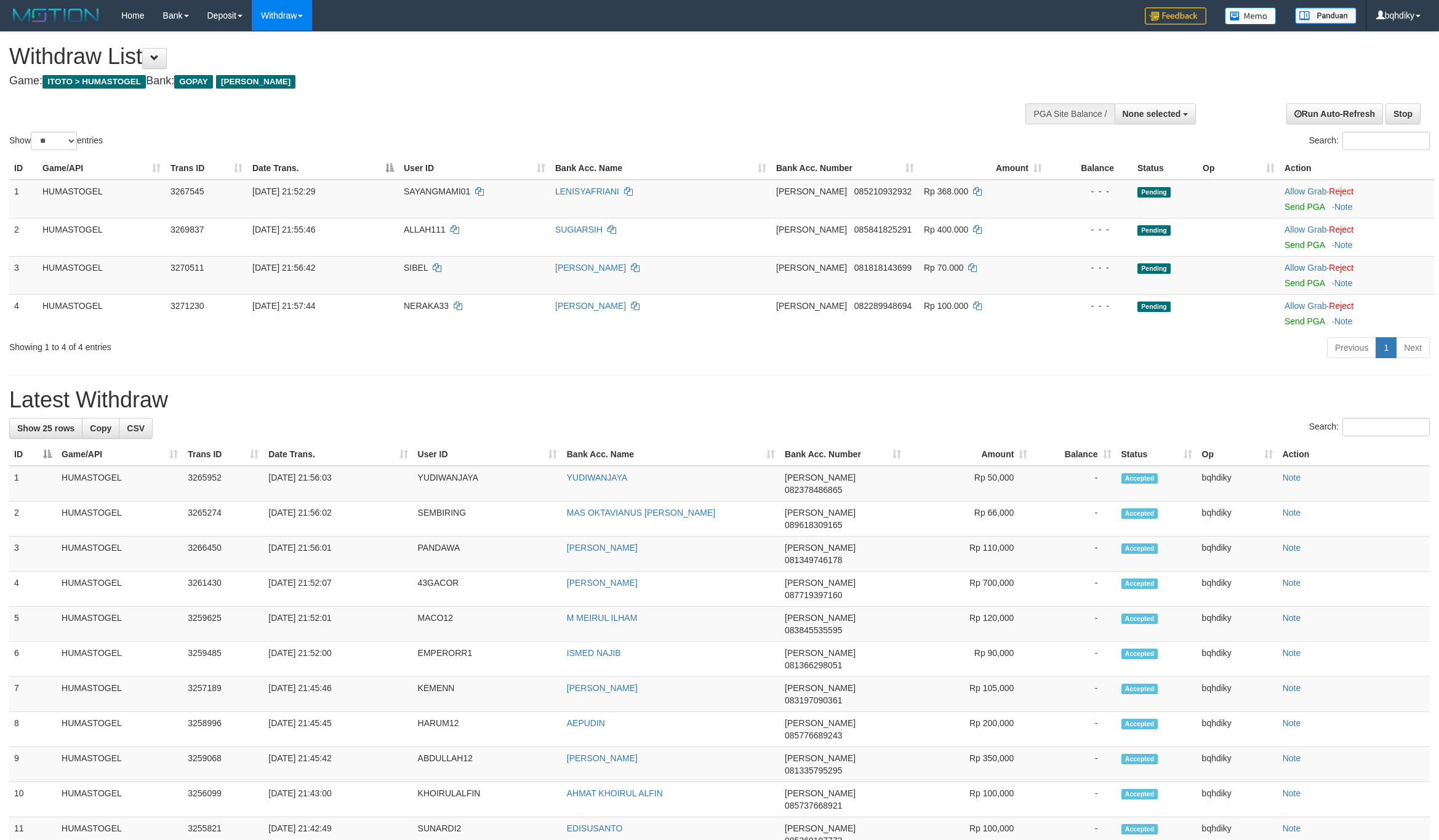
select select
select select "**"
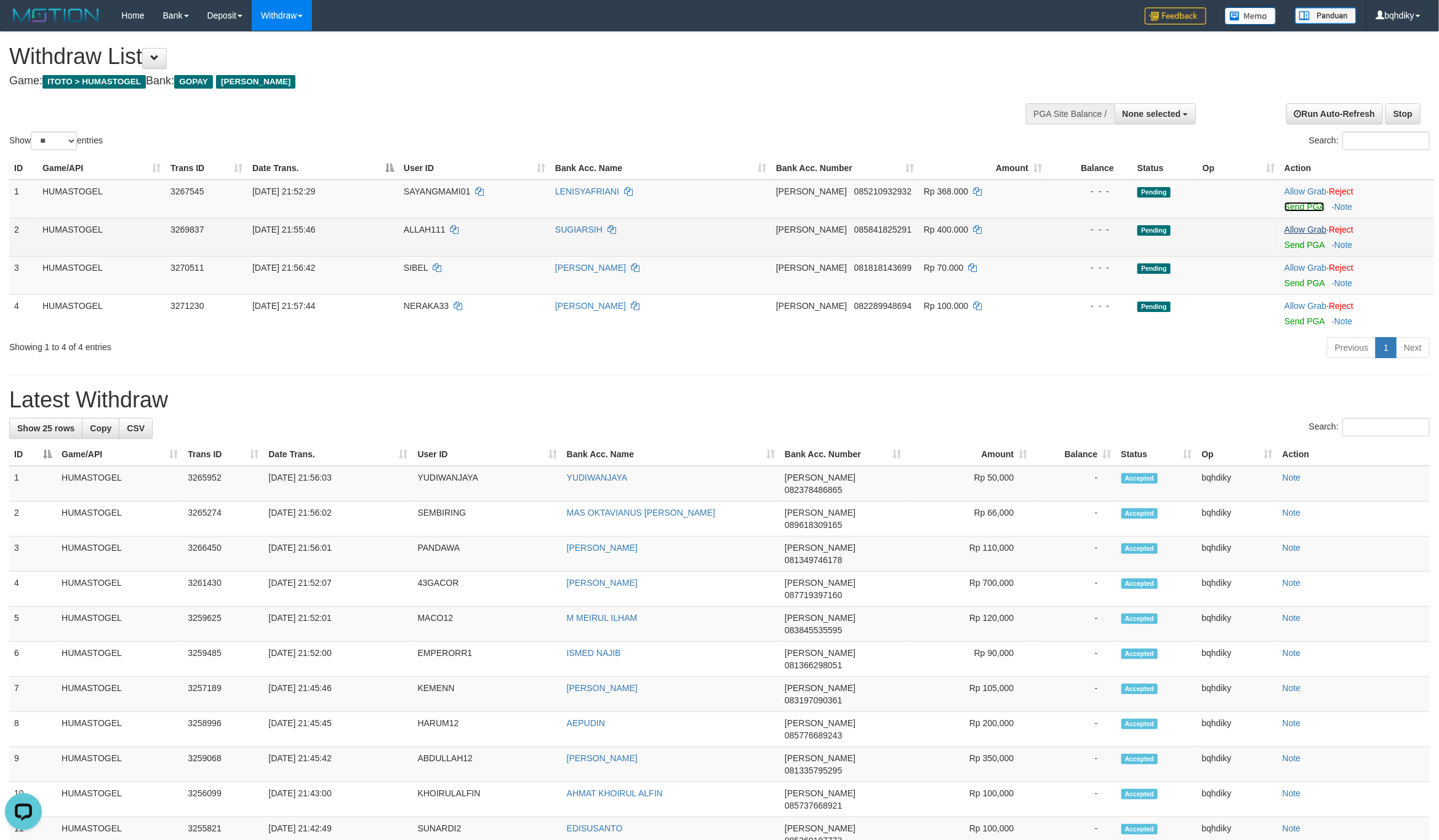
drag, startPoint x: 1297, startPoint y: 205, endPoint x: 1305, endPoint y: 227, distance: 23.4
click at [1297, 205] on link "Send PGA" at bounding box center [1304, 206] width 40 height 10
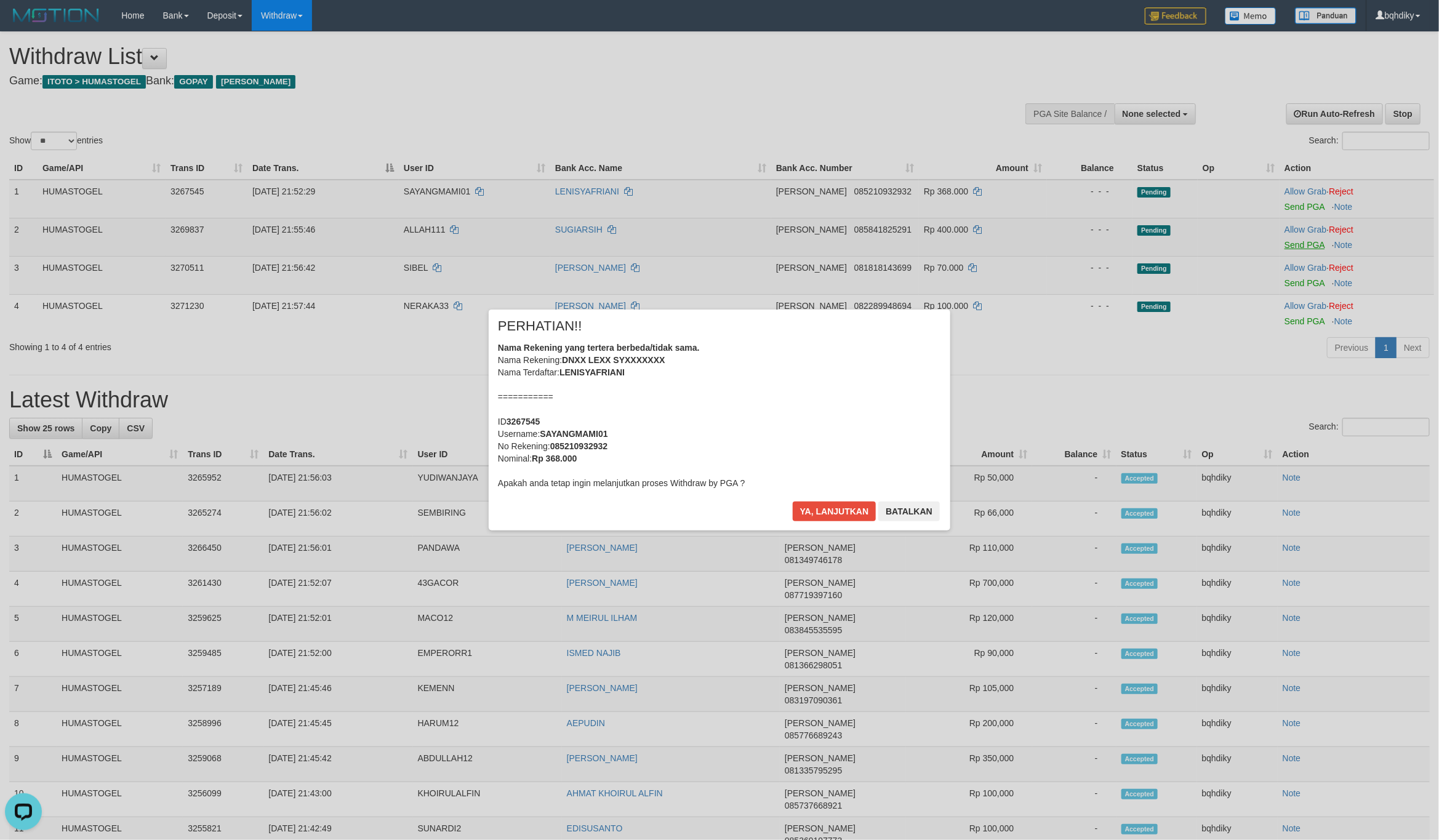
click at [1300, 241] on div "× PERHATIAN!! Nama Rekening yang tertera berbeda/tidak sama. Nama Rekening: DNX…" at bounding box center [720, 420] width 1439 height 840
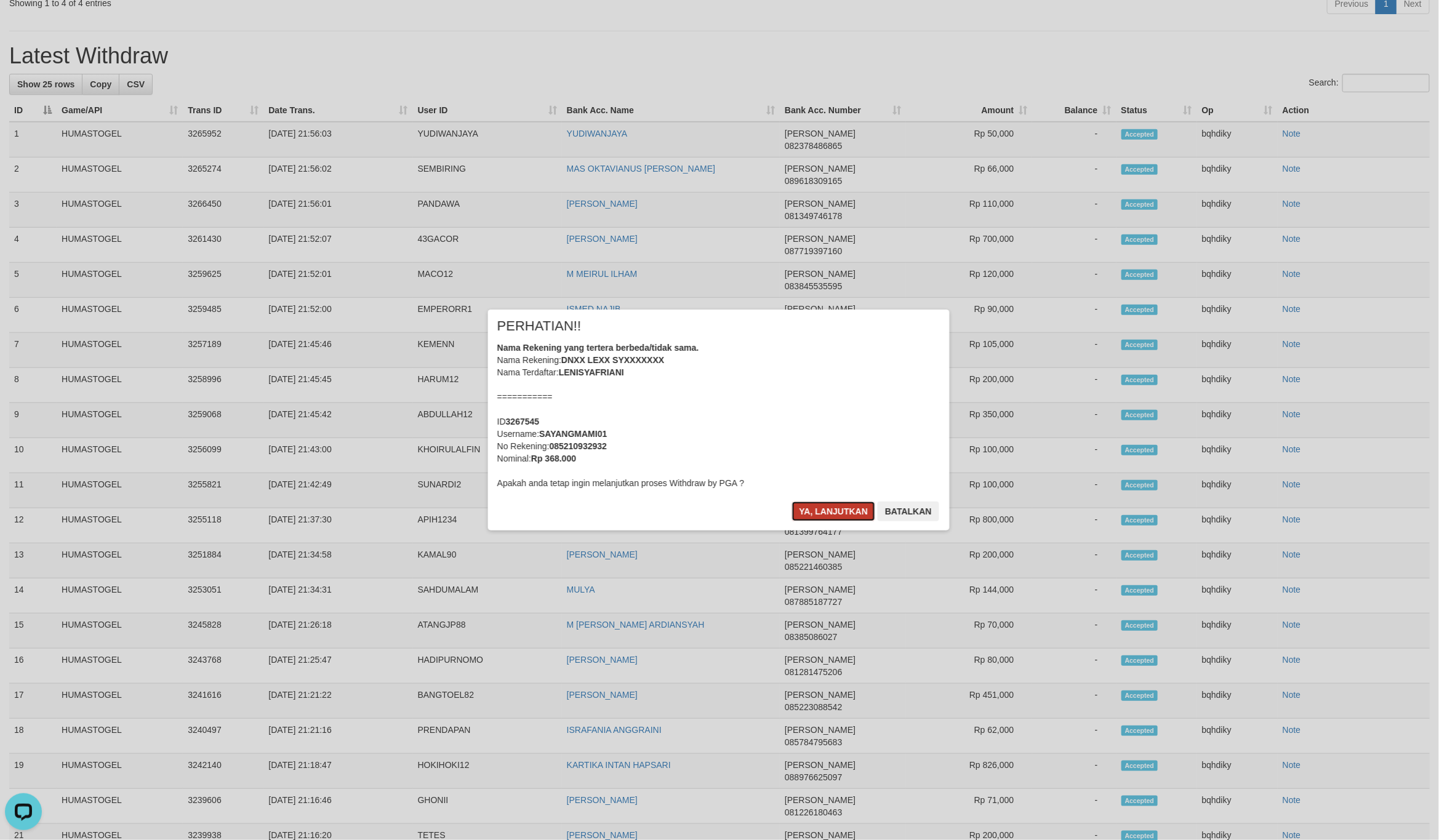
click at [849, 504] on button "Ya, lanjutkan" at bounding box center [834, 511] width 84 height 20
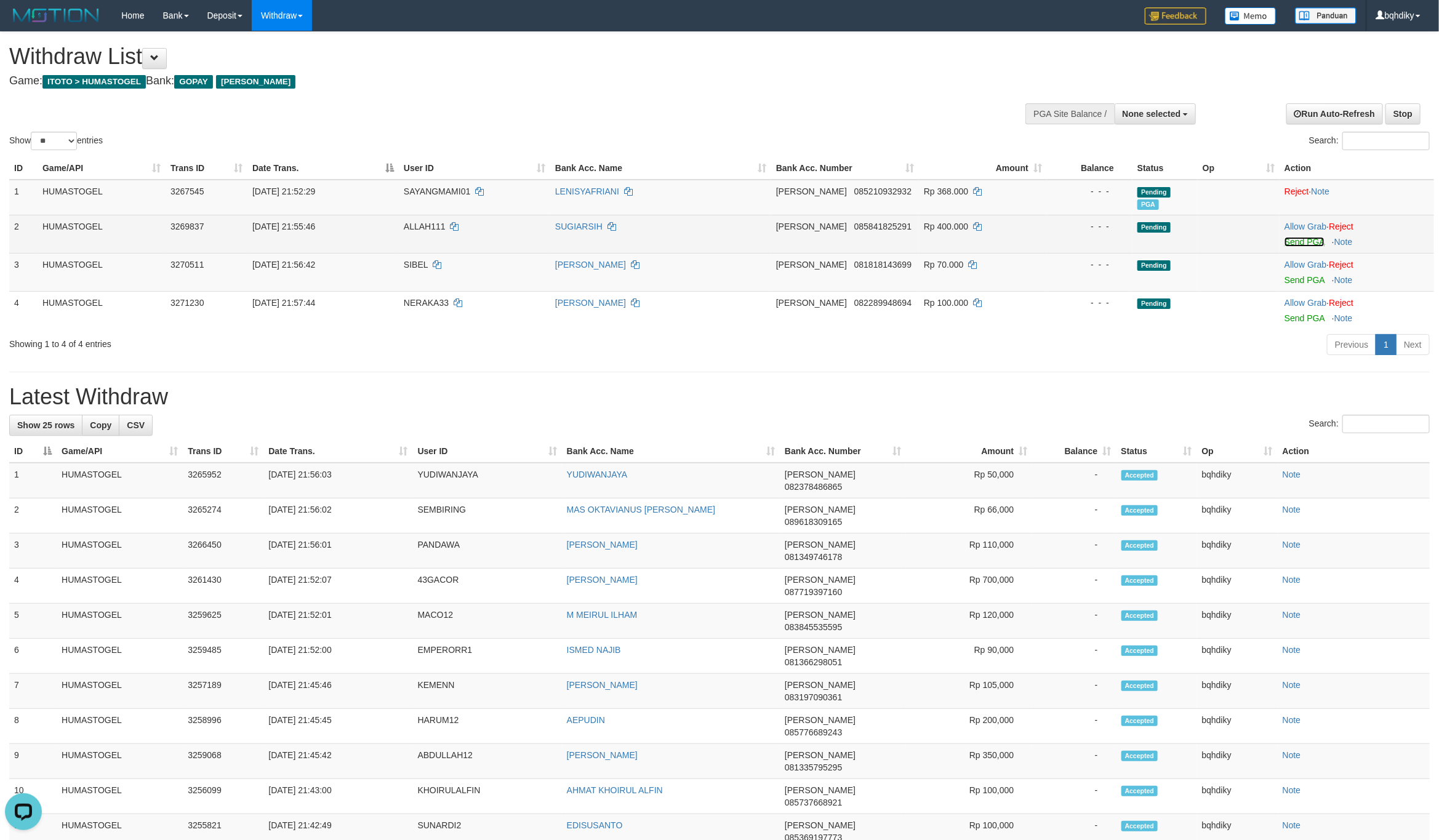
click at [1304, 242] on link "Send PGA" at bounding box center [1304, 242] width 40 height 10
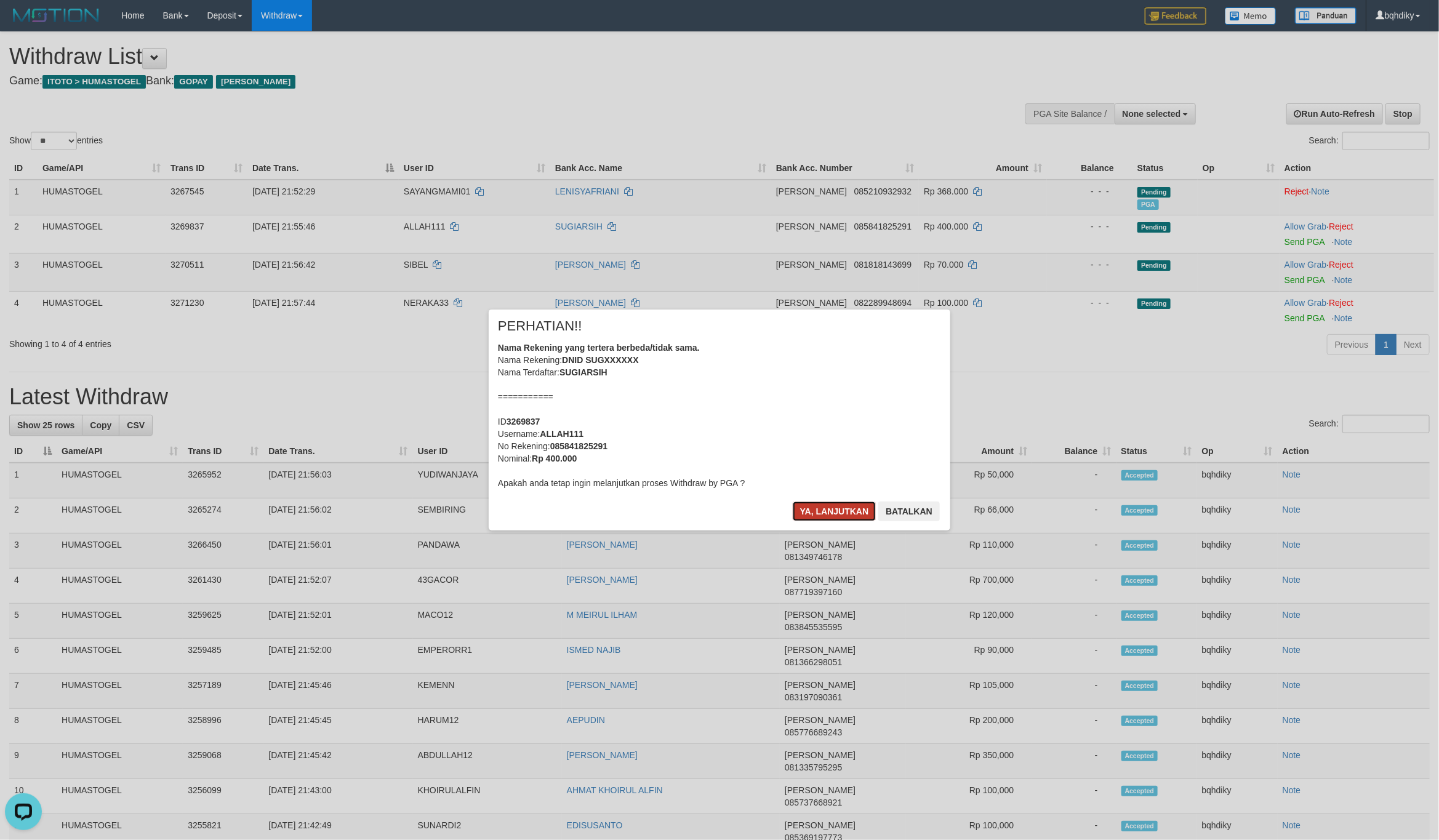
click at [852, 506] on button "Ya, lanjutkan" at bounding box center [834, 511] width 84 height 20
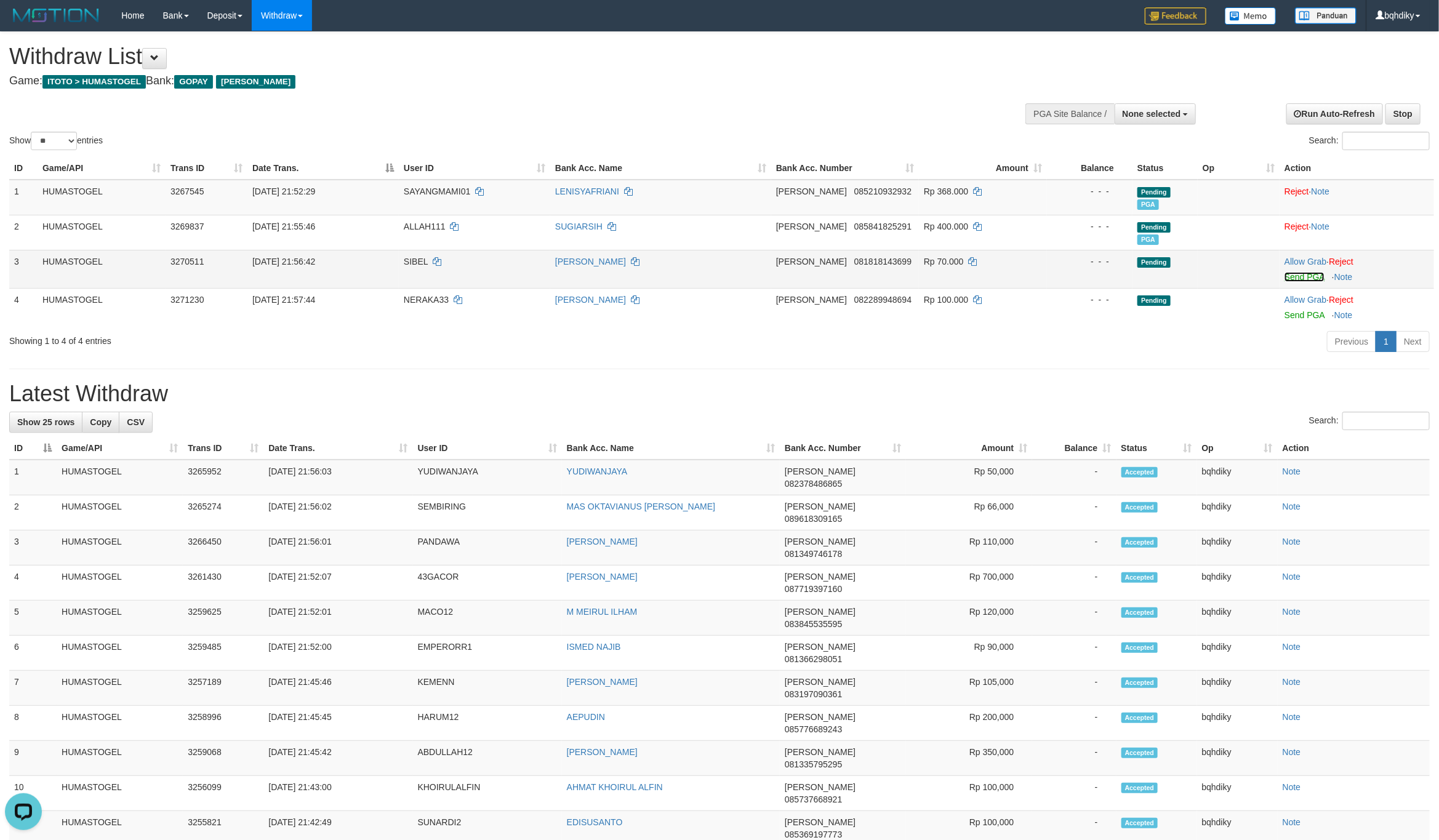
click at [1302, 279] on link "Send PGA" at bounding box center [1304, 277] width 40 height 10
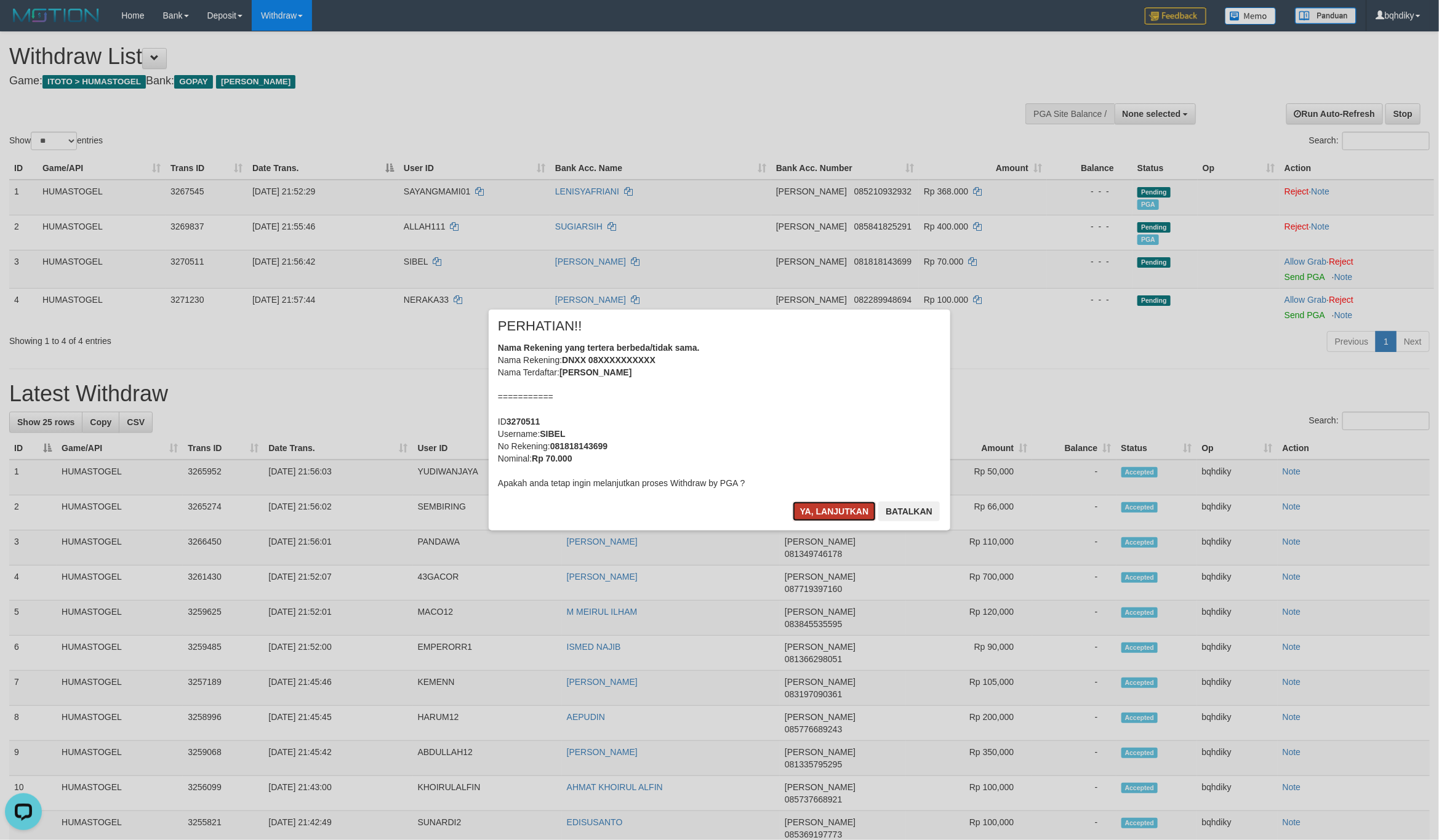
click at [804, 506] on button "Ya, lanjutkan" at bounding box center [834, 511] width 84 height 20
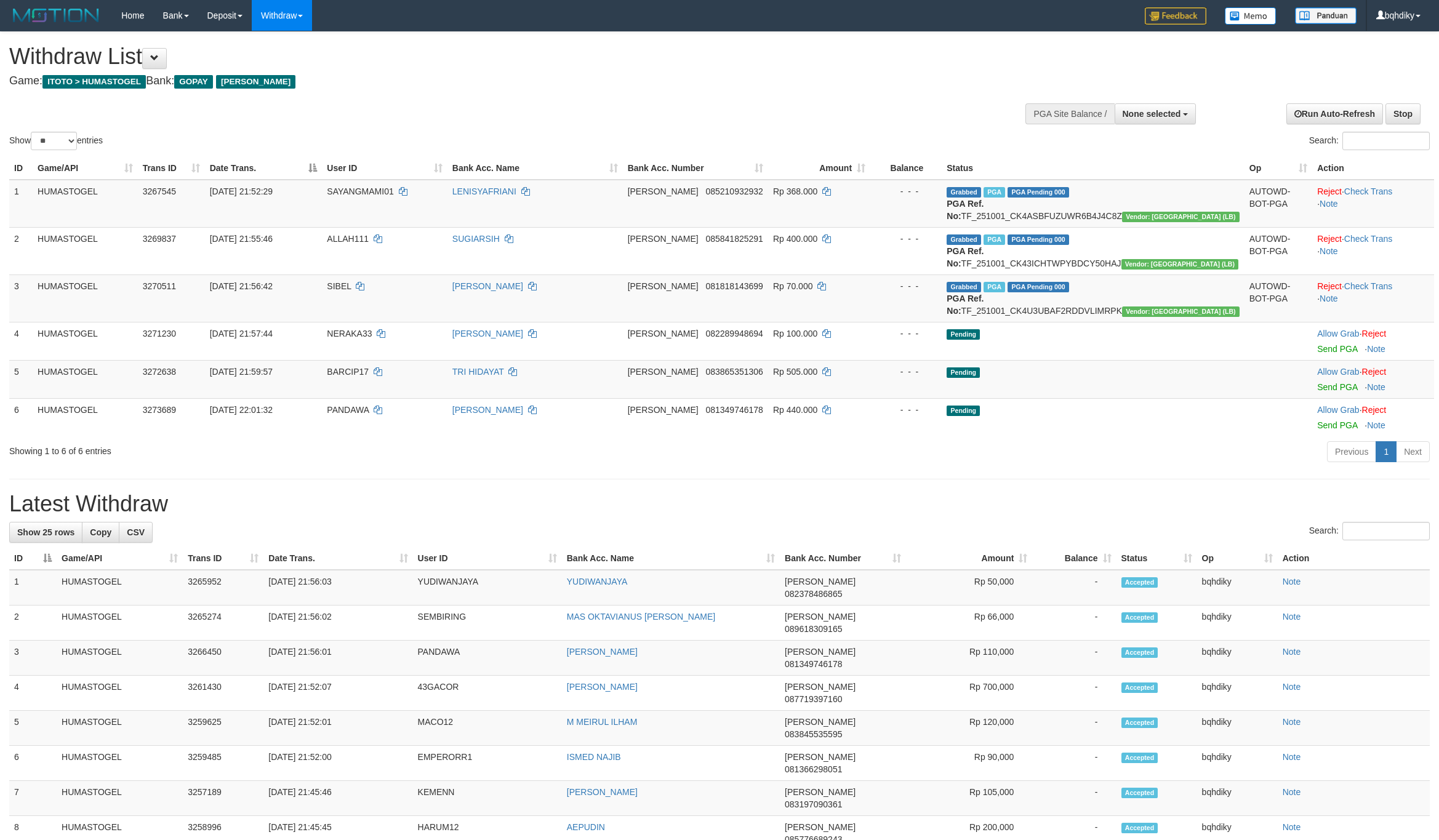
select select
select select "**"
click at [451, 516] on h1 "Latest Withdraw" at bounding box center [720, 504] width 1421 height 24
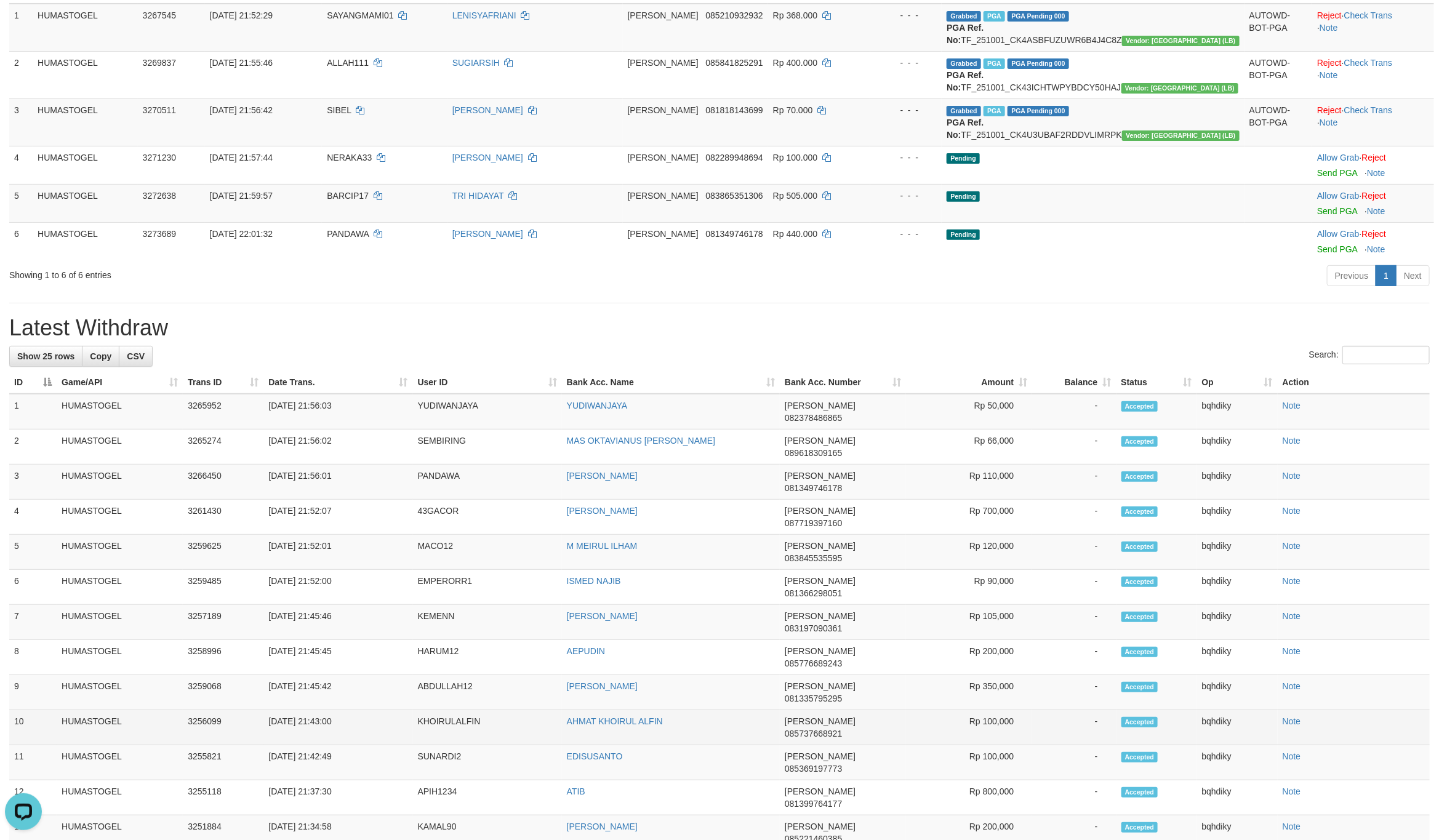
scroll to position [288, 0]
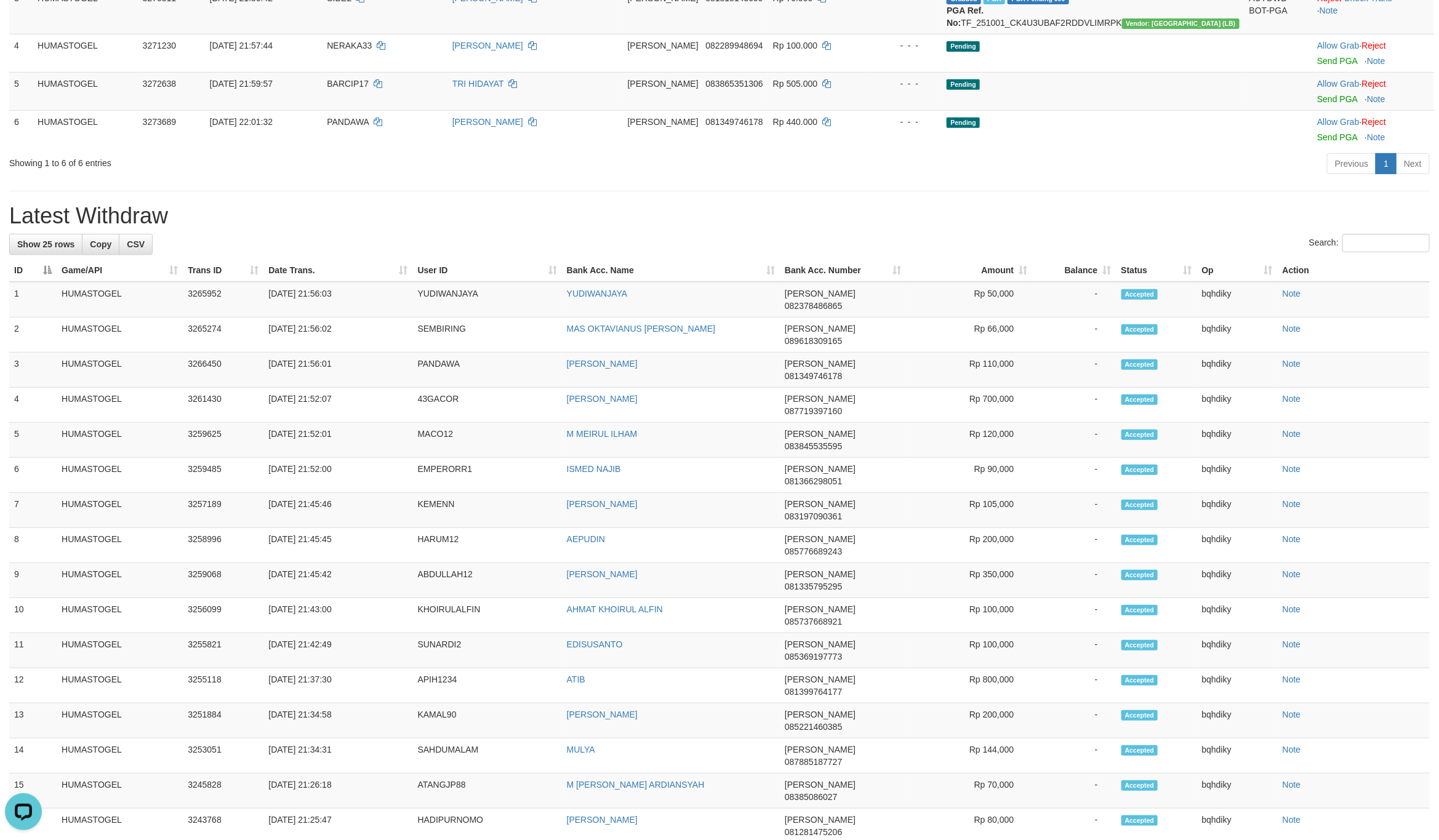
click at [580, 255] on div "Search:" at bounding box center [720, 245] width 1421 height 22
click at [443, 633] on td "SUNARDI2" at bounding box center [487, 650] width 149 height 35
copy td "SUNARDI2"
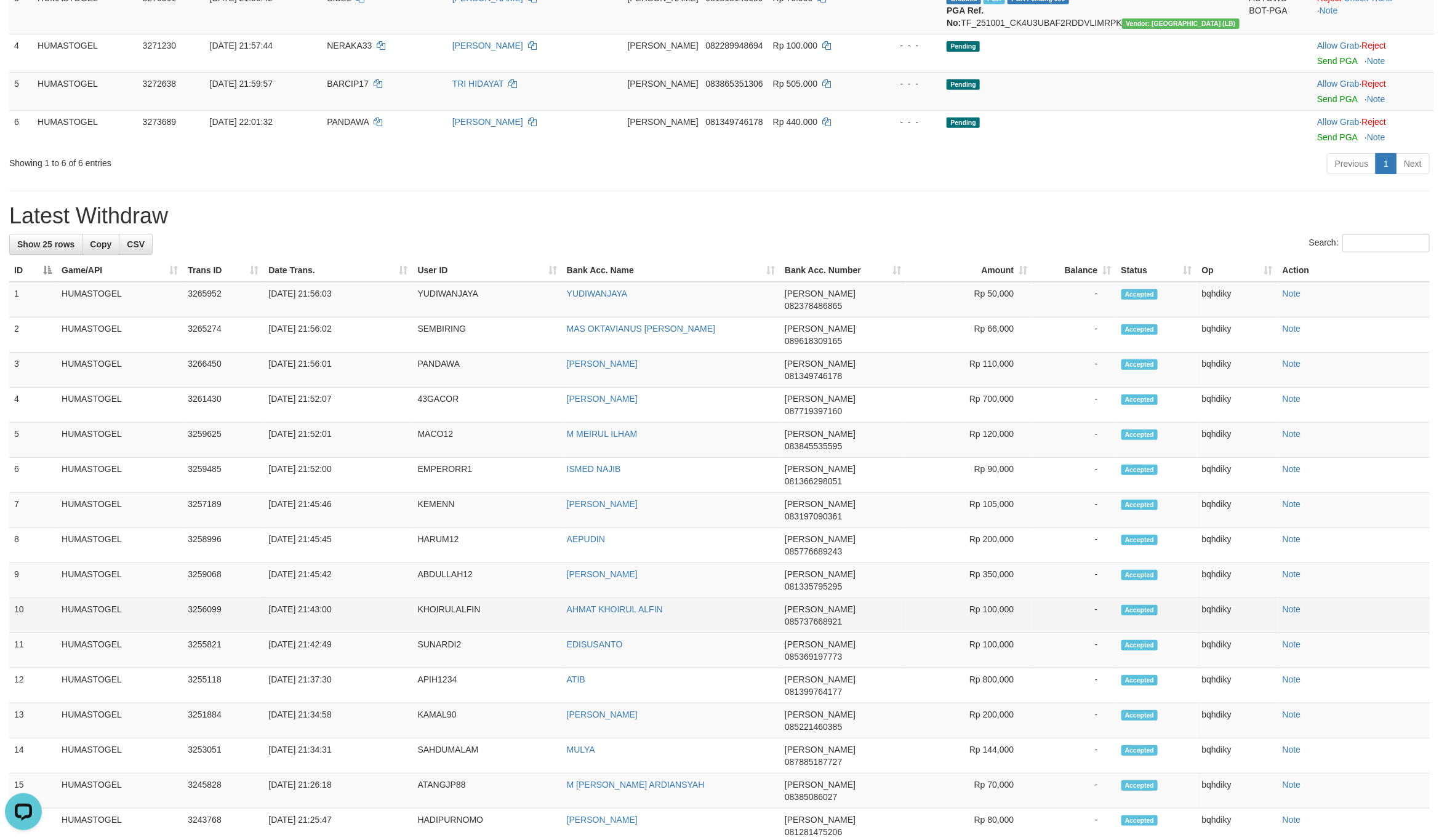
click at [460, 598] on td "KHOIRULALFIN" at bounding box center [487, 615] width 149 height 35
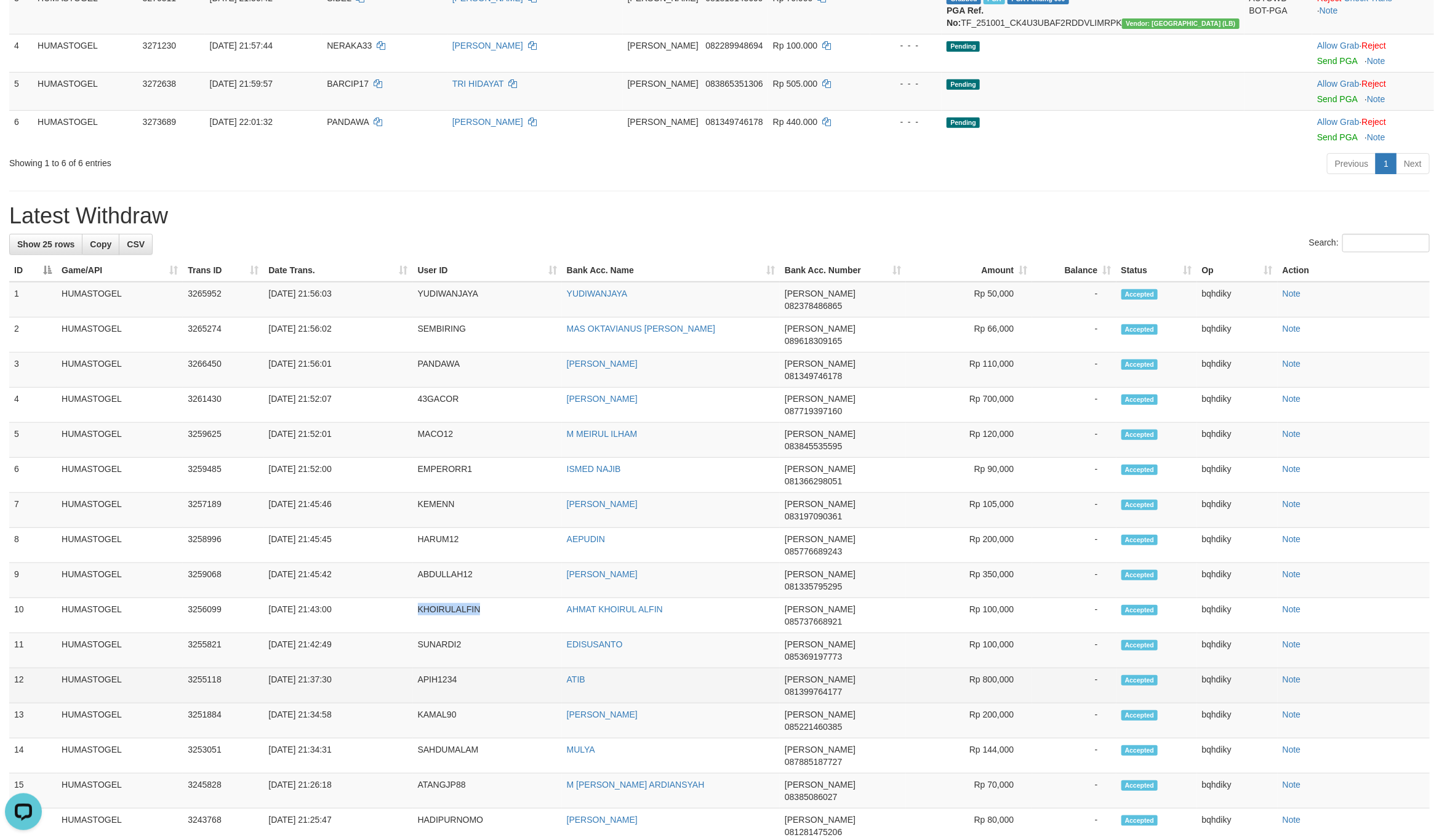
copy td "KHOIRULALFIN"
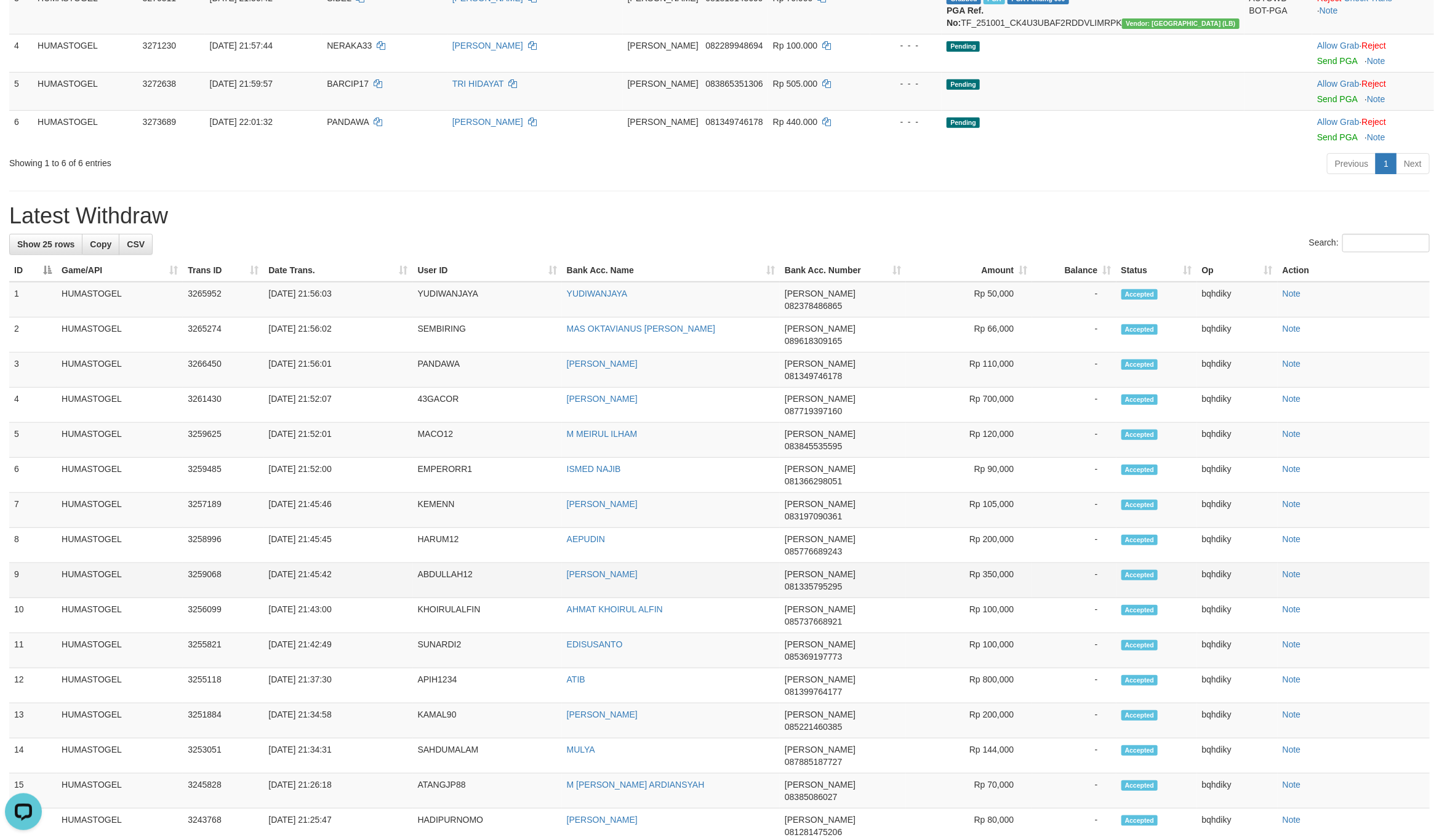
click at [419, 563] on td "ABDULLAH12" at bounding box center [487, 580] width 149 height 35
copy td "ABDULLAH12"
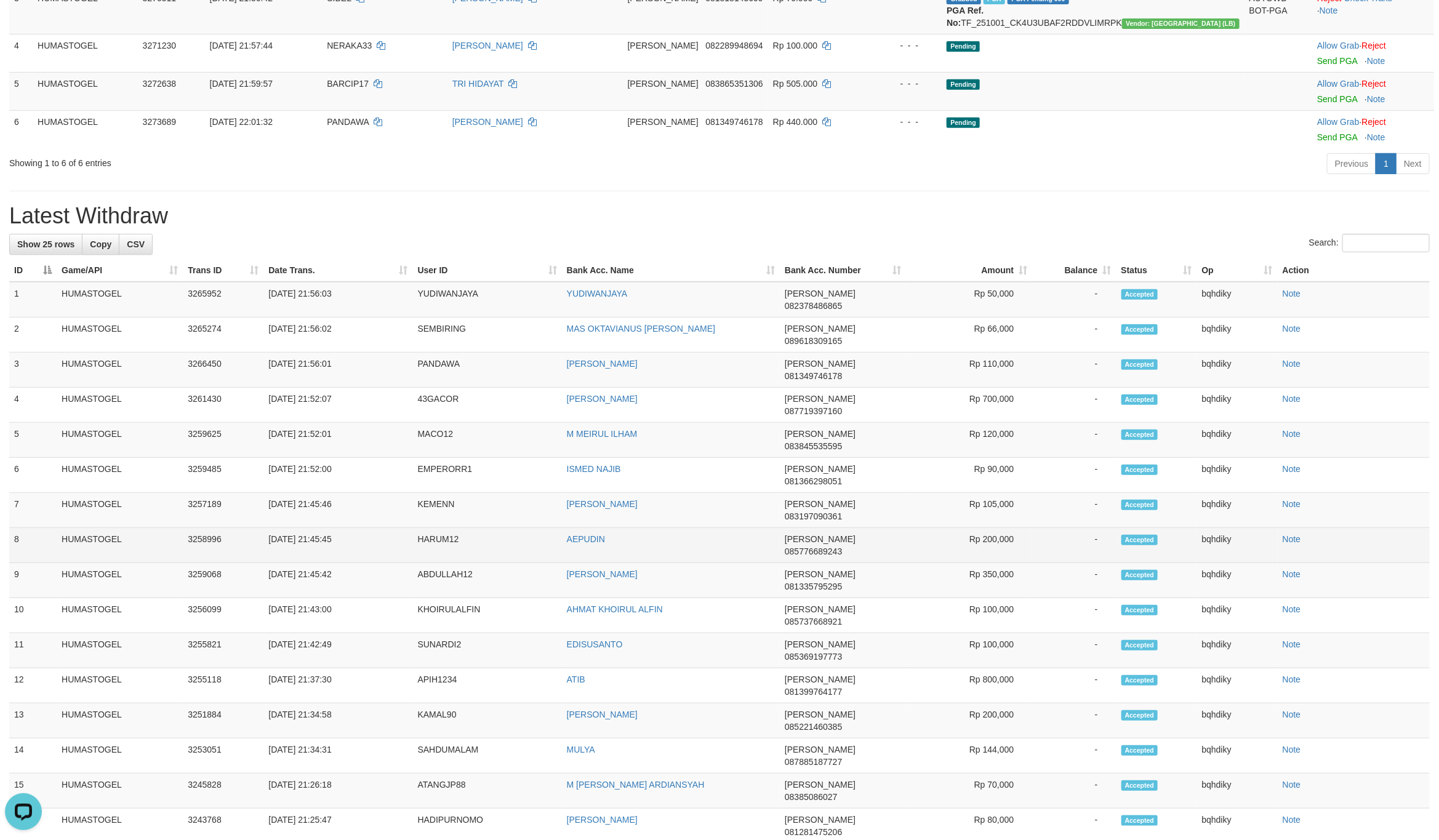
click at [449, 528] on td "HARUM12" at bounding box center [487, 545] width 149 height 35
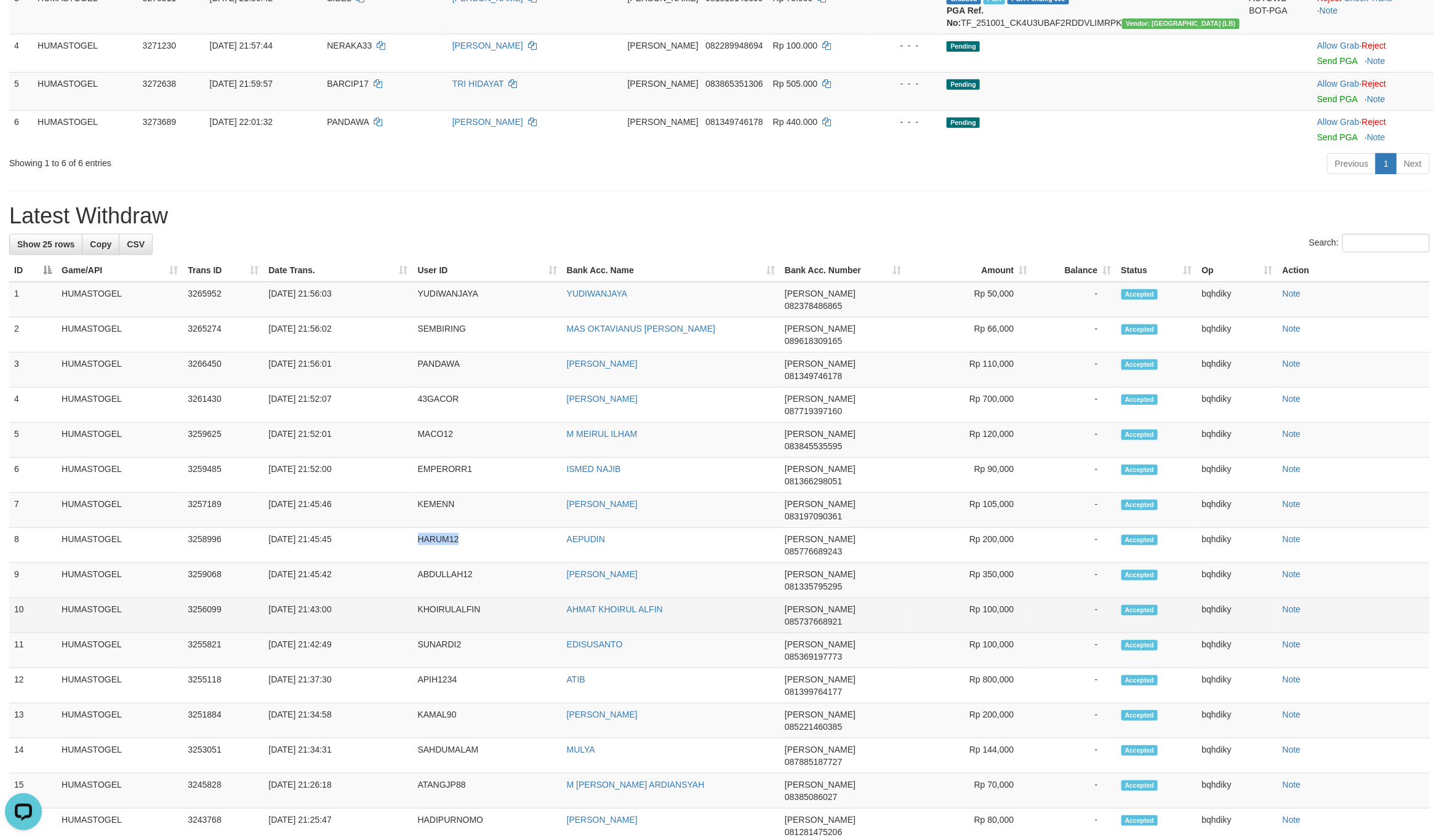
copy td "HARUM12"
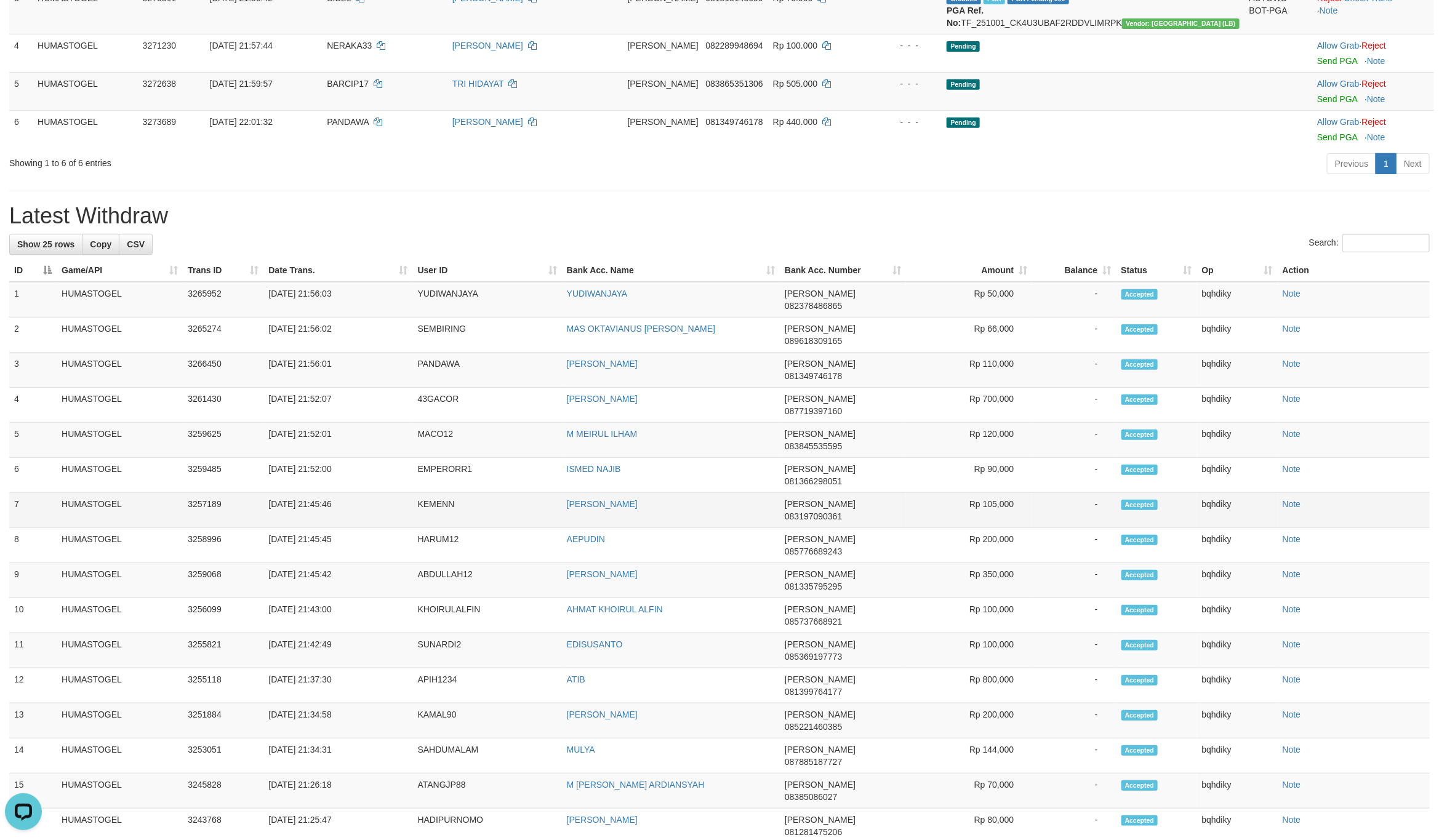
click at [434, 493] on td "KEMENN" at bounding box center [487, 510] width 149 height 35
click at [433, 493] on td "KEMENN" at bounding box center [487, 510] width 149 height 35
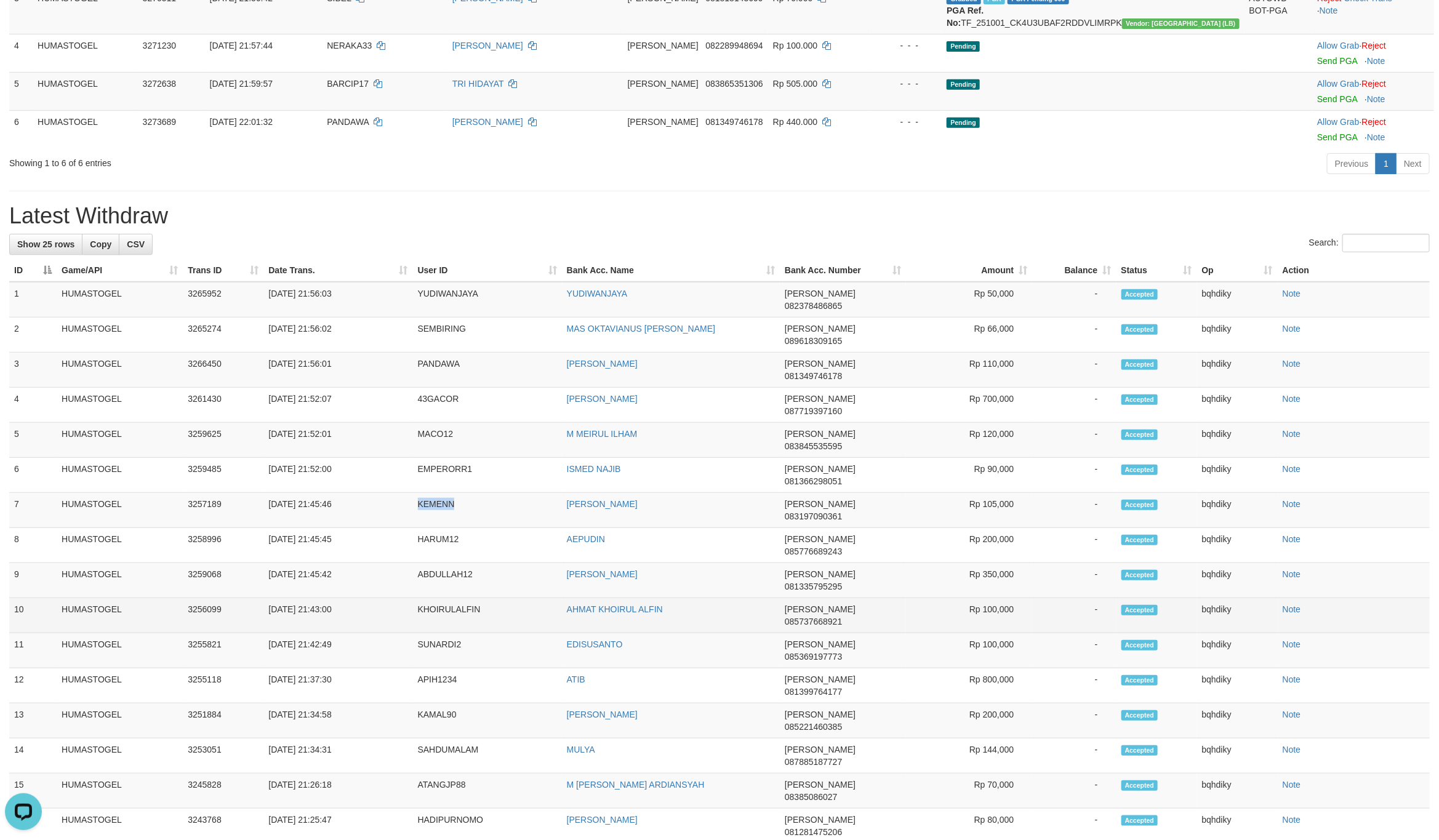
copy td "KEMENN"
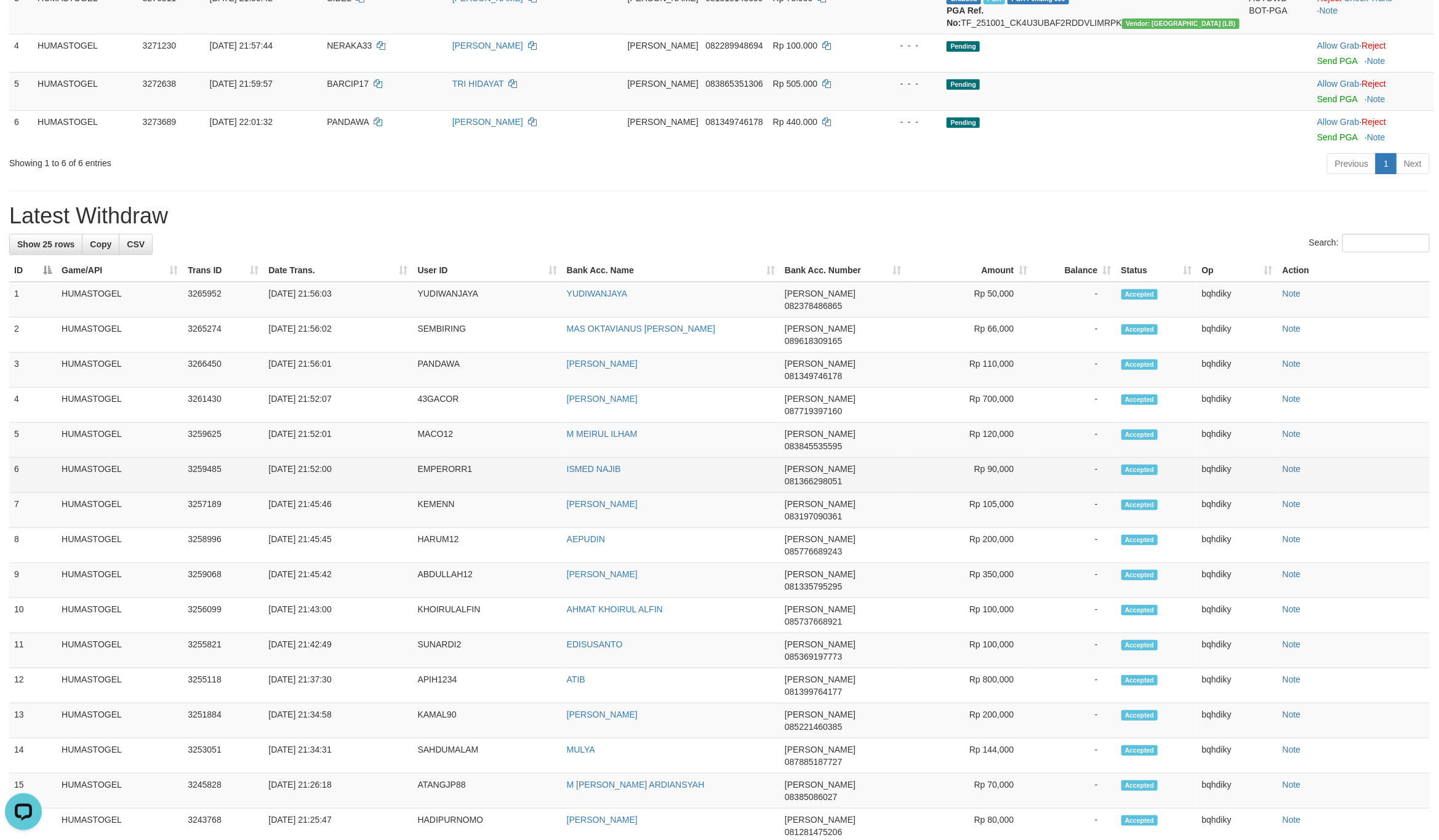
click at [443, 457] on td "EMPERORR1" at bounding box center [487, 475] width 149 height 35
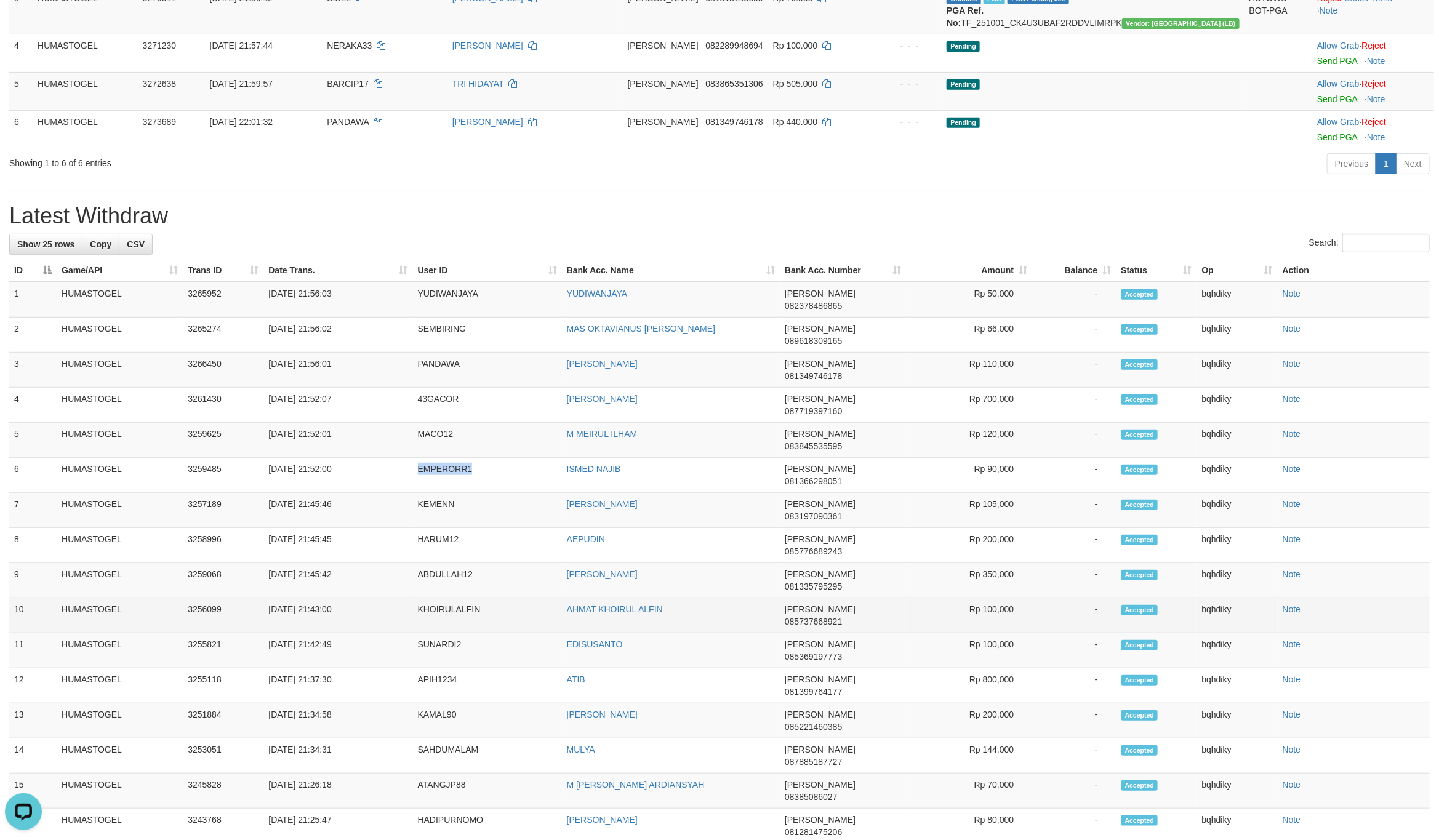
copy td "EMPERORR1"
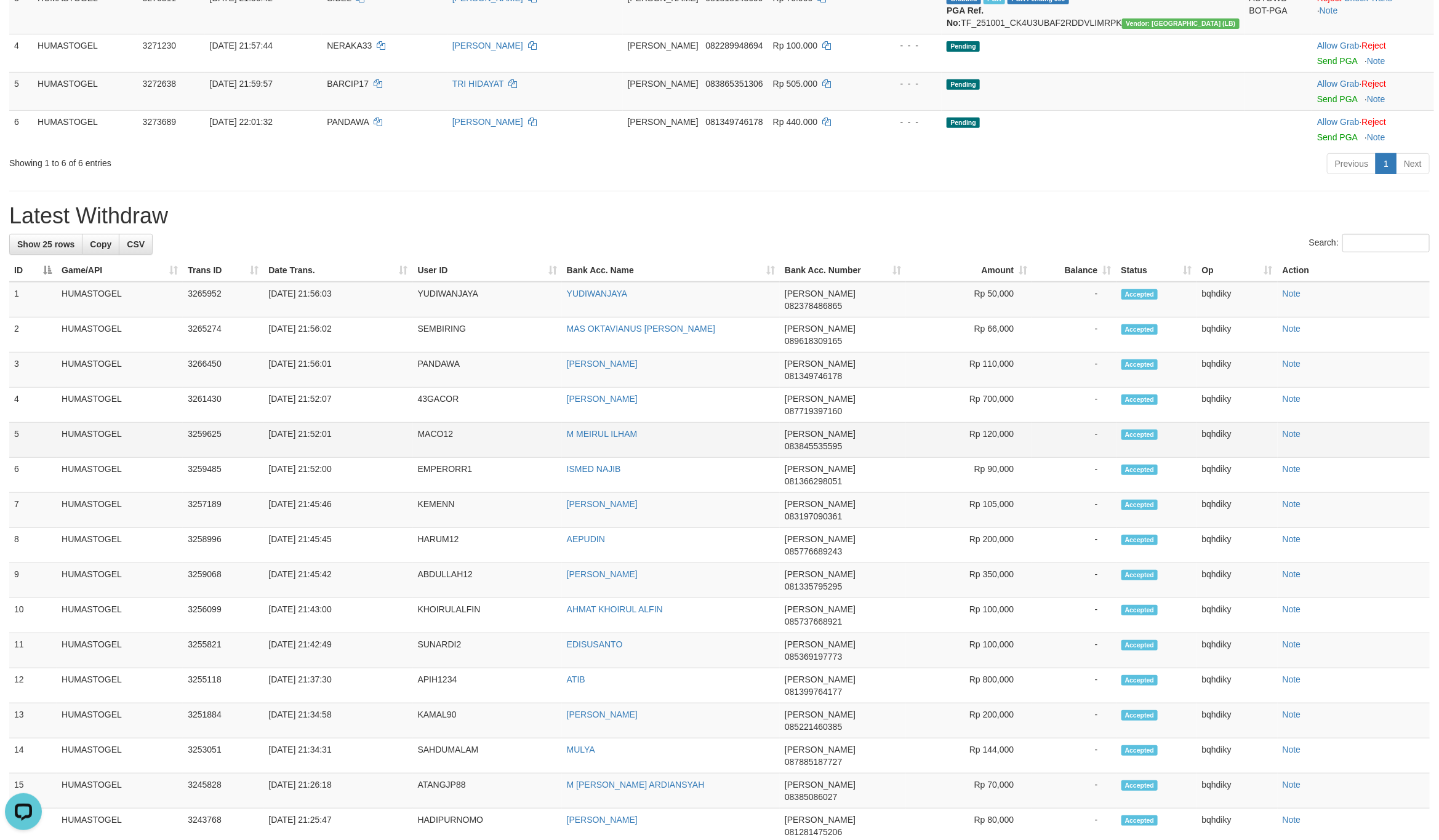
click at [427, 422] on td "MACO12" at bounding box center [487, 440] width 149 height 35
drag, startPoint x: 427, startPoint y: 408, endPoint x: 298, endPoint y: 445, distance: 134.2
click at [427, 422] on td "MACO12" at bounding box center [487, 440] width 149 height 35
copy td "MACO12"
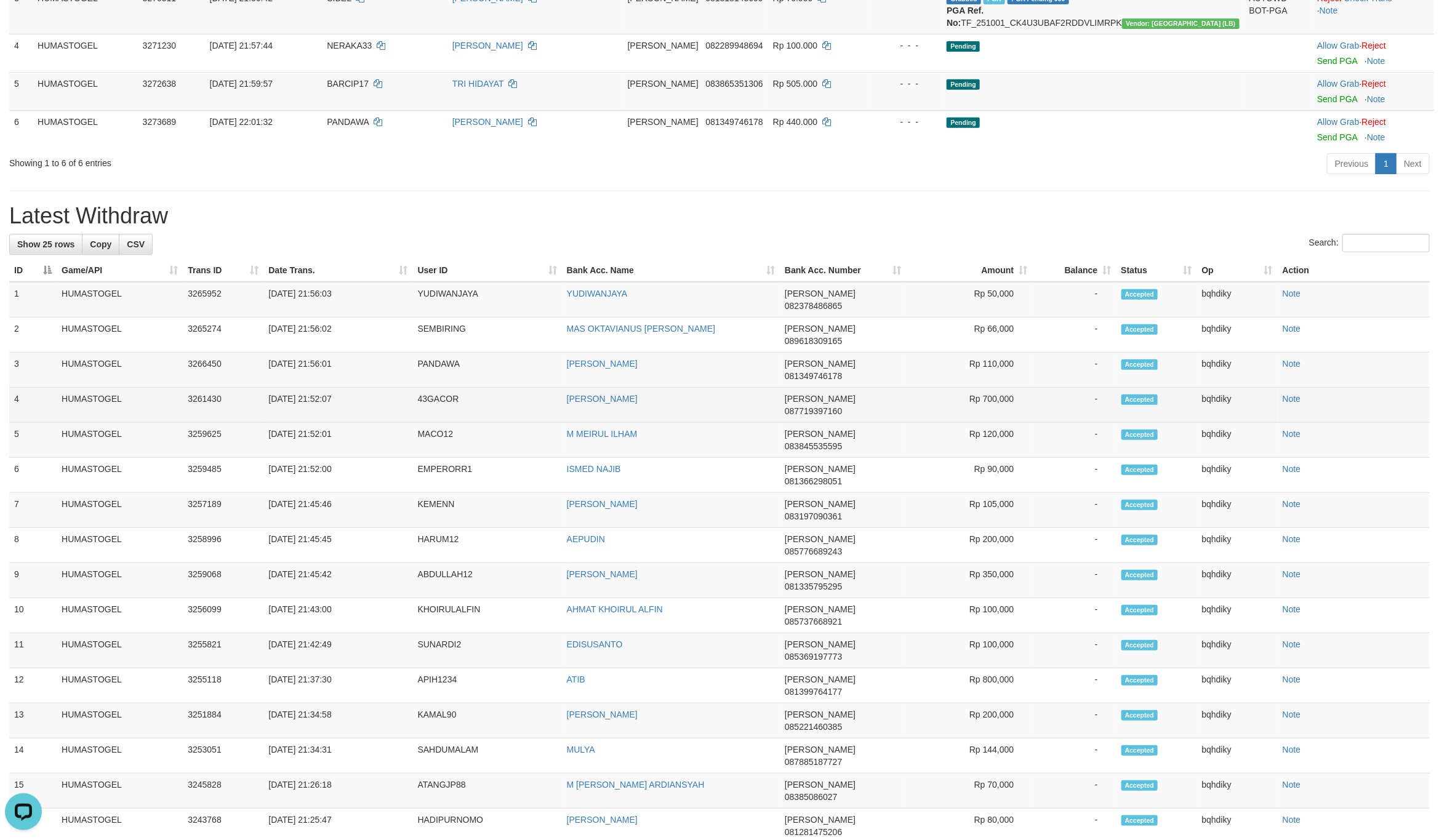
click at [423, 388] on td "43GACOR" at bounding box center [487, 405] width 149 height 35
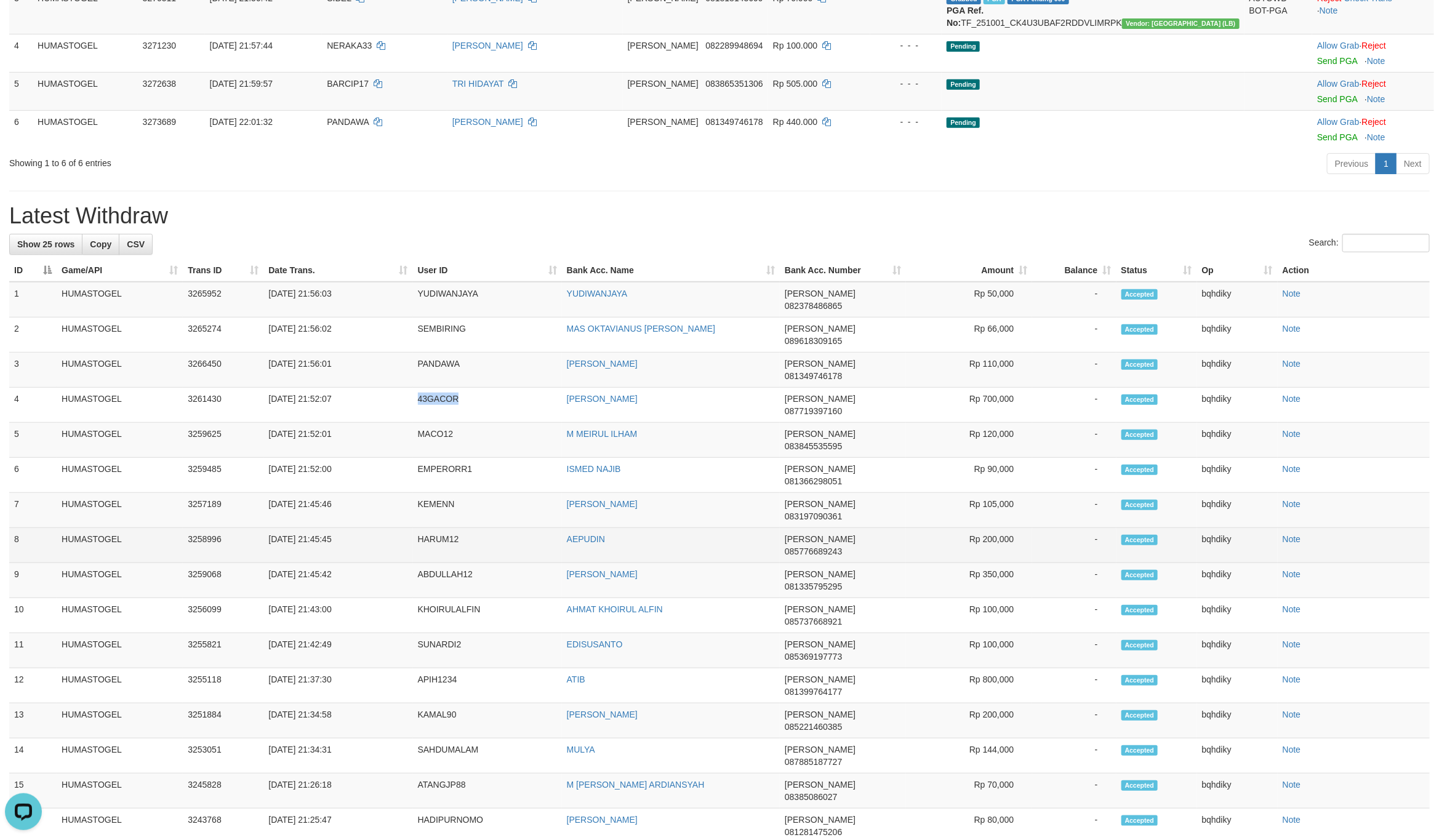
copy td "43GACOR"
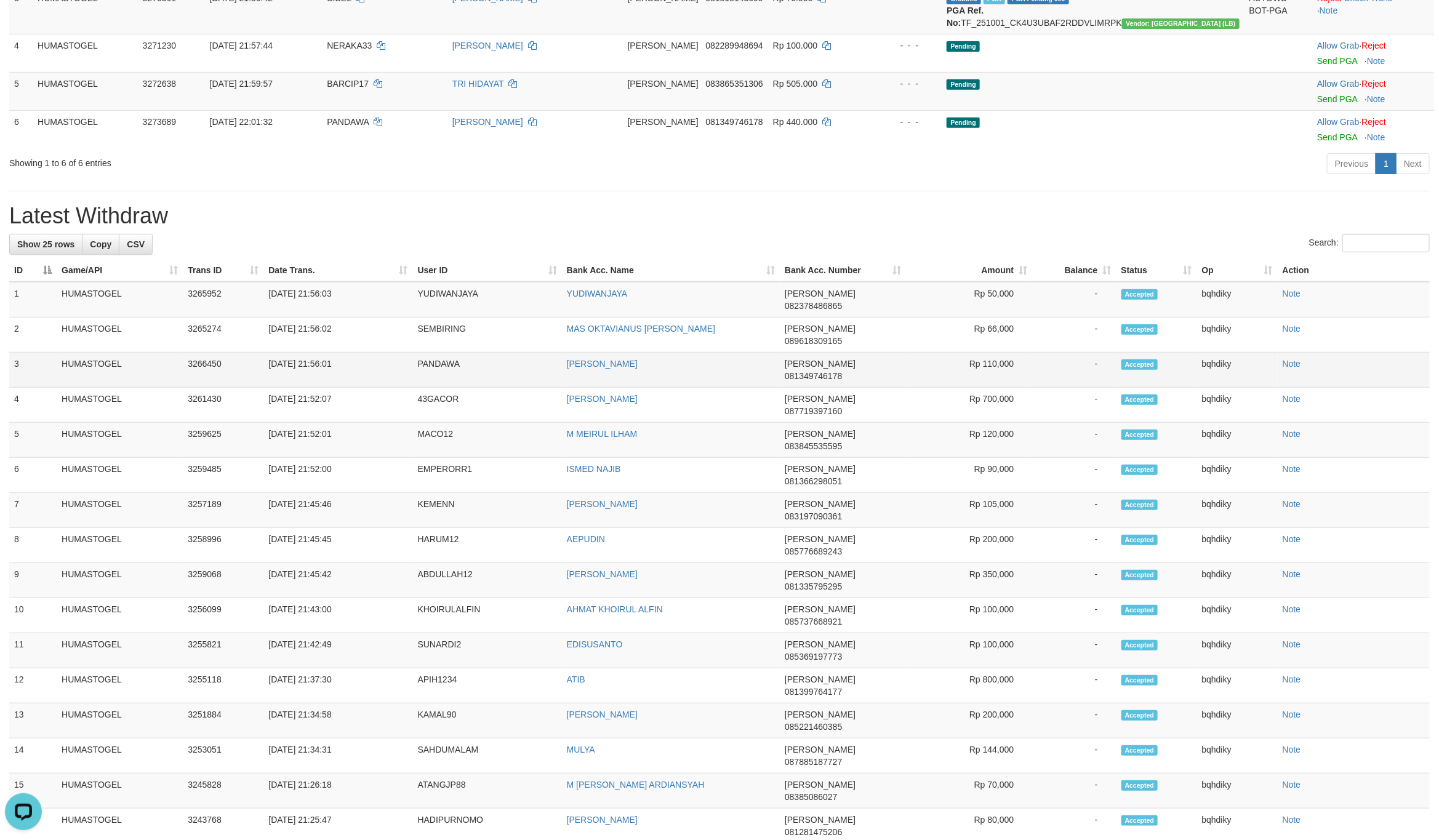
click at [442, 368] on td "PANDAWA" at bounding box center [487, 370] width 149 height 35
copy td "PANDAWA"
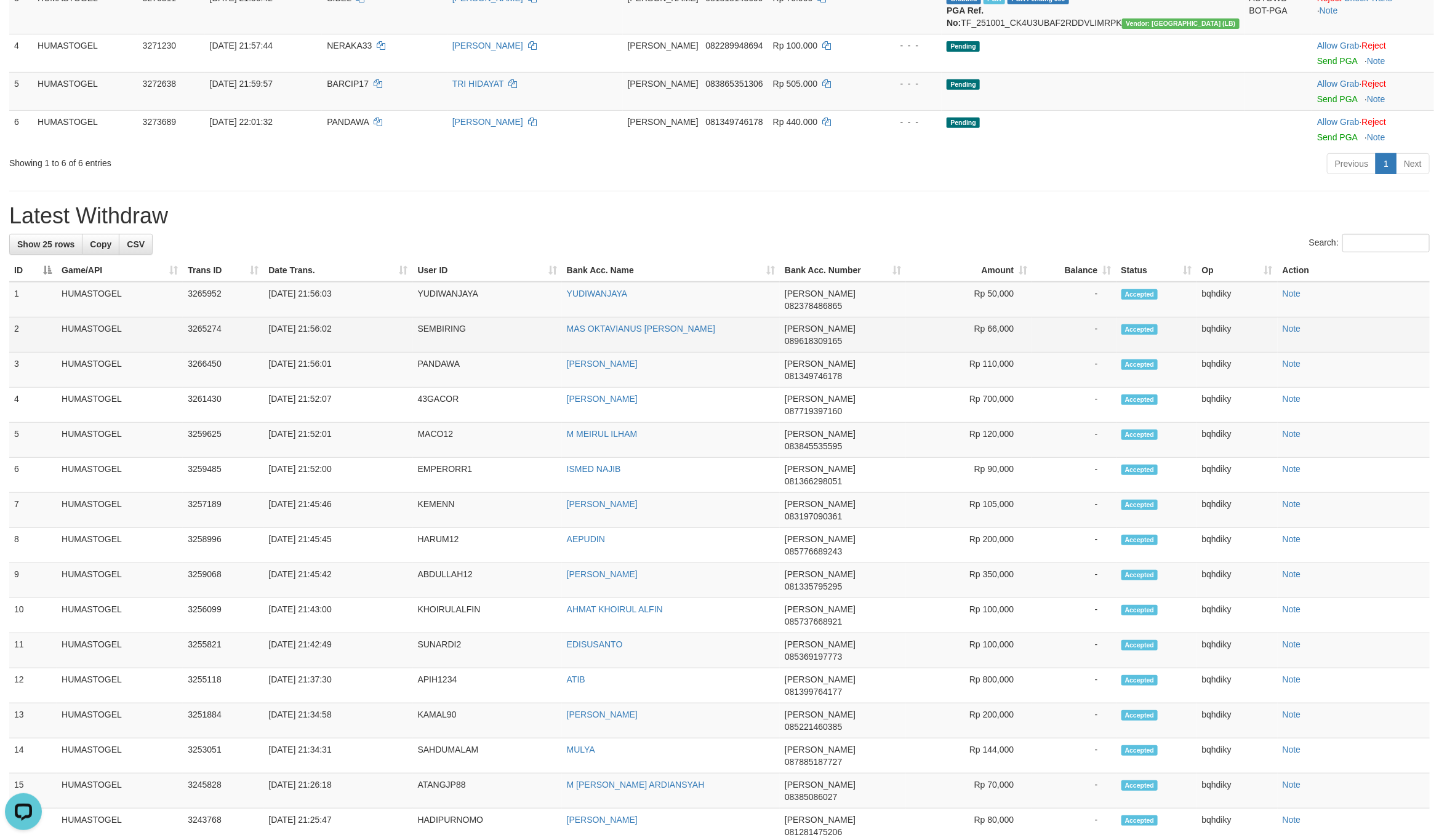
click at [447, 339] on td "SEMBIRING" at bounding box center [487, 335] width 149 height 35
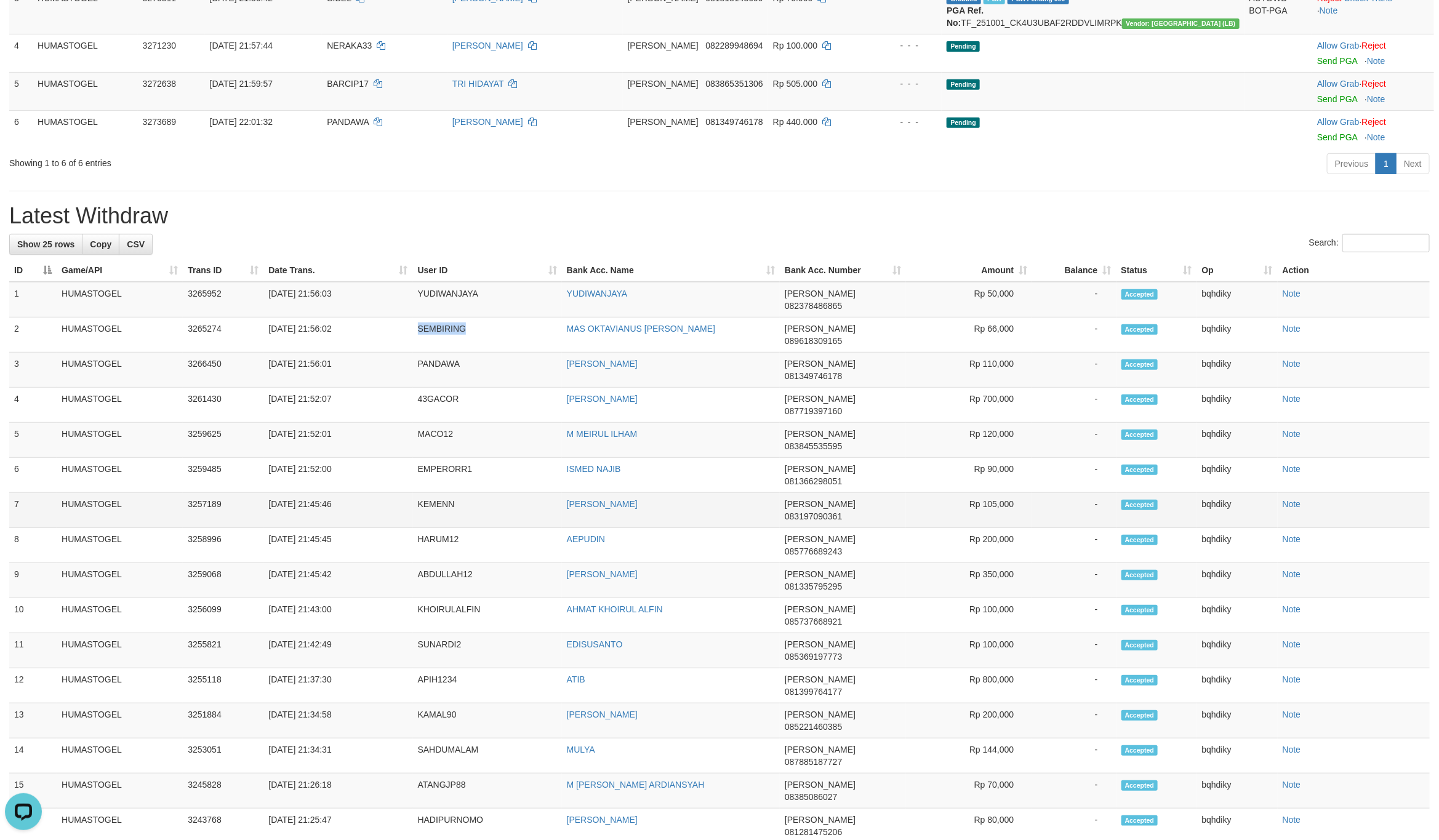
copy td "SEMBIRING"
click at [456, 318] on td "YUDIWANJAYA" at bounding box center [487, 300] width 149 height 36
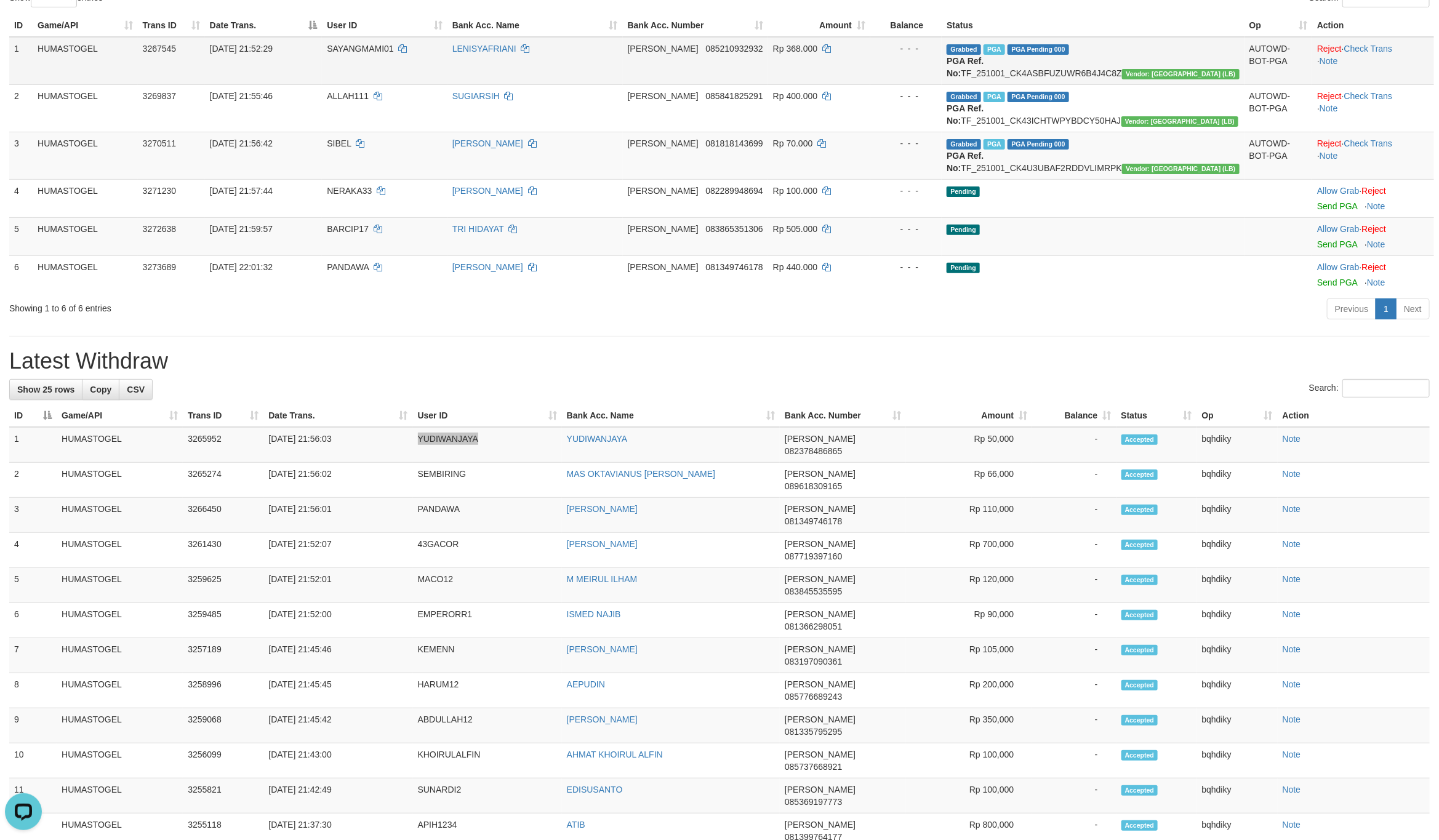
scroll to position [0, 0]
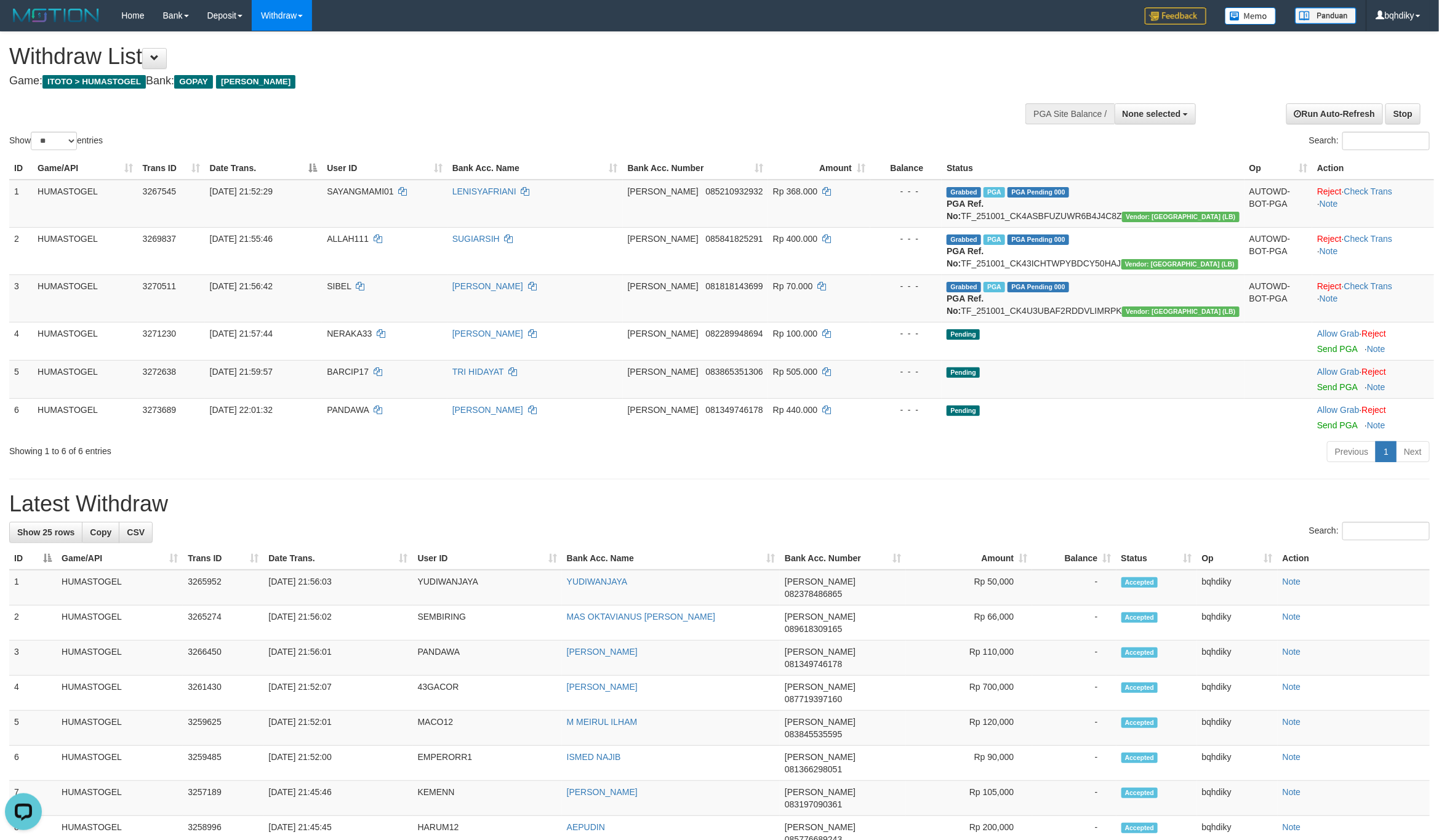
click at [770, 466] on div "Previous 1 Next" at bounding box center [1019, 453] width 821 height 26
click at [817, 513] on div "**********" at bounding box center [720, 774] width 1439 height 1484
select select
select select "**"
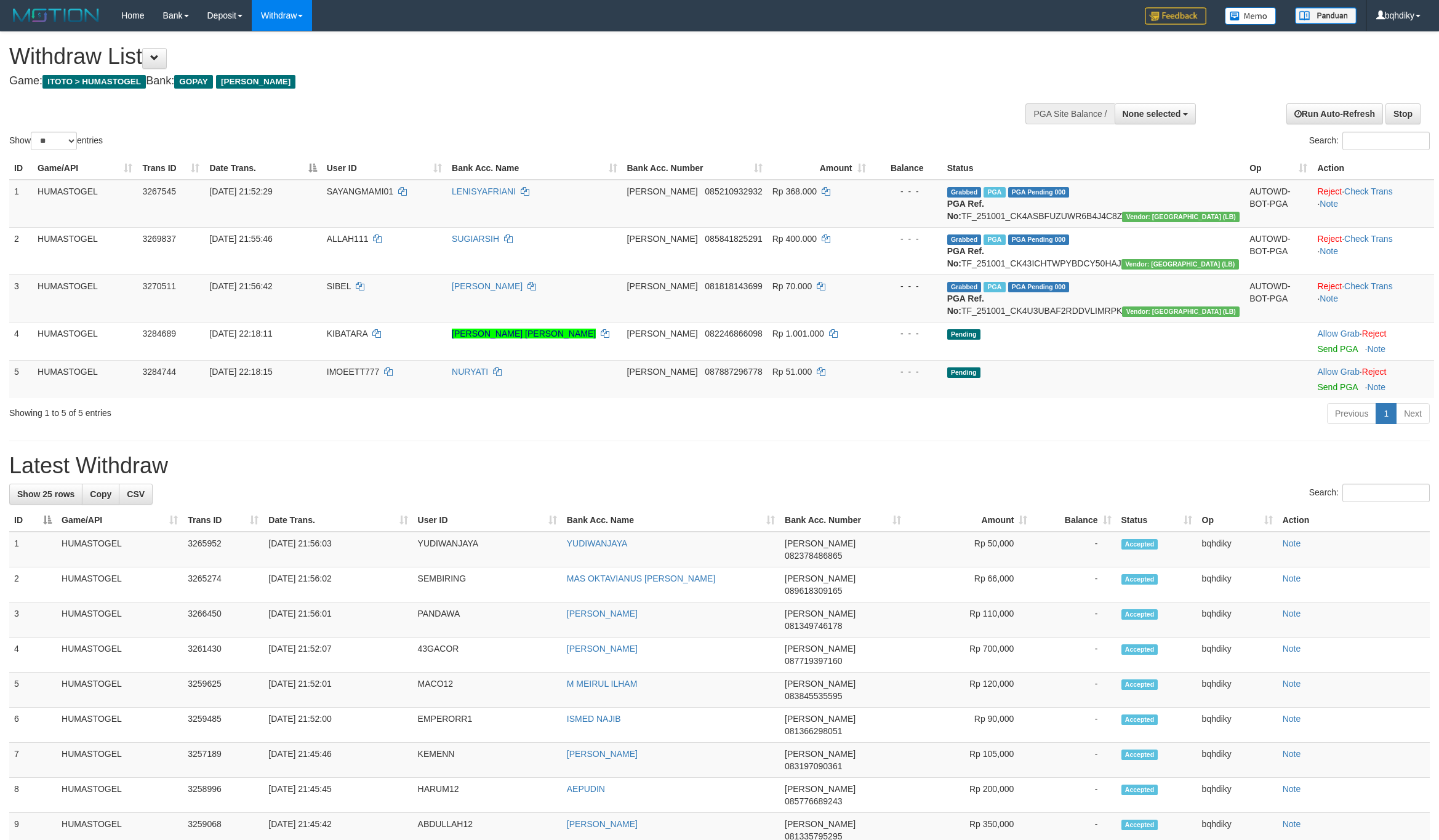
select select
select select "**"
click at [1073, 217] on td "Grabbed PGA PGA Pending 000 PGA Ref. No: TF_251001_CK4ASBFUZUWR6B4J4C8Z Vendor:…" at bounding box center [1093, 203] width 302 height 48
copy td "TF_251001_CK4ASBFUZUWR6B4J4C8Z"
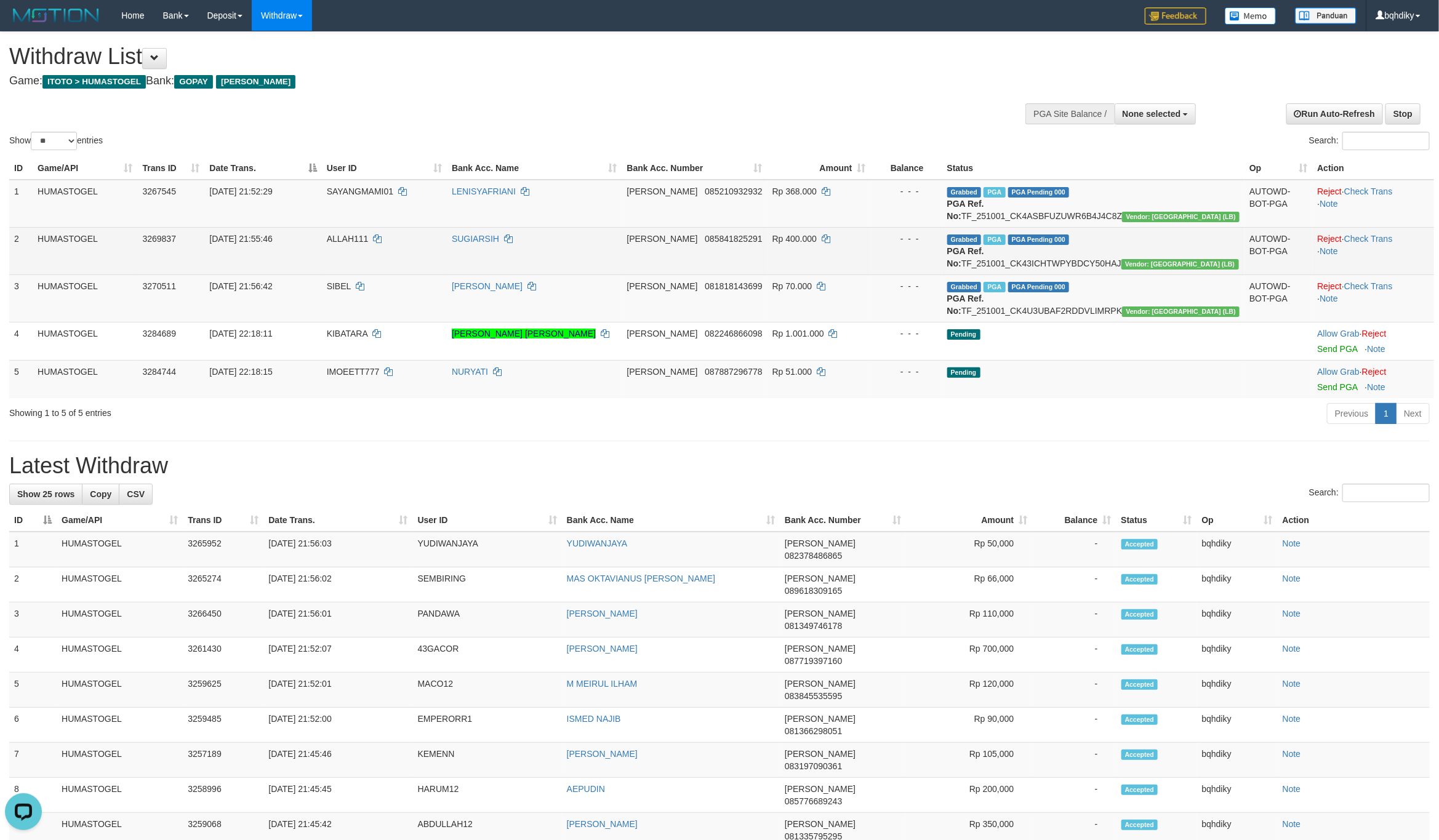
click at [1079, 266] on td "Grabbed PGA PGA Pending 000 PGA Ref. No: TF_251001_CK43ICHTWPYBDCY50HAJ Vendor:…" at bounding box center [1093, 250] width 302 height 47
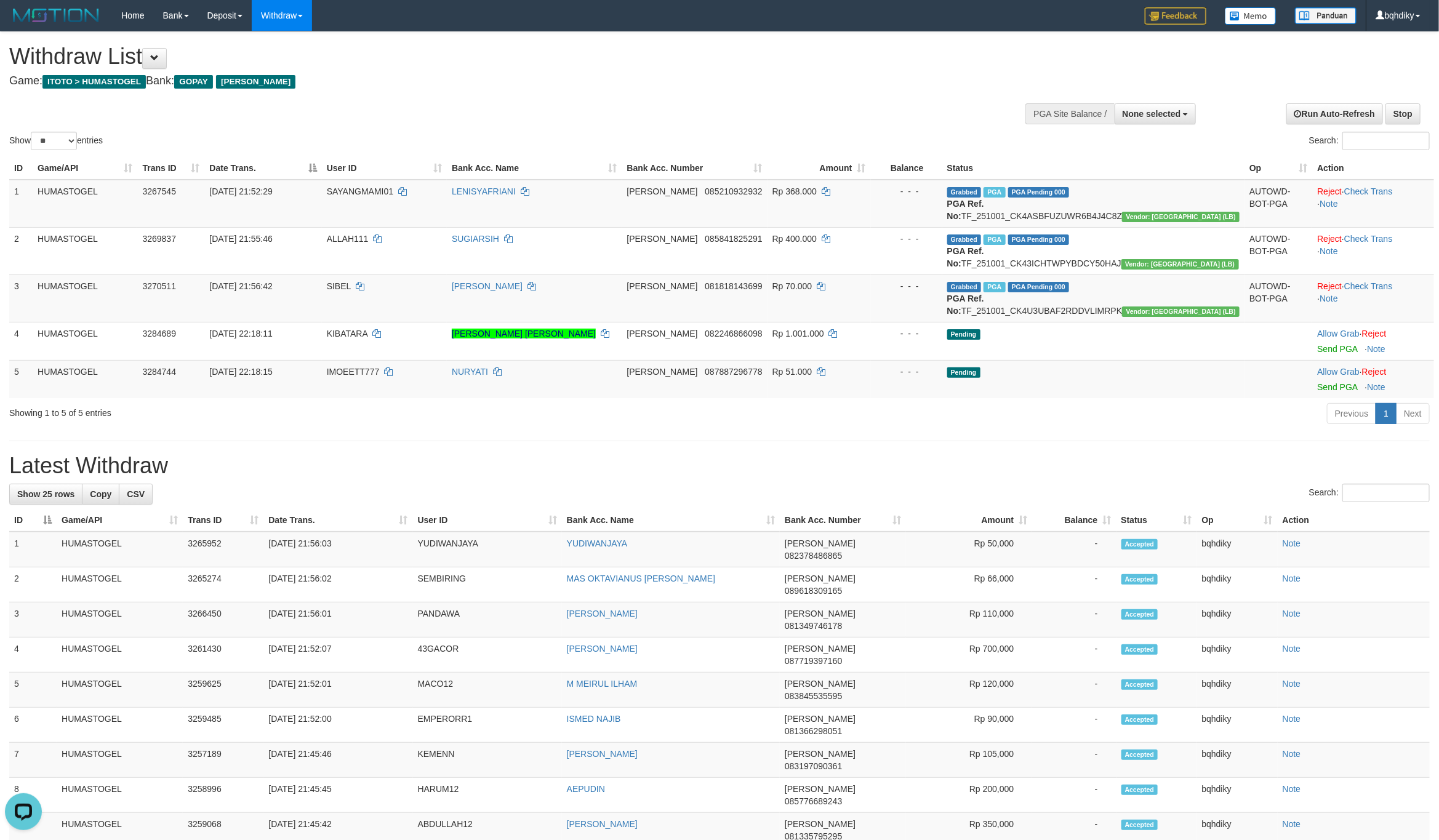
copy td "TF_251001_CK43ICHTWPYBDCY50HAJ"
click at [1073, 318] on td "Grabbed PGA PGA Pending 000 PGA Ref. No: TF_251001_CK4U3UBAF2RDDVLIMRPK Vendor:…" at bounding box center [1093, 298] width 302 height 47
copy td "TF_251001_CK4U3UBAF2RDDVLIMRPK"
